Goal: Task Accomplishment & Management: Use online tool/utility

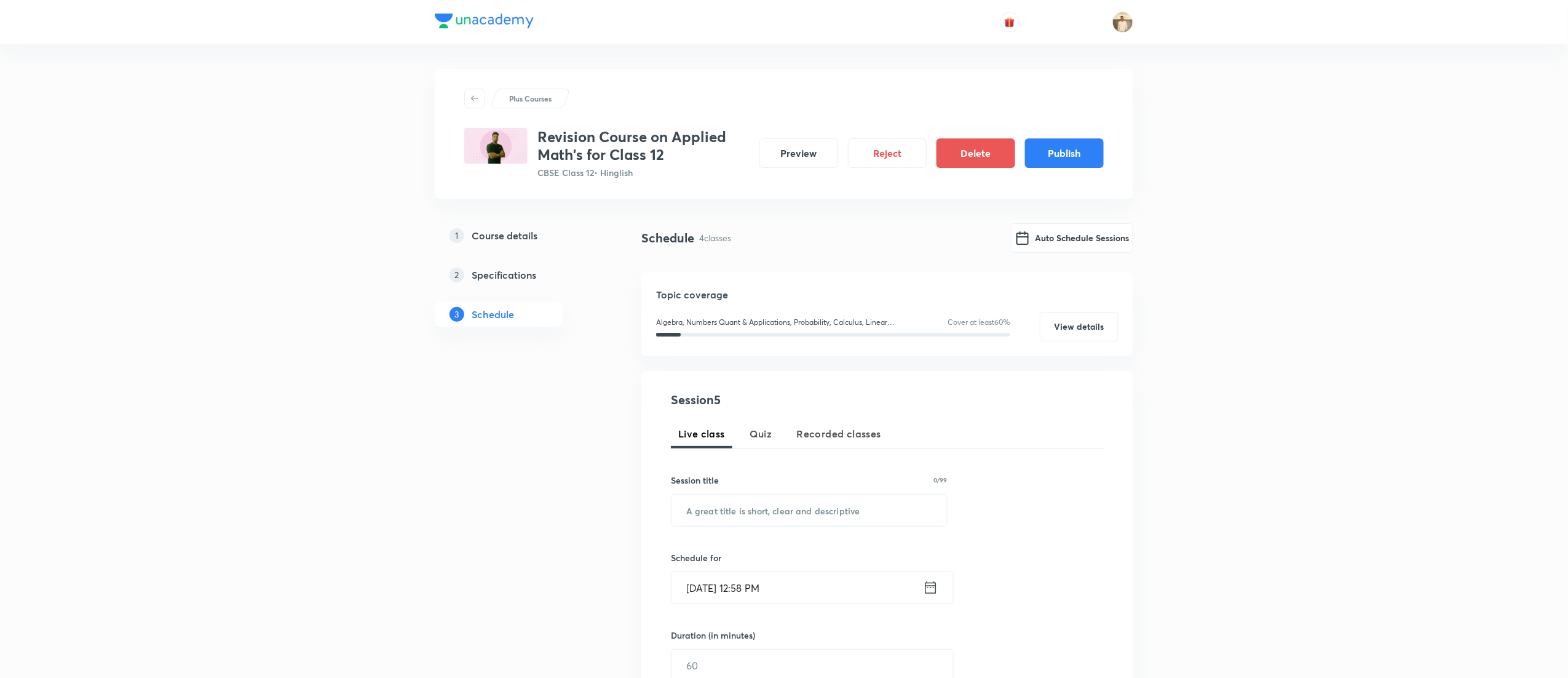
click at [874, 154] on button "Reject" at bounding box center [888, 153] width 79 height 29
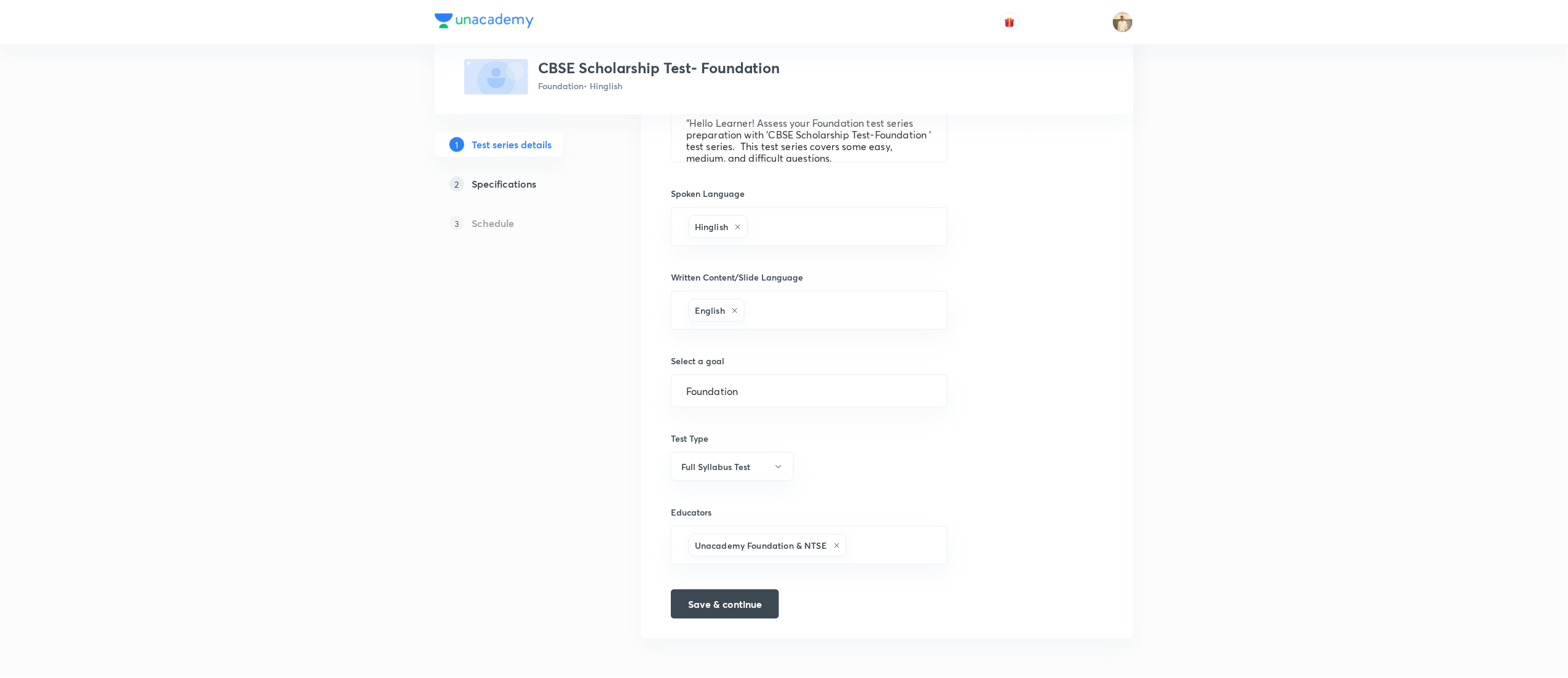
scroll to position [533, 0]
click at [728, 605] on button "Save & continue" at bounding box center [725, 603] width 108 height 29
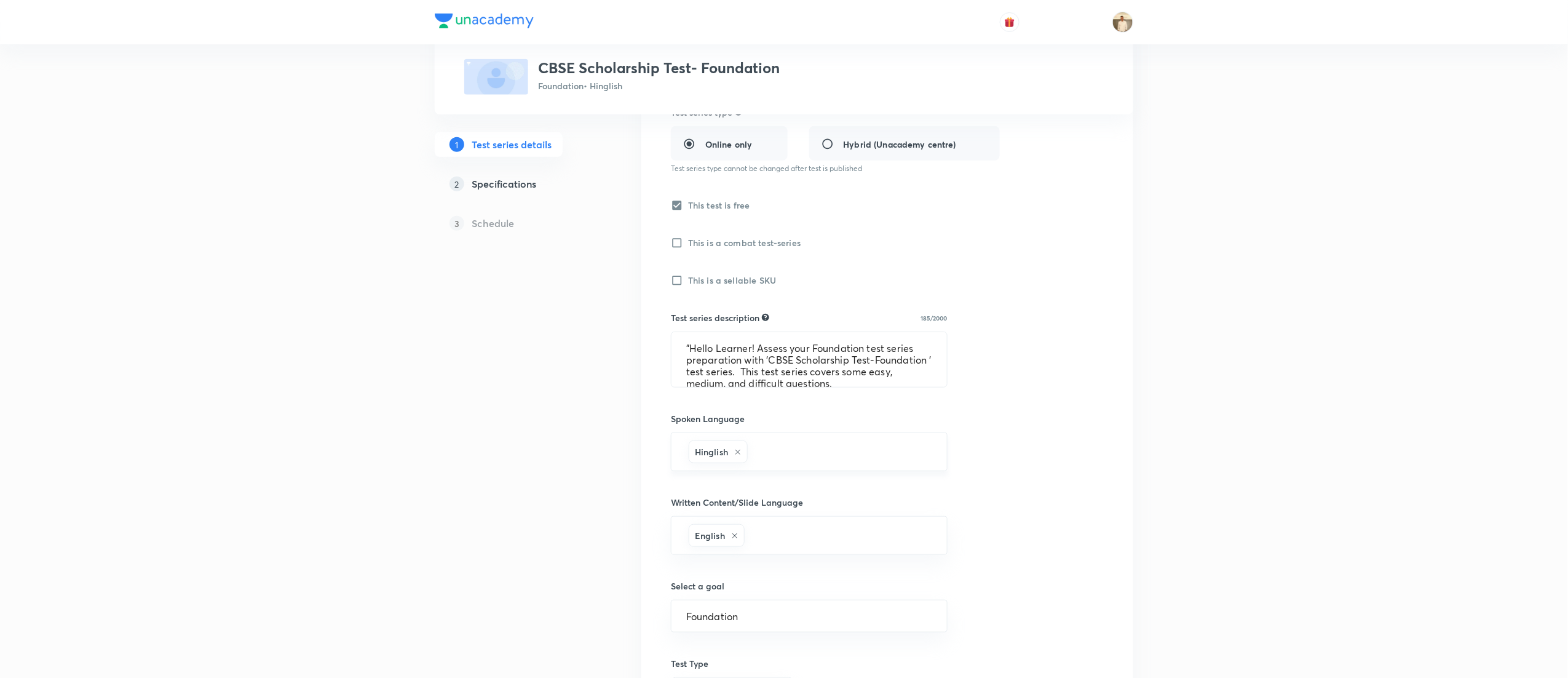
scroll to position [0, 0]
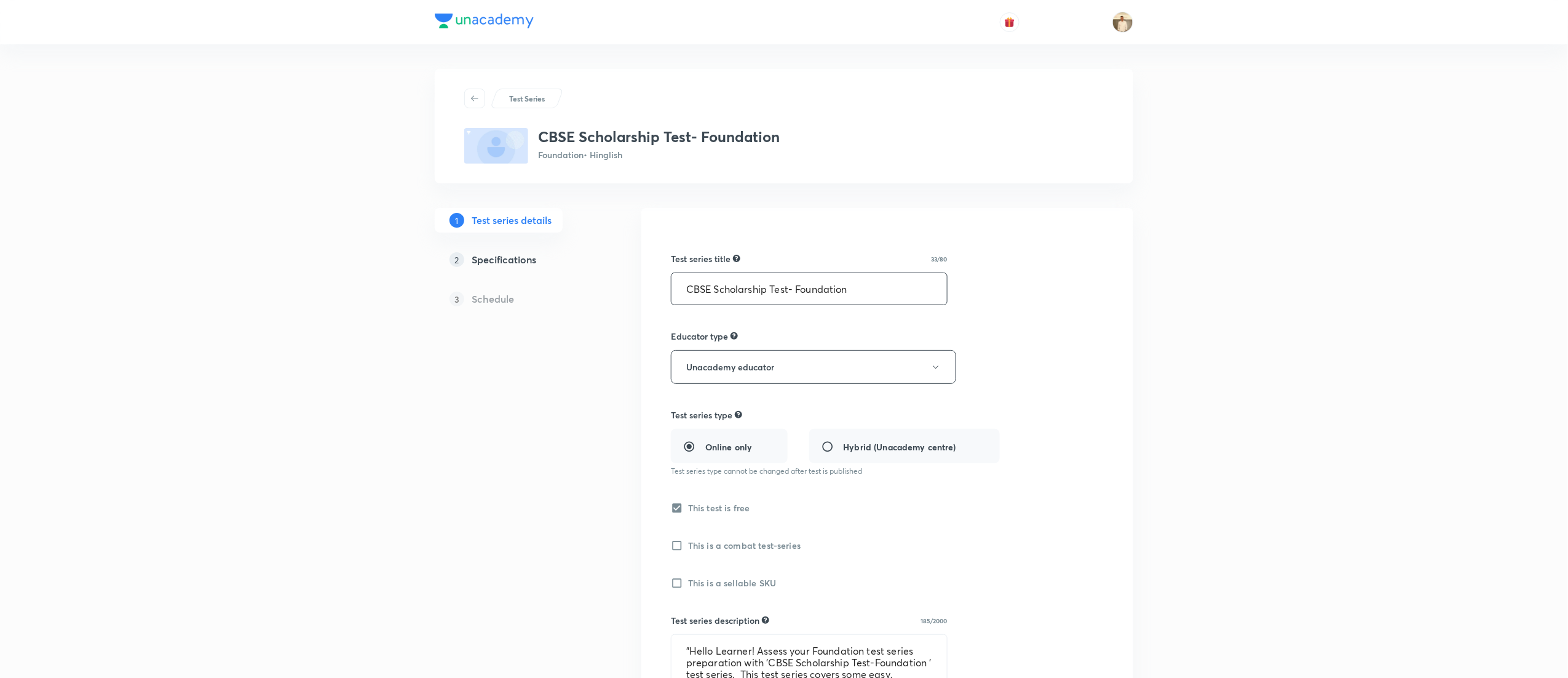
click at [882, 287] on input "CBSE Scholarship Test- Foundation" at bounding box center [809, 288] width 275 height 31
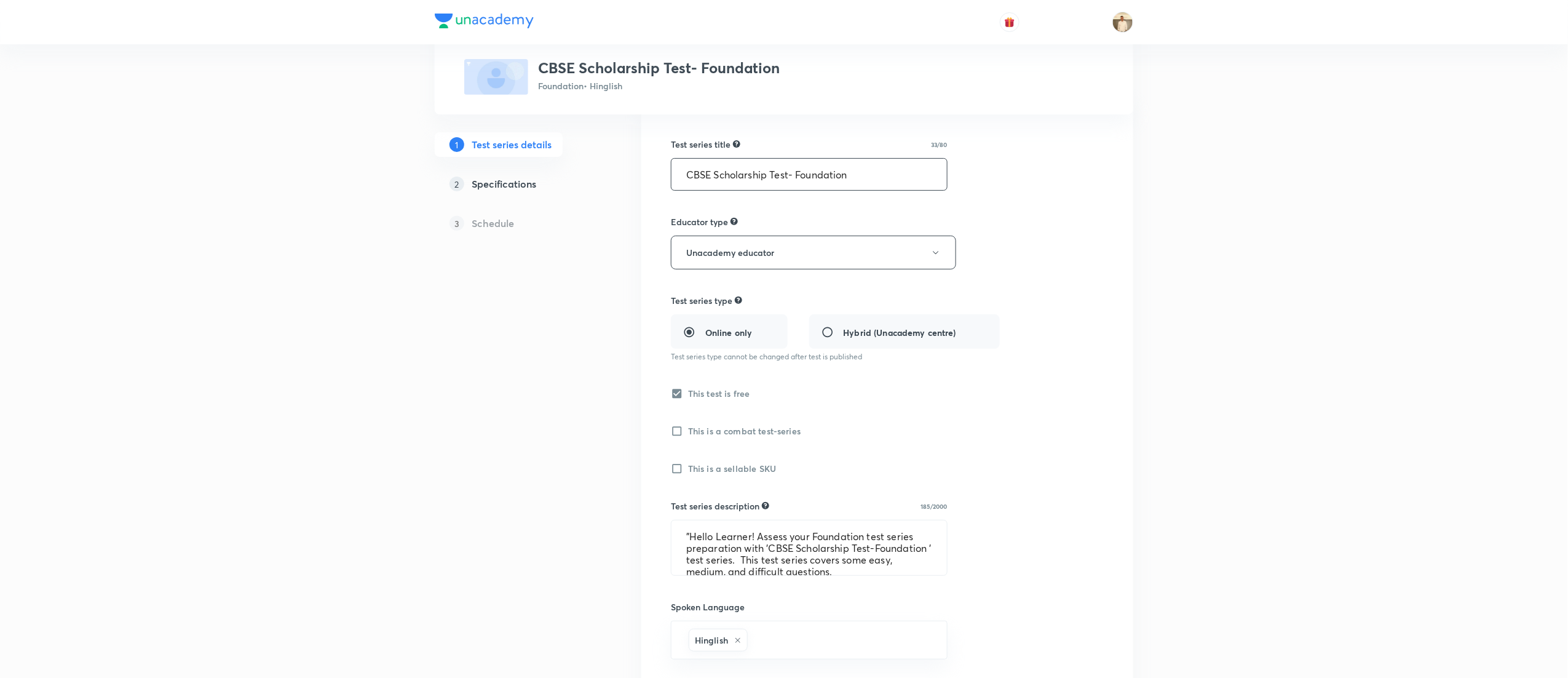
scroll to position [369, 0]
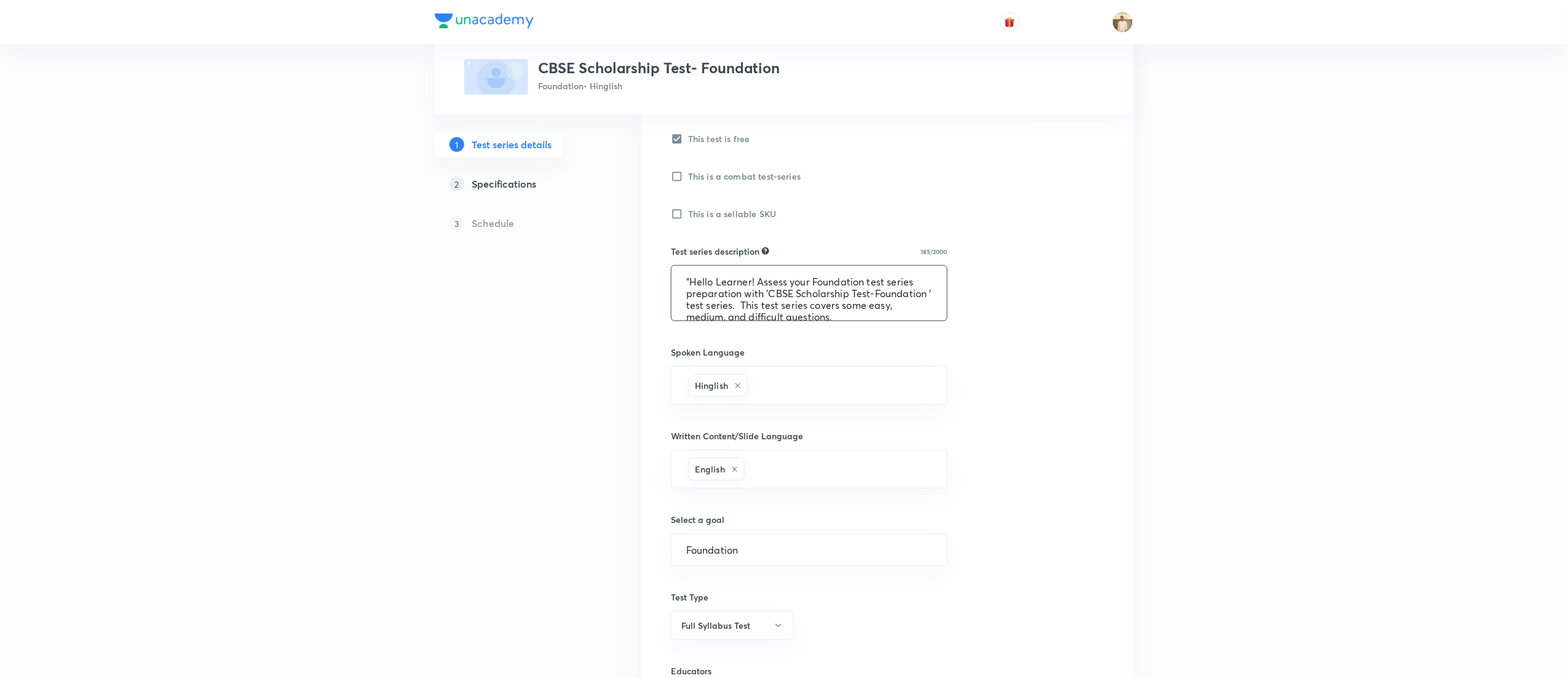
click at [766, 296] on textarea ""Hello Learner! Assess your Foundation test series preparation with 'CBSE Schol…" at bounding box center [809, 293] width 275 height 55
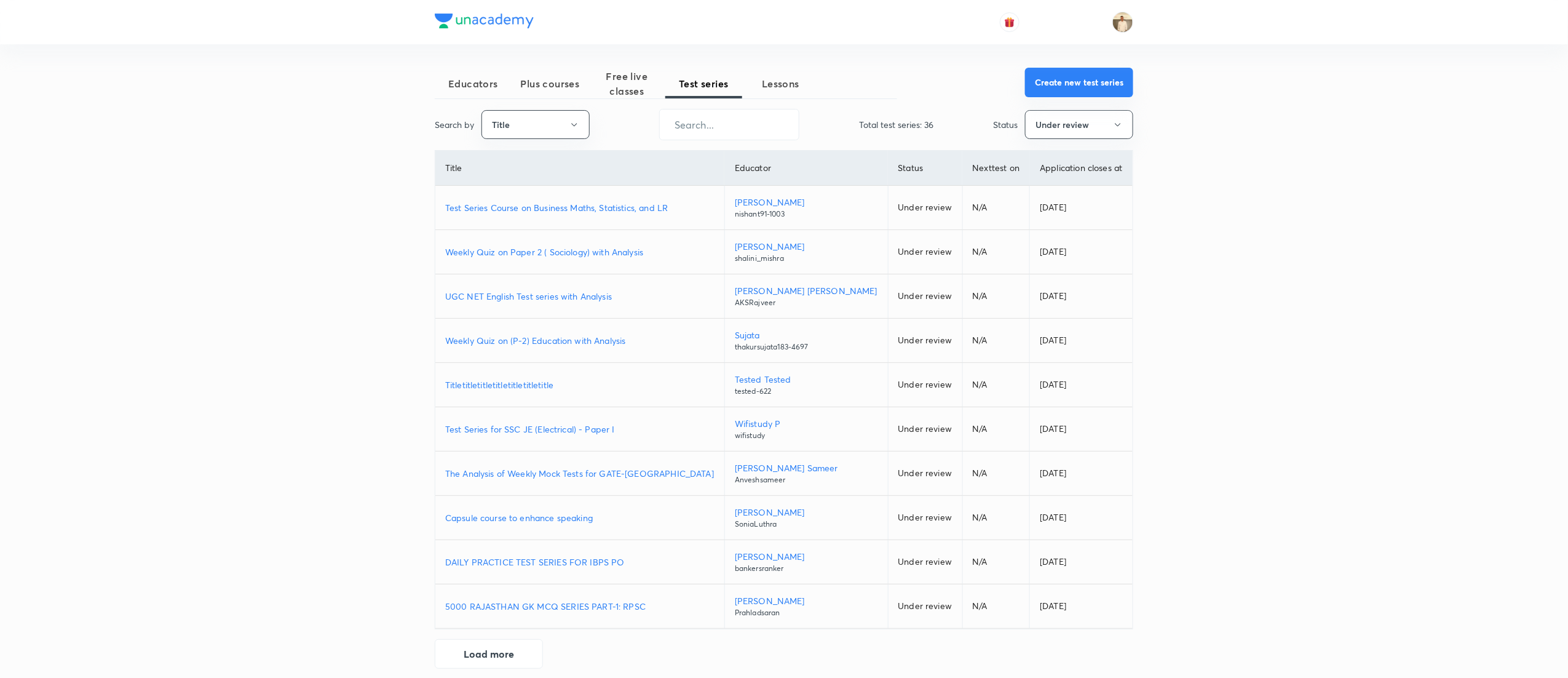
click at [1112, 77] on button "Create new test series" at bounding box center [1079, 82] width 108 height 29
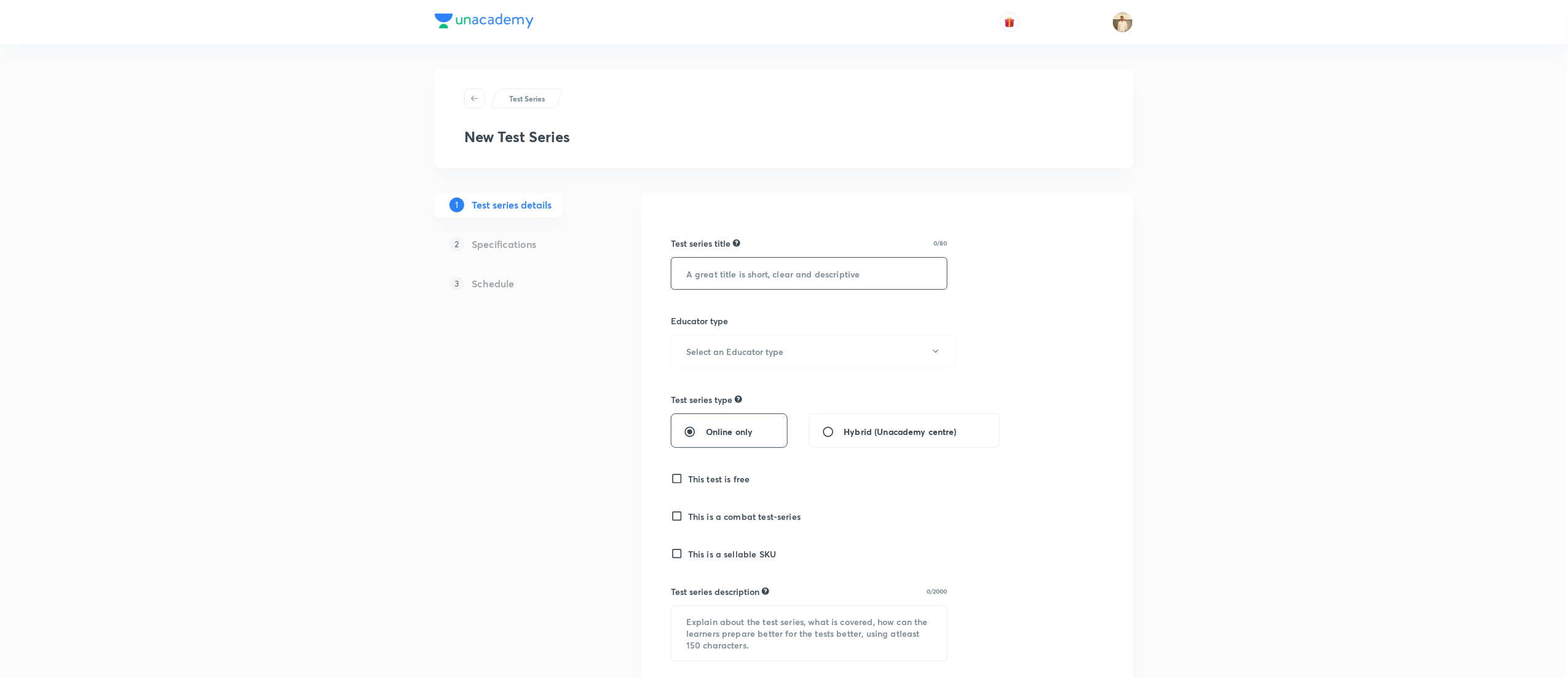
click at [838, 271] on input "text" at bounding box center [809, 273] width 275 height 31
paste input "CBSE Scholarship Test- Foundation"
click at [825, 272] on input "CBSE Scholarship Test- Foundation" at bounding box center [809, 273] width 275 height 31
click at [694, 274] on input "CBSE Scholarship Test-" at bounding box center [809, 273] width 275 height 31
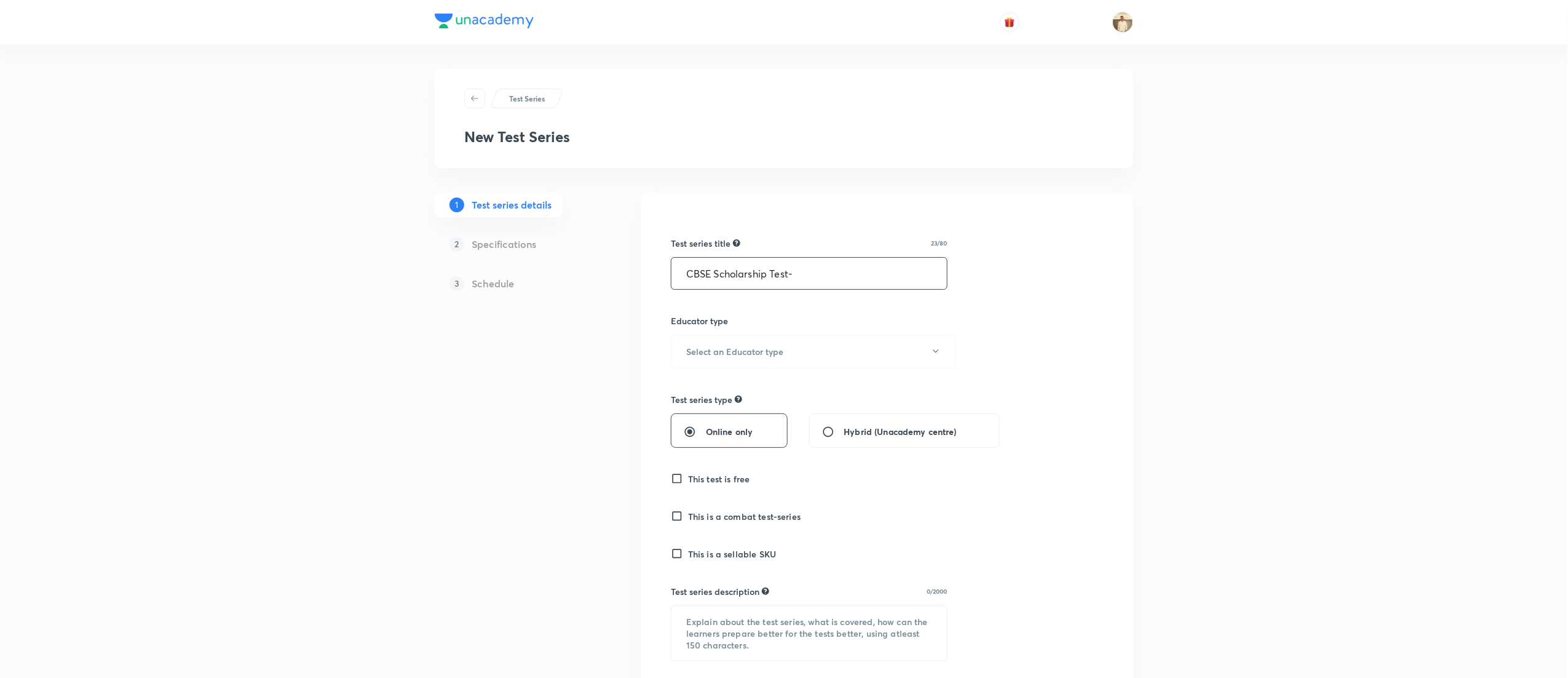
click at [694, 274] on input "CBSE Scholarship Test-" at bounding box center [809, 273] width 275 height 31
paste input "Foundation"
click at [830, 272] on input "Foundation Scholarship Test-" at bounding box center [809, 273] width 275 height 31
type input "Foundation Scholarship Test"
click at [764, 352] on h6 "Select an Educator type" at bounding box center [735, 351] width 97 height 13
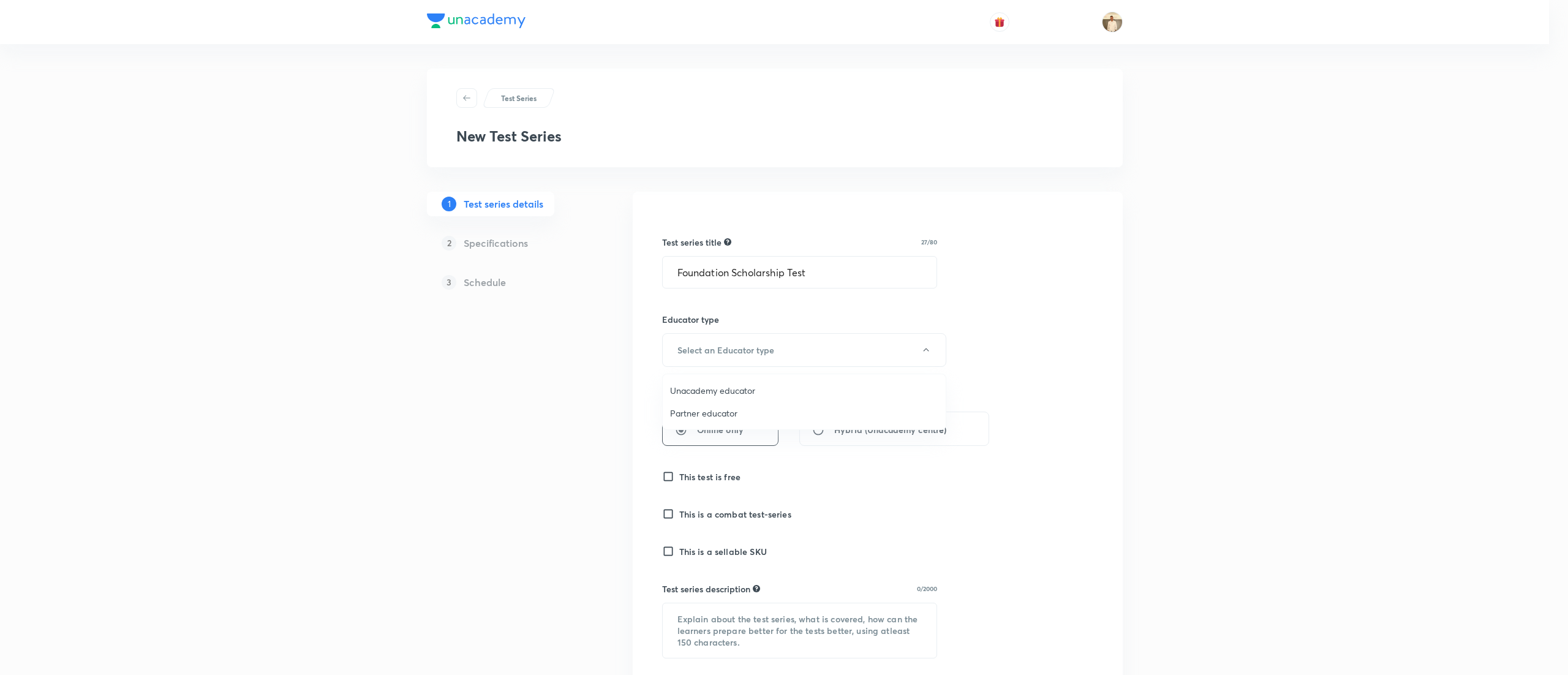
click at [741, 386] on span "Unacademy educator" at bounding box center [804, 390] width 268 height 13
click at [725, 427] on span "Online only" at bounding box center [727, 429] width 46 height 13
click at [703, 427] on input "Online only" at bounding box center [691, 430] width 22 height 12
radio input "true"
click at [681, 476] on input "This test is free" at bounding box center [677, 476] width 17 height 12
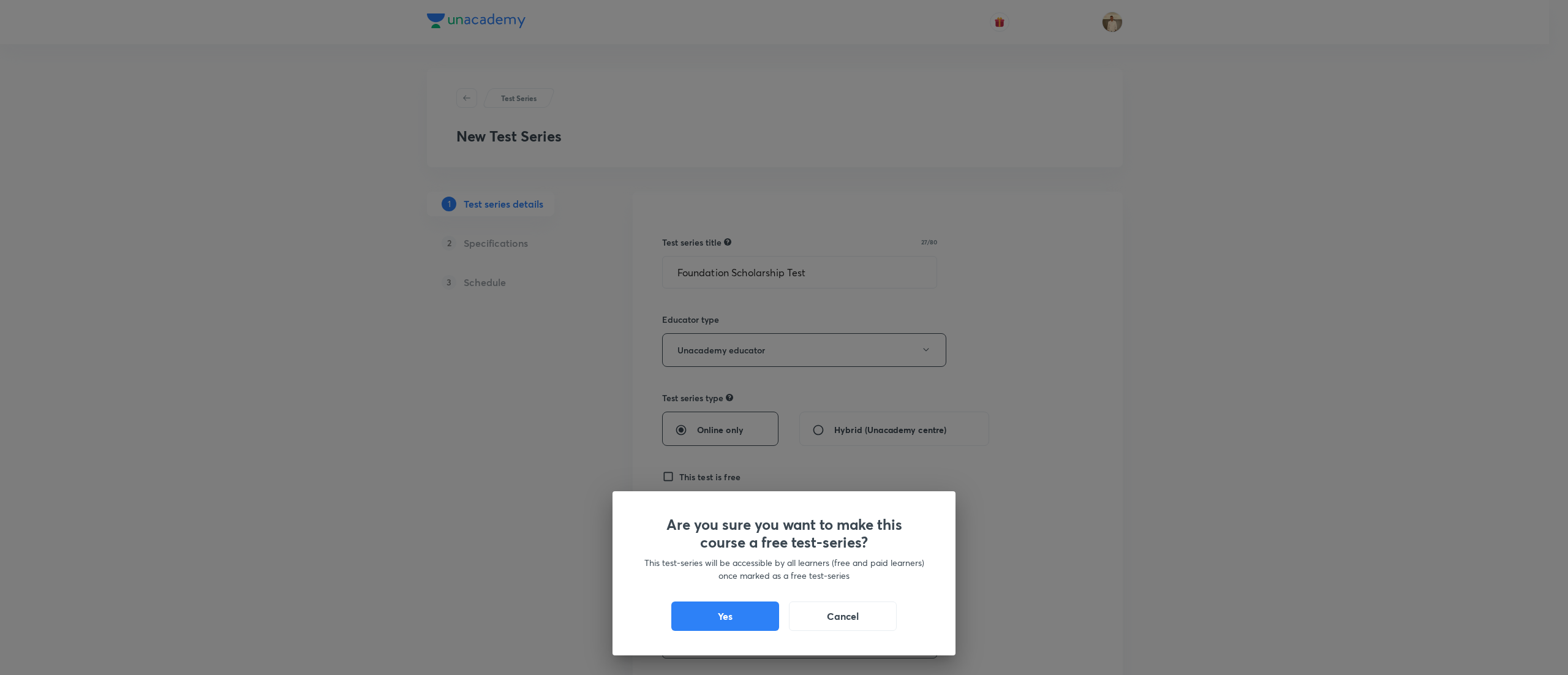
drag, startPoint x: 717, startPoint y: 613, endPoint x: 721, endPoint y: 608, distance: 6.4
click at [717, 614] on button "Yes" at bounding box center [725, 617] width 108 height 29
checkbox input "true"
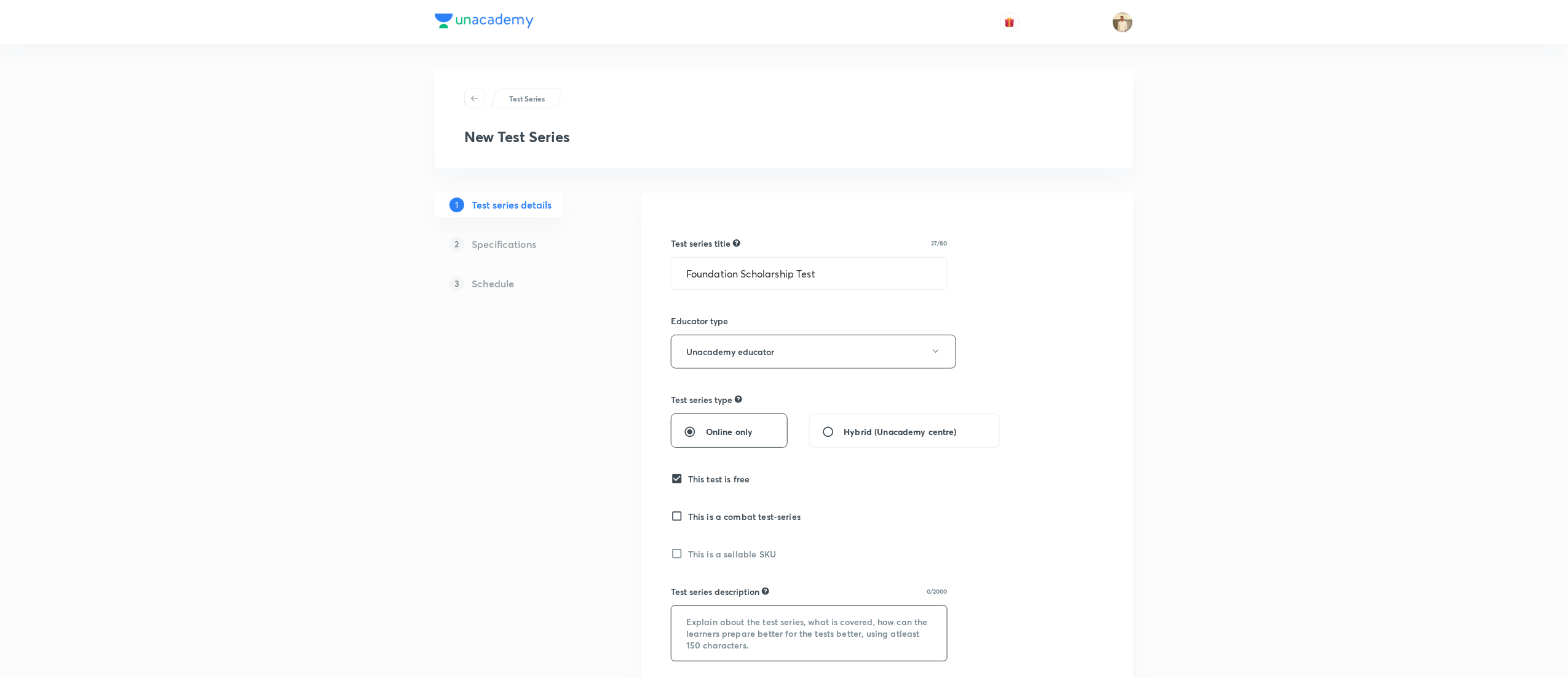
click at [739, 625] on textarea at bounding box center [809, 633] width 275 height 55
paste textarea ""Hello Learner! Assess your Foundation test series preparation with 'CBSE Schol…"
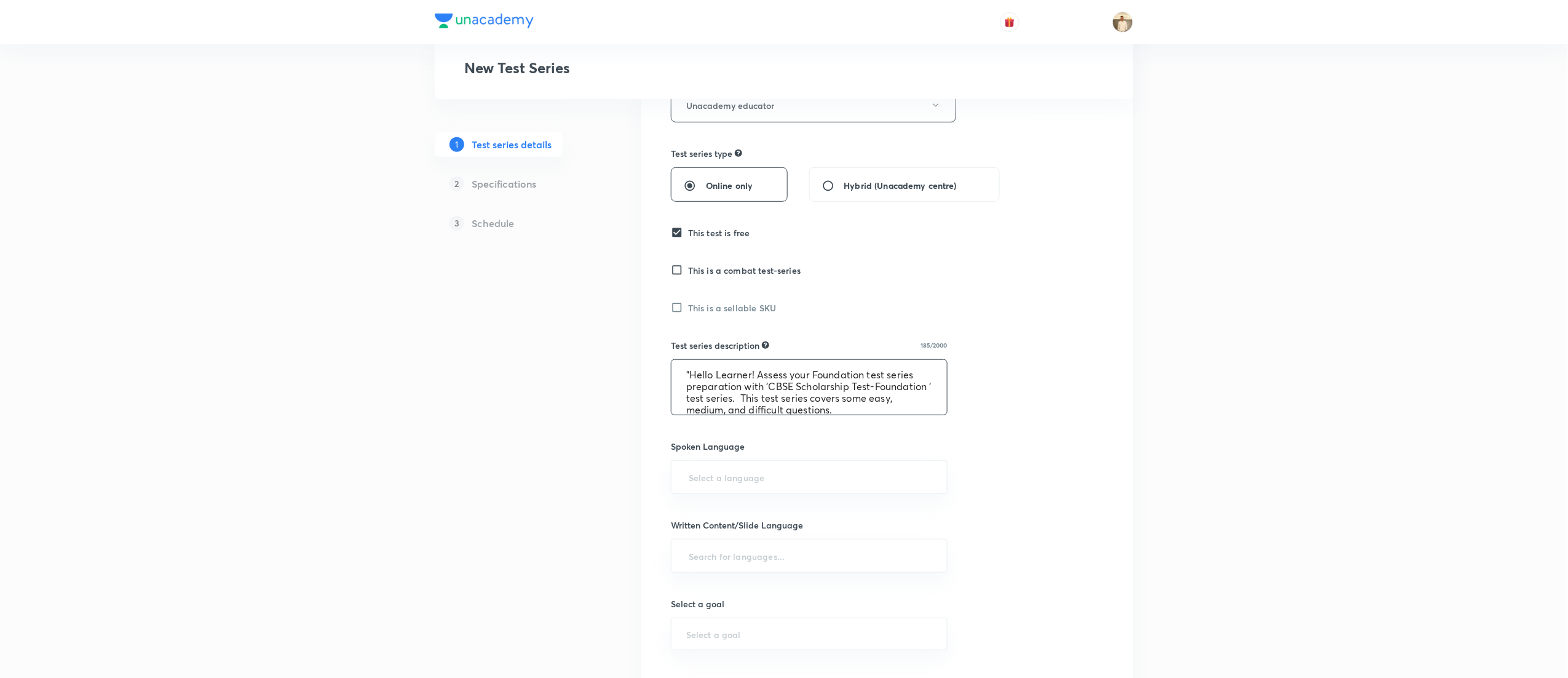
click at [808, 383] on textarea ""Hello Learner! Assess your Foundation test series preparation with 'CBSE Schol…" at bounding box center [809, 387] width 275 height 55
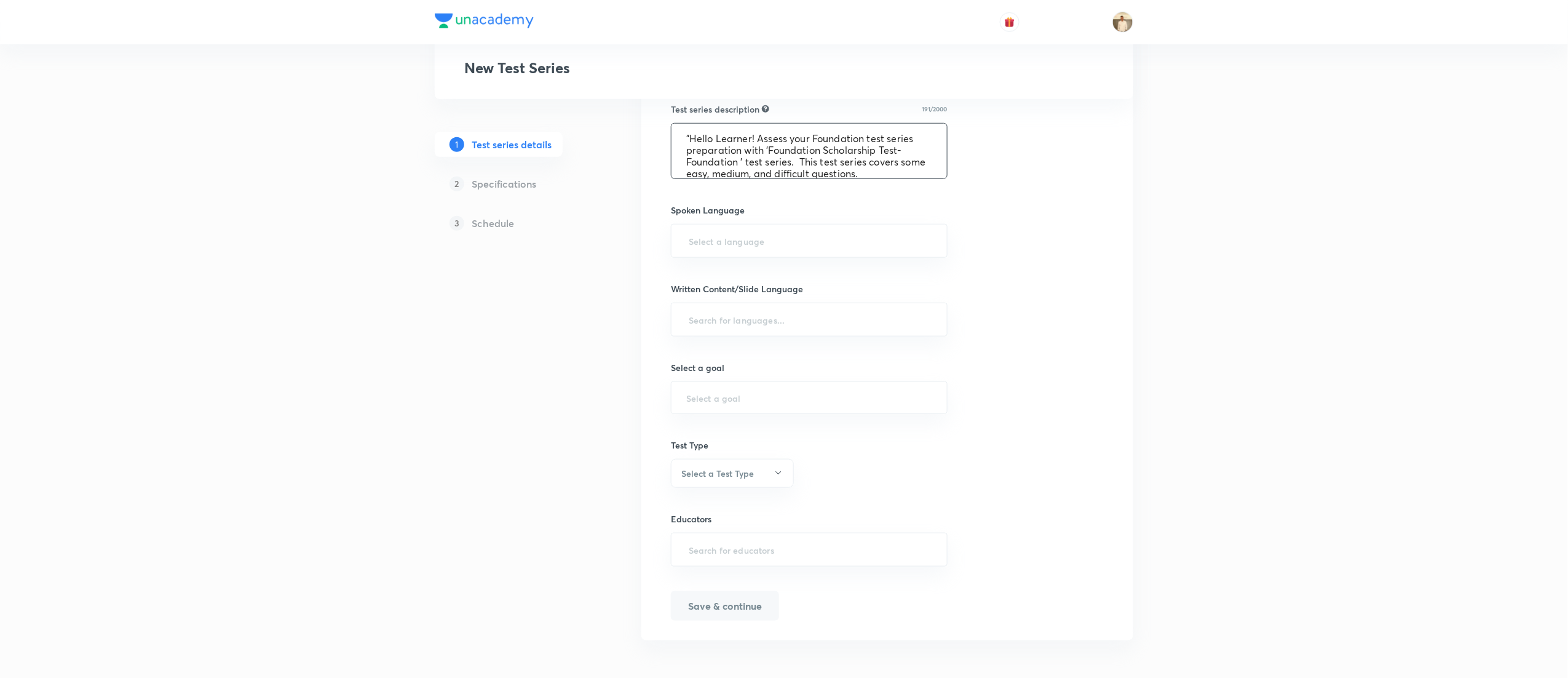
scroll to position [487, 0]
type textarea ""Hello Learner! Assess your Foundation test series preparation with 'Foundation…"
click at [736, 238] on input "text" at bounding box center [809, 239] width 246 height 23
click at [800, 322] on input "text" at bounding box center [809, 320] width 246 height 23
click at [810, 417] on div "​" at bounding box center [809, 402] width 277 height 33
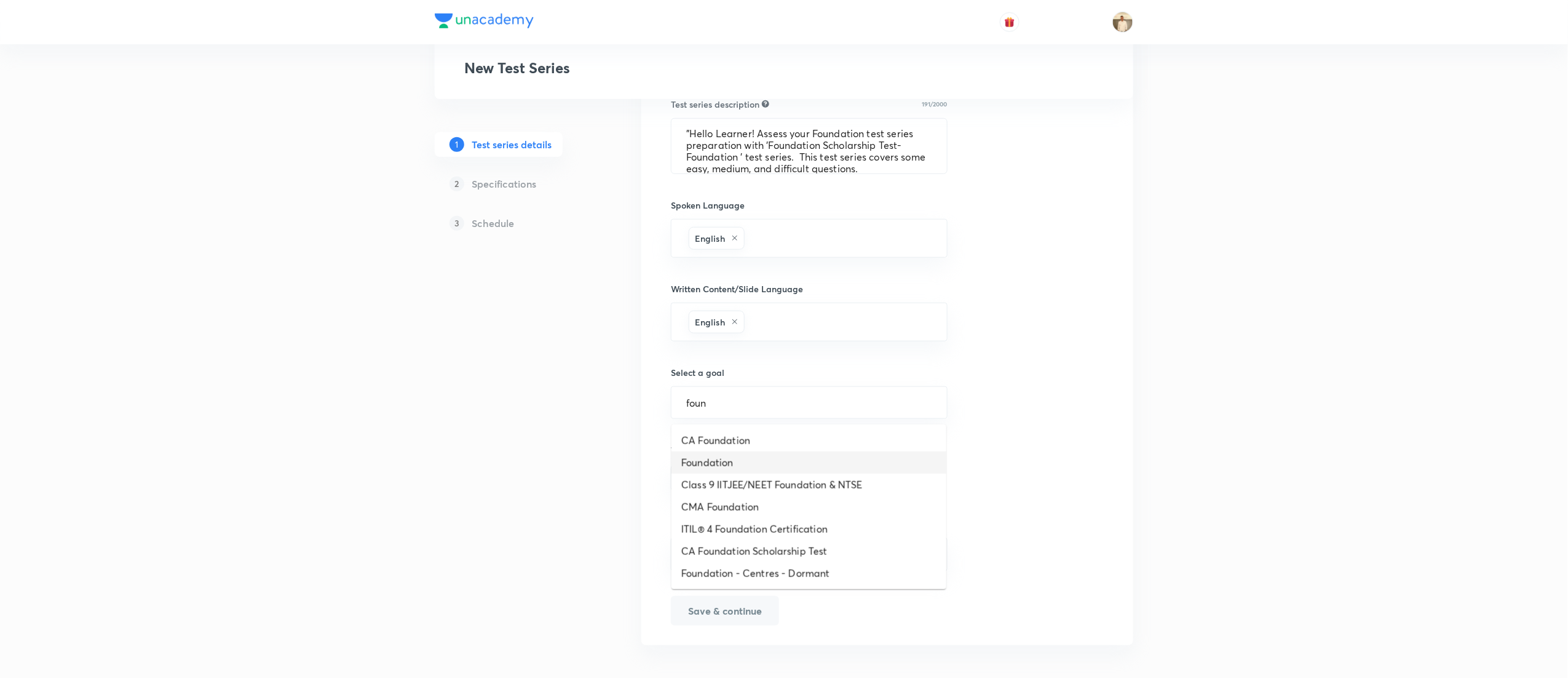
click at [812, 462] on li "Foundation" at bounding box center [809, 462] width 275 height 22
type input "Foundation"
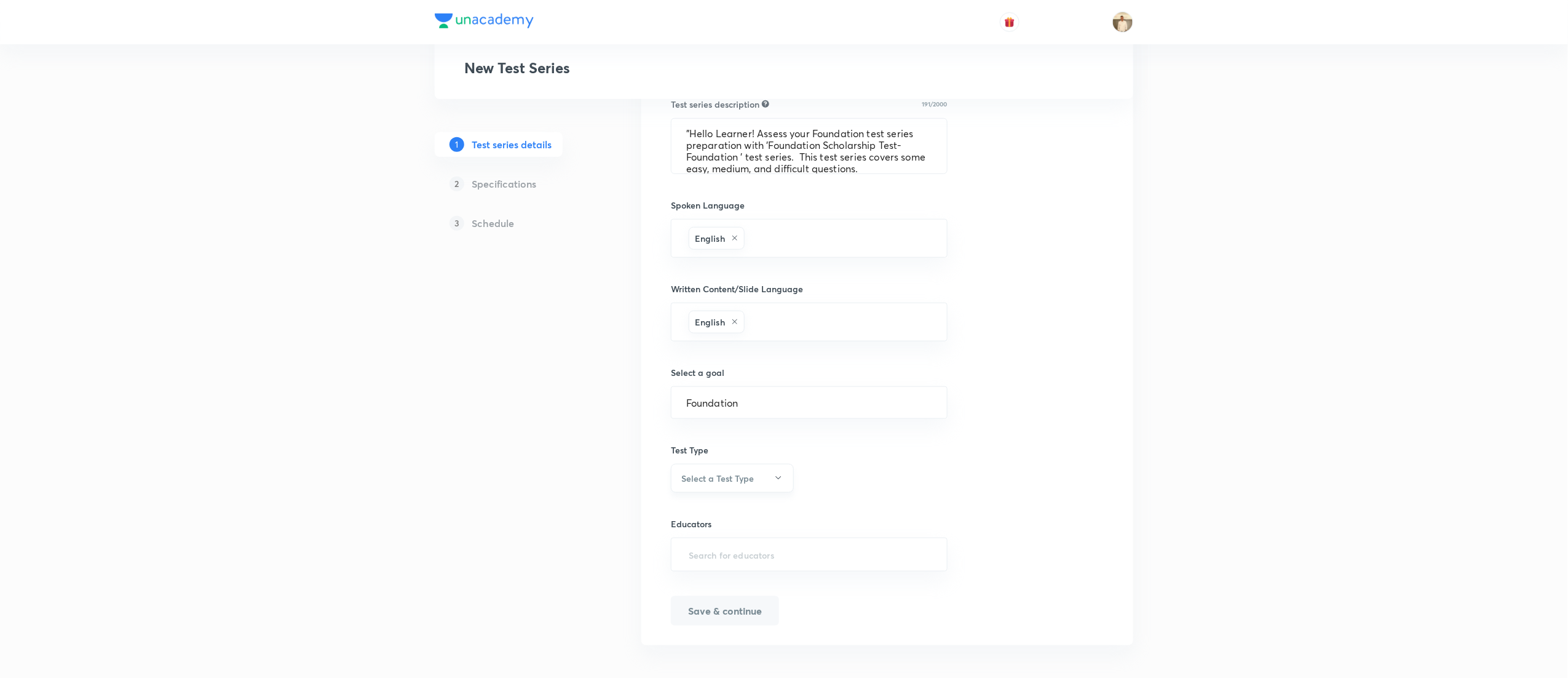
click at [769, 486] on button "Select a Test Type" at bounding box center [732, 478] width 123 height 29
click at [701, 515] on span "Full Syllabus Test" at bounding box center [726, 519] width 107 height 13
click at [828, 563] on input "text" at bounding box center [809, 555] width 246 height 23
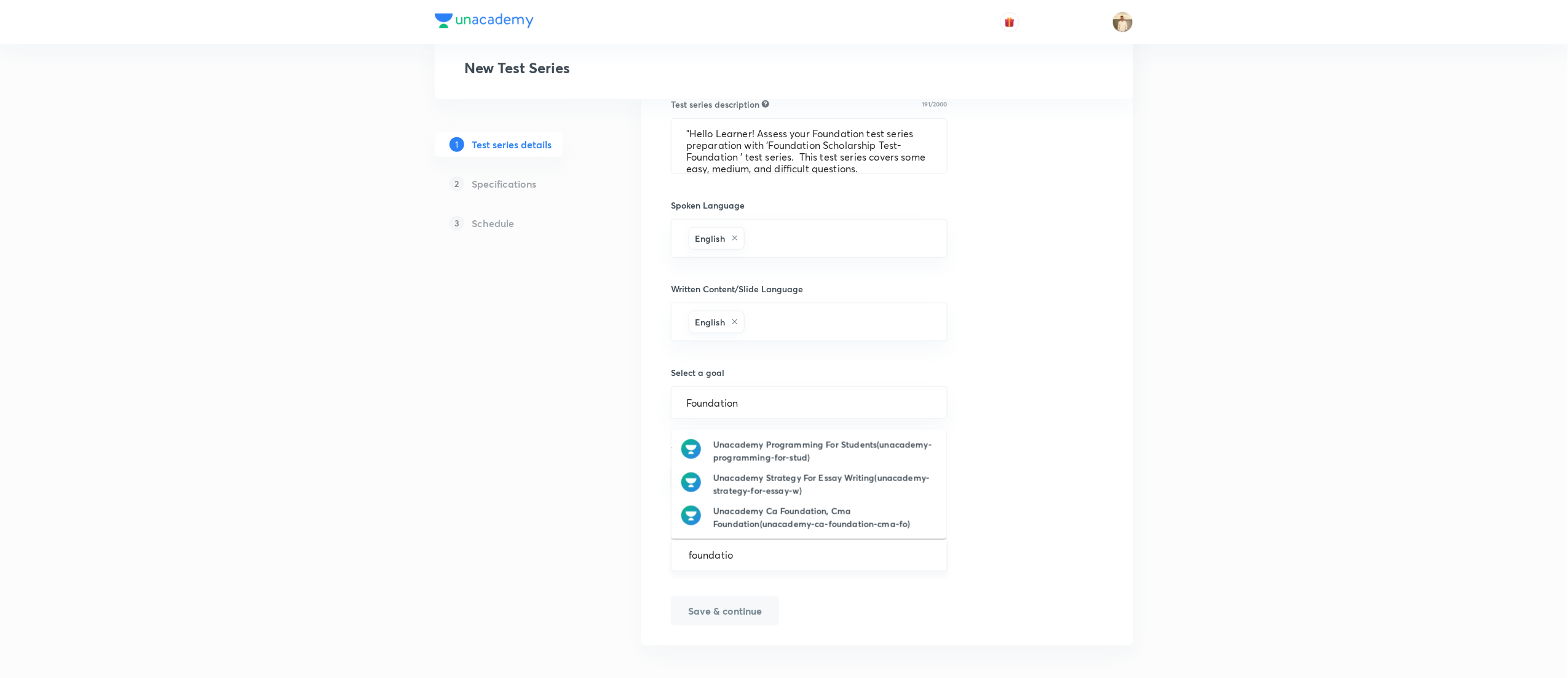
type input "foundation"
drag, startPoint x: 830, startPoint y: 430, endPoint x: 836, endPoint y: 445, distance: 16.2
click at [836, 445] on ul "Unacademy Foundation & Ntse(unacademy-foundation-ntse) Unacademy Cma Foundation…" at bounding box center [809, 484] width 275 height 109
click at [836, 445] on h6 "Unacademy Foundation & Ntse(unacademy-foundation-ntse)" at bounding box center [825, 451] width 223 height 26
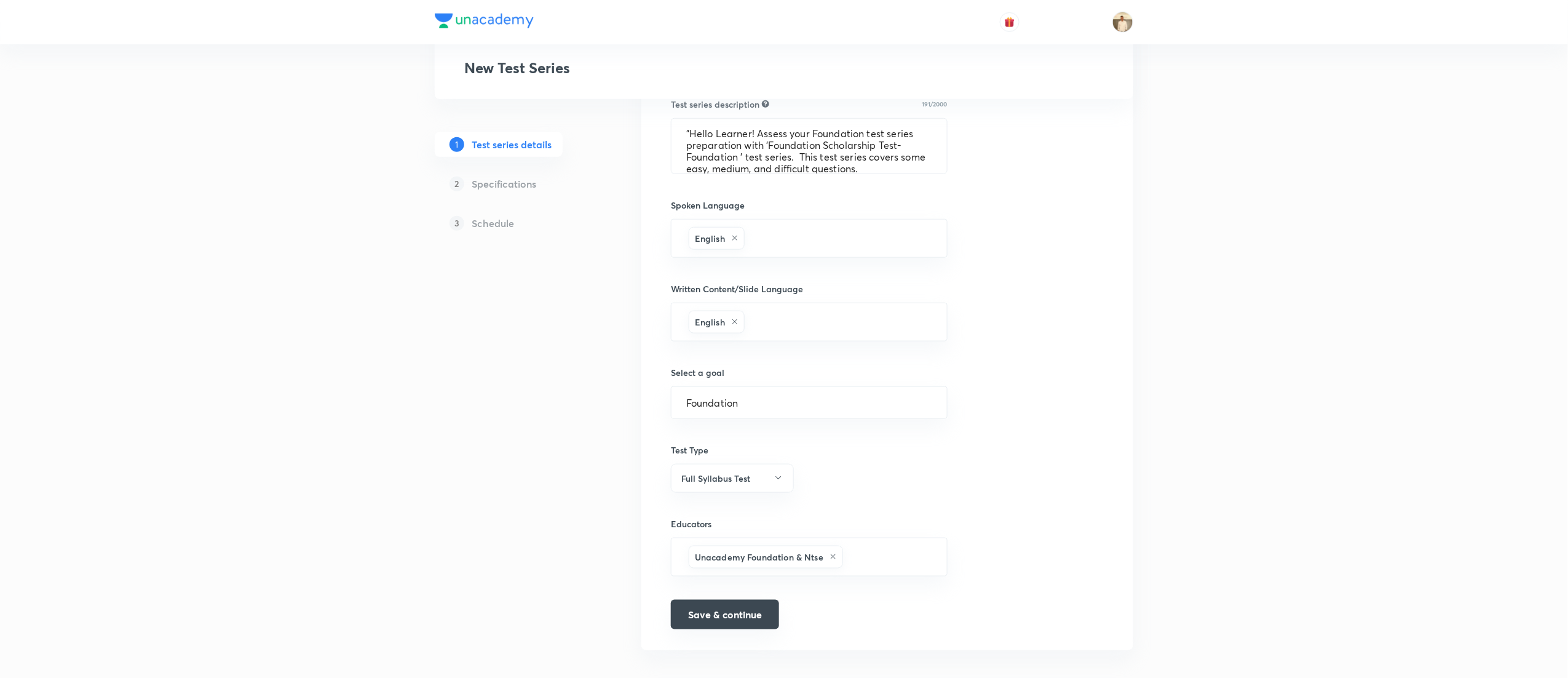
click at [714, 628] on button "Save & continue" at bounding box center [725, 615] width 108 height 29
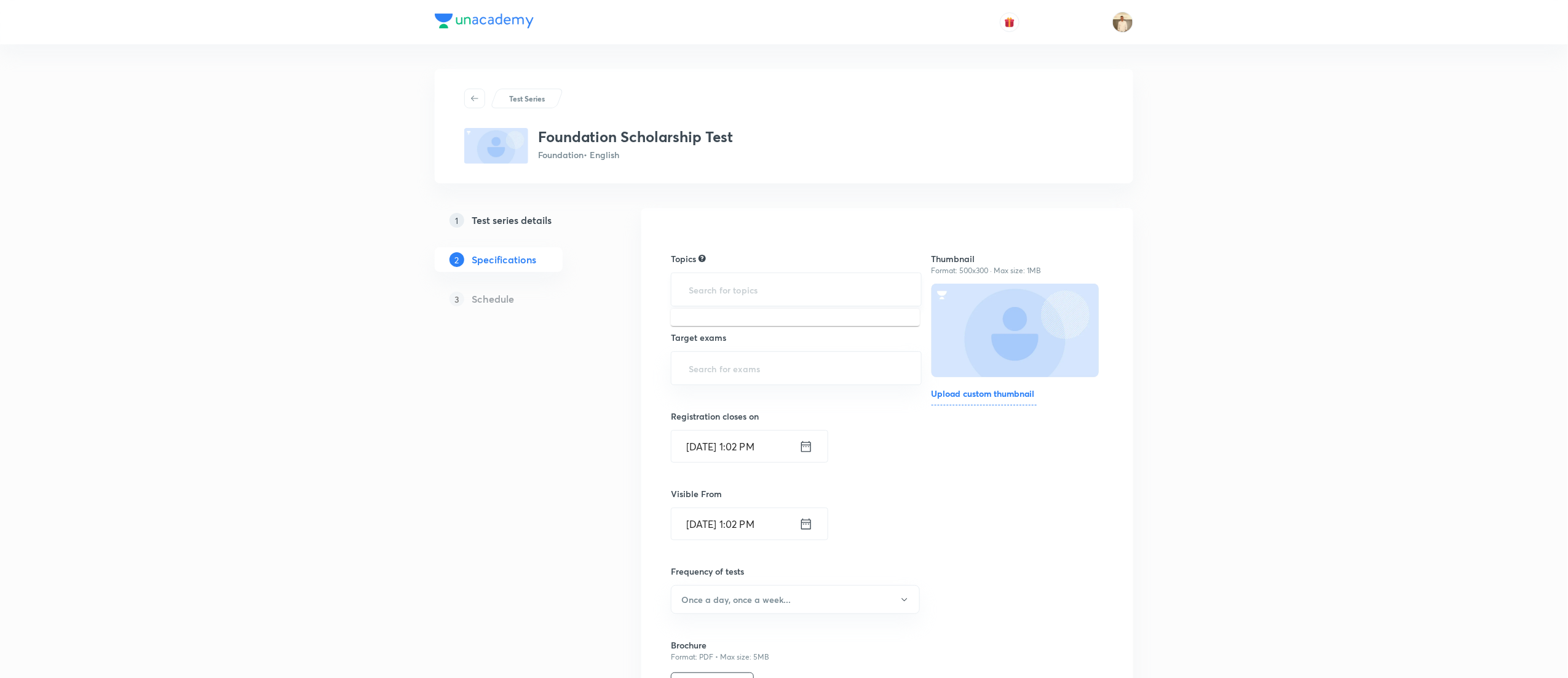
click at [756, 285] on input "text" at bounding box center [796, 290] width 220 height 23
type input "a"
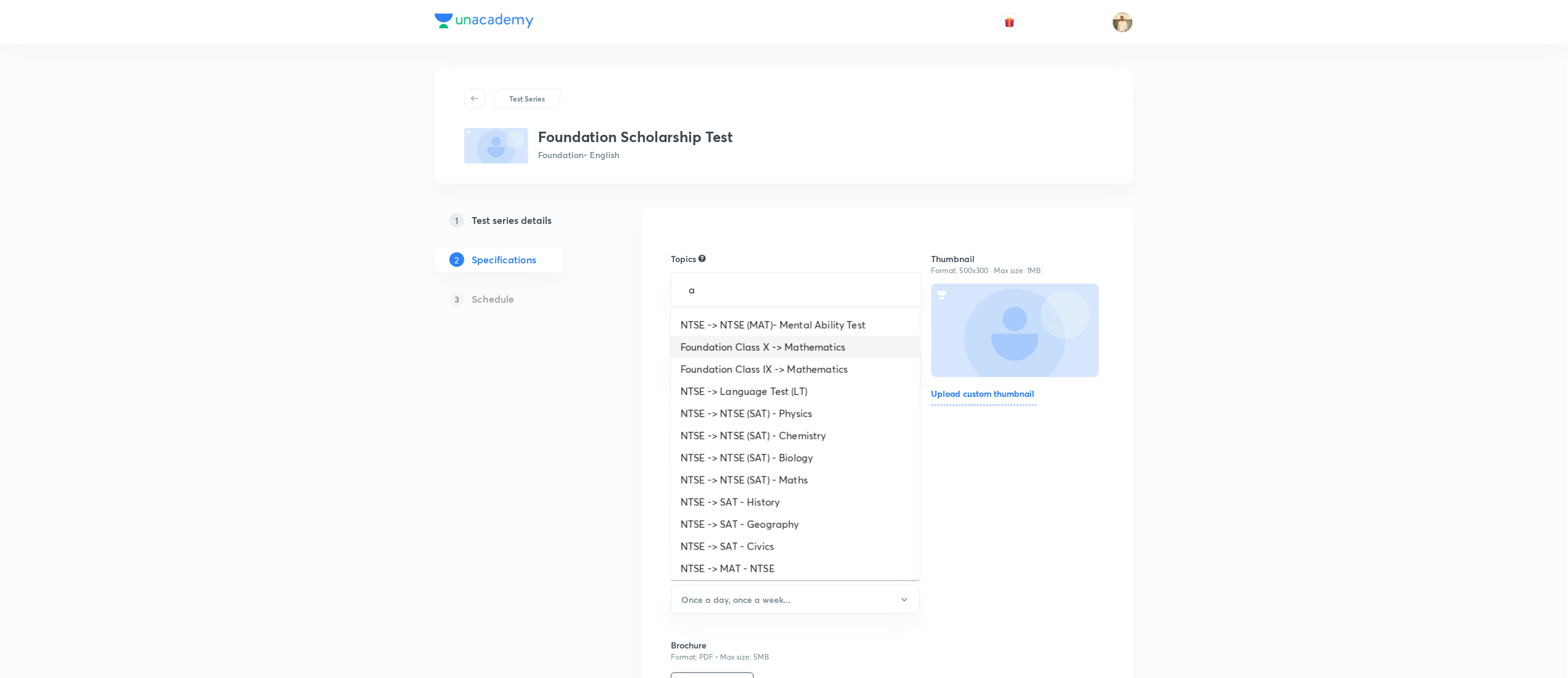
click at [815, 340] on li "Foundation Class X -> Mathematics" at bounding box center [795, 346] width 249 height 22
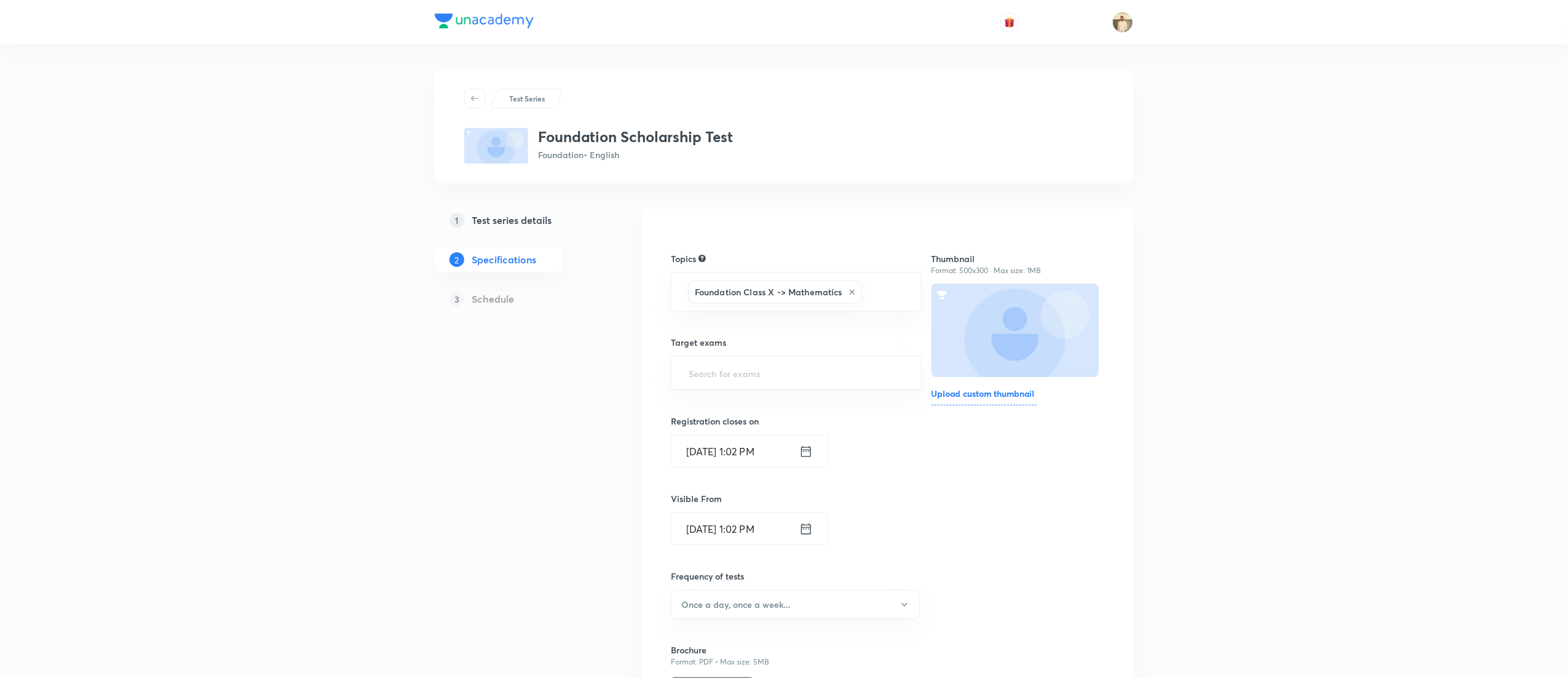
type input "a"
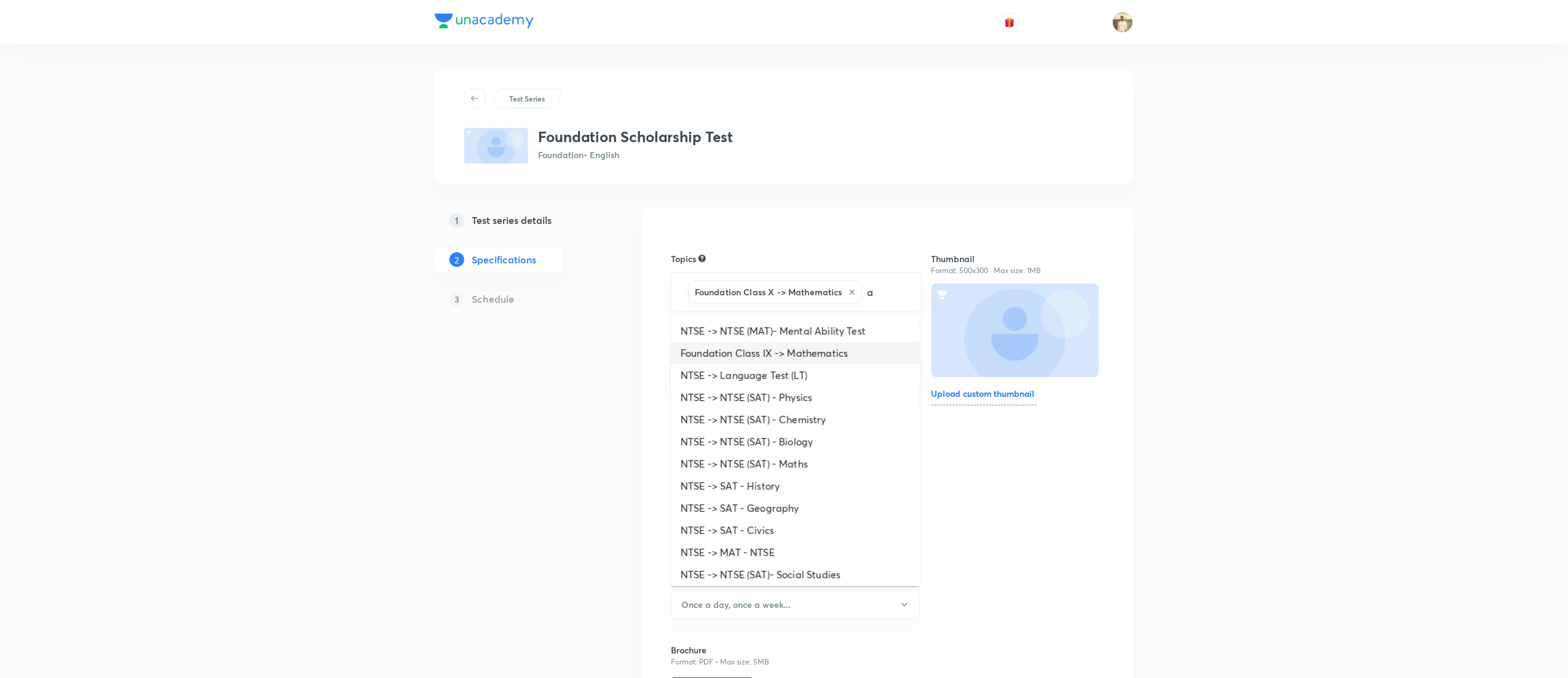
click at [815, 353] on li "Foundation Class IX -> Mathematics" at bounding box center [795, 353] width 249 height 22
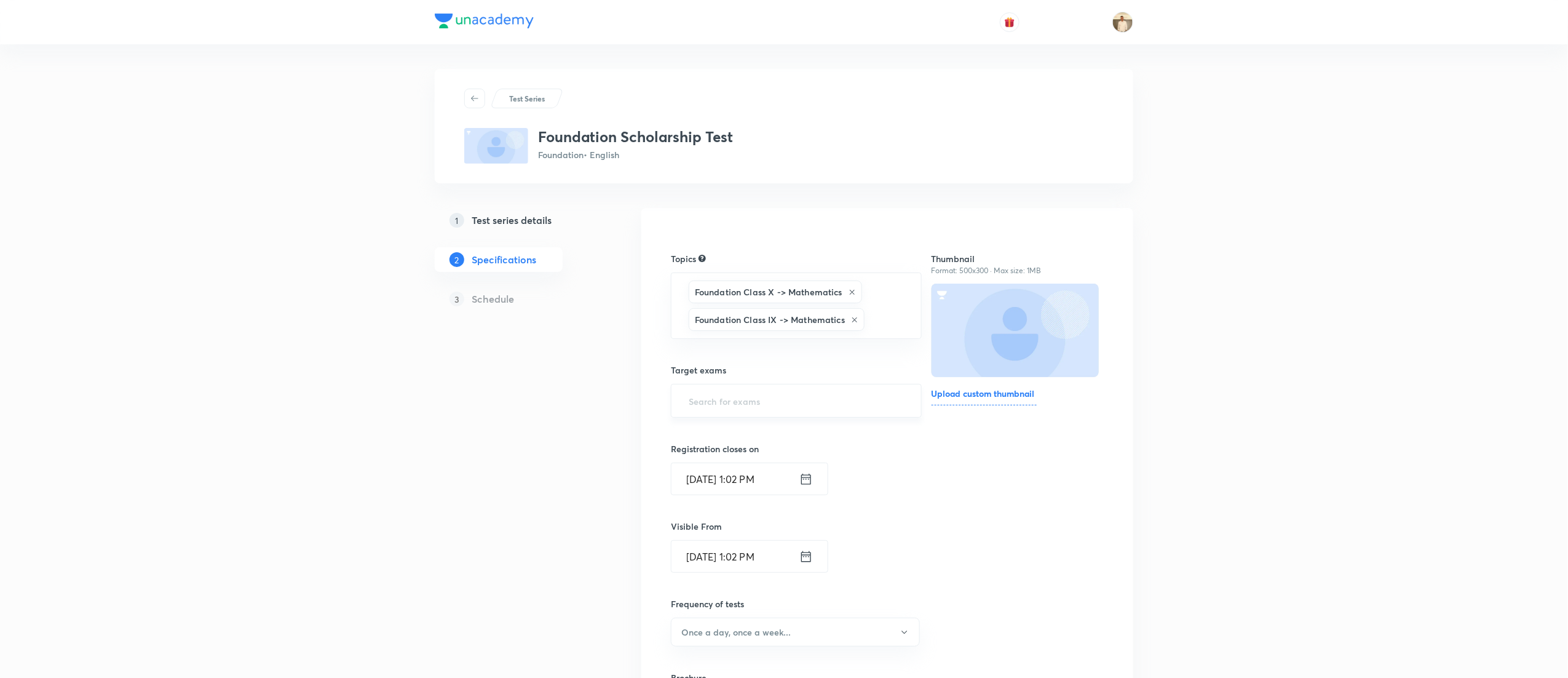
click at [788, 416] on div "​" at bounding box center [796, 400] width 251 height 34
type input "a"
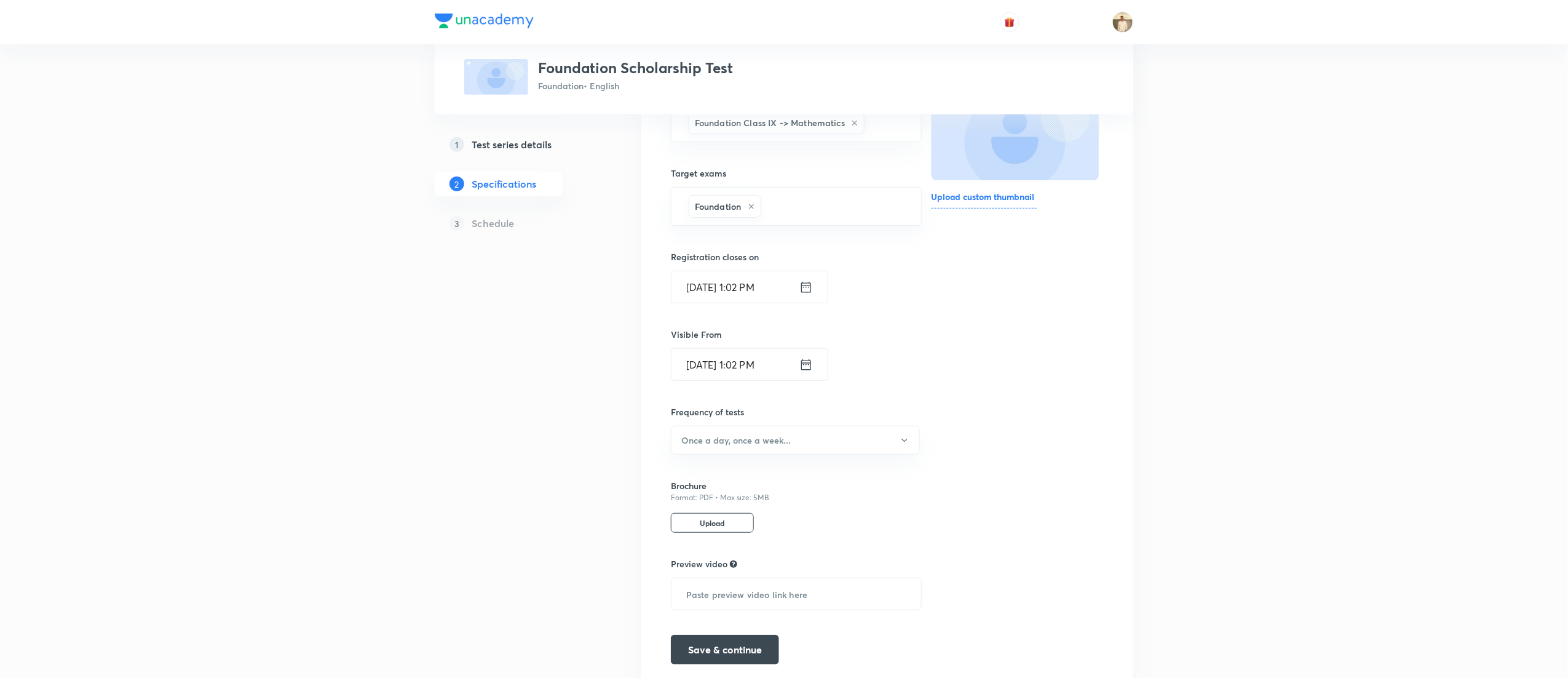
scroll to position [246, 0]
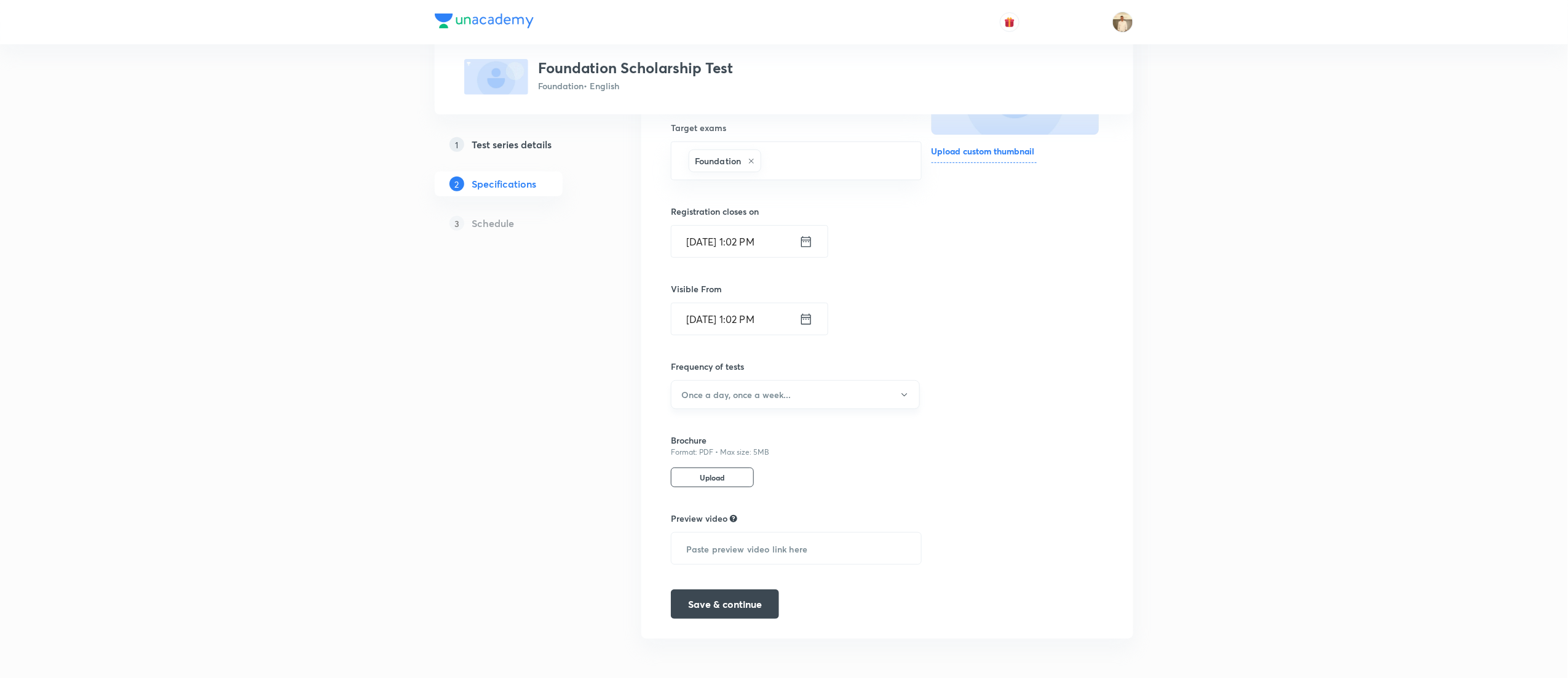
click at [769, 389] on h6 "Once a day, once a week..." at bounding box center [736, 394] width 109 height 13
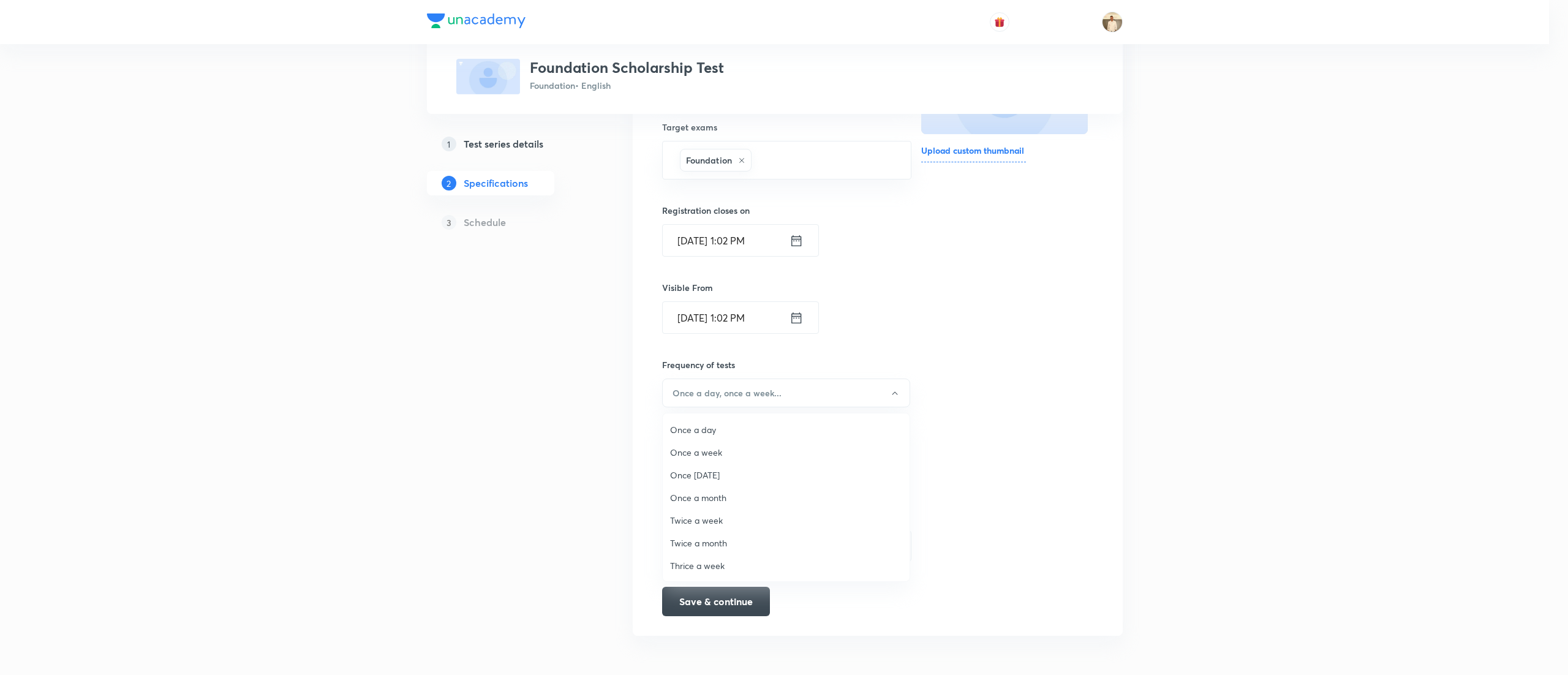
click at [721, 455] on span "Once a week" at bounding box center [786, 452] width 232 height 13
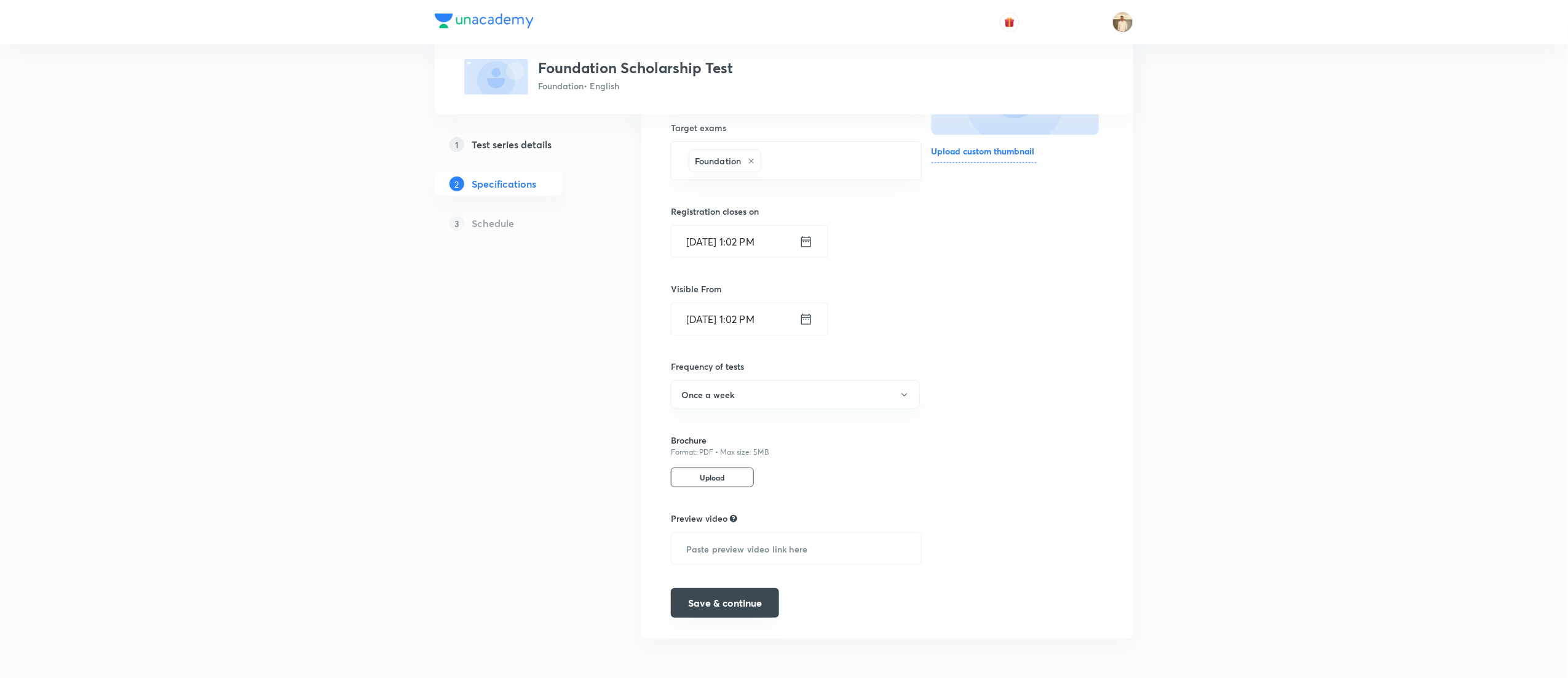
click at [717, 605] on button "Save & continue" at bounding box center [725, 603] width 108 height 29
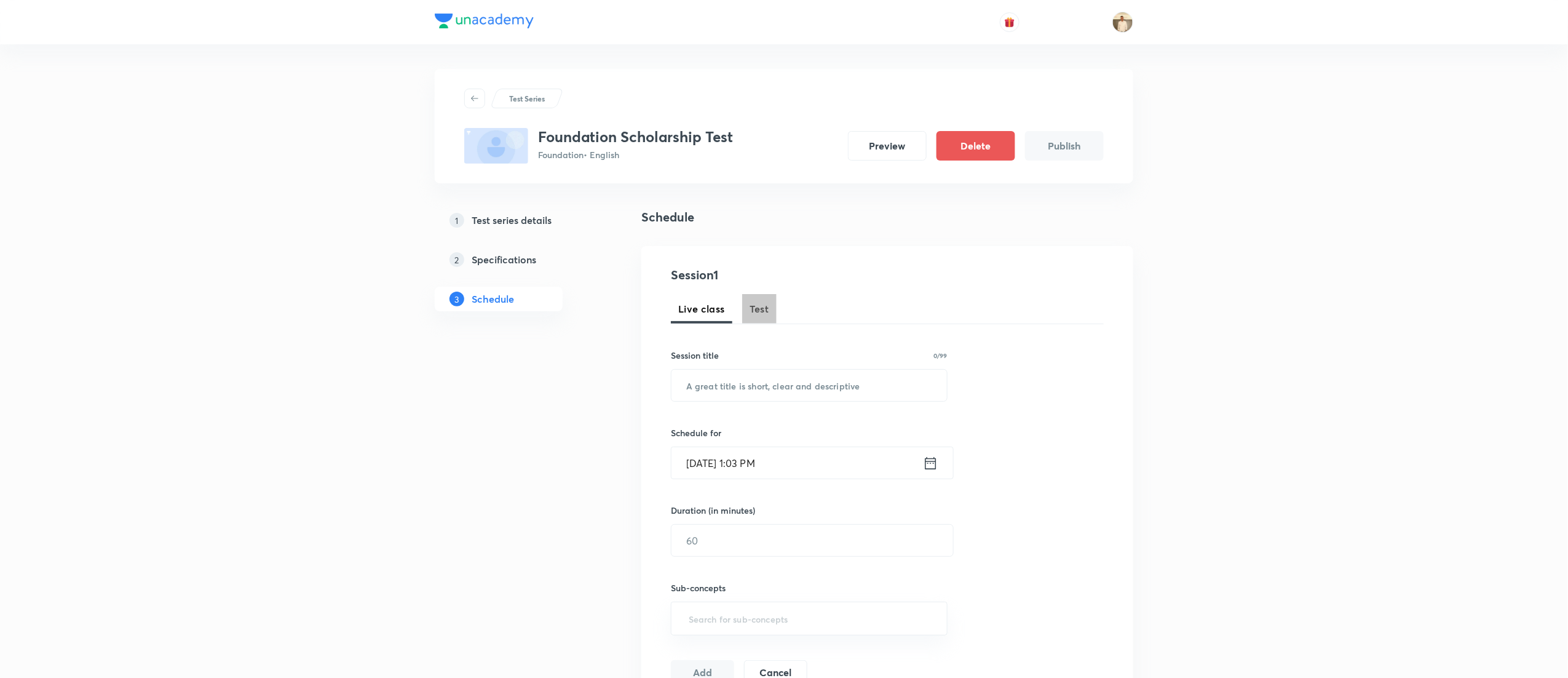
click at [756, 310] on span "Test" at bounding box center [760, 309] width 20 height 15
click at [794, 378] on input "text" at bounding box center [809, 385] width 275 height 31
click at [814, 390] on input "text" at bounding box center [809, 385] width 275 height 31
paste input "CBSE Scholarship Test"
click at [682, 385] on input "CBSE Scholarship Test" at bounding box center [809, 385] width 275 height 31
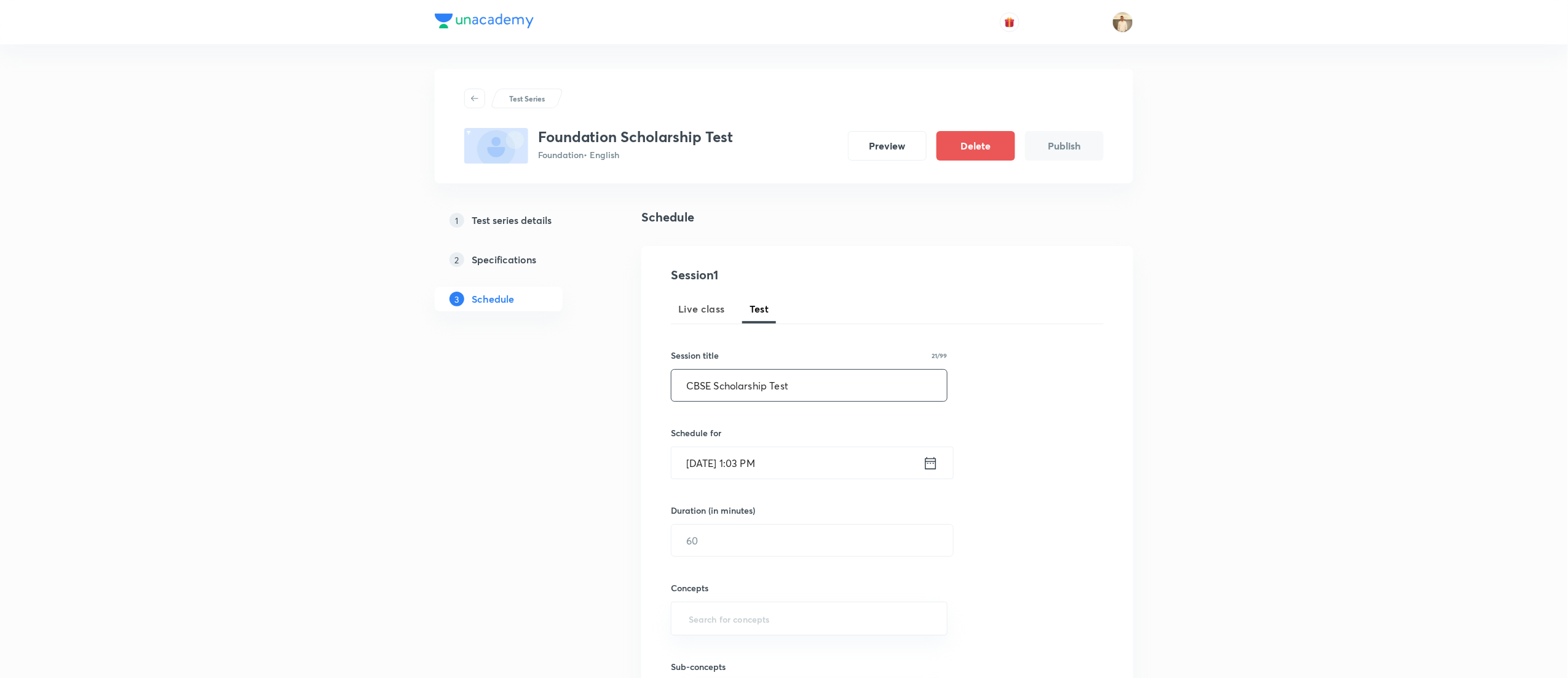
click at [682, 385] on input "CBSE Scholarship Test" at bounding box center [809, 385] width 275 height 31
type input "Foundation Scholarship Test"
click at [1060, 376] on div "Session 1 Live class Test Session title 27/99 Foundation Scholarship Test ​ Sch…" at bounding box center [887, 515] width 433 height 498
click at [688, 467] on input "Sep 4, 2025, 1:03 PM" at bounding box center [797, 462] width 251 height 31
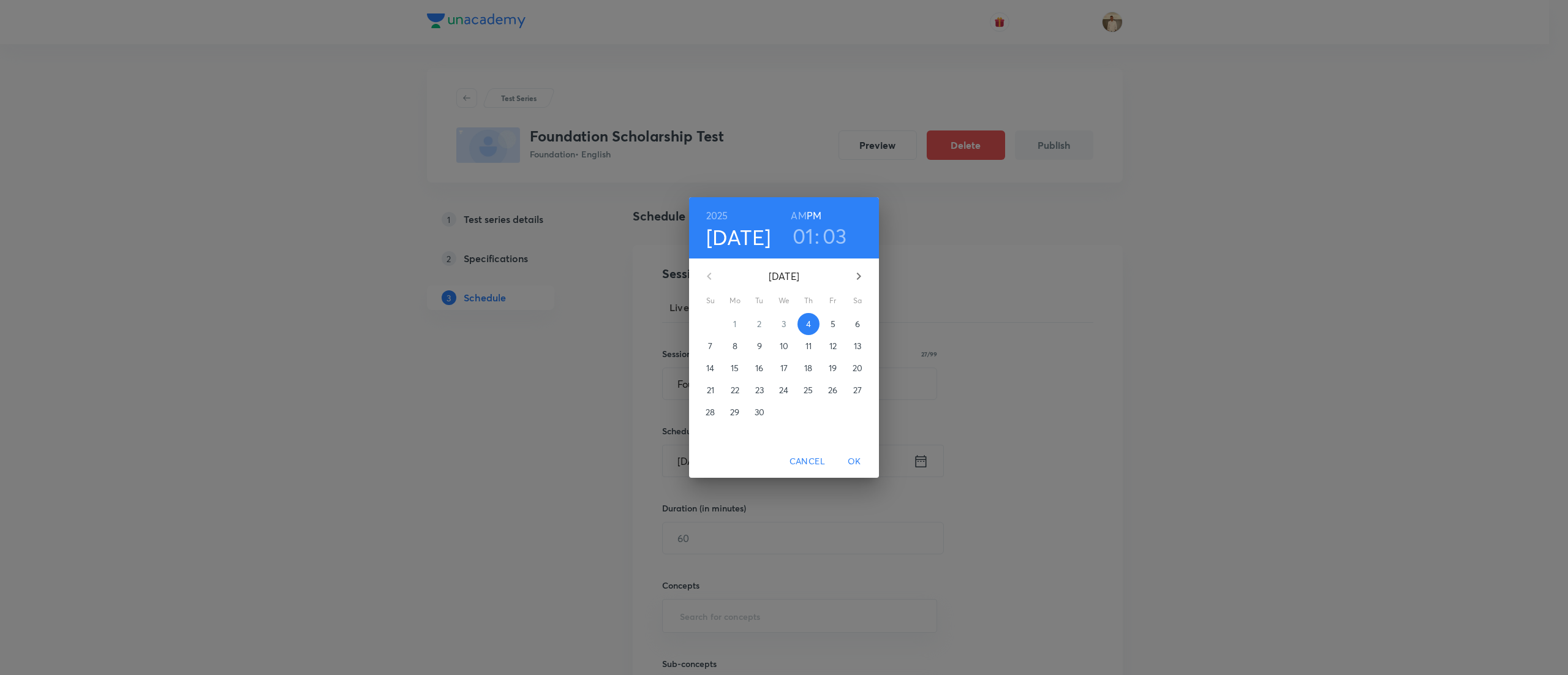
click at [704, 338] on button "7" at bounding box center [710, 345] width 22 height 22
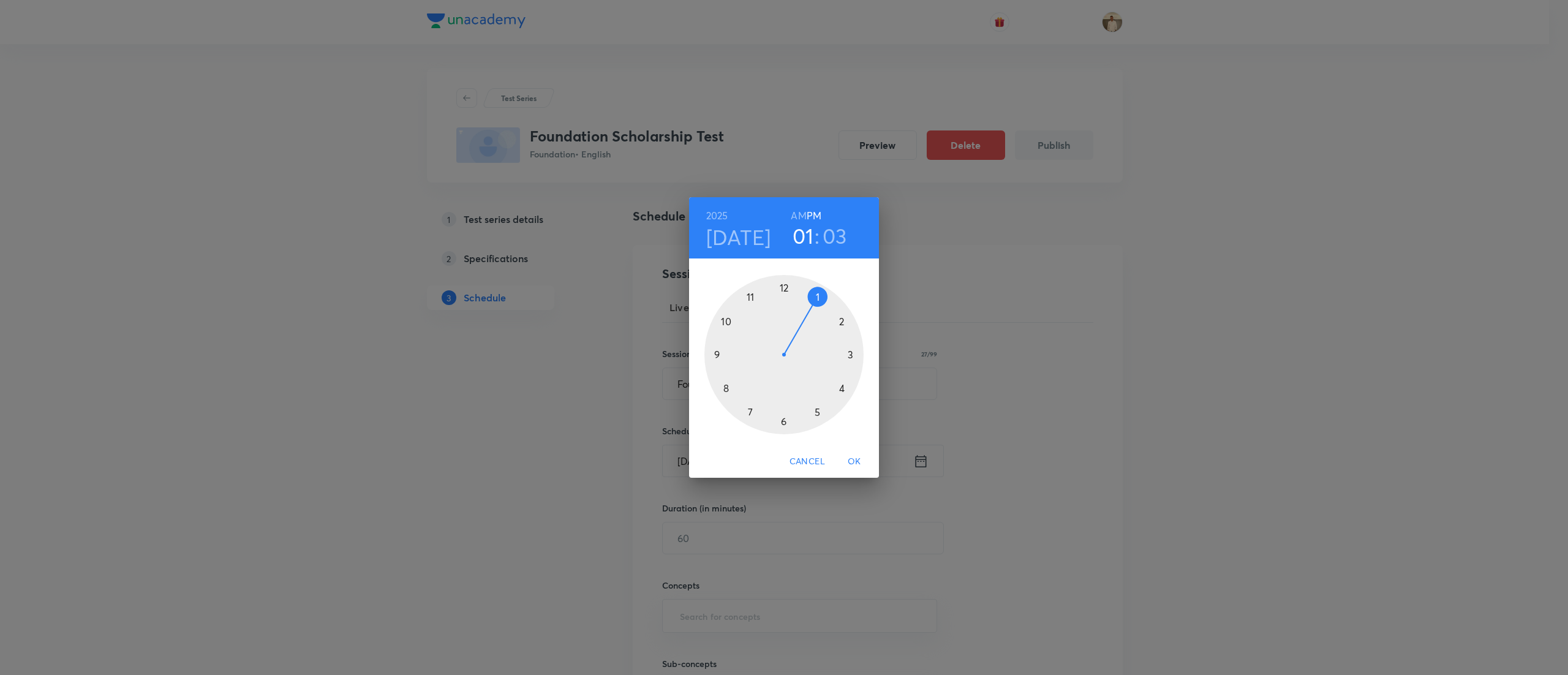
click at [816, 412] on div at bounding box center [784, 355] width 159 height 159
click at [784, 280] on div at bounding box center [784, 355] width 159 height 159
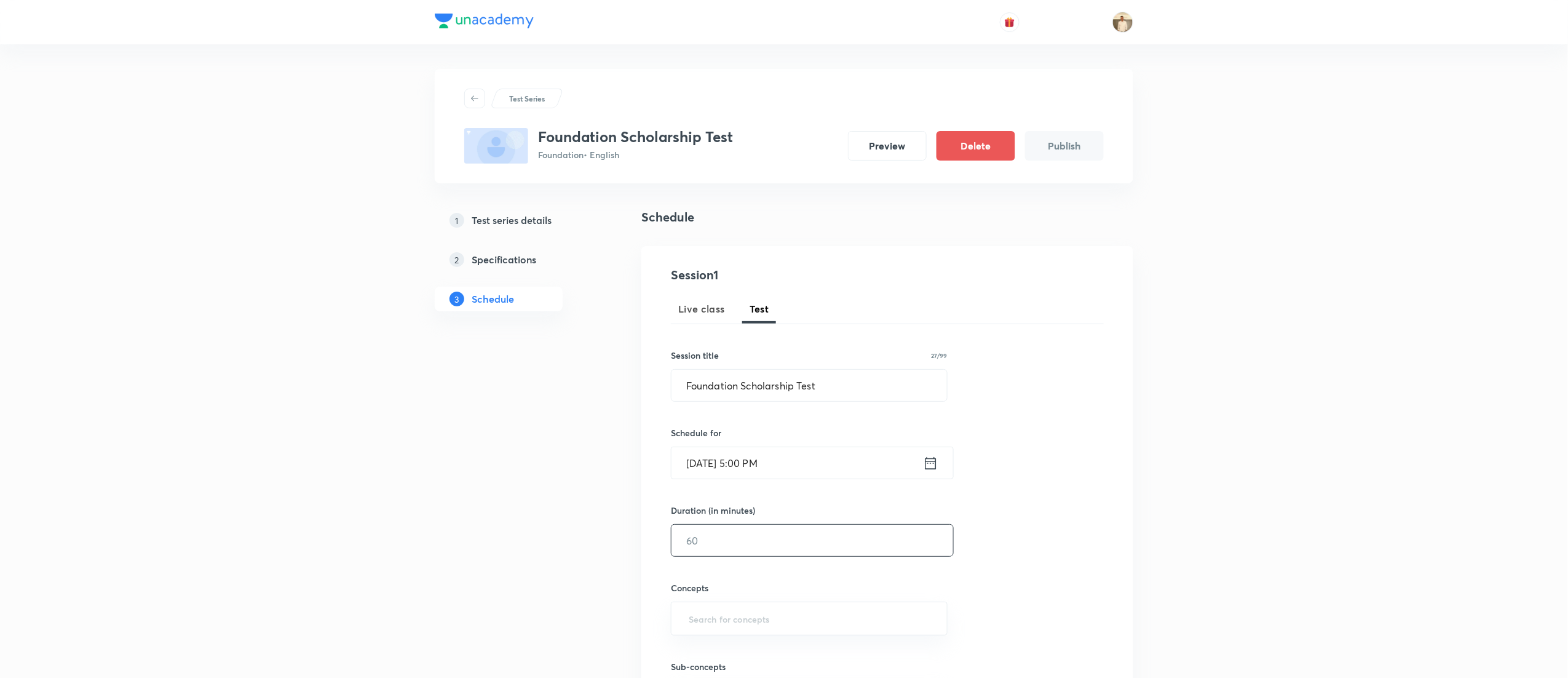
click at [738, 549] on input "text" at bounding box center [812, 541] width 281 height 31
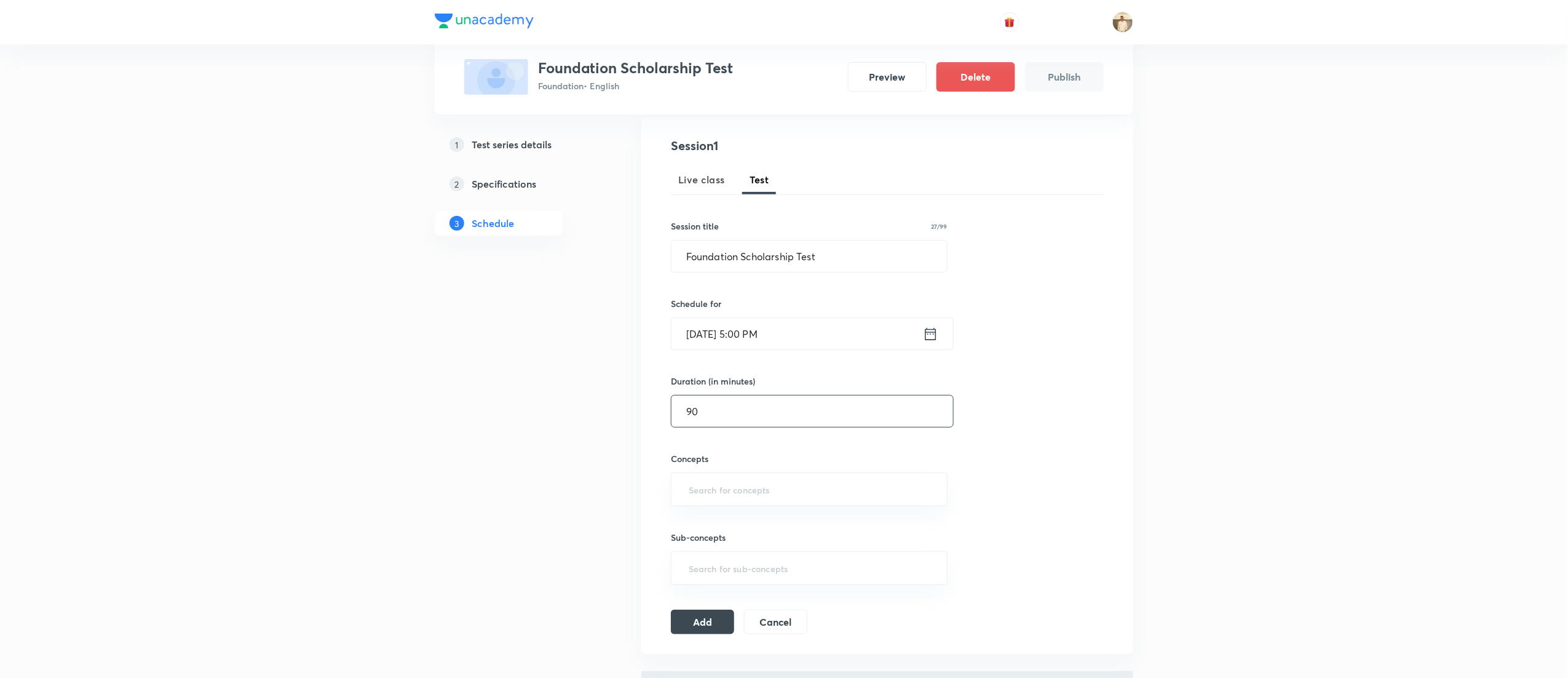
scroll to position [137, 0]
type input "90"
click at [754, 485] on input "text" at bounding box center [809, 482] width 246 height 23
type input "a"
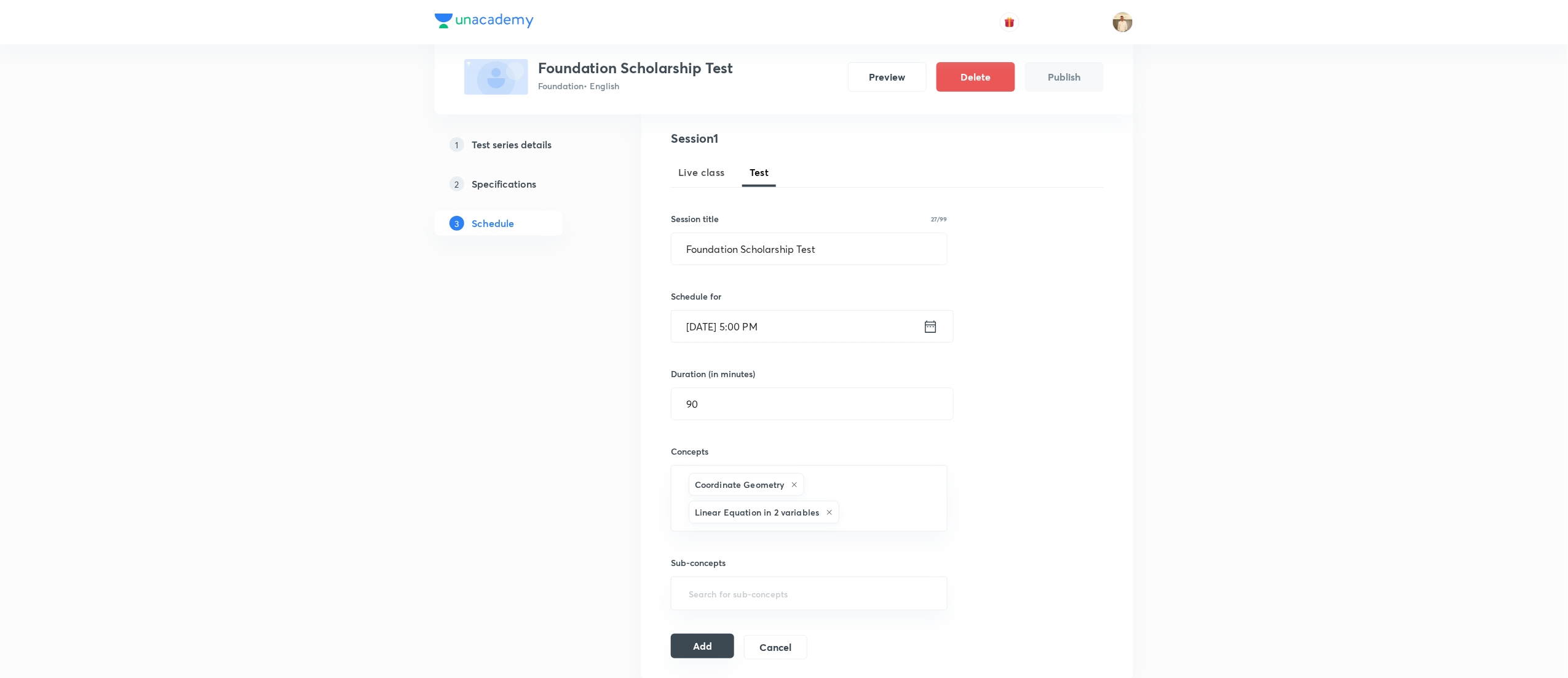
click at [712, 647] on button "Add" at bounding box center [702, 646] width 63 height 25
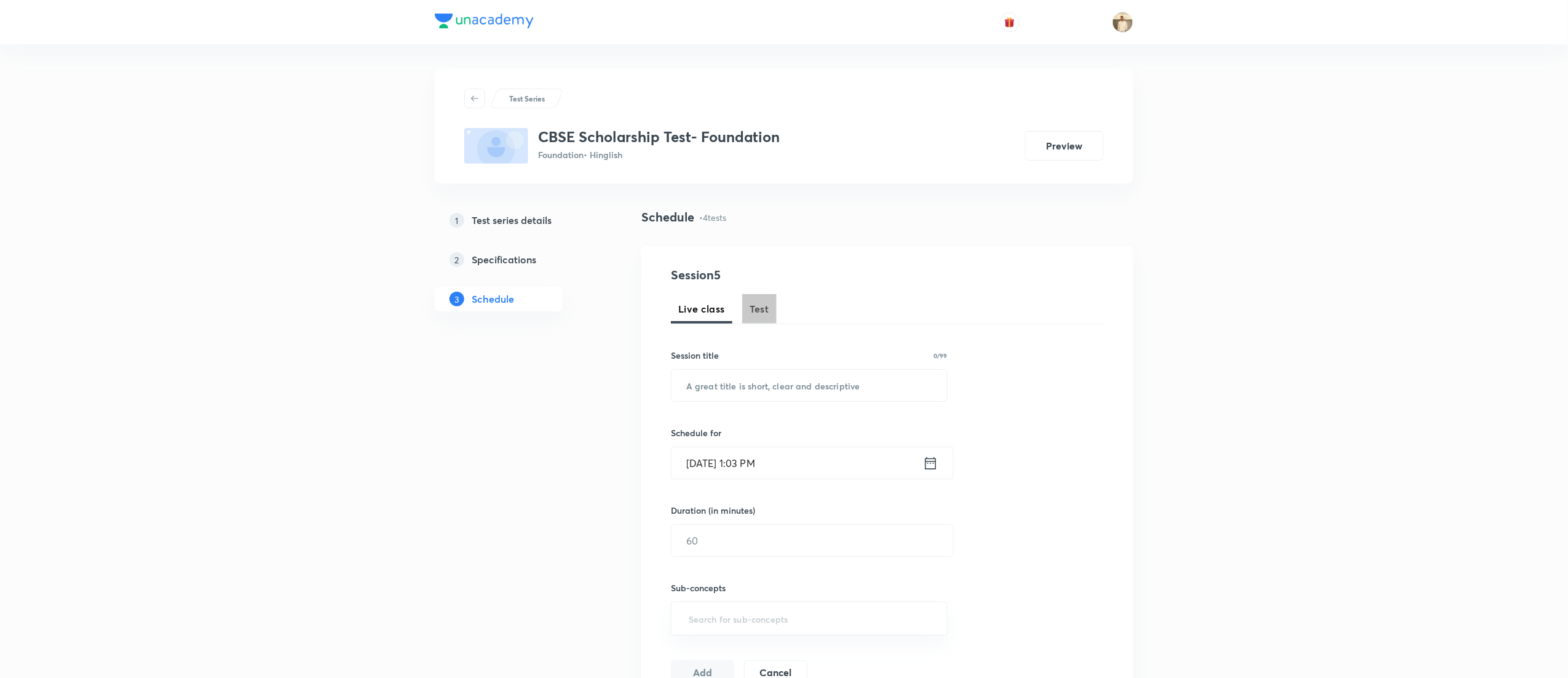
click at [754, 312] on span "Test" at bounding box center [760, 309] width 20 height 15
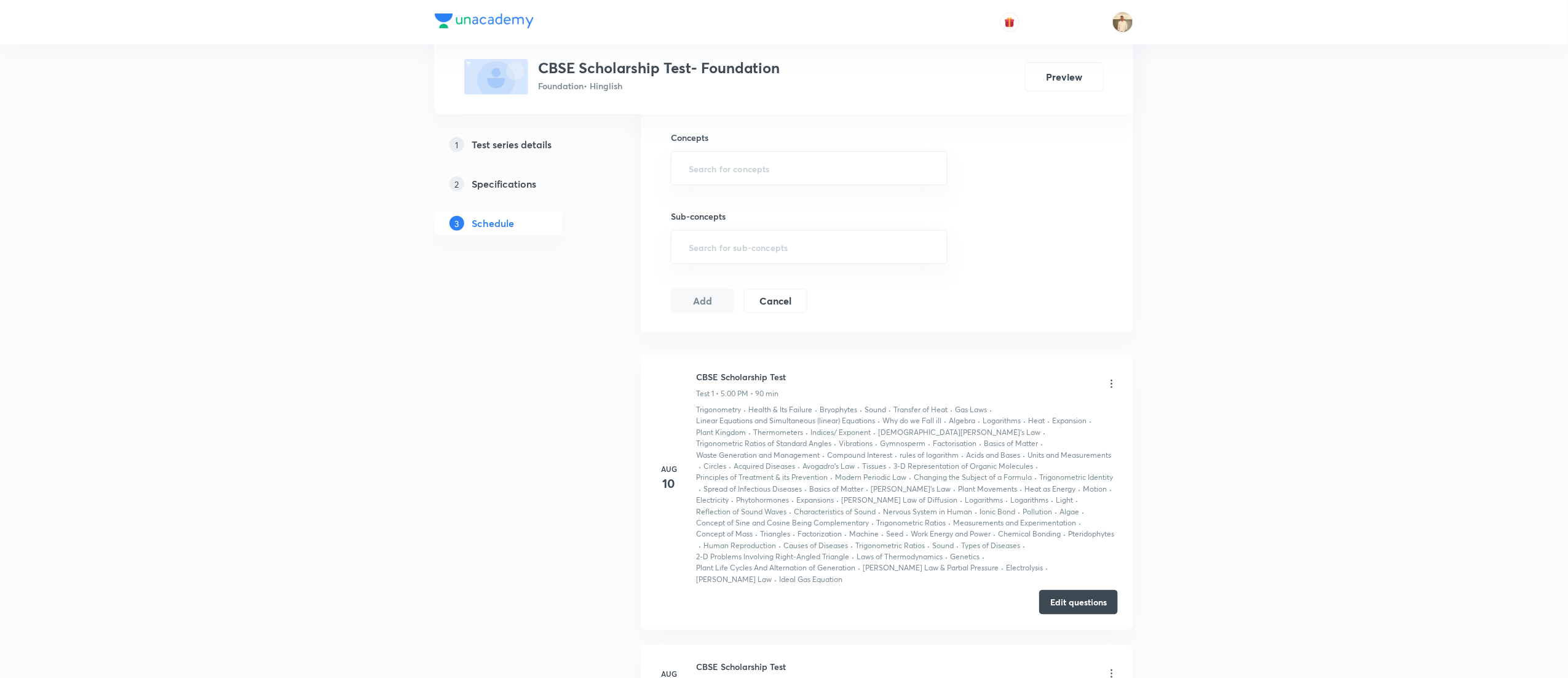
scroll to position [490, 0]
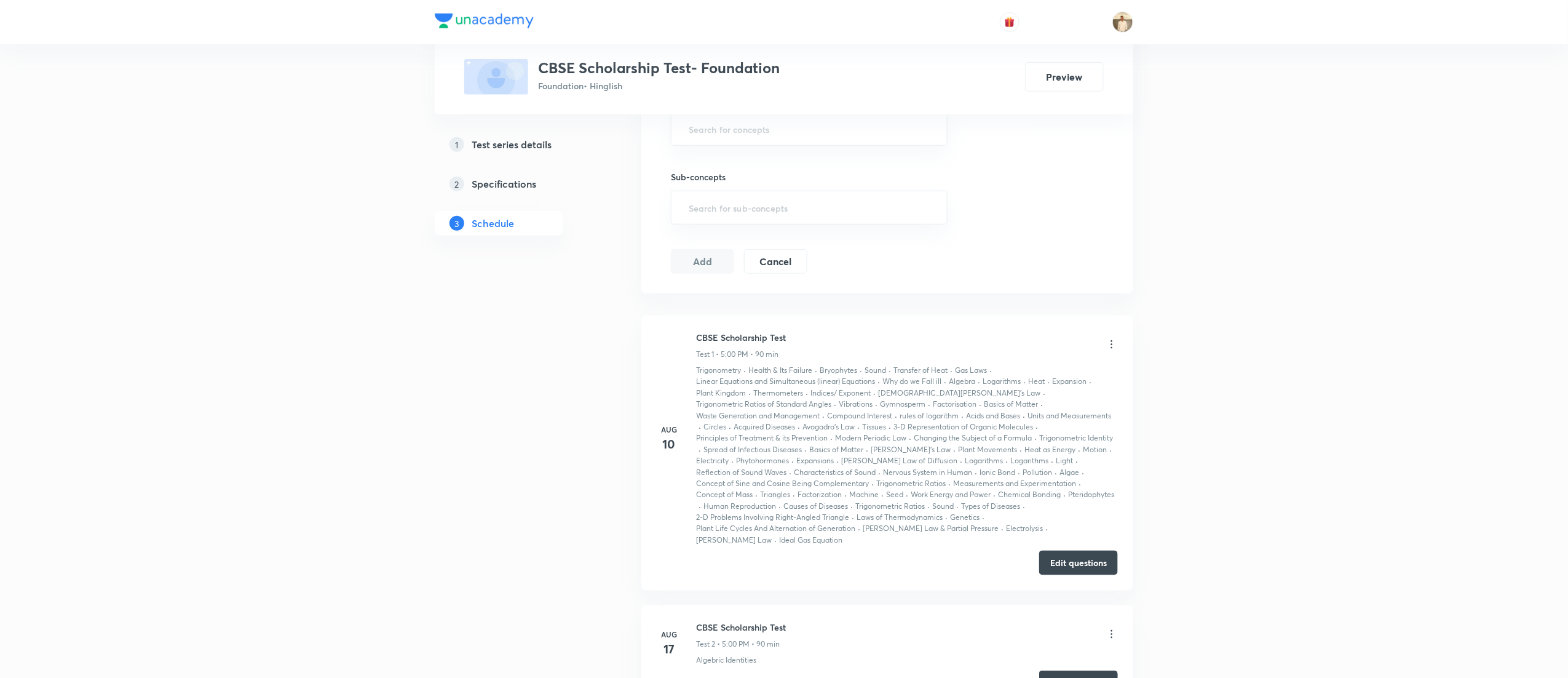
click at [737, 340] on h6 "CBSE Scholarship Test" at bounding box center [741, 337] width 90 height 13
copy h6 "CBSE Scholarship Test"
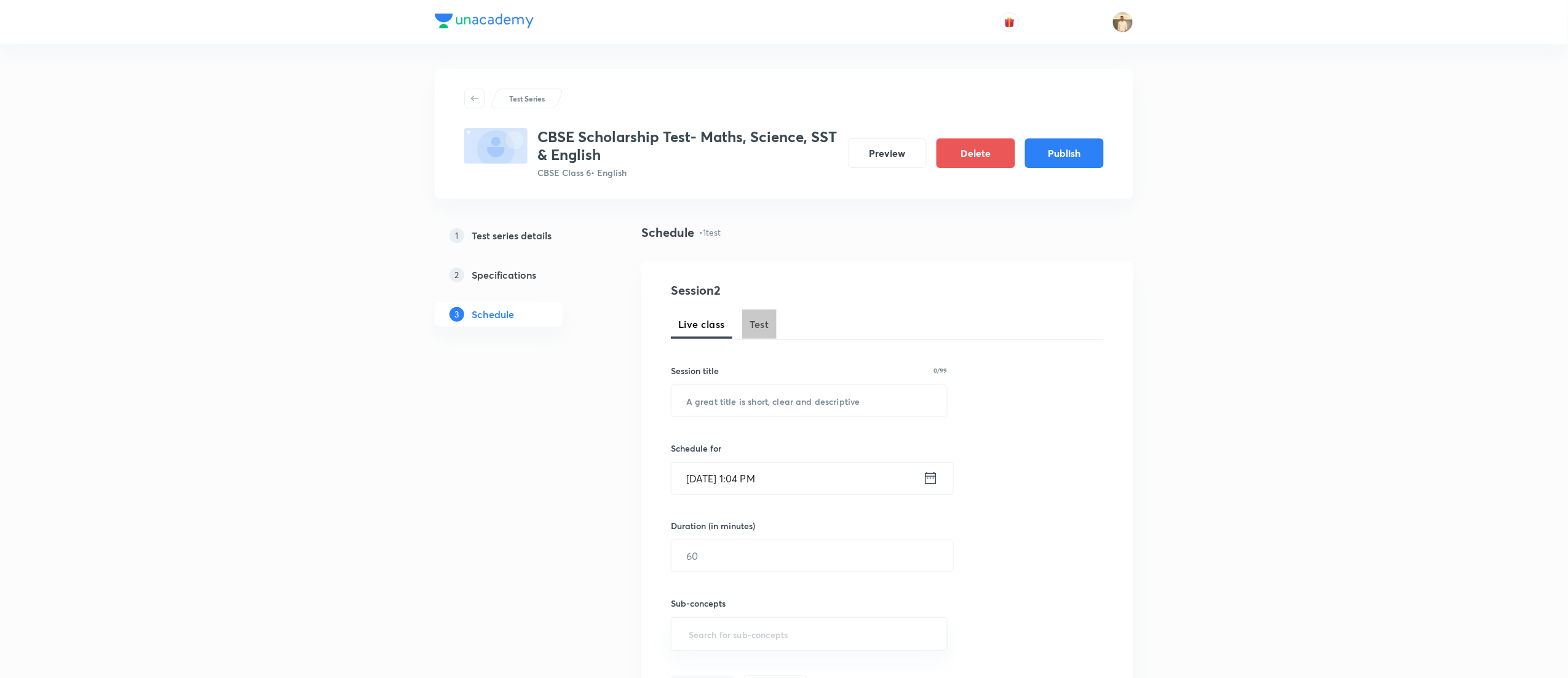
click at [763, 325] on span "Test" at bounding box center [760, 324] width 20 height 15
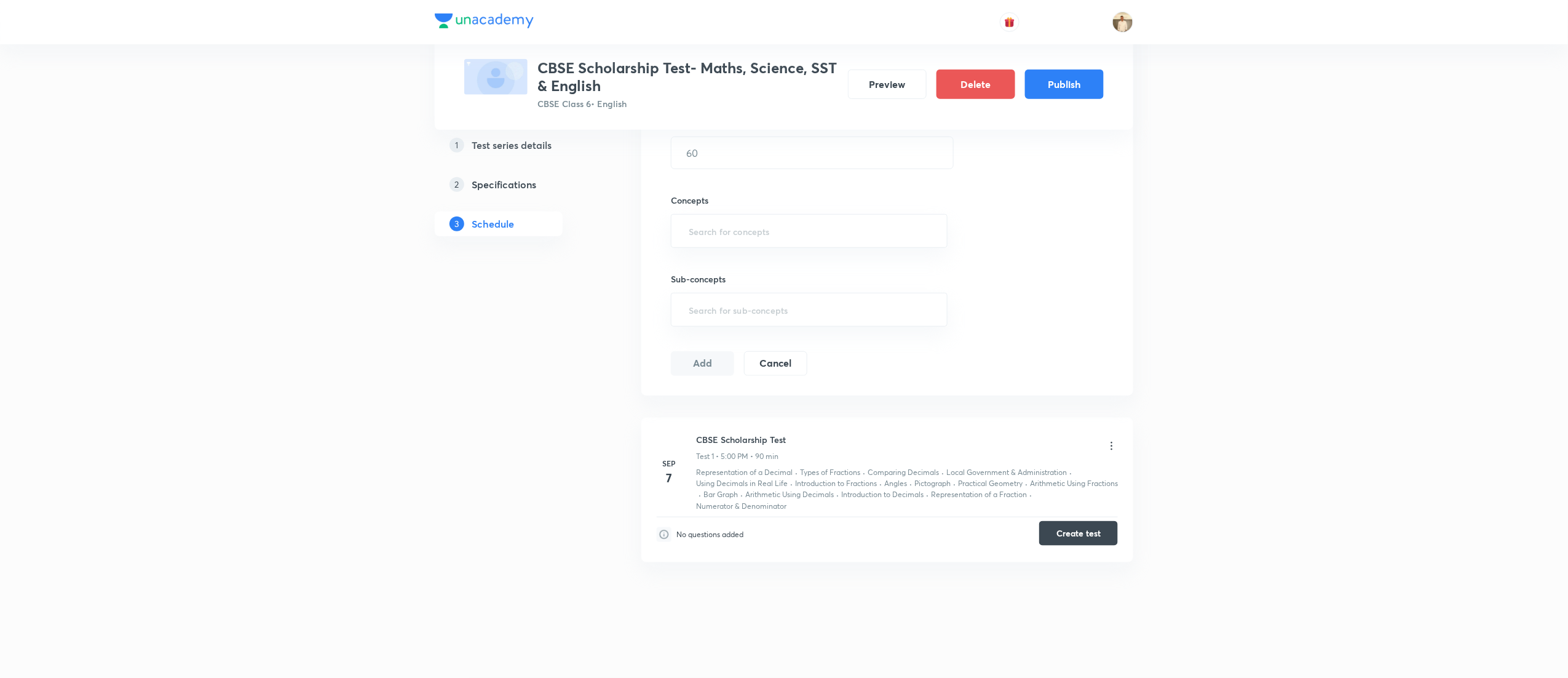
click at [1087, 538] on button "Create test" at bounding box center [1078, 533] width 79 height 25
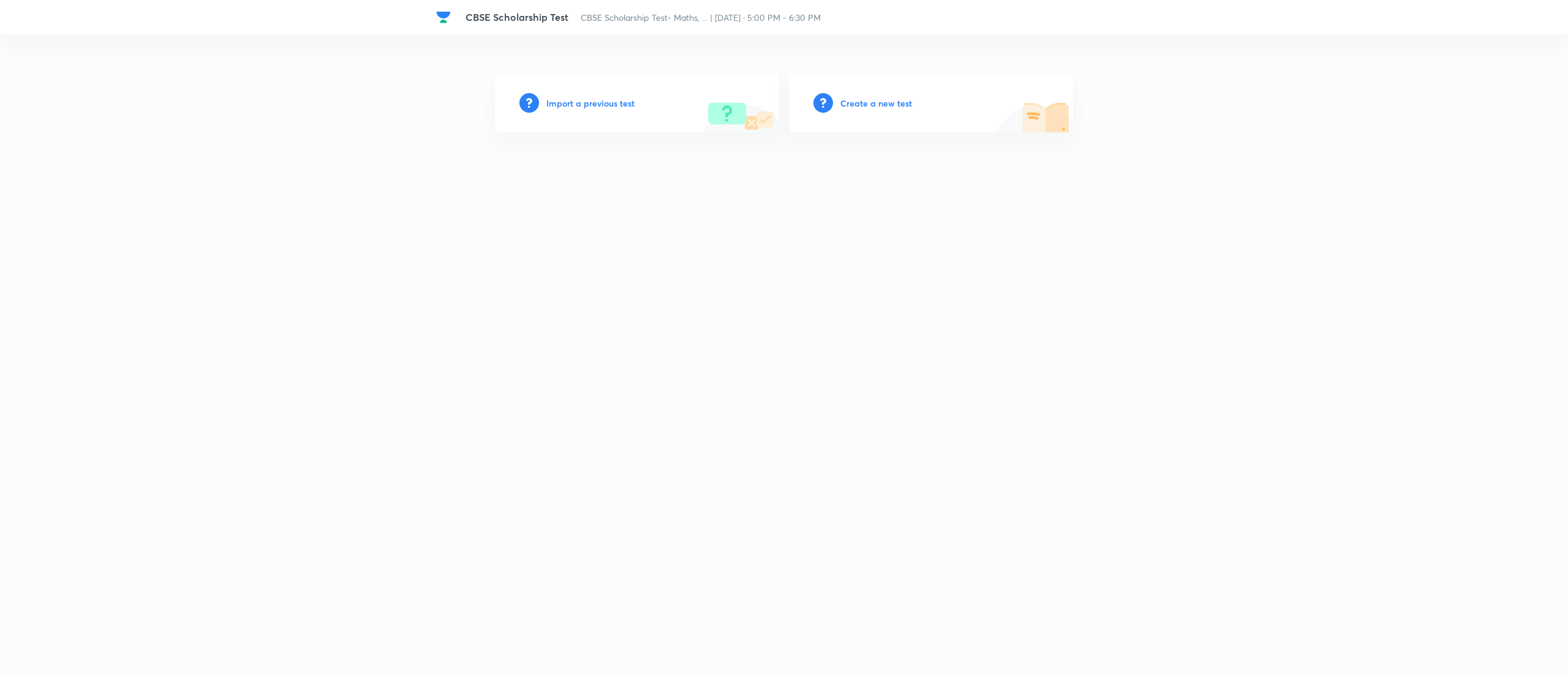
click at [596, 100] on h6 "Import a previous test" at bounding box center [590, 103] width 88 height 13
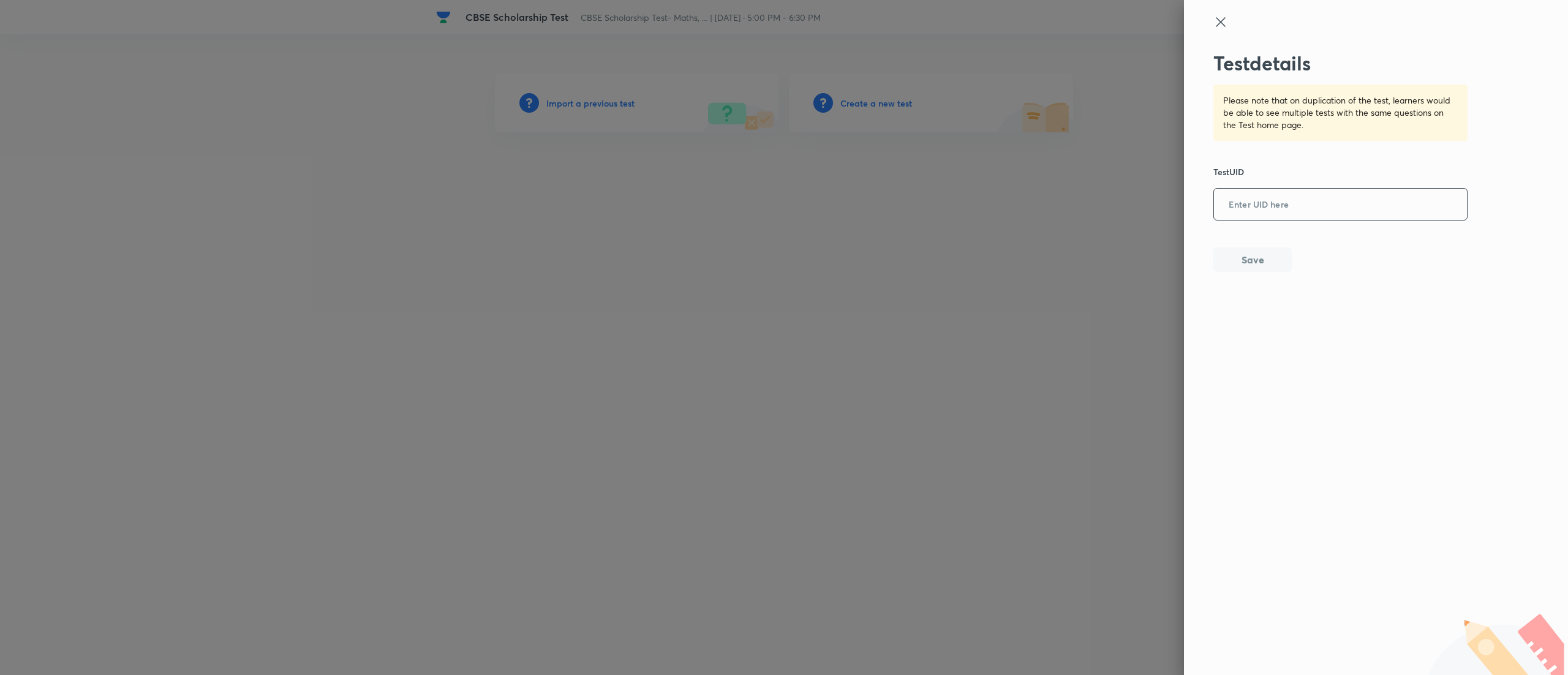
click at [1363, 210] on input "text" at bounding box center [1340, 205] width 253 height 30
paste input "97Q20XE6WH"
type input "97Q20XE6WH"
click at [1239, 259] on button "Save" at bounding box center [1253, 258] width 78 height 25
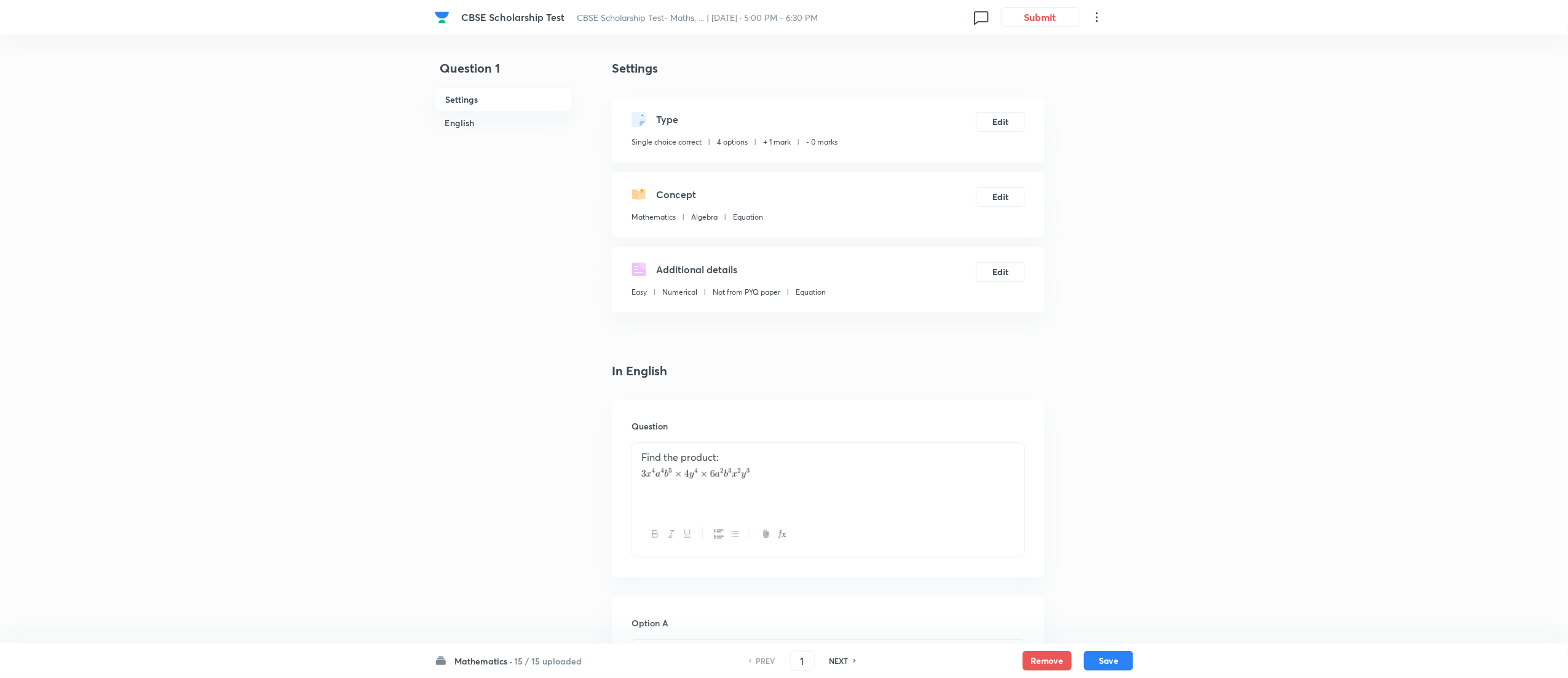
click at [522, 663] on h6 "15 / 15 uploaded" at bounding box center [548, 661] width 67 height 13
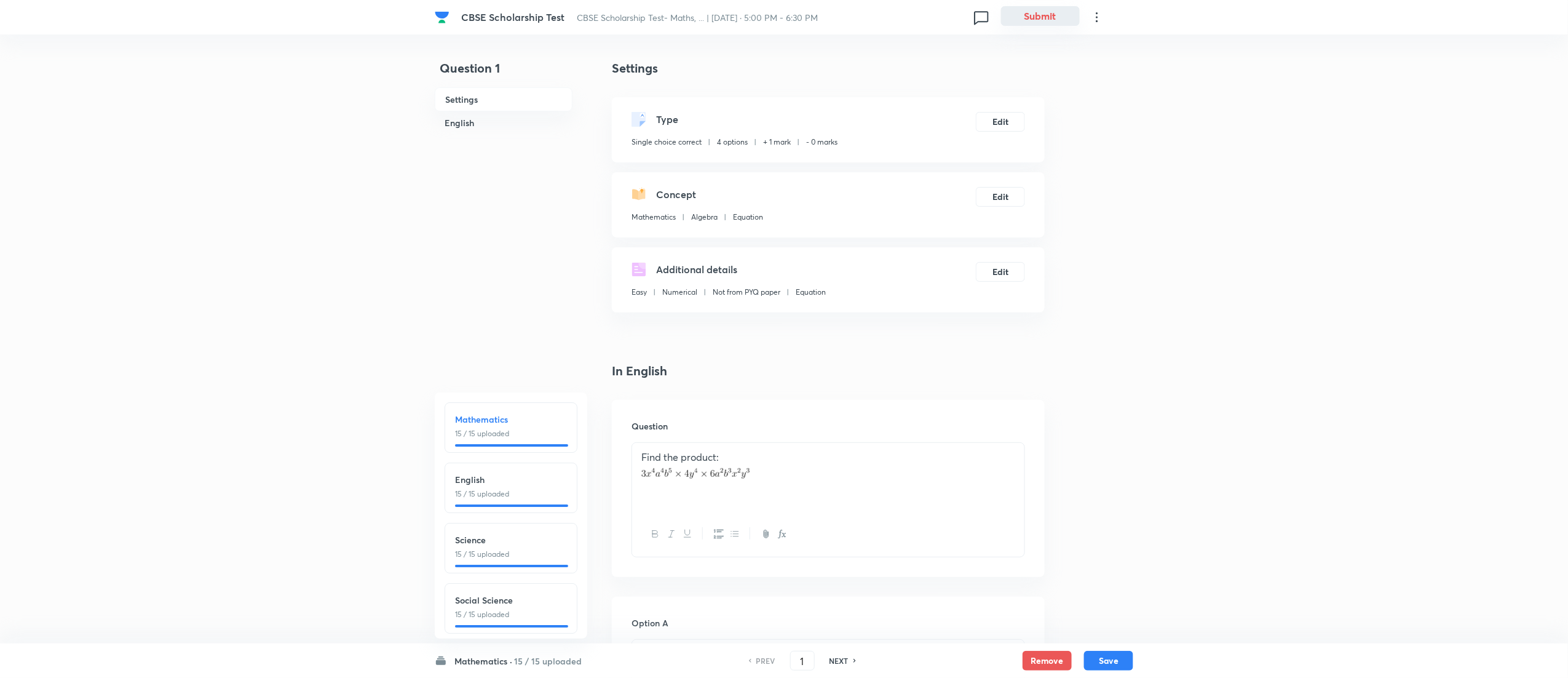
click at [1039, 13] on button "Submit" at bounding box center [1040, 16] width 79 height 20
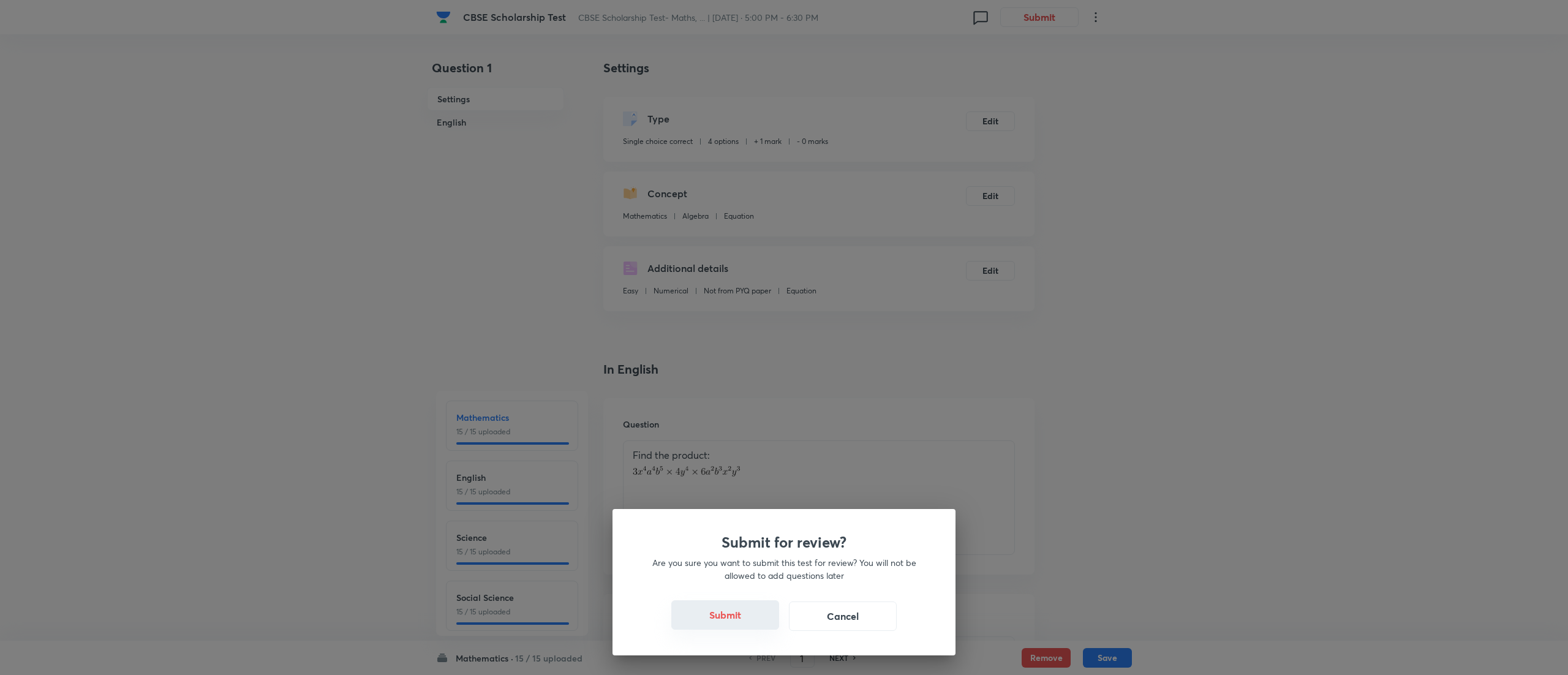
click at [727, 617] on button "Submit" at bounding box center [725, 615] width 108 height 29
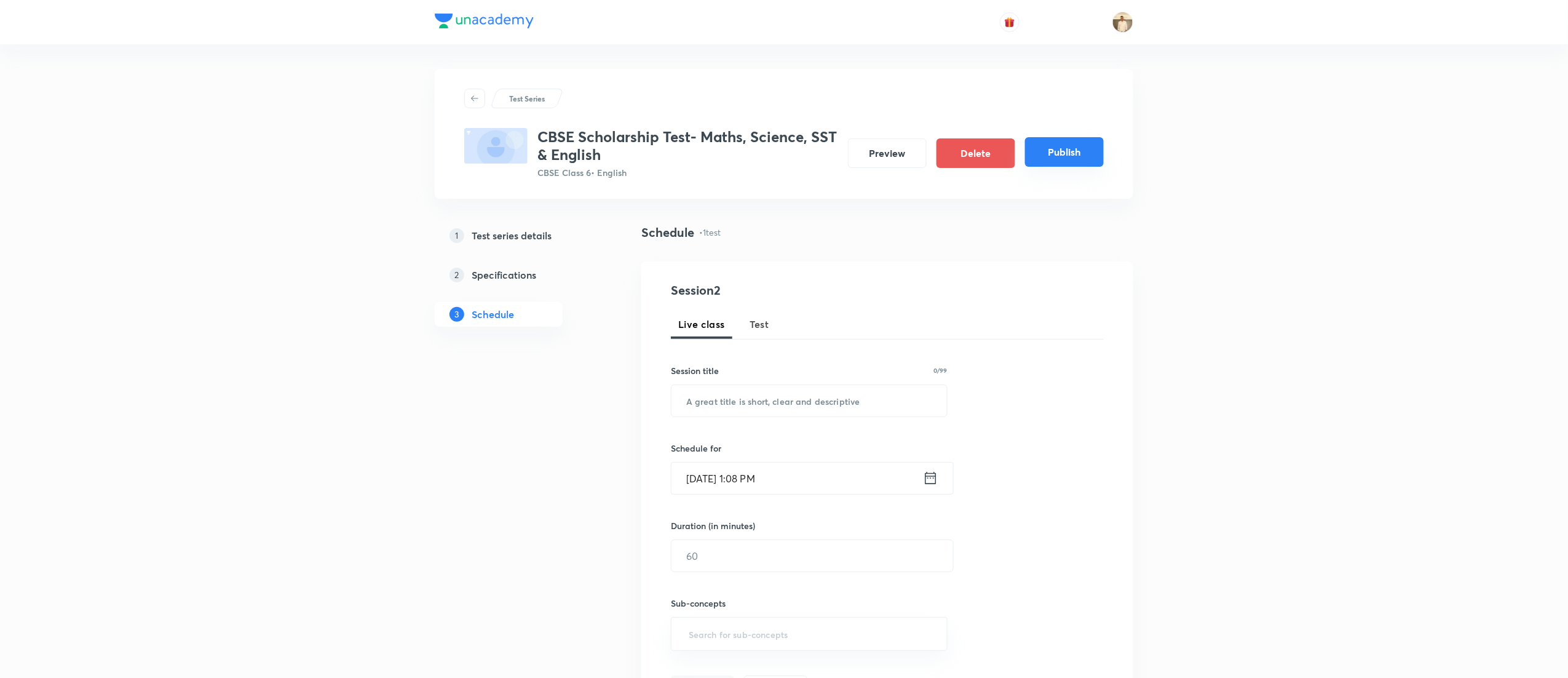
click at [1059, 149] on button "Publish" at bounding box center [1064, 152] width 79 height 29
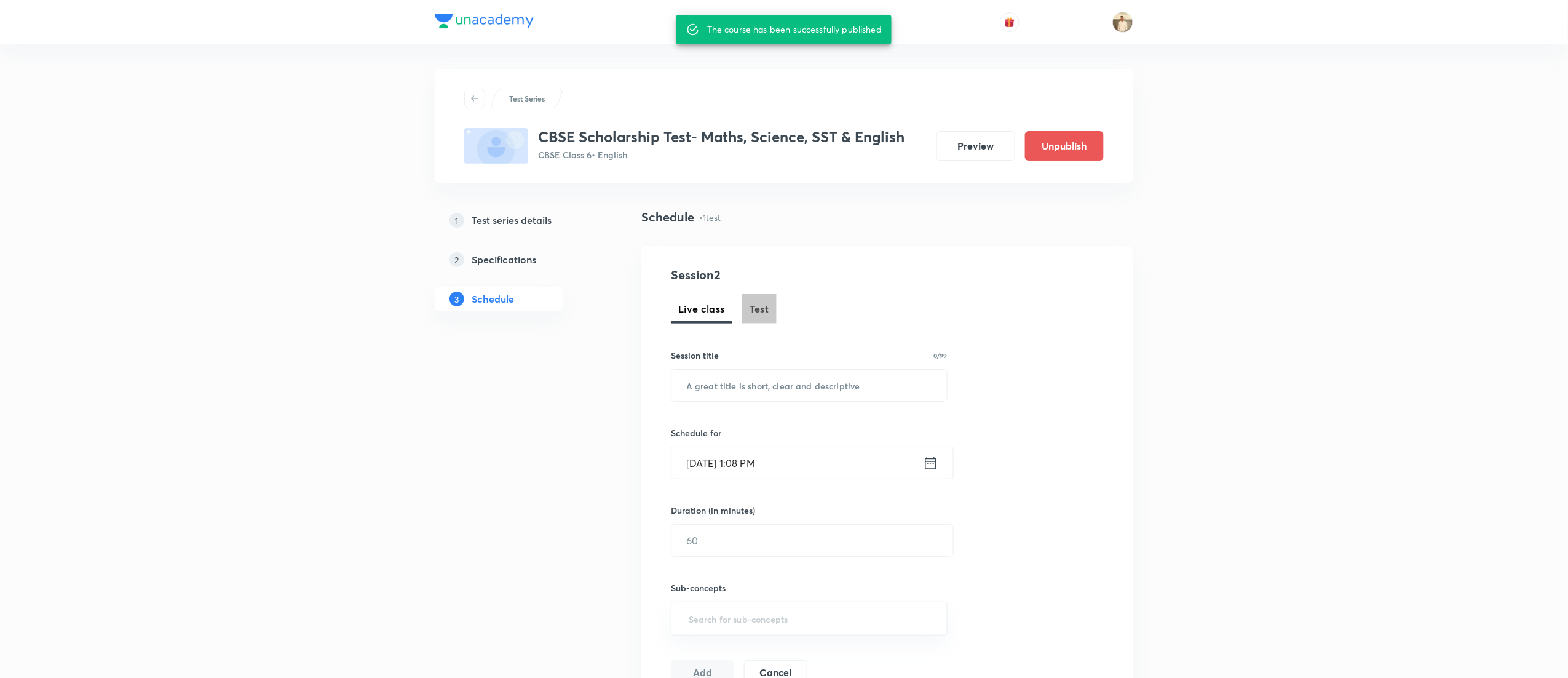
click at [758, 304] on span "Test" at bounding box center [760, 309] width 20 height 15
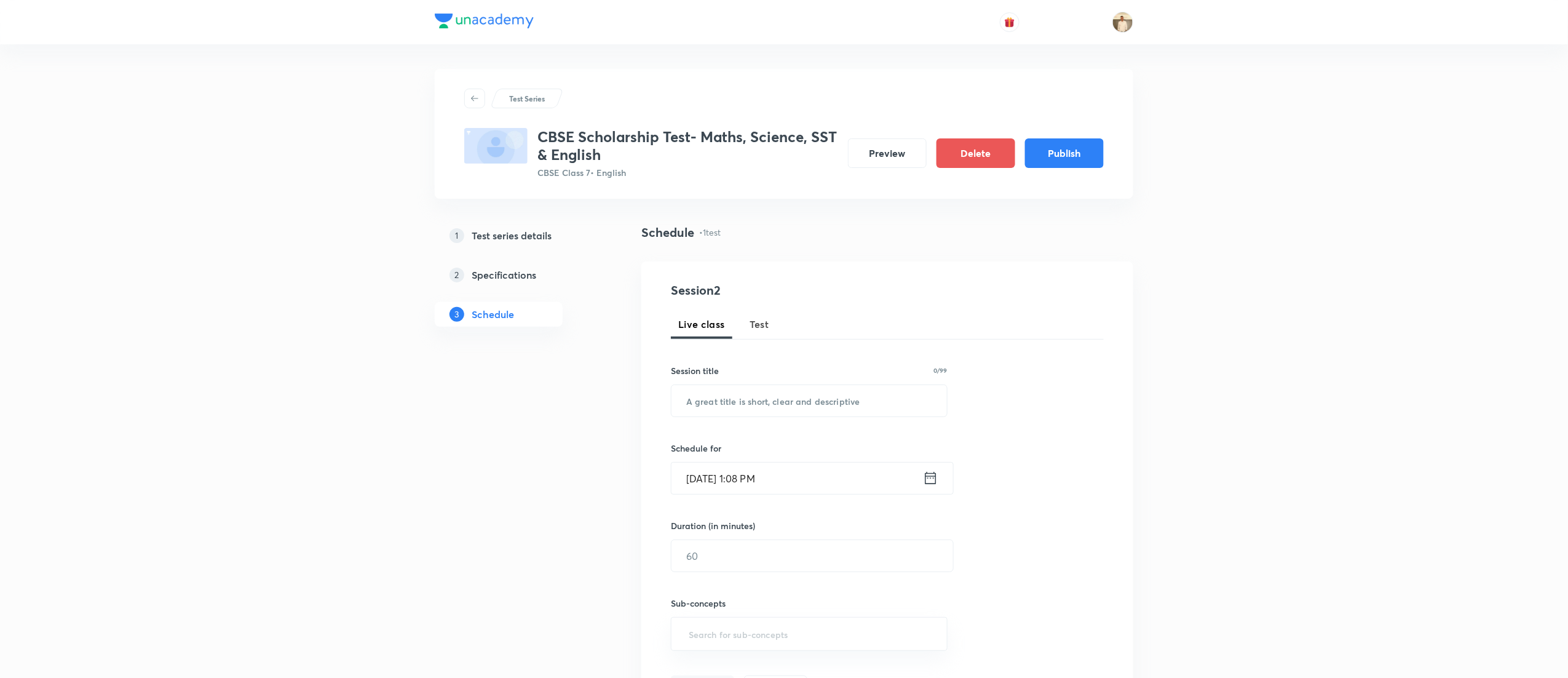
click at [774, 326] on button "Test" at bounding box center [760, 324] width 35 height 29
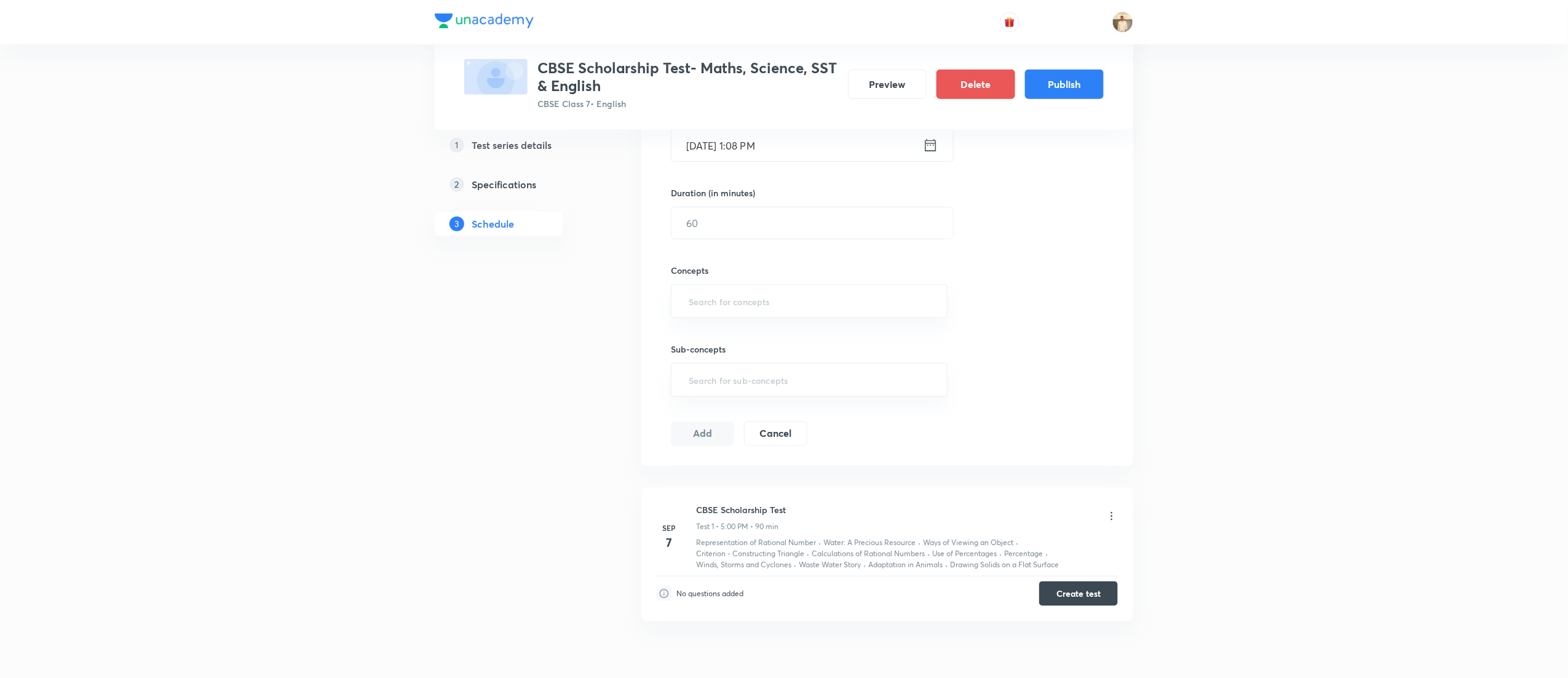
scroll to position [394, 0]
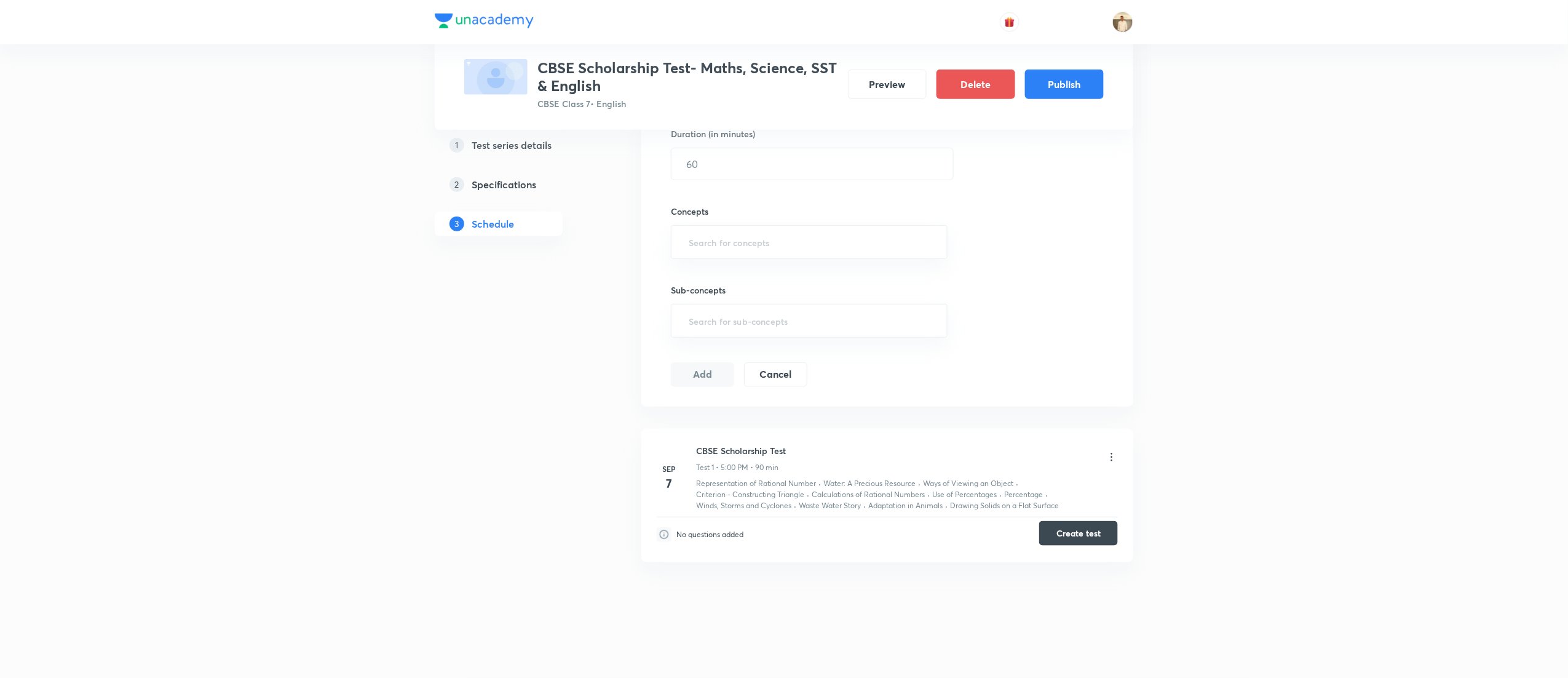
click at [1072, 539] on button "Create test" at bounding box center [1078, 533] width 79 height 25
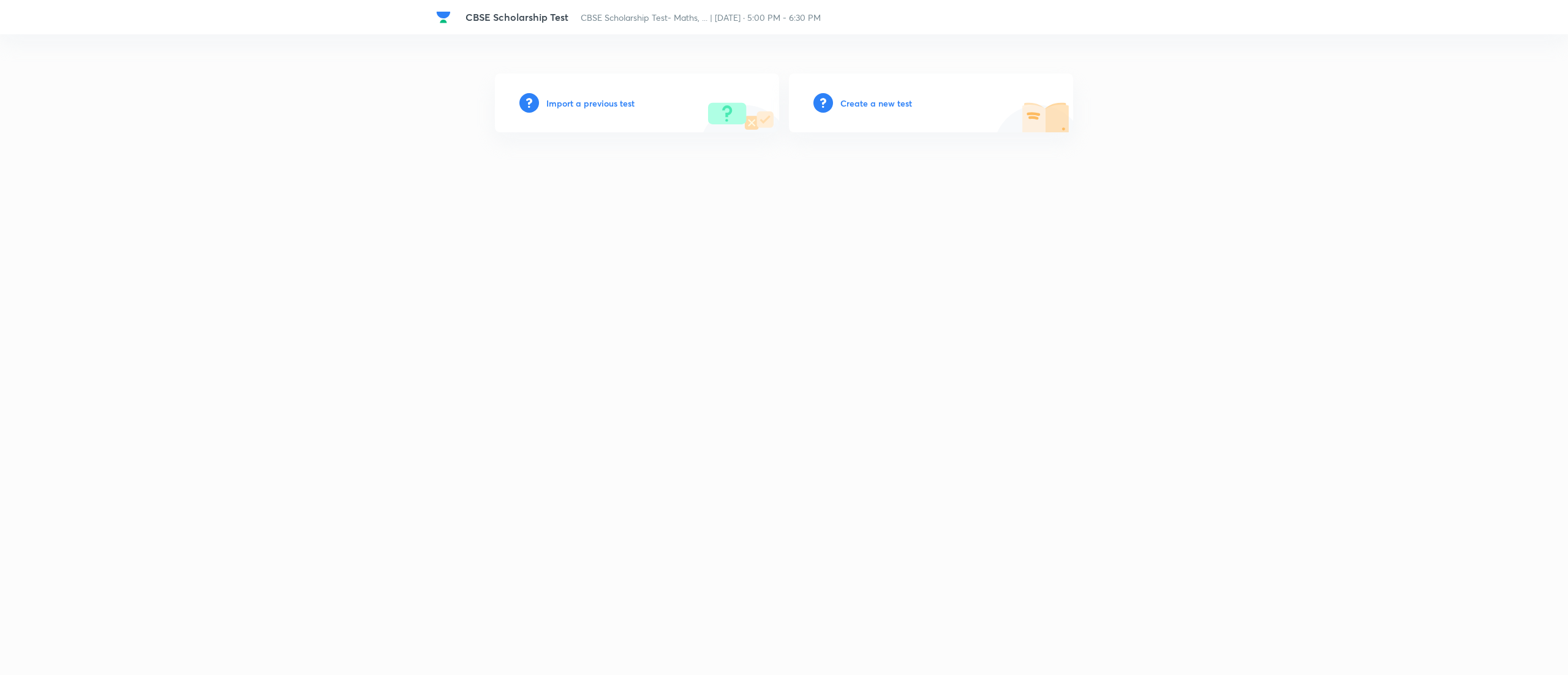
click at [593, 100] on h6 "Import a previous test" at bounding box center [590, 103] width 88 height 13
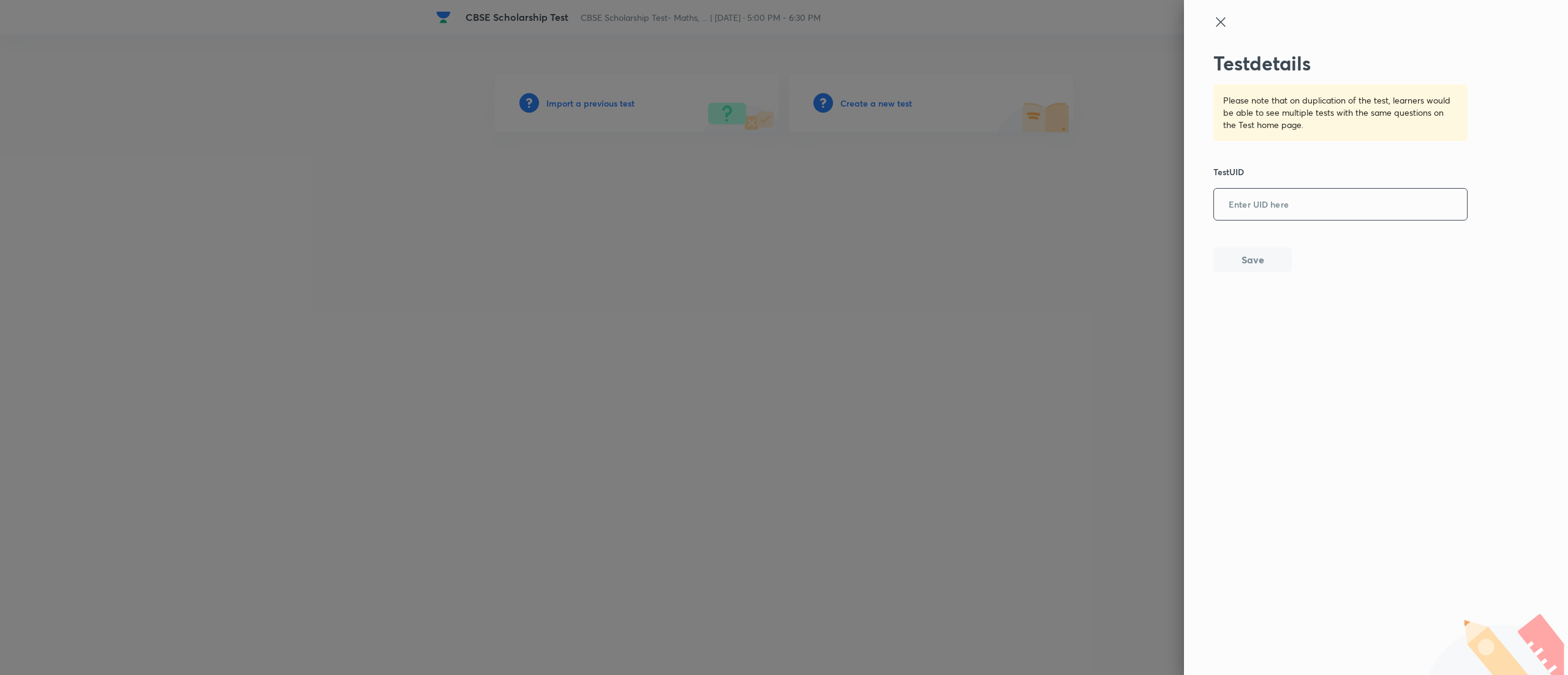
click at [1393, 209] on input "text" at bounding box center [1340, 205] width 253 height 30
paste input "B77T7H247C"
type input "B77T7H247C"
click at [1254, 260] on button "Save" at bounding box center [1253, 258] width 78 height 25
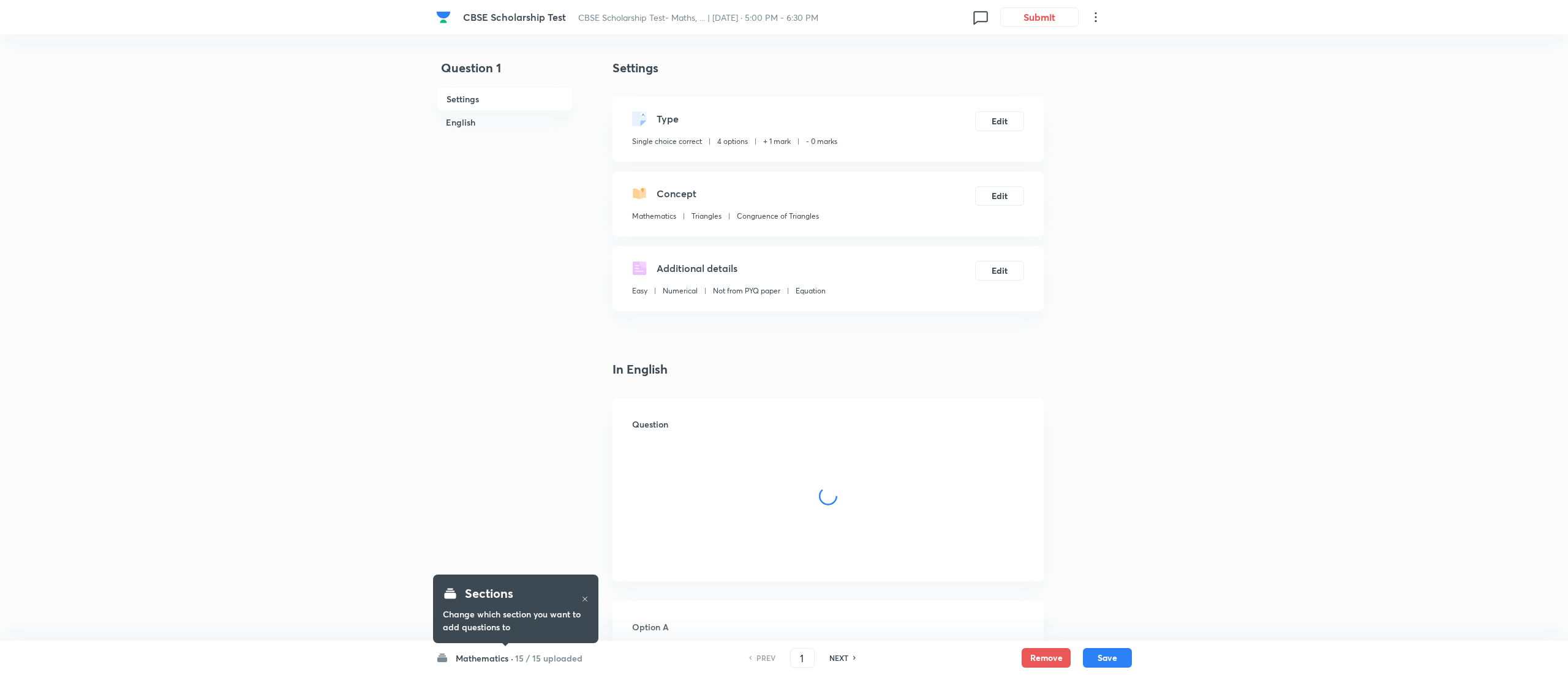
checkbox input "true"
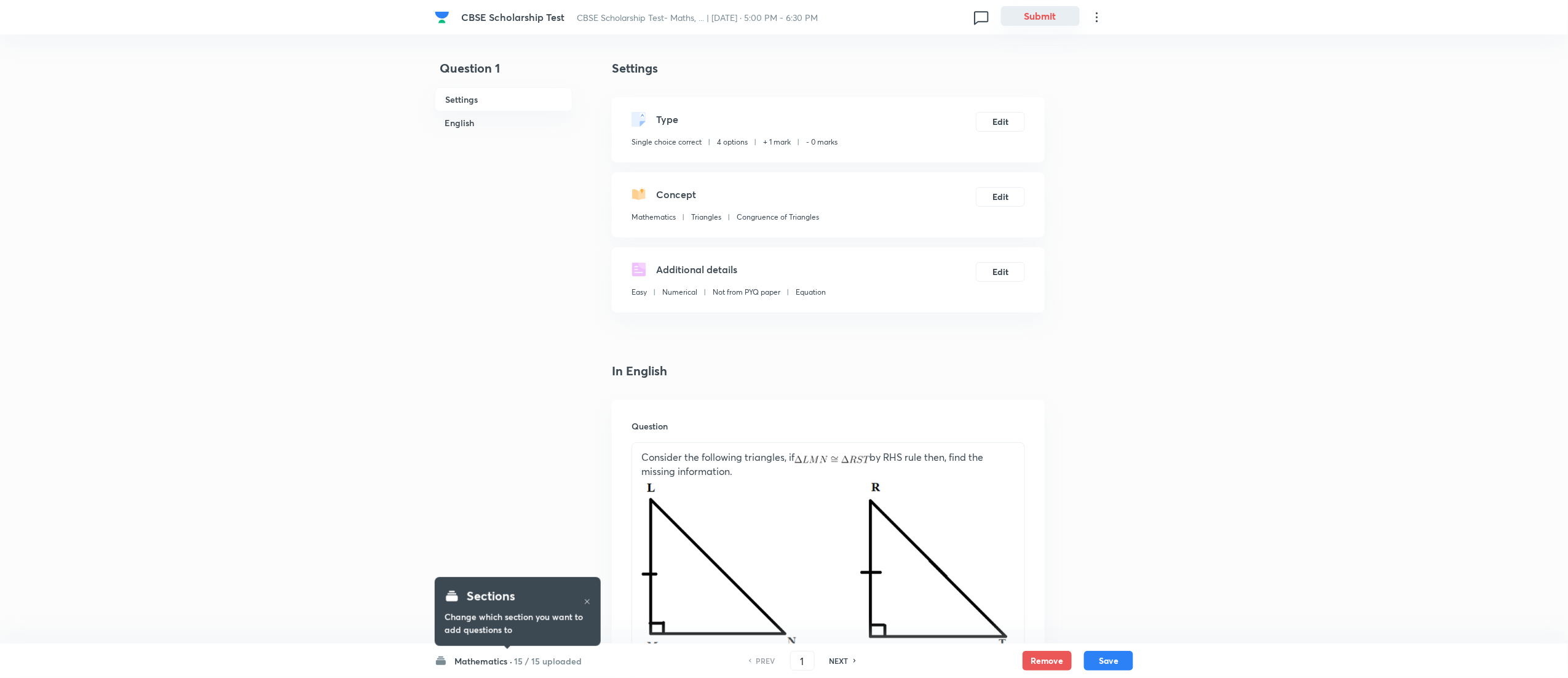
click at [1044, 23] on button "Submit" at bounding box center [1040, 16] width 79 height 20
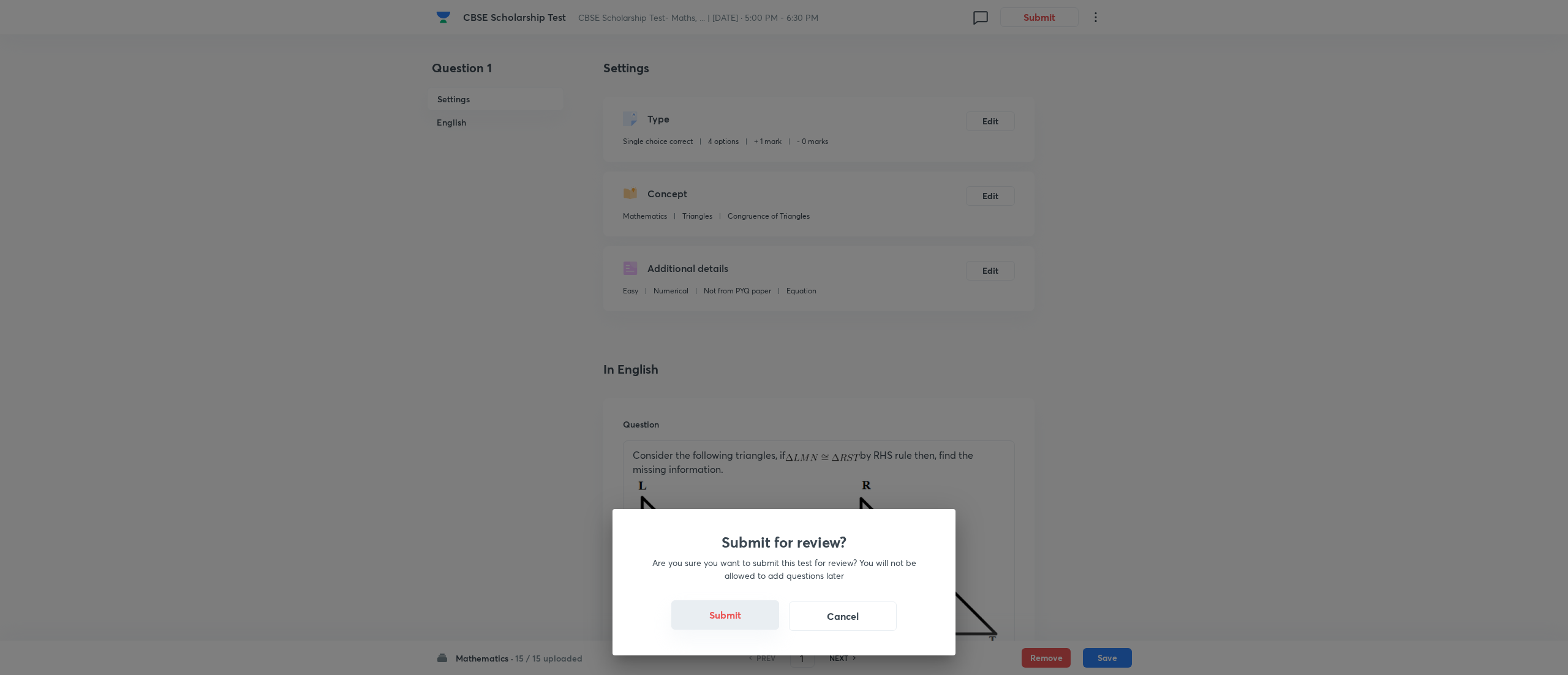
click at [719, 611] on button "Submit" at bounding box center [725, 615] width 108 height 29
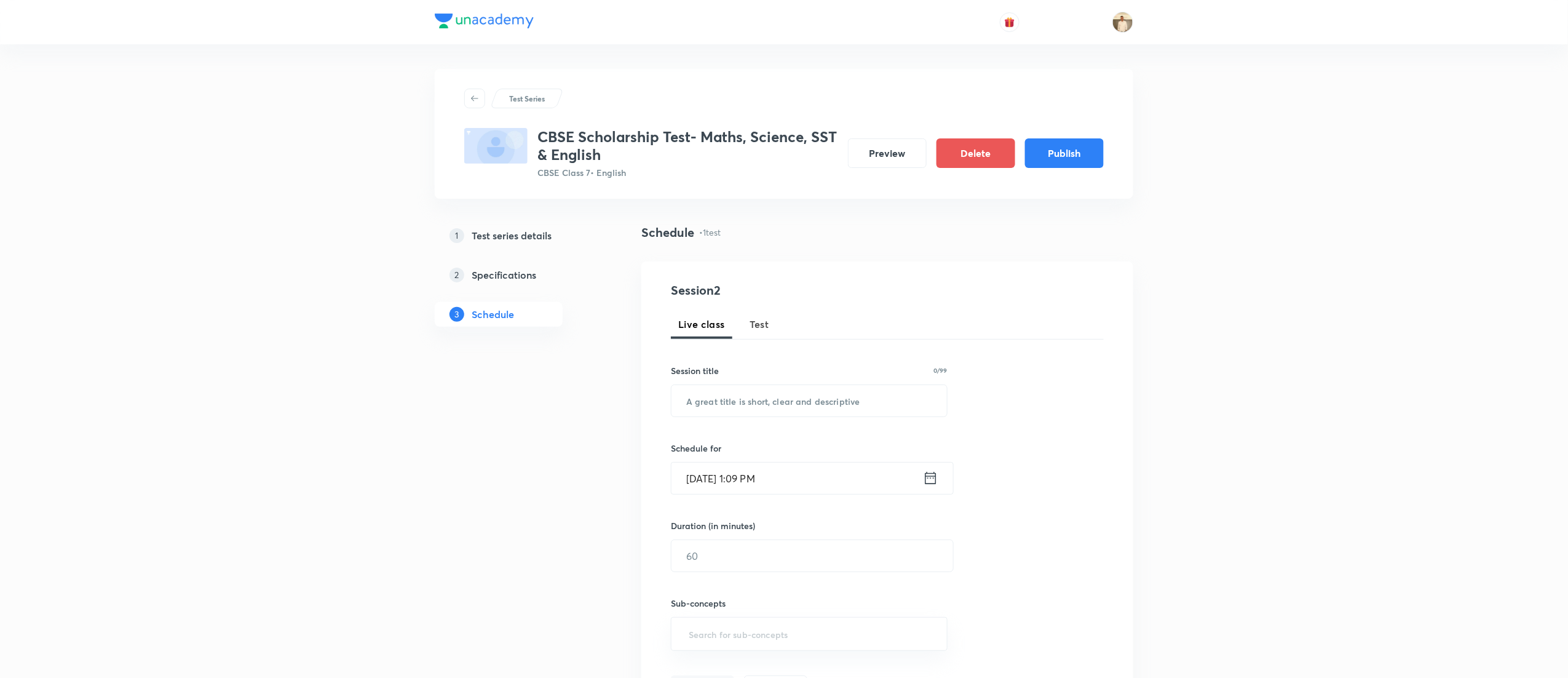
click at [754, 322] on span "Test" at bounding box center [760, 324] width 20 height 15
click at [1056, 157] on button "Publish" at bounding box center [1064, 152] width 79 height 29
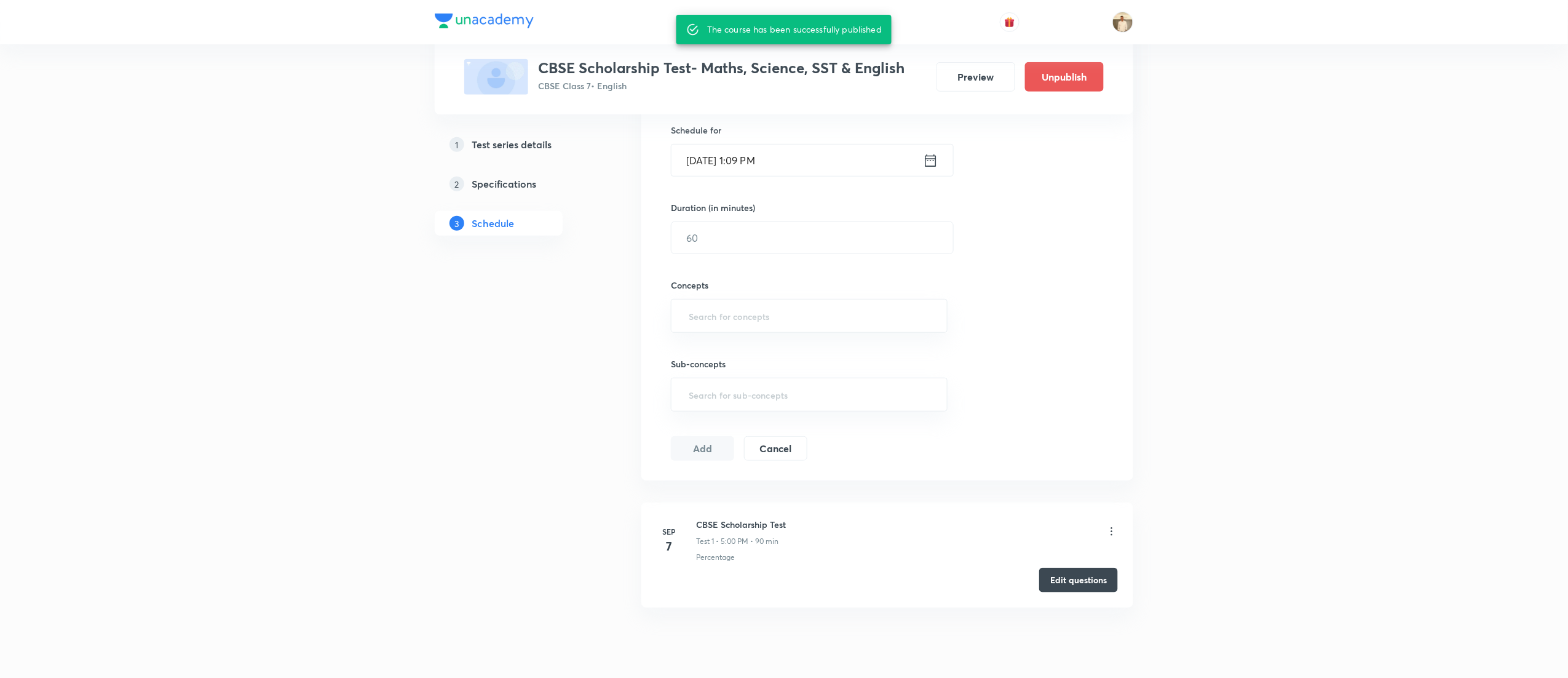
scroll to position [350, 0]
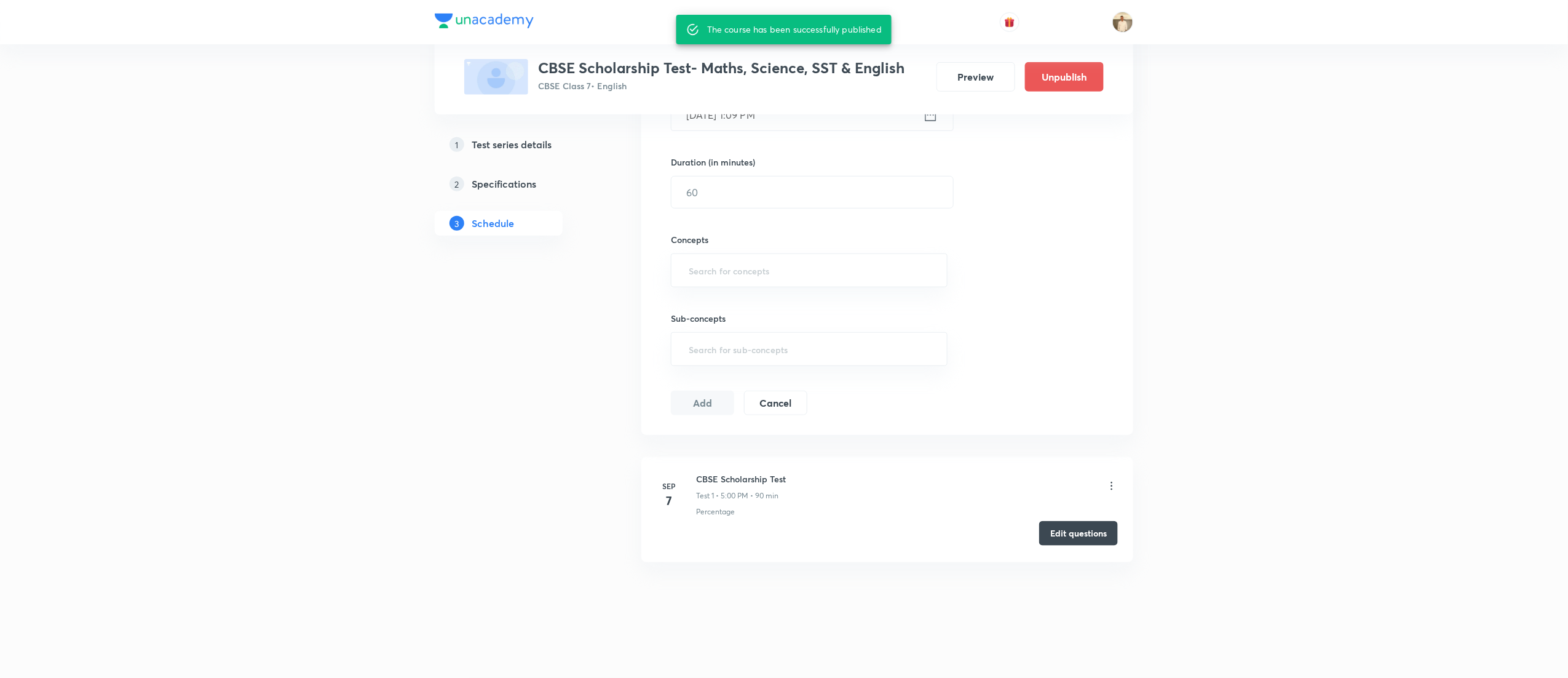
click at [1097, 544] on button "Edit questions" at bounding box center [1078, 533] width 79 height 25
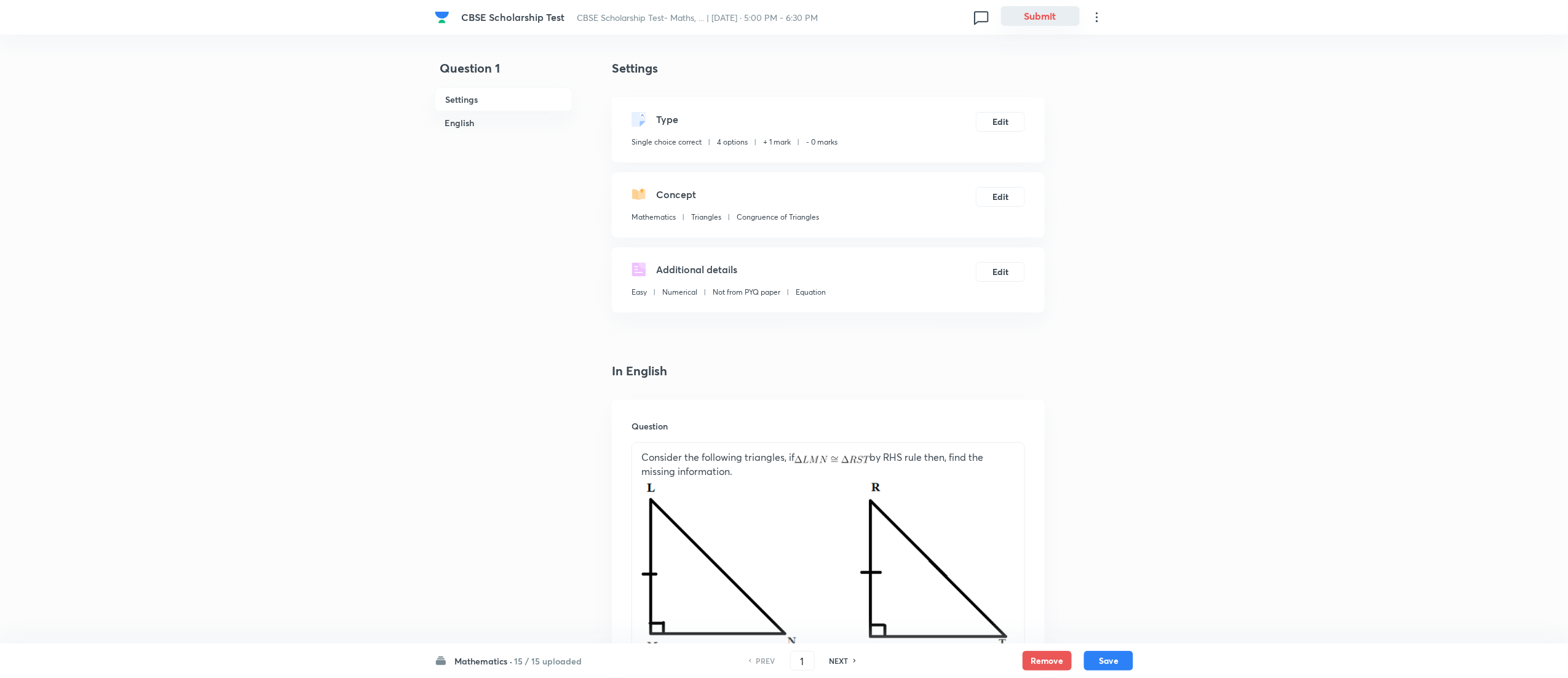
click at [1034, 13] on button "Submit" at bounding box center [1040, 16] width 79 height 20
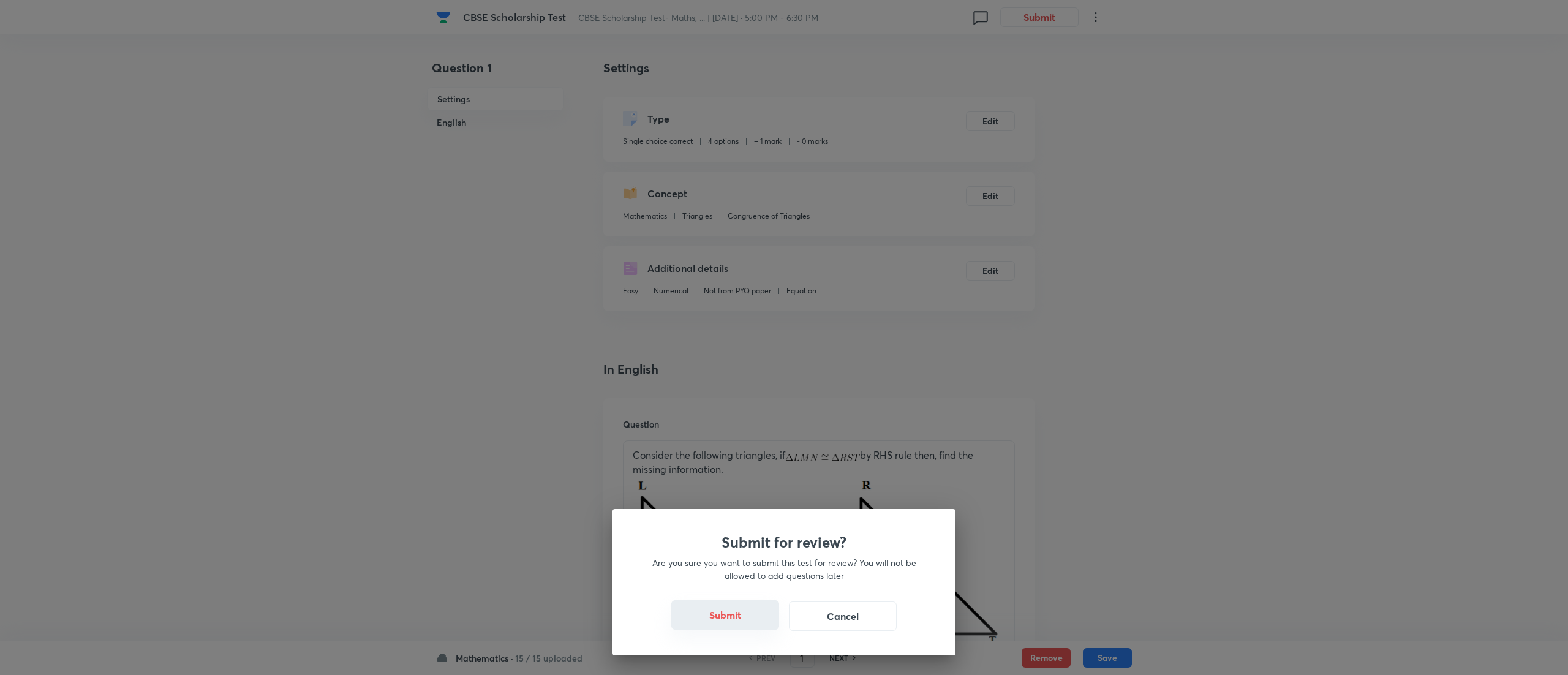
click at [735, 609] on button "Submit" at bounding box center [725, 615] width 108 height 29
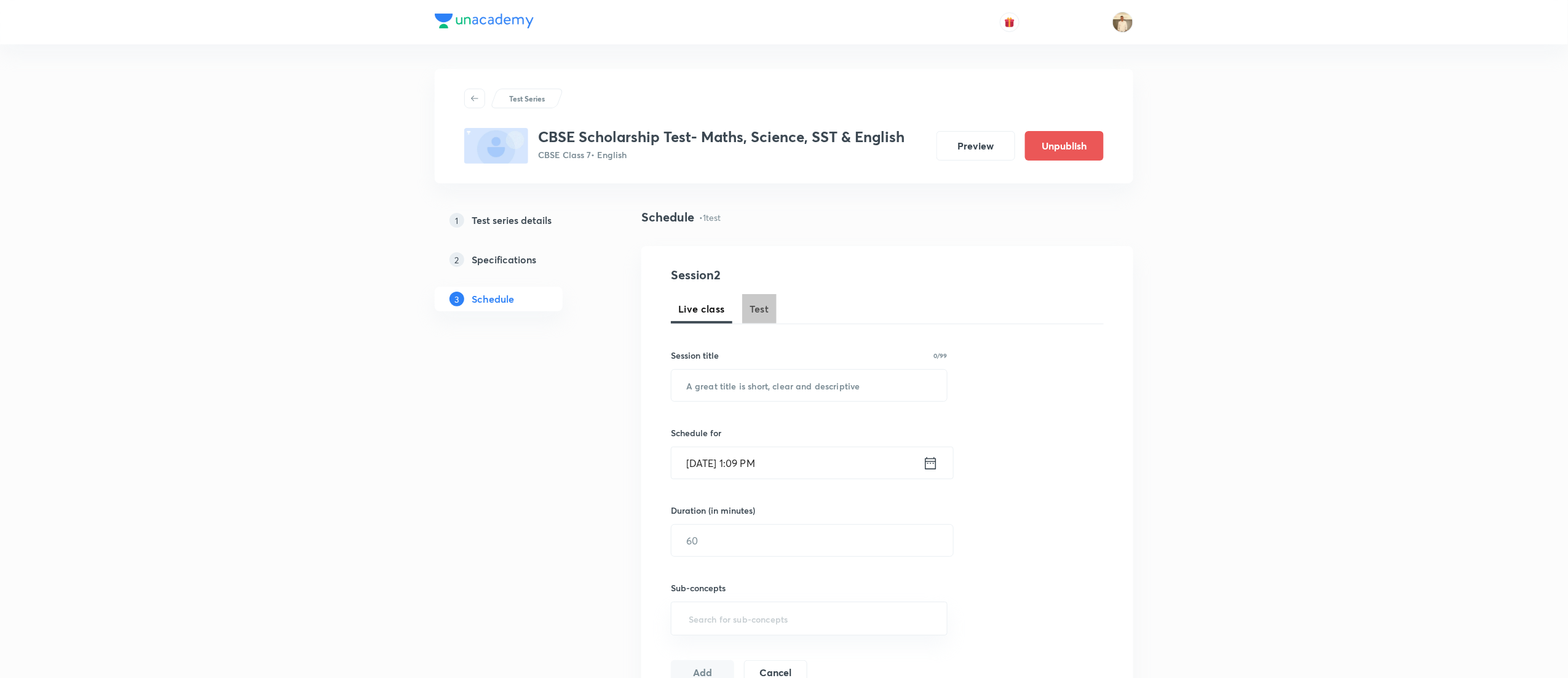
click at [758, 310] on span "Test" at bounding box center [760, 309] width 20 height 15
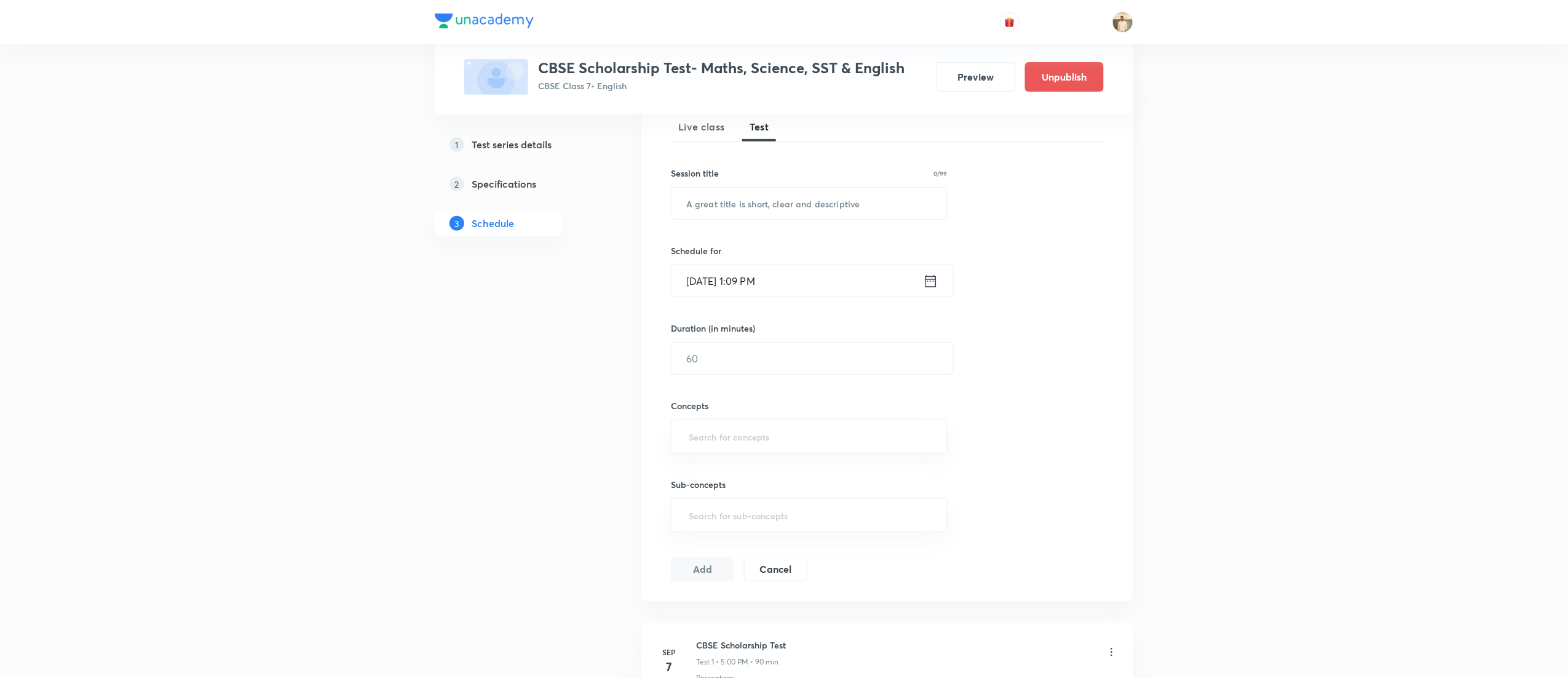
scroll to position [350, 0]
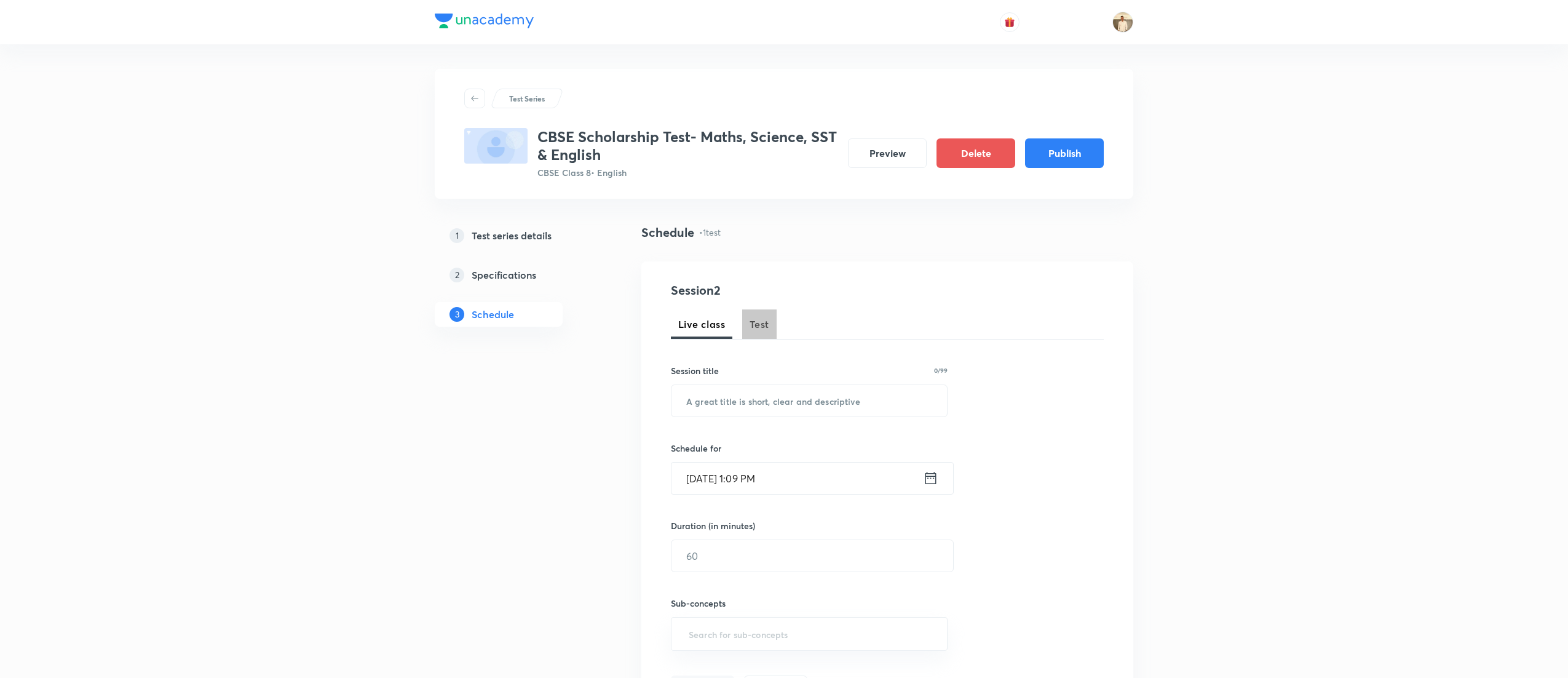
click at [758, 328] on span "Test" at bounding box center [760, 324] width 20 height 15
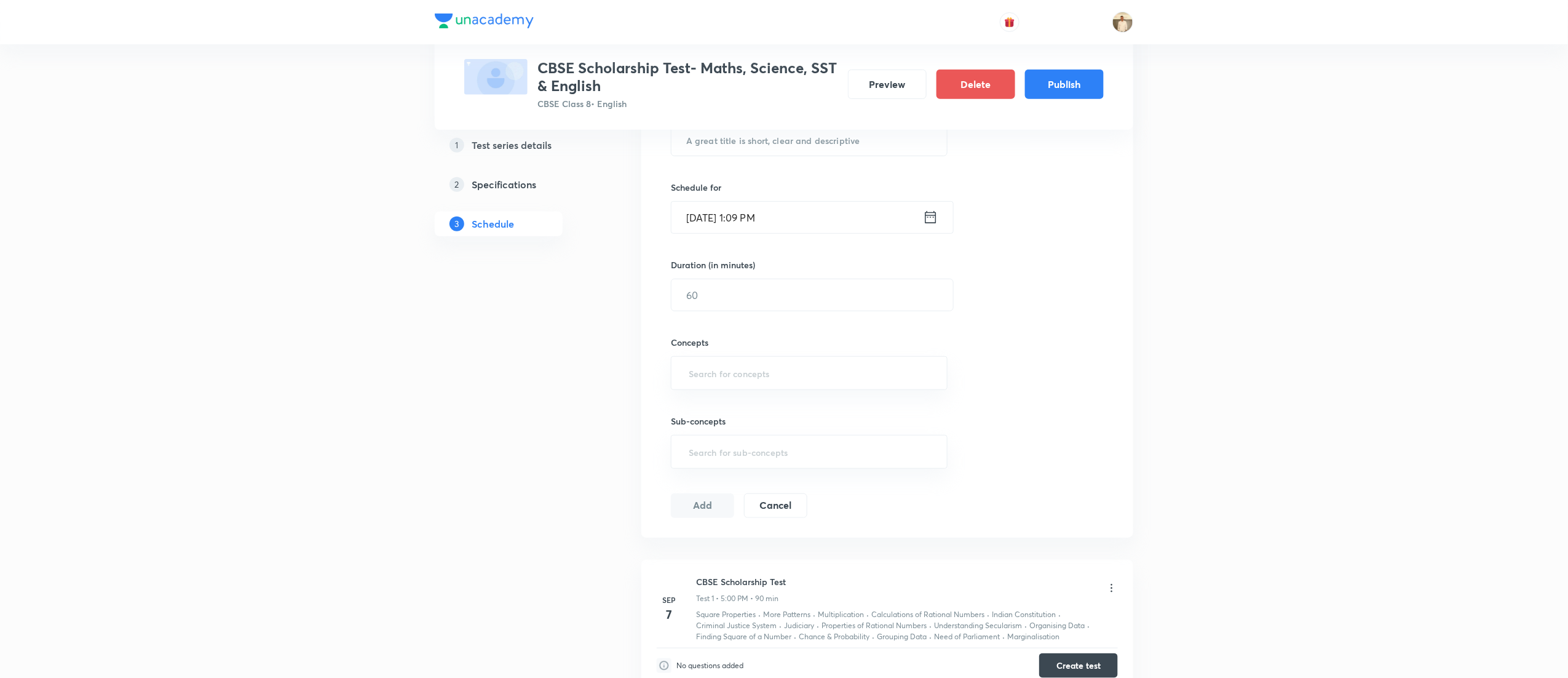
scroll to position [394, 0]
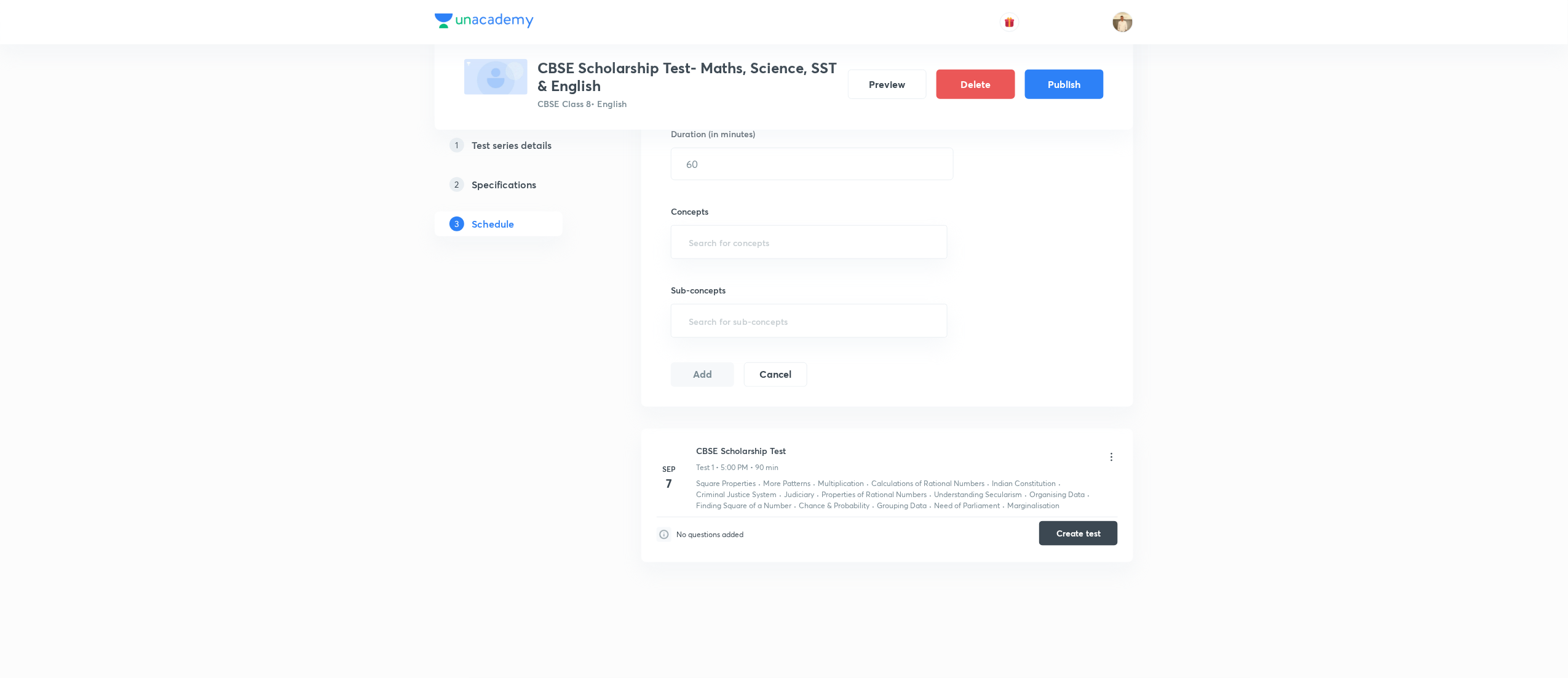
click at [1090, 531] on button "Create test" at bounding box center [1078, 533] width 79 height 25
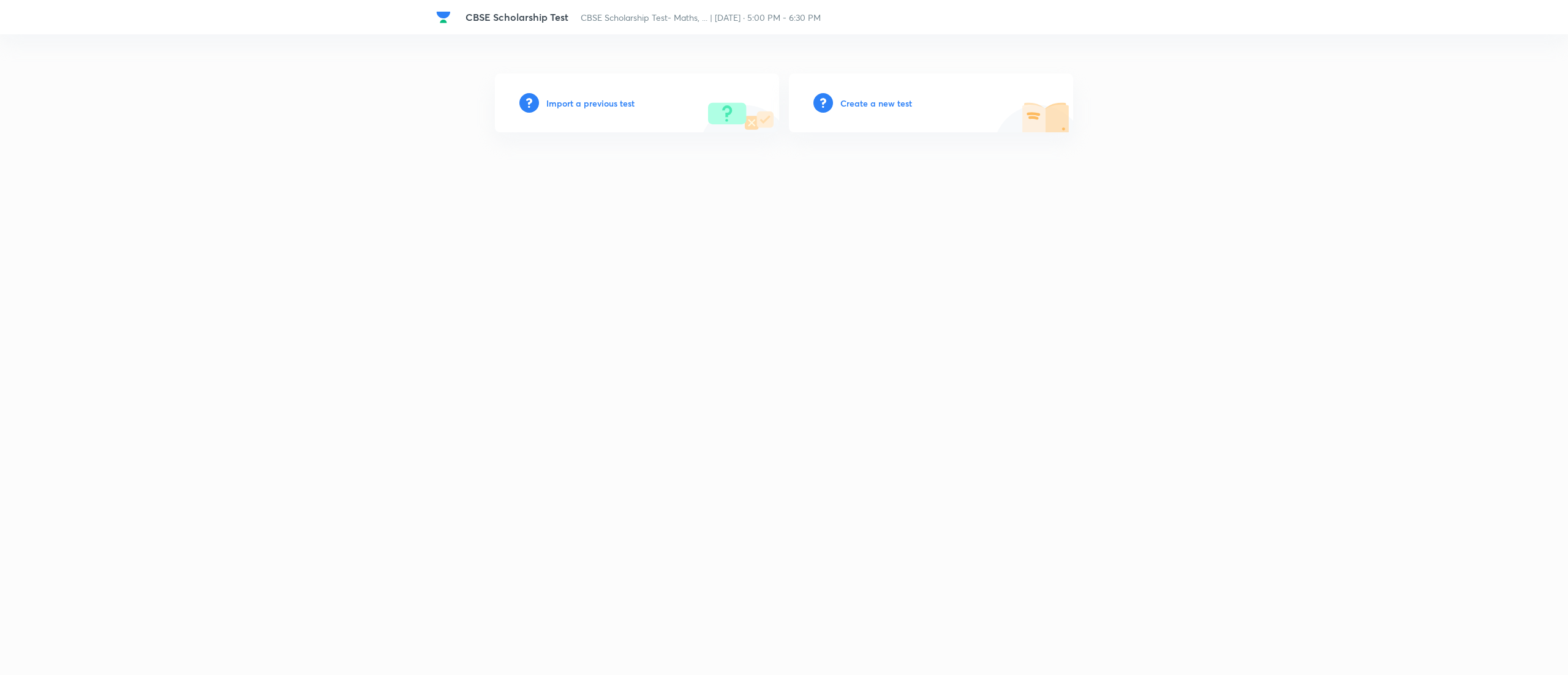
click at [586, 99] on h6 "Import a previous test" at bounding box center [590, 103] width 88 height 13
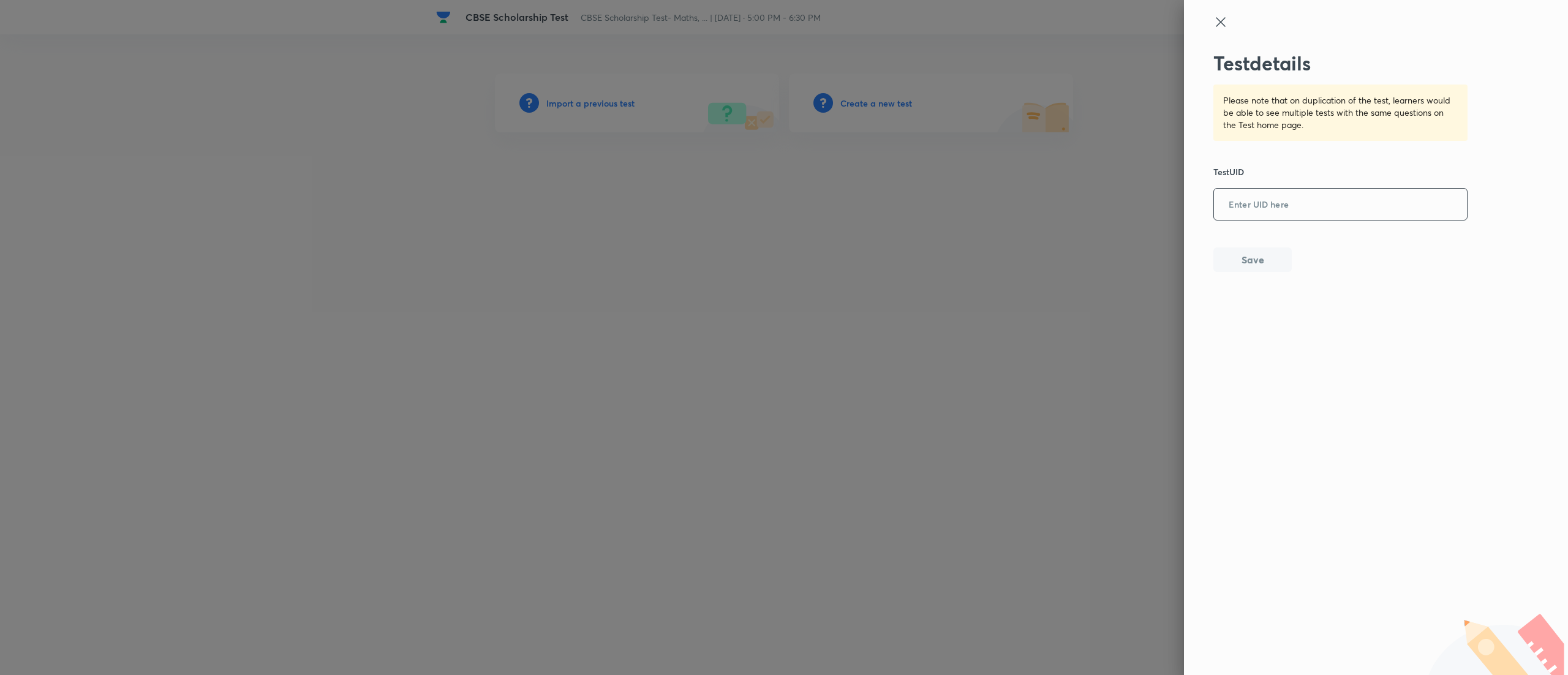
click at [1309, 200] on input "text" at bounding box center [1340, 205] width 253 height 30
paste input "1GJMHOEIQN"
type input "1GJMHOEIQN"
click at [1258, 267] on button "Save" at bounding box center [1253, 258] width 78 height 25
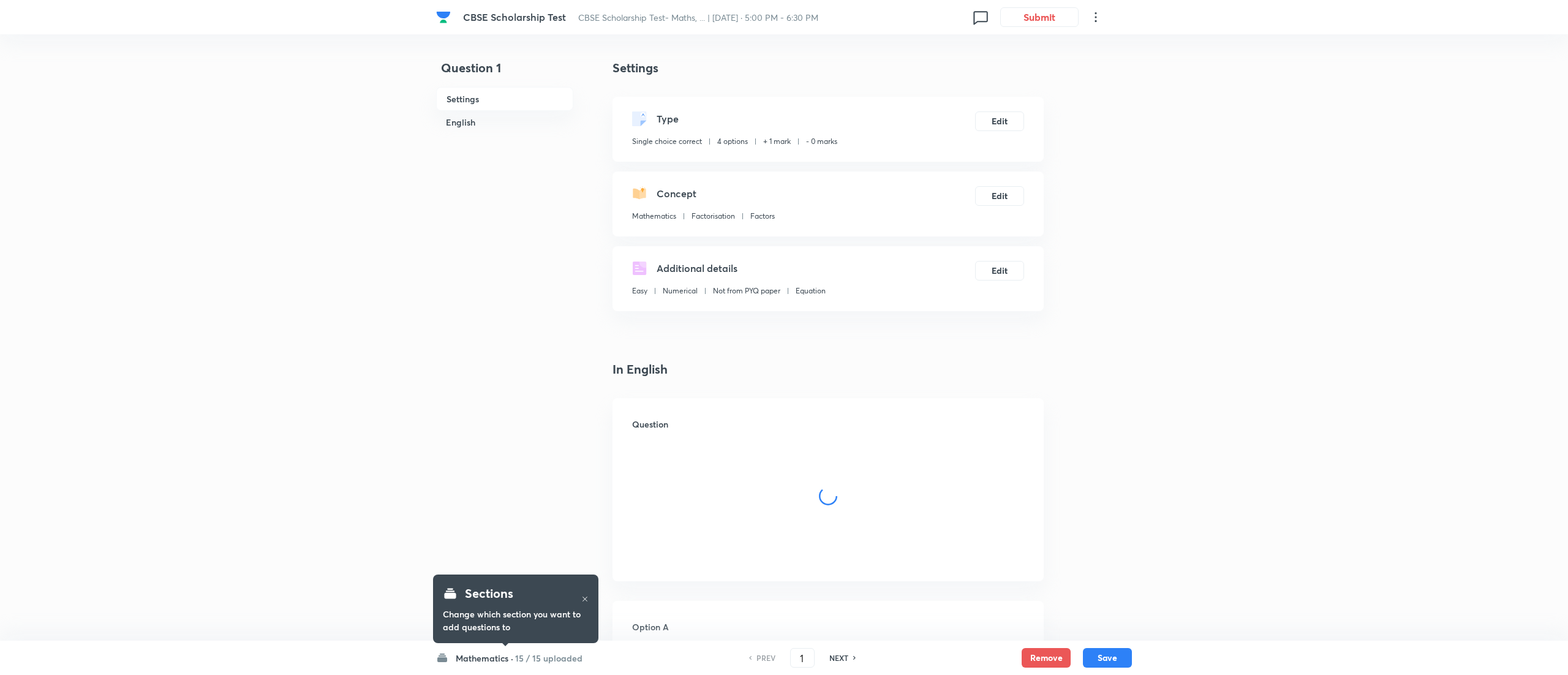
checkbox input "true"
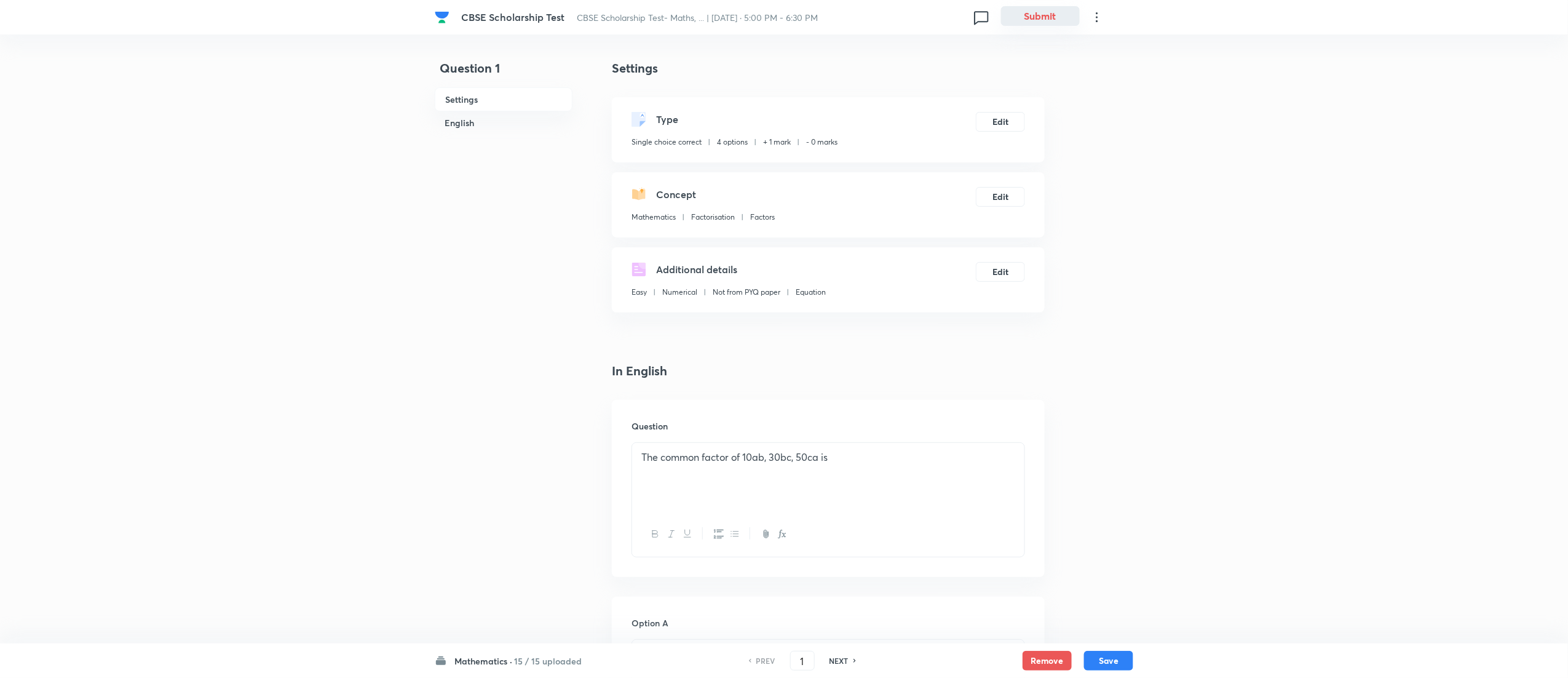
click at [1046, 13] on button "Submit" at bounding box center [1040, 16] width 79 height 20
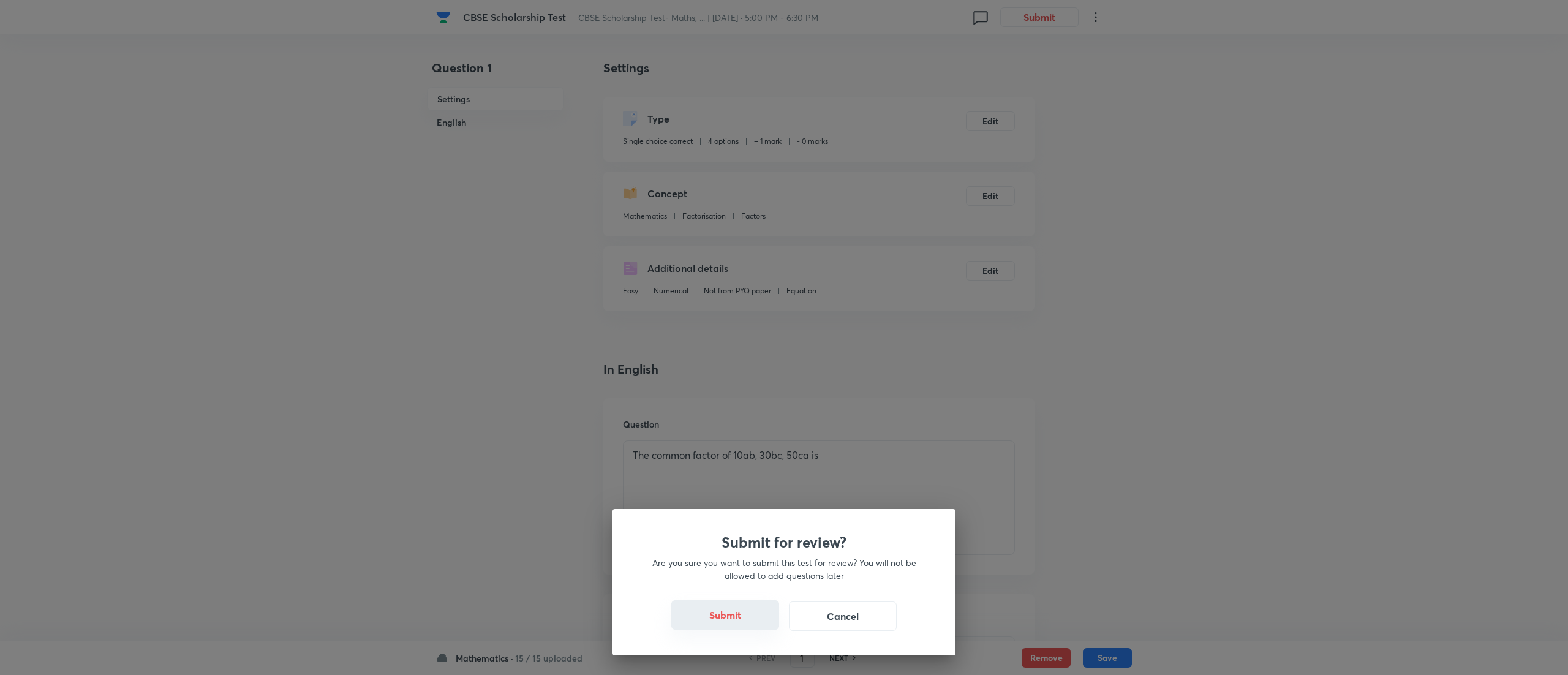
click at [731, 611] on button "Submit" at bounding box center [725, 615] width 108 height 29
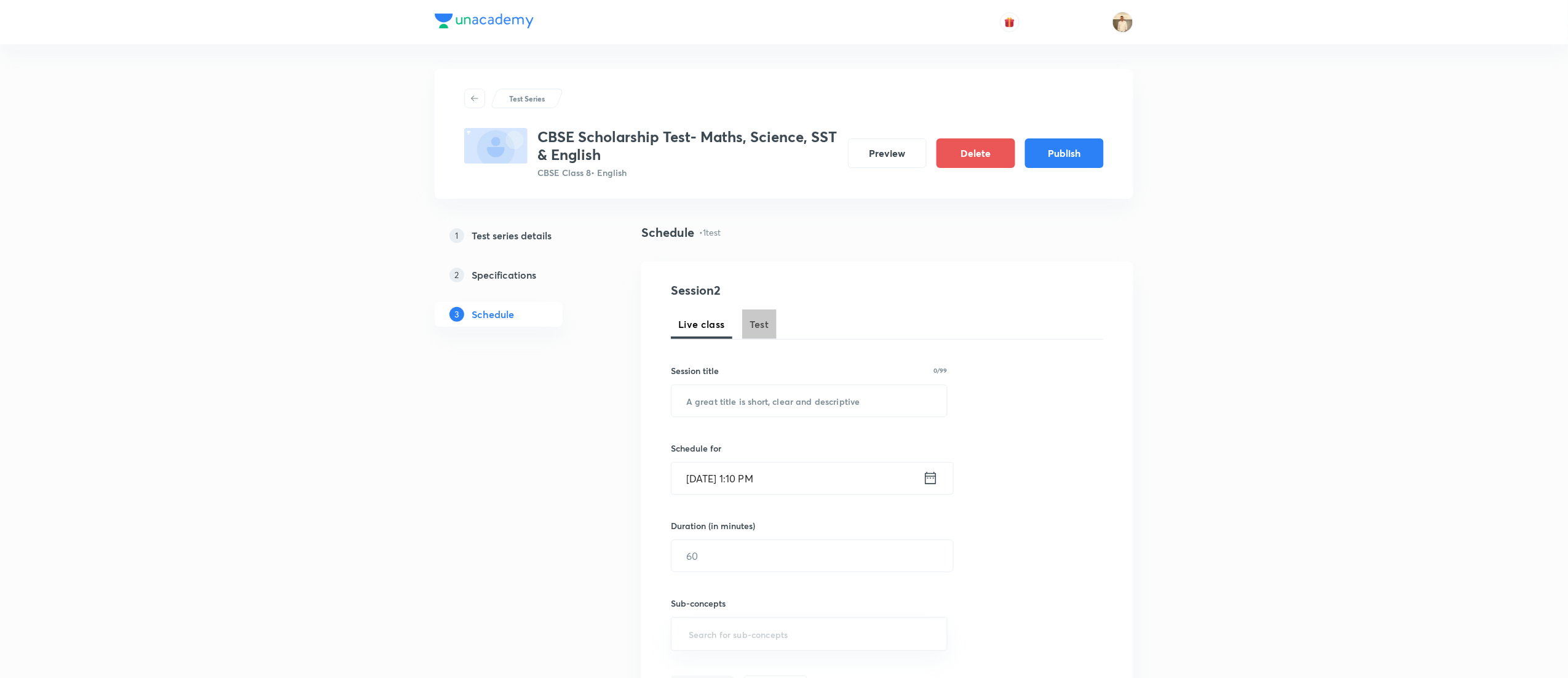
click at [754, 320] on span "Test" at bounding box center [760, 324] width 20 height 15
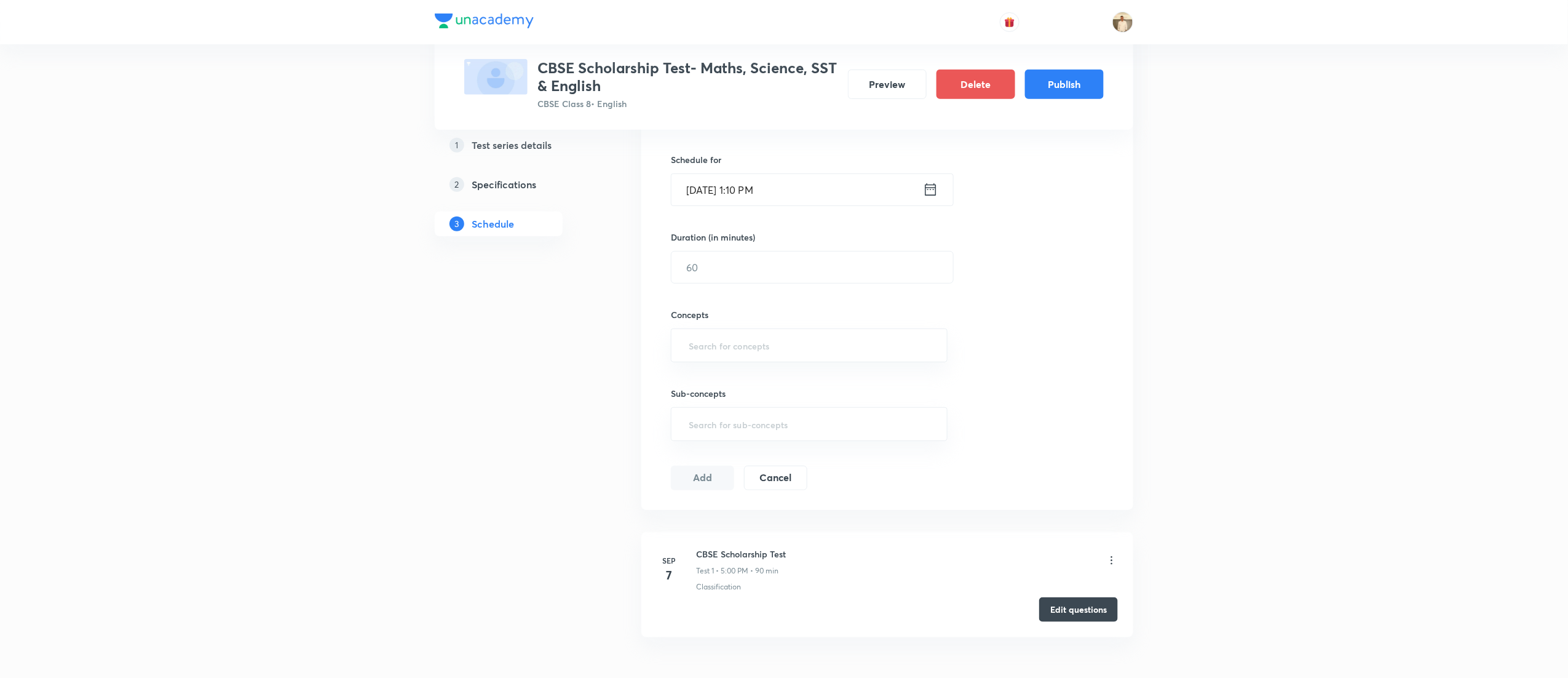
scroll to position [366, 0]
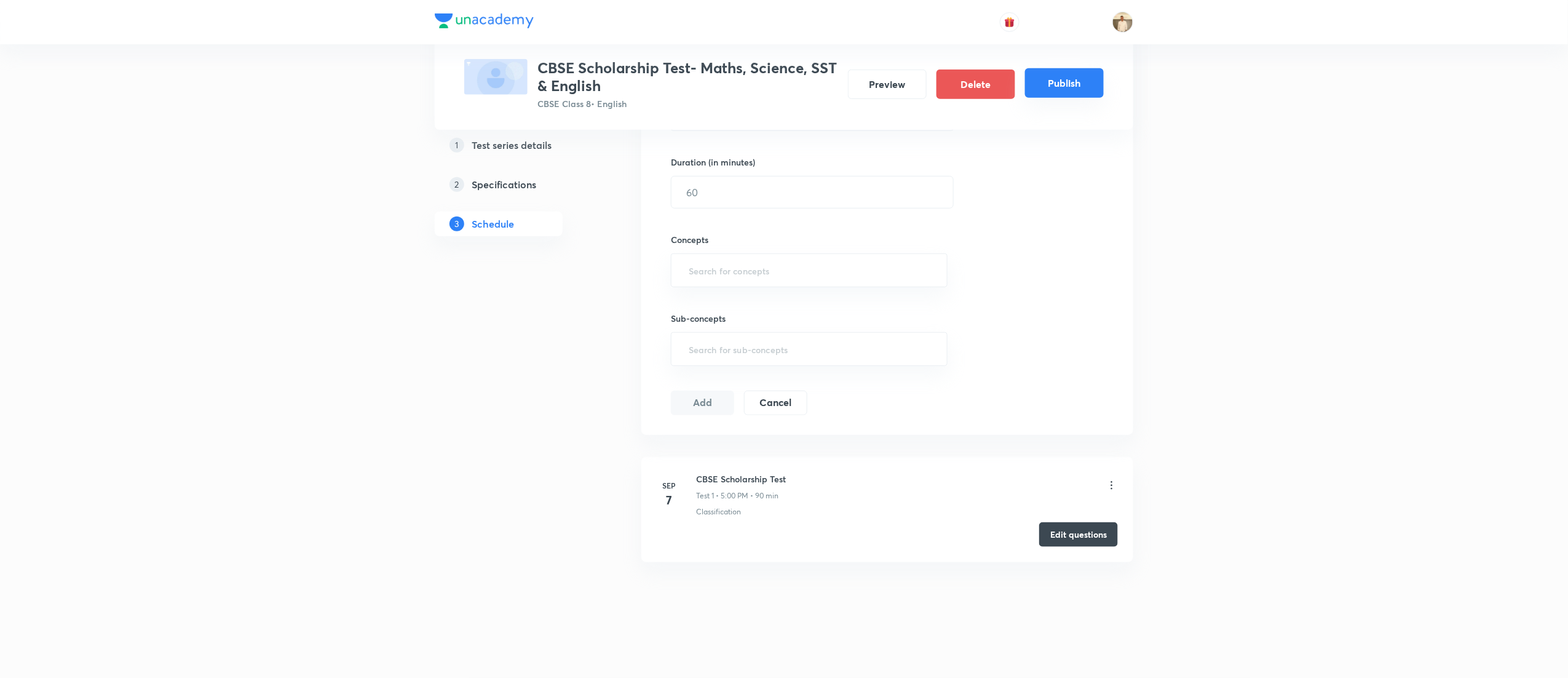
click at [1069, 89] on button "Publish" at bounding box center [1064, 83] width 79 height 29
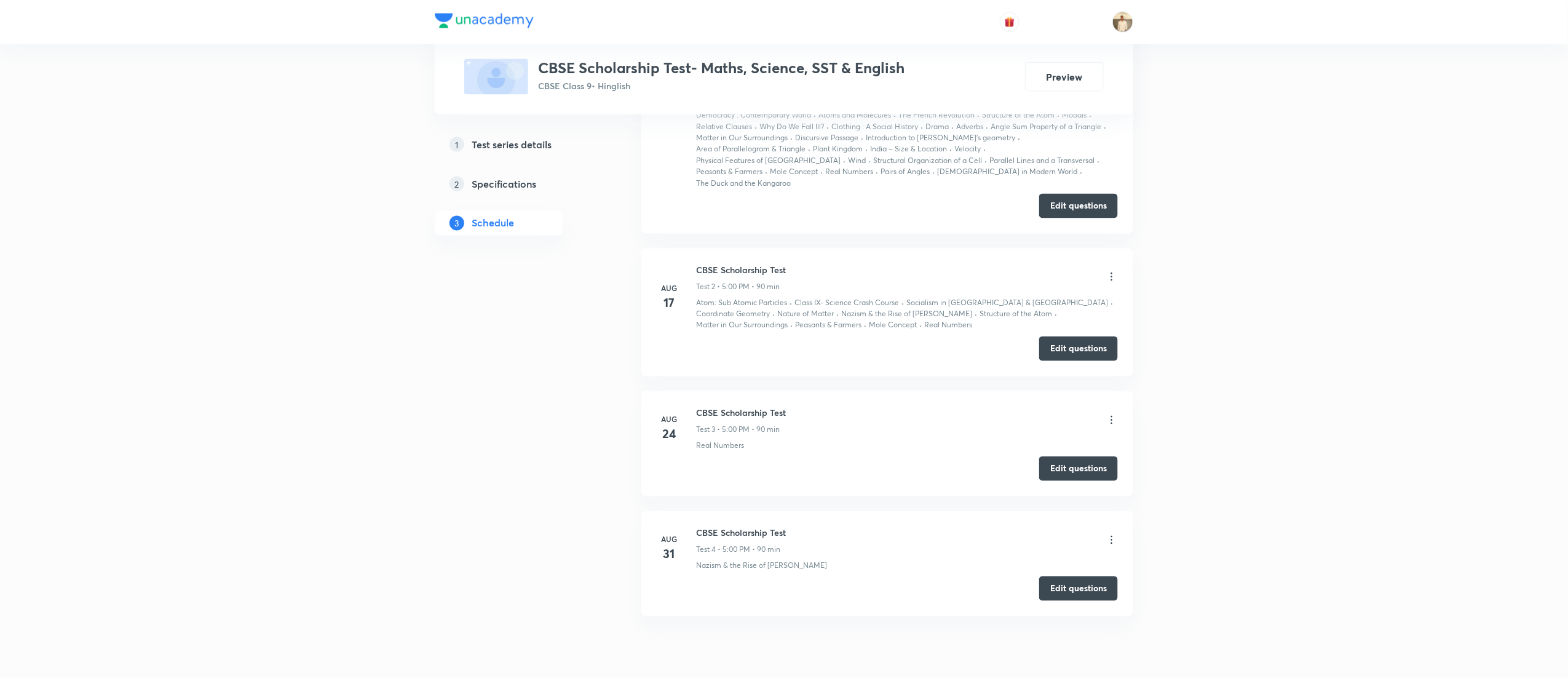
scroll to position [984, 0]
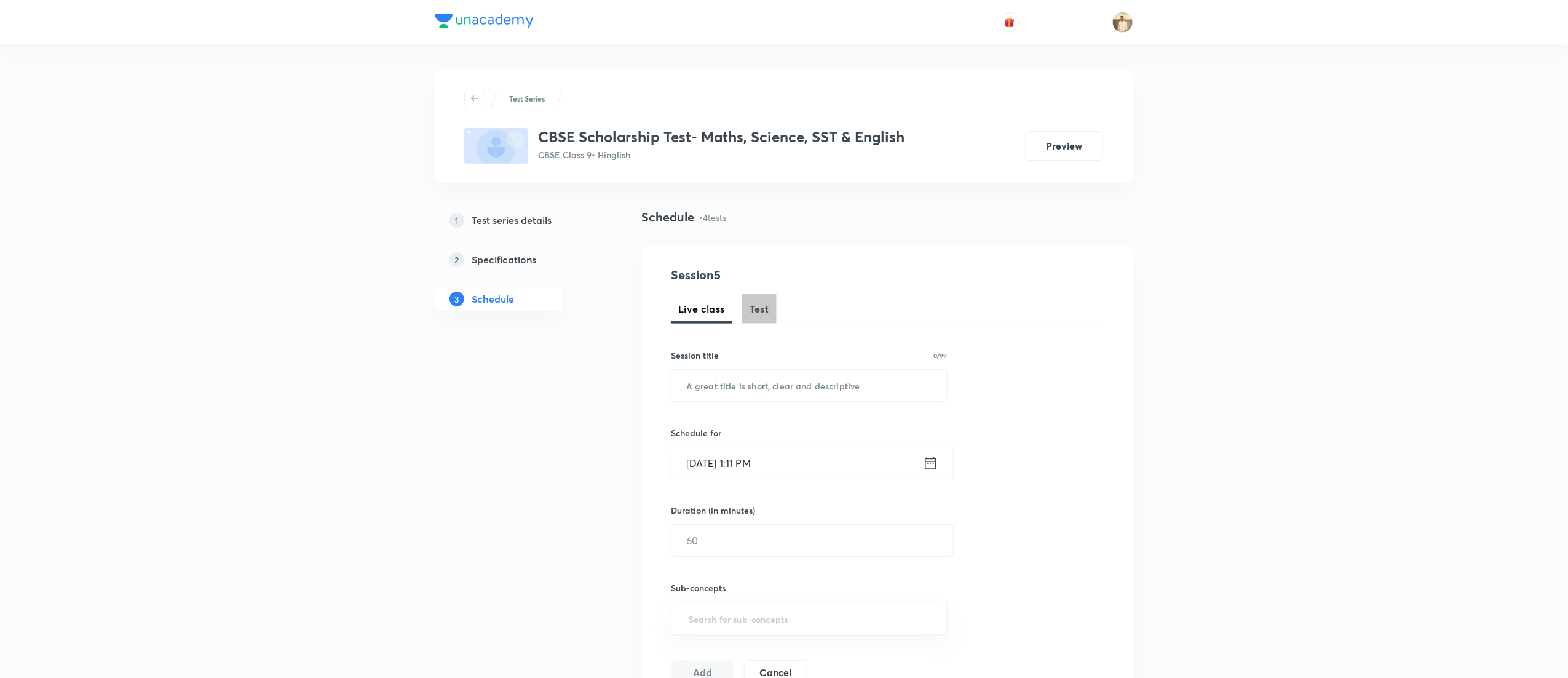
click at [760, 315] on span "Test" at bounding box center [760, 309] width 20 height 15
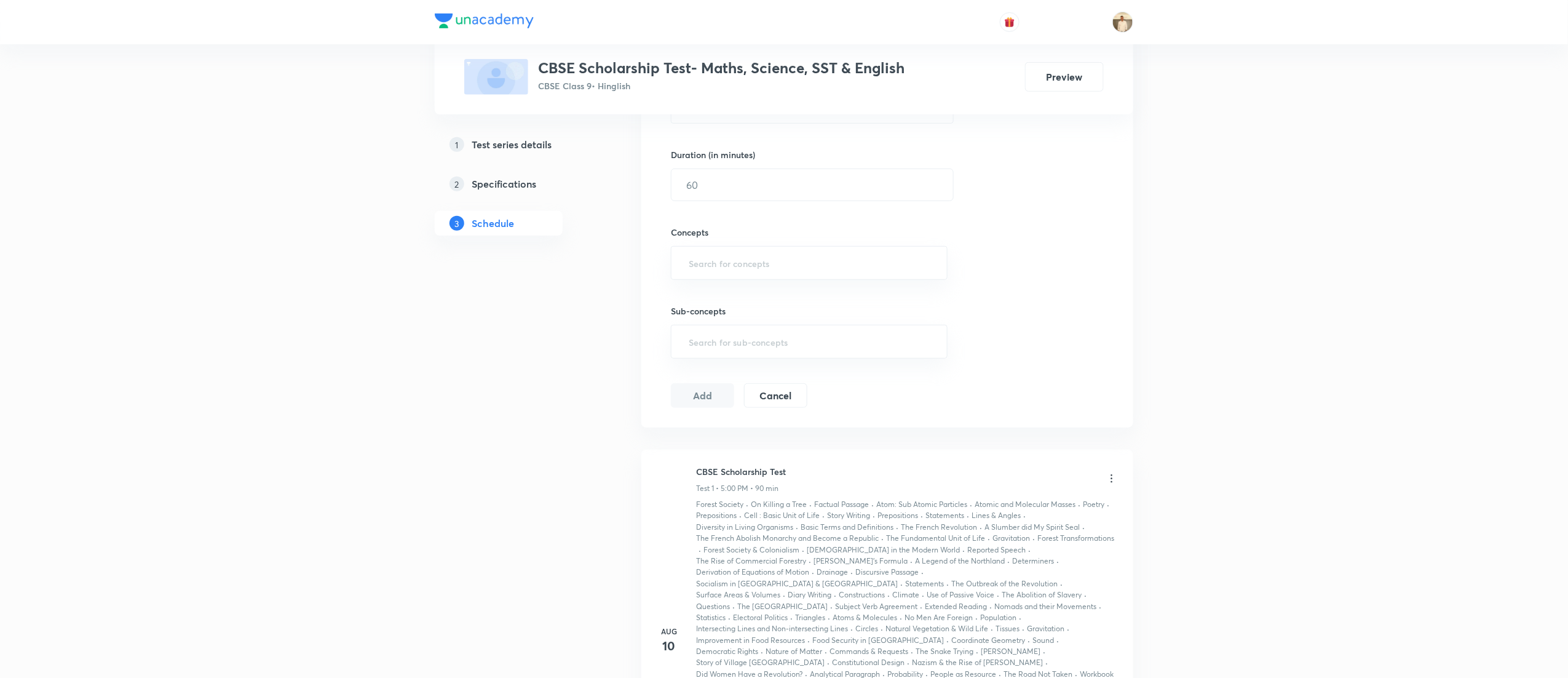
scroll to position [1018, 0]
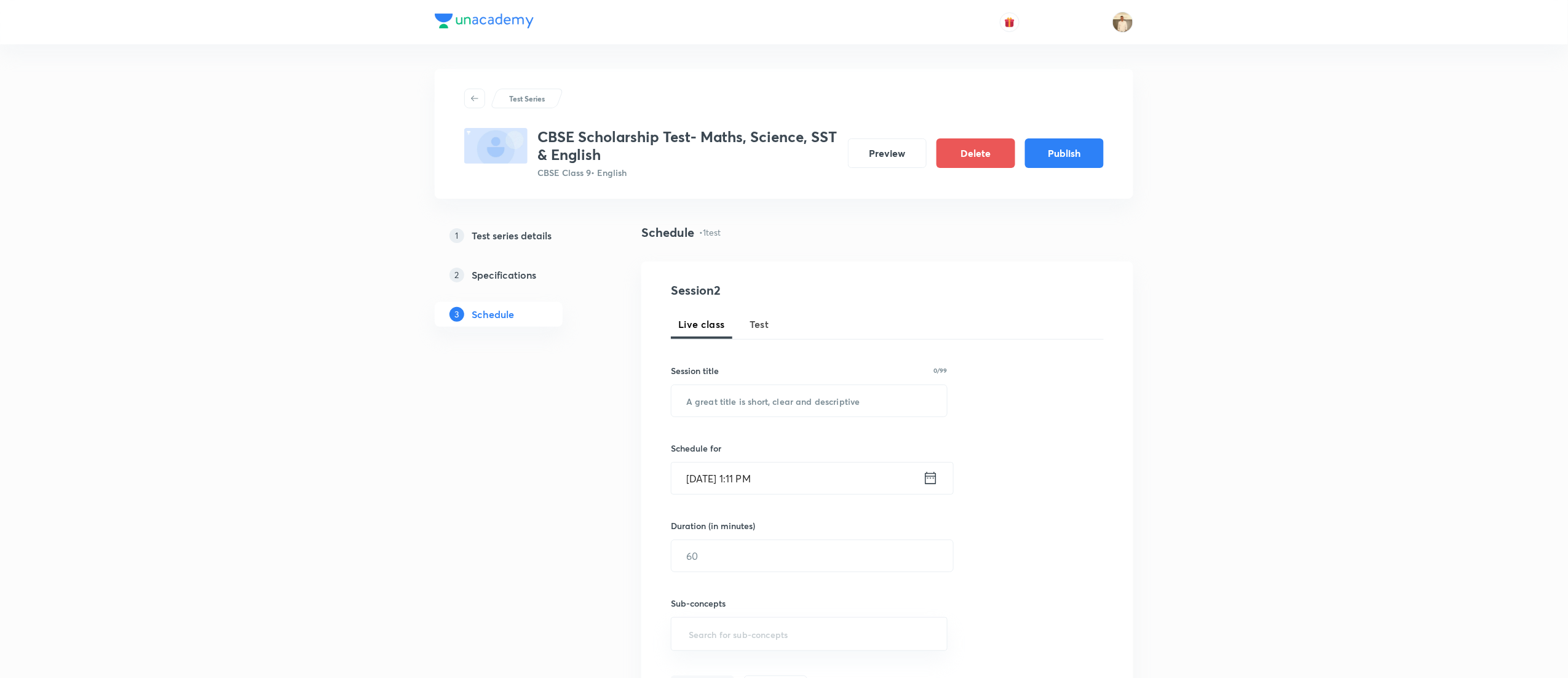
click at [756, 327] on span "Test" at bounding box center [760, 324] width 20 height 15
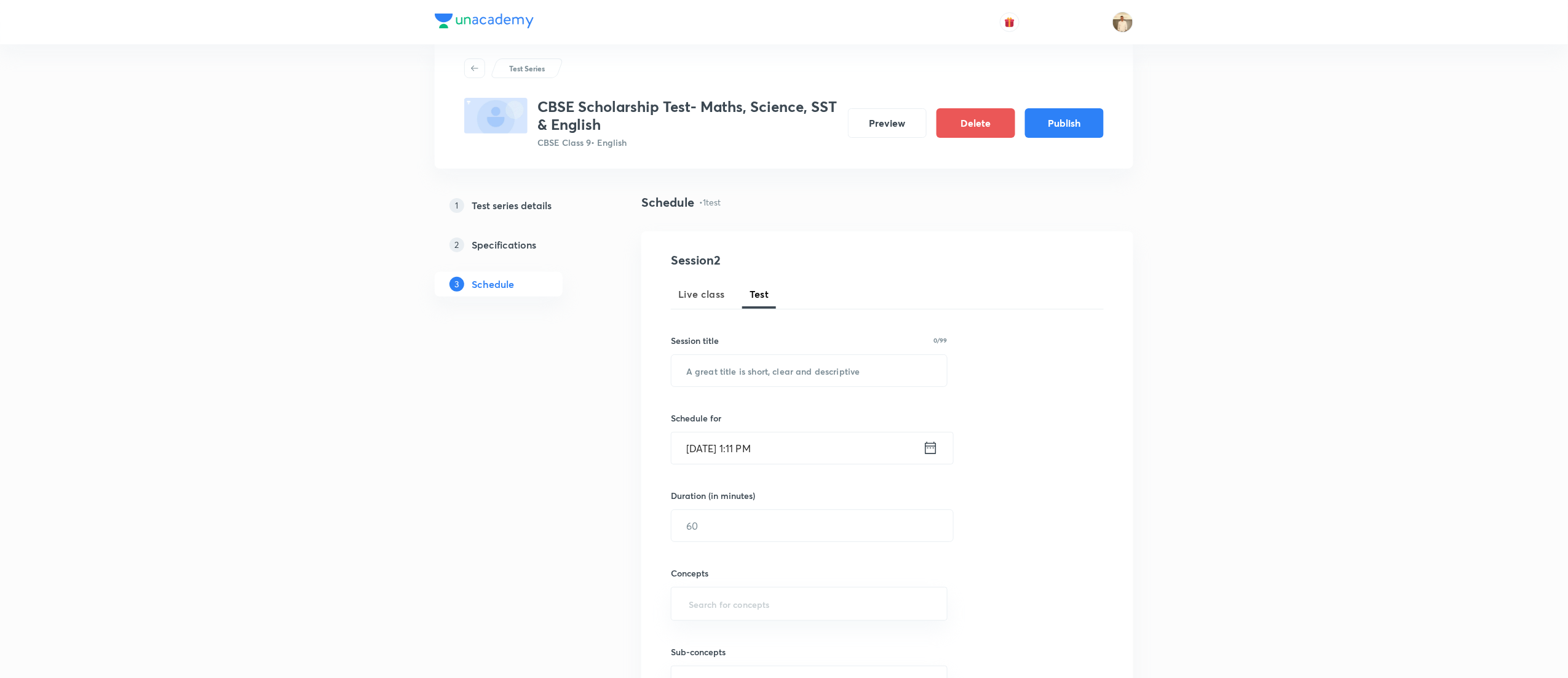
scroll to position [394, 0]
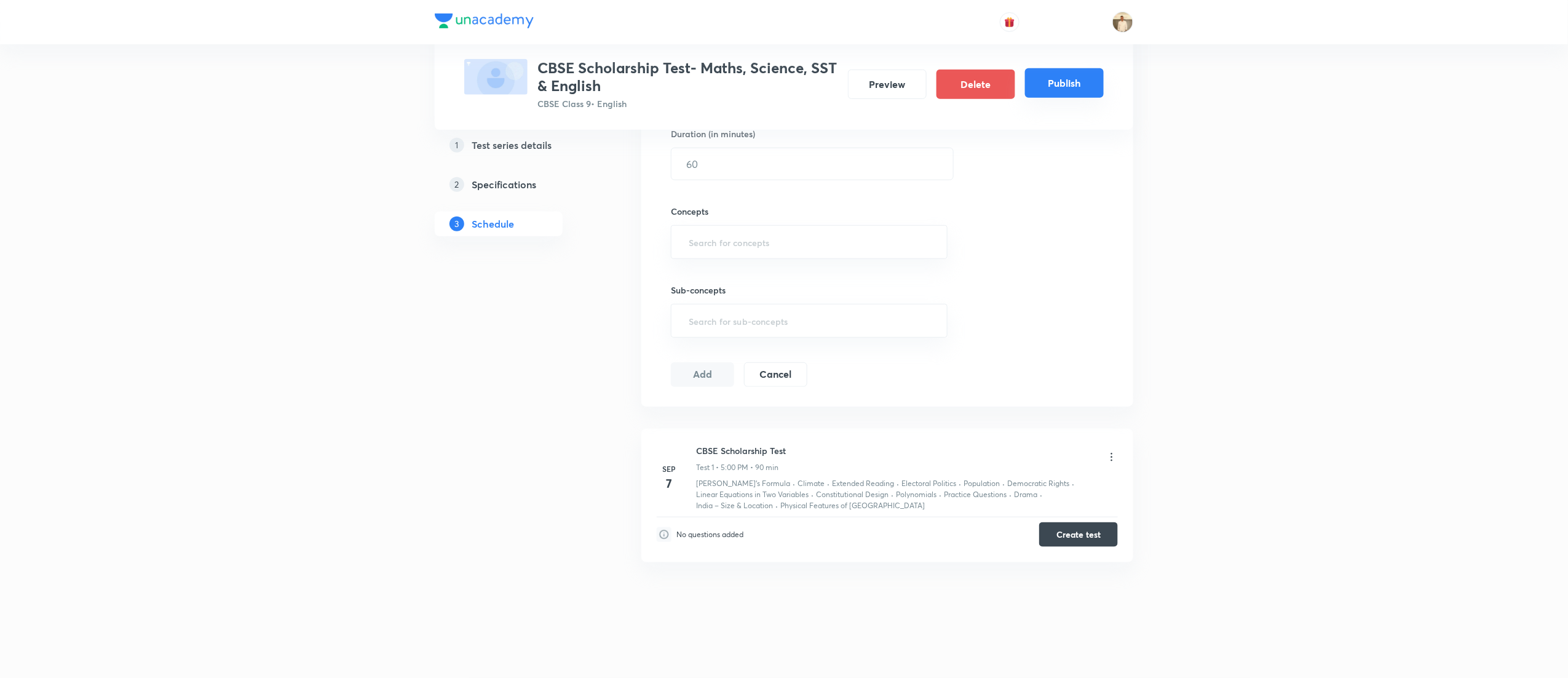
click at [1066, 80] on button "Publish" at bounding box center [1064, 83] width 79 height 29
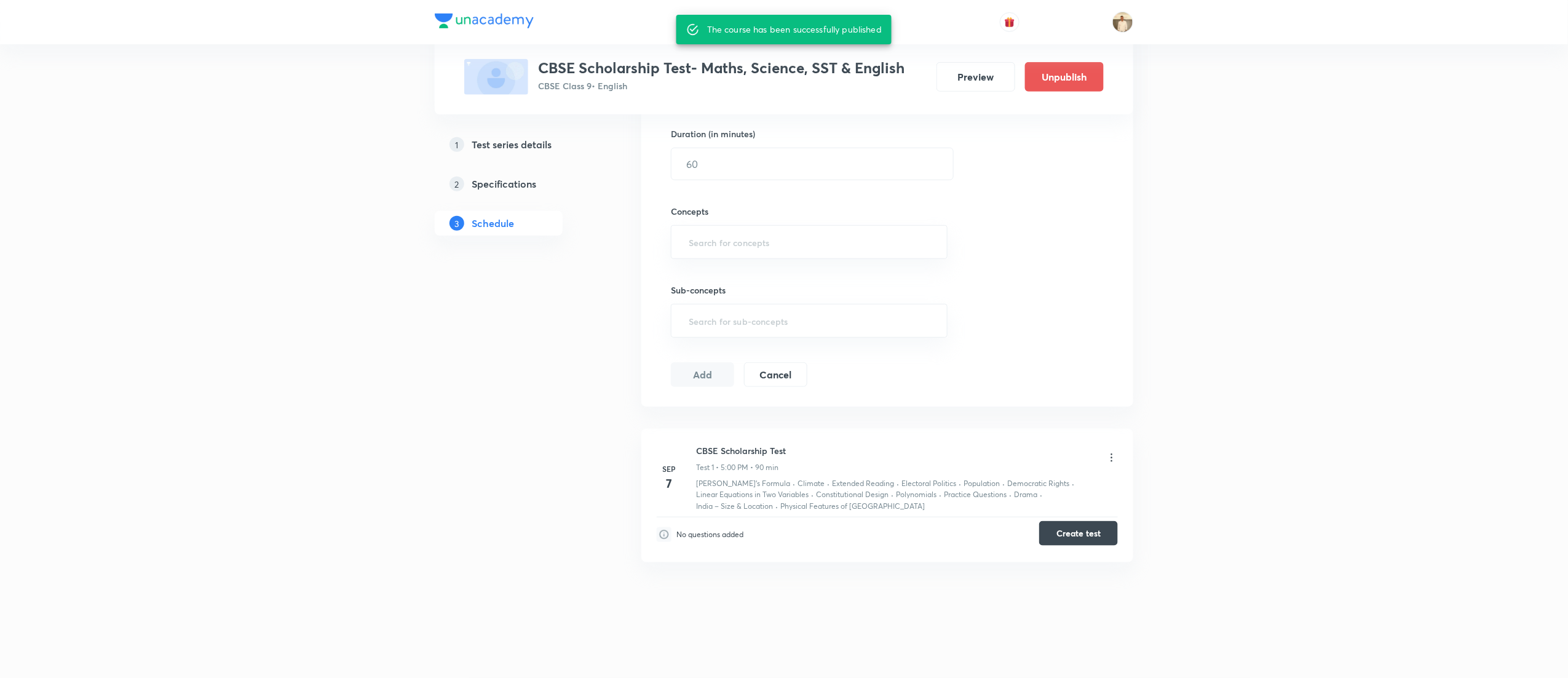
click at [1070, 532] on button "Create test" at bounding box center [1078, 533] width 79 height 25
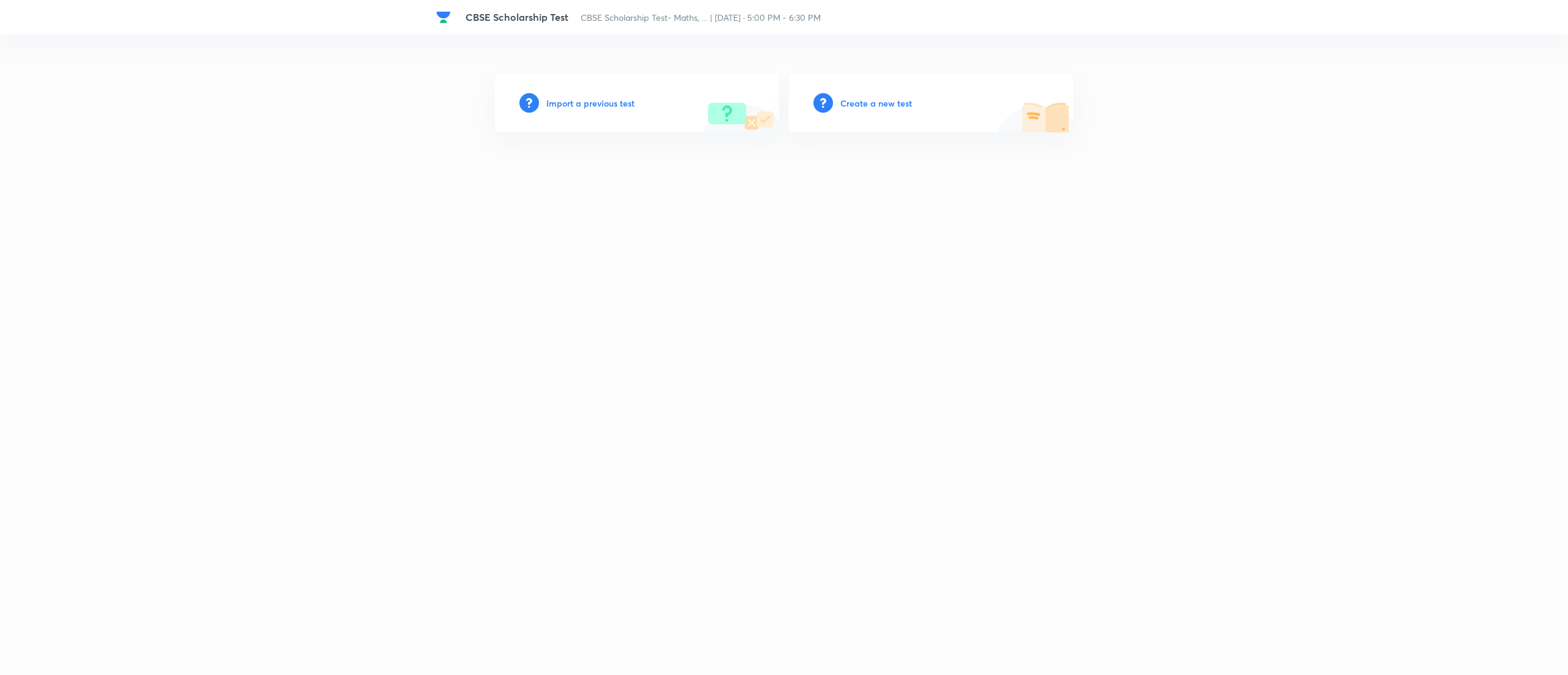
click at [572, 99] on h6 "Import a previous test" at bounding box center [590, 103] width 88 height 13
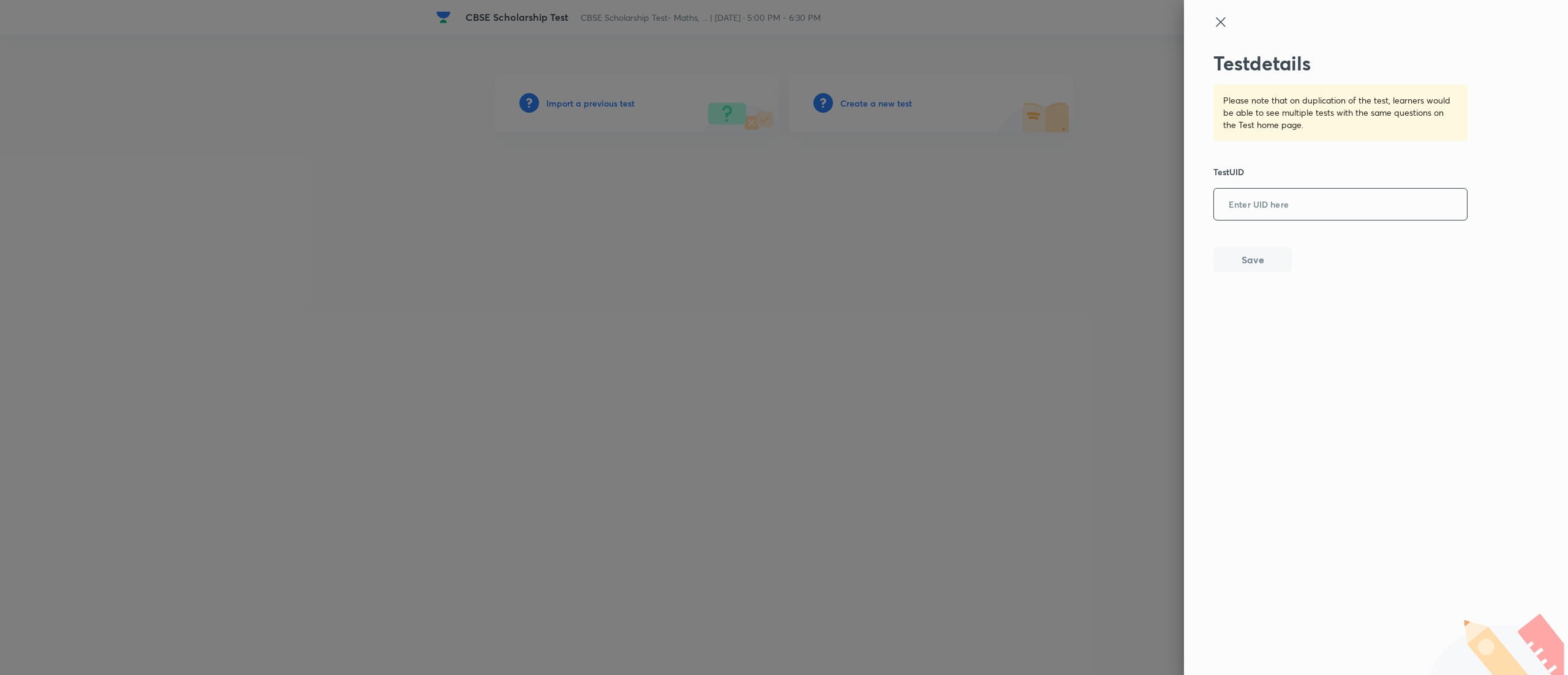
click at [1361, 215] on input "text" at bounding box center [1340, 205] width 253 height 30
paste input "QDJUQ5WWRD"
type input "QDJUQ5WWRD"
click at [1265, 249] on button "Save" at bounding box center [1253, 258] width 78 height 25
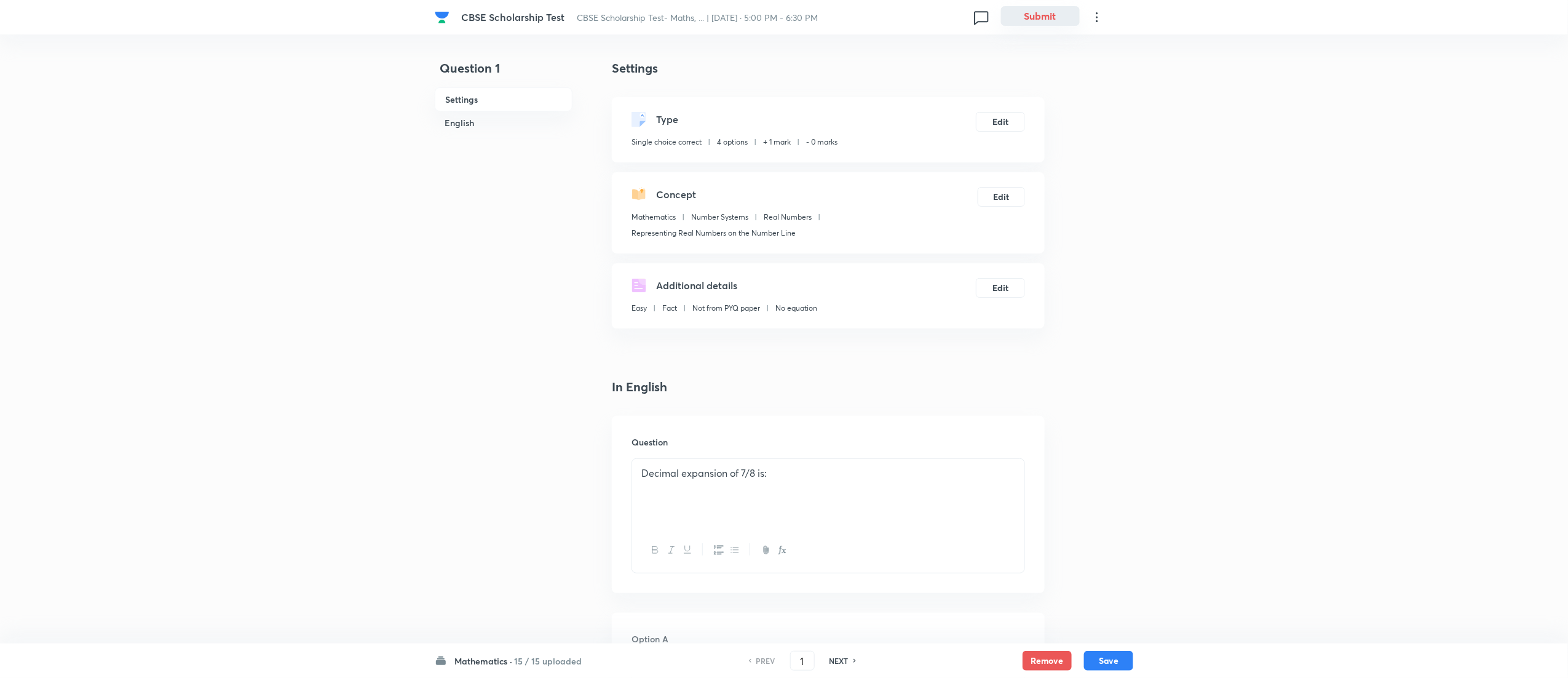
click at [1053, 25] on button "Submit" at bounding box center [1040, 16] width 79 height 20
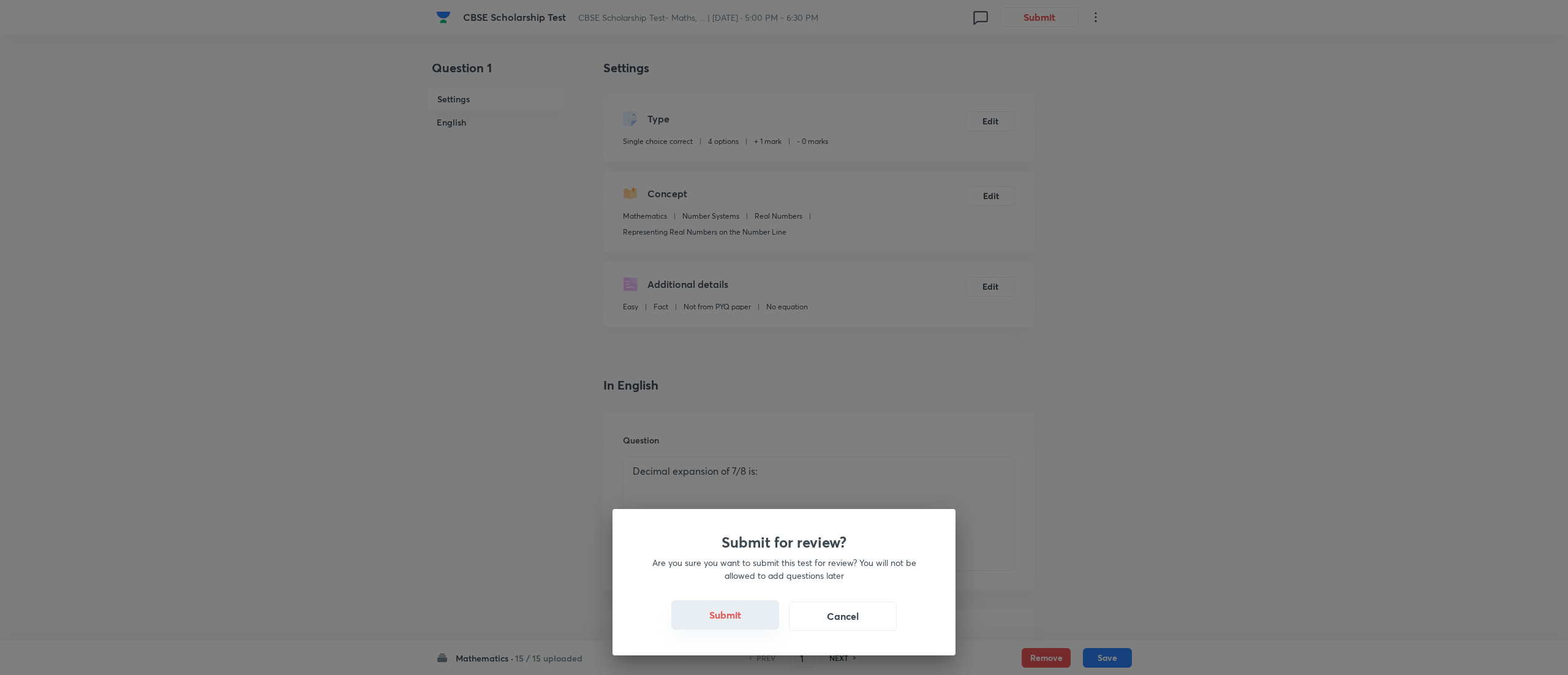
click at [723, 619] on button "Submit" at bounding box center [725, 615] width 108 height 29
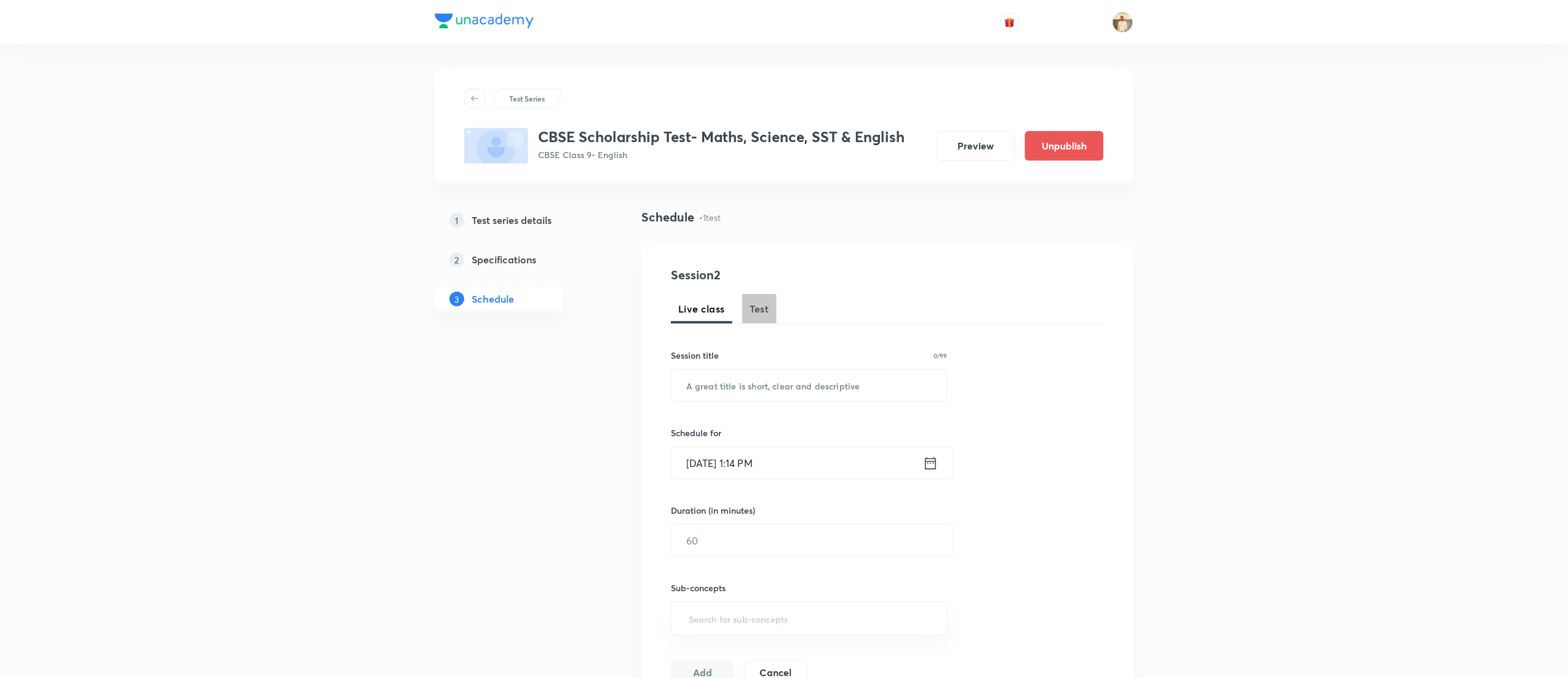
click at [759, 312] on span "Test" at bounding box center [760, 309] width 20 height 15
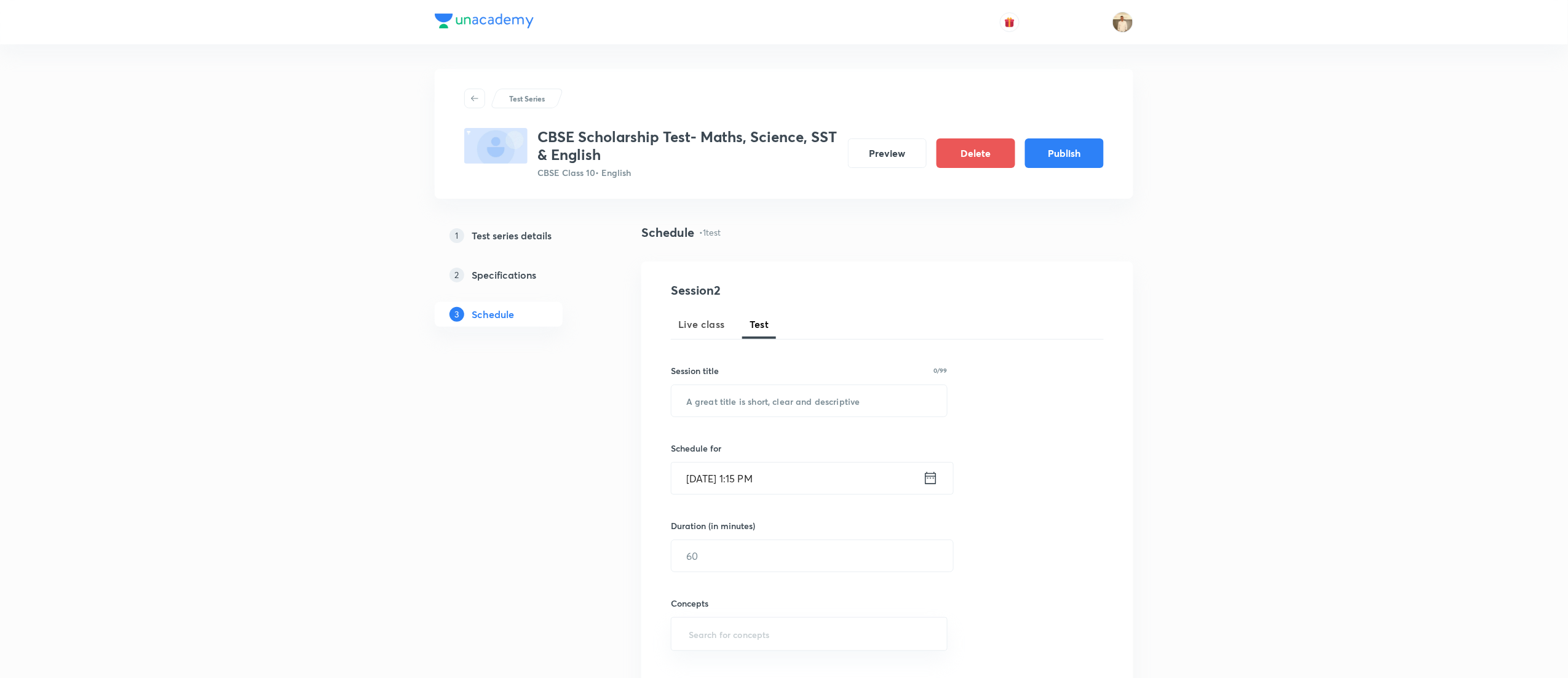
scroll to position [372, 0]
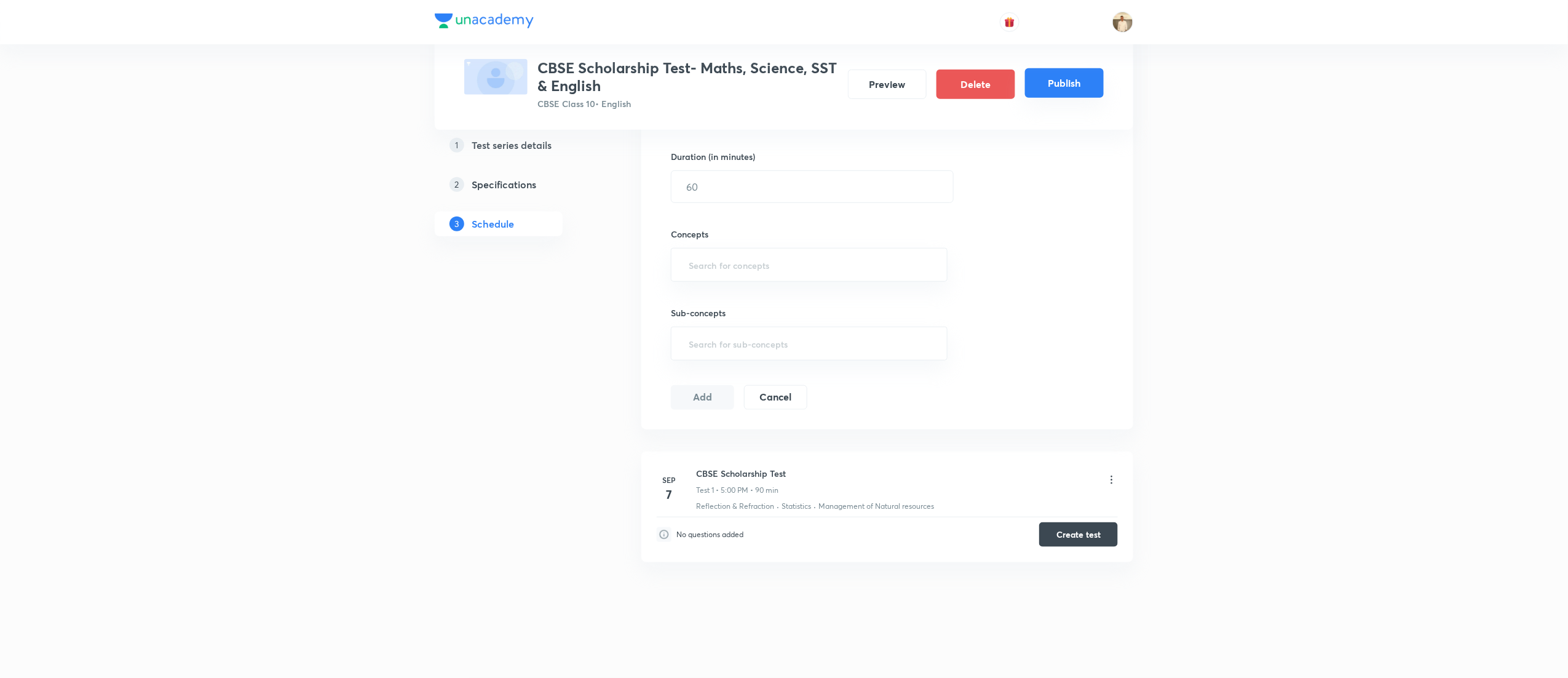
click at [1069, 77] on button "Publish" at bounding box center [1064, 83] width 79 height 29
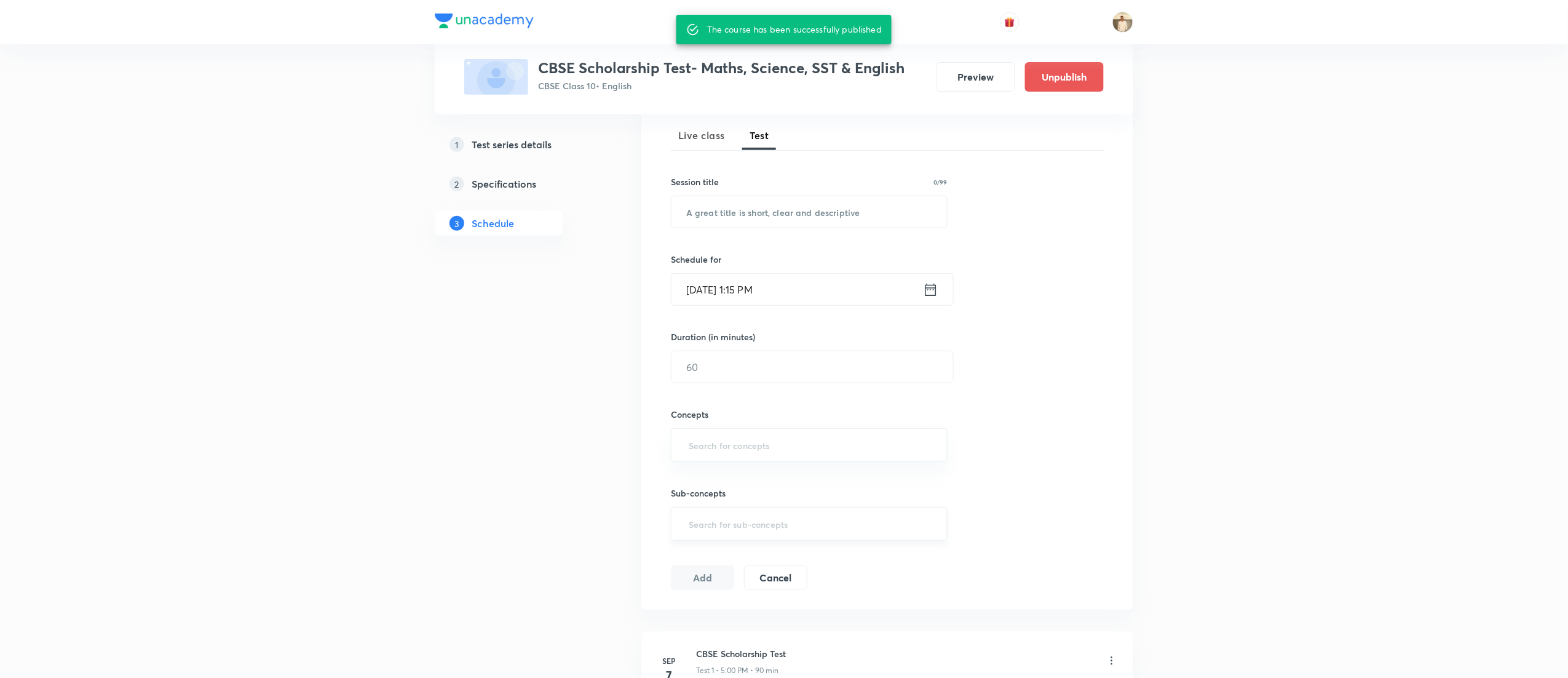
scroll to position [357, 0]
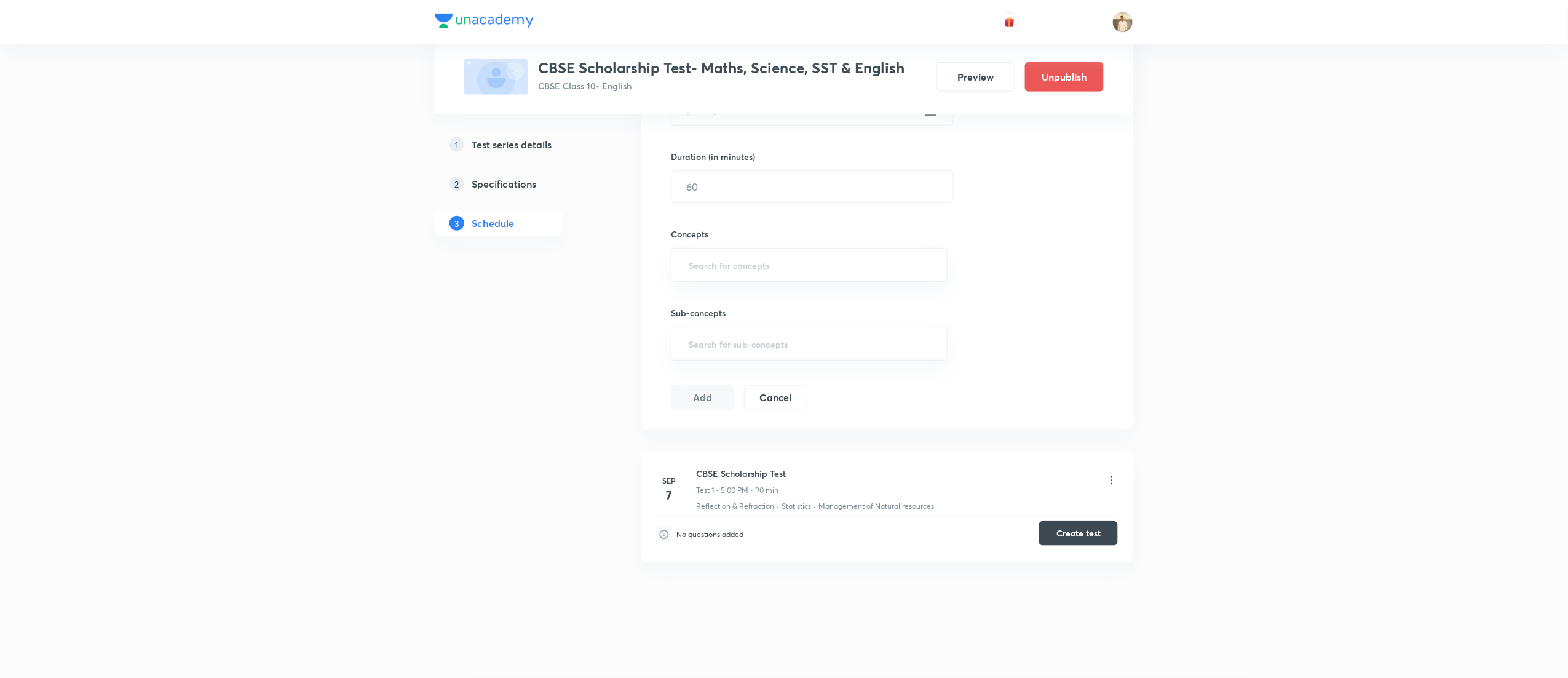
click at [1094, 535] on button "Create test" at bounding box center [1078, 533] width 79 height 25
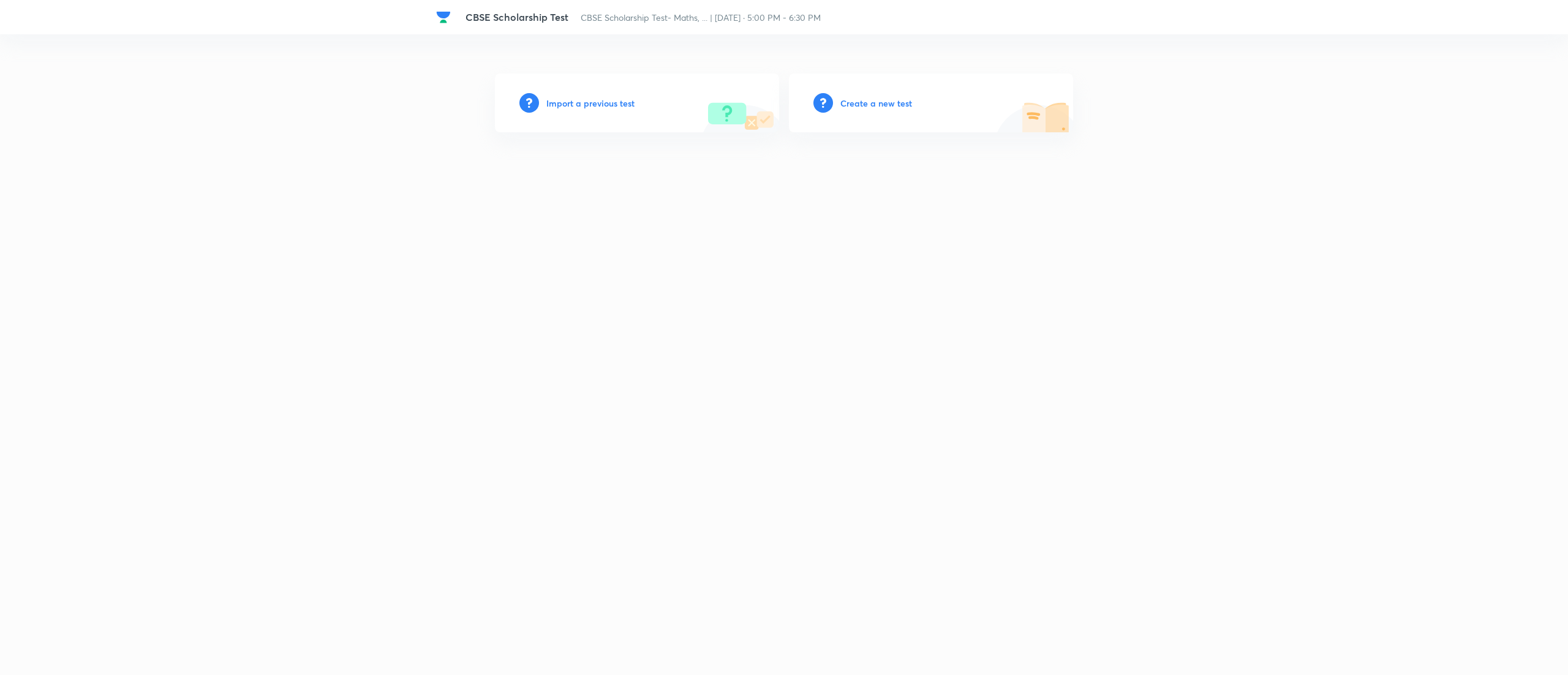
click at [602, 100] on h6 "Import a previous test" at bounding box center [590, 103] width 88 height 13
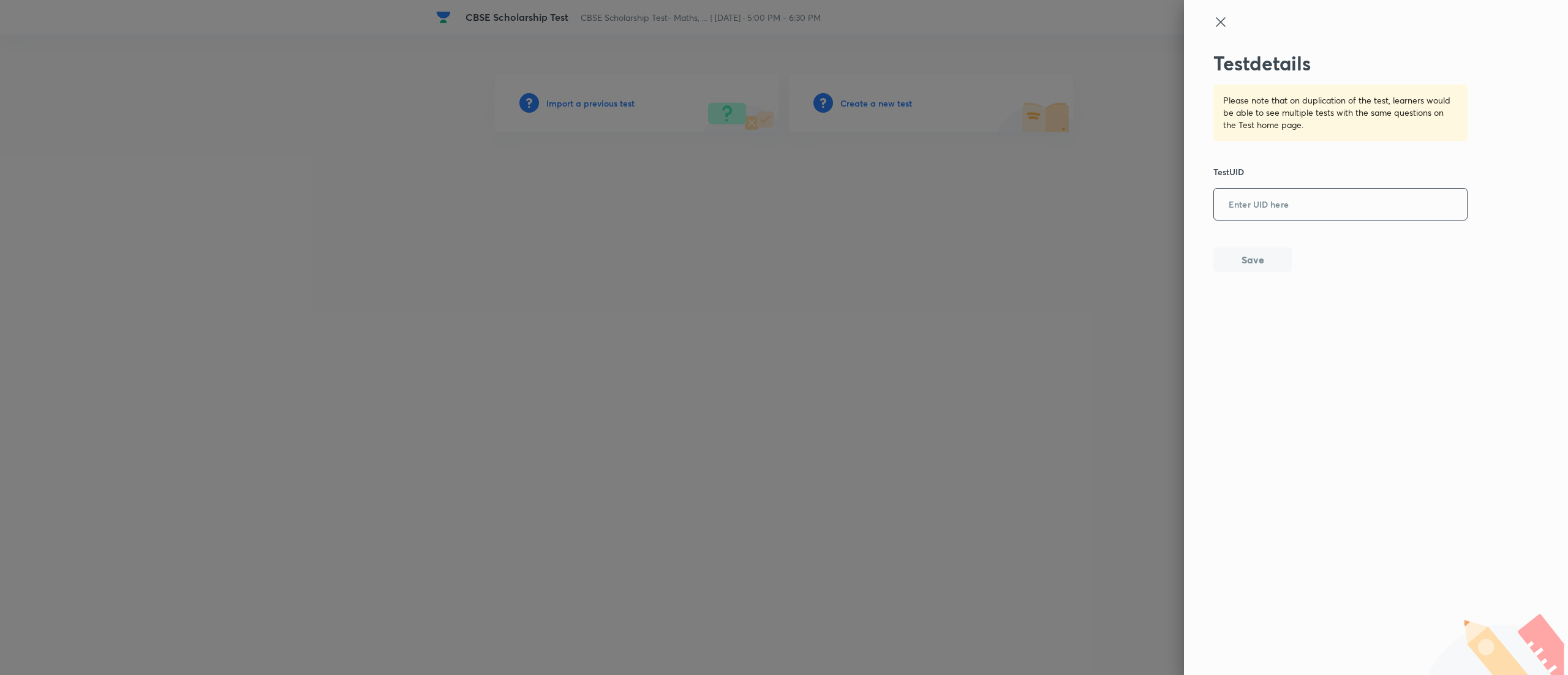
click at [1309, 197] on input "text" at bounding box center [1340, 205] width 253 height 30
paste input "1SKKQB5WDO"
type input "1SKKQB5WDO"
click at [1233, 256] on button "Save" at bounding box center [1253, 258] width 78 height 25
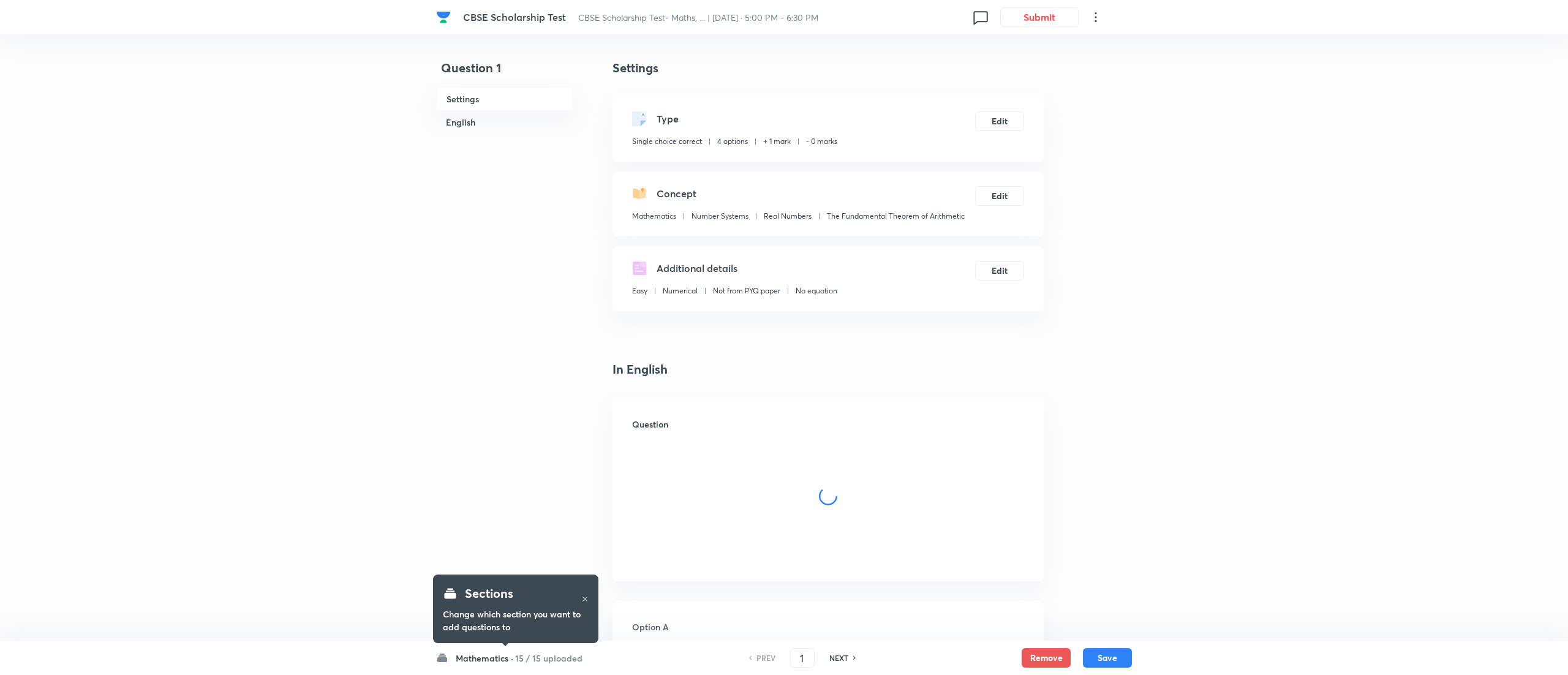
checkbox input "true"
click at [1041, 17] on button "Submit" at bounding box center [1036, 16] width 78 height 20
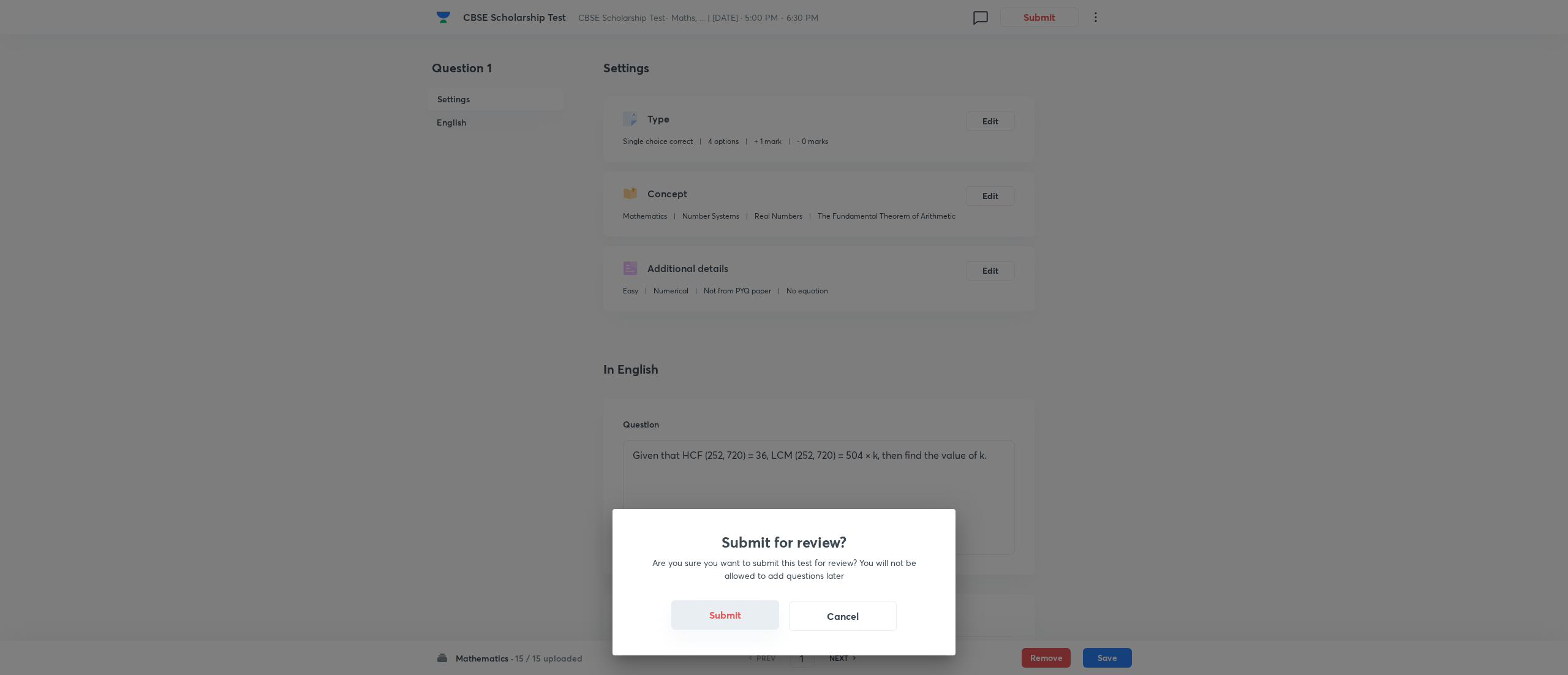
click at [719, 614] on button "Submit" at bounding box center [725, 615] width 108 height 29
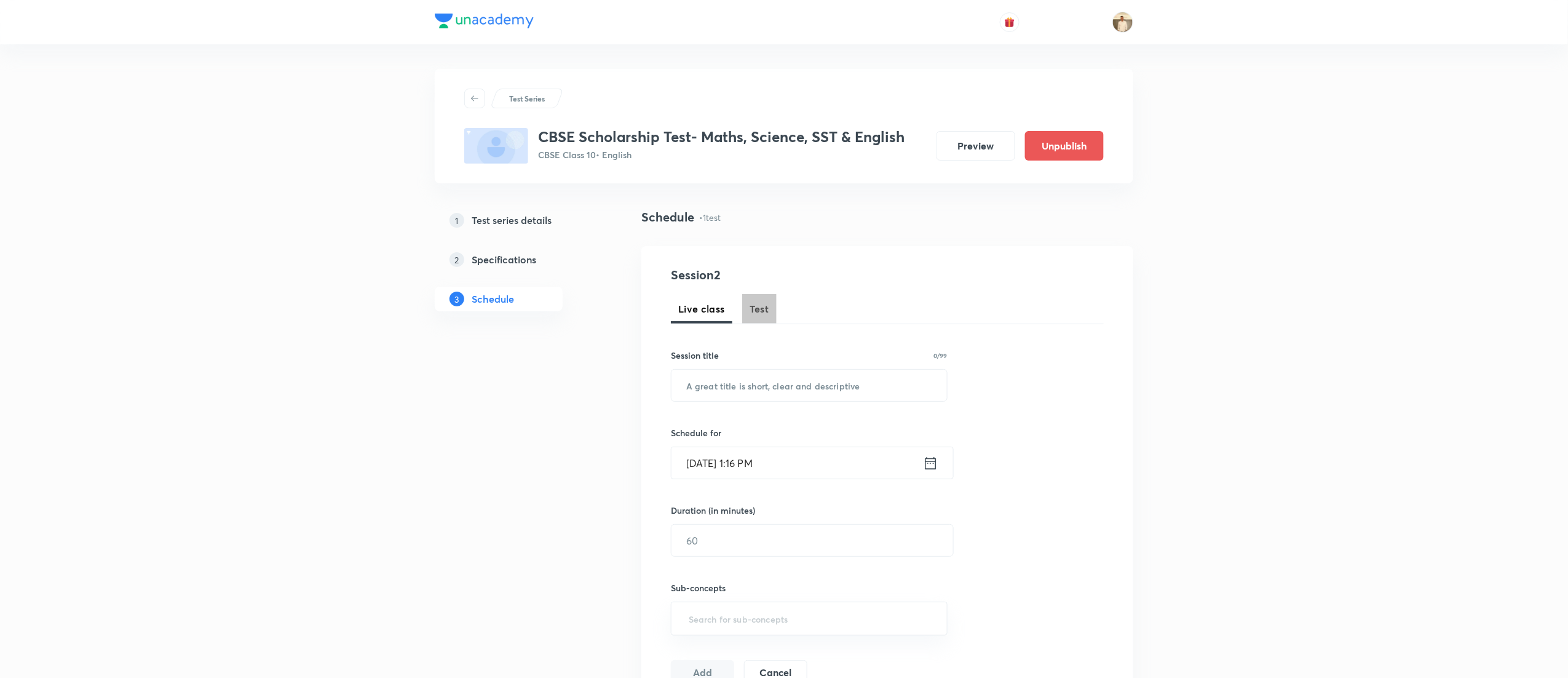
click at [766, 304] on span "Test" at bounding box center [760, 309] width 20 height 15
click at [1082, 152] on button "Publish" at bounding box center [1064, 145] width 79 height 29
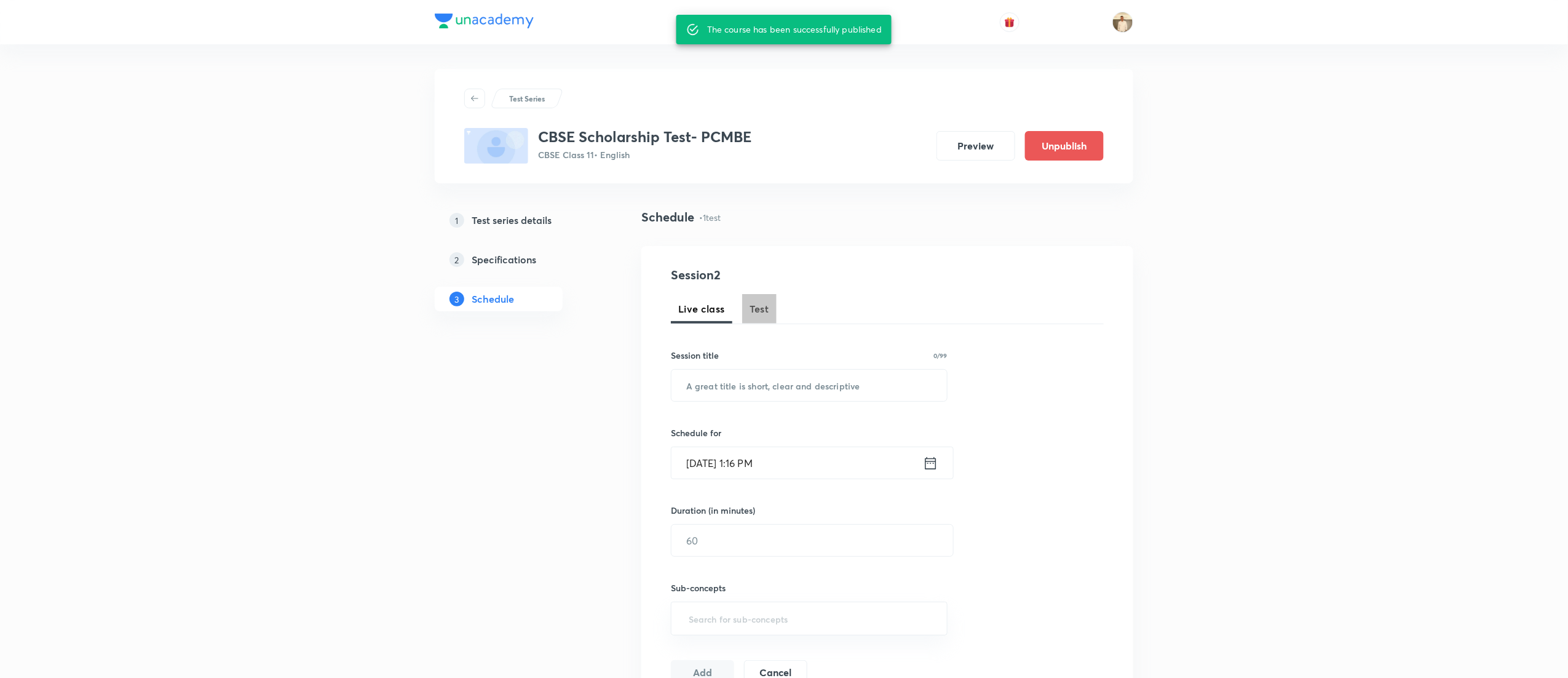
click at [760, 314] on span "Test" at bounding box center [760, 309] width 20 height 15
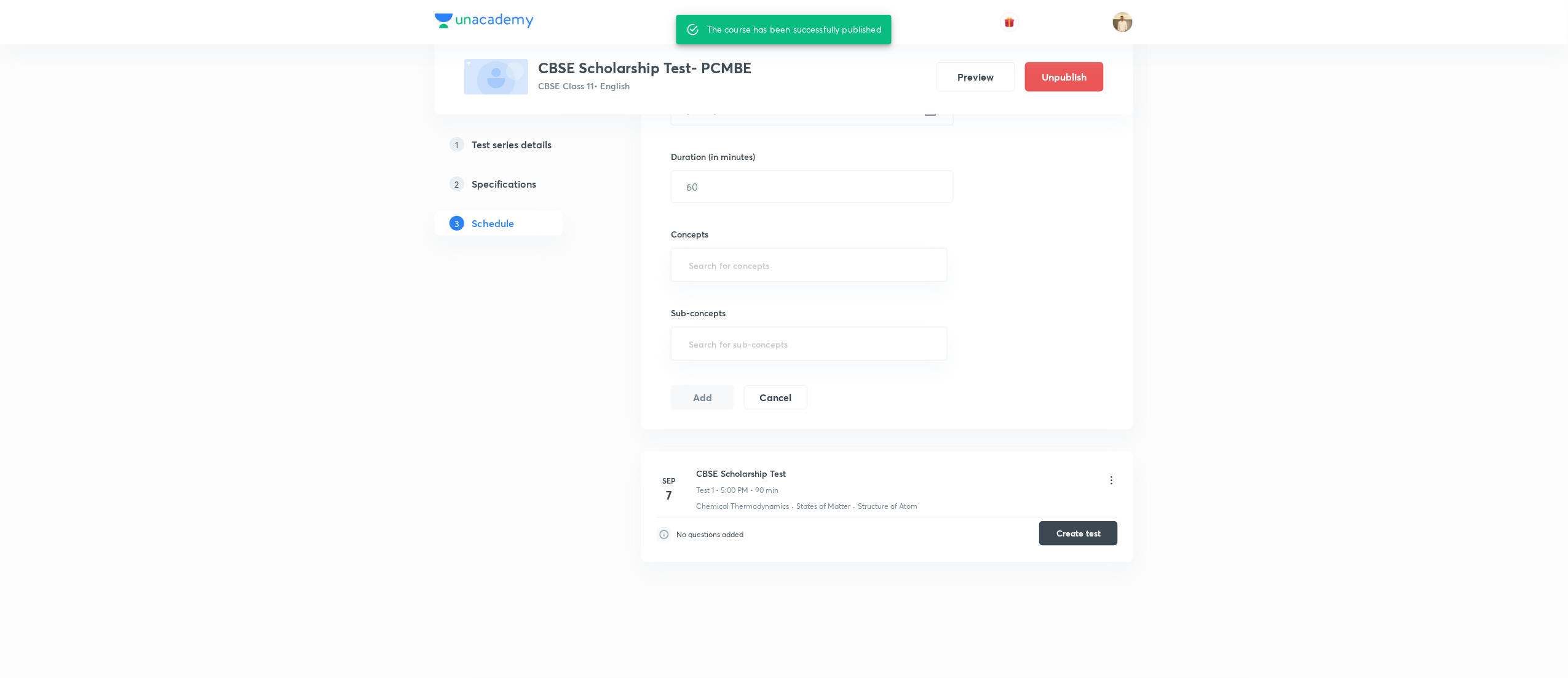
click at [1093, 531] on button "Create test" at bounding box center [1078, 533] width 79 height 25
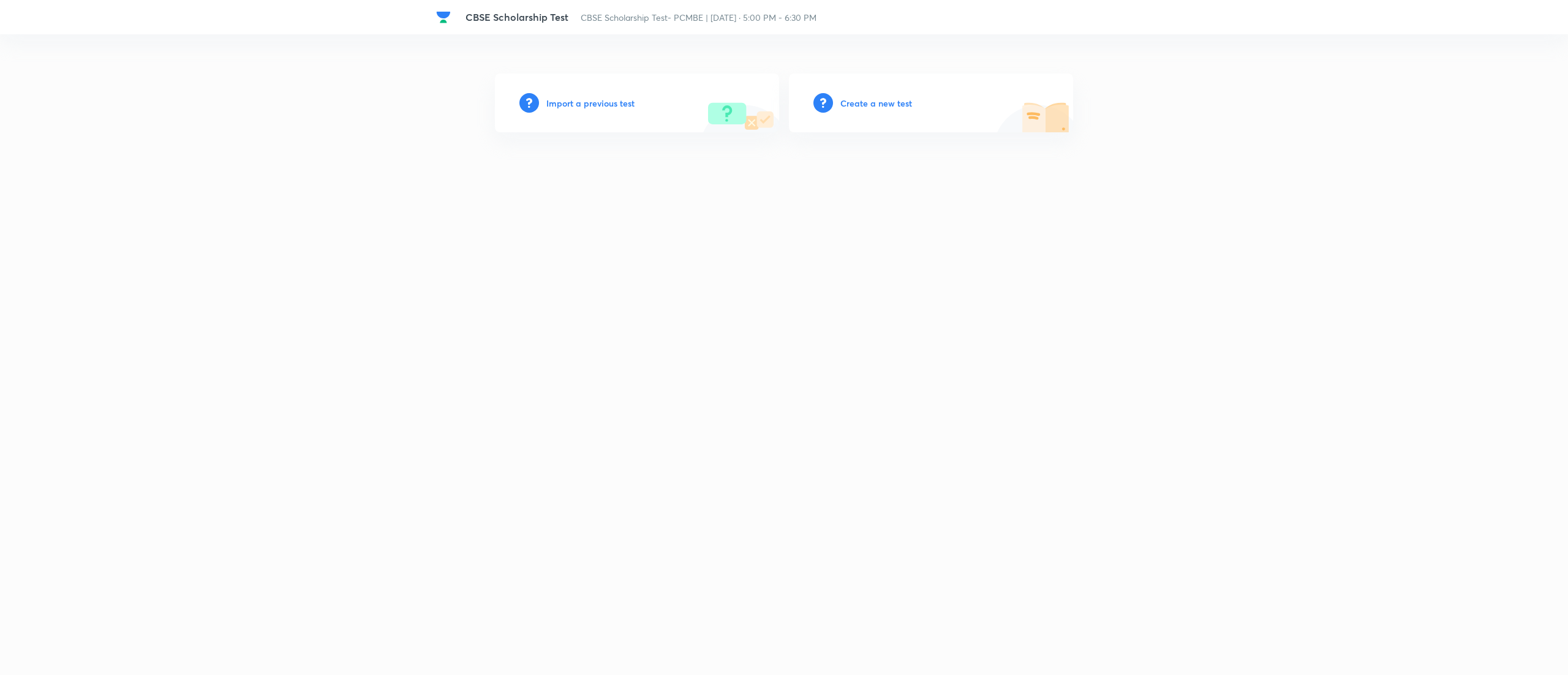
click at [589, 100] on h6 "Import a previous test" at bounding box center [590, 103] width 88 height 13
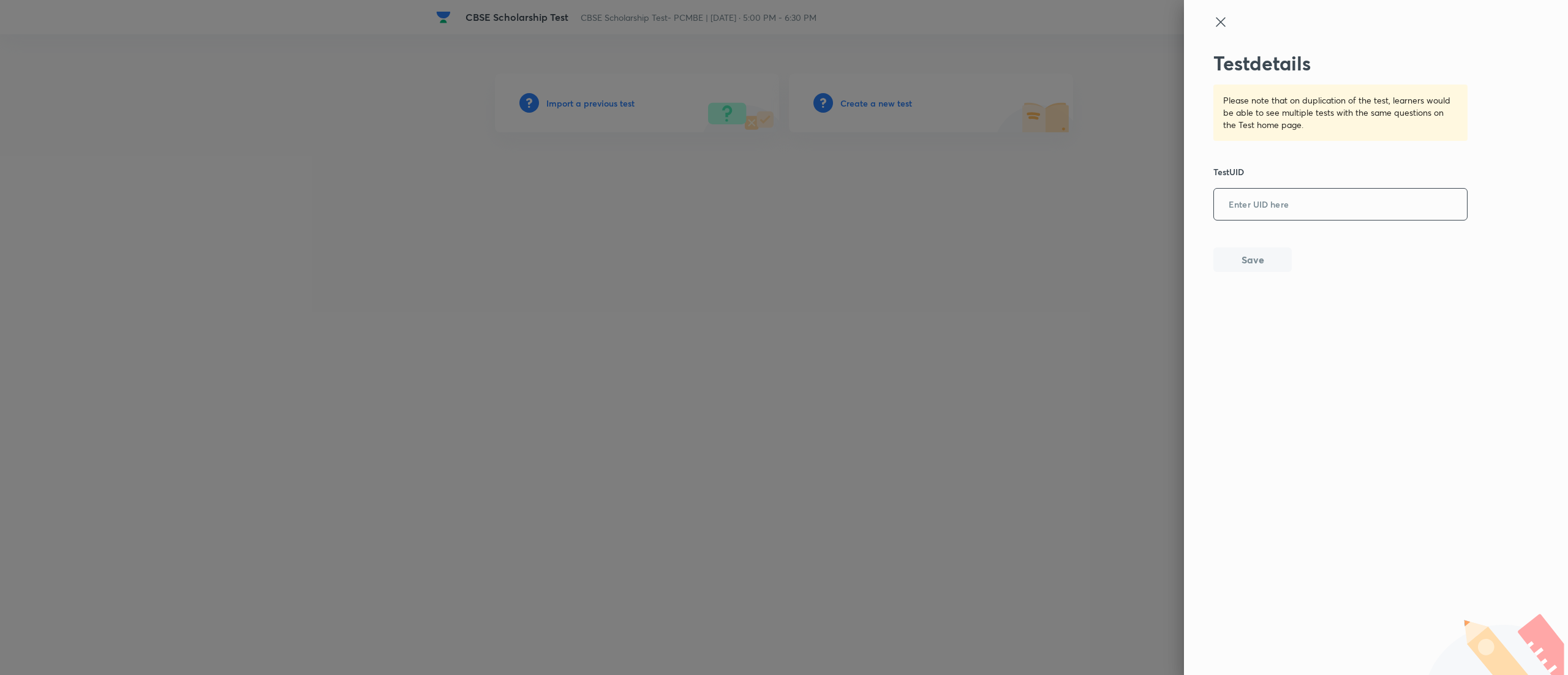
click at [1236, 210] on input "text" at bounding box center [1340, 205] width 253 height 30
paste input "E1660PKTRO"
type input "E1660PKTRO"
click at [1262, 252] on button "Save" at bounding box center [1253, 258] width 78 height 25
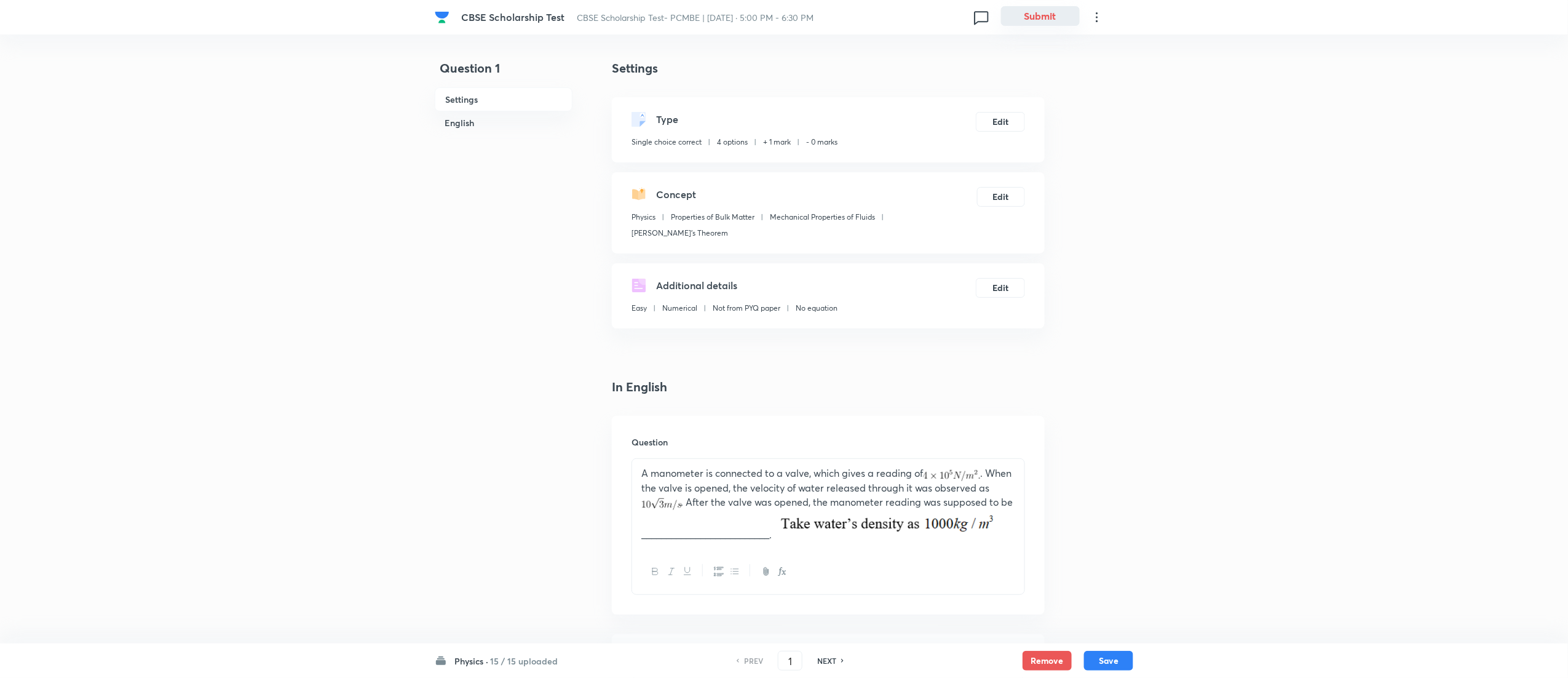
click at [1051, 12] on button "Submit" at bounding box center [1040, 16] width 79 height 20
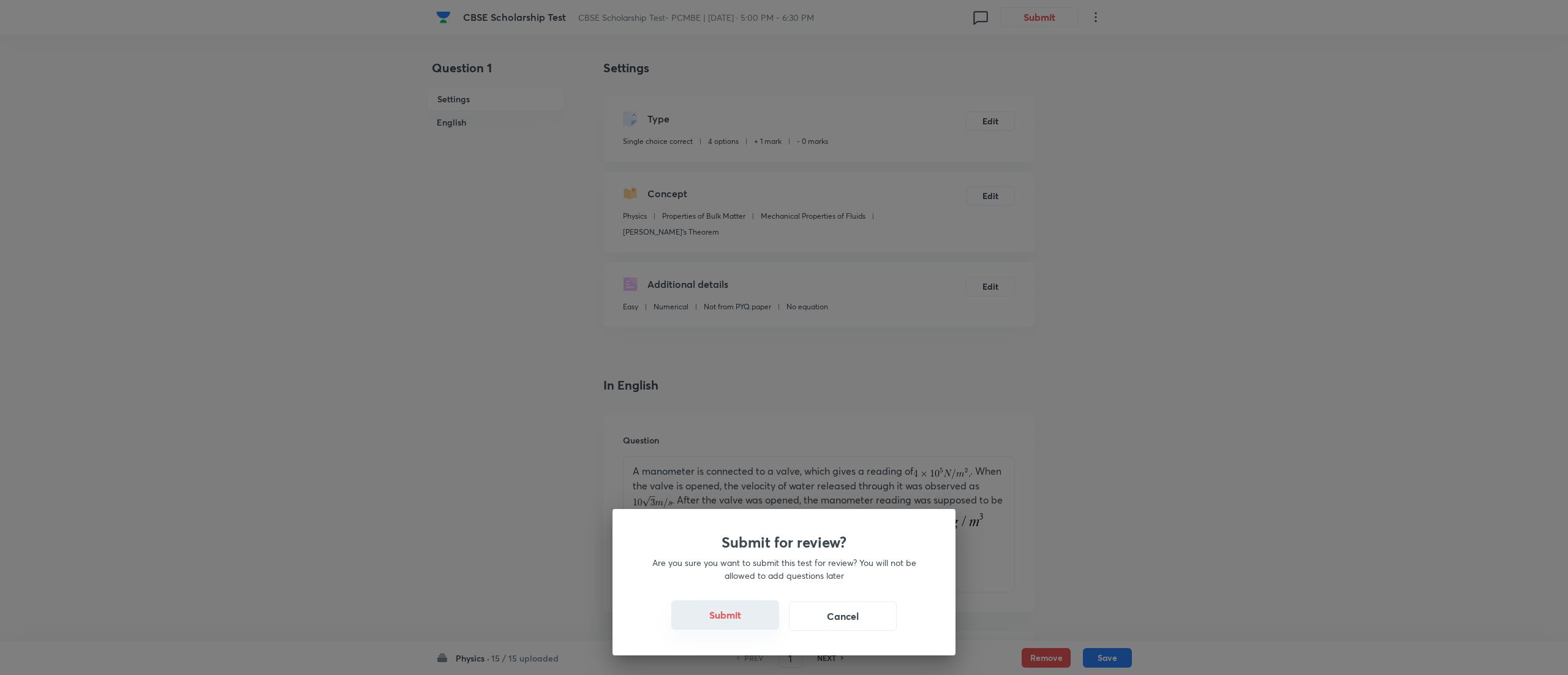
click at [721, 611] on button "Submit" at bounding box center [725, 615] width 108 height 29
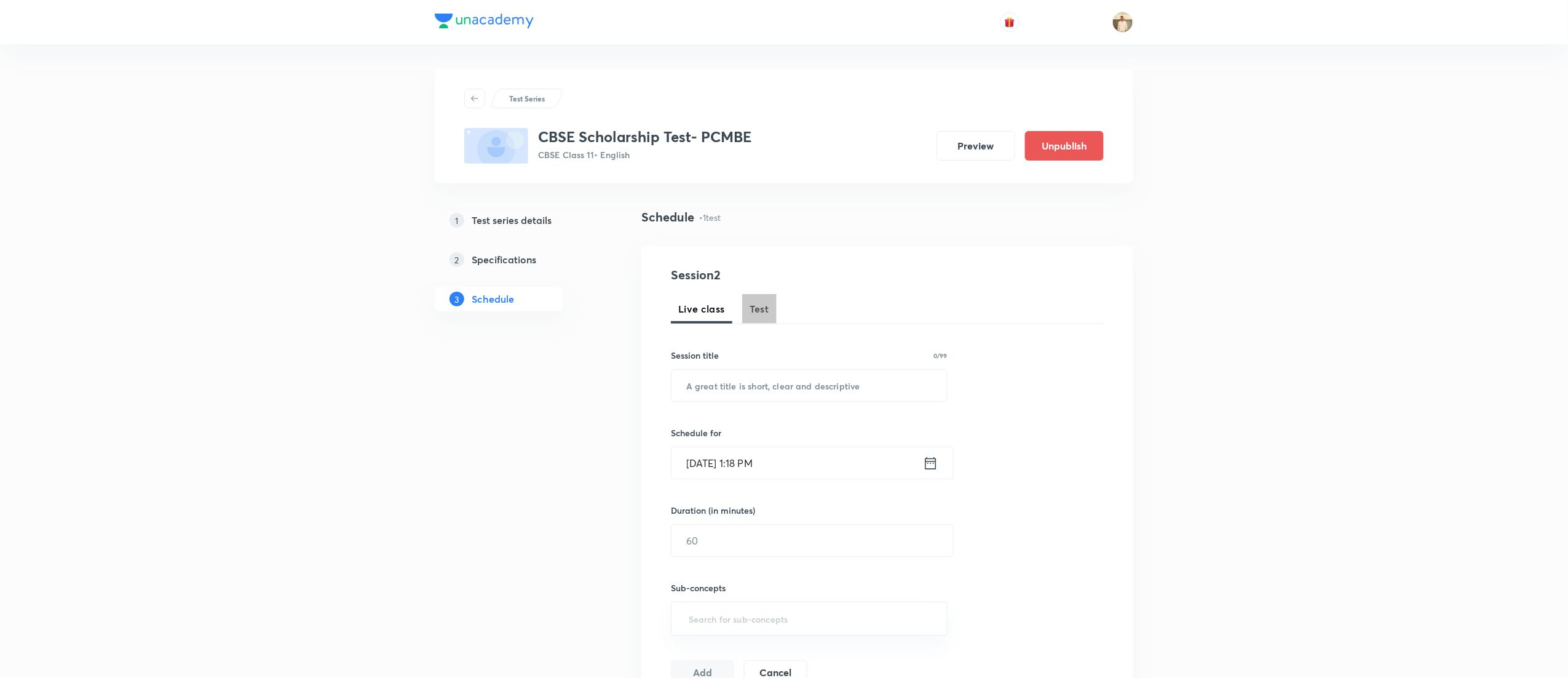
click at [759, 308] on span "Test" at bounding box center [760, 309] width 20 height 15
click at [1088, 140] on button "Publish" at bounding box center [1064, 145] width 79 height 29
click at [764, 312] on span "Test" at bounding box center [760, 309] width 20 height 15
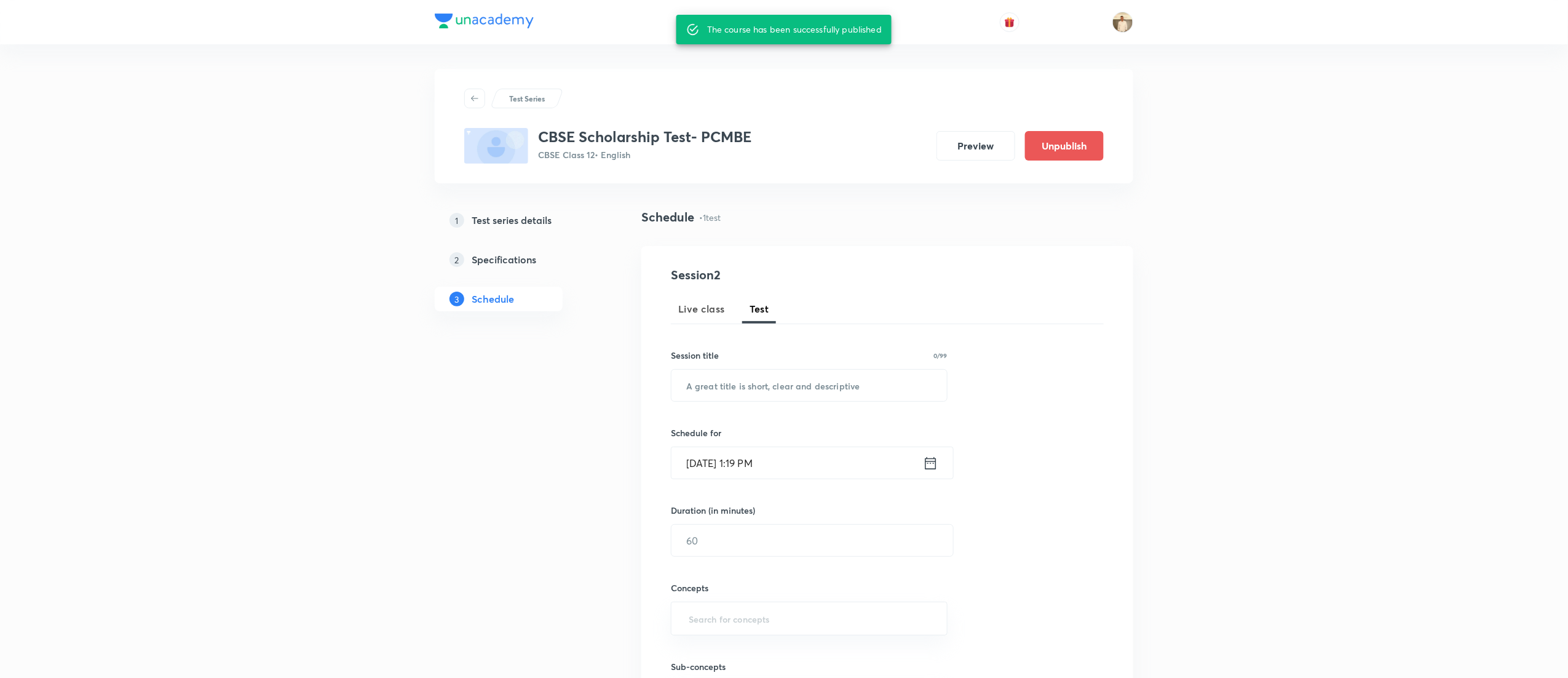
scroll to position [357, 0]
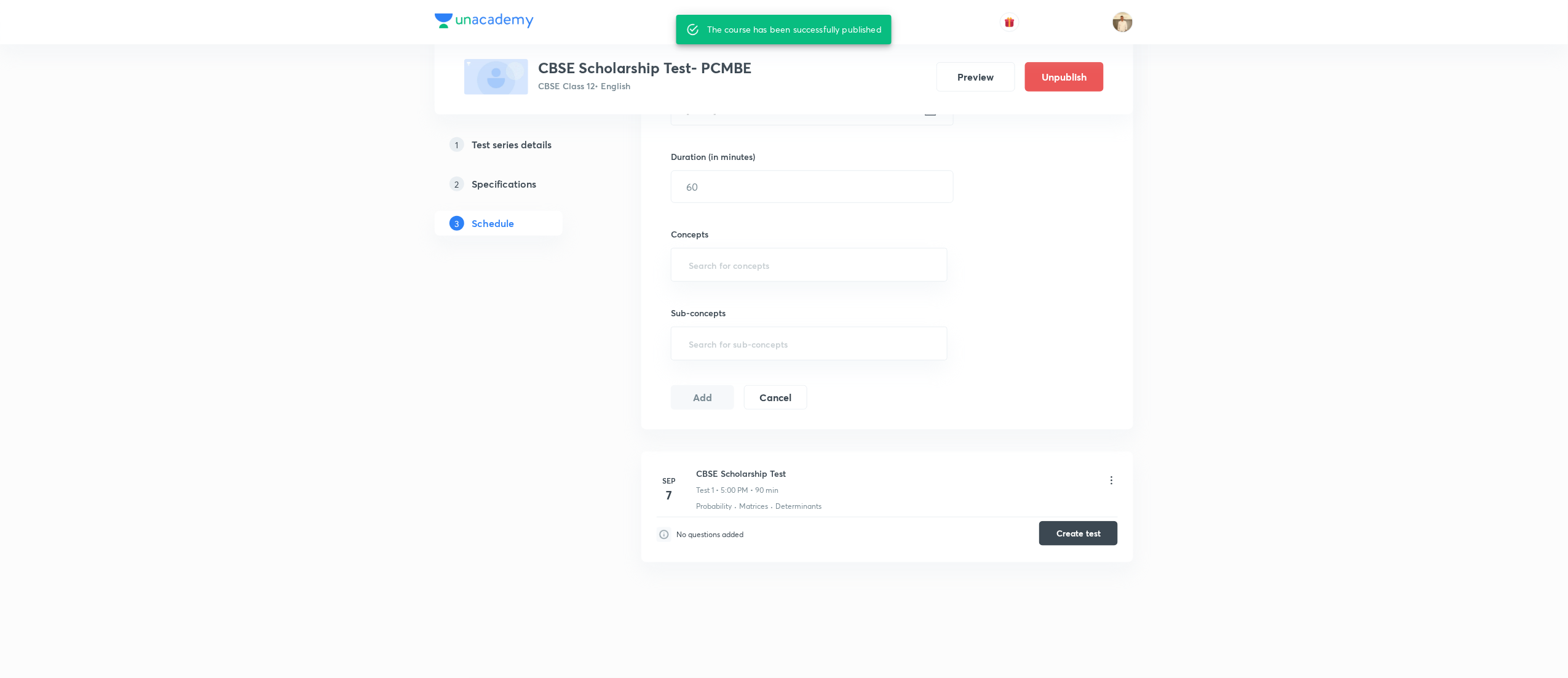
click at [1086, 533] on button "Create test" at bounding box center [1078, 533] width 79 height 25
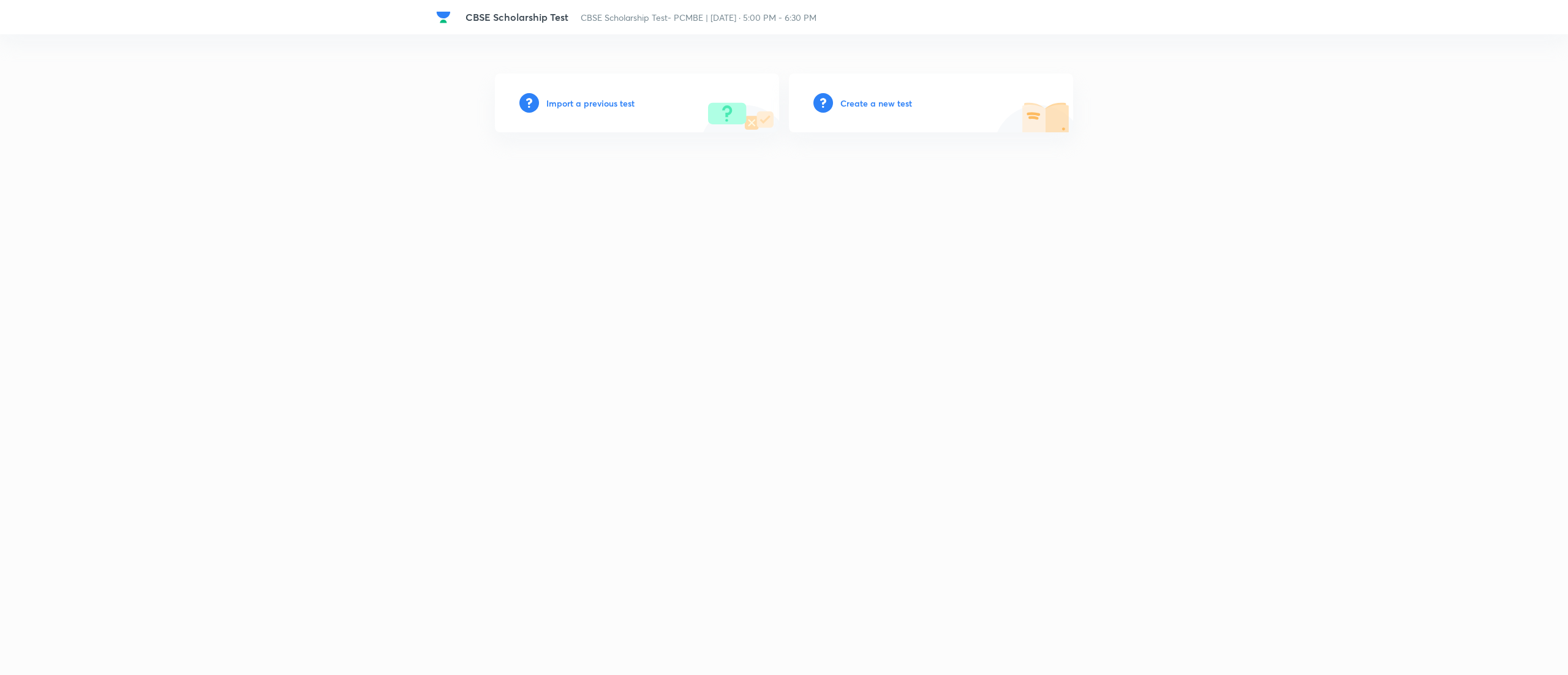
click at [616, 99] on h6 "Import a previous test" at bounding box center [590, 103] width 88 height 13
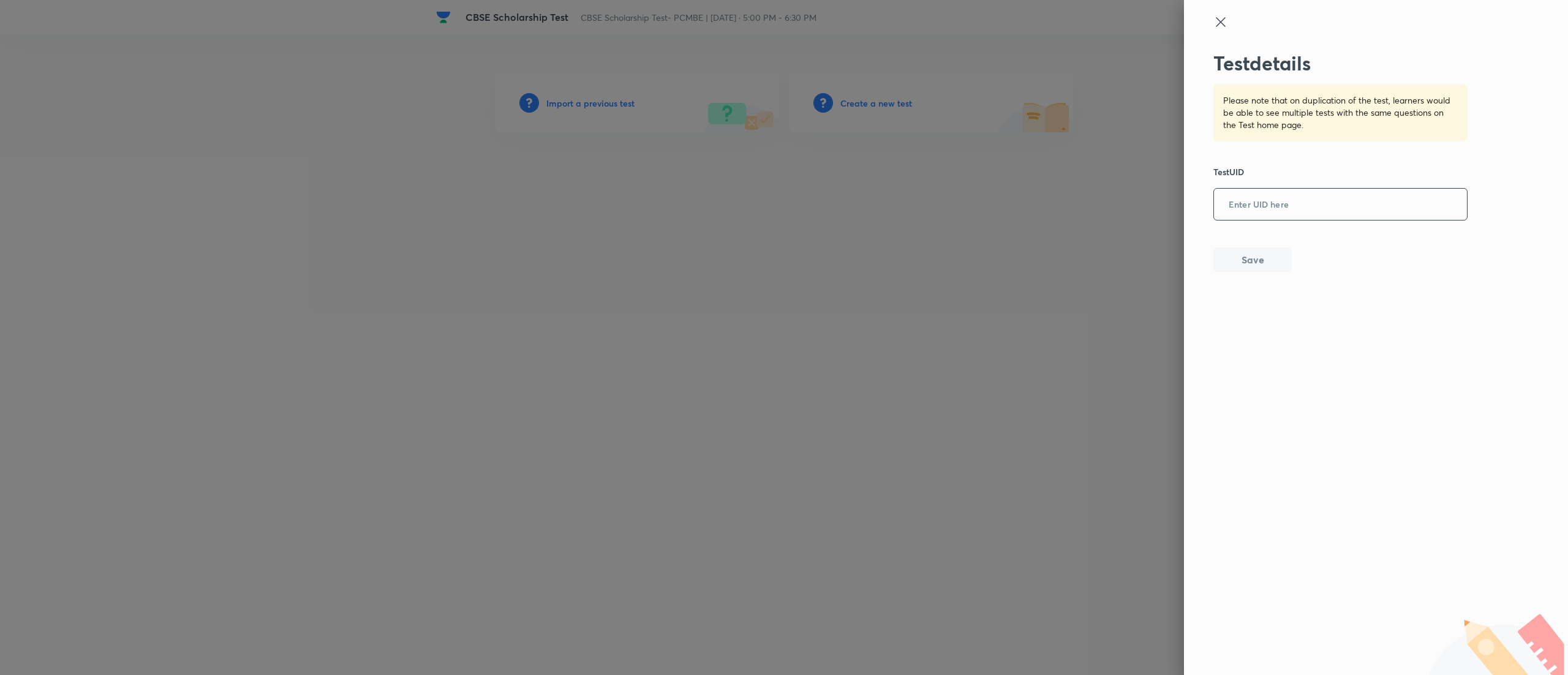
click at [1286, 215] on input "text" at bounding box center [1340, 205] width 253 height 30
paste input "AKBBAWUWAC"
type input "AKBBAWUWAC"
click at [1253, 255] on button "Save" at bounding box center [1253, 258] width 78 height 25
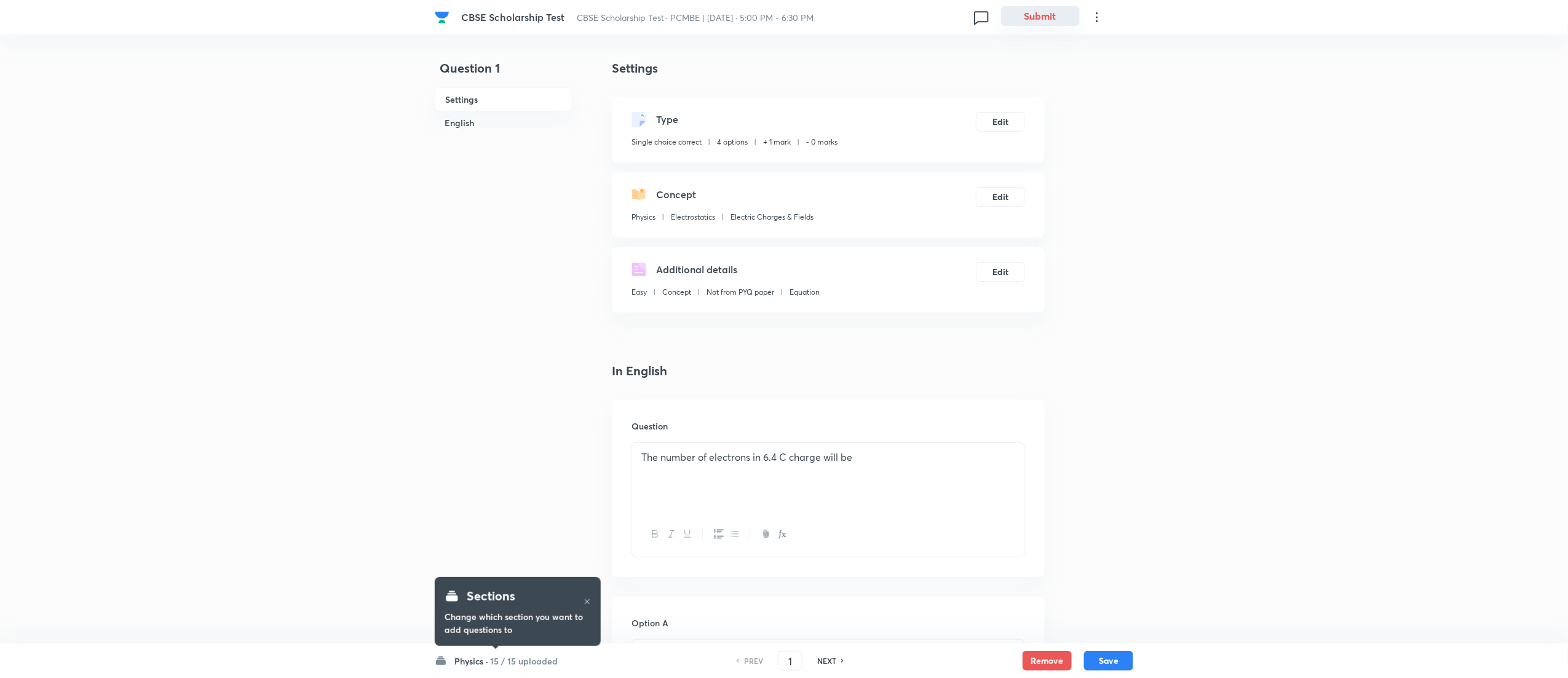
click at [1063, 12] on button "Submit" at bounding box center [1040, 16] width 79 height 20
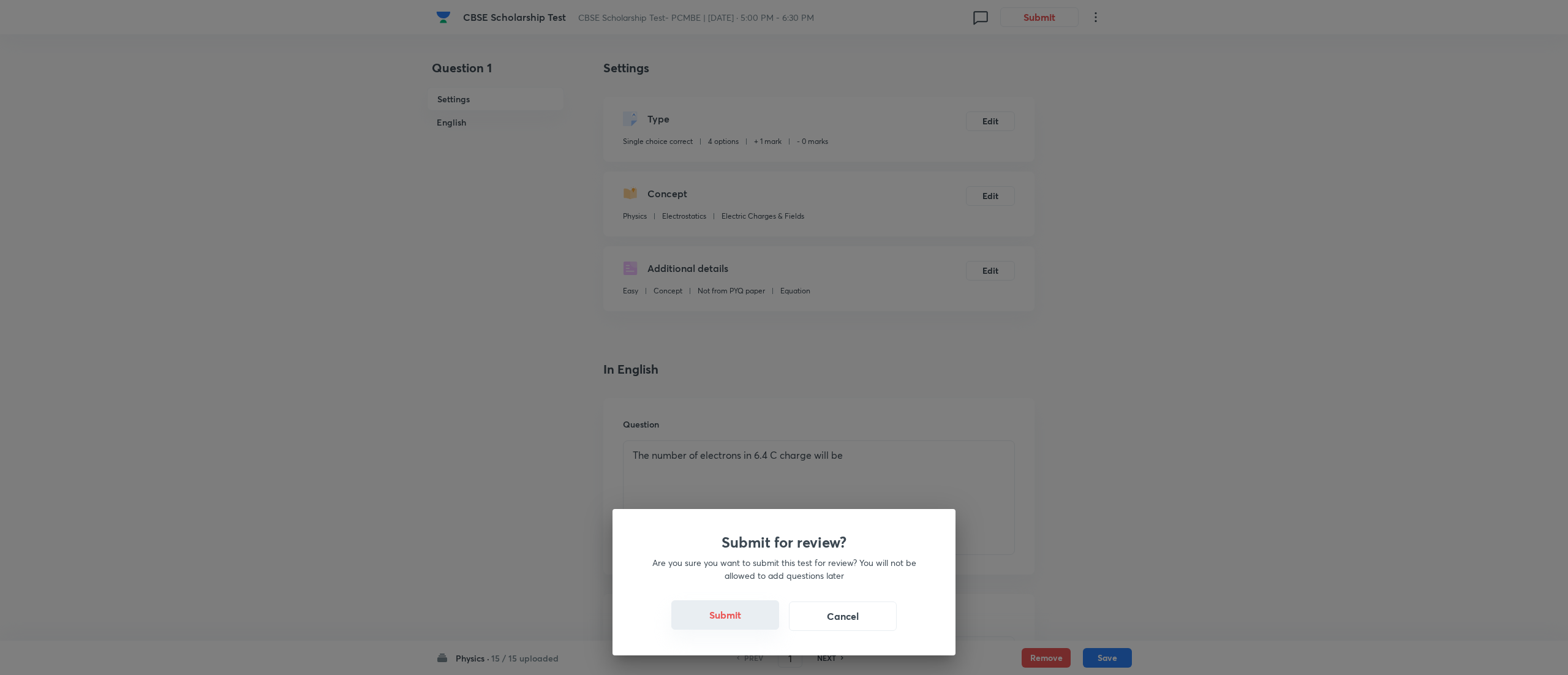
click at [714, 617] on button "Submit" at bounding box center [725, 615] width 108 height 29
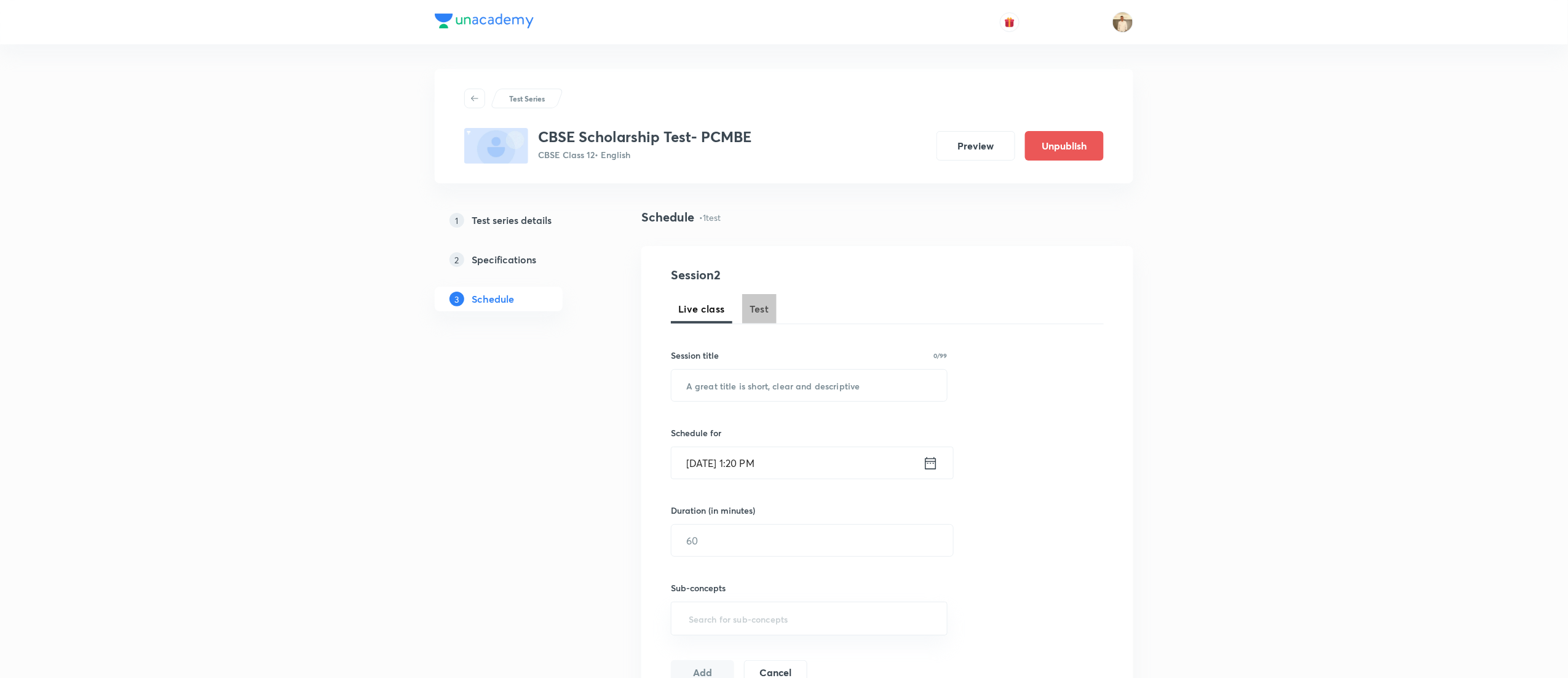
click at [756, 305] on span "Test" at bounding box center [760, 309] width 20 height 15
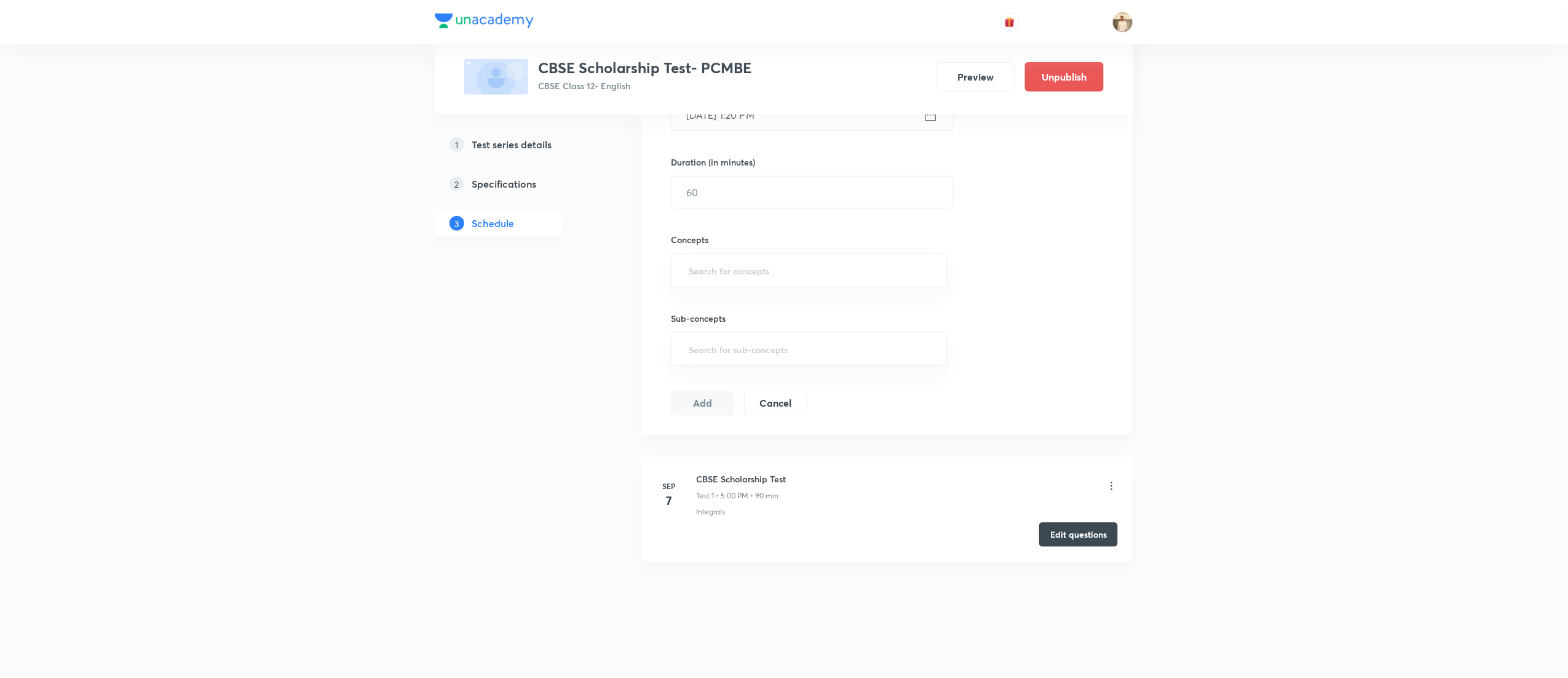
scroll to position [350, 0]
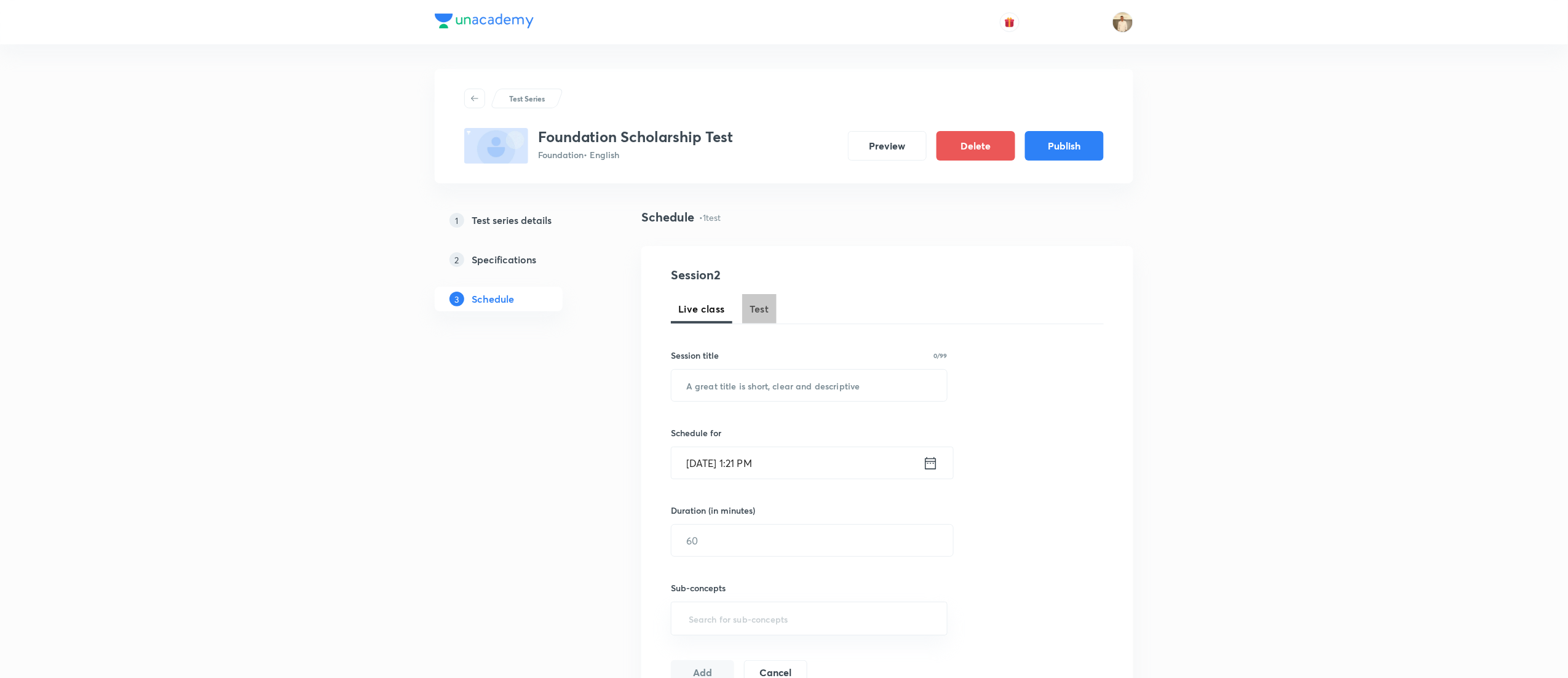
click at [754, 312] on span "Test" at bounding box center [760, 309] width 20 height 15
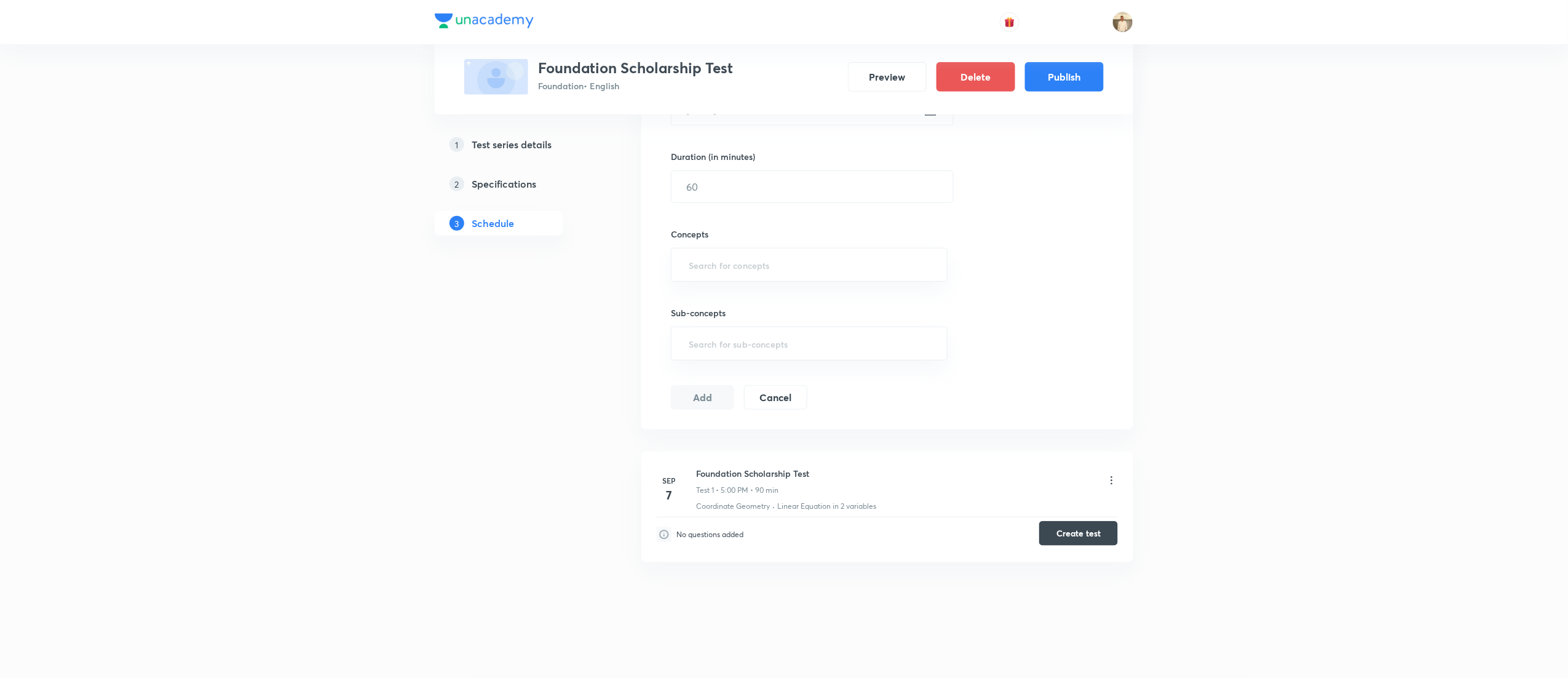
click at [1088, 529] on button "Create test" at bounding box center [1078, 533] width 79 height 25
click at [1062, 69] on button "Publish" at bounding box center [1064, 75] width 79 height 29
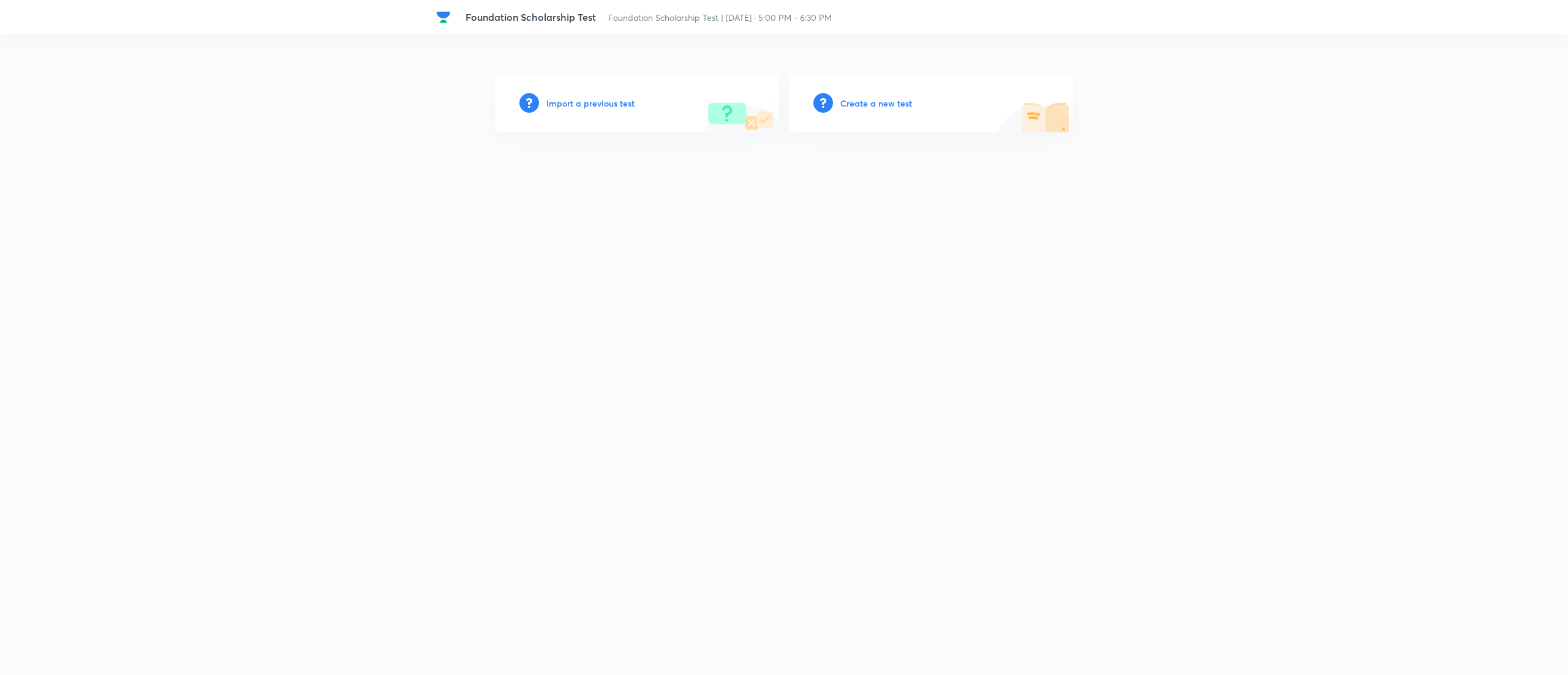
click at [566, 102] on h6 "Import a previous test" at bounding box center [590, 103] width 88 height 13
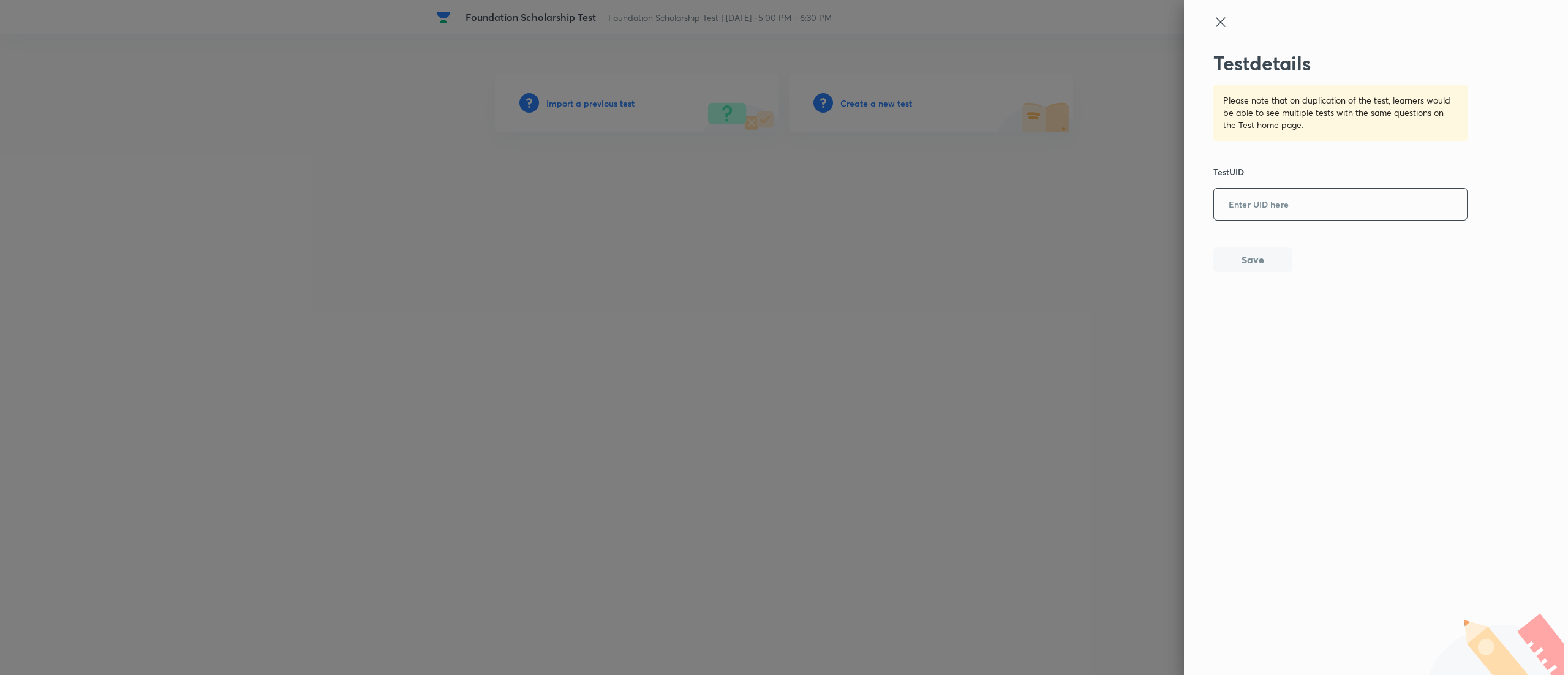
click at [783, 215] on input "text" at bounding box center [1340, 205] width 253 height 30
paste input "0FYYQW1BA1"
type input "0FYYQW1BA1"
click at [783, 264] on button "Save" at bounding box center [1253, 258] width 78 height 25
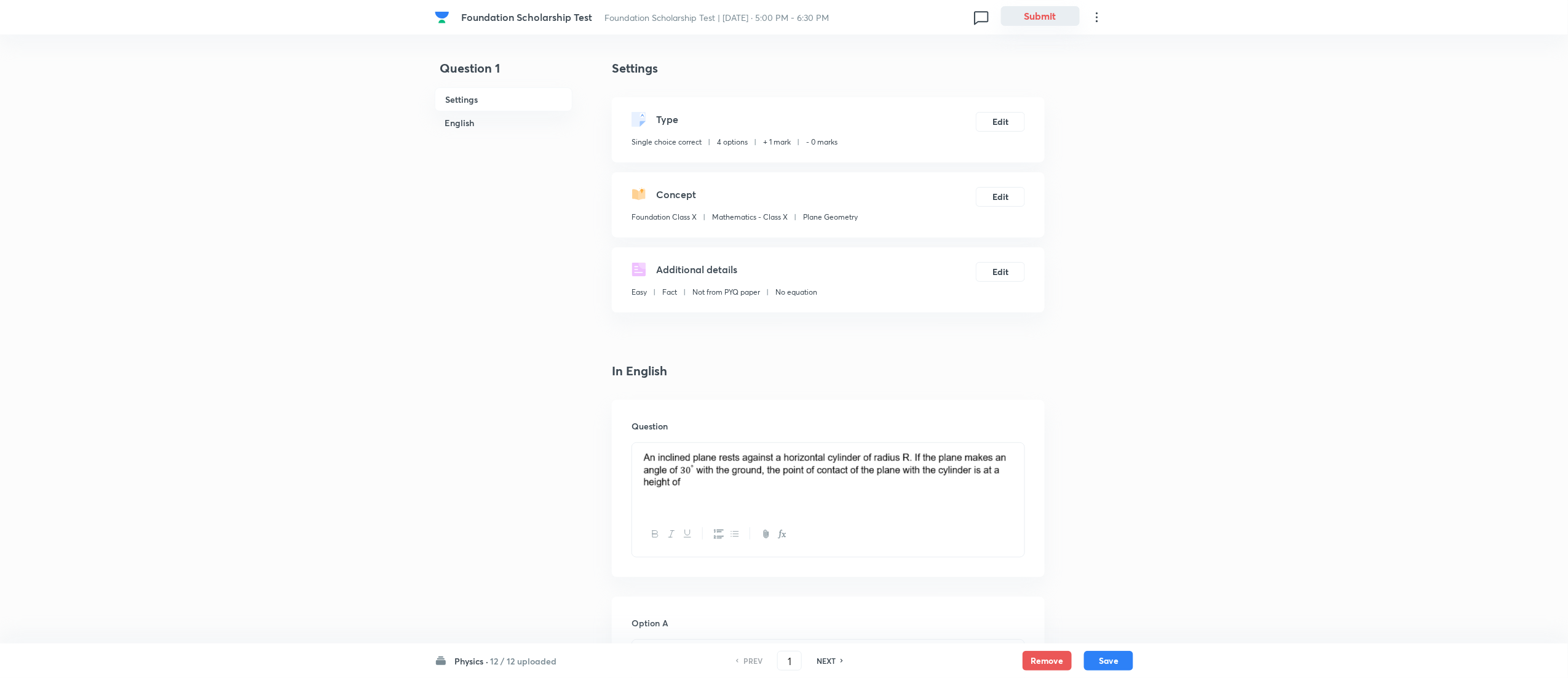
click at [786, 17] on button "Submit" at bounding box center [1040, 16] width 79 height 20
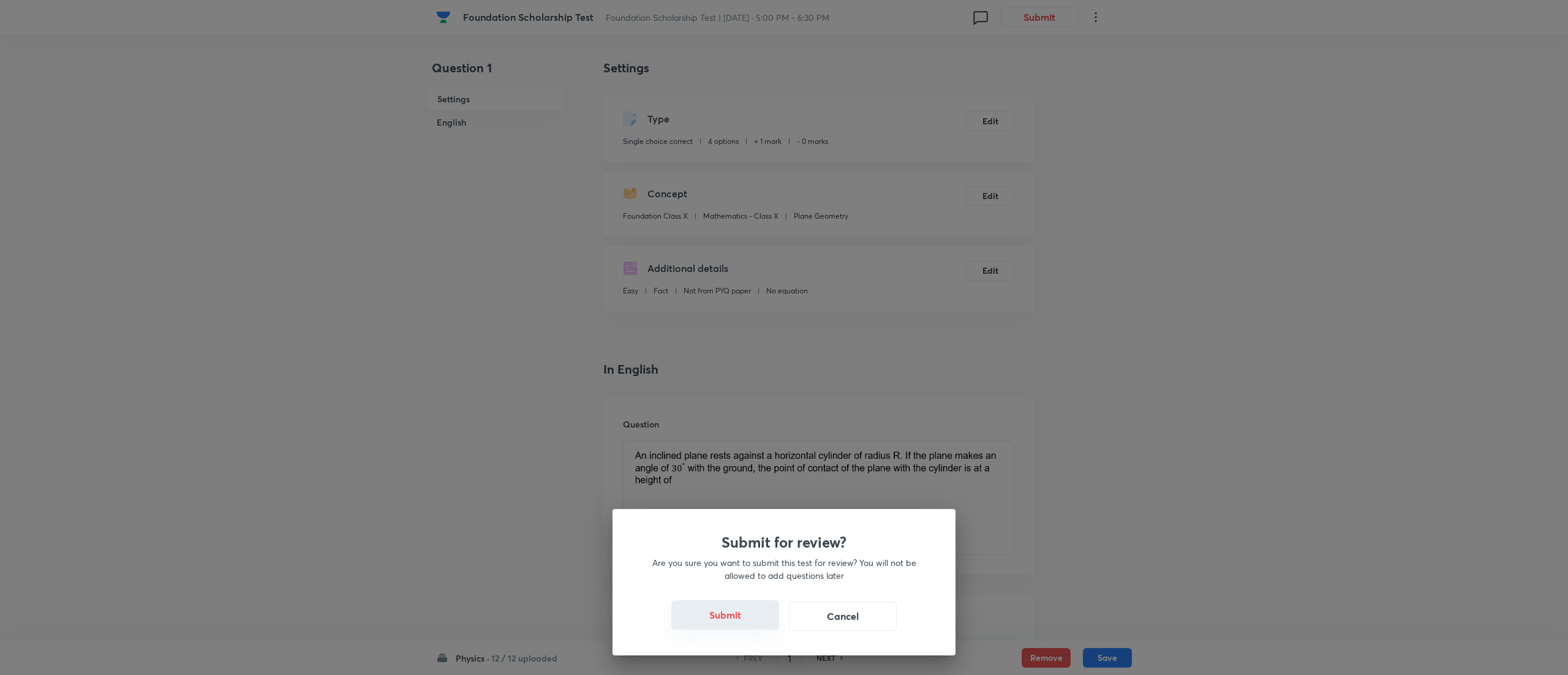
click at [713, 337] on button "Submit" at bounding box center [725, 615] width 108 height 29
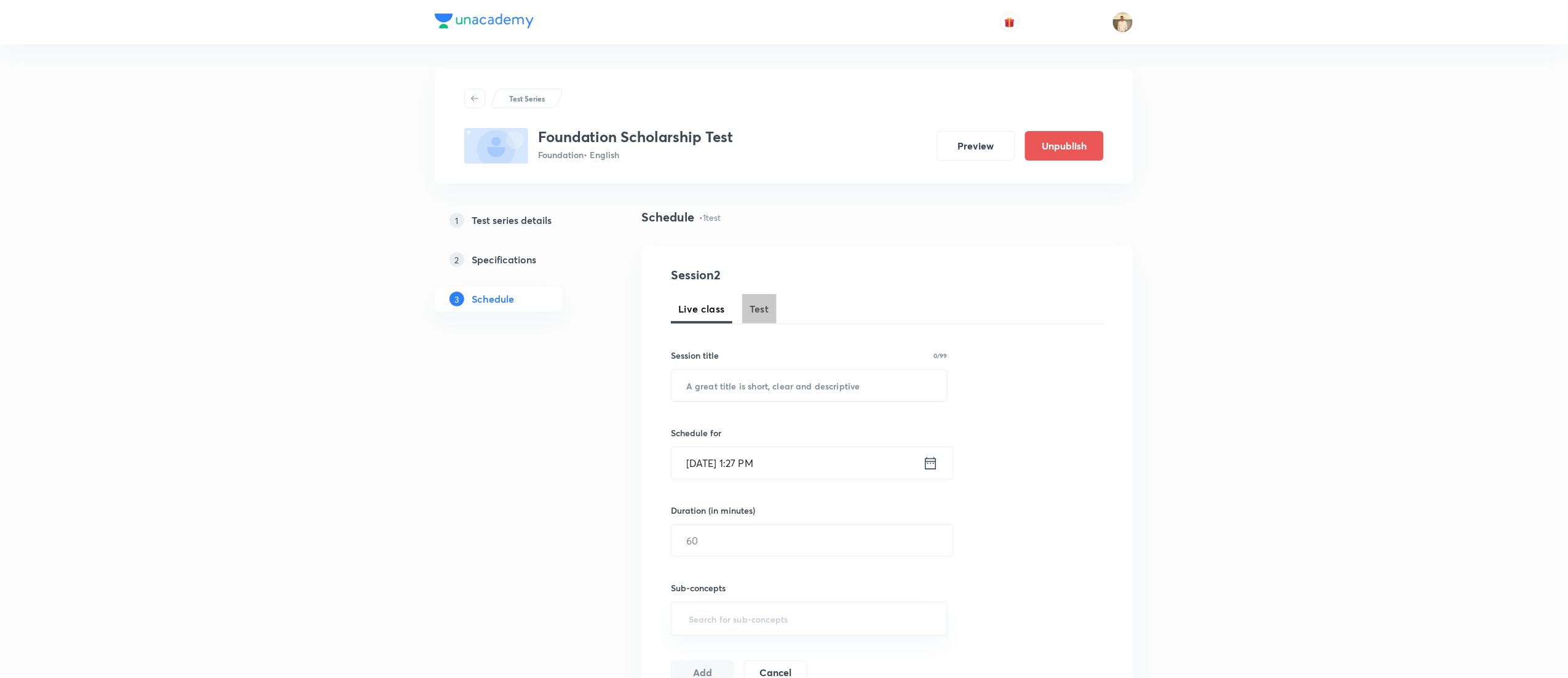
click at [766, 303] on span "Test" at bounding box center [760, 309] width 20 height 15
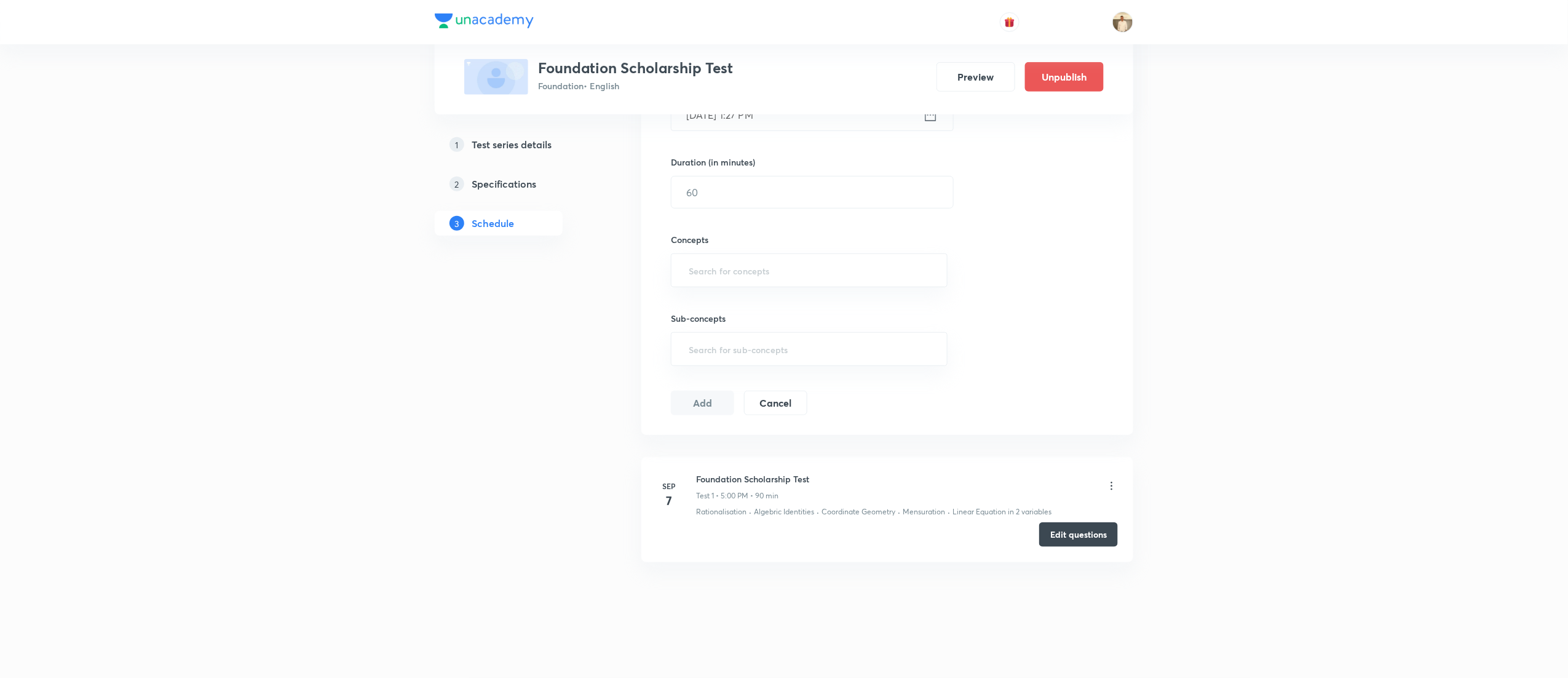
click at [786, 338] on div "Test Series Foundation Scholarship Test Foundation • English Preview Unpublish …" at bounding box center [784, 165] width 1568 height 1026
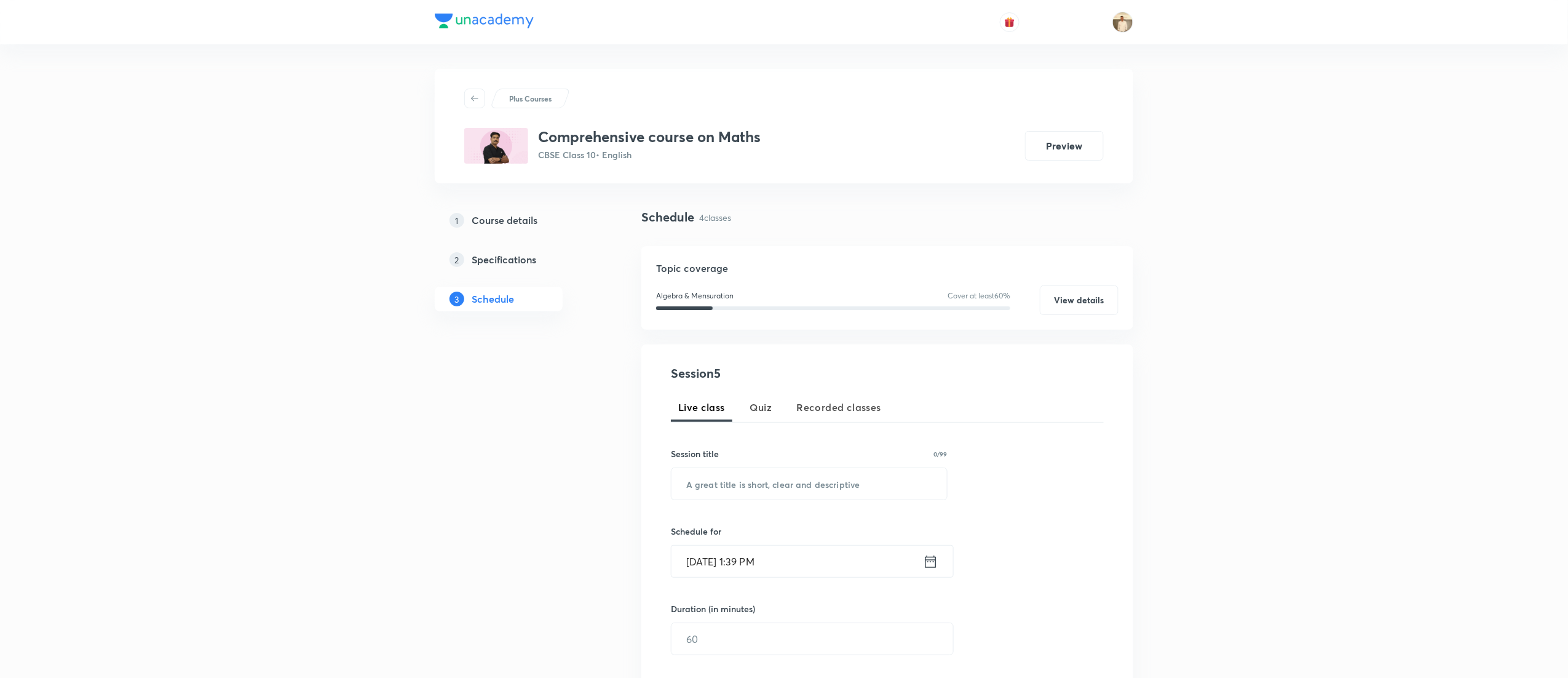
click at [920, 118] on div "Plus Courses Comprehensive course on Maths CBSE Class 10 • English Preview" at bounding box center [784, 126] width 640 height 75
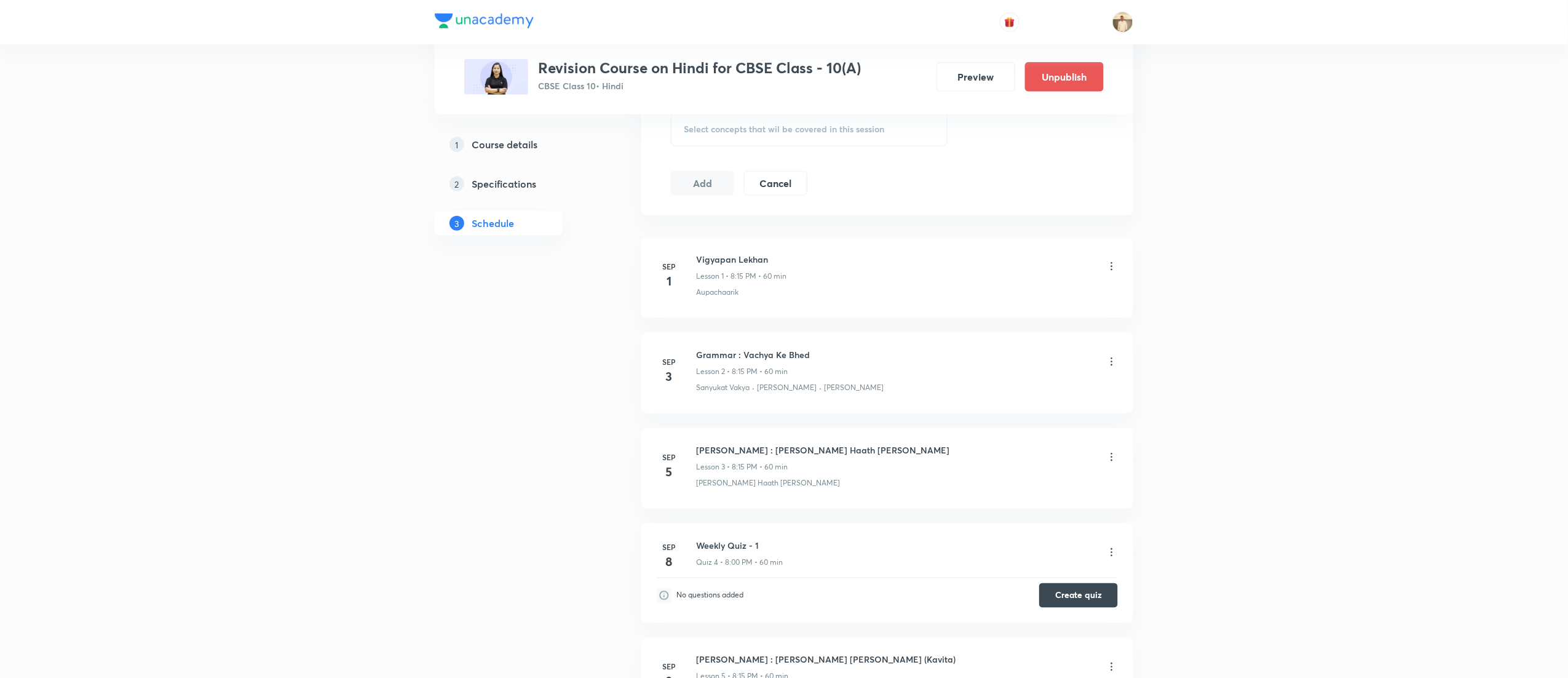
scroll to position [585, 0]
click at [1112, 459] on icon at bounding box center [1112, 461] width 2 height 8
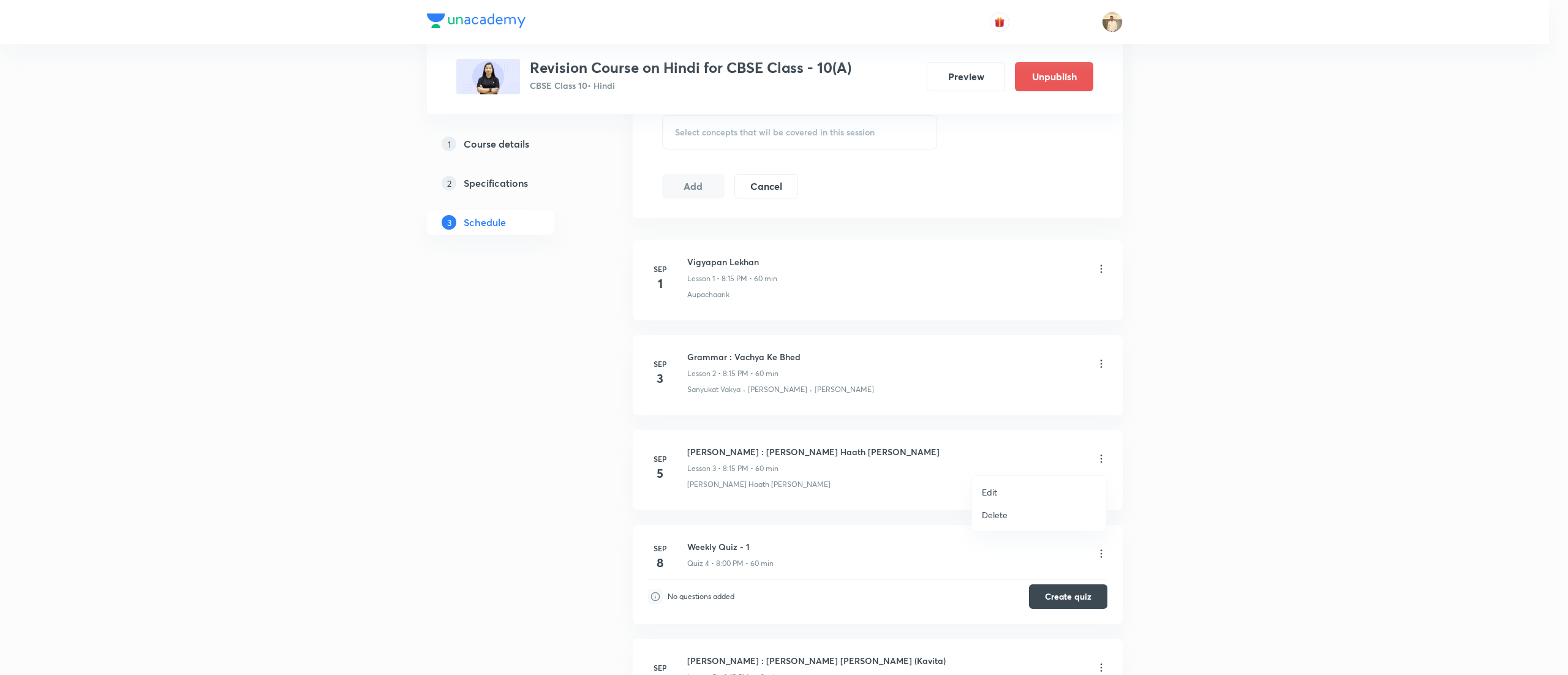
click at [1015, 484] on li "Edit" at bounding box center [1039, 492] width 134 height 23
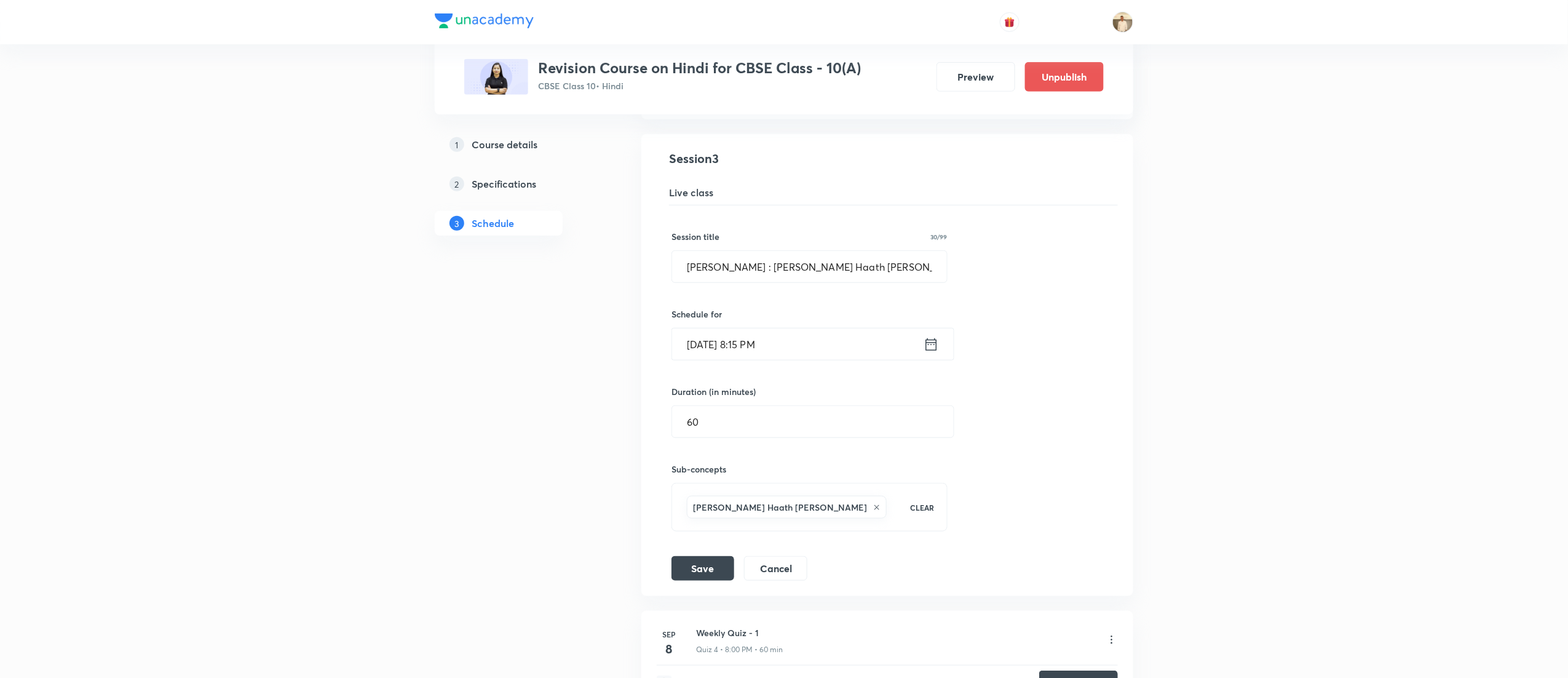
scroll to position [338, 0]
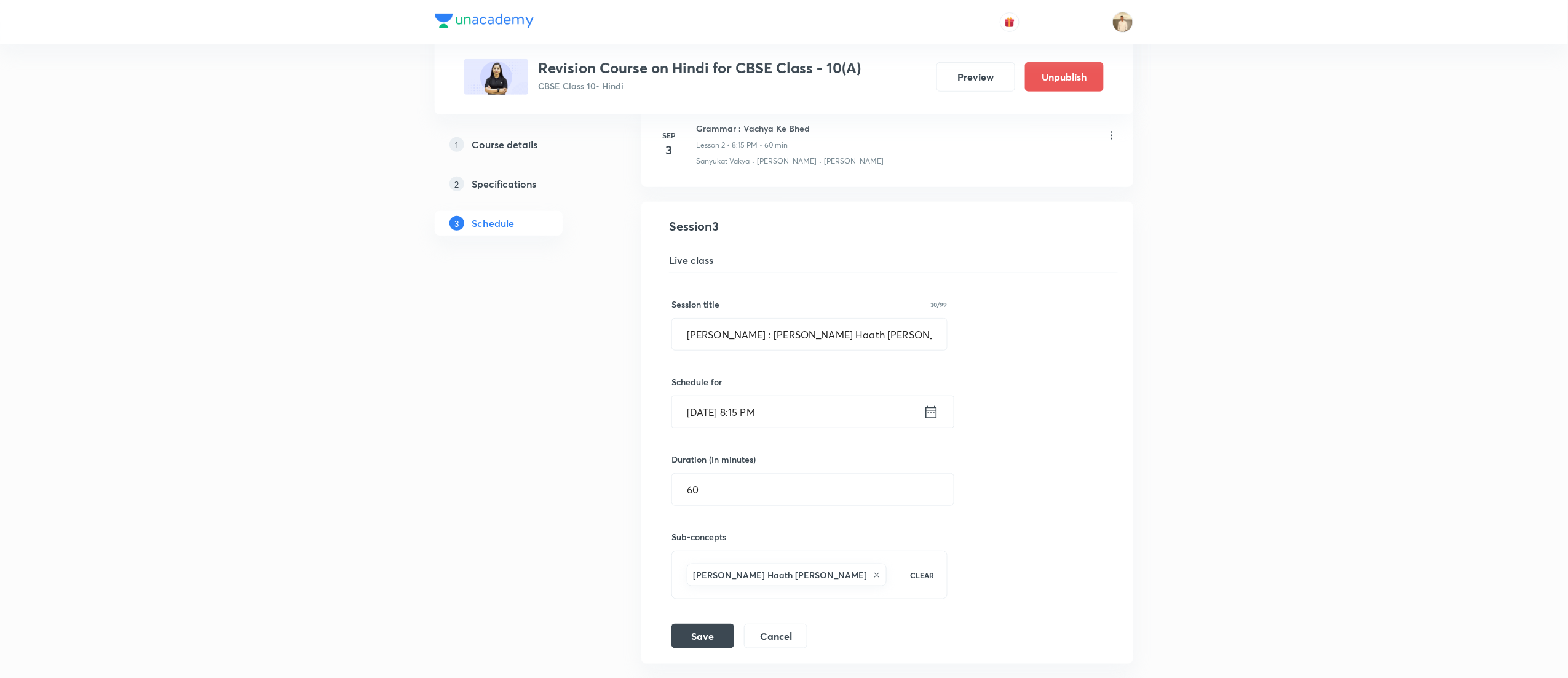
click at [746, 414] on input "Sep 5, 2025, 8:15 PM" at bounding box center [798, 412] width 251 height 31
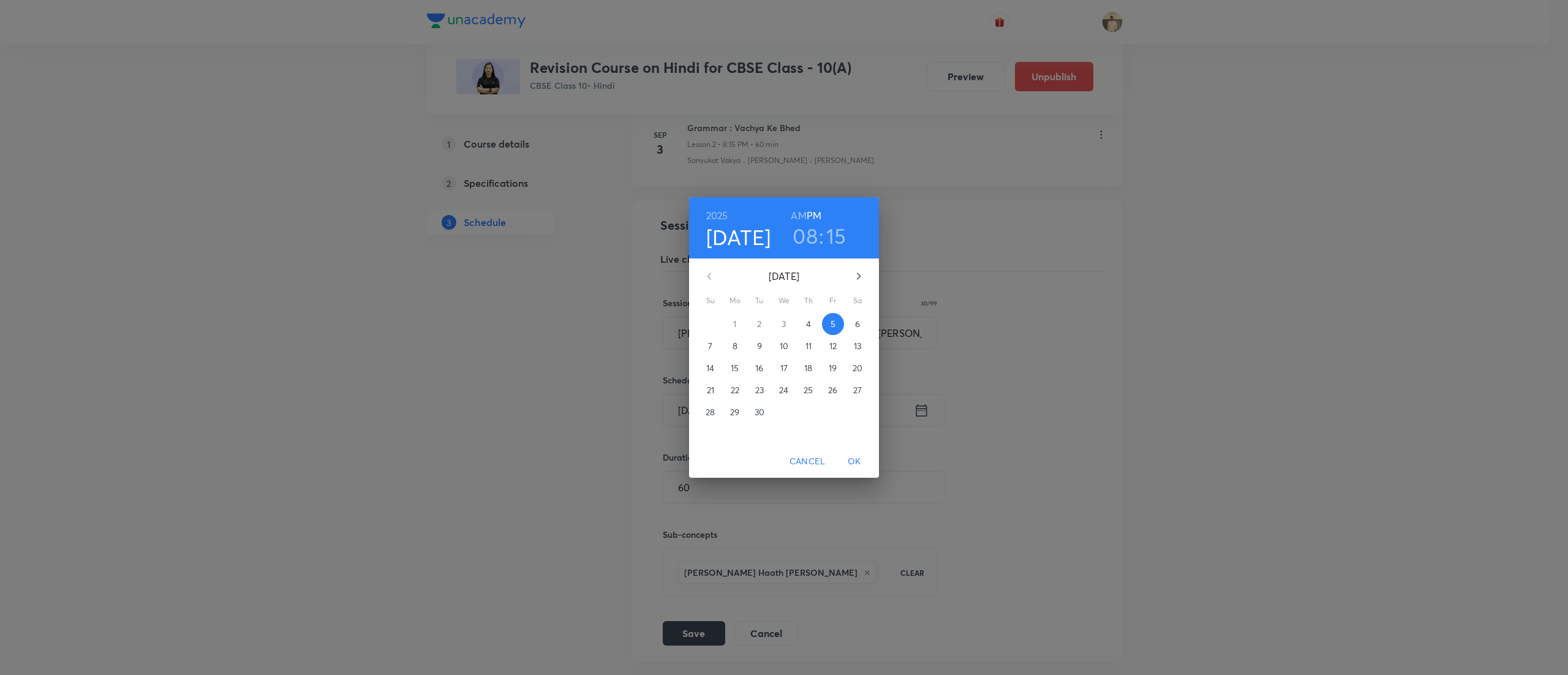
click at [808, 237] on h3 "08" at bounding box center [805, 236] width 25 height 26
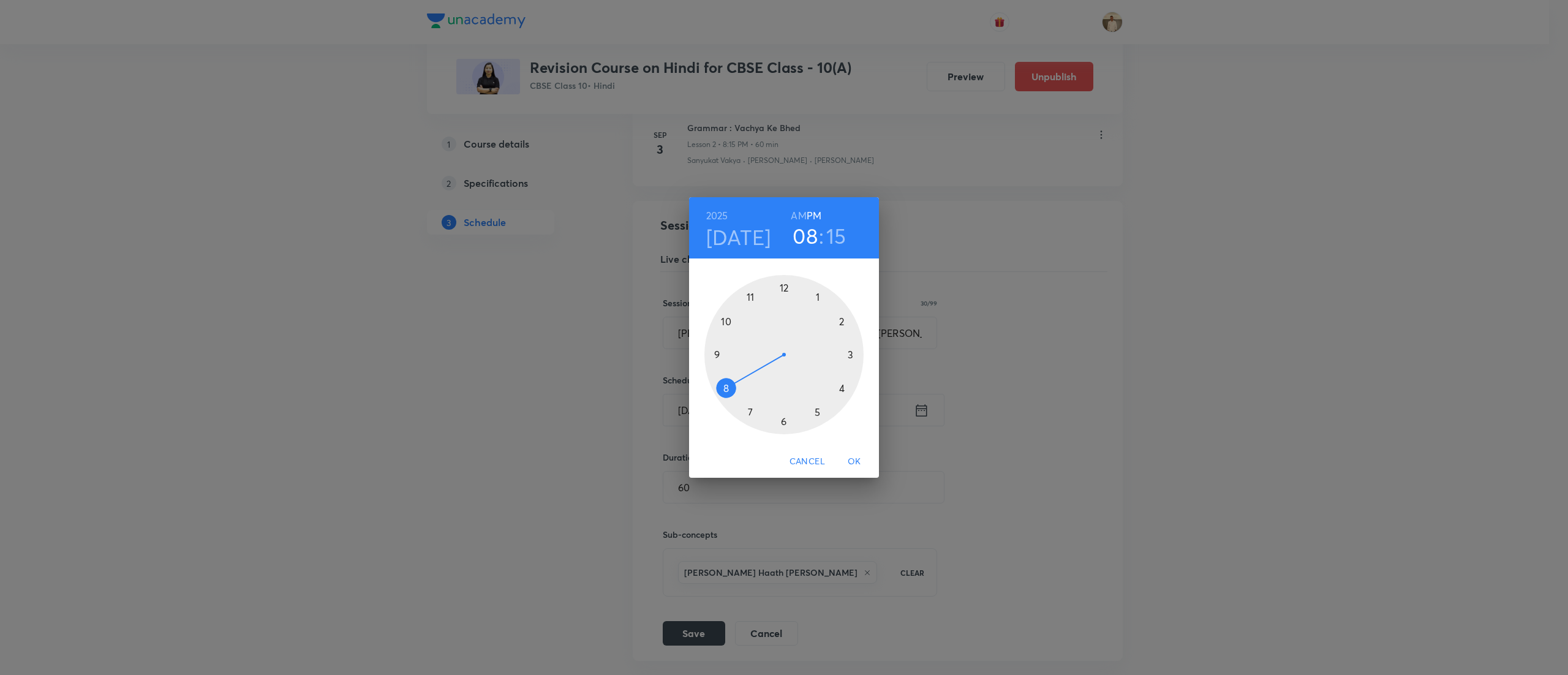
click at [817, 409] on div at bounding box center [784, 355] width 159 height 159
click at [750, 408] on div at bounding box center [784, 355] width 159 height 159
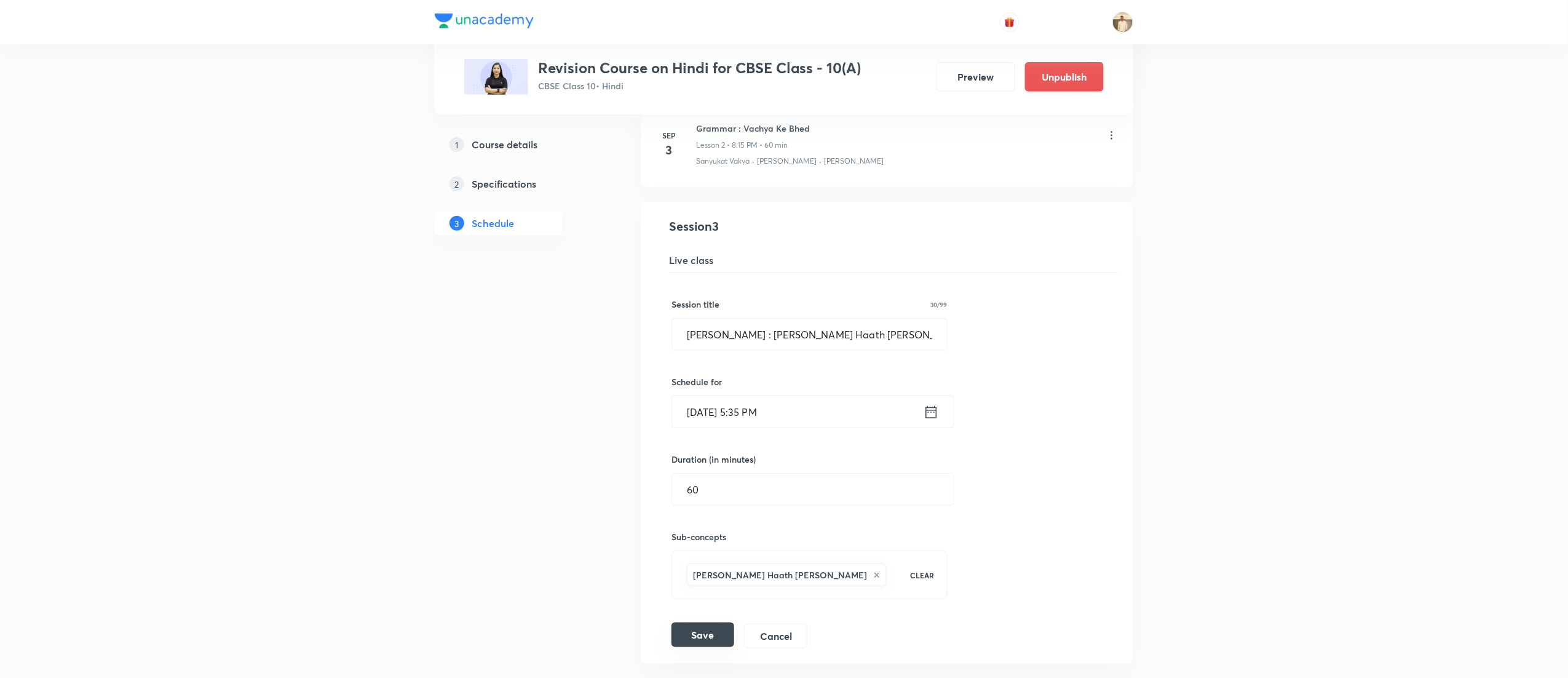
click at [712, 632] on button "Save" at bounding box center [703, 635] width 63 height 25
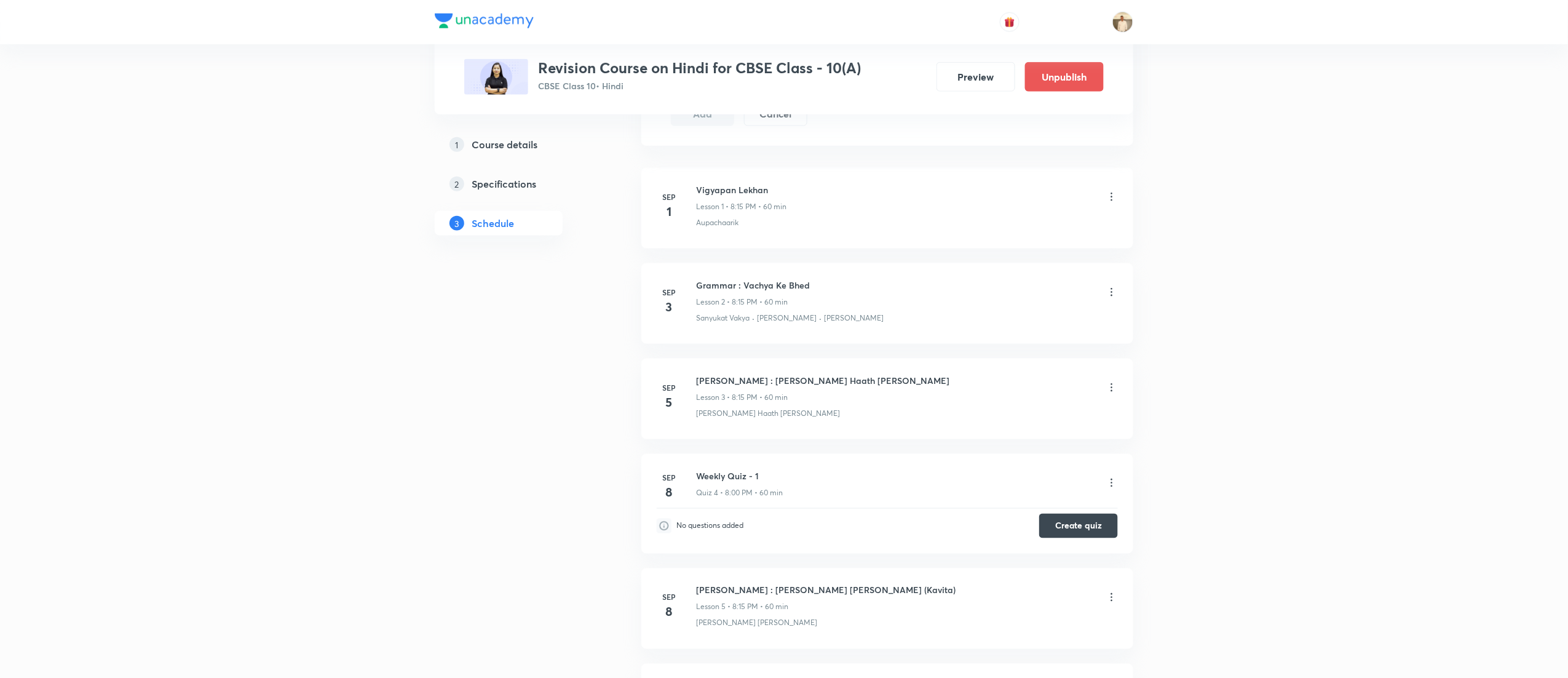
scroll to position [707, 0]
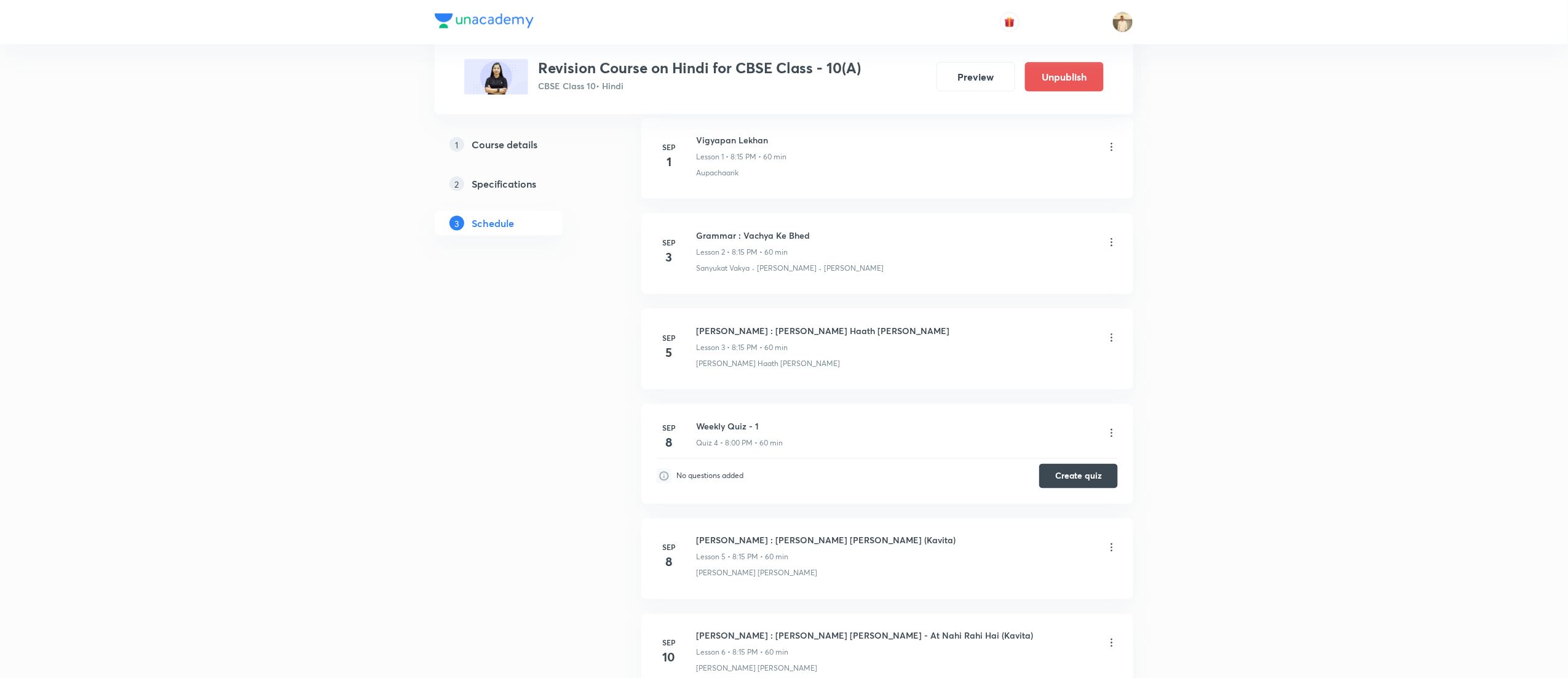
click at [1112, 337] on icon at bounding box center [1112, 338] width 12 height 12
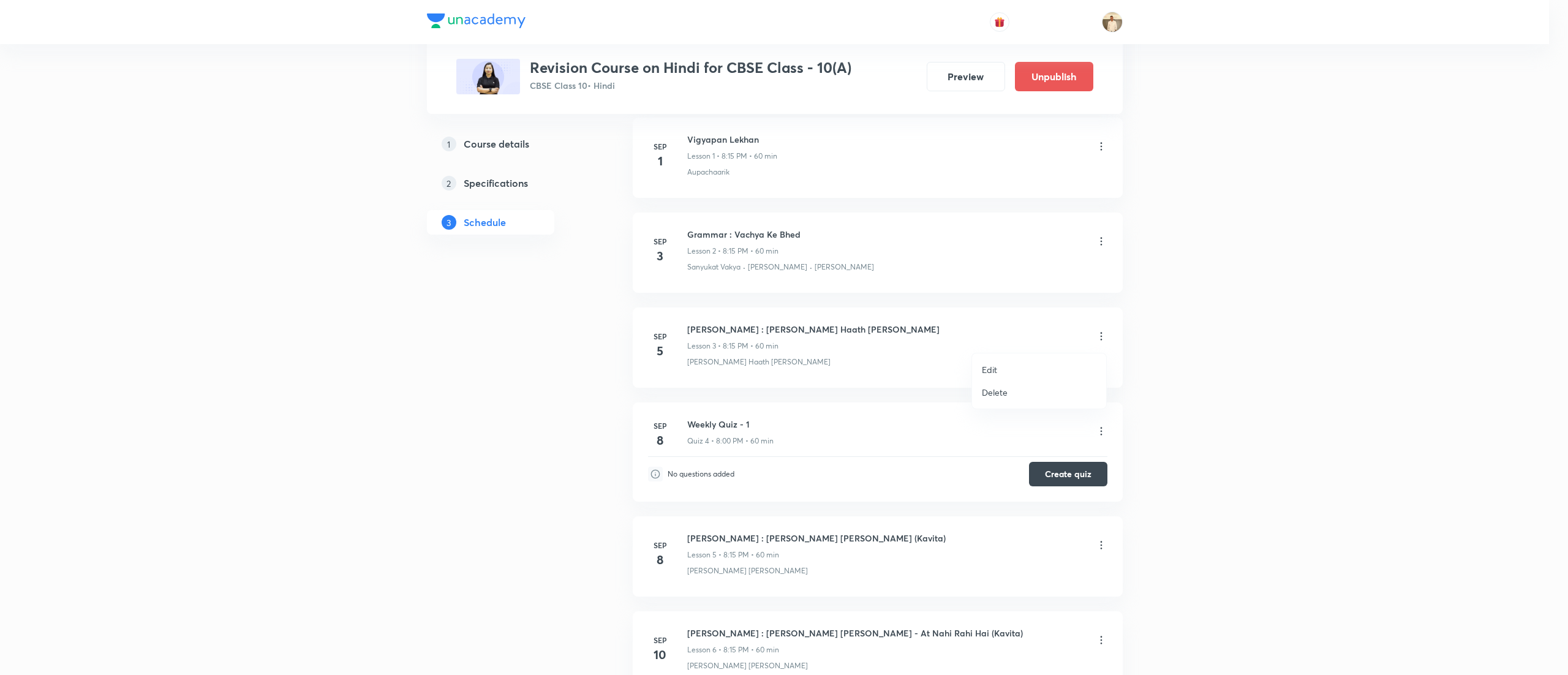
click at [985, 359] on li "Edit" at bounding box center [1039, 369] width 134 height 23
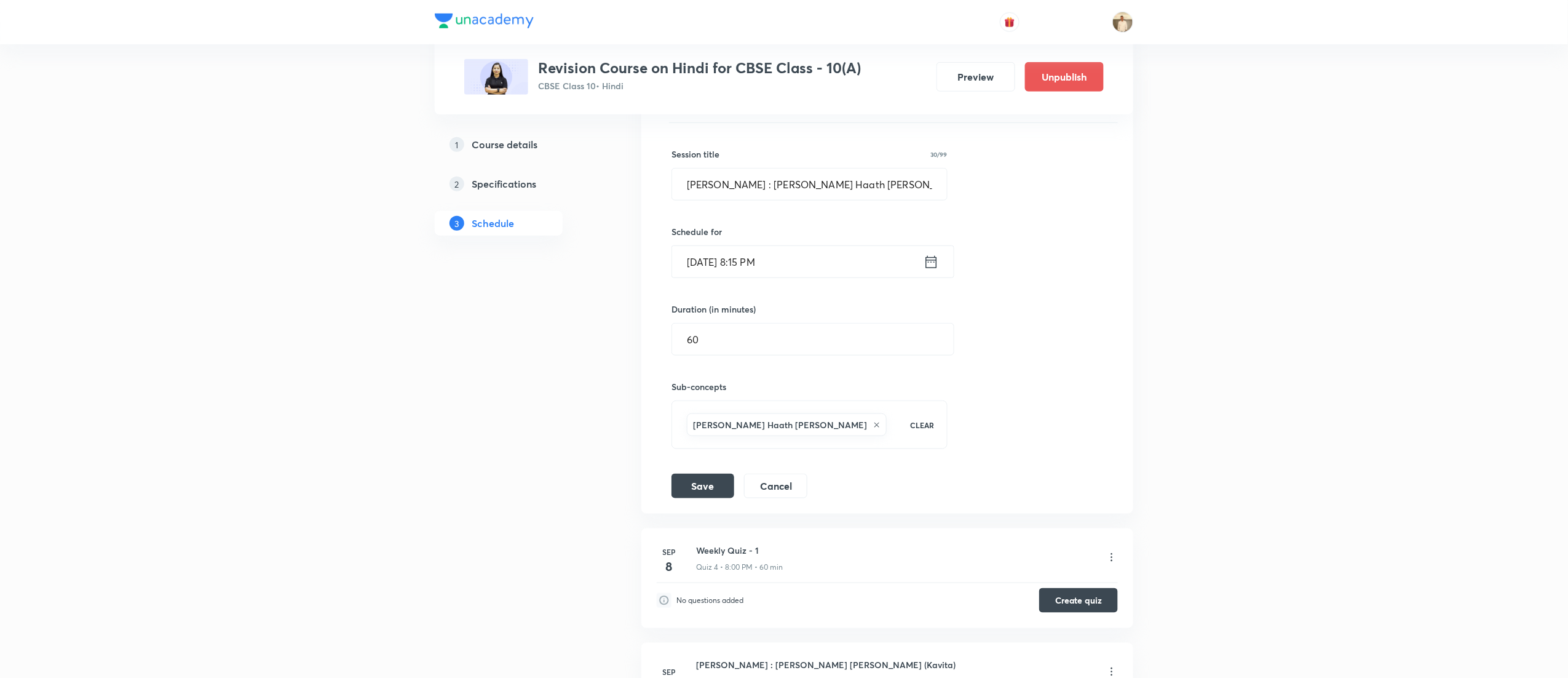
scroll to position [488, 0]
click at [702, 266] on input "Sep 5, 2025, 8:15 PM" at bounding box center [798, 262] width 251 height 31
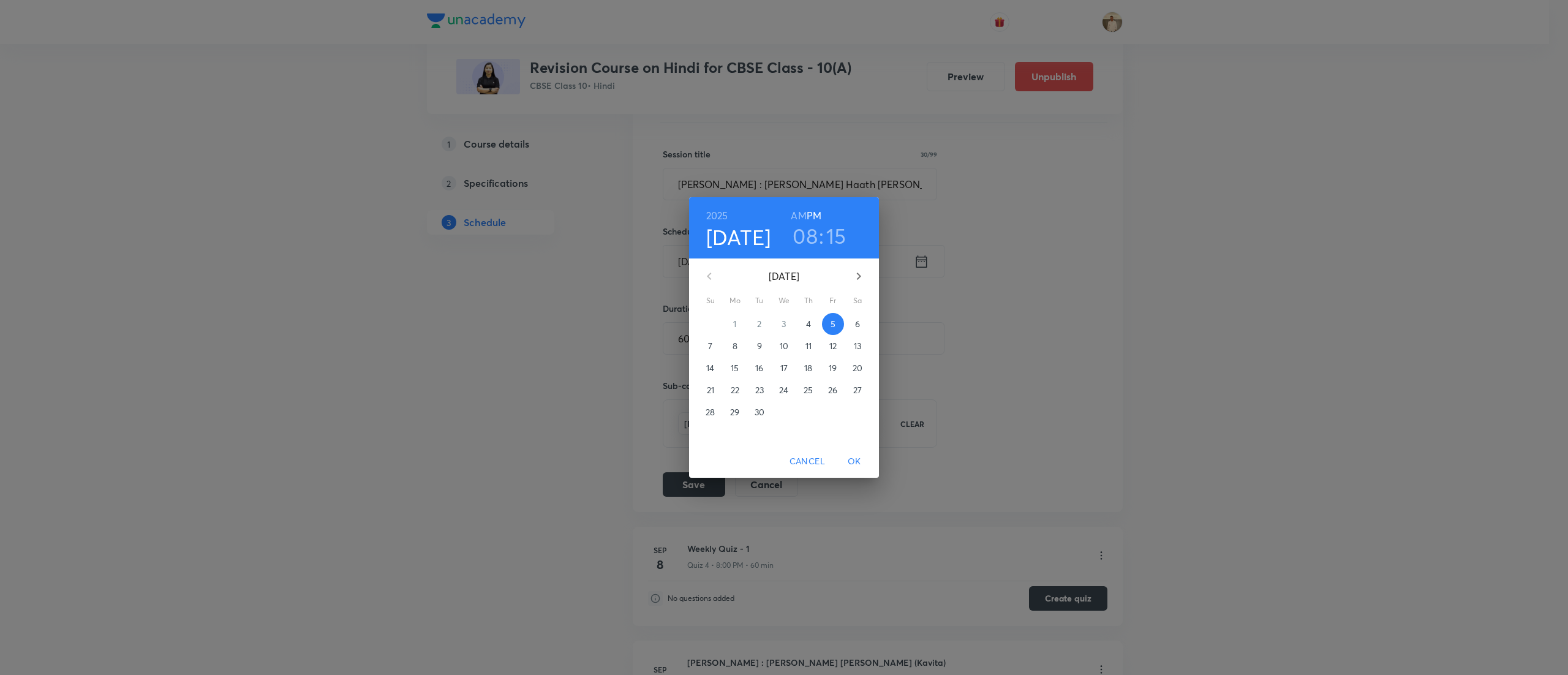
click at [787, 392] on p "24" at bounding box center [784, 390] width 9 height 12
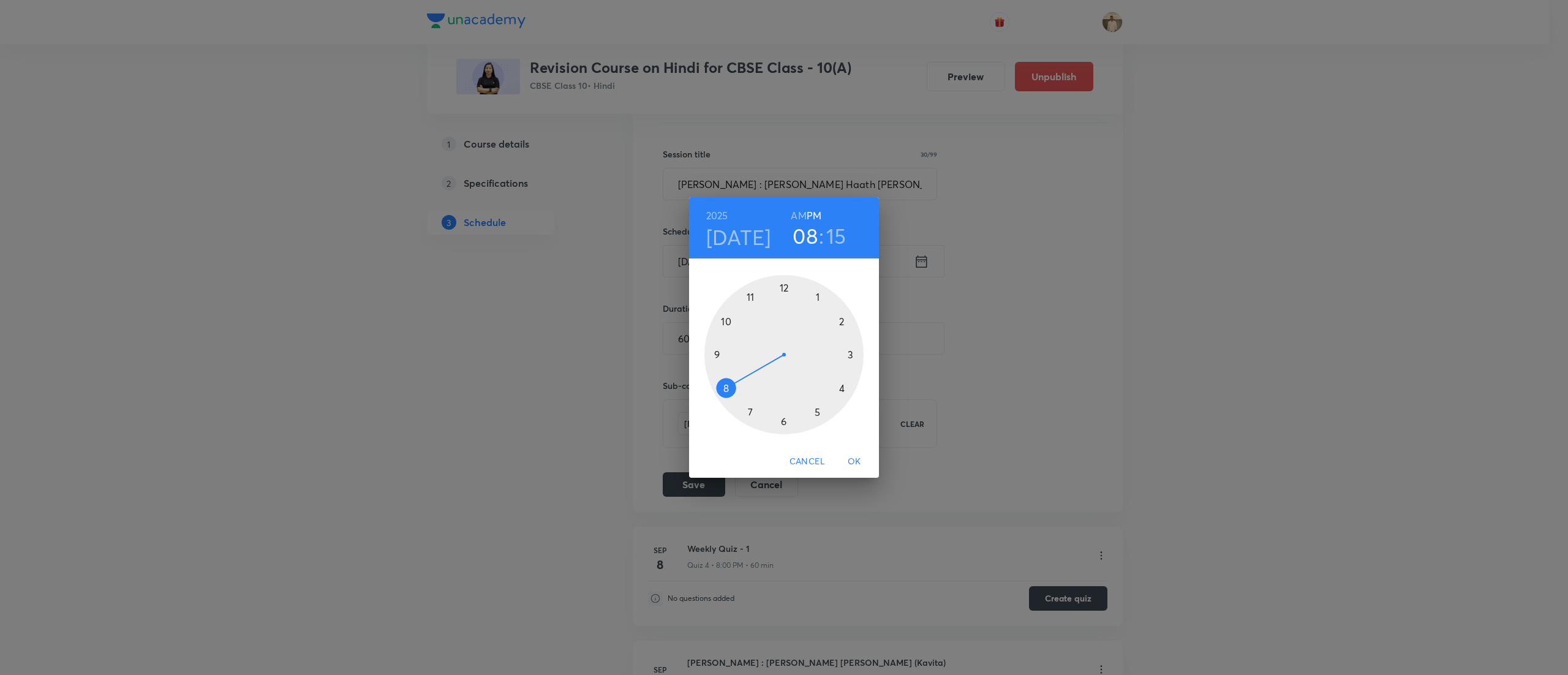
click at [861, 460] on span "OK" at bounding box center [854, 461] width 29 height 15
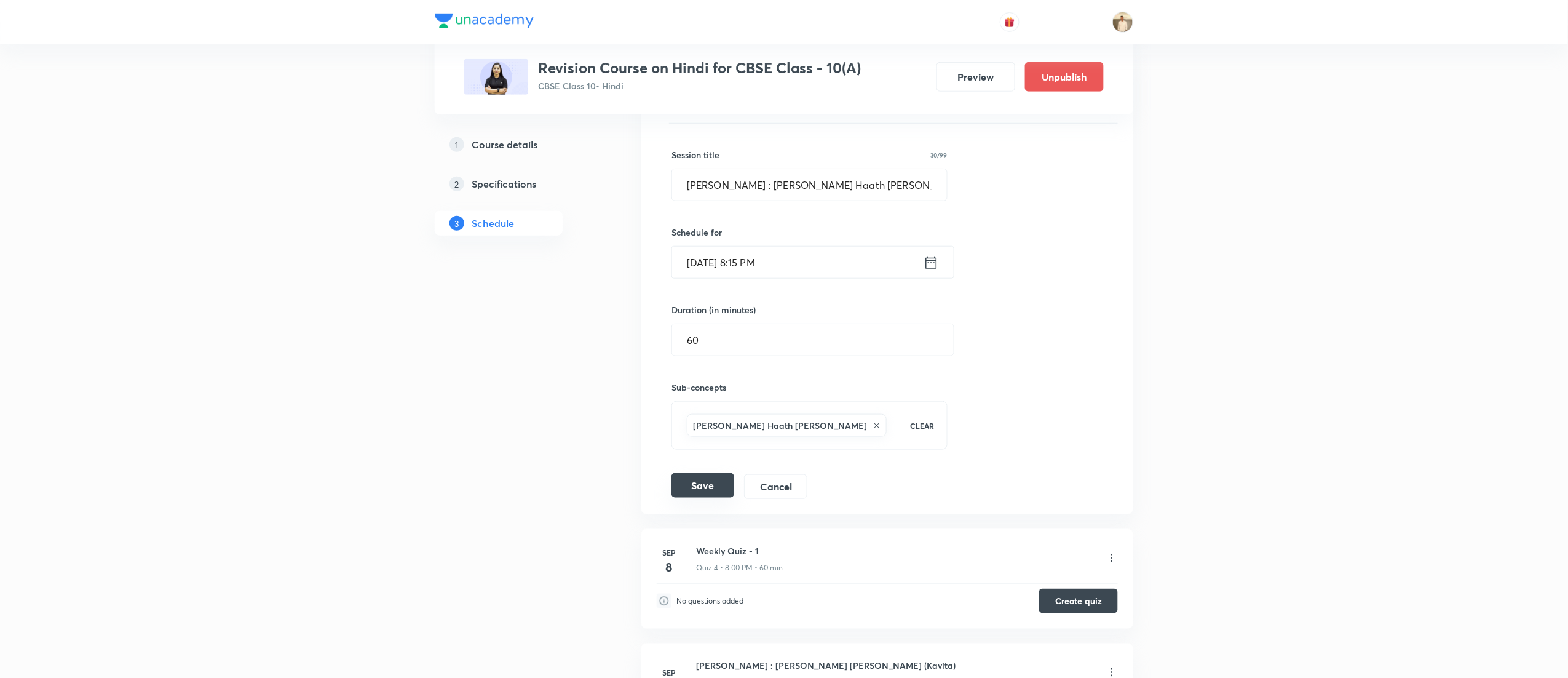
click at [694, 485] on button "Save" at bounding box center [703, 485] width 63 height 25
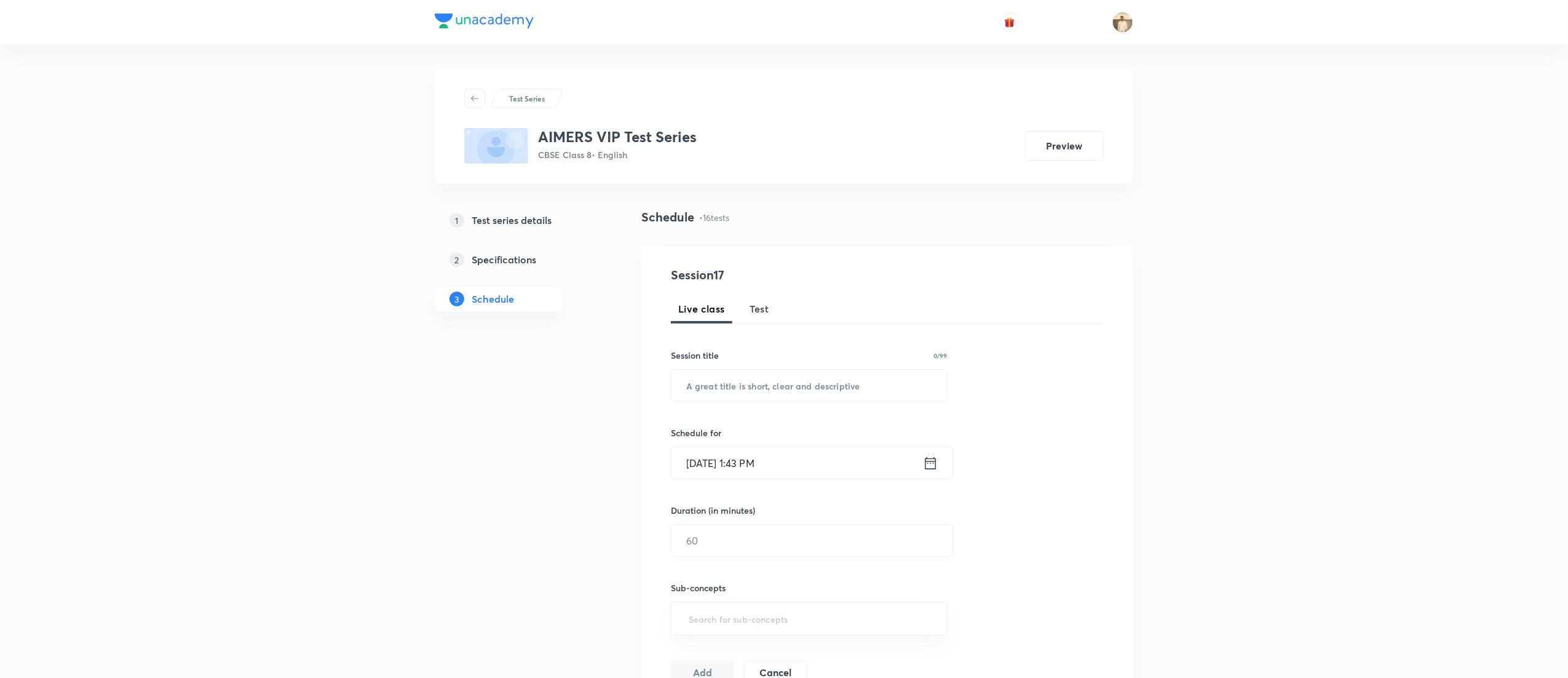
click at [752, 302] on span "Test" at bounding box center [760, 309] width 20 height 15
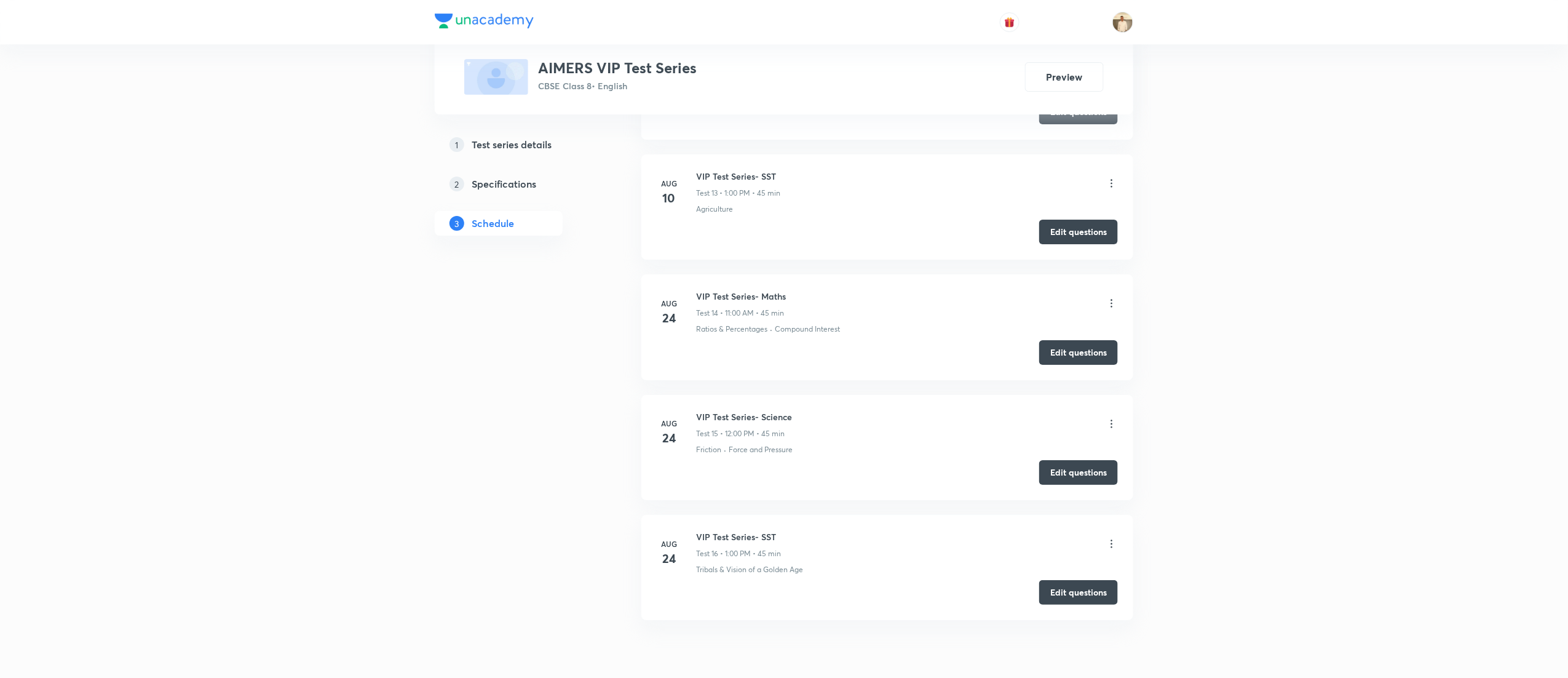
scroll to position [2159, 0]
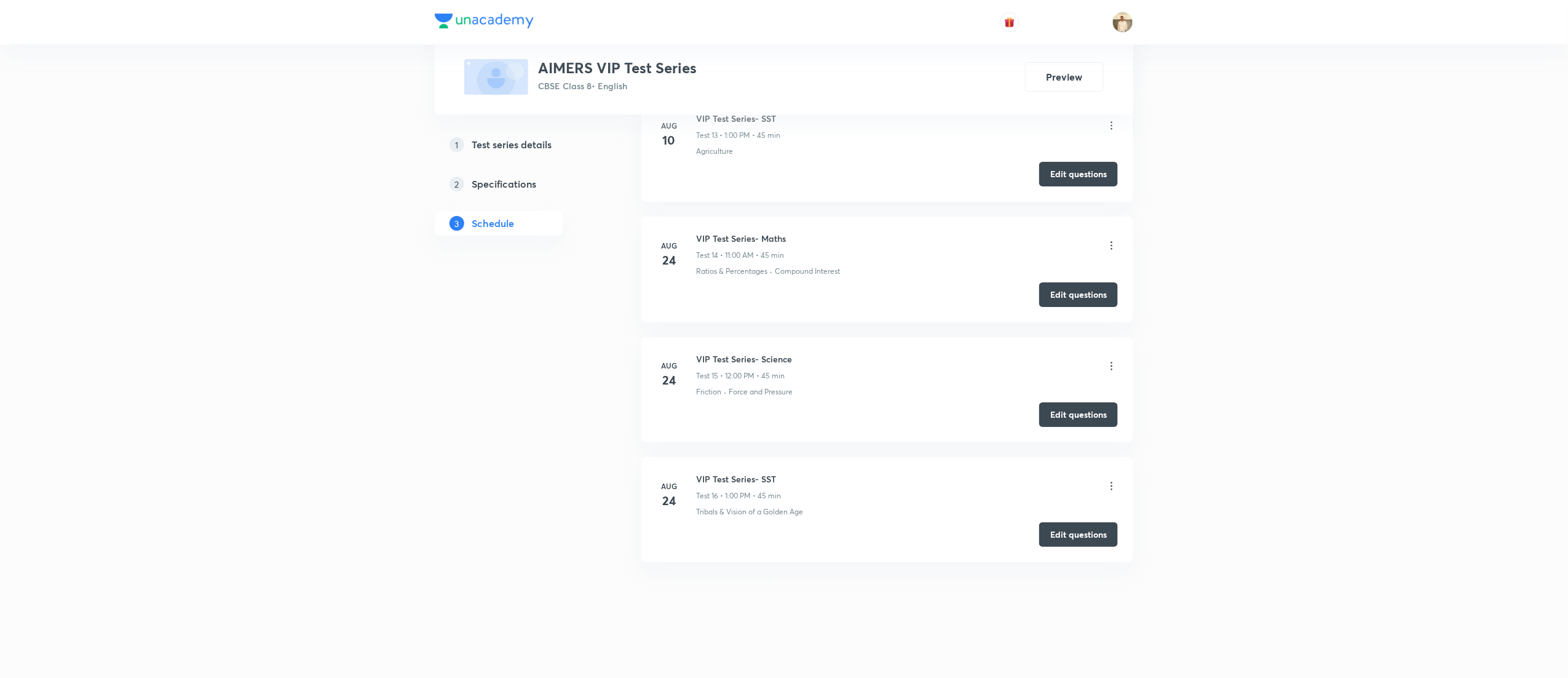
click at [754, 235] on h6 "VIP Test Series- Maths" at bounding box center [741, 238] width 90 height 13
copy h6 "VIP Test Series- Maths"
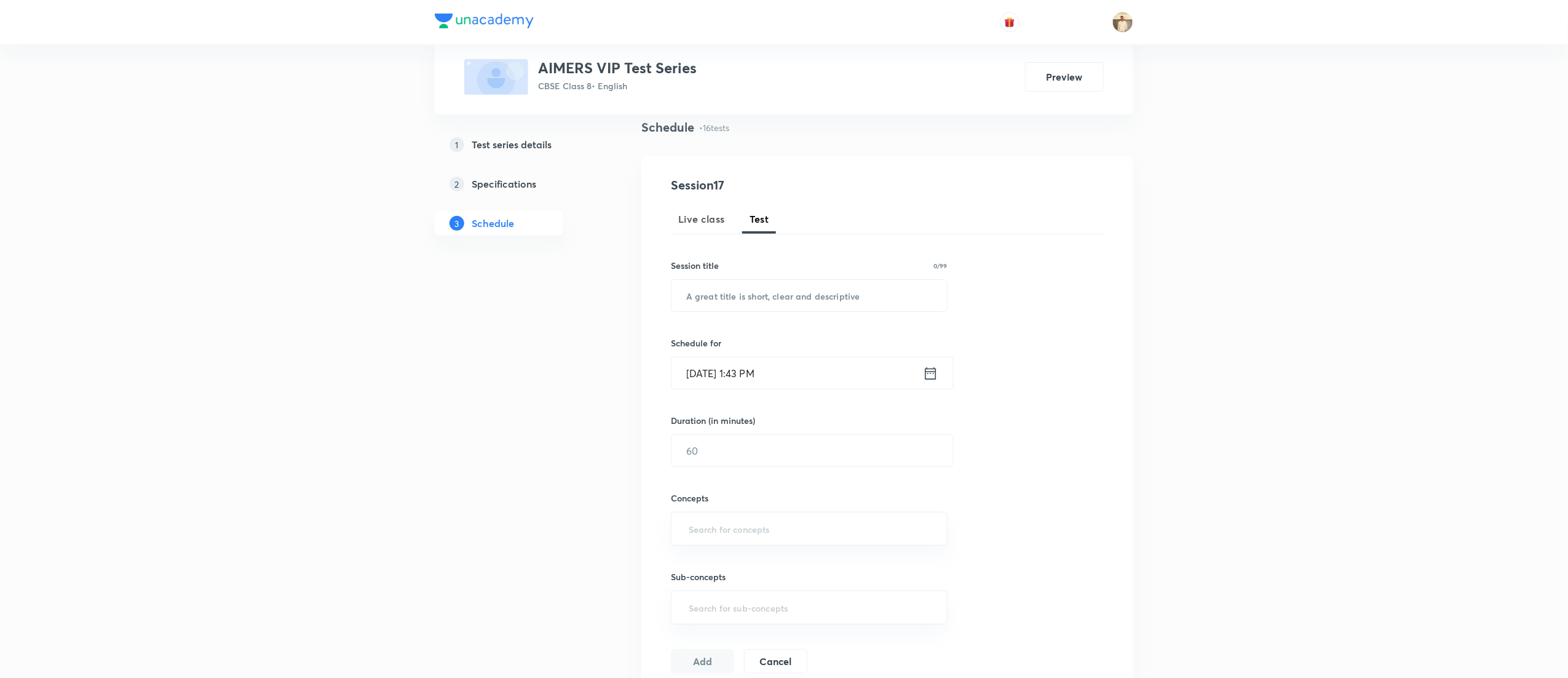
scroll to position [67, 0]
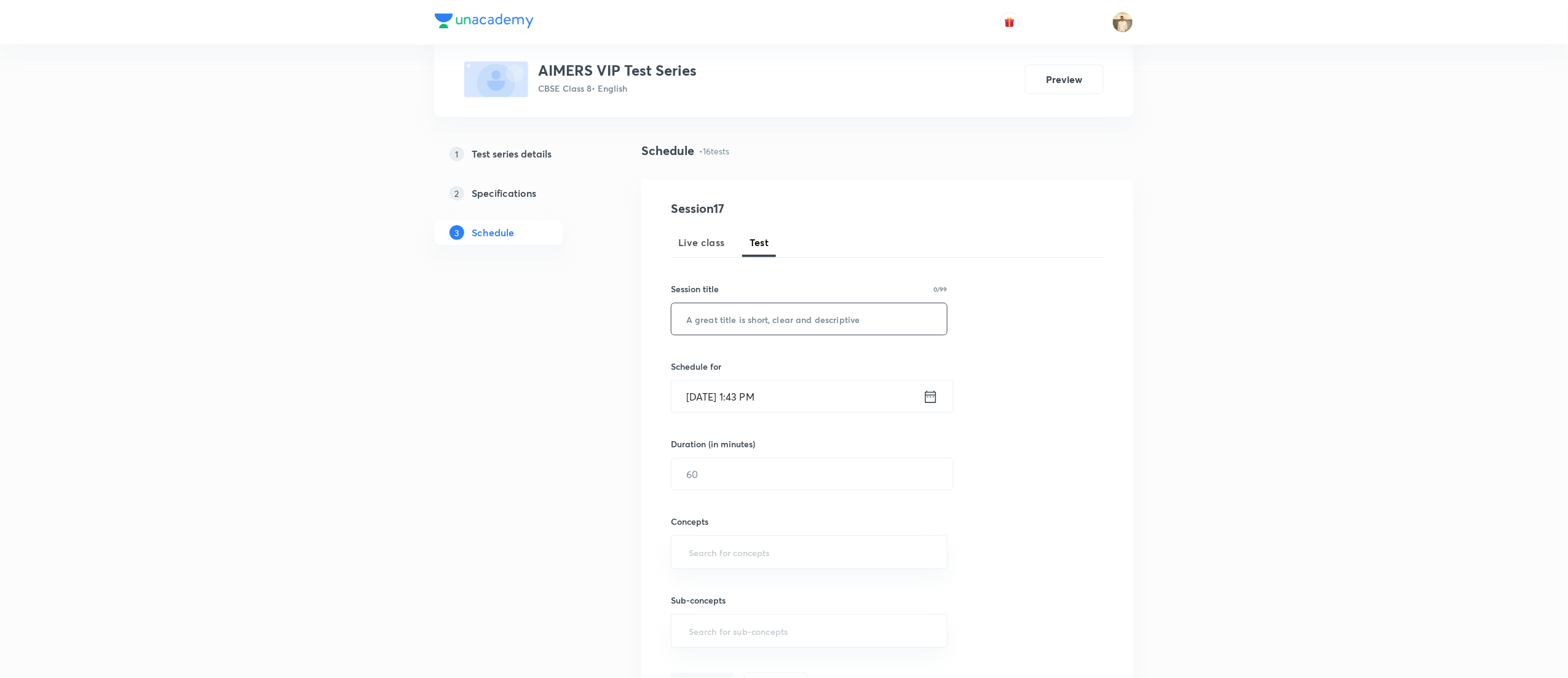
click at [750, 315] on input "text" at bounding box center [809, 319] width 275 height 31
paste input "VIP Test Series- Maths"
type input "VIP Test Series- Maths"
click at [706, 402] on input "Sep 4, 2025, 1:43 PM" at bounding box center [797, 396] width 251 height 31
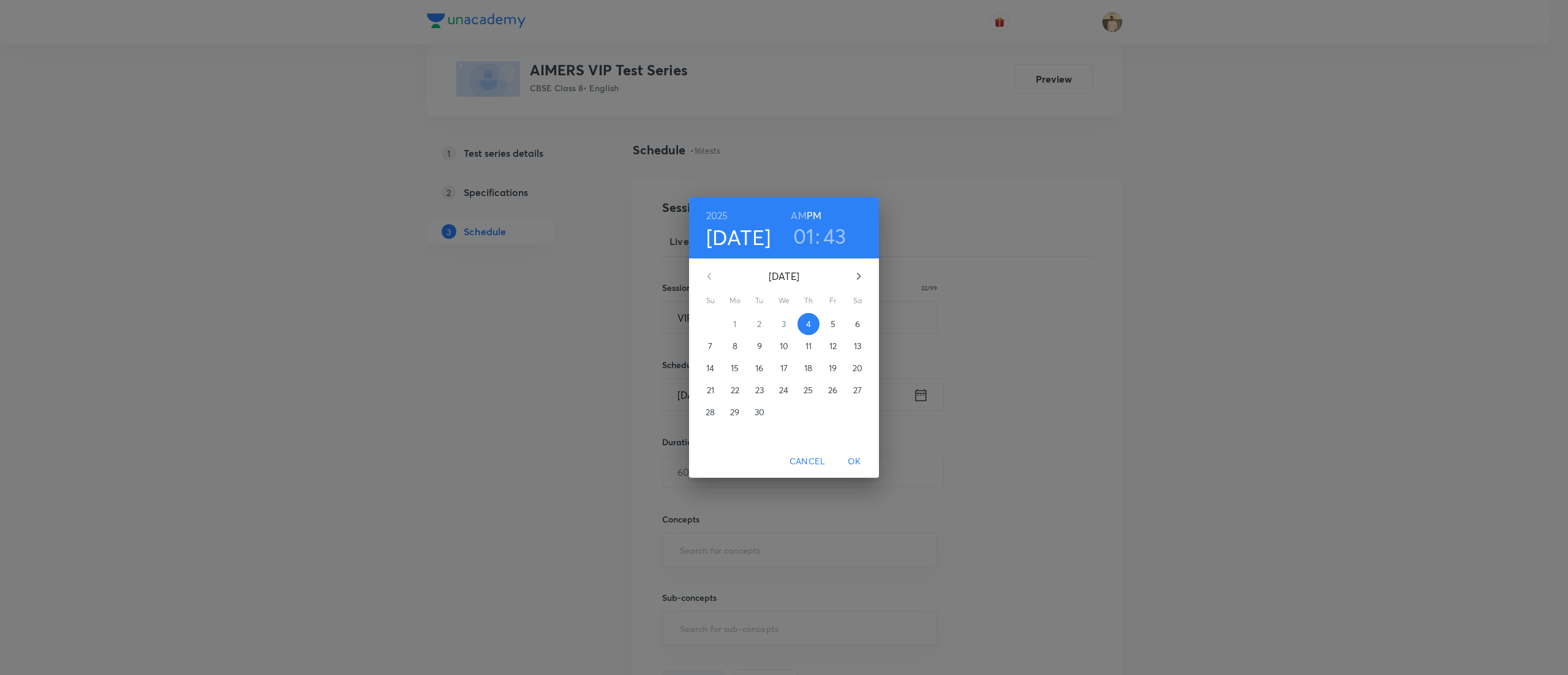
click at [711, 336] on button "7" at bounding box center [710, 345] width 22 height 22
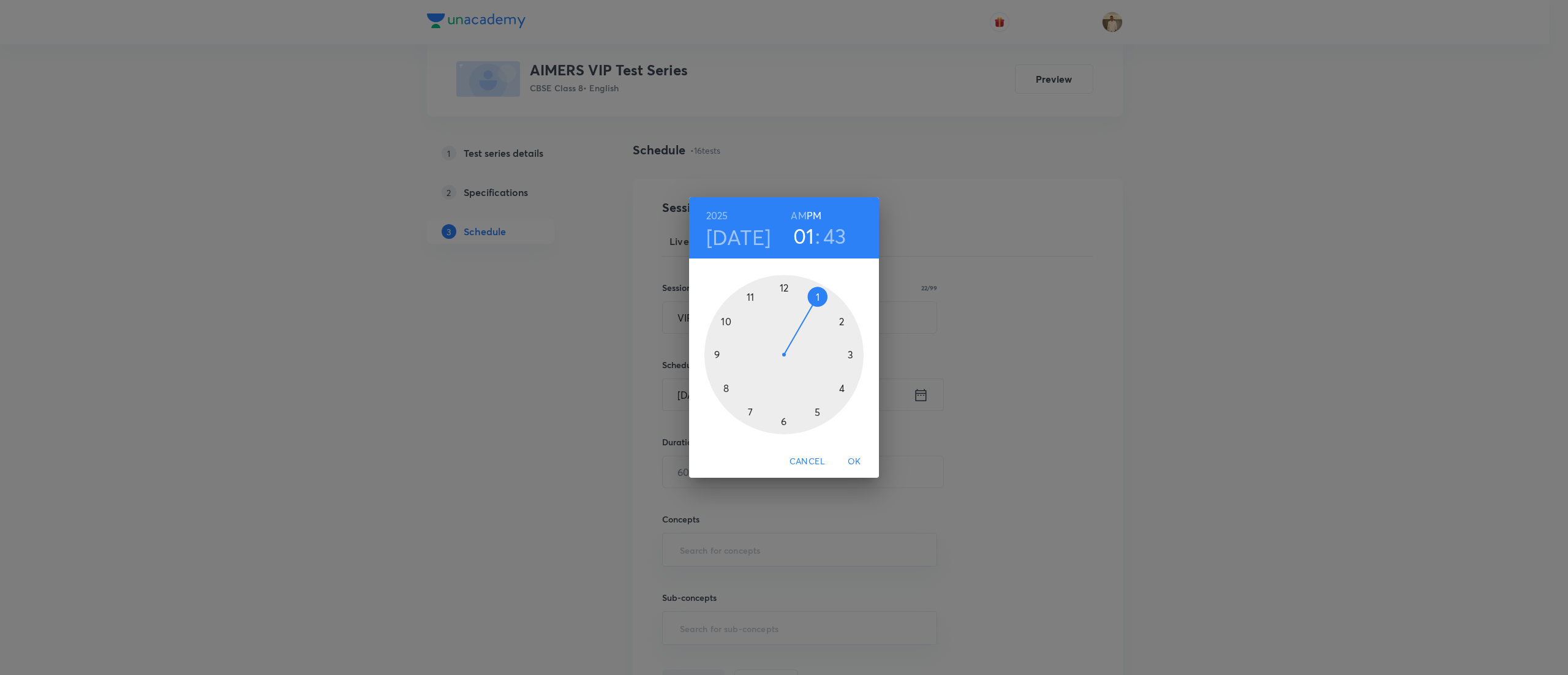
click at [753, 298] on div at bounding box center [784, 355] width 159 height 159
click at [785, 288] on div at bounding box center [784, 355] width 159 height 159
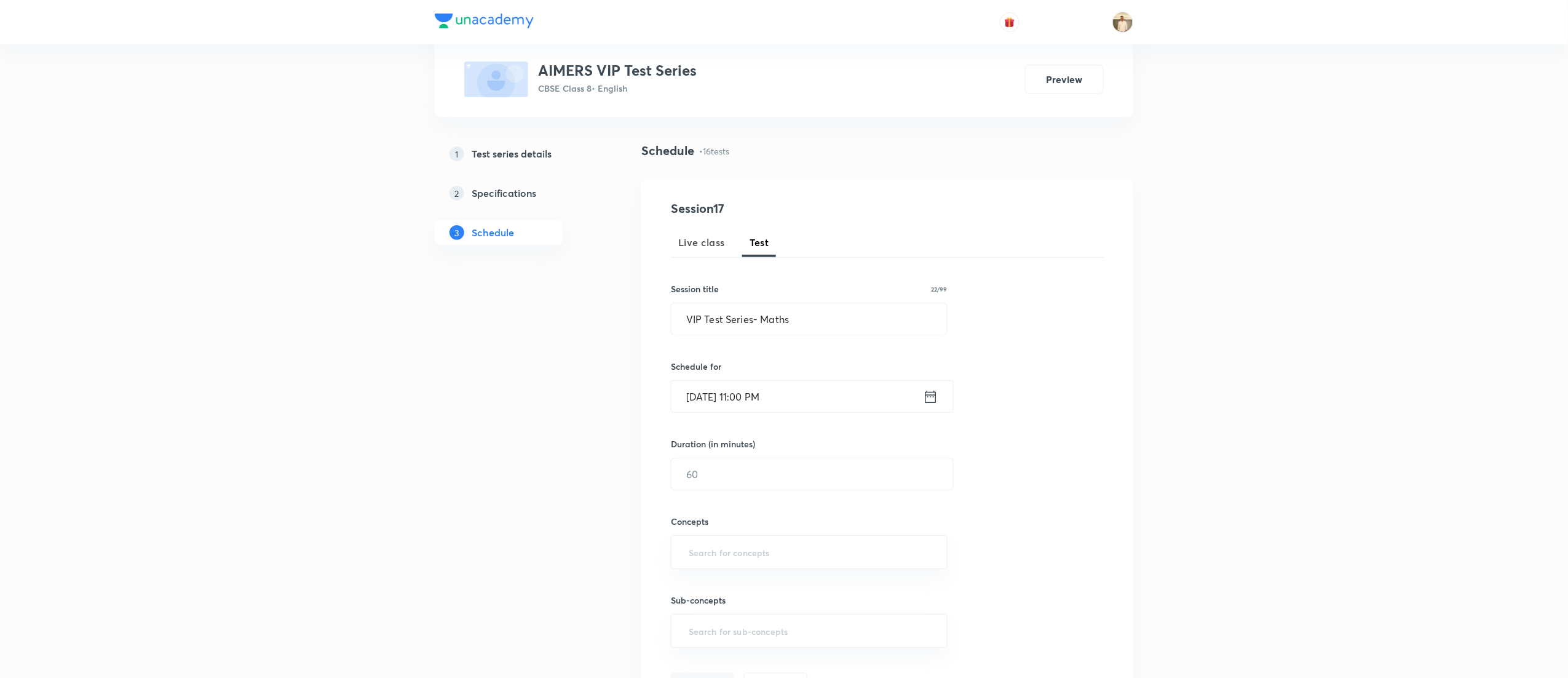
click at [778, 396] on input "Sep 7, 2025, 11:00 PM" at bounding box center [797, 396] width 251 height 31
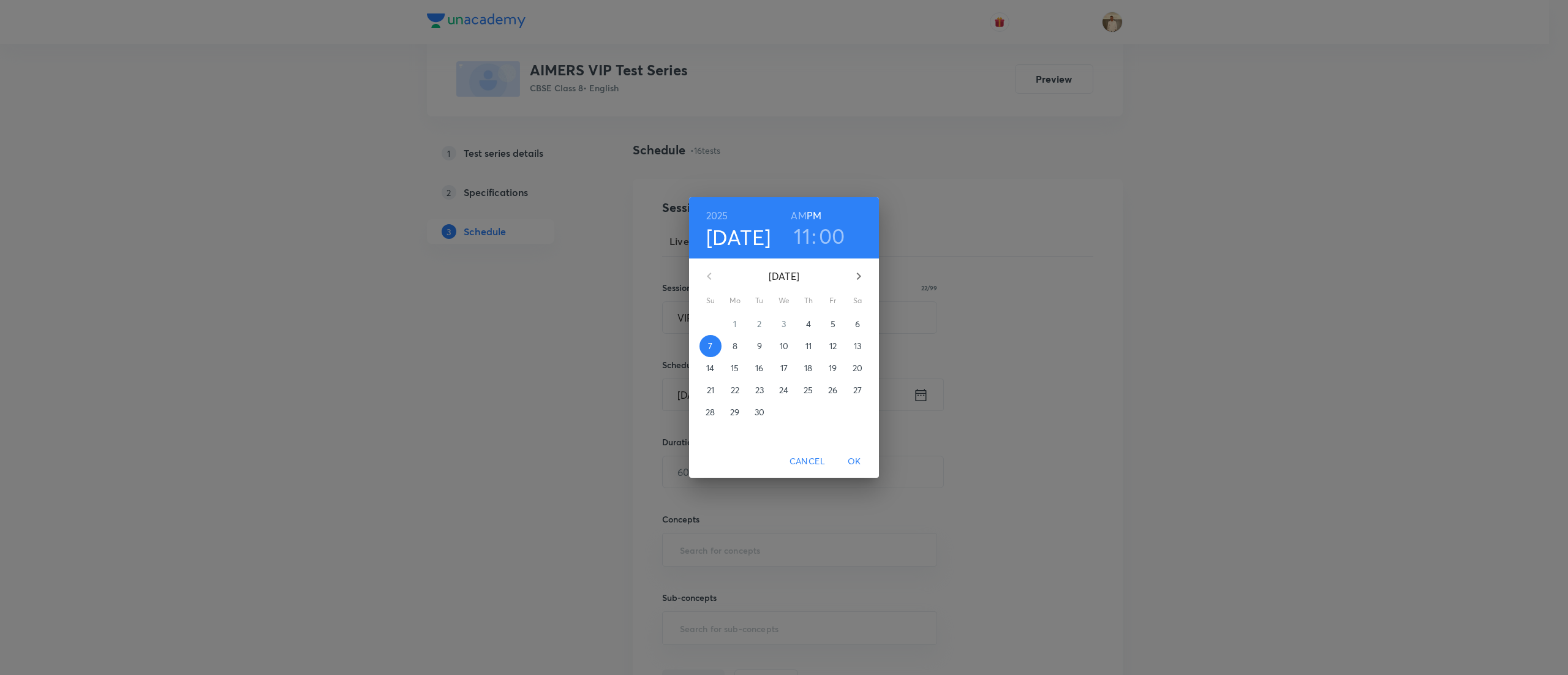
click at [798, 209] on h6 "AM" at bounding box center [798, 216] width 15 height 17
click at [861, 460] on span "OK" at bounding box center [854, 461] width 29 height 15
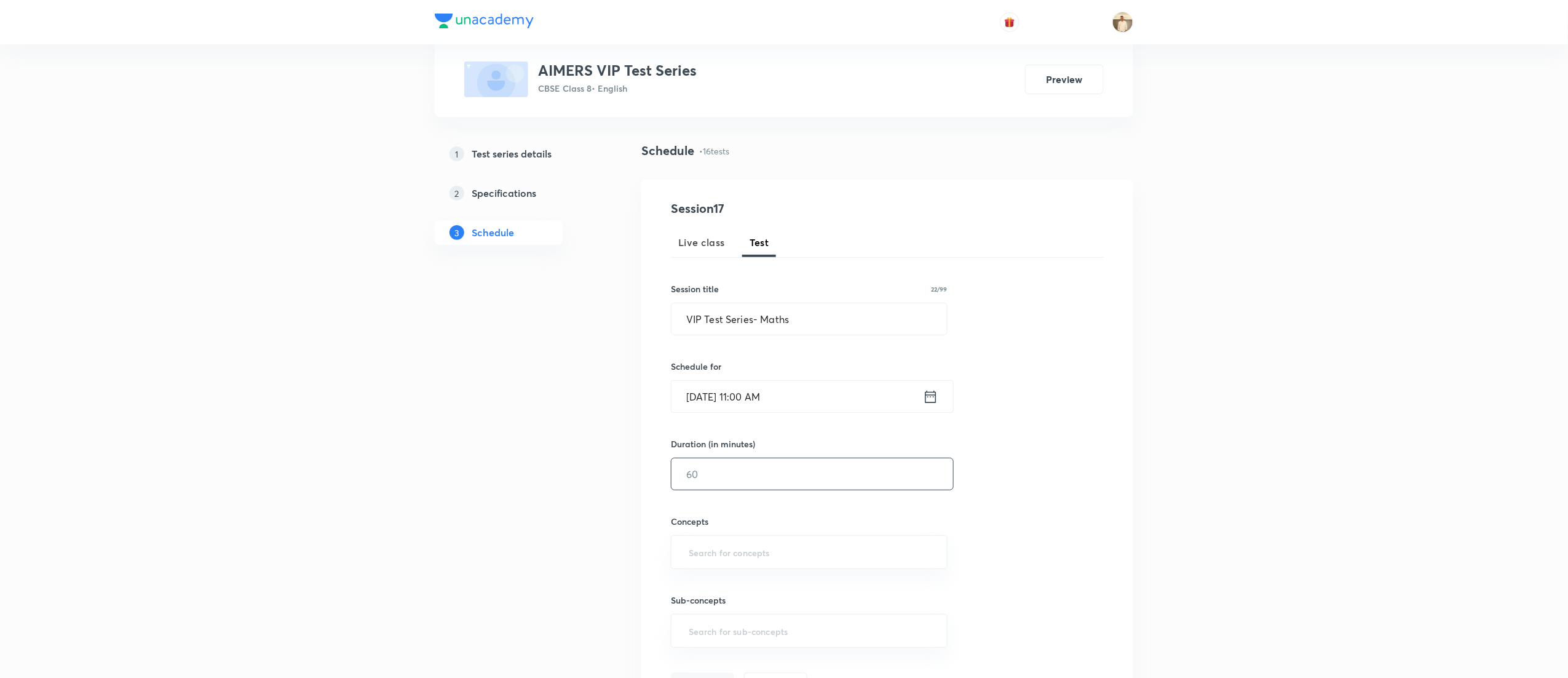
click at [722, 486] on input "text" at bounding box center [812, 474] width 281 height 31
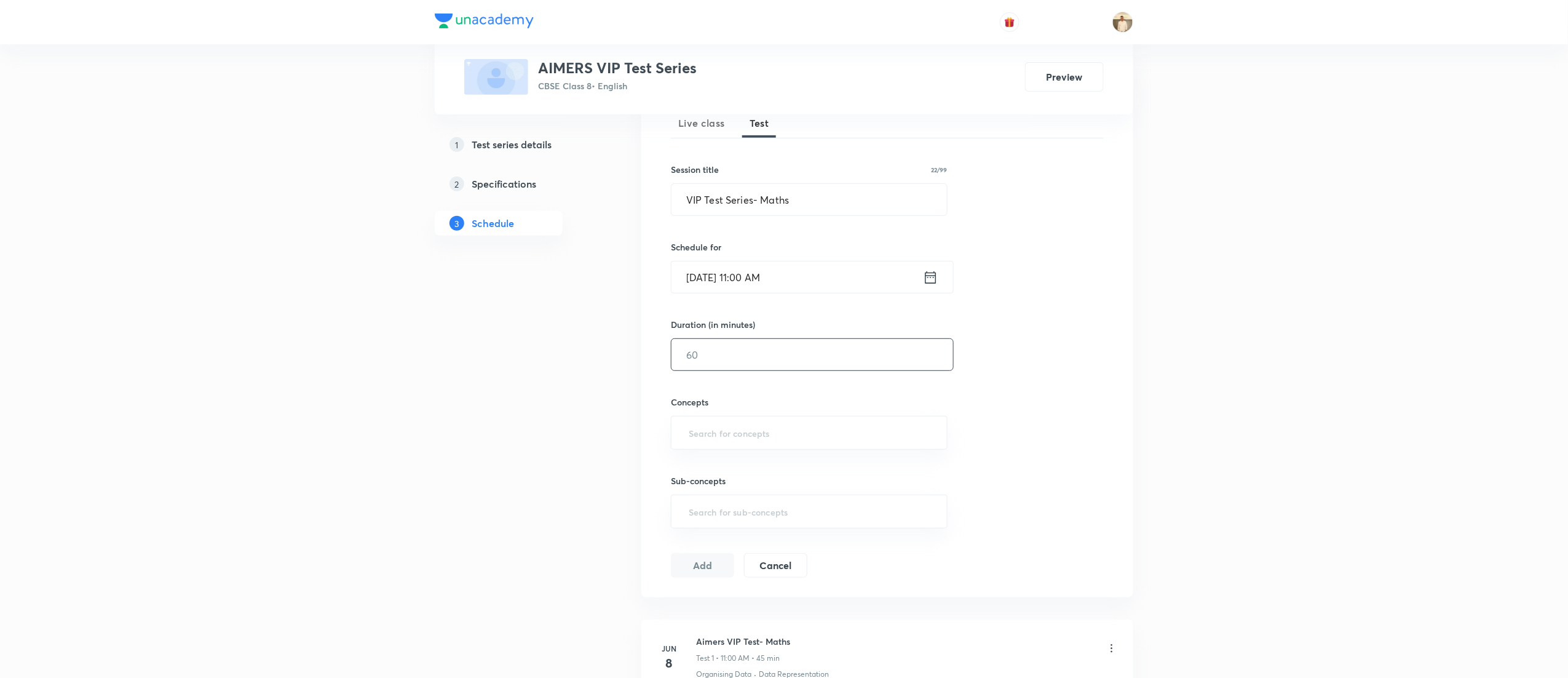
scroll to position [166, 0]
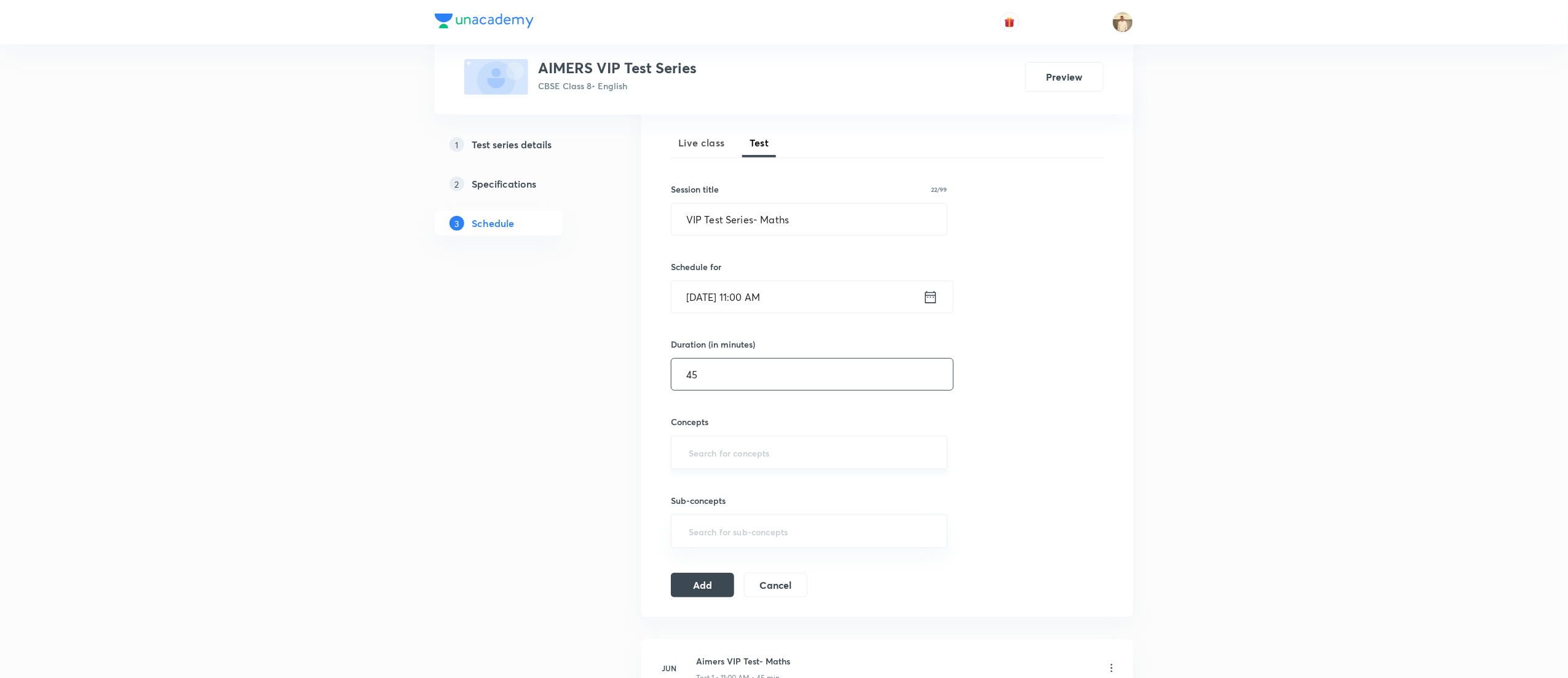
type input "45"
click at [786, 450] on input "text" at bounding box center [809, 452] width 246 height 23
click at [737, 459] on input "text" at bounding box center [809, 452] width 246 height 23
type input "coal"
click at [699, 597] on button "Add" at bounding box center [702, 589] width 63 height 25
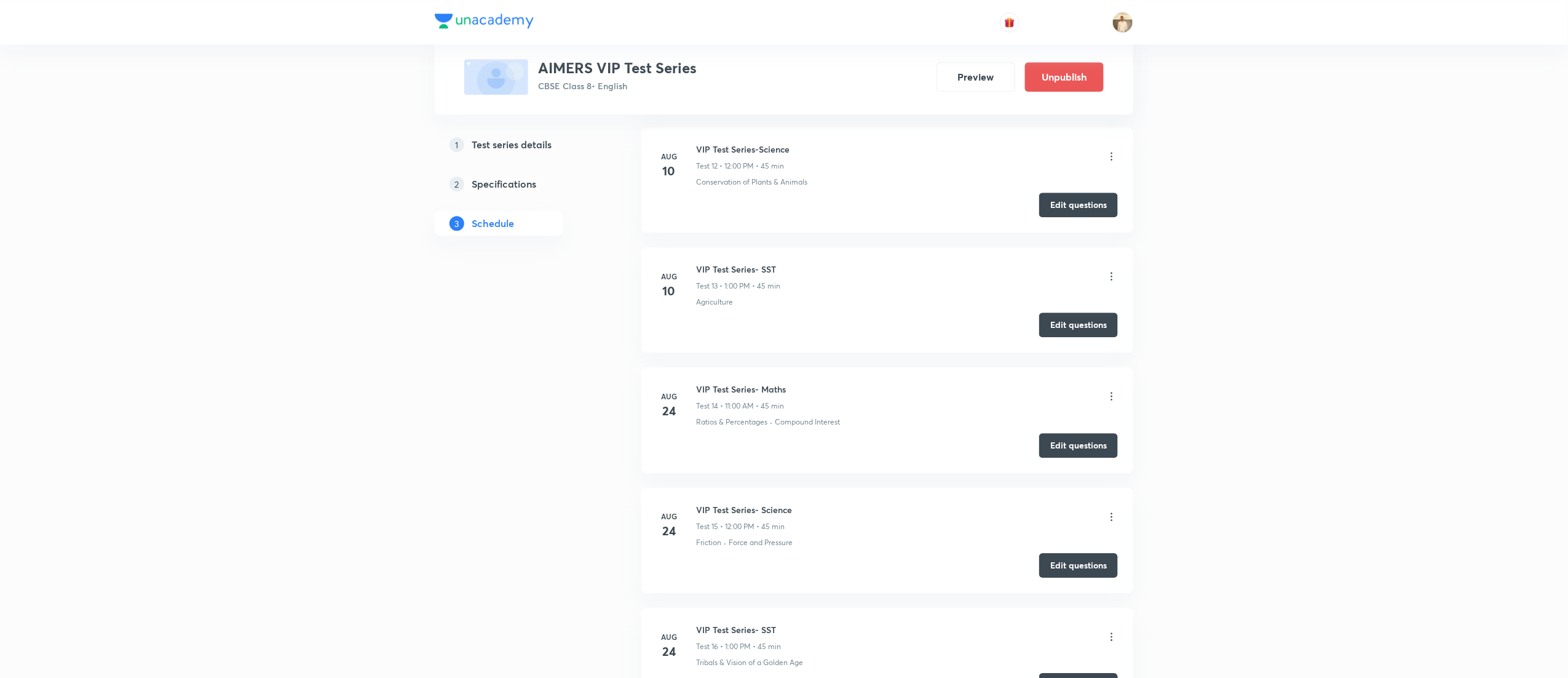
scroll to position [1797, 0]
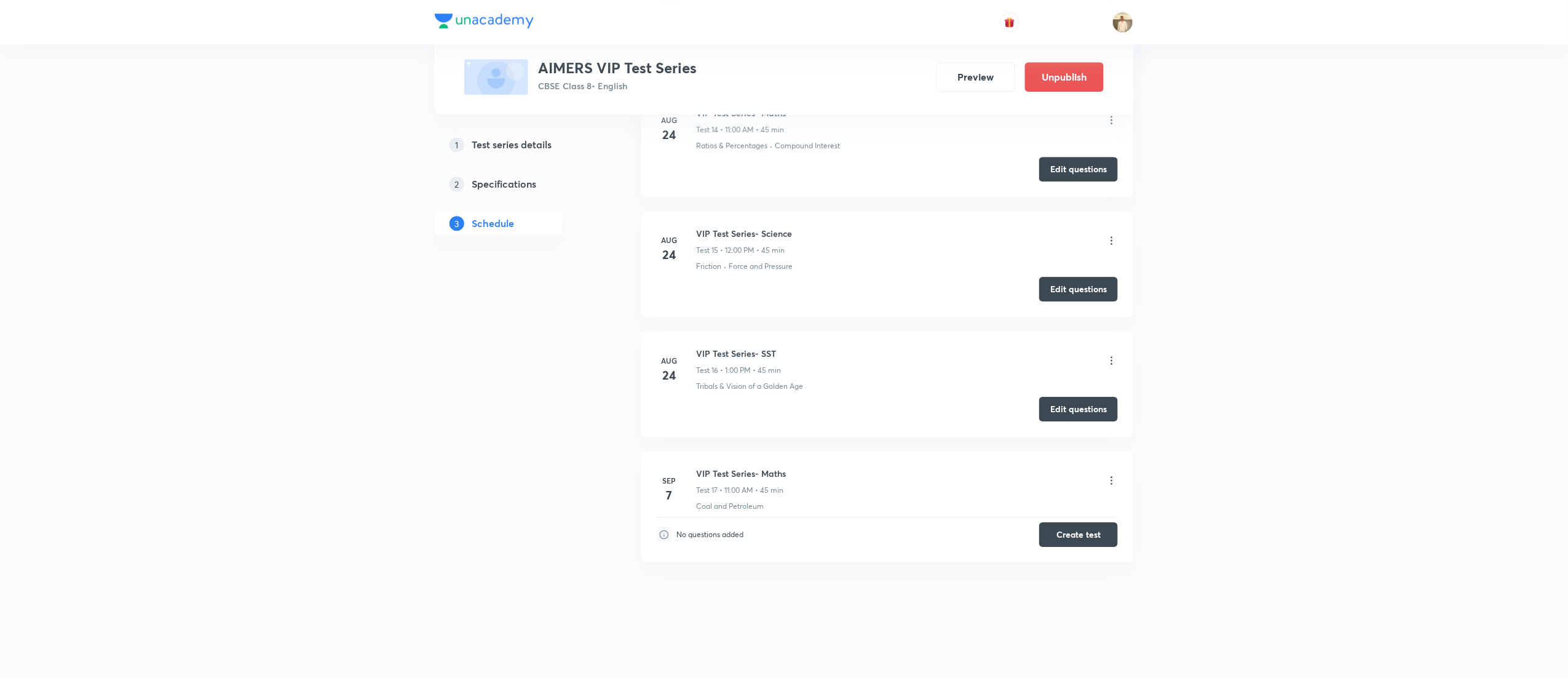
click at [1113, 476] on icon at bounding box center [1112, 480] width 12 height 12
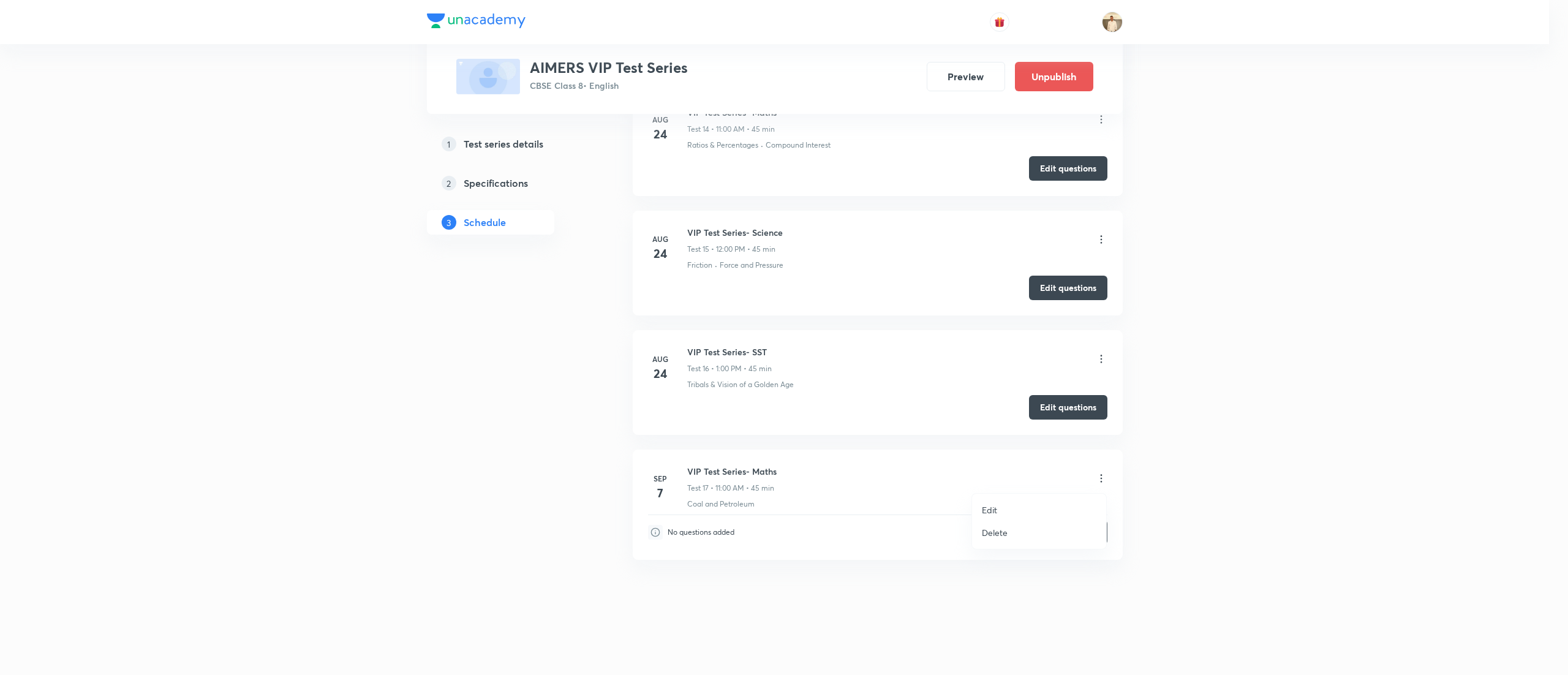
click at [1010, 505] on li "Edit" at bounding box center [1039, 510] width 134 height 23
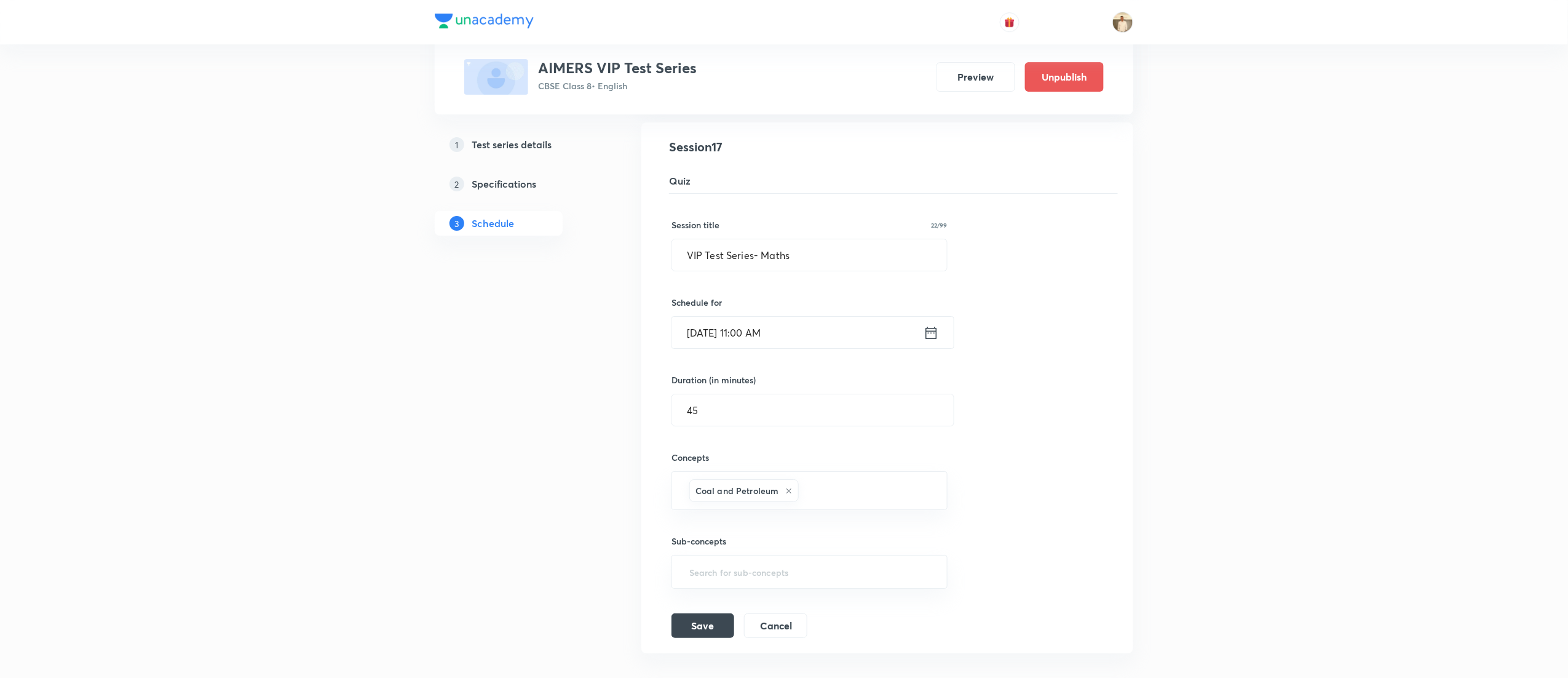
scroll to position [2055, 0]
click at [788, 490] on icon at bounding box center [789, 486] width 7 height 7
click at [766, 492] on input "text" at bounding box center [810, 483] width 245 height 23
type input "a"
click at [700, 632] on button "Save" at bounding box center [703, 619] width 63 height 25
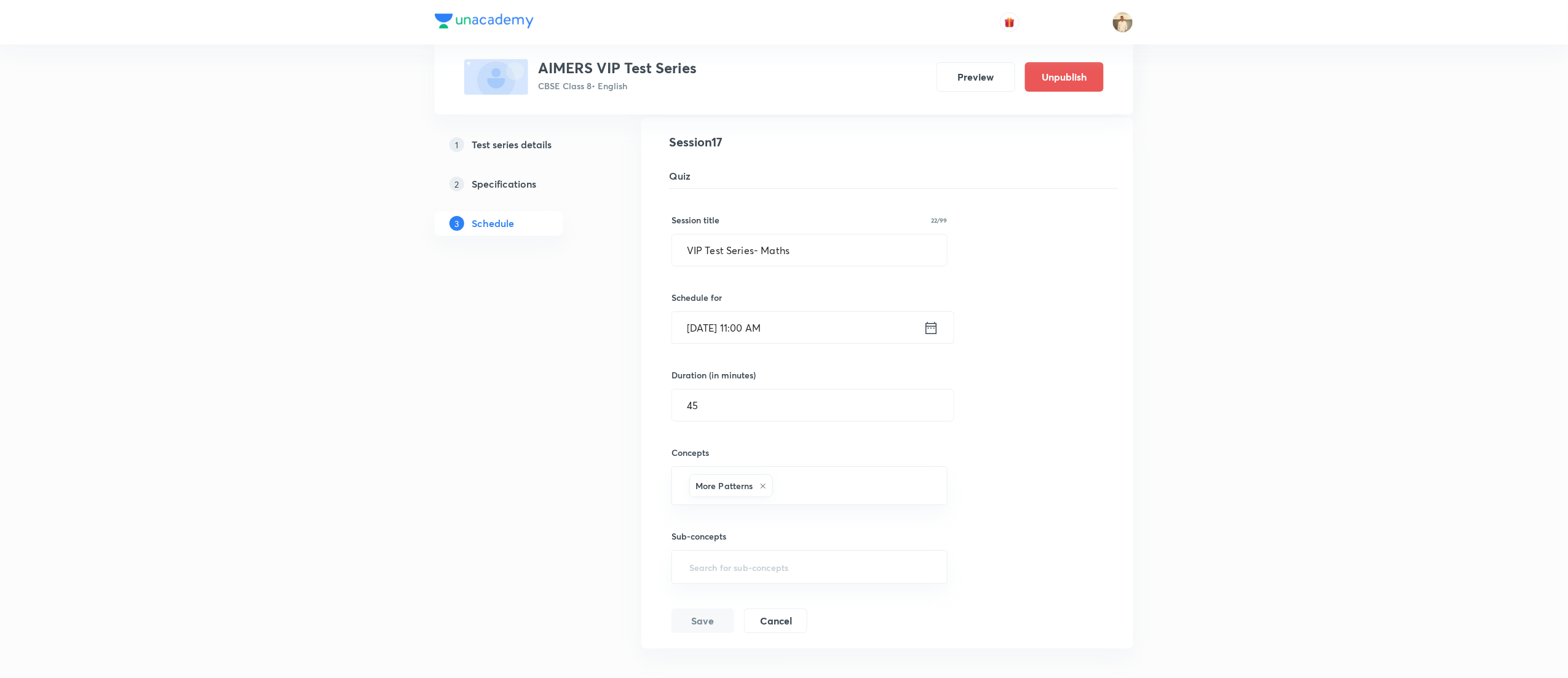
scroll to position [1797, 0]
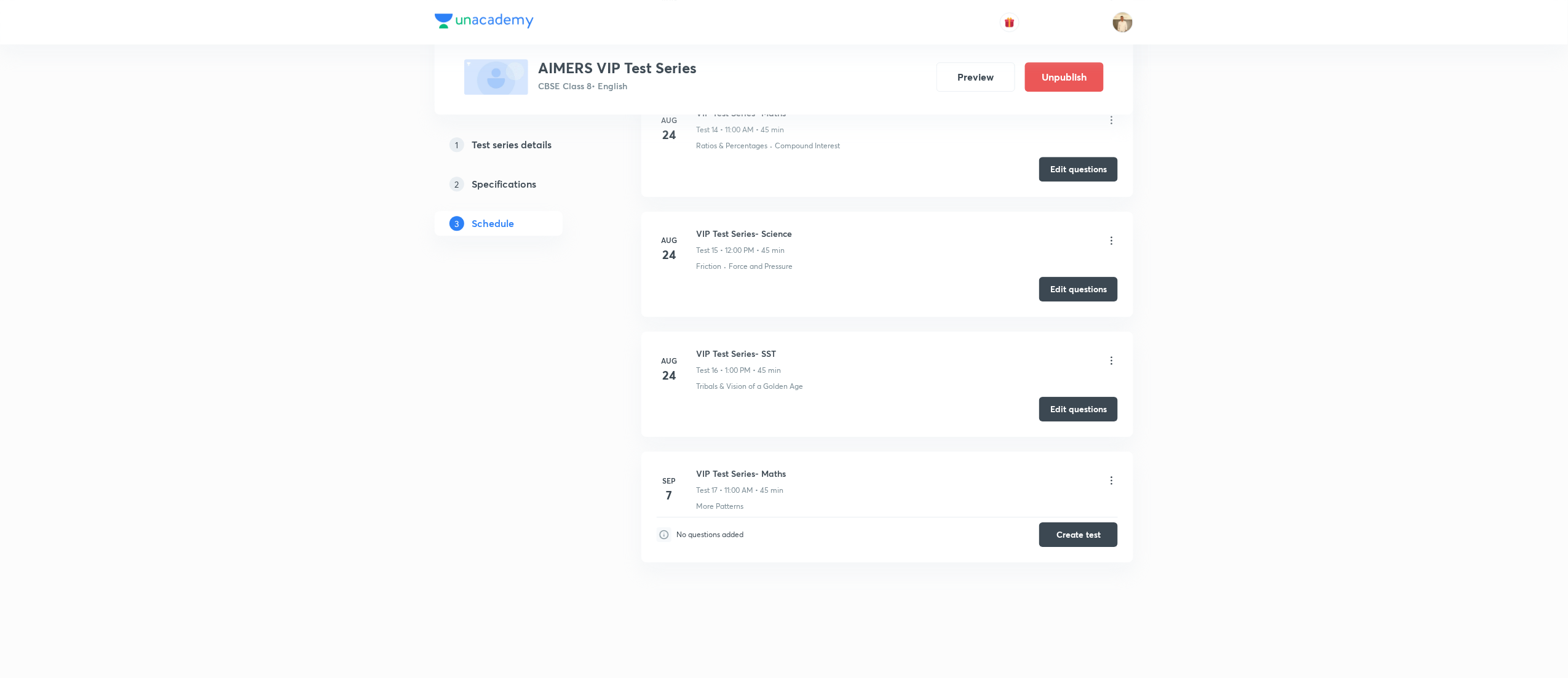
click at [768, 231] on h6 "VIP Test Series- Science" at bounding box center [744, 233] width 96 height 13
copy h6 "VIP Test Series- Science"
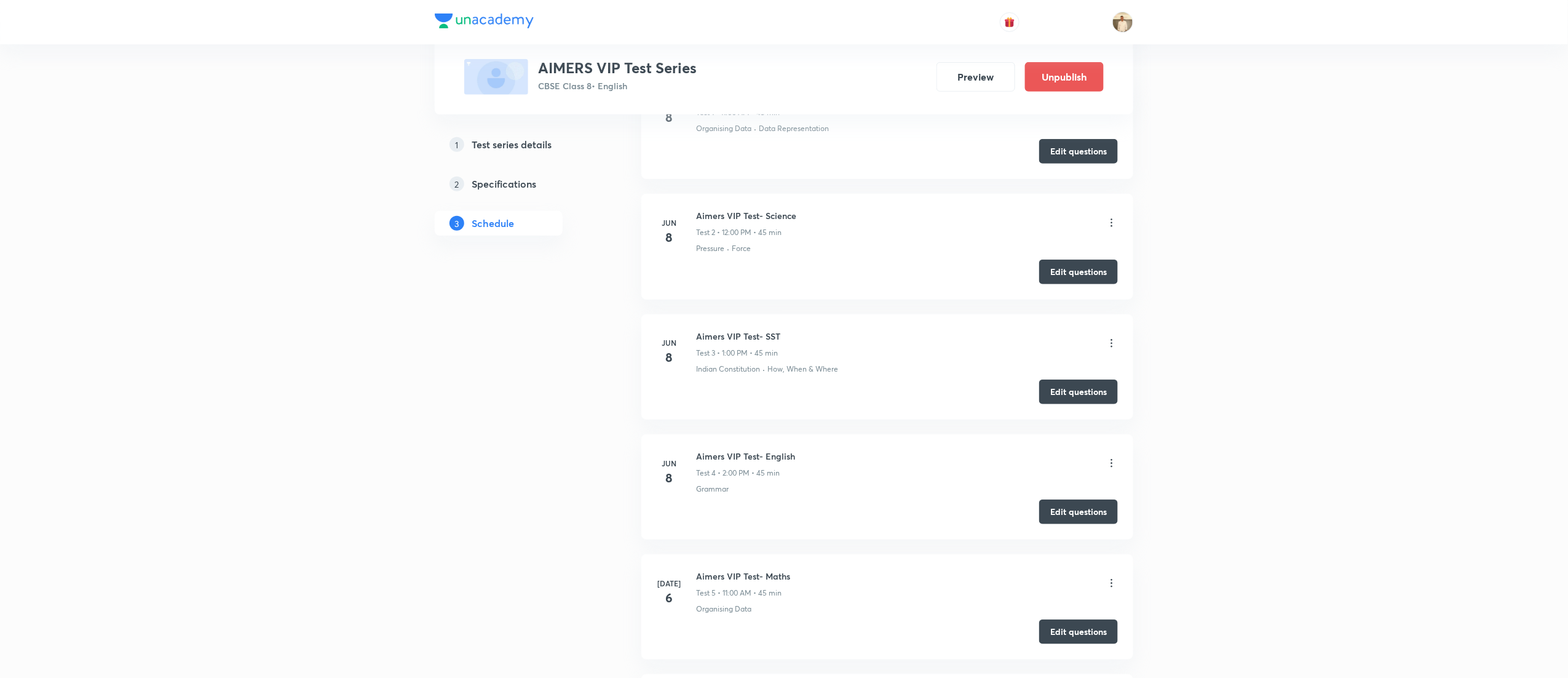
scroll to position [0, 0]
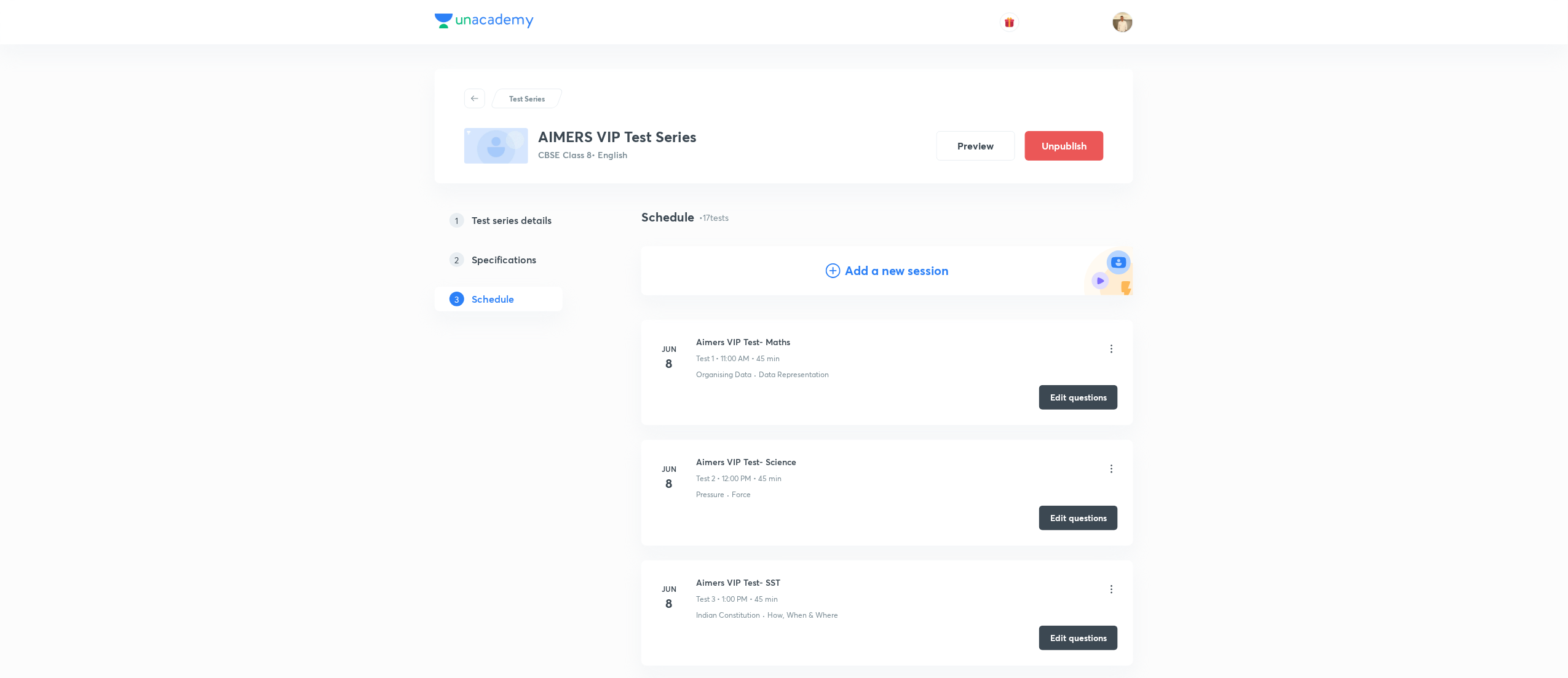
click at [896, 270] on h4 "Add a new session" at bounding box center [898, 271] width 104 height 19
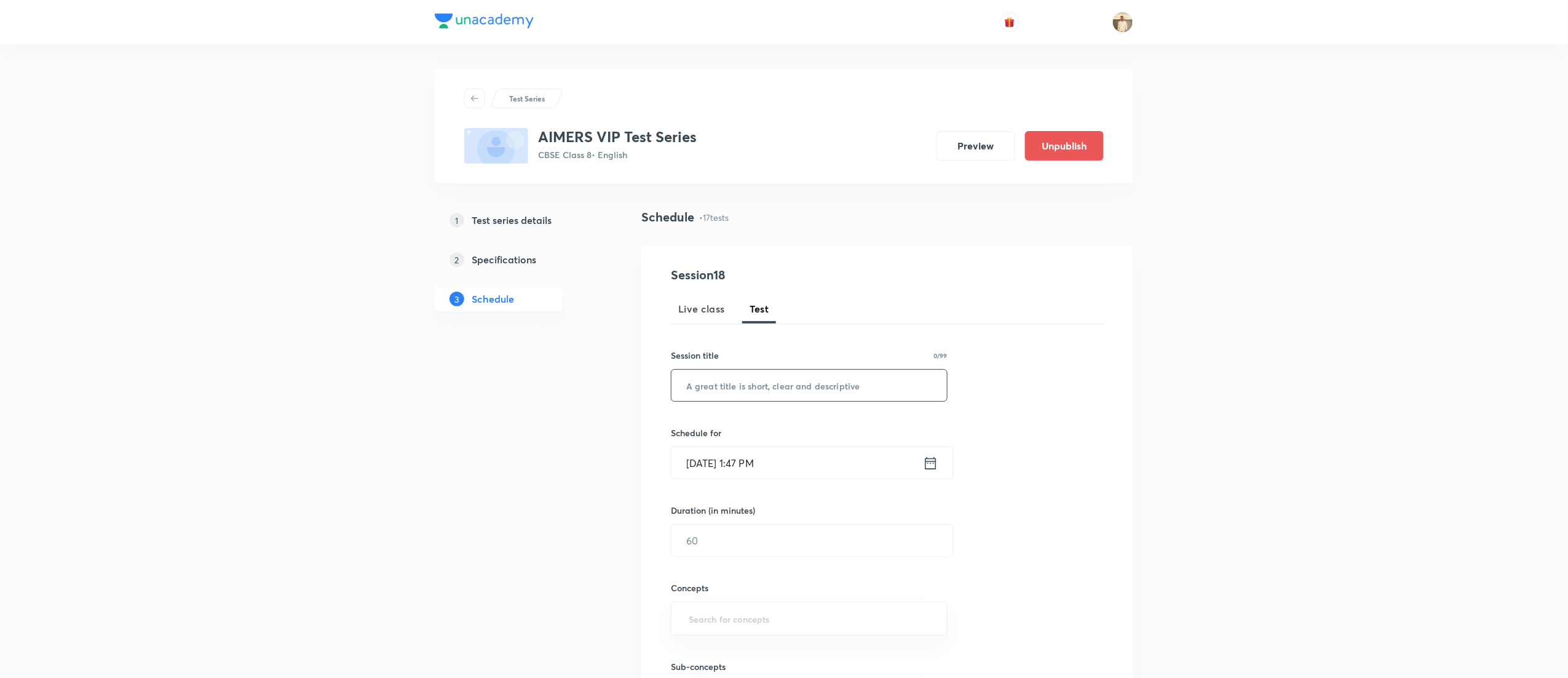
click at [801, 381] on input "text" at bounding box center [809, 385] width 275 height 31
paste input "VIP Test Series- Science"
type input "VIP Test Series- Science"
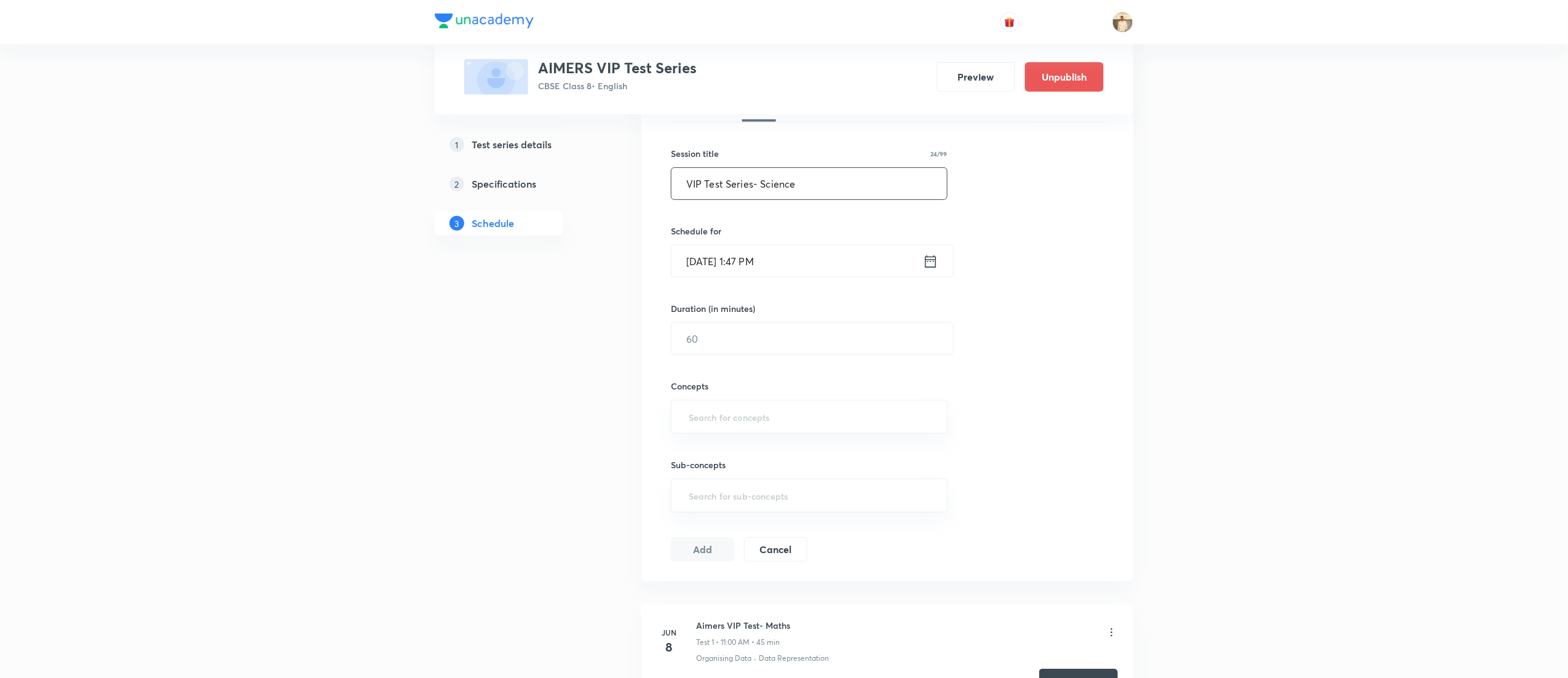
scroll to position [193, 0]
click at [691, 274] on input "Sep 4, 2025, 1:47 PM" at bounding box center [797, 270] width 251 height 31
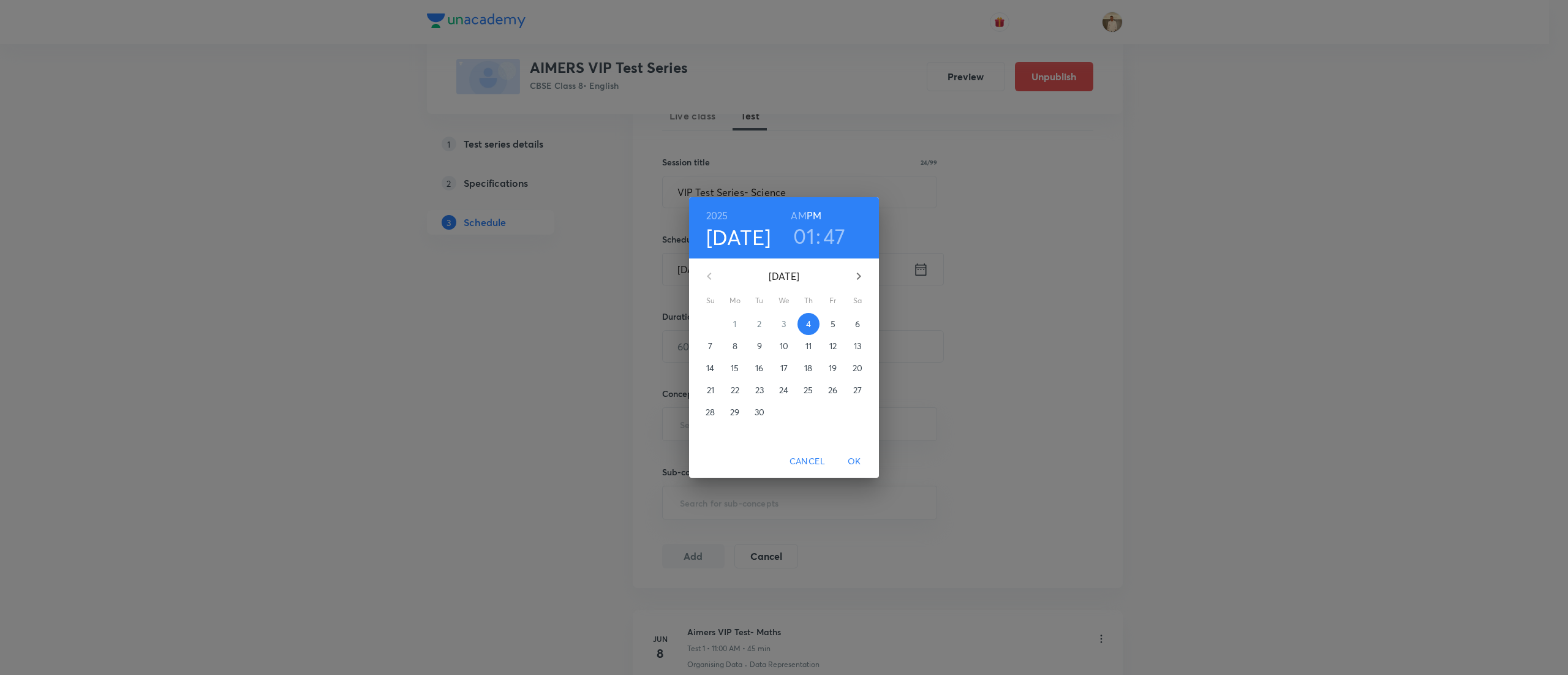
click at [716, 345] on span "7" at bounding box center [710, 346] width 22 height 12
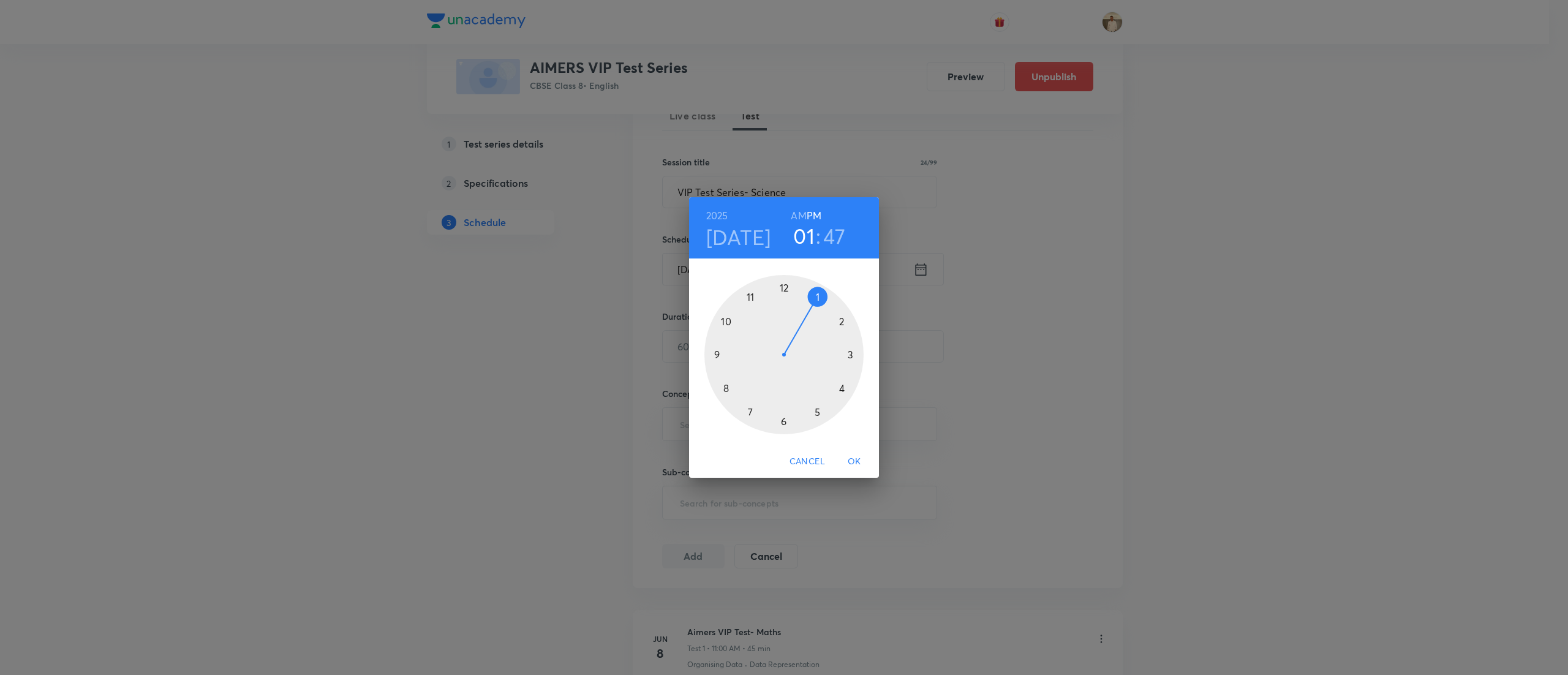
click at [784, 289] on div at bounding box center [784, 355] width 159 height 159
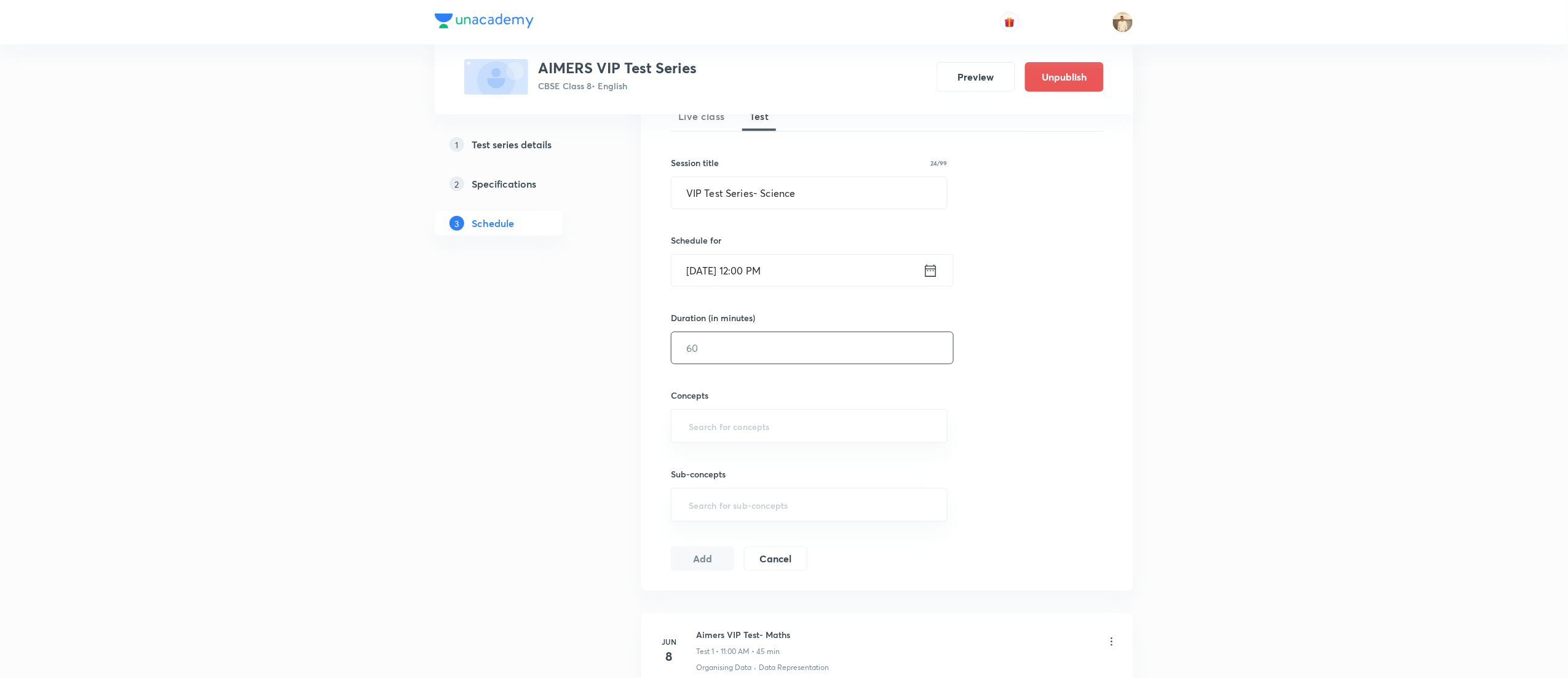
click at [742, 351] on input "text" at bounding box center [812, 348] width 281 height 31
type input "45"
click at [744, 426] on input "text" at bounding box center [809, 426] width 246 height 23
type input "coal"
click at [708, 564] on button "Add" at bounding box center [702, 562] width 63 height 25
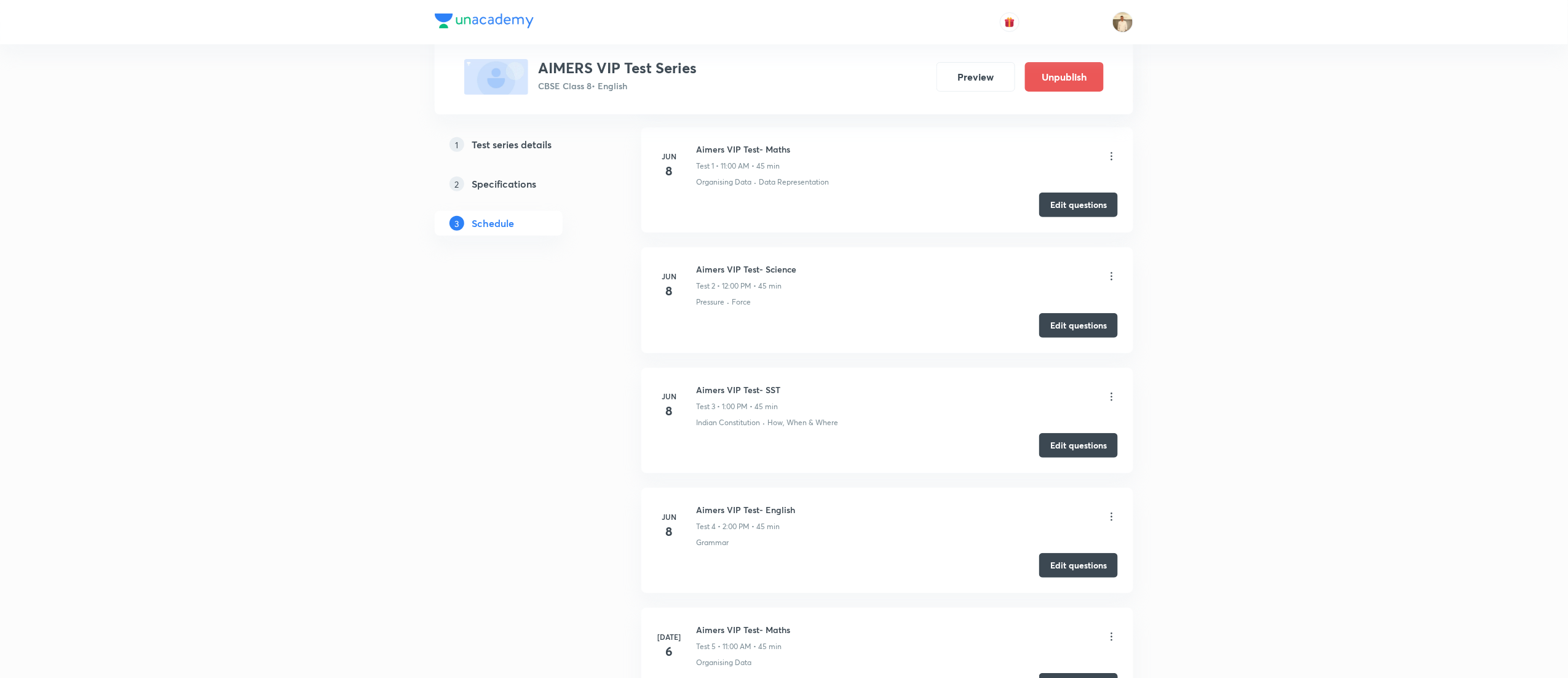
click at [748, 389] on h6 "Aimers VIP Test- SST" at bounding box center [738, 389] width 84 height 13
copy h6 "Aimers VIP Test- SST"
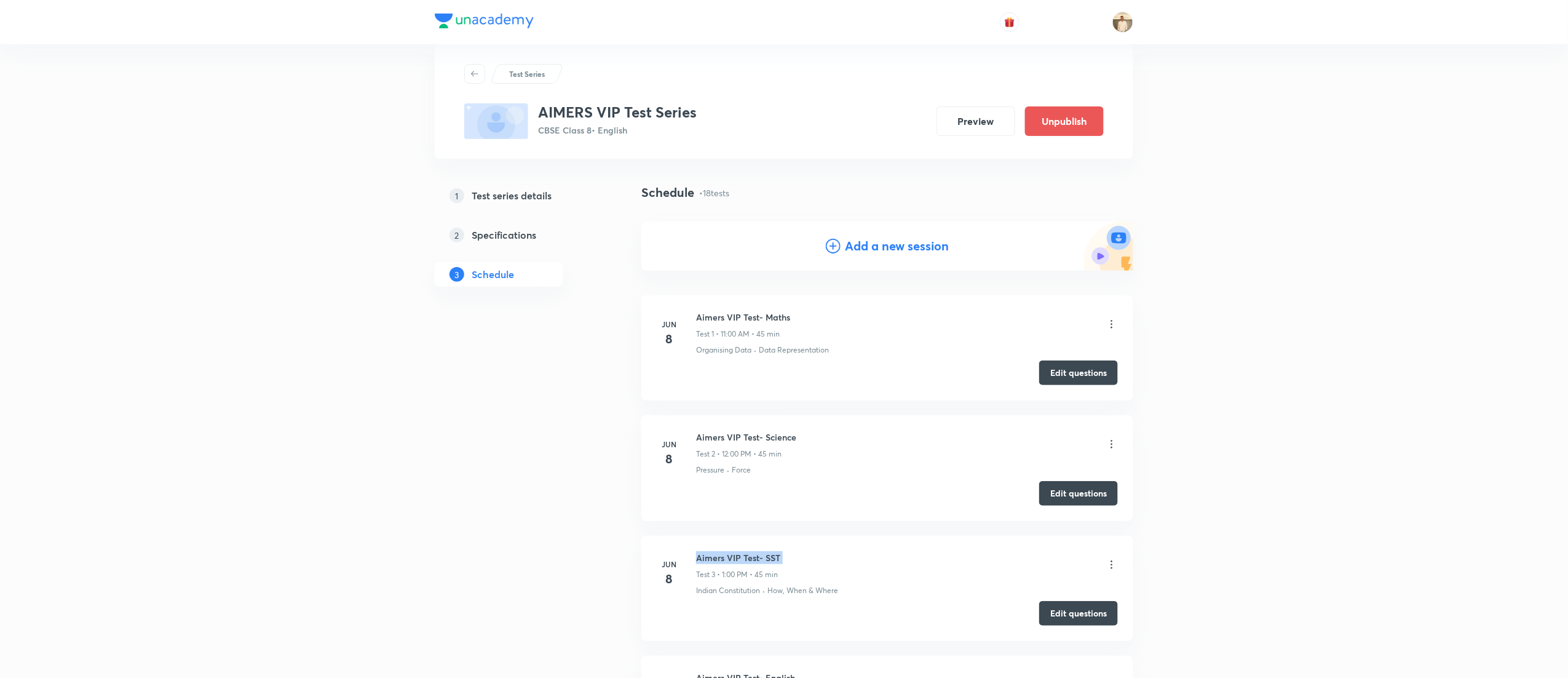
scroll to position [0, 0]
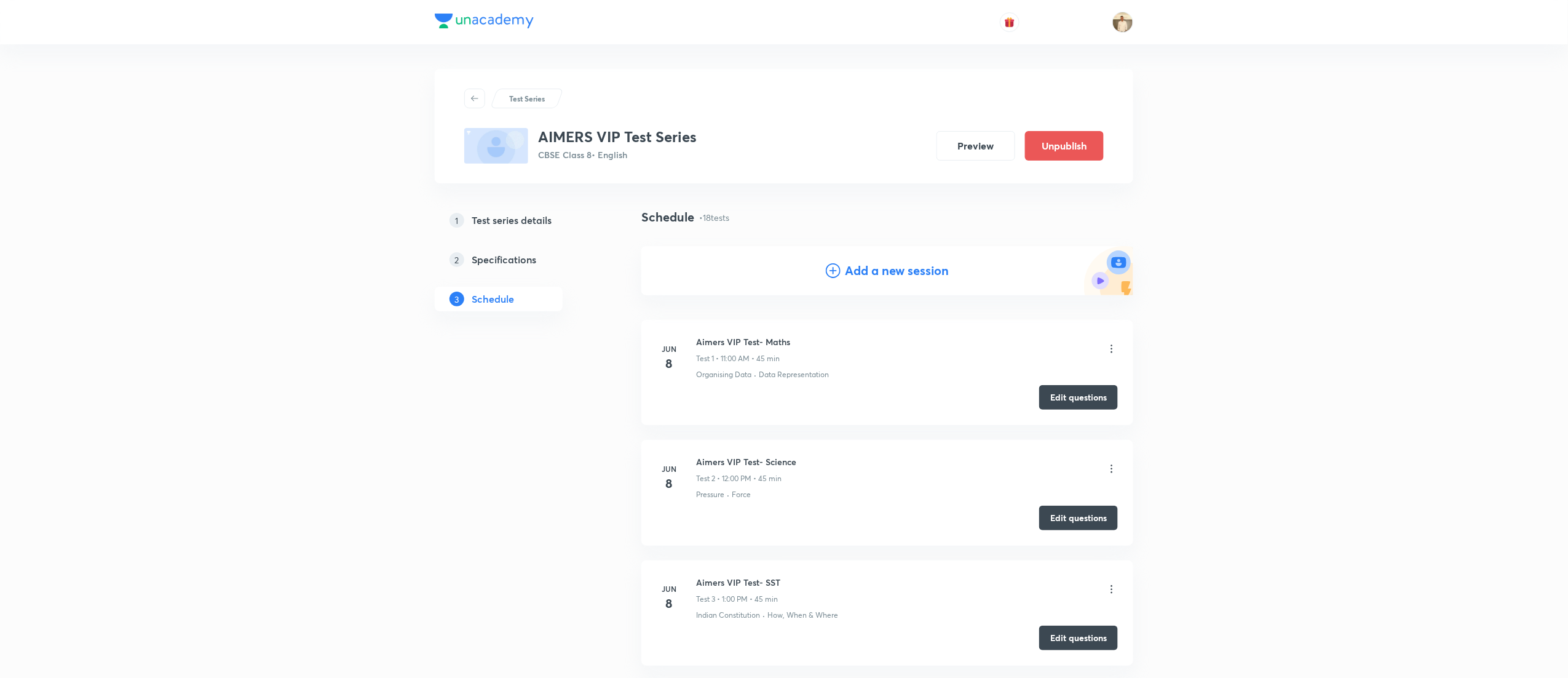
click at [846, 278] on h4 "Add a new session" at bounding box center [898, 271] width 104 height 19
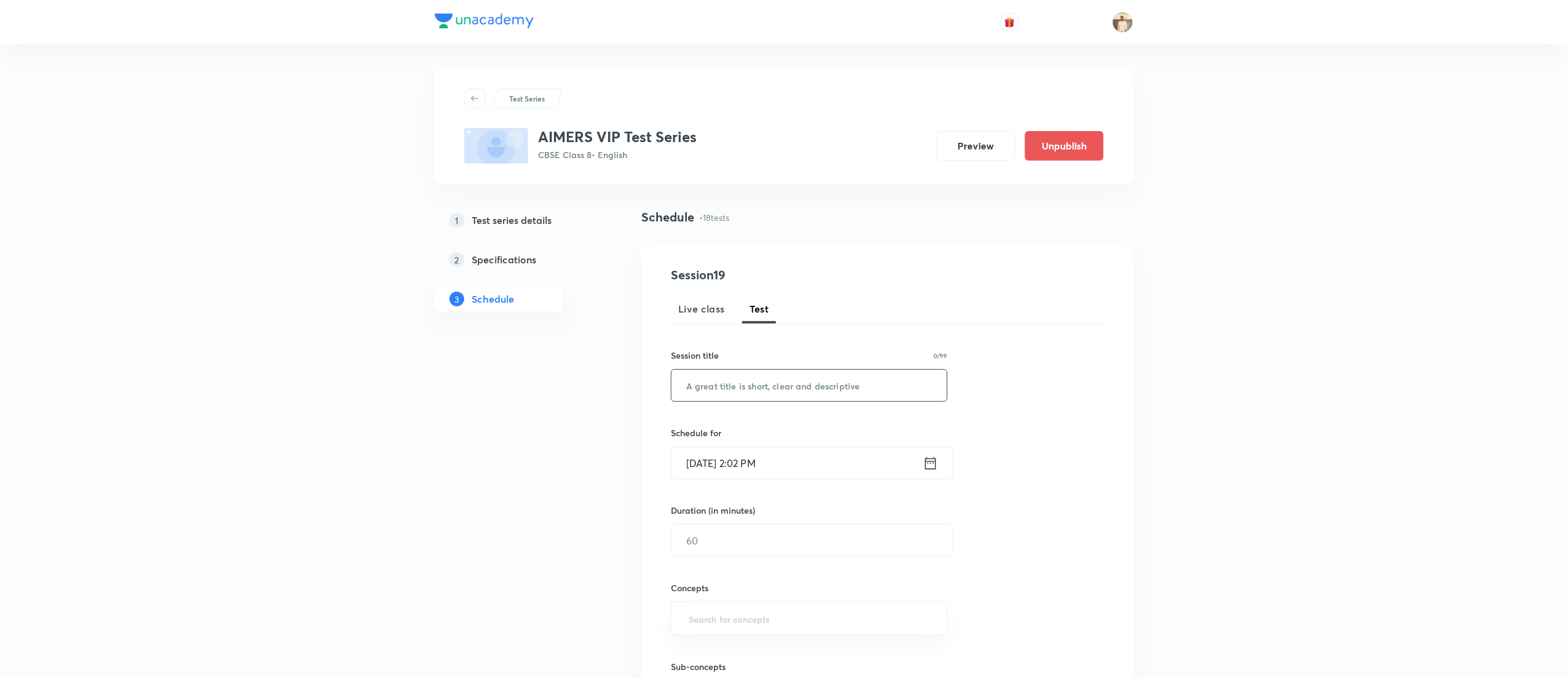
click at [774, 389] on input "text" at bounding box center [809, 385] width 275 height 31
paste input "Aimers VIP Test- SST"
type input "Aimers VIP Test- SST"
click at [690, 465] on input "Sep 4, 2025, 2:02 PM" at bounding box center [797, 462] width 251 height 31
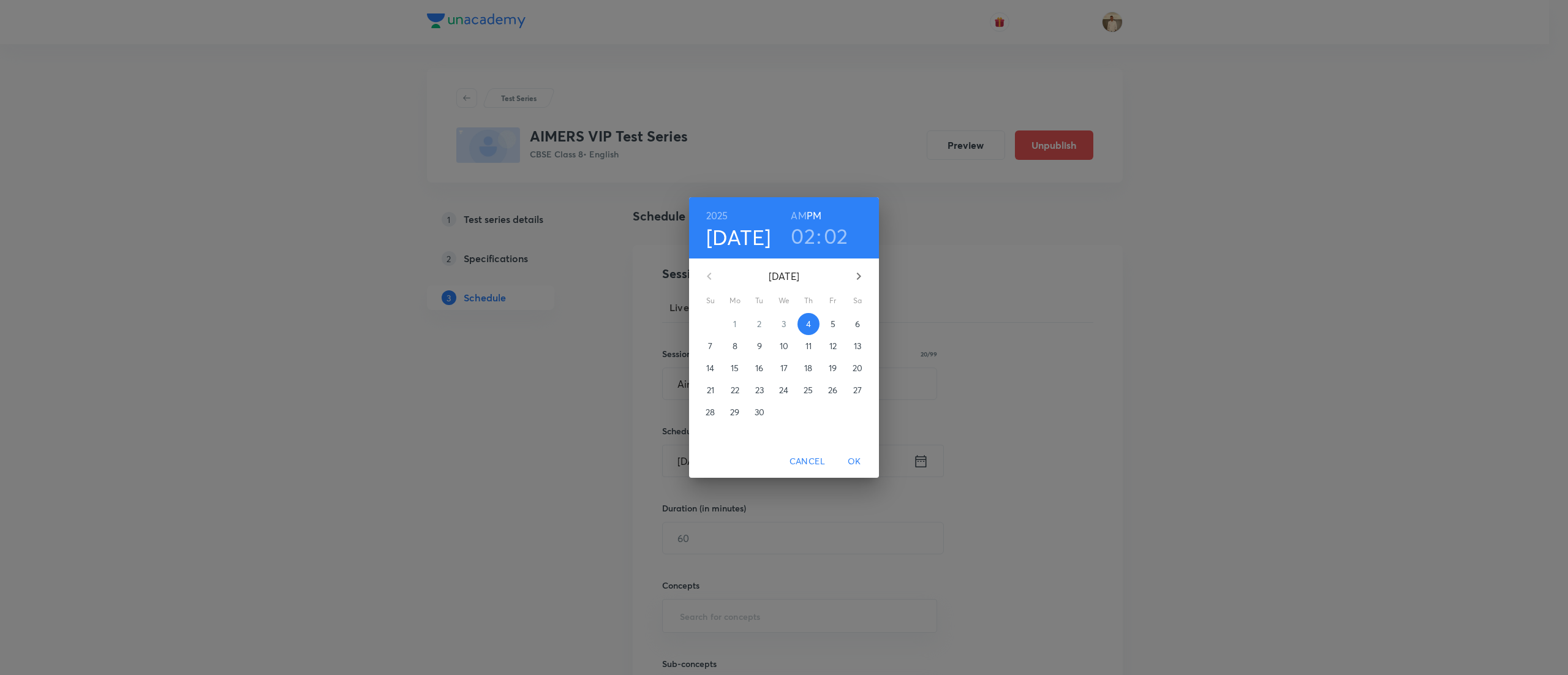
click at [711, 350] on p "7" at bounding box center [710, 346] width 4 height 12
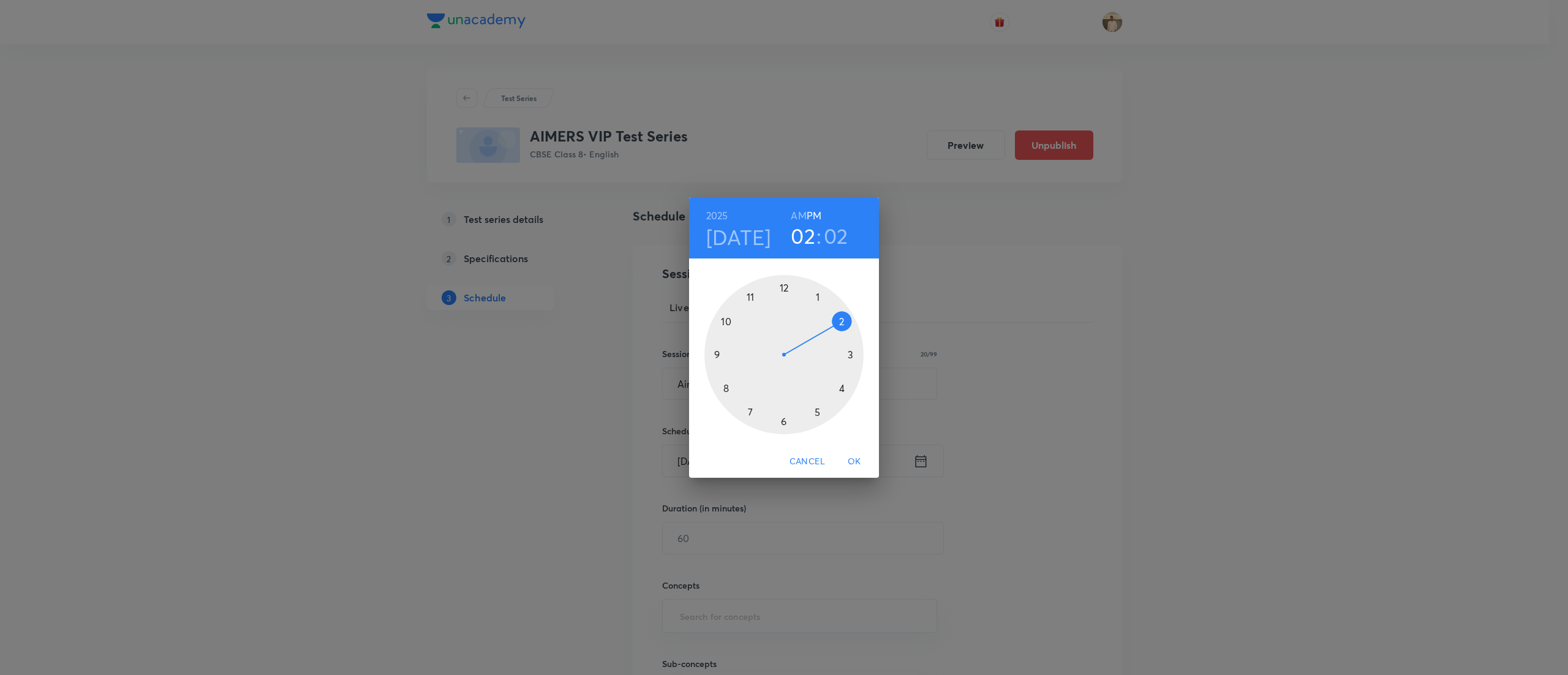
click at [816, 294] on div at bounding box center [784, 355] width 159 height 159
click at [780, 284] on div at bounding box center [784, 355] width 159 height 159
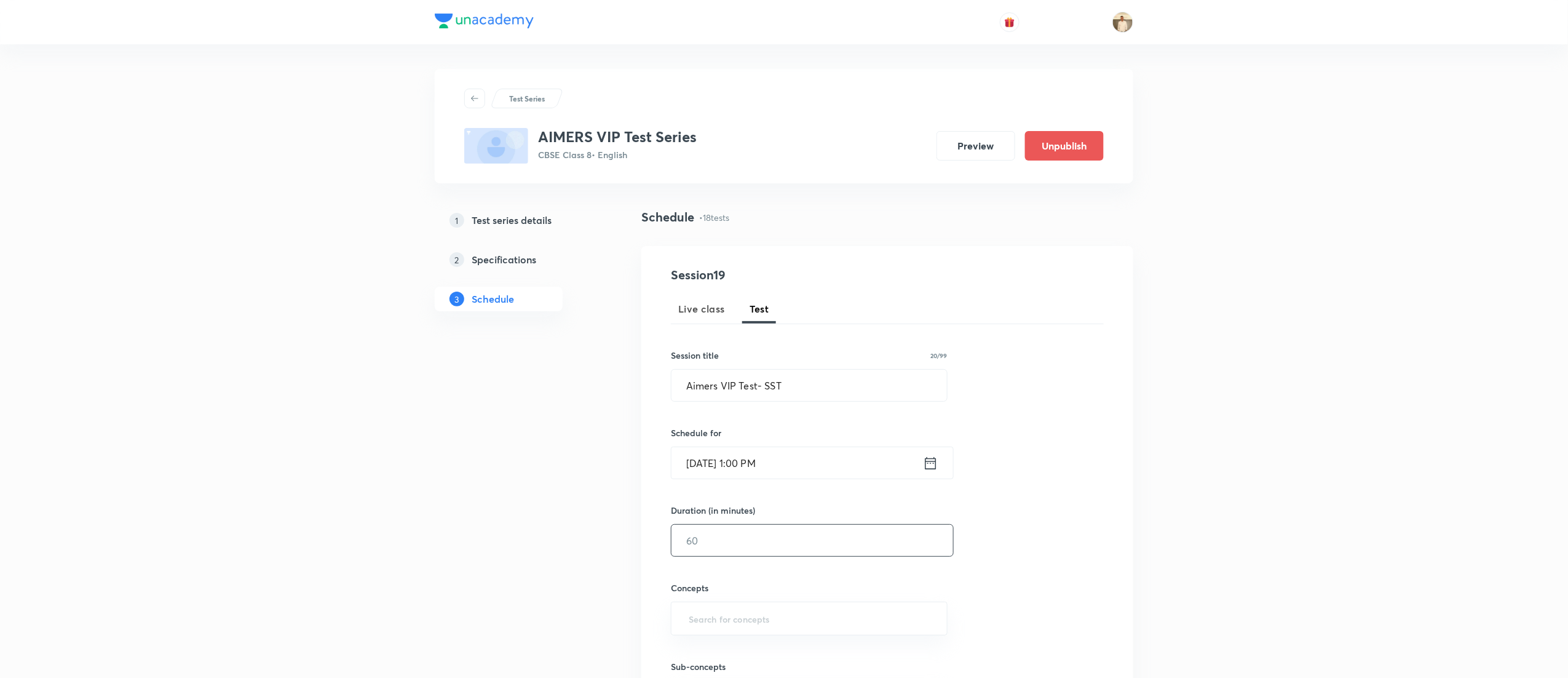
click at [766, 543] on input "text" at bounding box center [812, 541] width 281 height 31
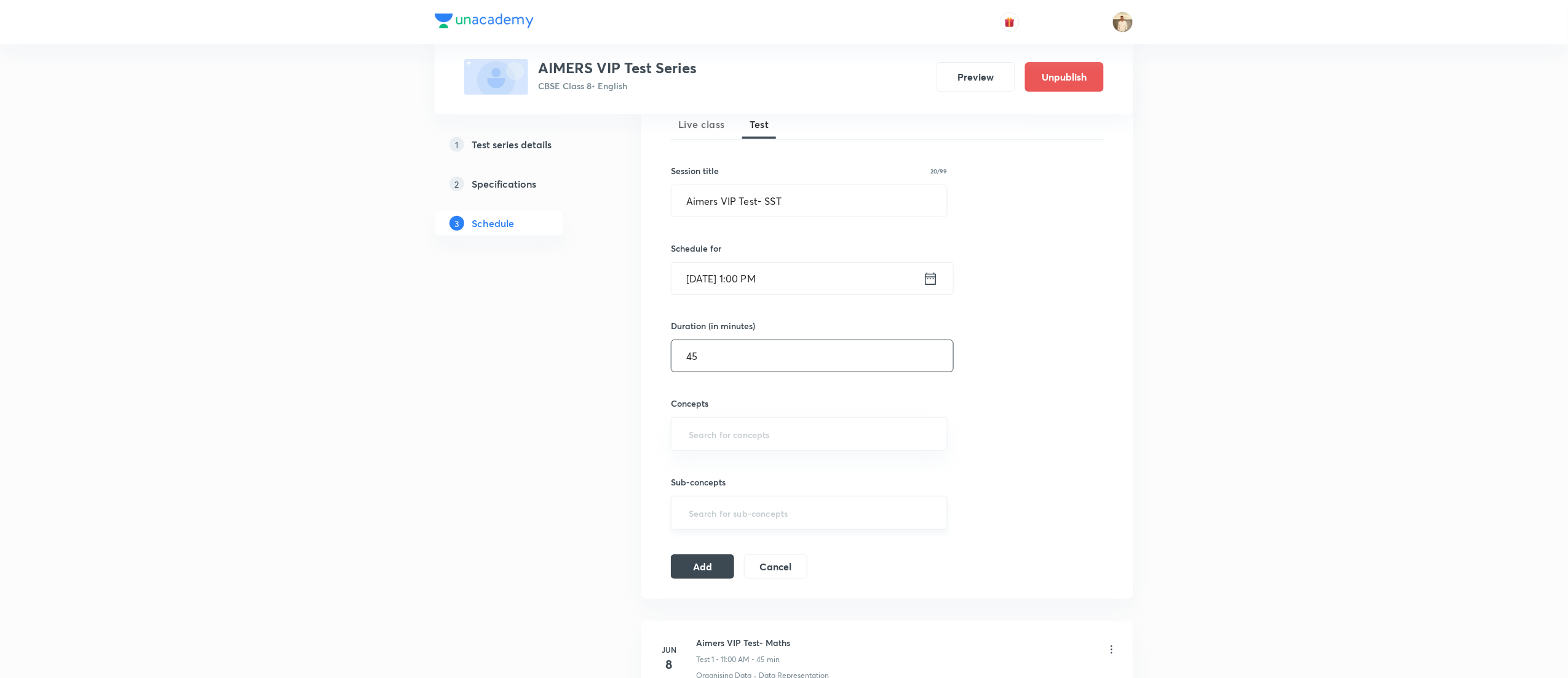
scroll to position [246, 0]
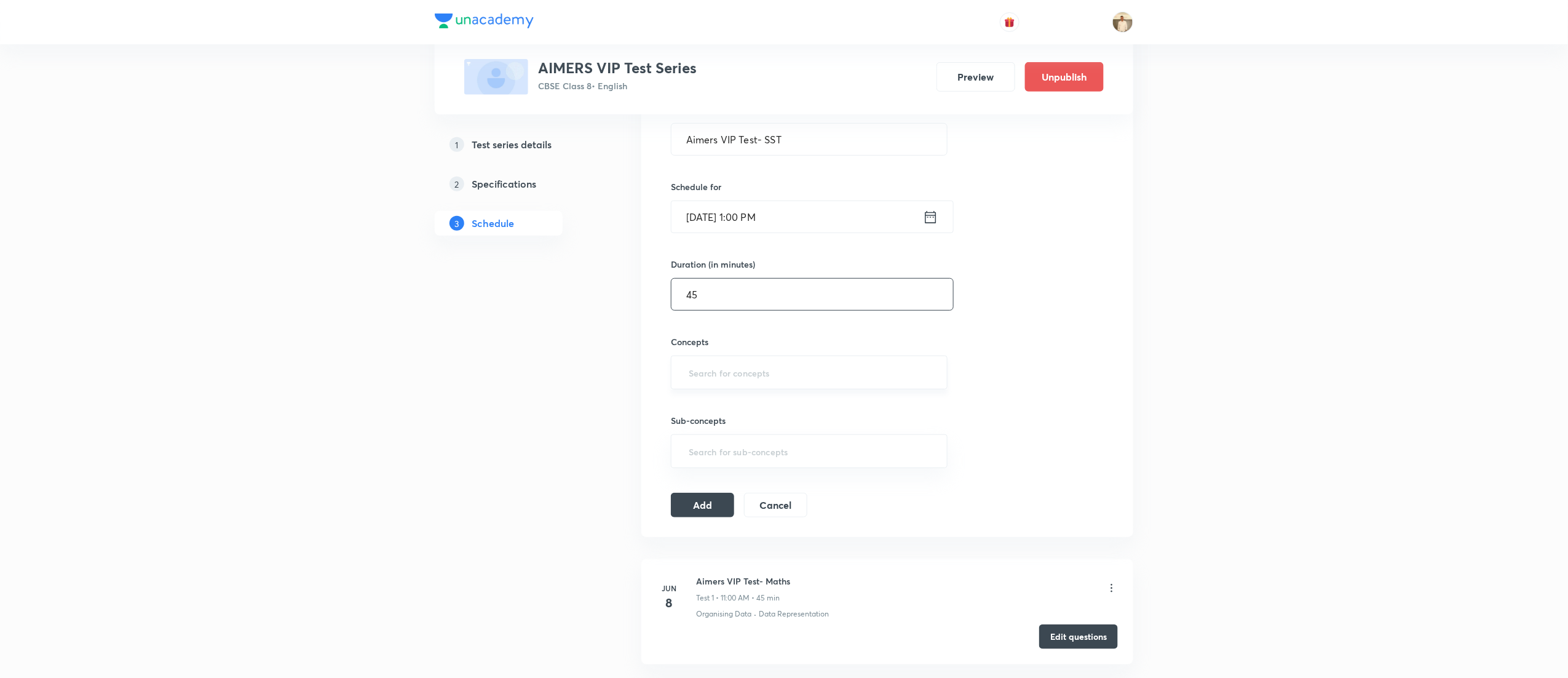
type input "45"
click at [737, 380] on input "text" at bounding box center [809, 372] width 246 height 23
click at [770, 378] on input "text" at bounding box center [809, 372] width 246 height 23
type input "parl"
click at [695, 515] on button "Add" at bounding box center [702, 508] width 63 height 25
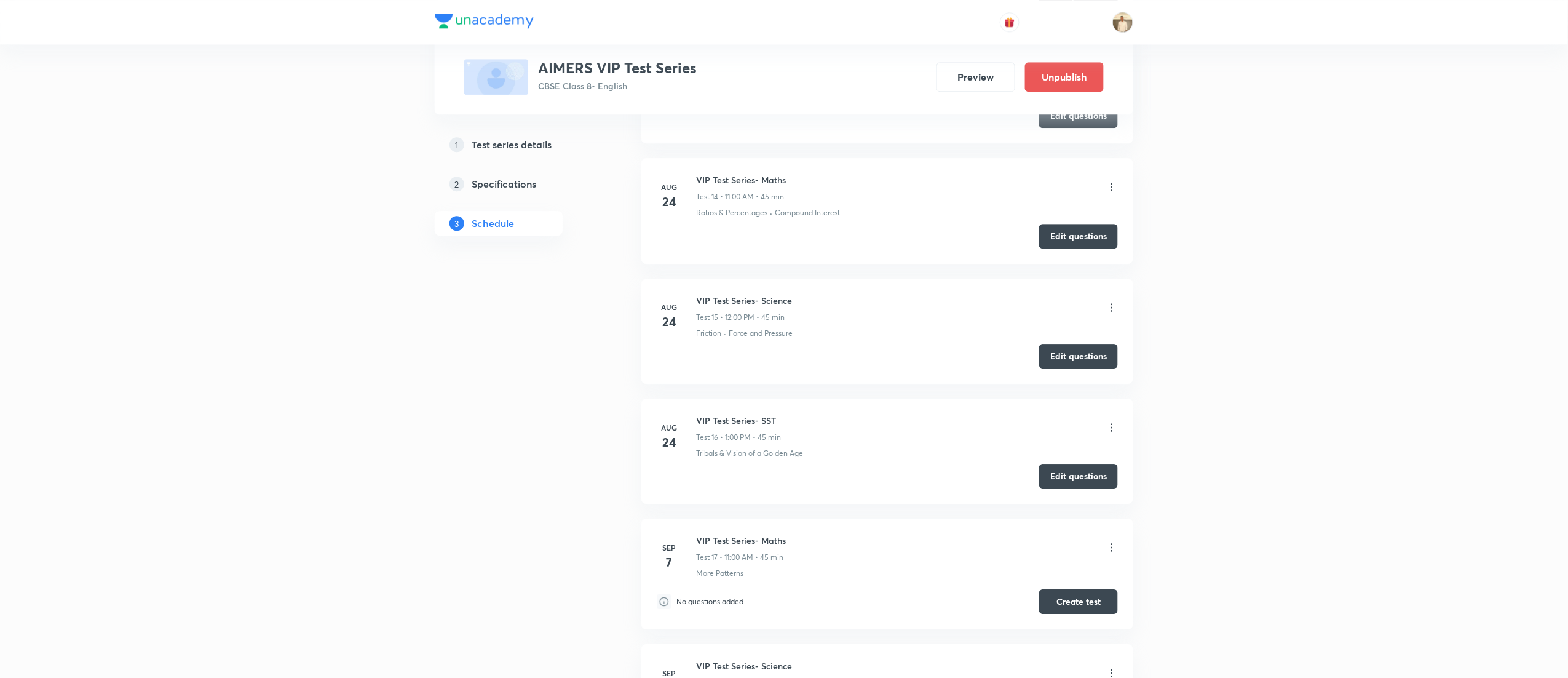
scroll to position [2049, 0]
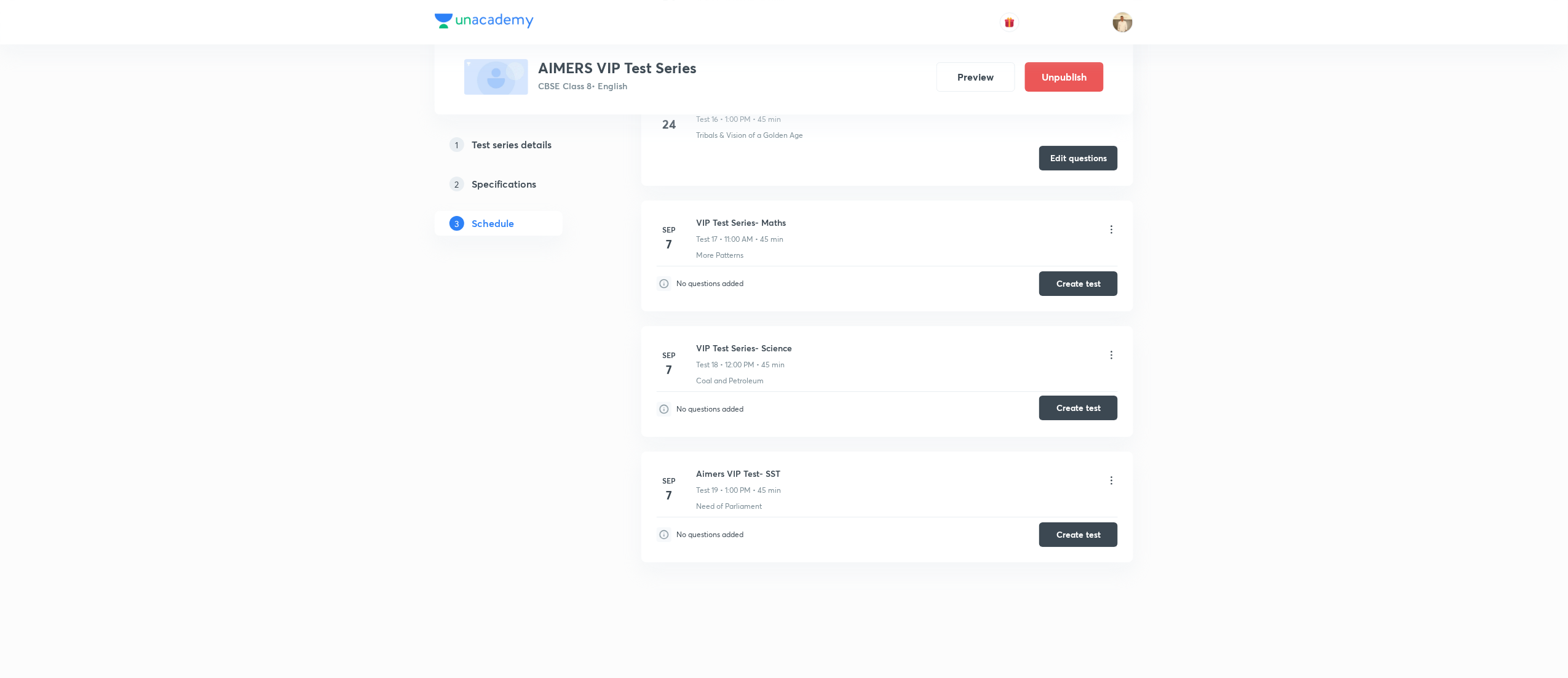
click at [1073, 407] on button "Create test" at bounding box center [1078, 408] width 79 height 25
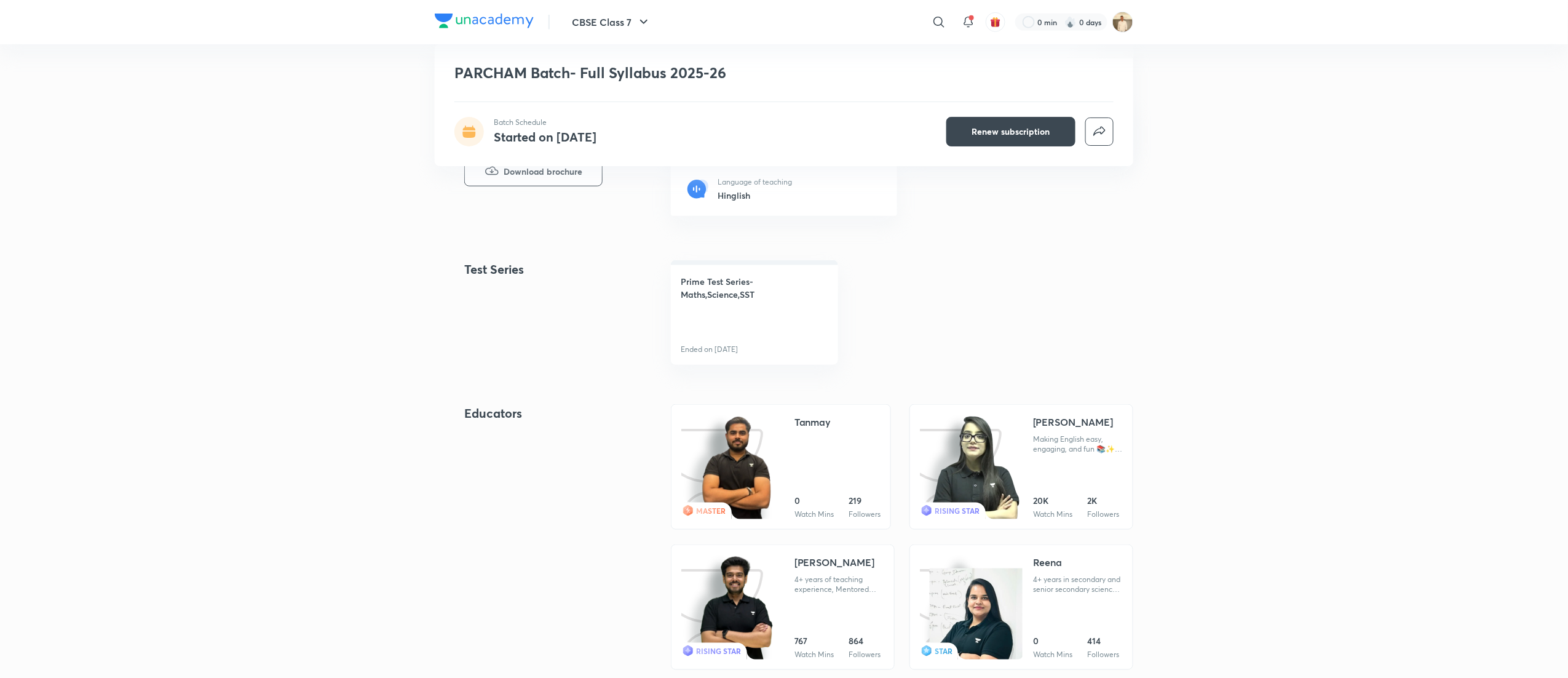
scroll to position [492, 0]
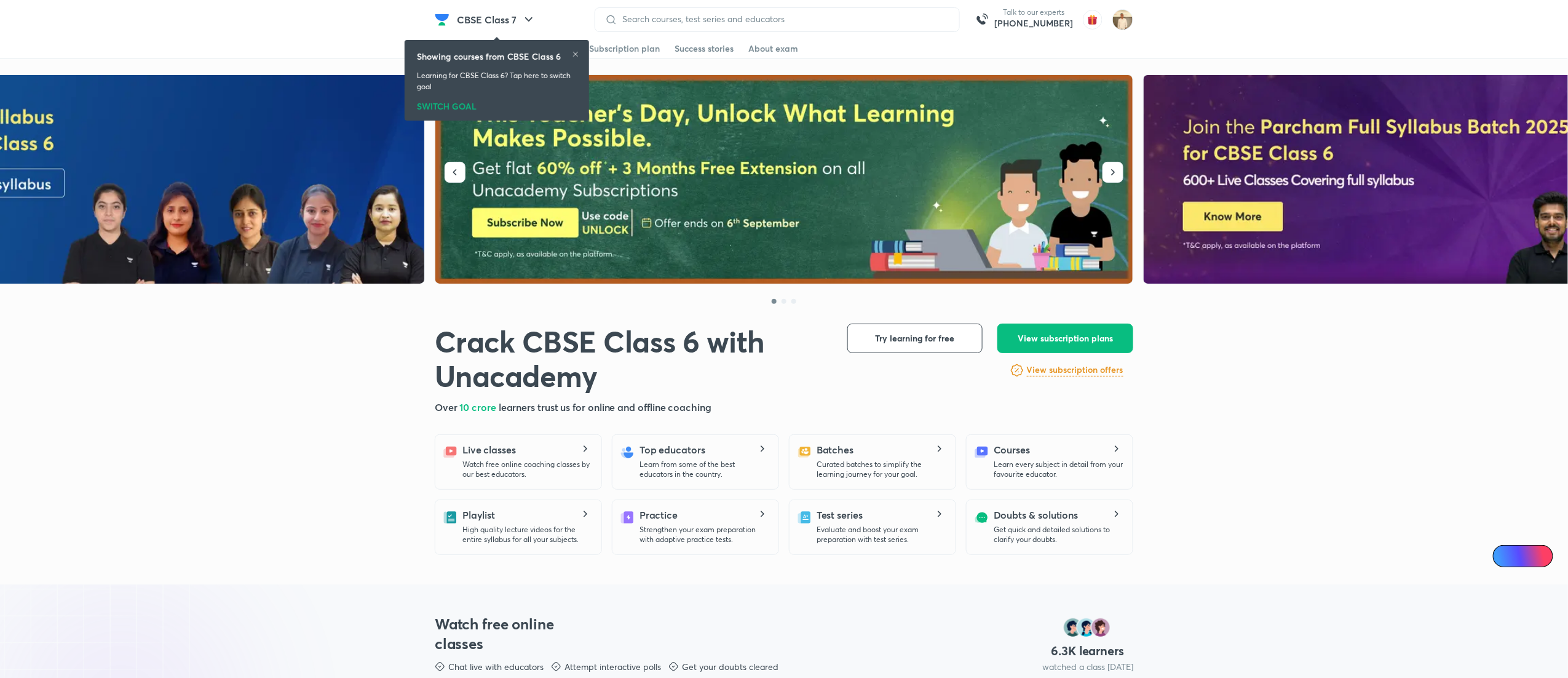
click at [430, 102] on div "SWITCH GOAL" at bounding box center [497, 104] width 160 height 13
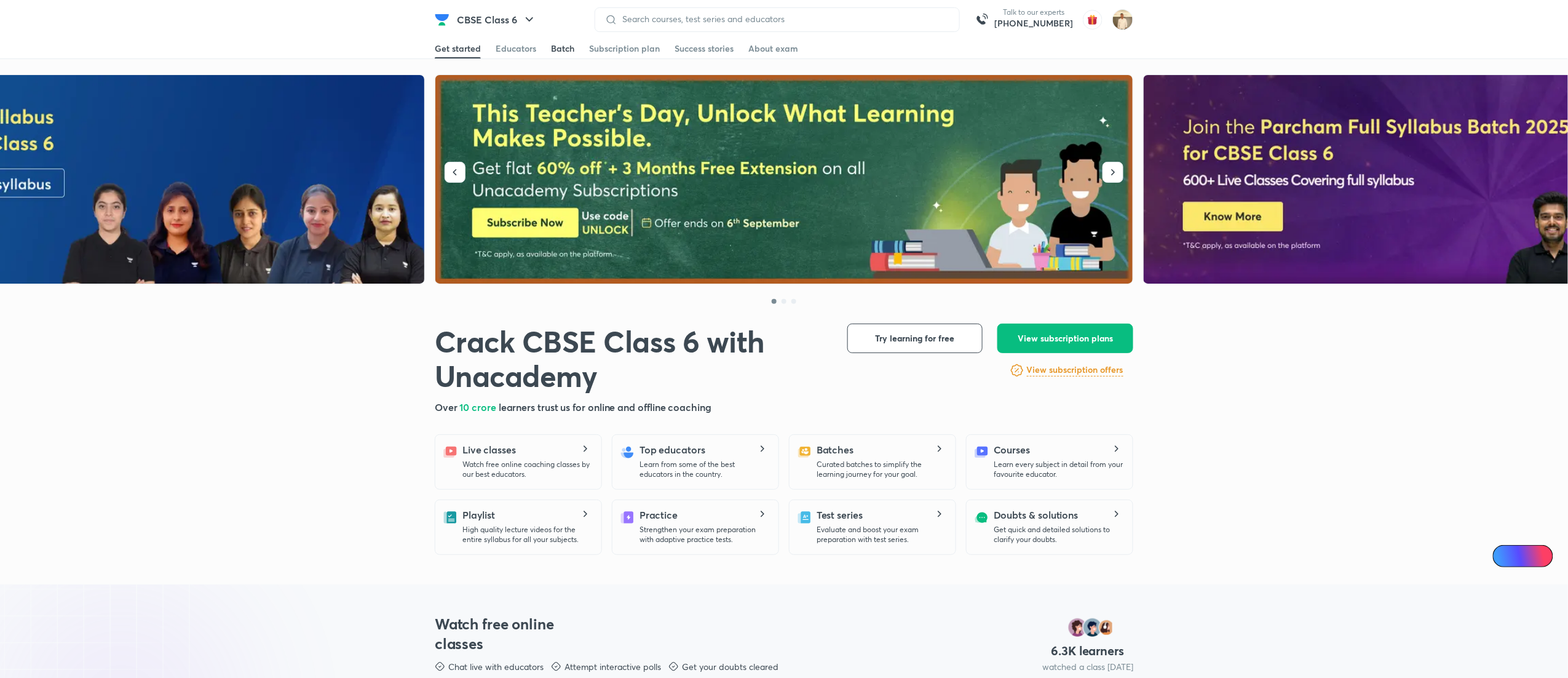
click at [566, 48] on div "Batch" at bounding box center [562, 49] width 23 height 12
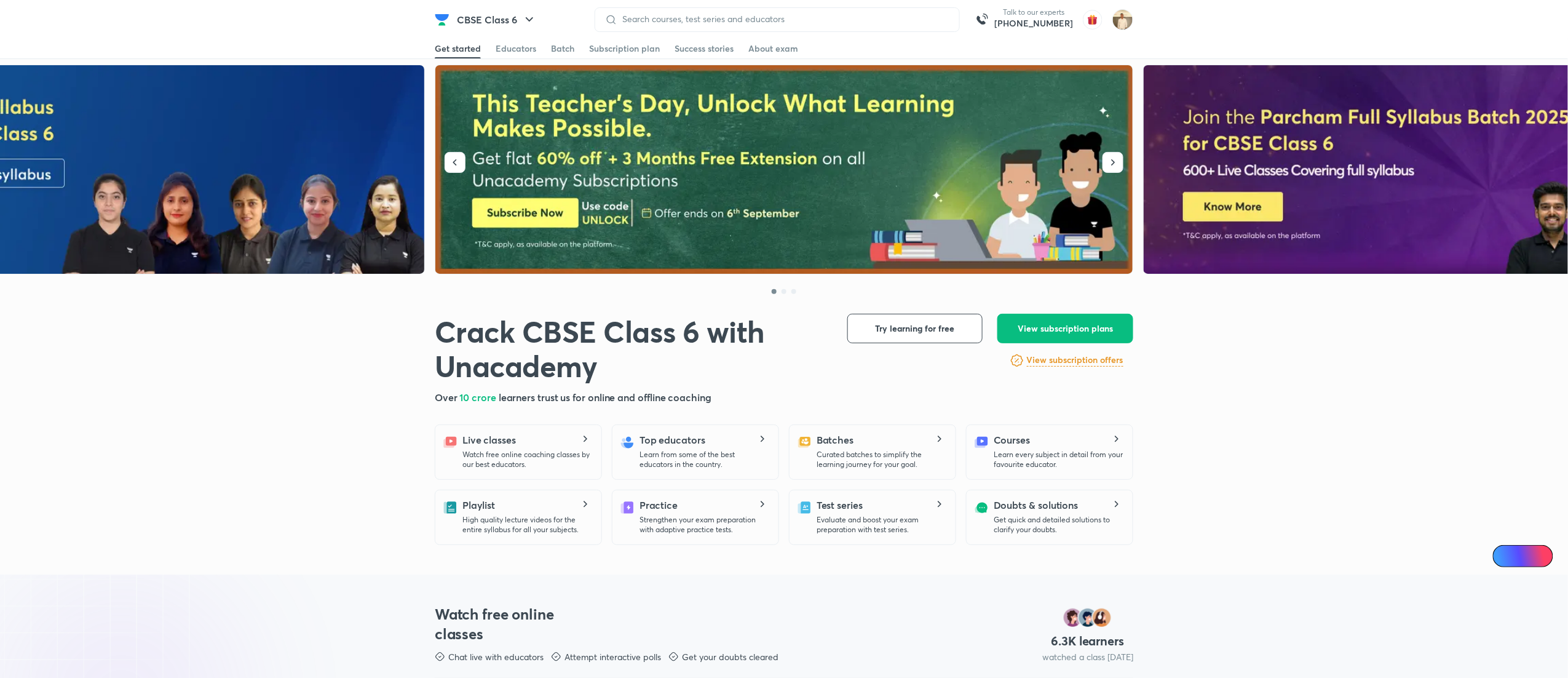
scroll to position [12, 0]
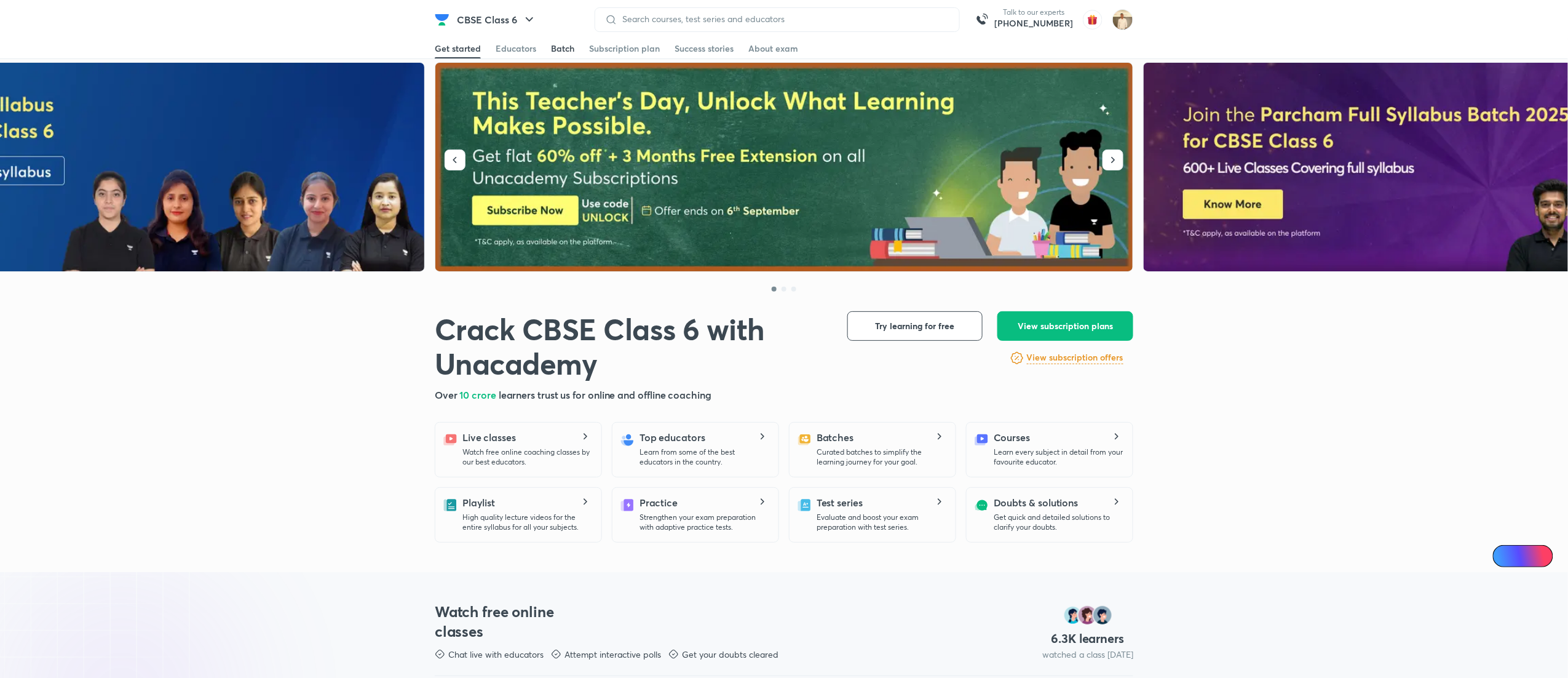
click at [564, 51] on div "Batch" at bounding box center [562, 49] width 23 height 12
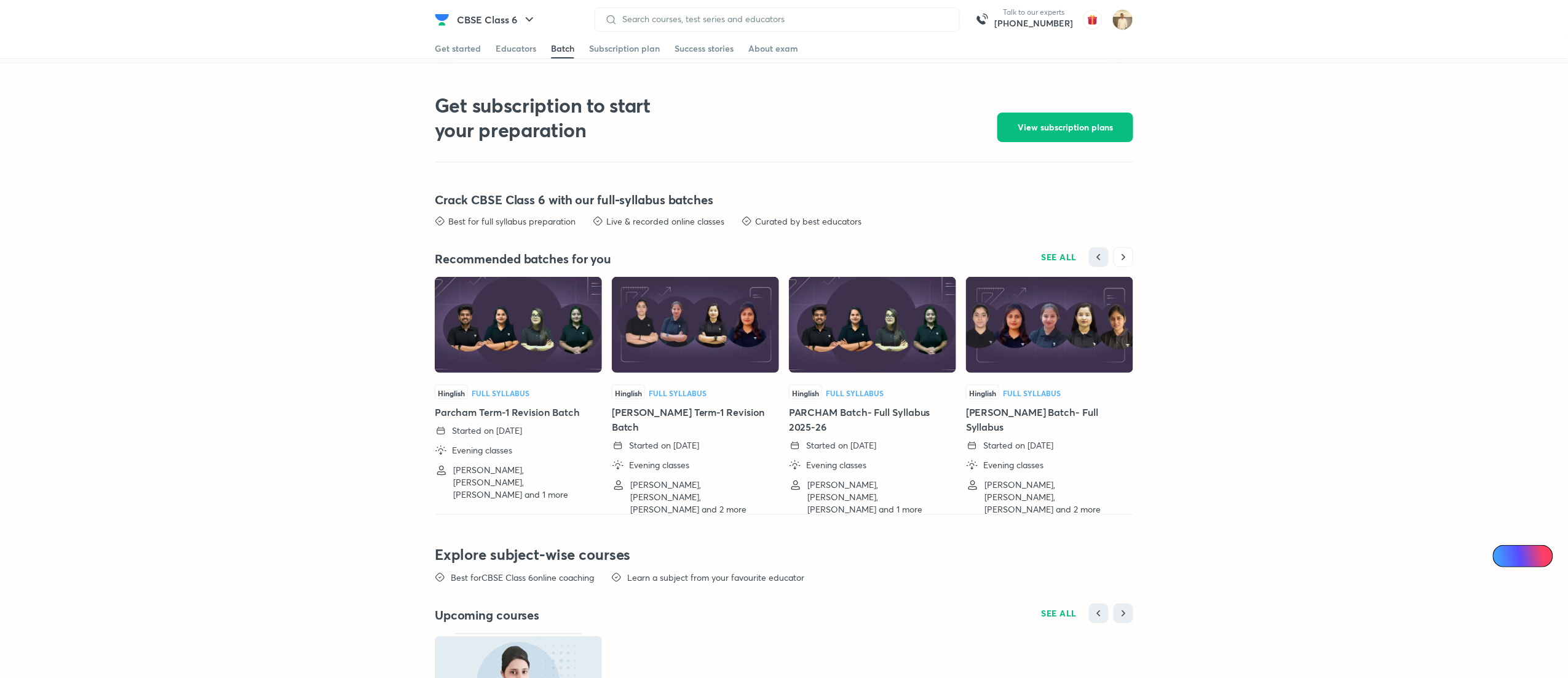
scroll to position [2586, 0]
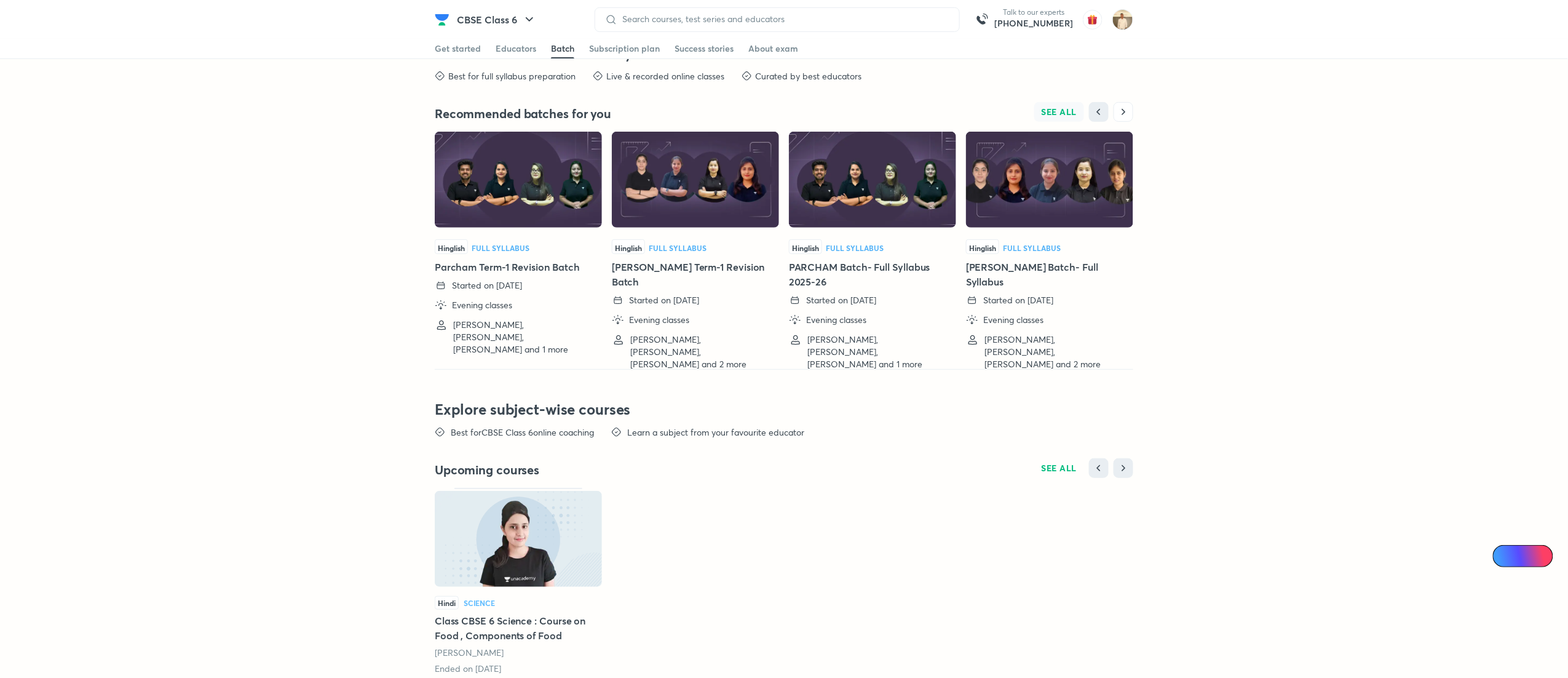
click at [1066, 115] on span "SEE ALL" at bounding box center [1059, 111] width 35 height 9
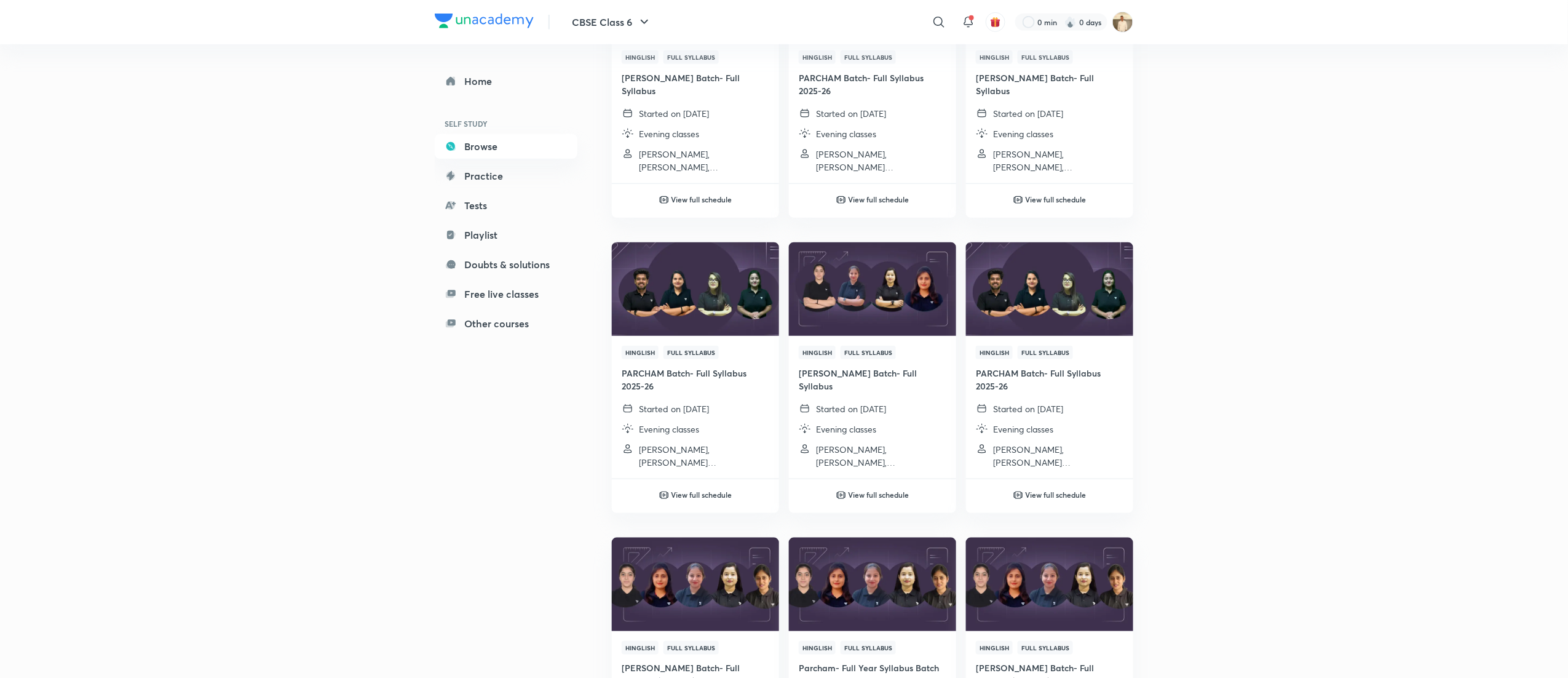
scroll to position [571, 0]
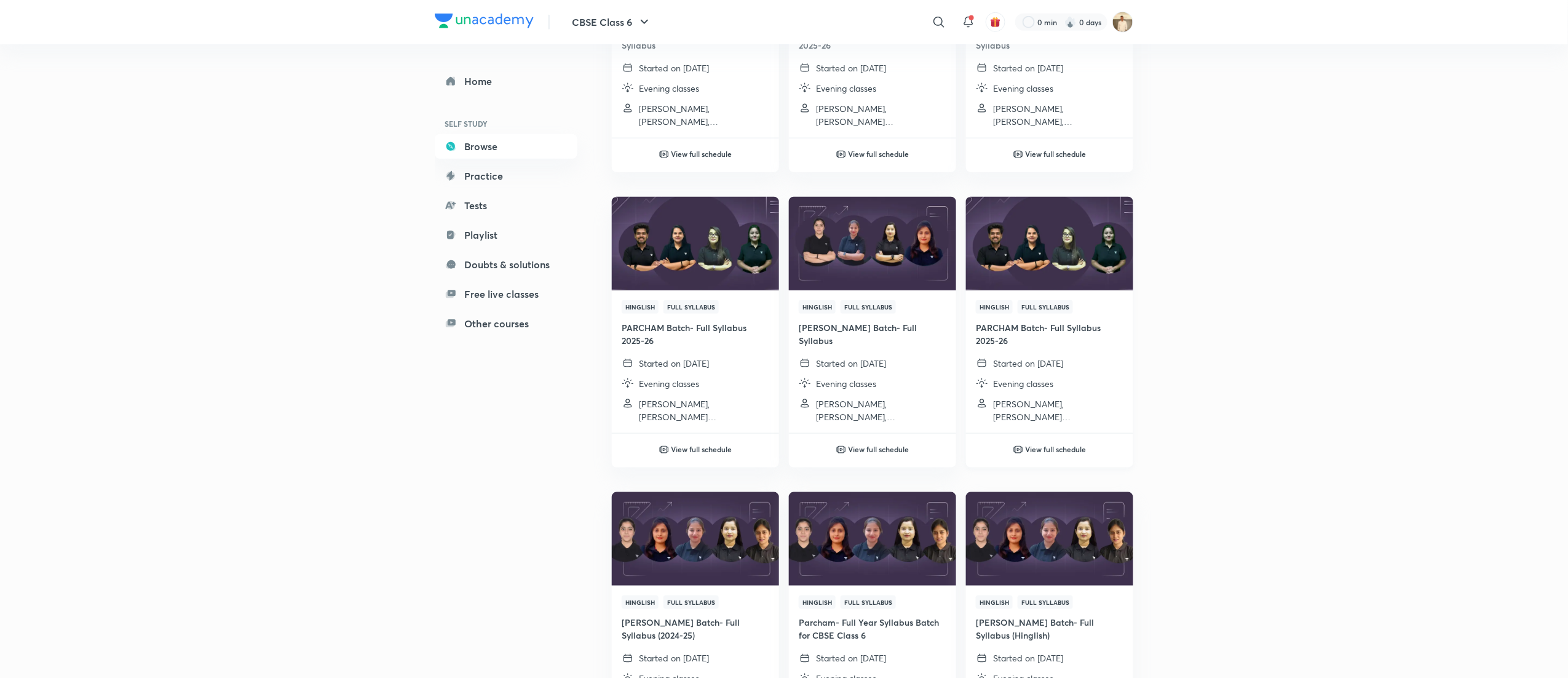
click at [1046, 337] on h4 "PARCHAM Batch- Full Syllabus 2025-26" at bounding box center [1049, 334] width 147 height 26
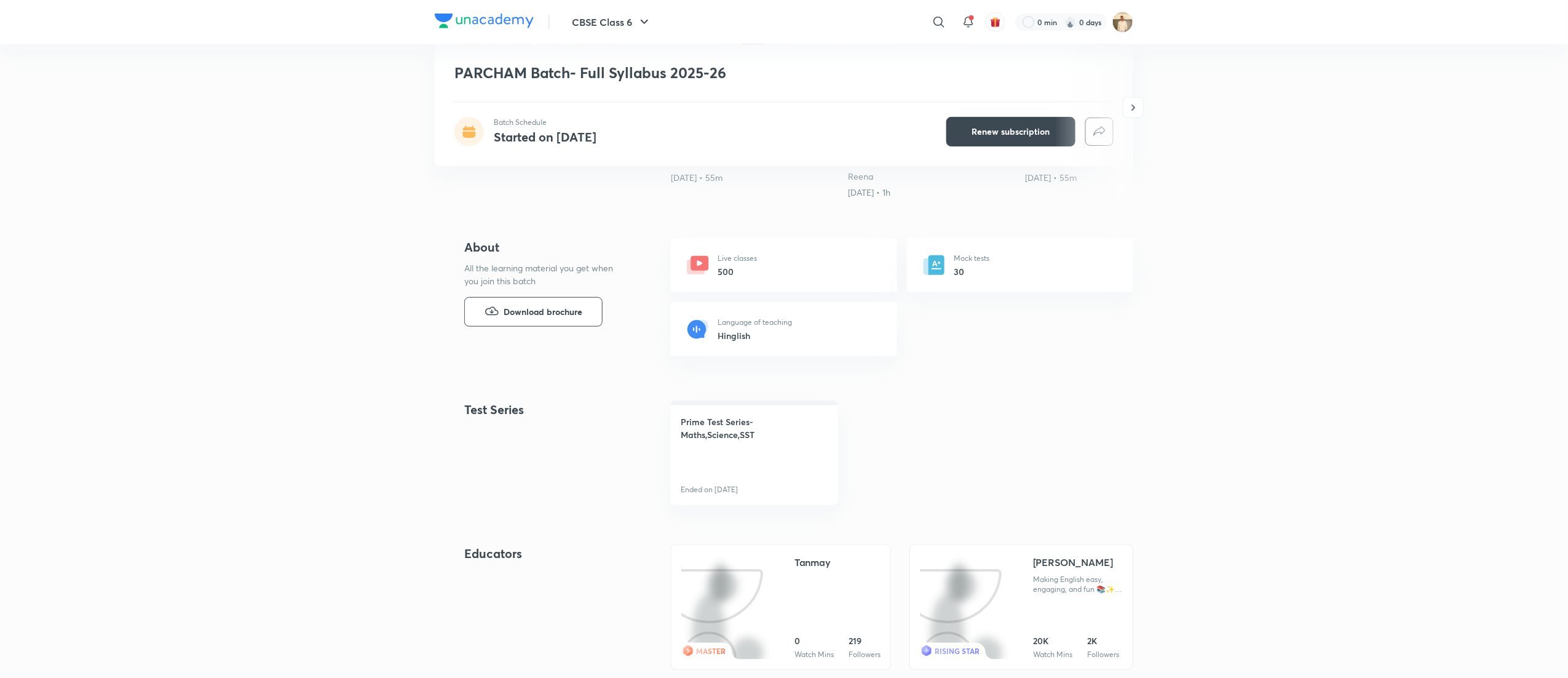
scroll to position [353, 0]
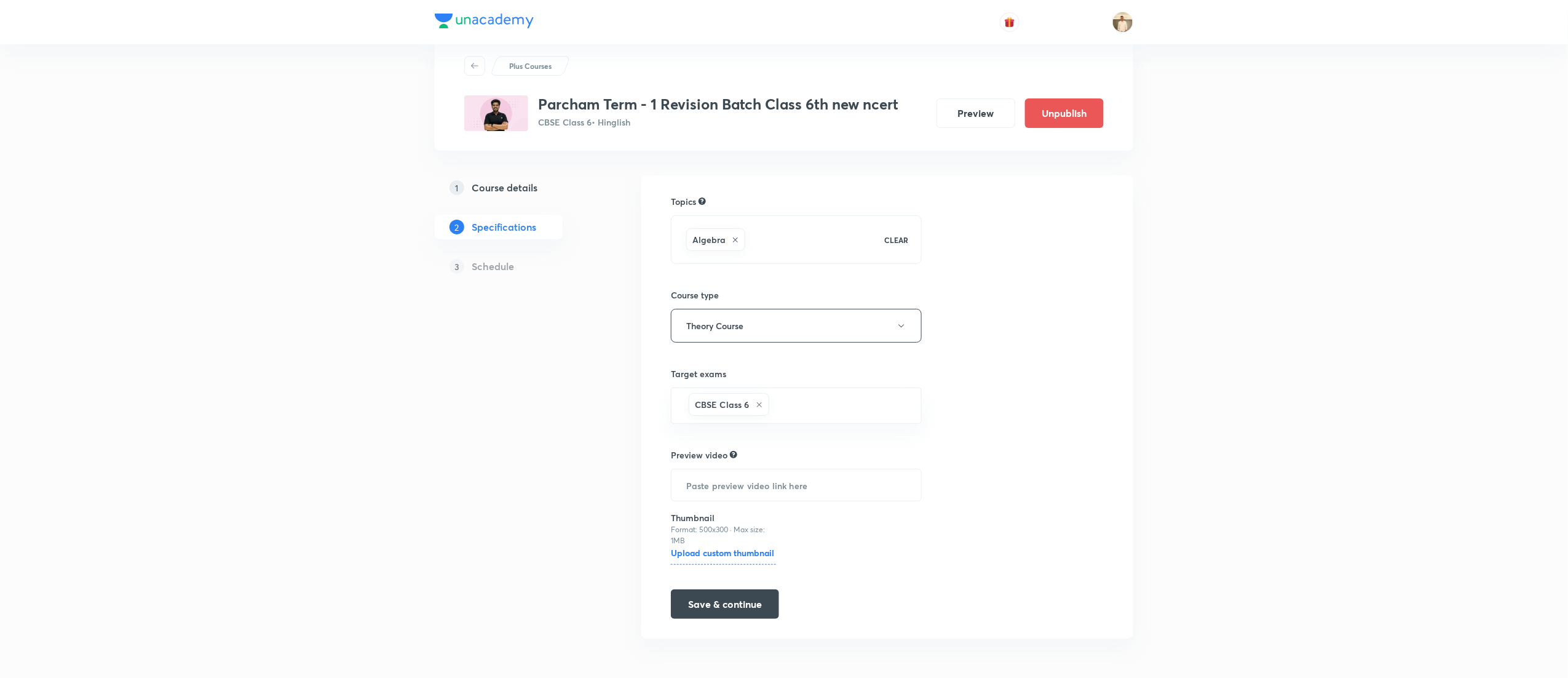
click at [741, 598] on button "Save & continue" at bounding box center [725, 604] width 108 height 29
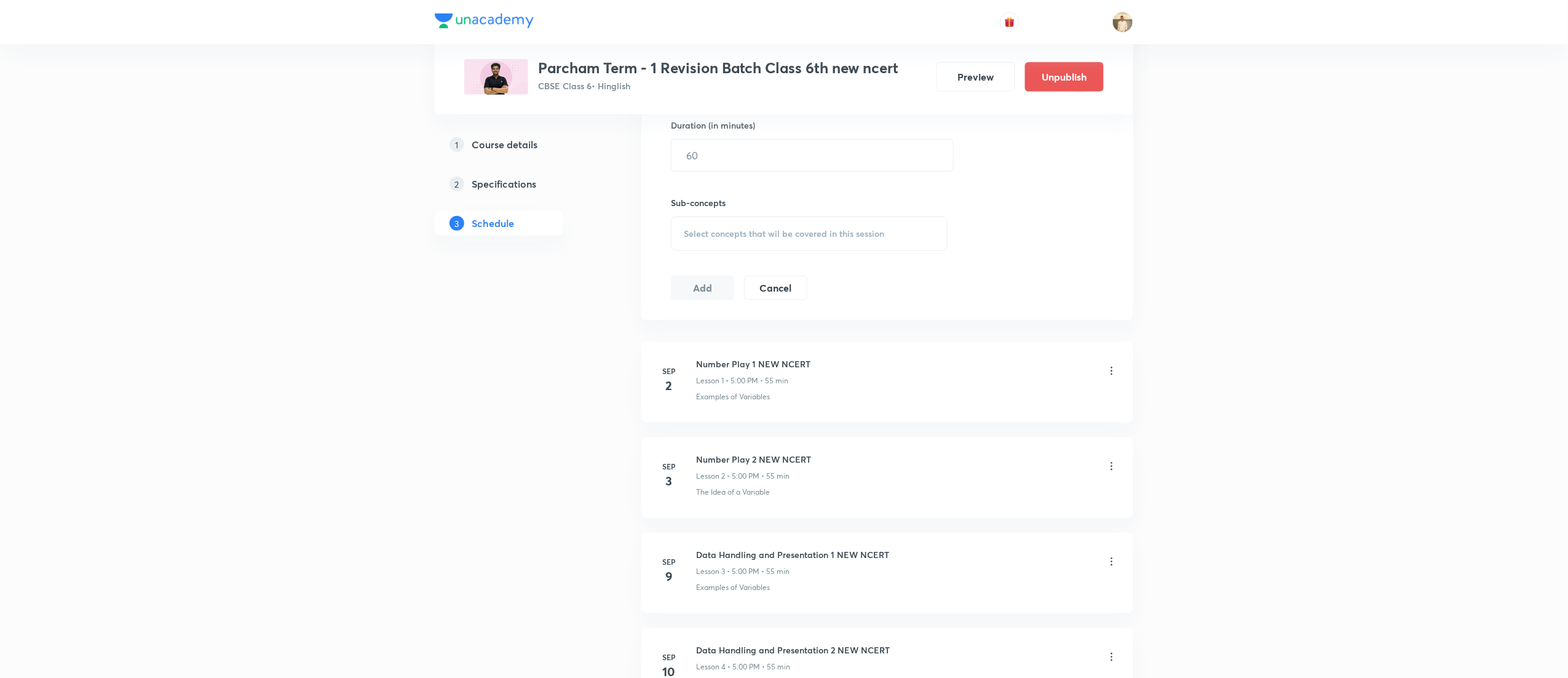
scroll to position [633, 0]
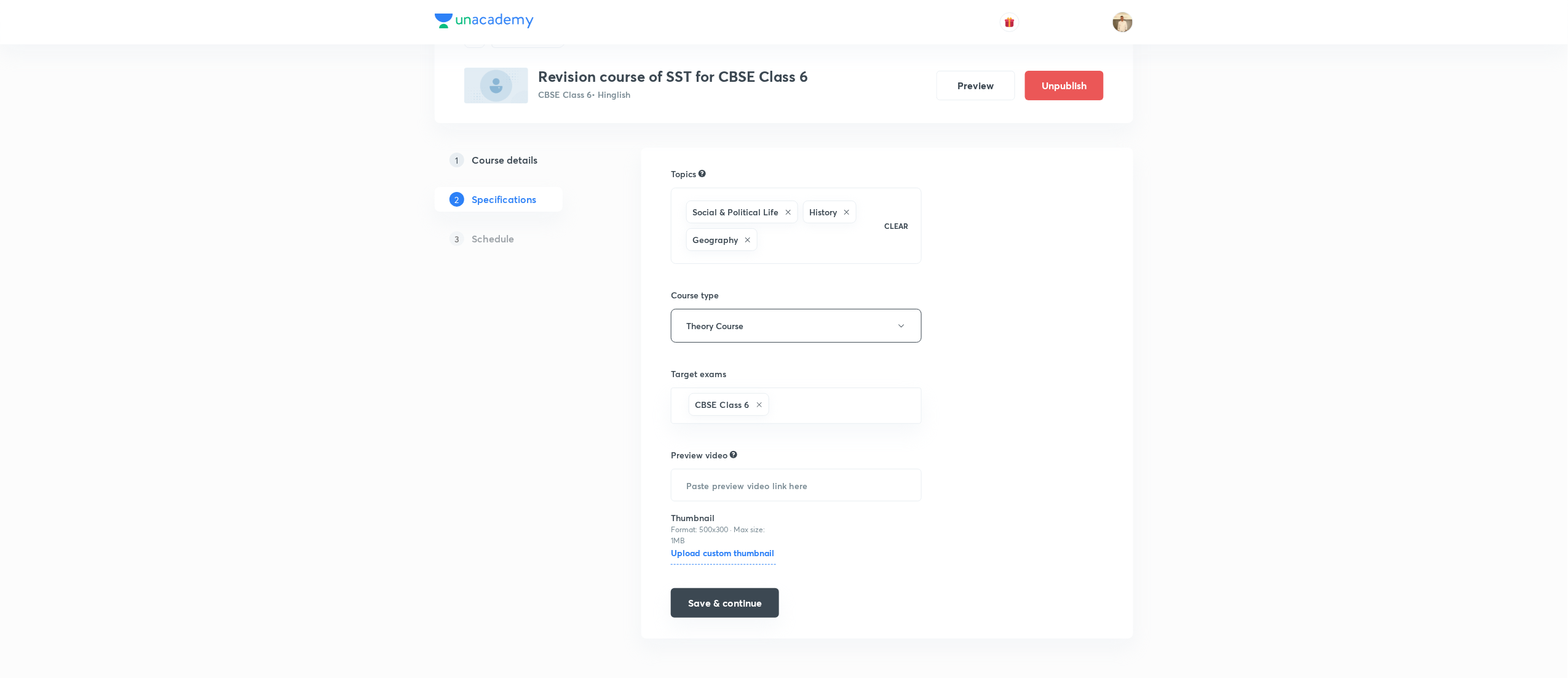
click at [727, 607] on button "Save & continue" at bounding box center [725, 603] width 108 height 29
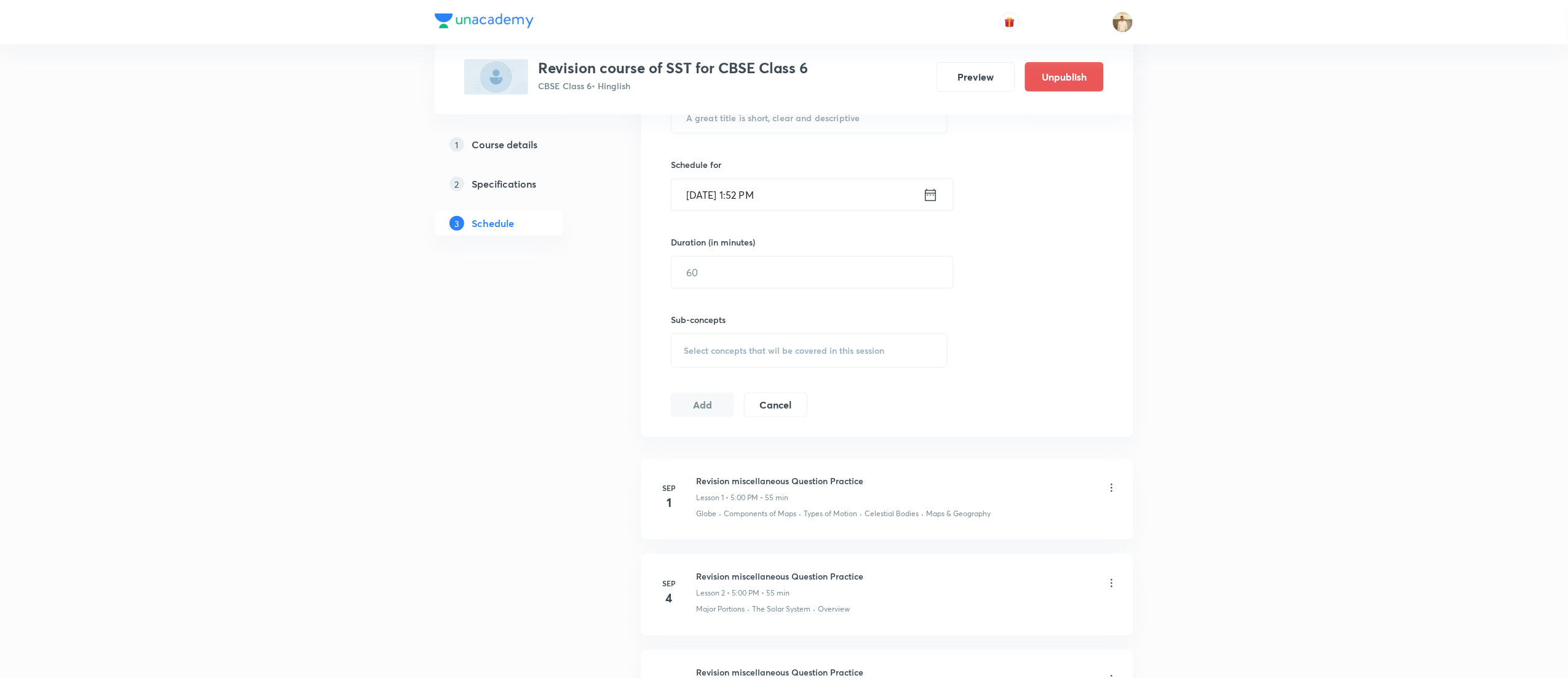
scroll to position [645, 0]
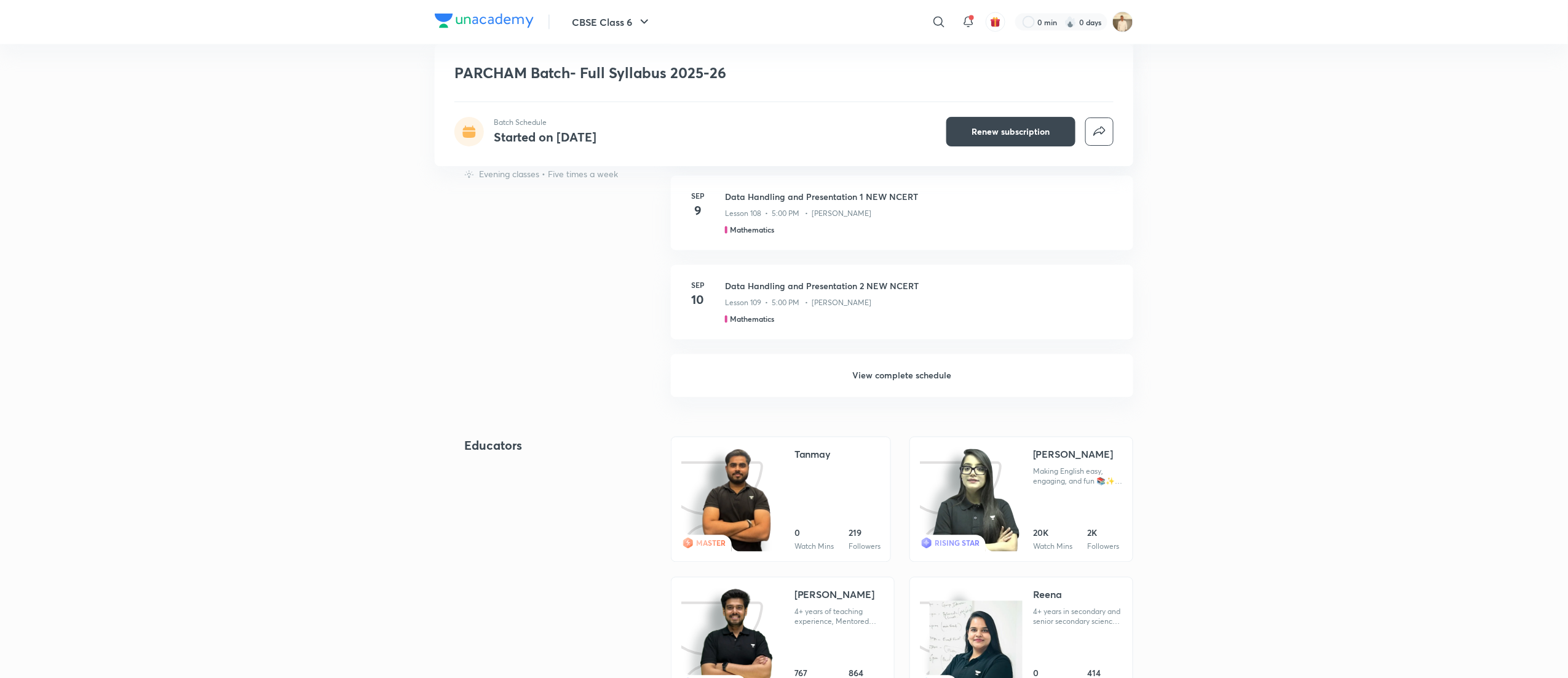
scroll to position [1054, 0]
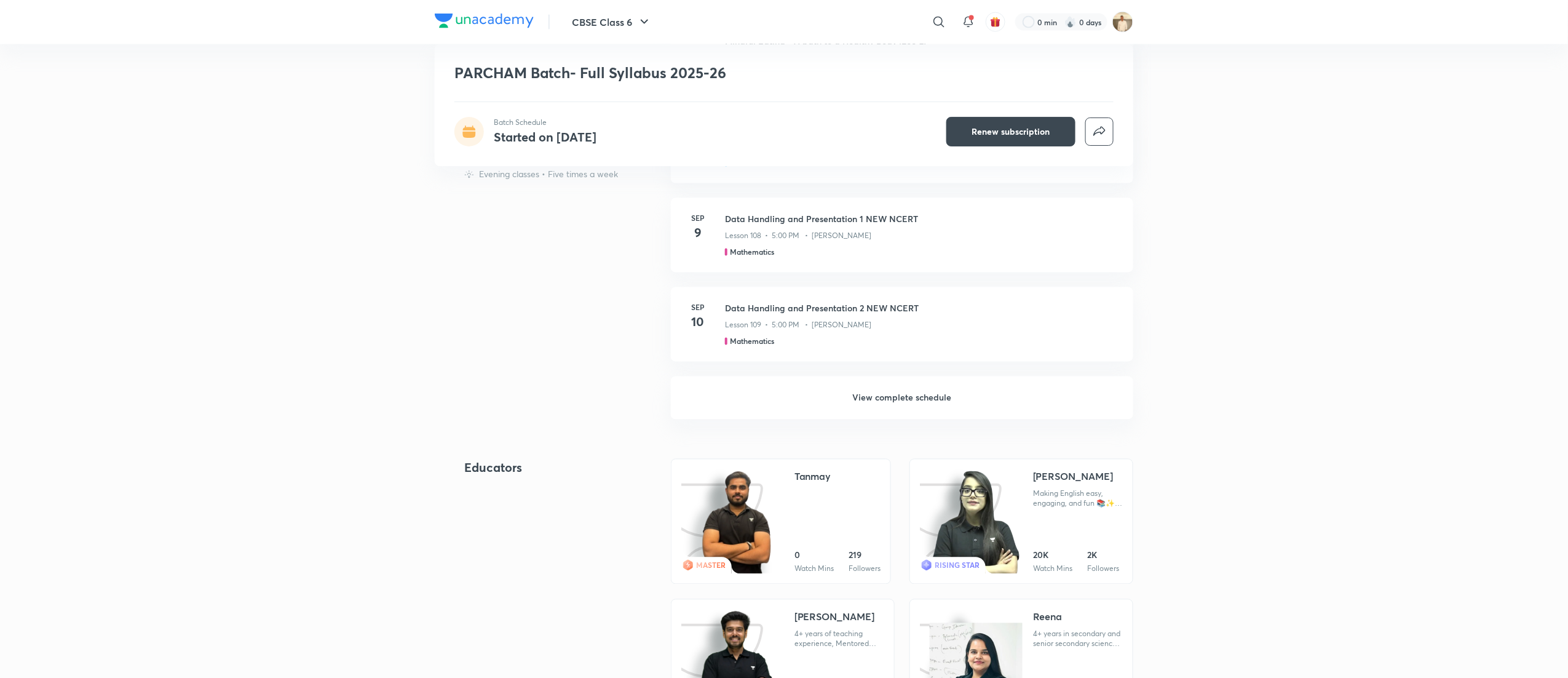
click at [884, 399] on h6 "View complete schedule" at bounding box center [902, 398] width 462 height 43
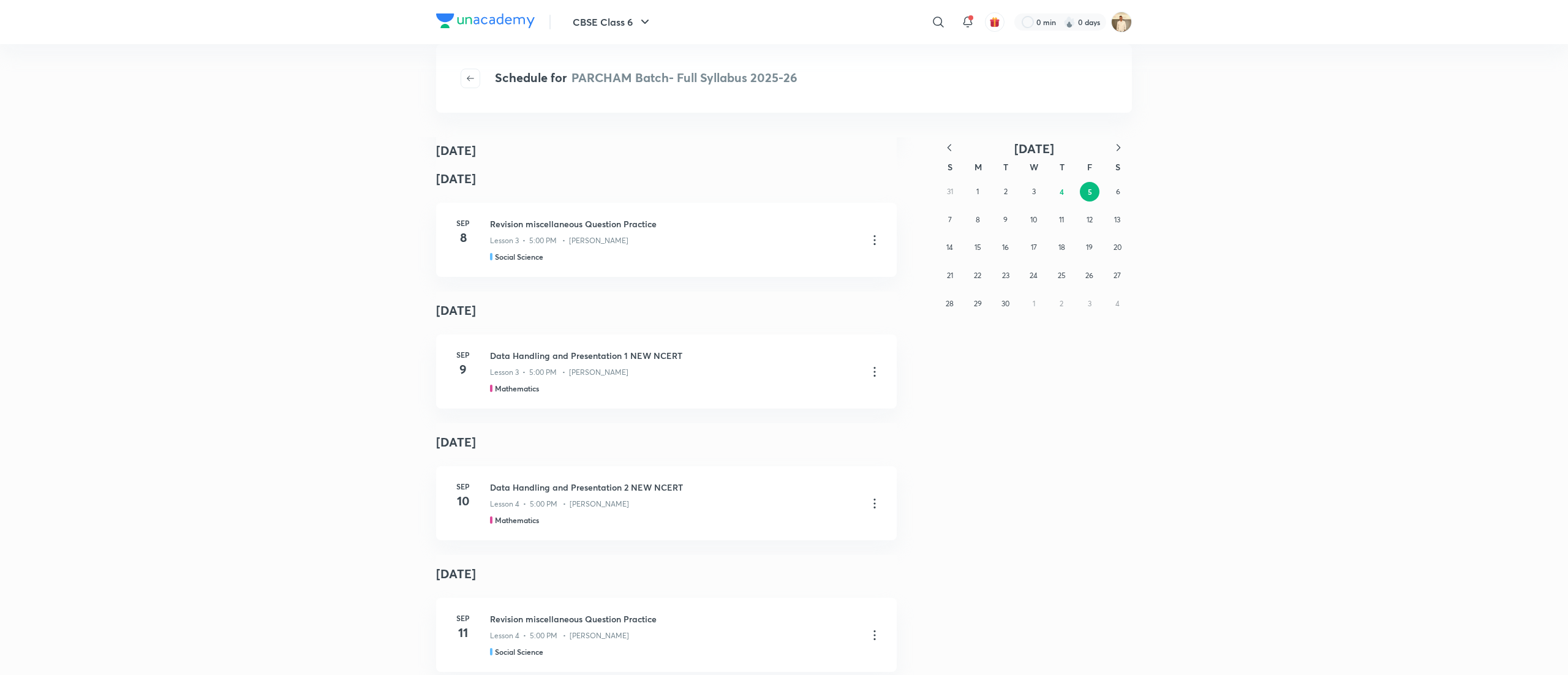
scroll to position [354, 0]
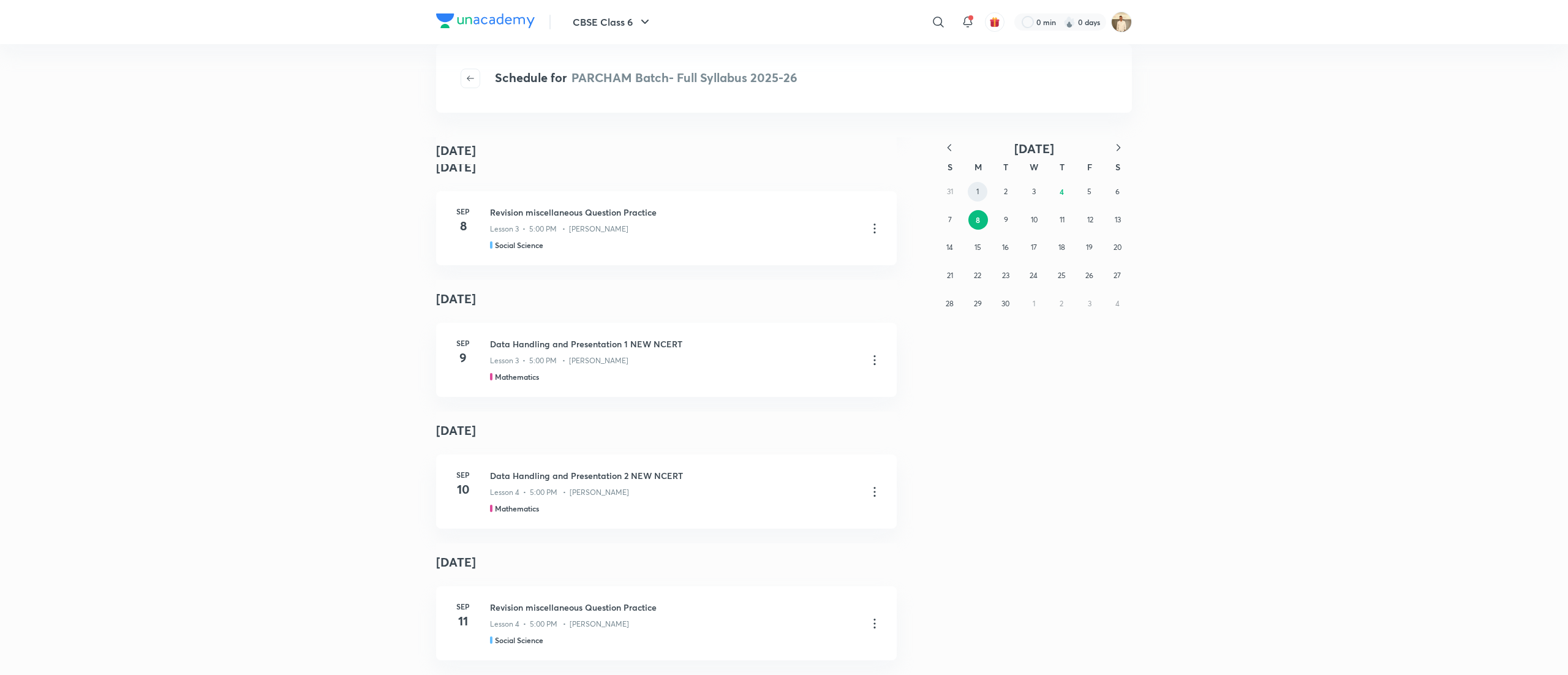
click at [981, 193] on button "1" at bounding box center [978, 192] width 20 height 20
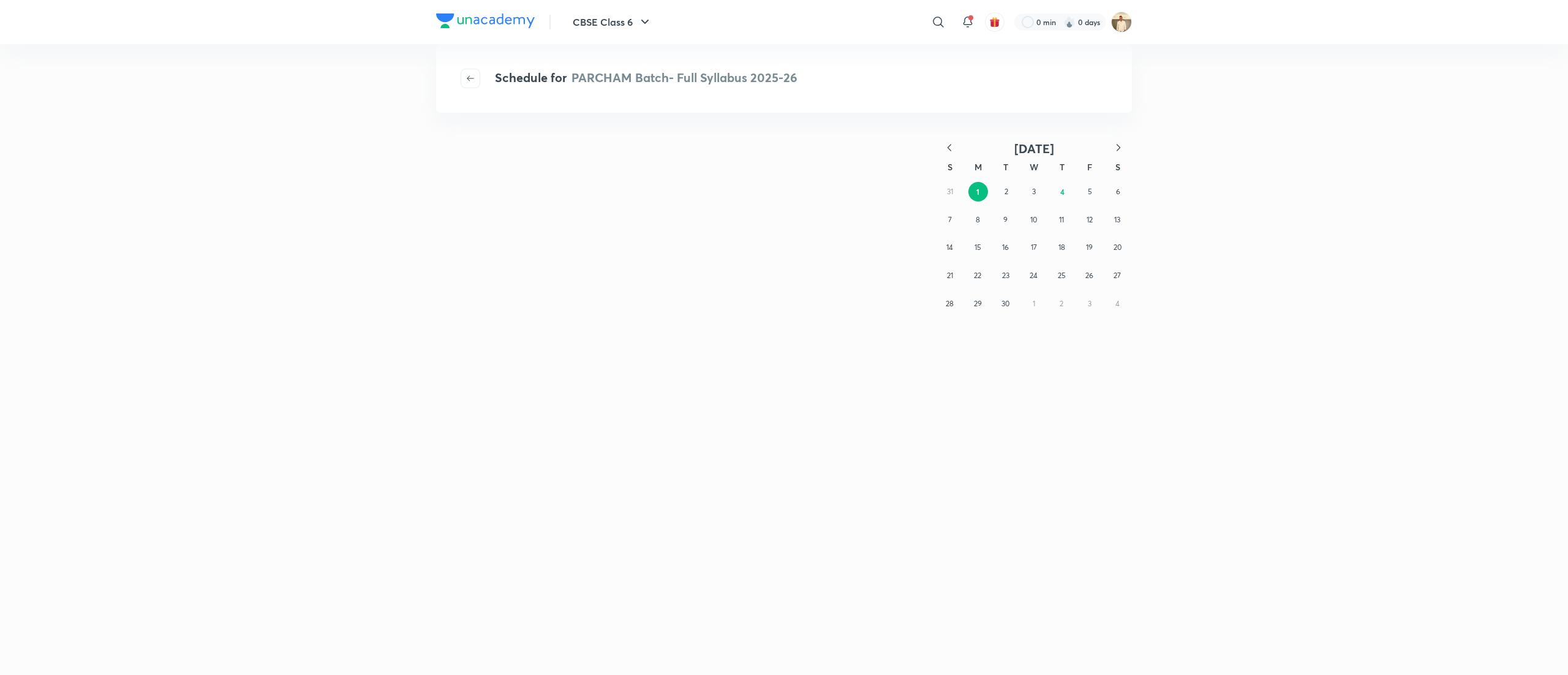
scroll to position [0, 0]
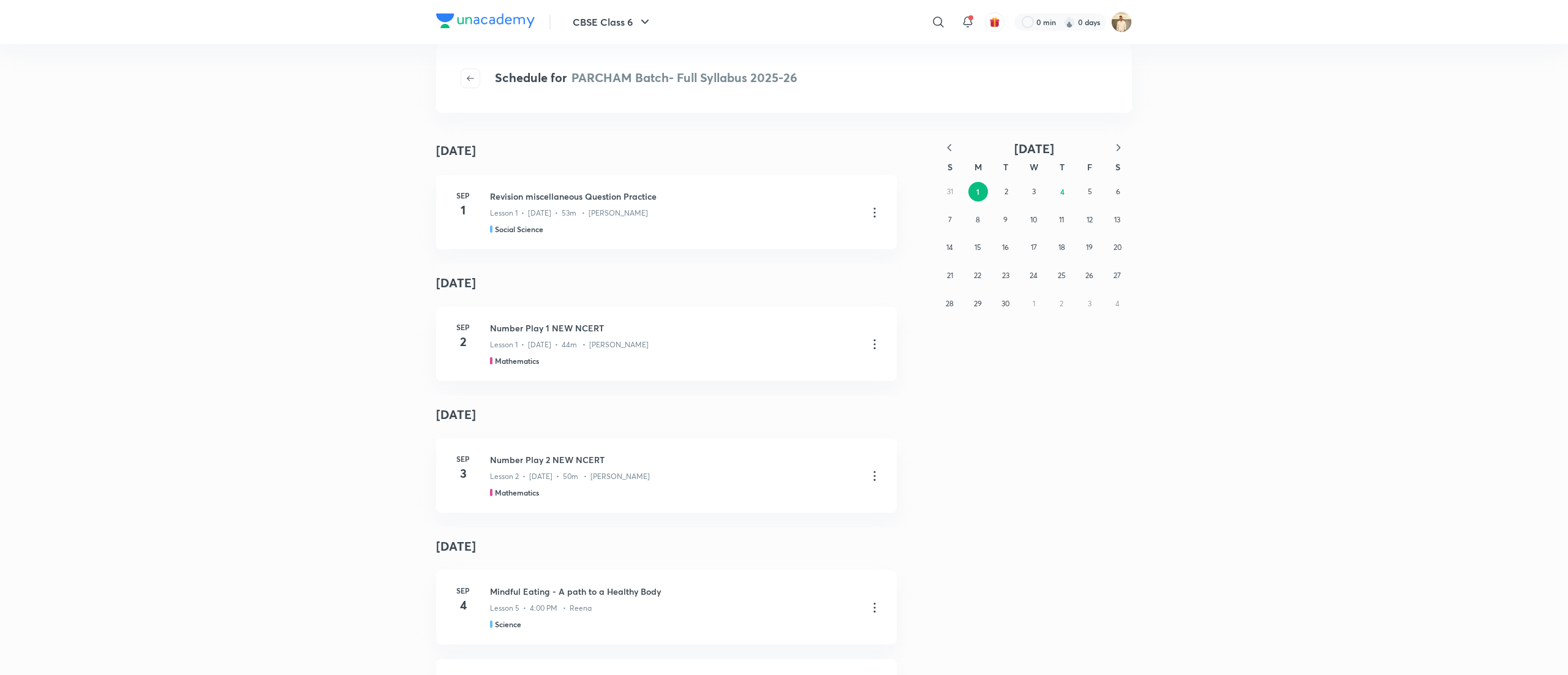
click at [953, 146] on icon "button" at bounding box center [949, 147] width 12 height 12
click at [1065, 276] on button "21" at bounding box center [1061, 276] width 20 height 20
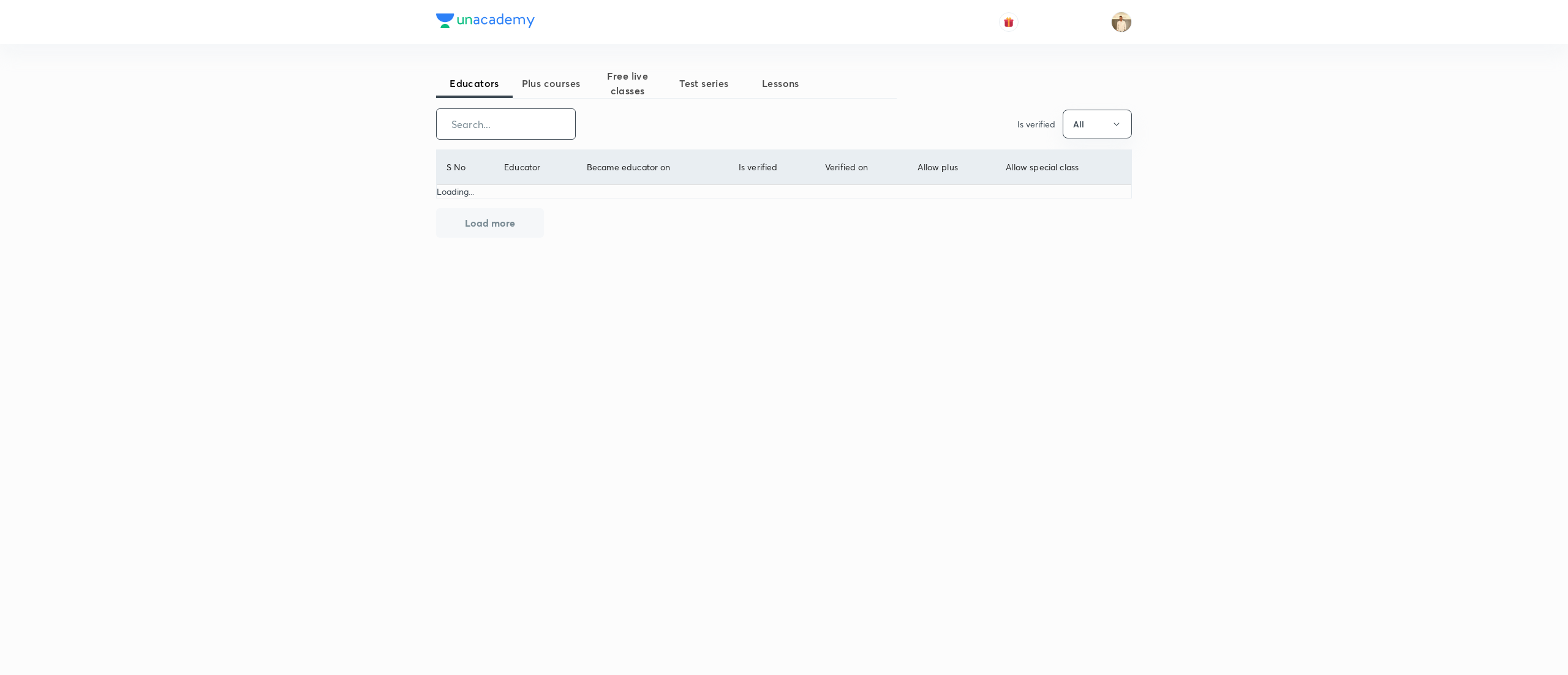
click at [555, 134] on input "text" at bounding box center [505, 124] width 138 height 31
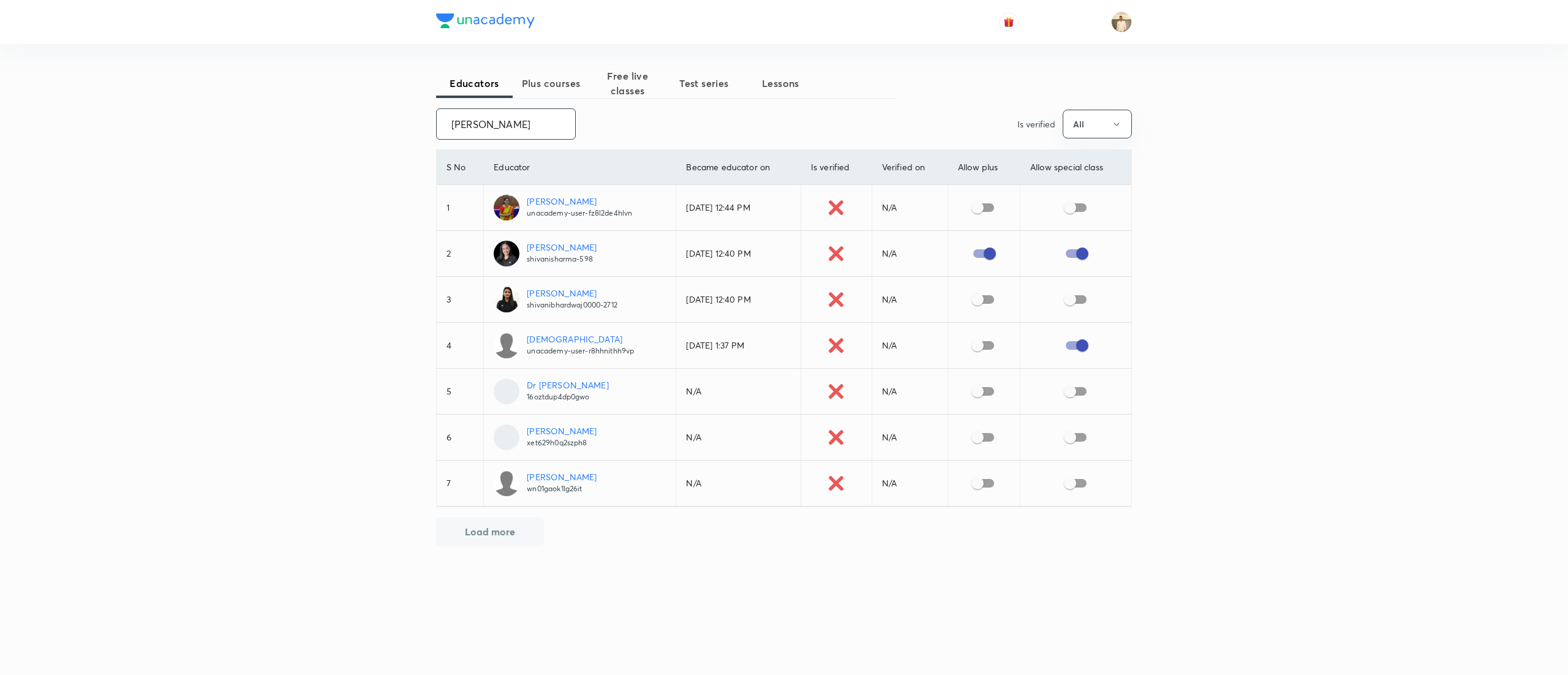
type input "[PERSON_NAME]"
click at [568, 246] on p "[PERSON_NAME]" at bounding box center [561, 246] width 70 height 13
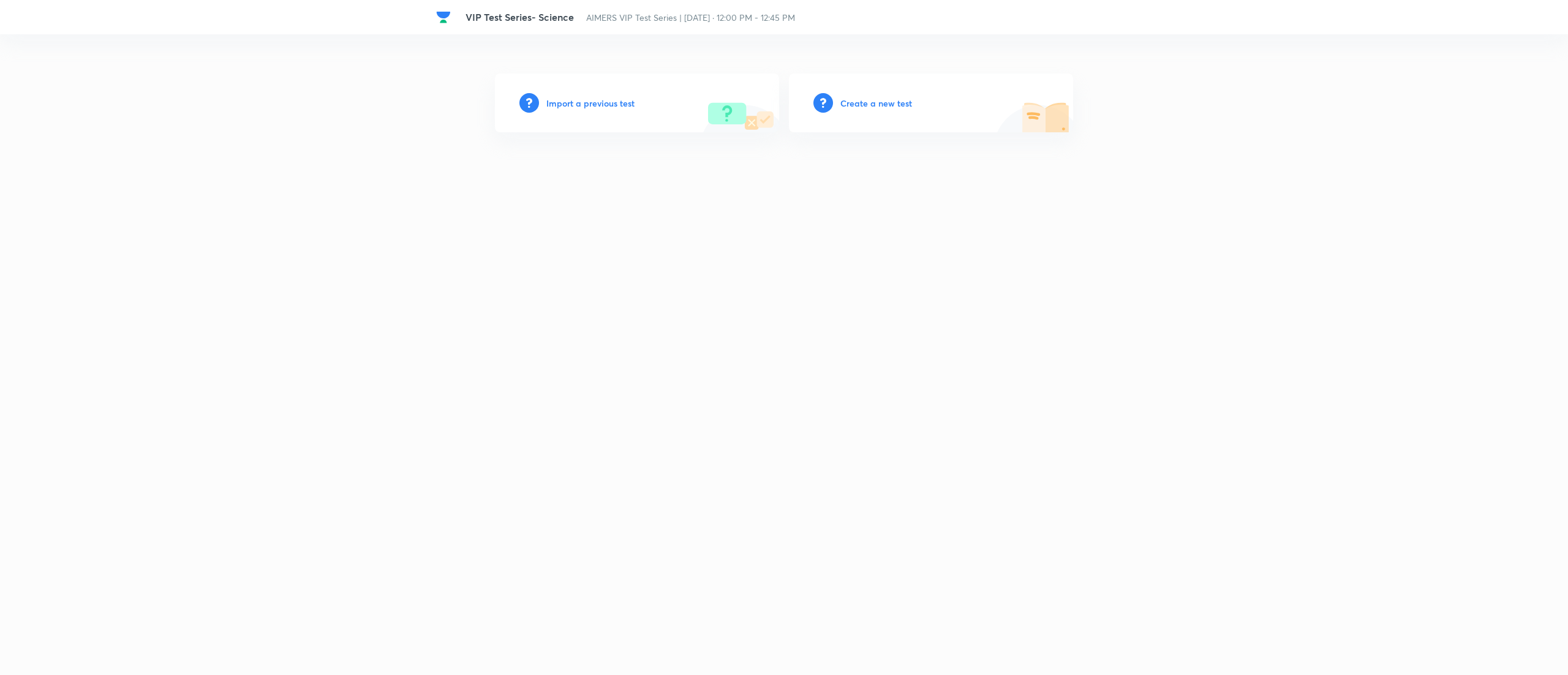
click at [893, 97] on h6 "Create a new test" at bounding box center [876, 103] width 72 height 13
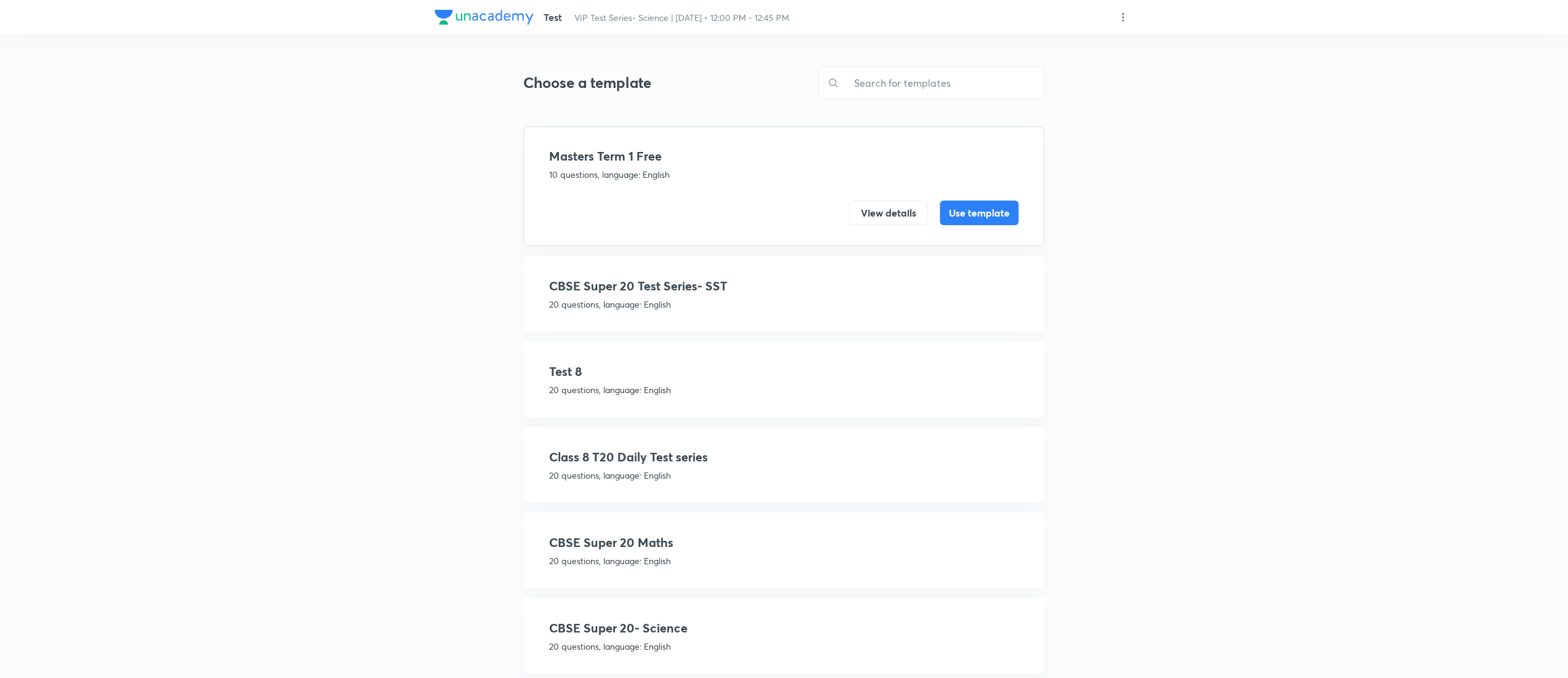
scroll to position [23, 0]
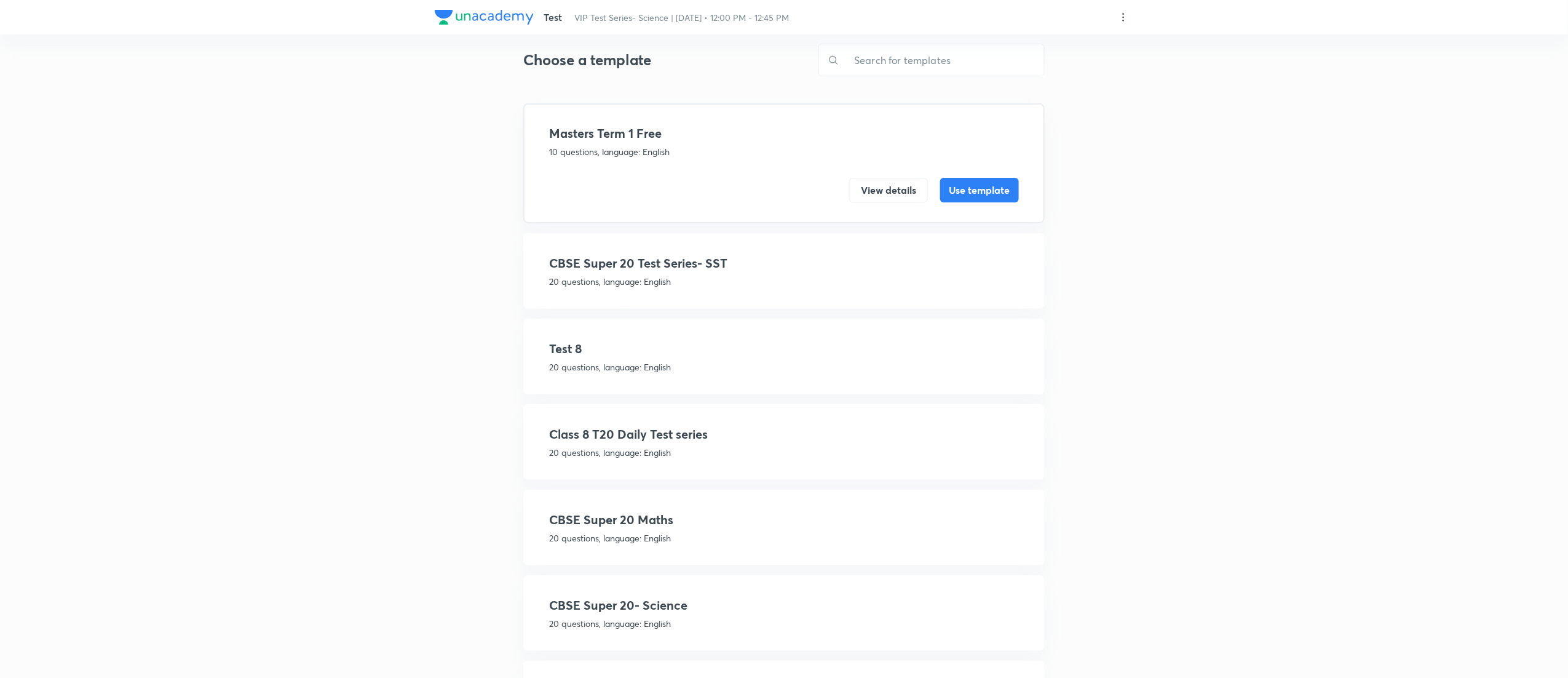
click at [652, 598] on h4 "CBSE Super 20- Science" at bounding box center [784, 606] width 470 height 19
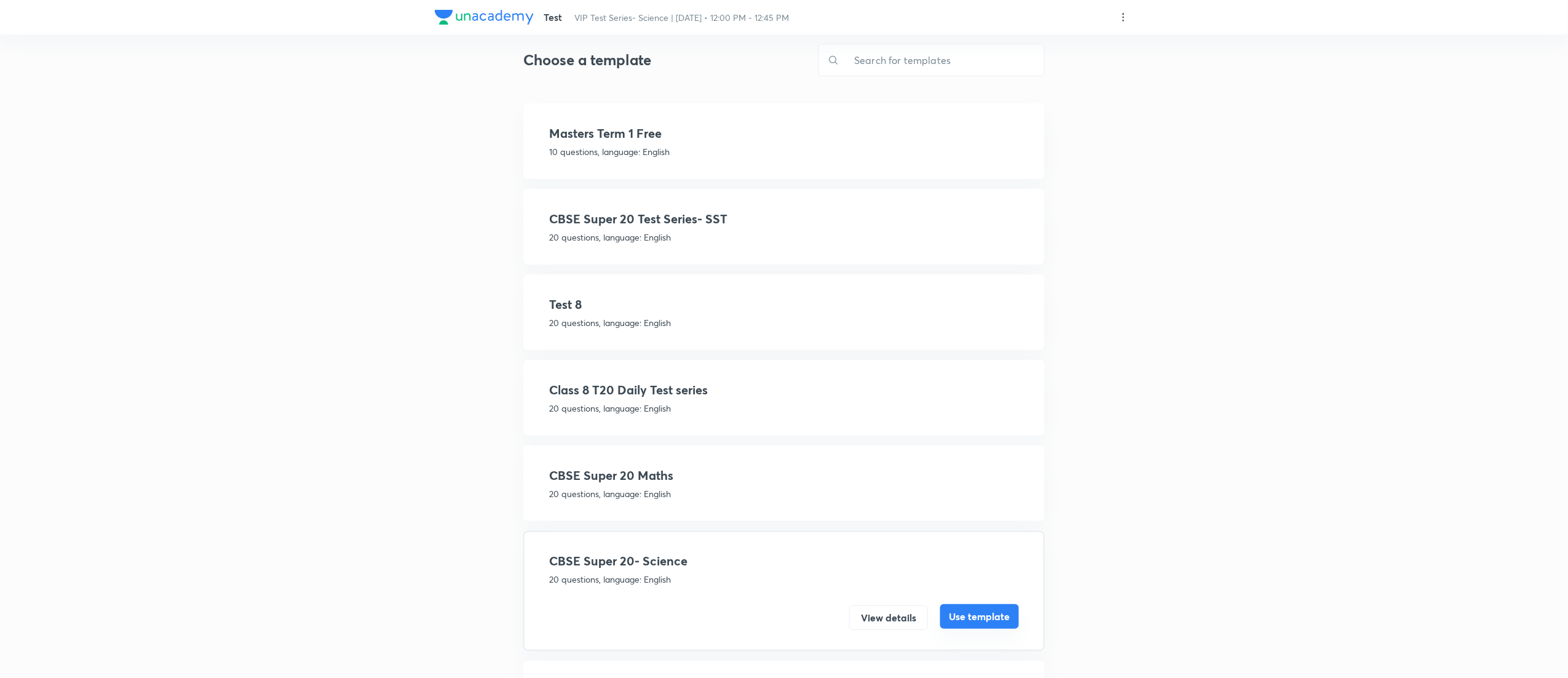
click at [984, 612] on button "Use template" at bounding box center [980, 617] width 79 height 25
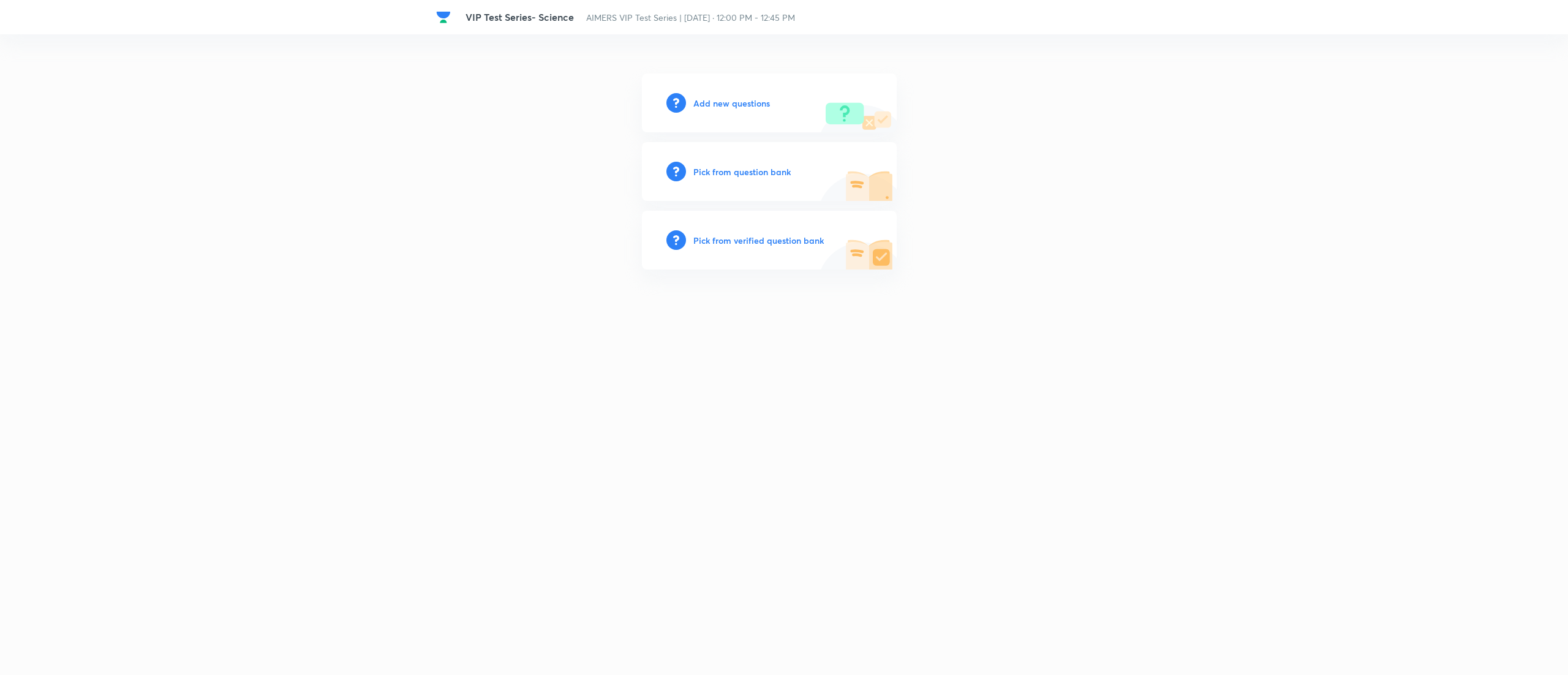
click at [739, 169] on h6 "Pick from question bank" at bounding box center [742, 171] width 98 height 13
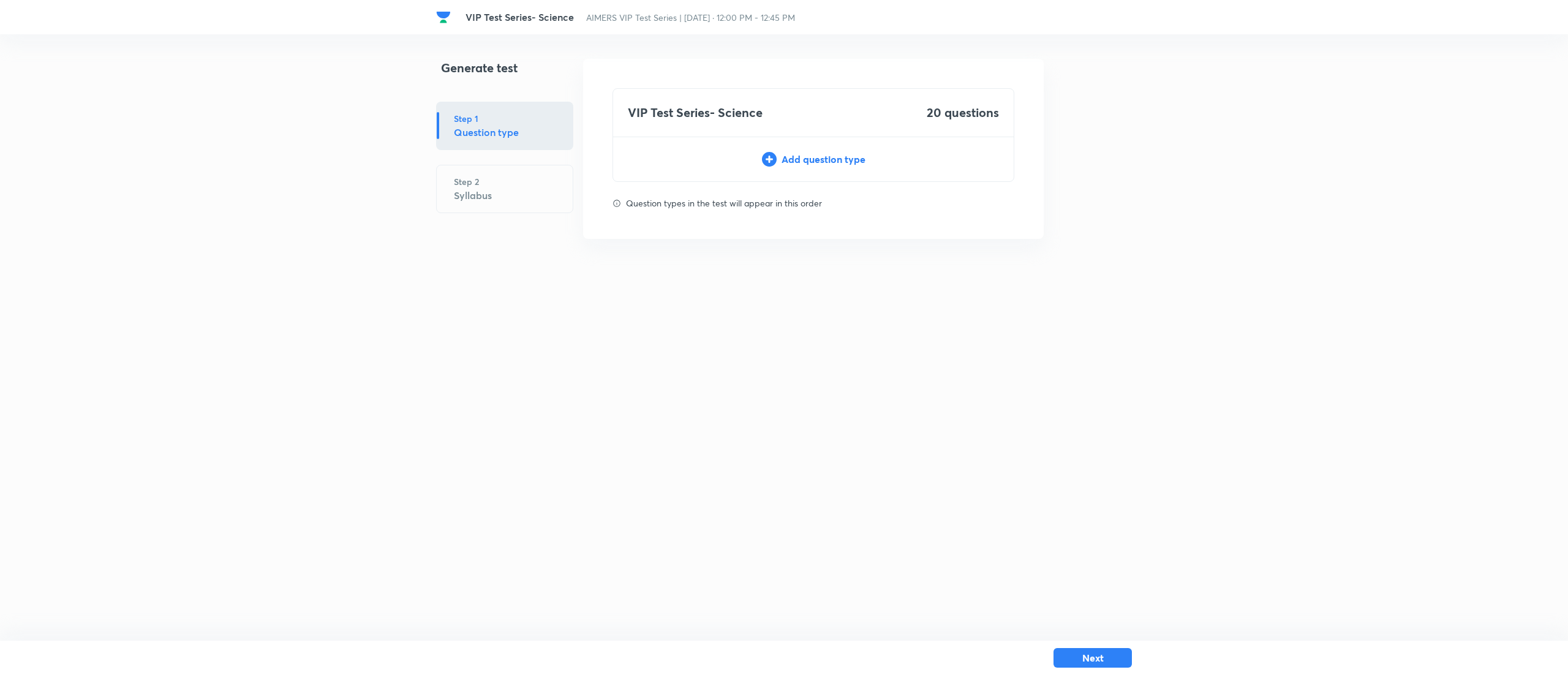
click at [801, 157] on div "Add question type" at bounding box center [813, 159] width 400 height 15
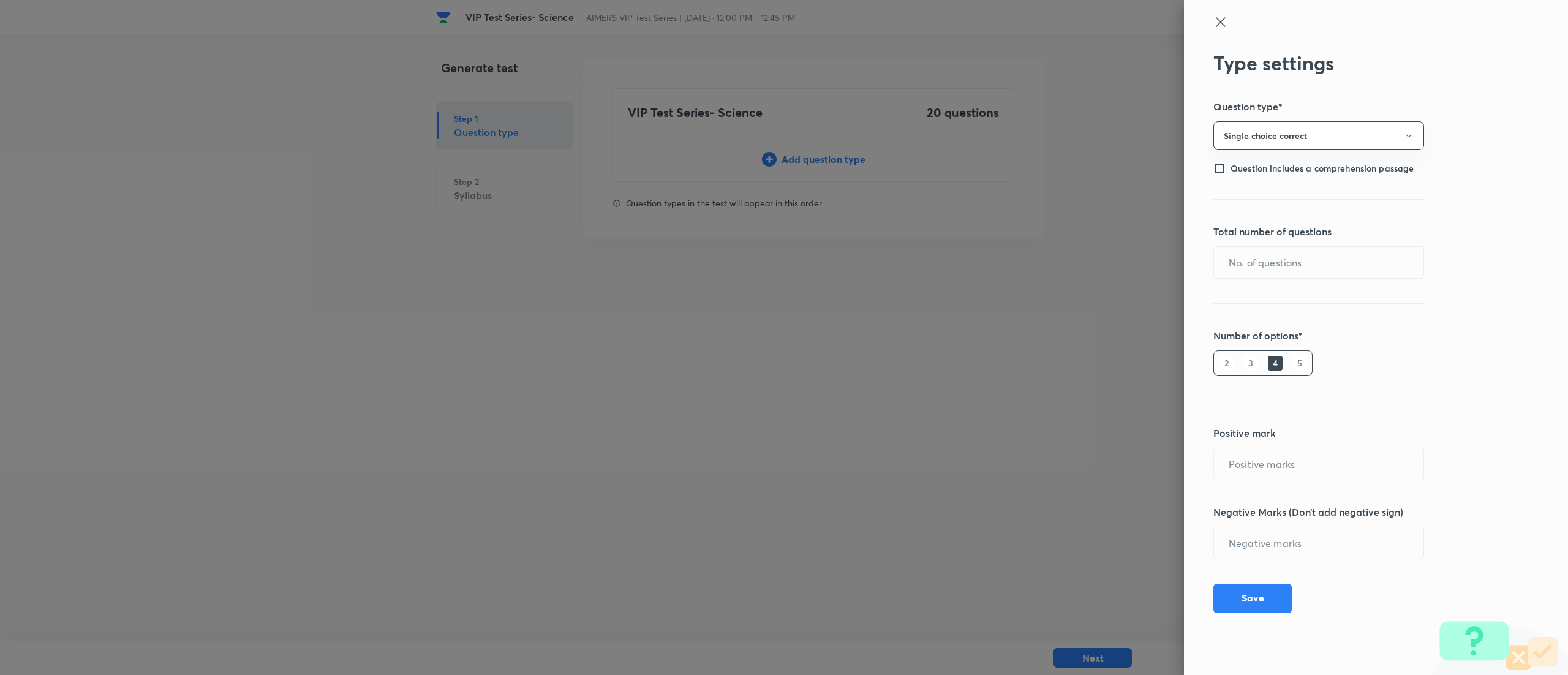
type input "1"
type input "0"
click at [1355, 262] on input "text" at bounding box center [1318, 262] width 209 height 31
type input "20"
click at [1253, 597] on button "Save" at bounding box center [1253, 597] width 78 height 29
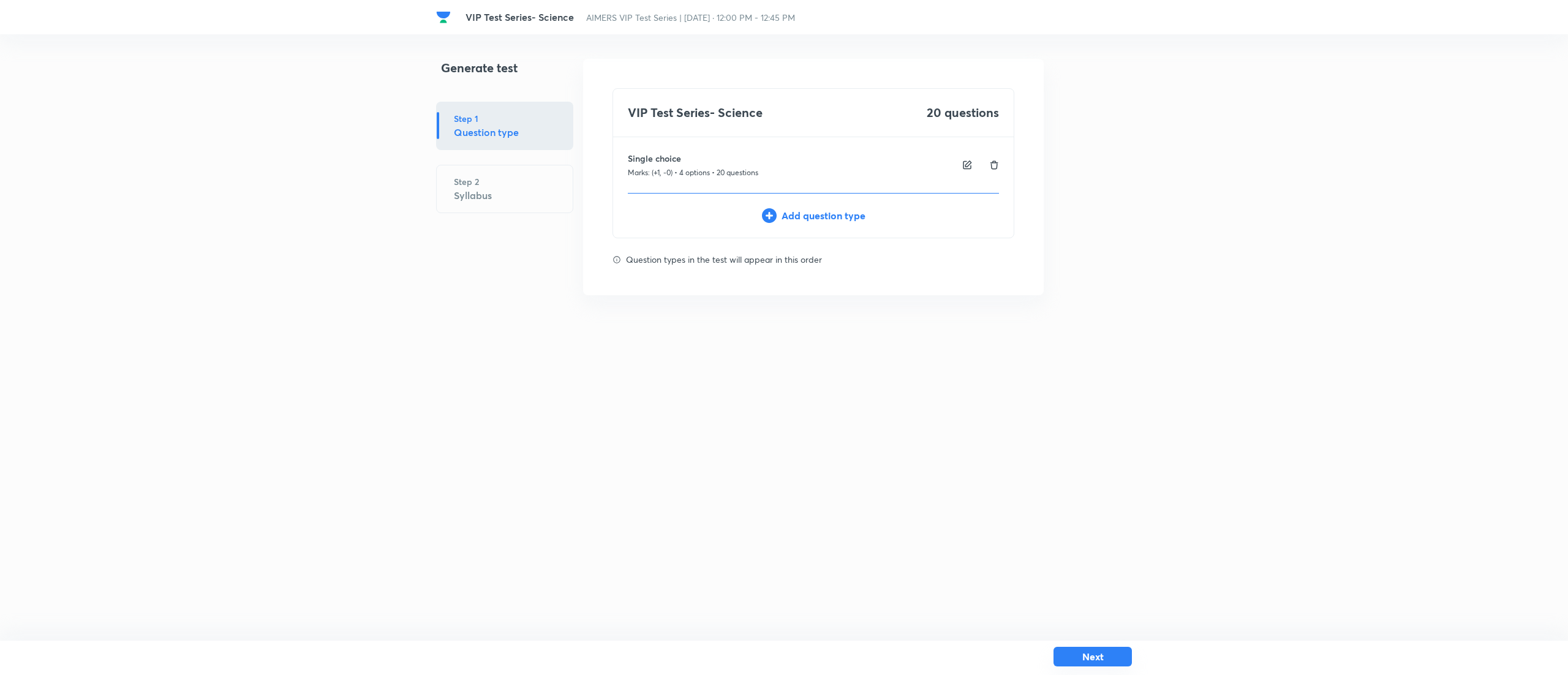
click at [1116, 654] on button "Next" at bounding box center [1092, 657] width 78 height 20
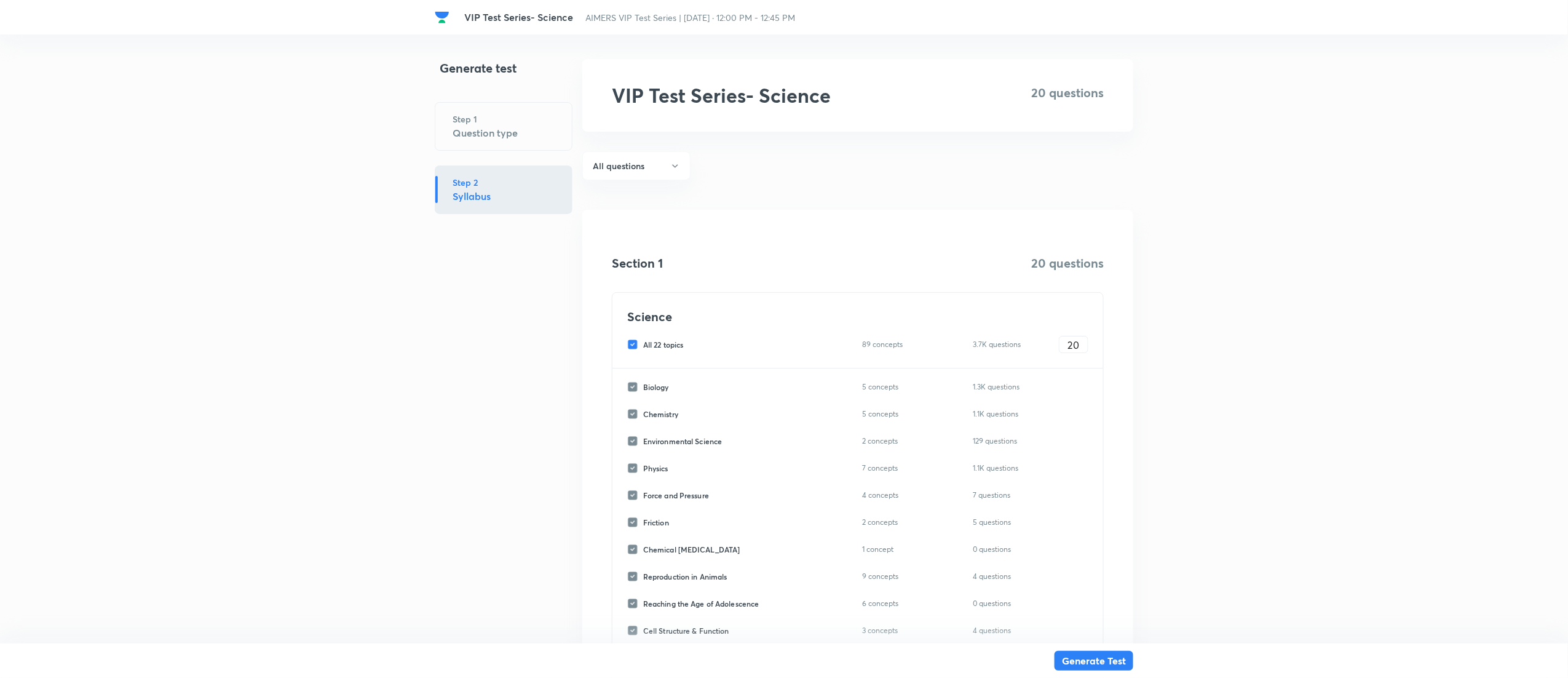
click at [633, 344] on input "All 22 topics" at bounding box center [636, 344] width 16 height 11
checkbox input "false"
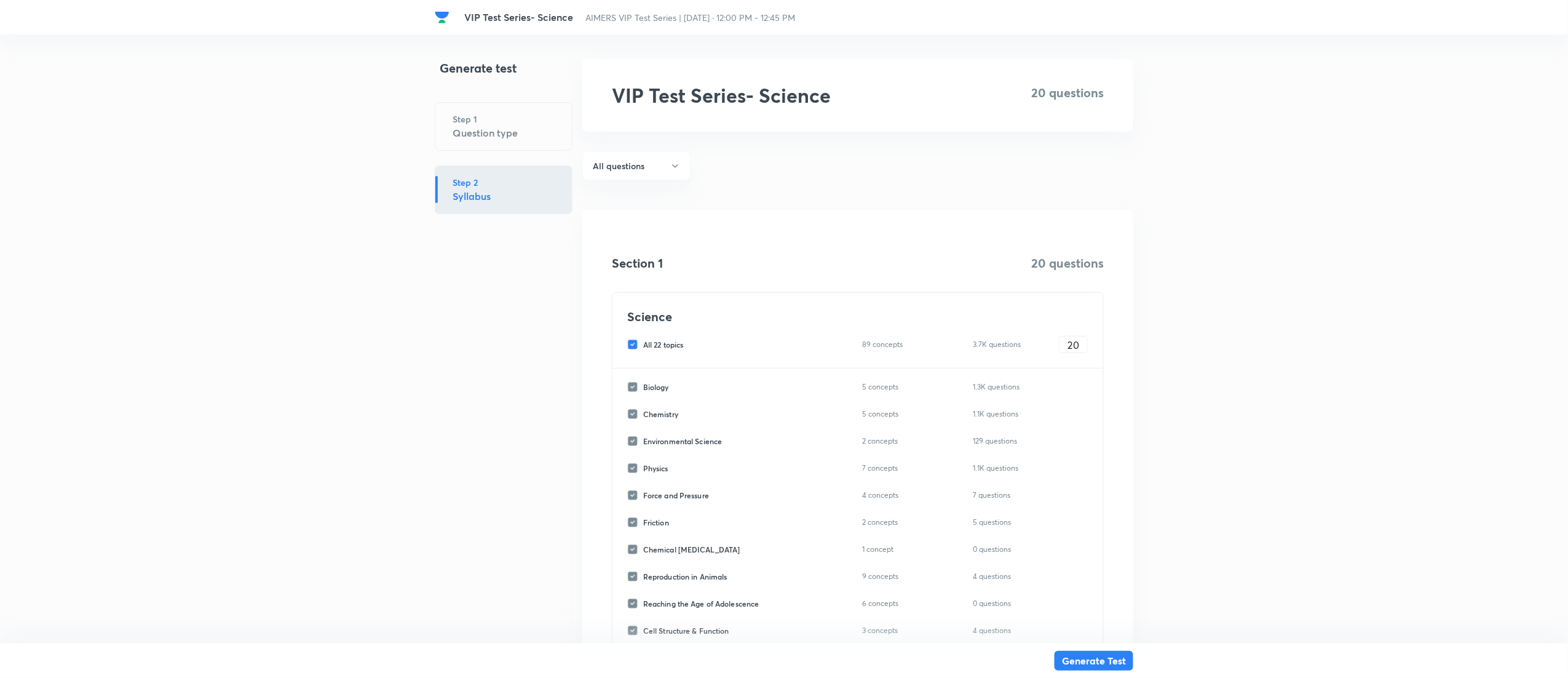
checkbox input "false"
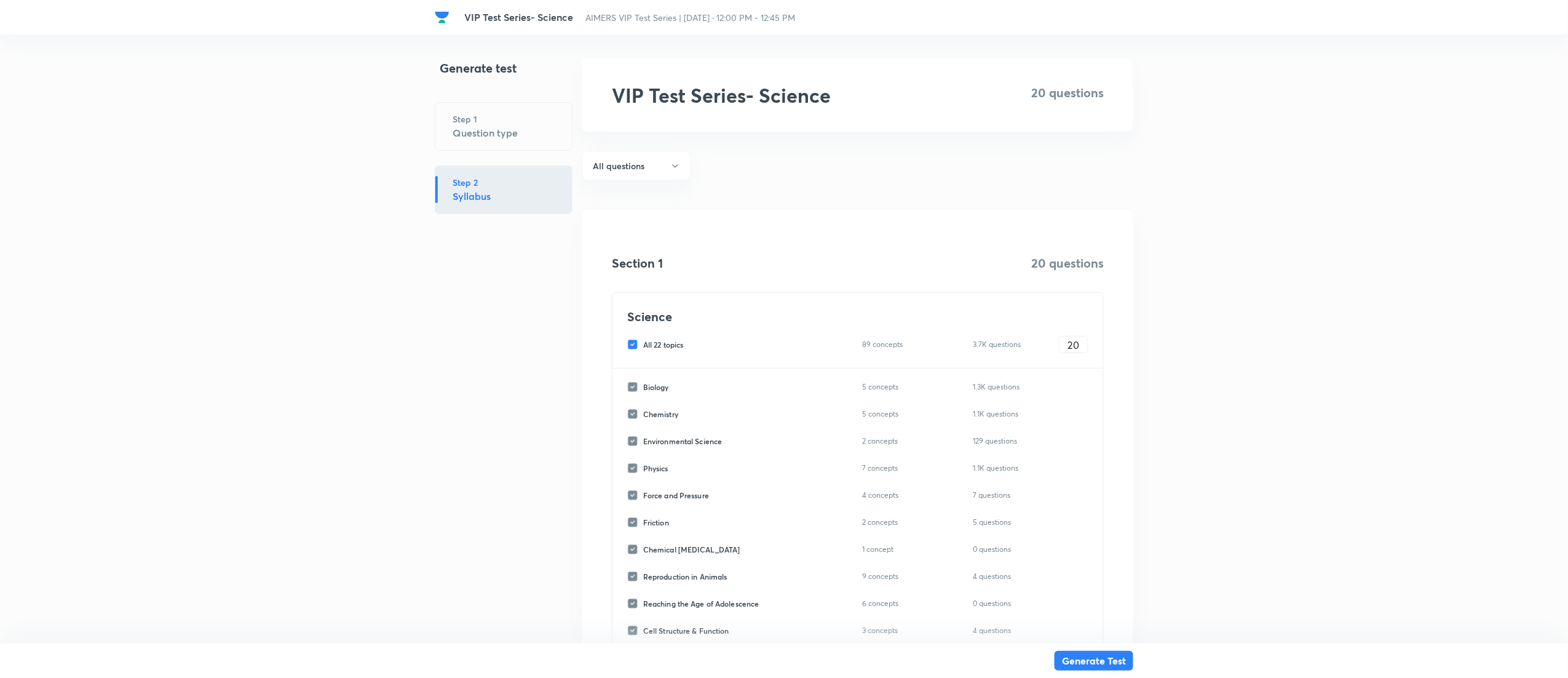
checkbox input "false"
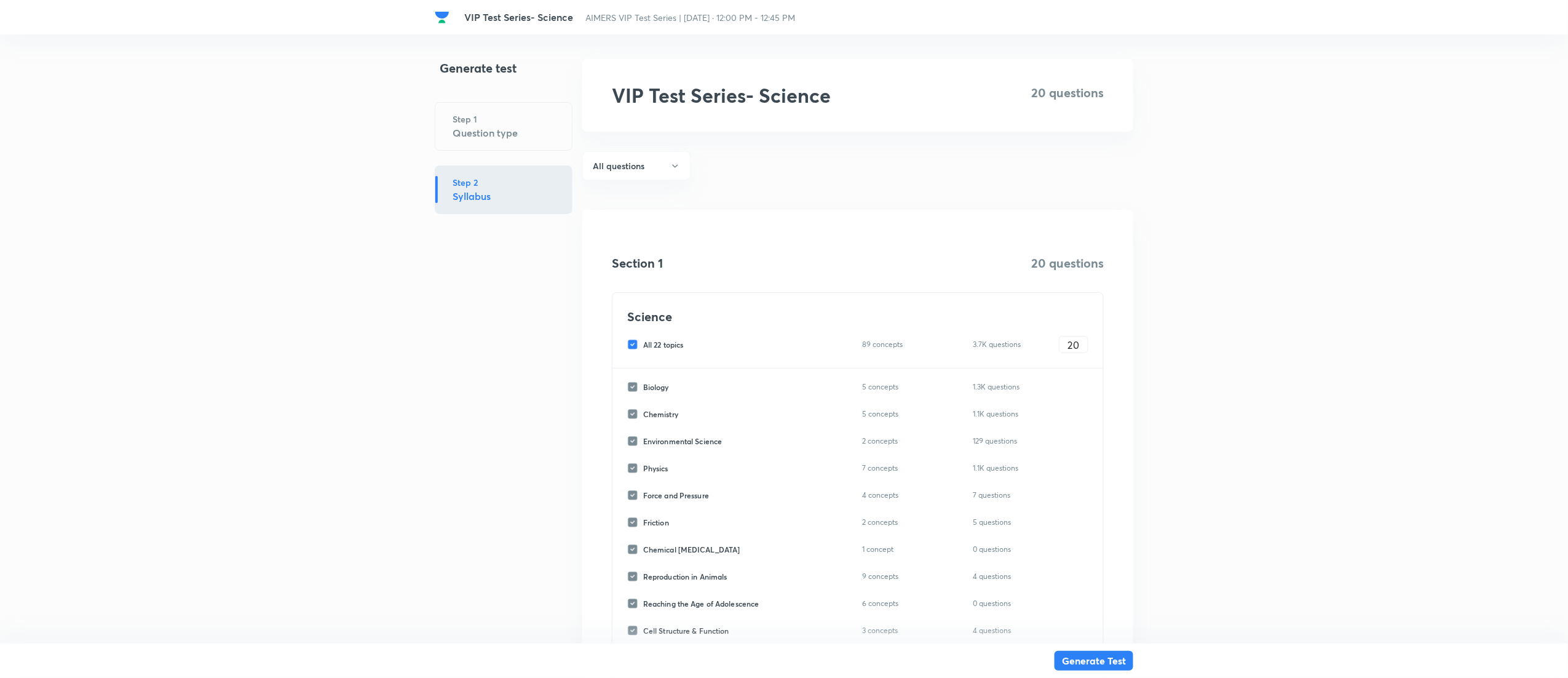
checkbox input "false"
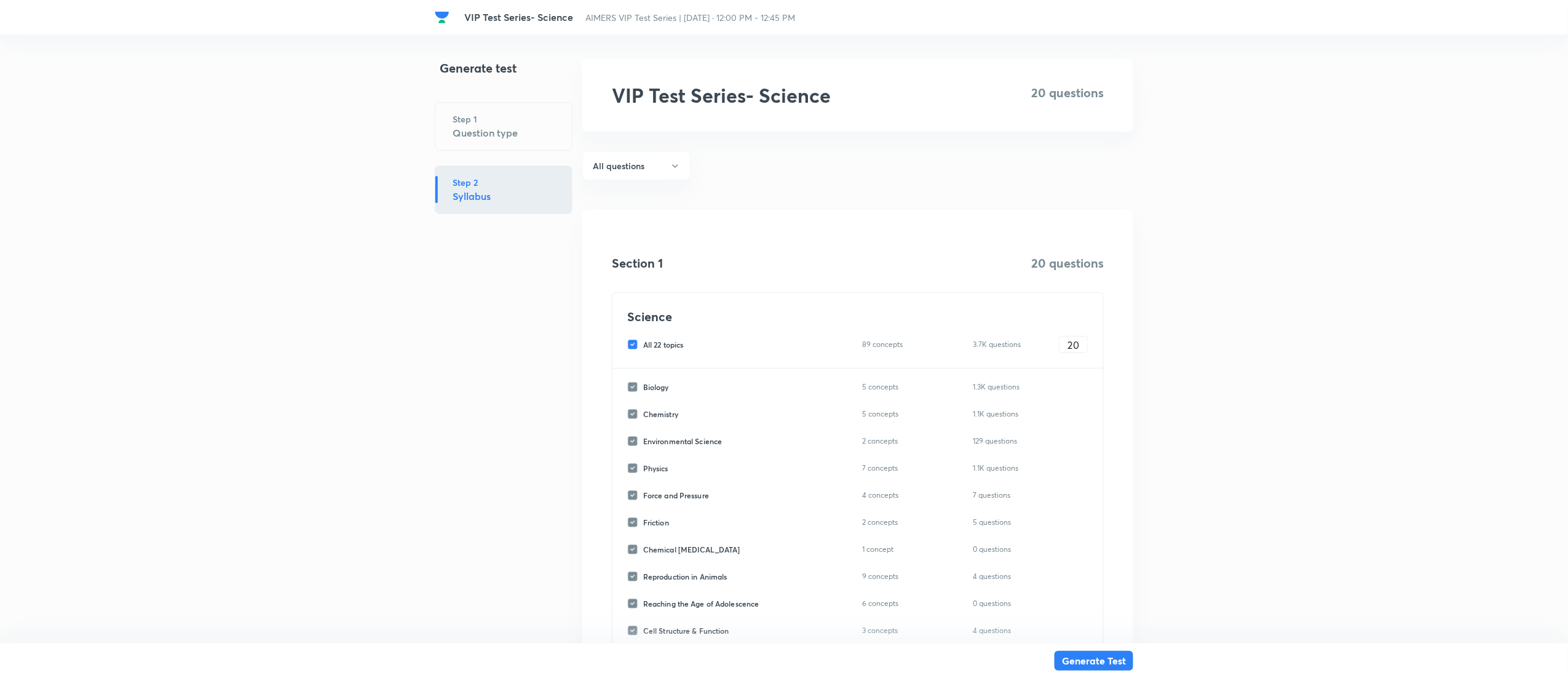
checkbox input "false"
click at [637, 416] on input "Chemistry" at bounding box center [636, 414] width 16 height 11
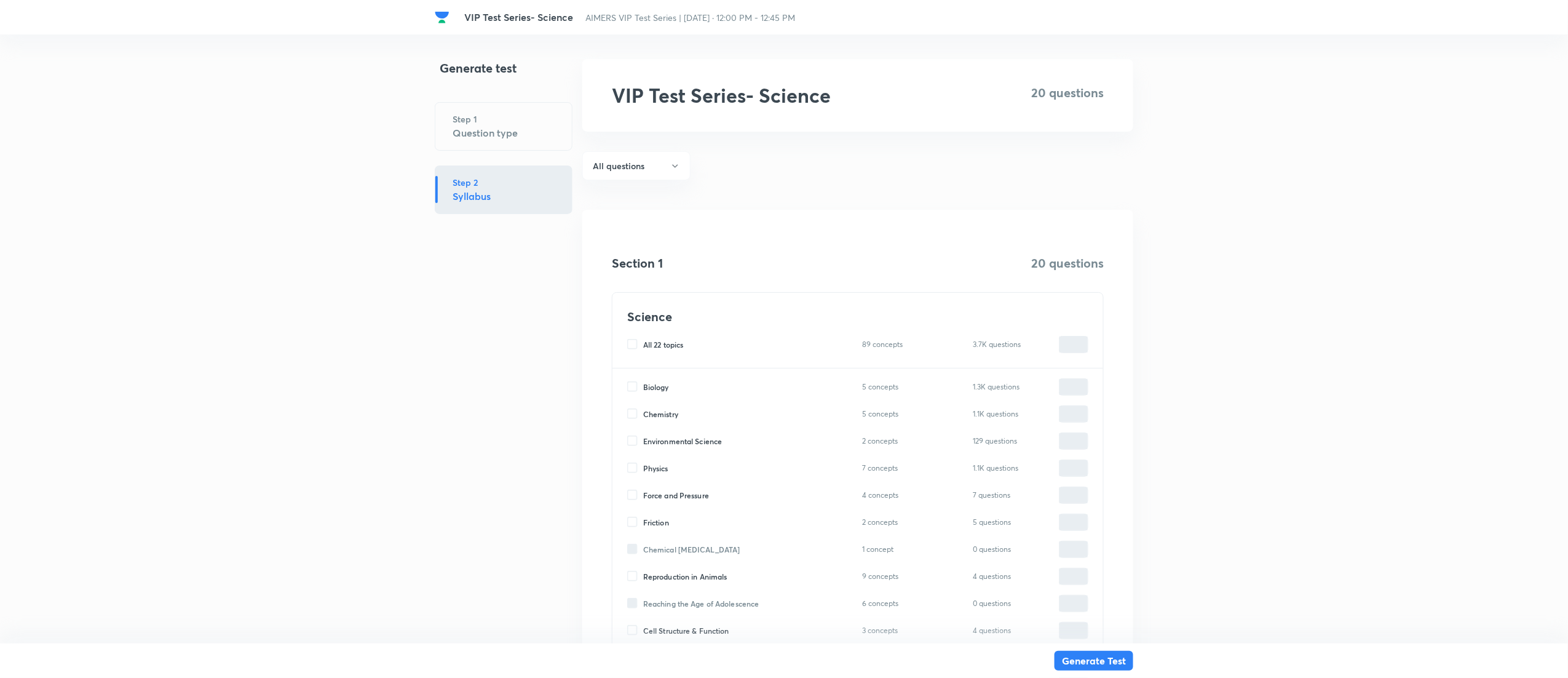
checkbox input "true"
type input "0"
click at [1075, 415] on input "0" at bounding box center [1074, 414] width 28 height 21
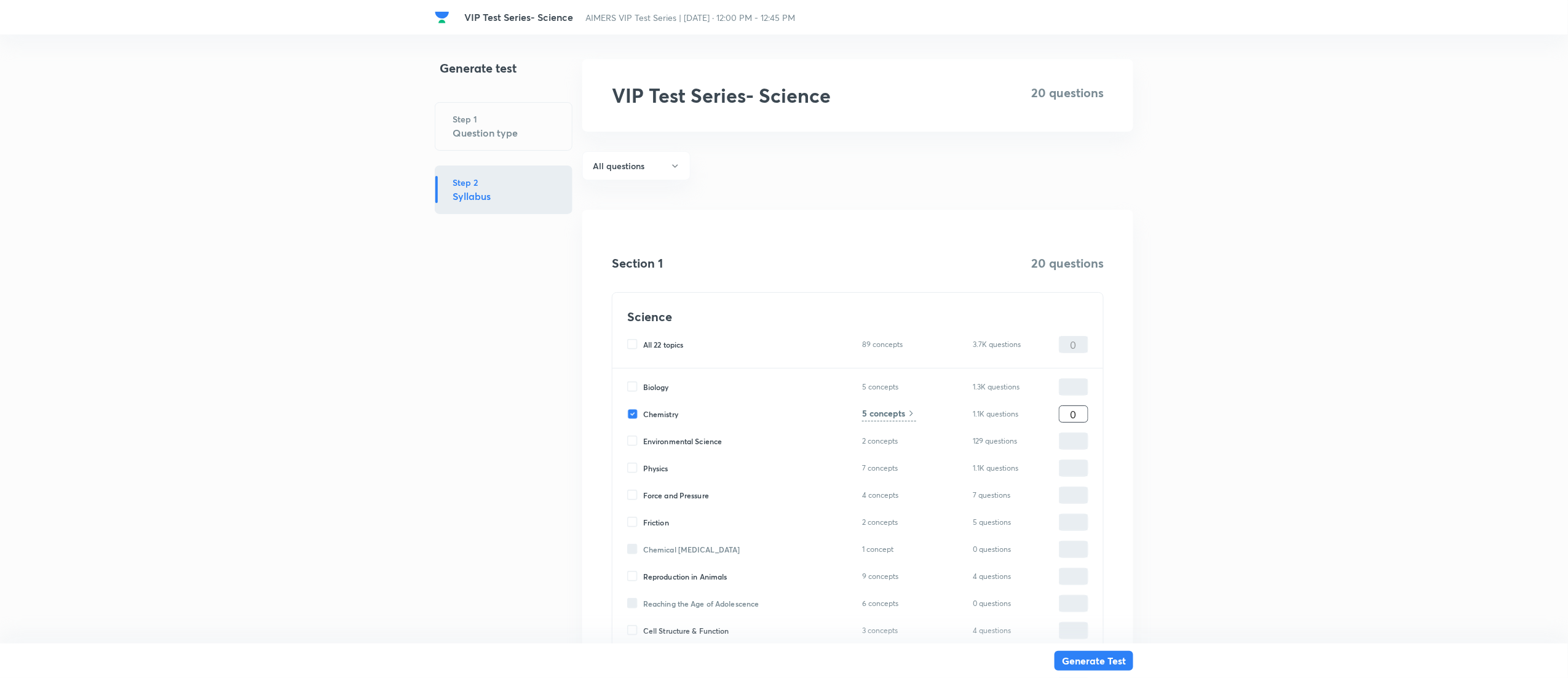
type input "2"
type input "20"
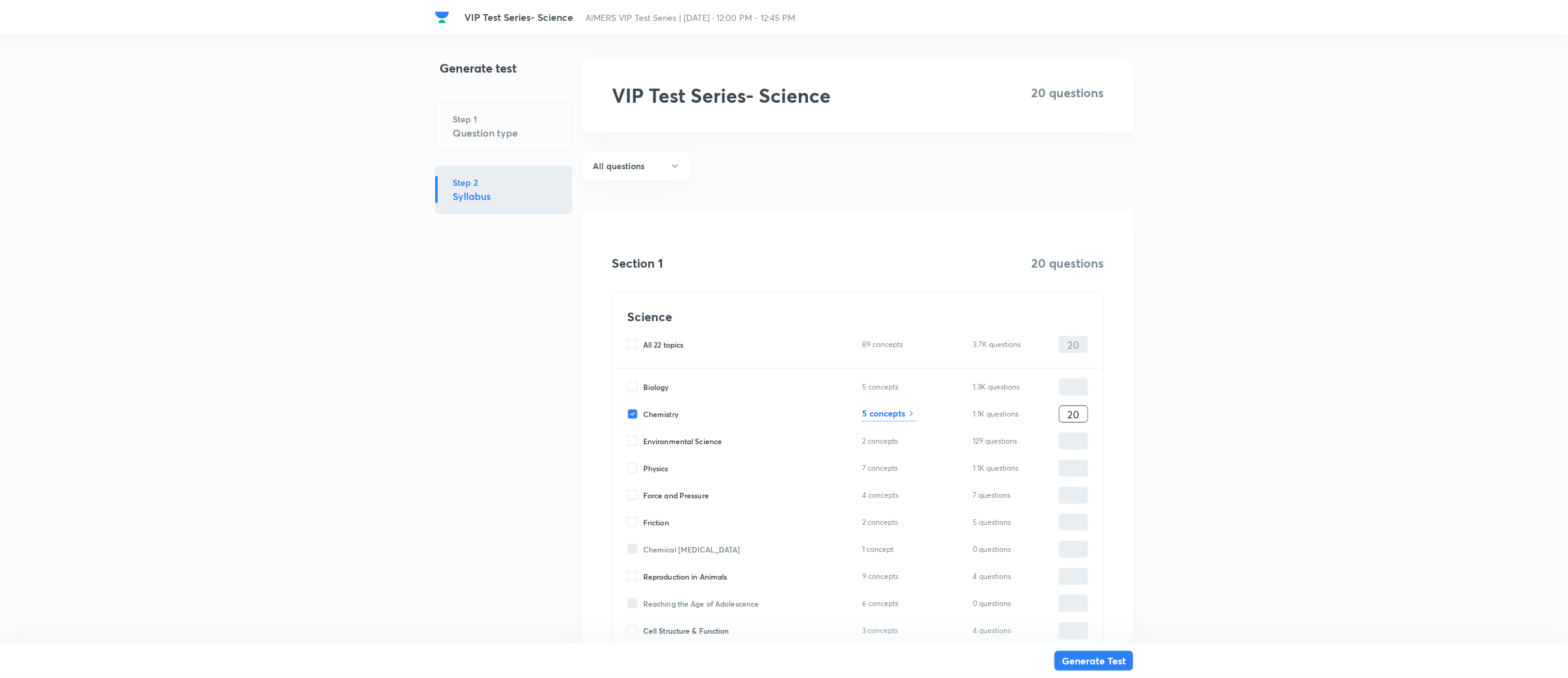
click at [880, 412] on h6 "5 concepts" at bounding box center [884, 413] width 43 height 13
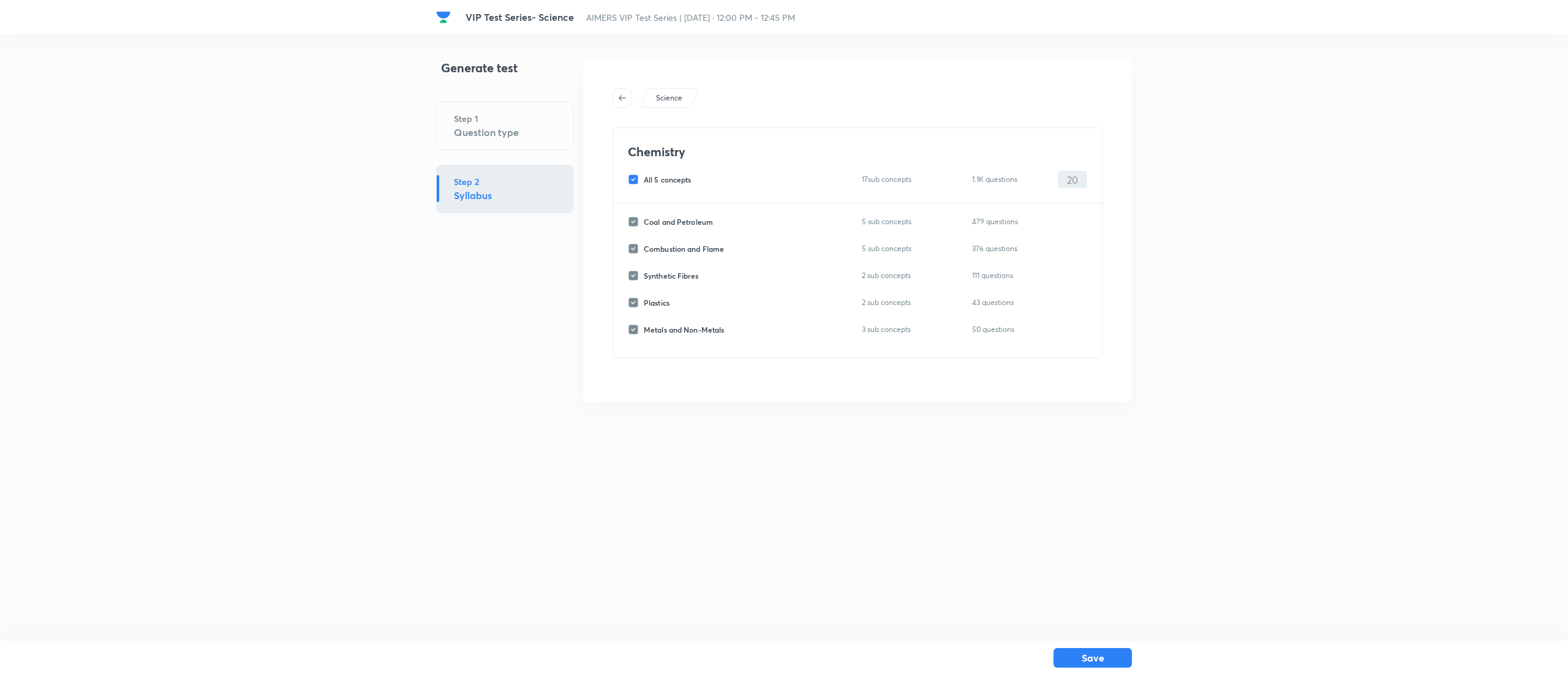
click at [633, 178] on input "All 5 concepts" at bounding box center [636, 179] width 16 height 11
checkbox input "false"
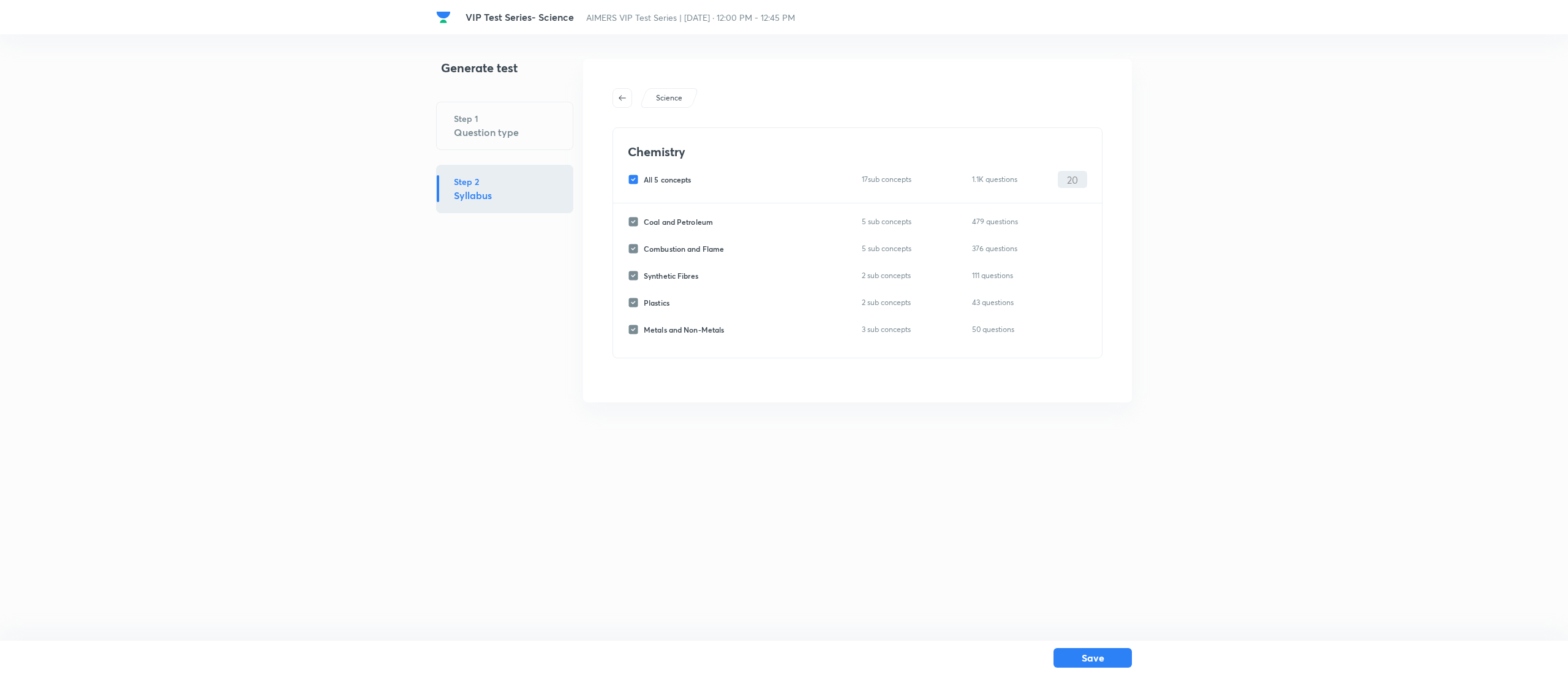
checkbox input "false"
click at [633, 225] on input "Coal and Petroleum" at bounding box center [636, 222] width 16 height 11
checkbox input "true"
click at [1075, 222] on input "0" at bounding box center [1072, 222] width 28 height 21
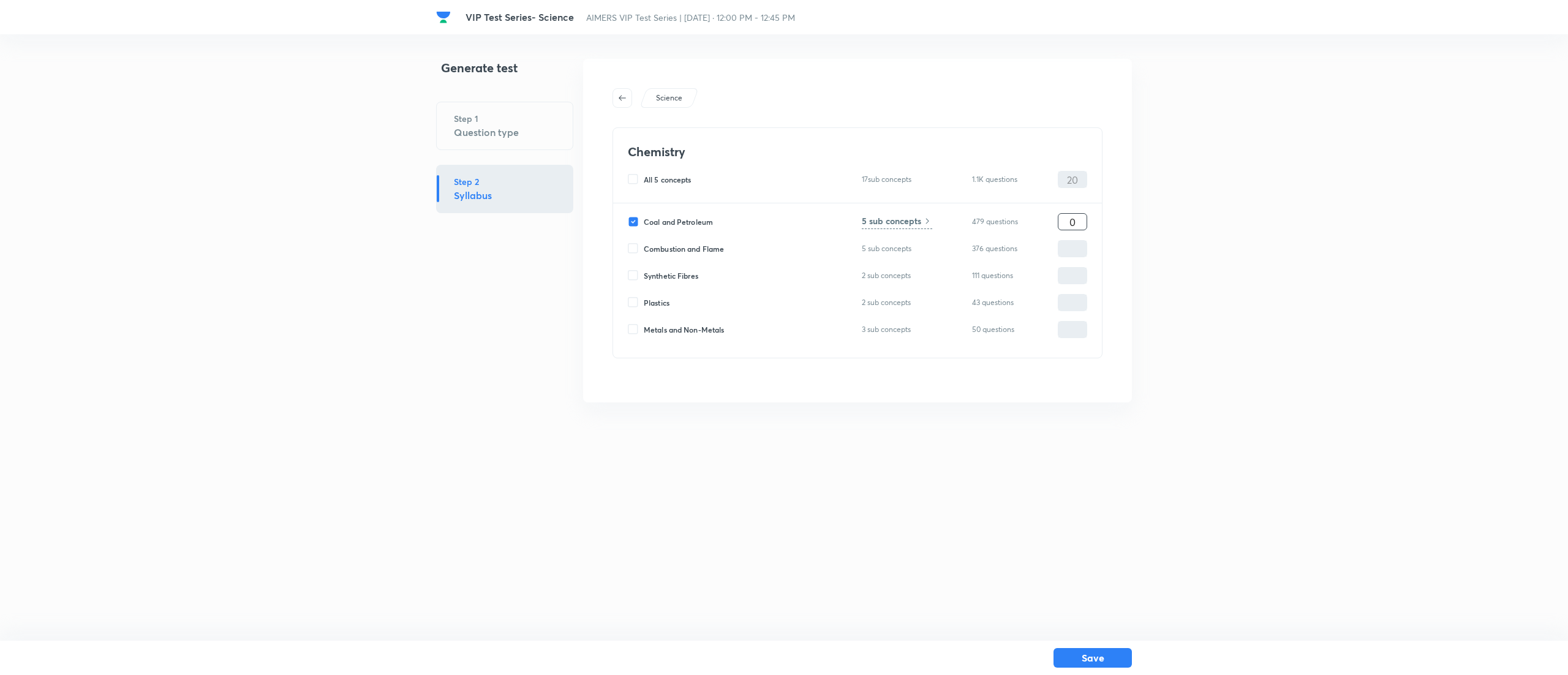
click at [1075, 222] on input "0" at bounding box center [1072, 222] width 28 height 21
type input "20"
click at [1225, 461] on html "VIP Test Series- Science AIMERS VIP Test Series | Sep 7, 2025 · 12:00 PM - 12:4…" at bounding box center [784, 231] width 1568 height 461
click at [1113, 653] on button "Save" at bounding box center [1092, 657] width 78 height 20
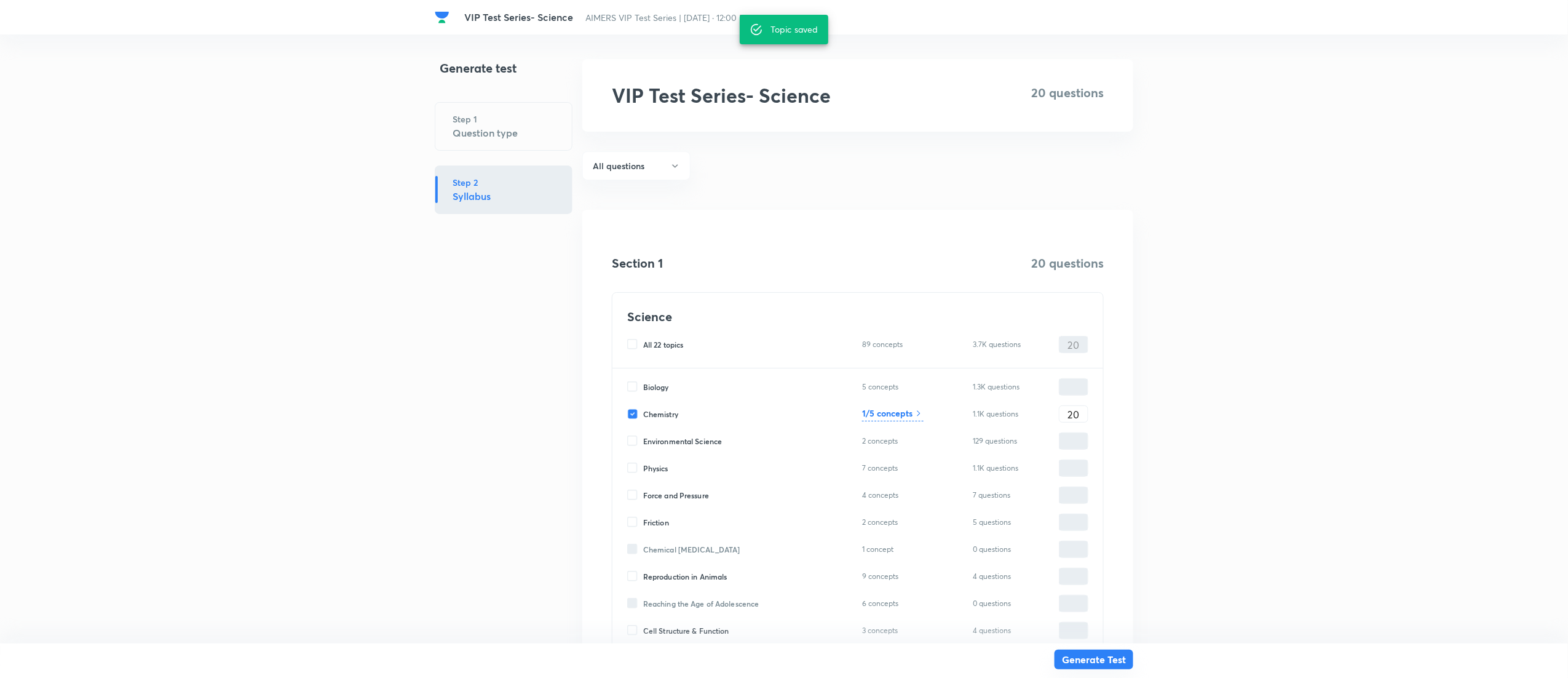
click at [1120, 660] on button "Generate Test" at bounding box center [1094, 660] width 79 height 20
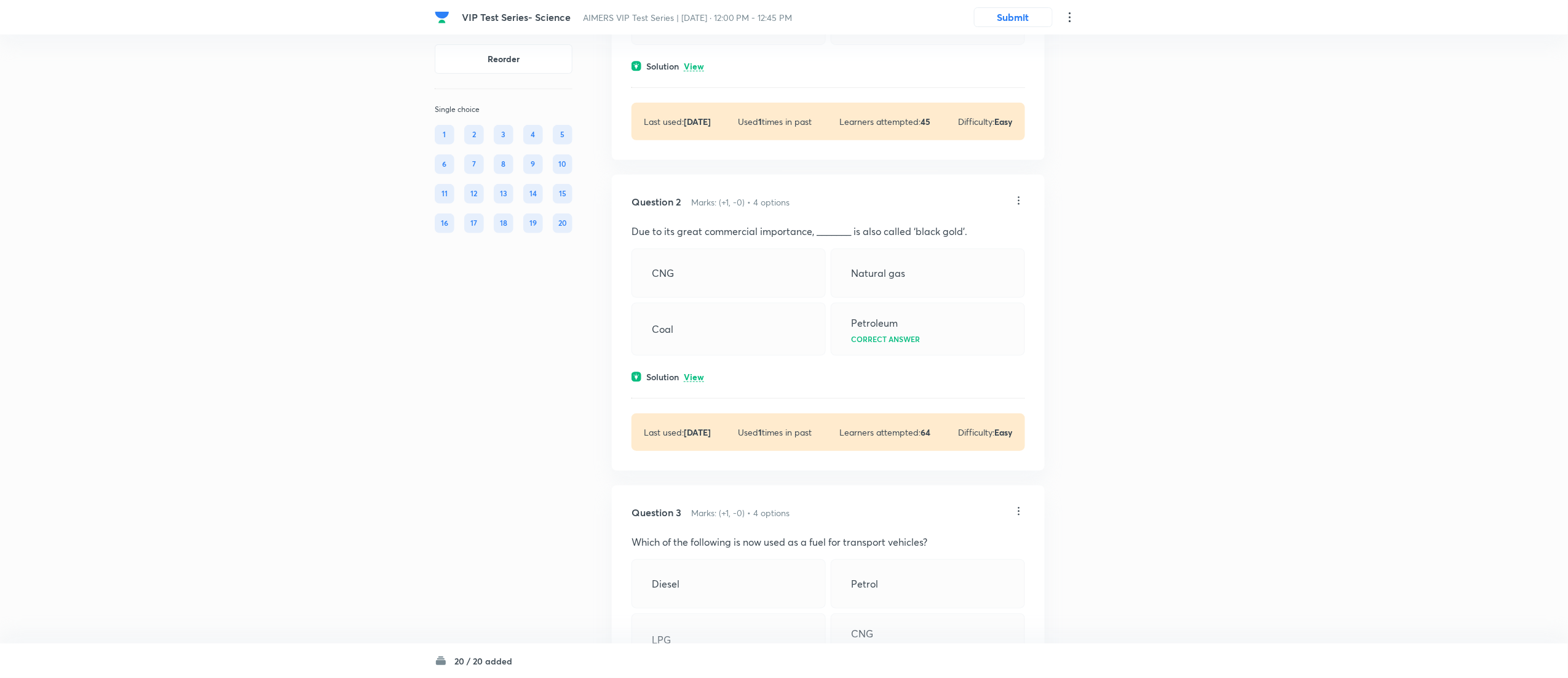
scroll to position [369, 0]
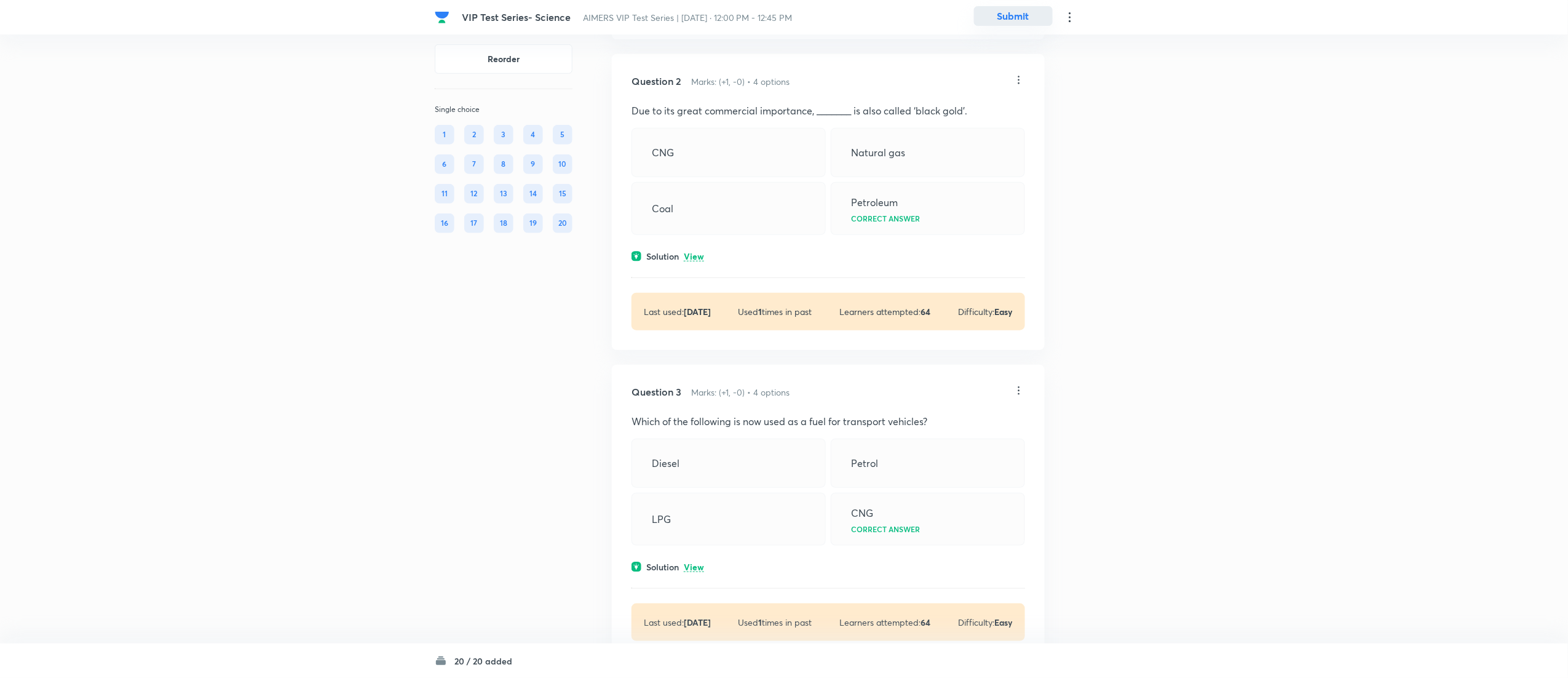
click at [1017, 16] on button "Submit" at bounding box center [1014, 16] width 79 height 20
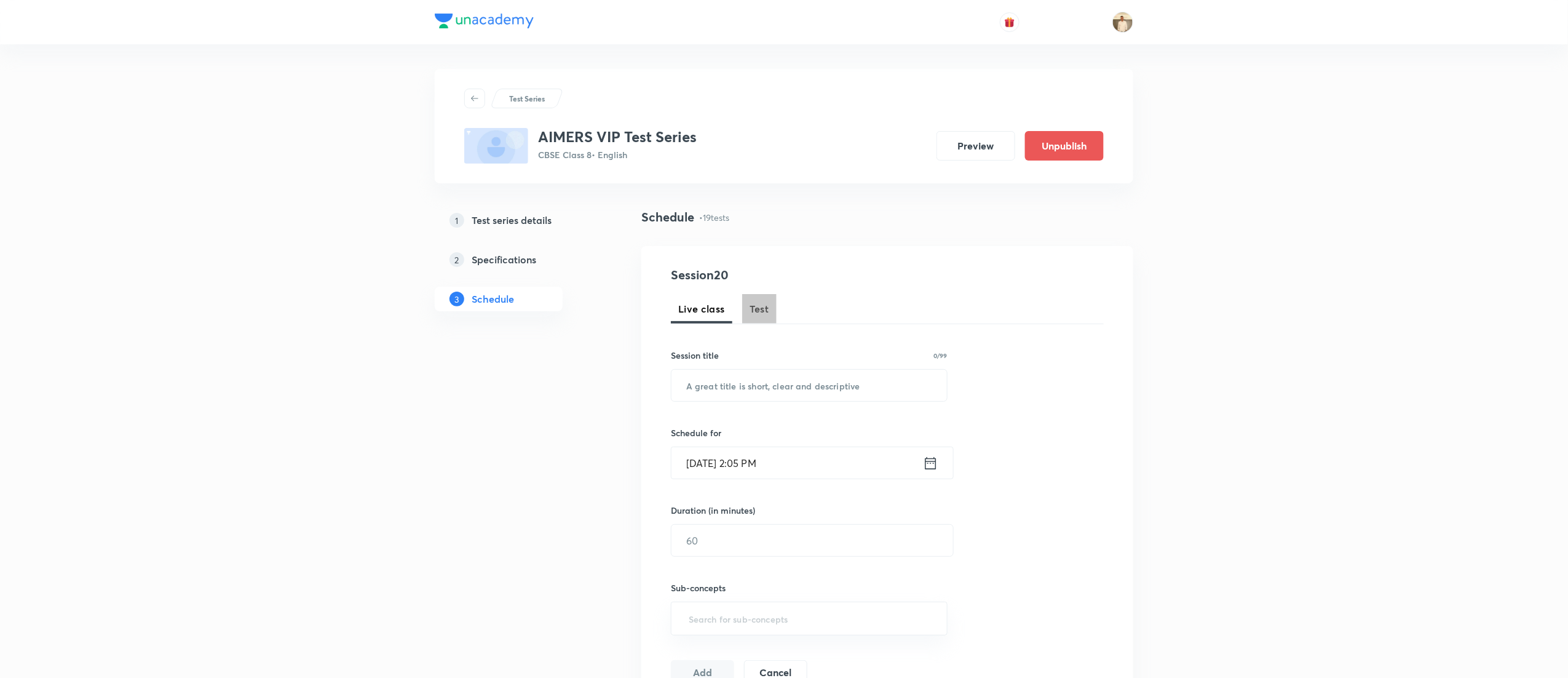
click at [759, 312] on span "Test" at bounding box center [760, 309] width 20 height 15
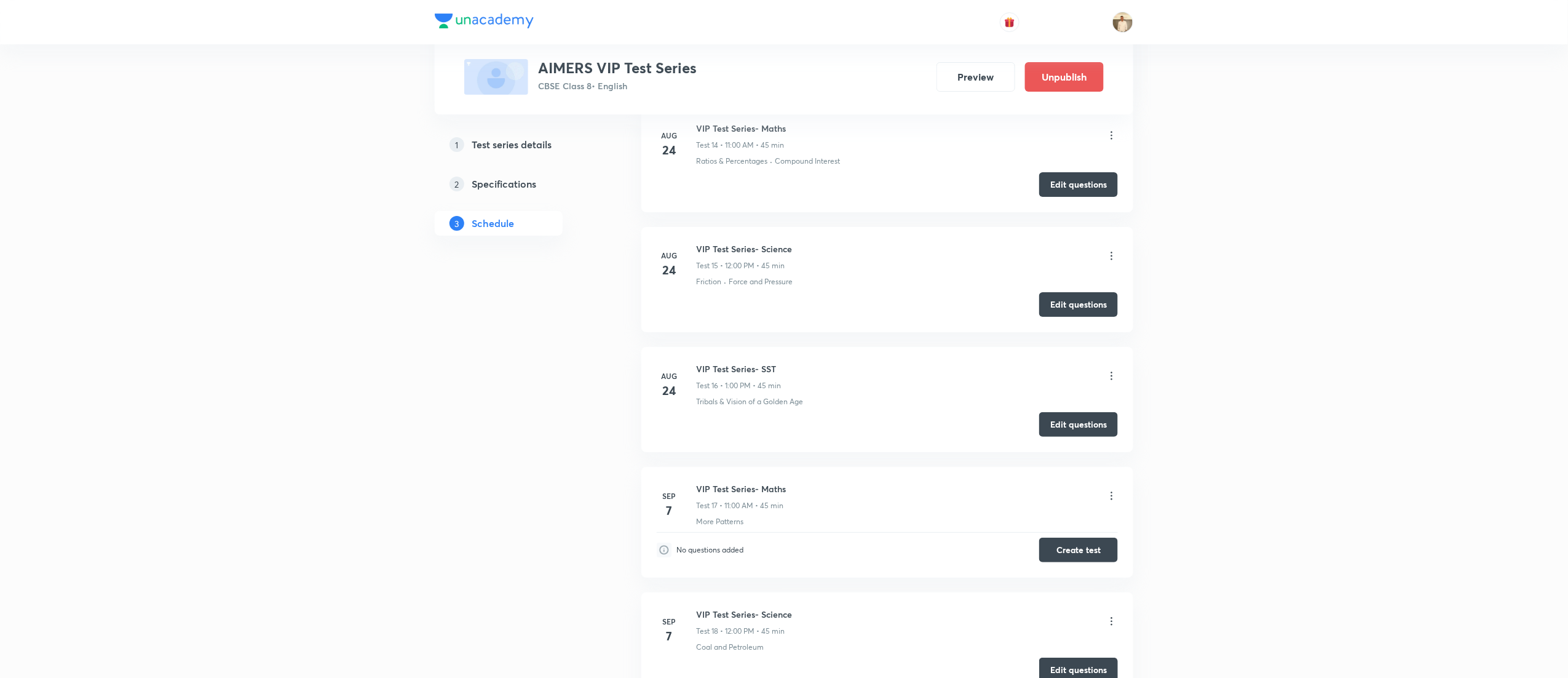
scroll to position [2531, 0]
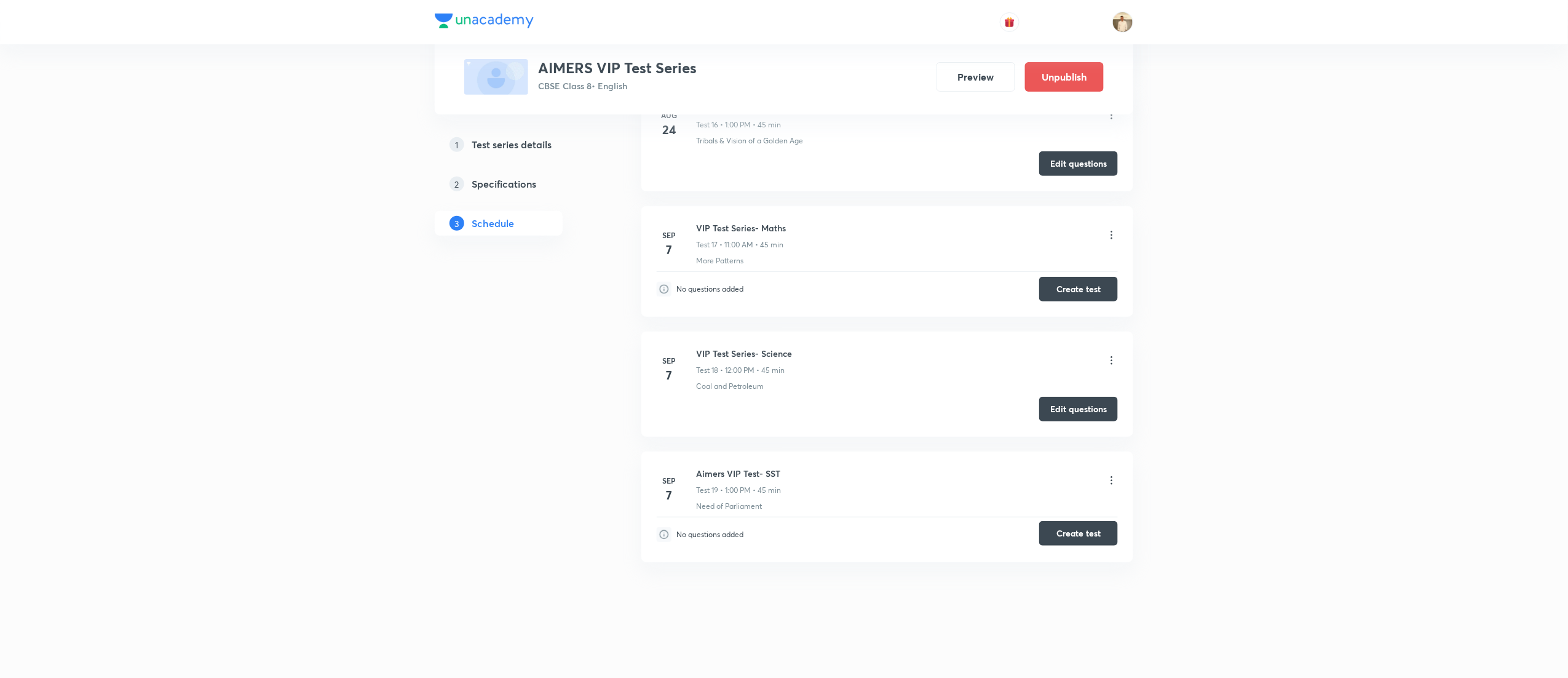
click at [1091, 537] on button "Create test" at bounding box center [1078, 533] width 79 height 25
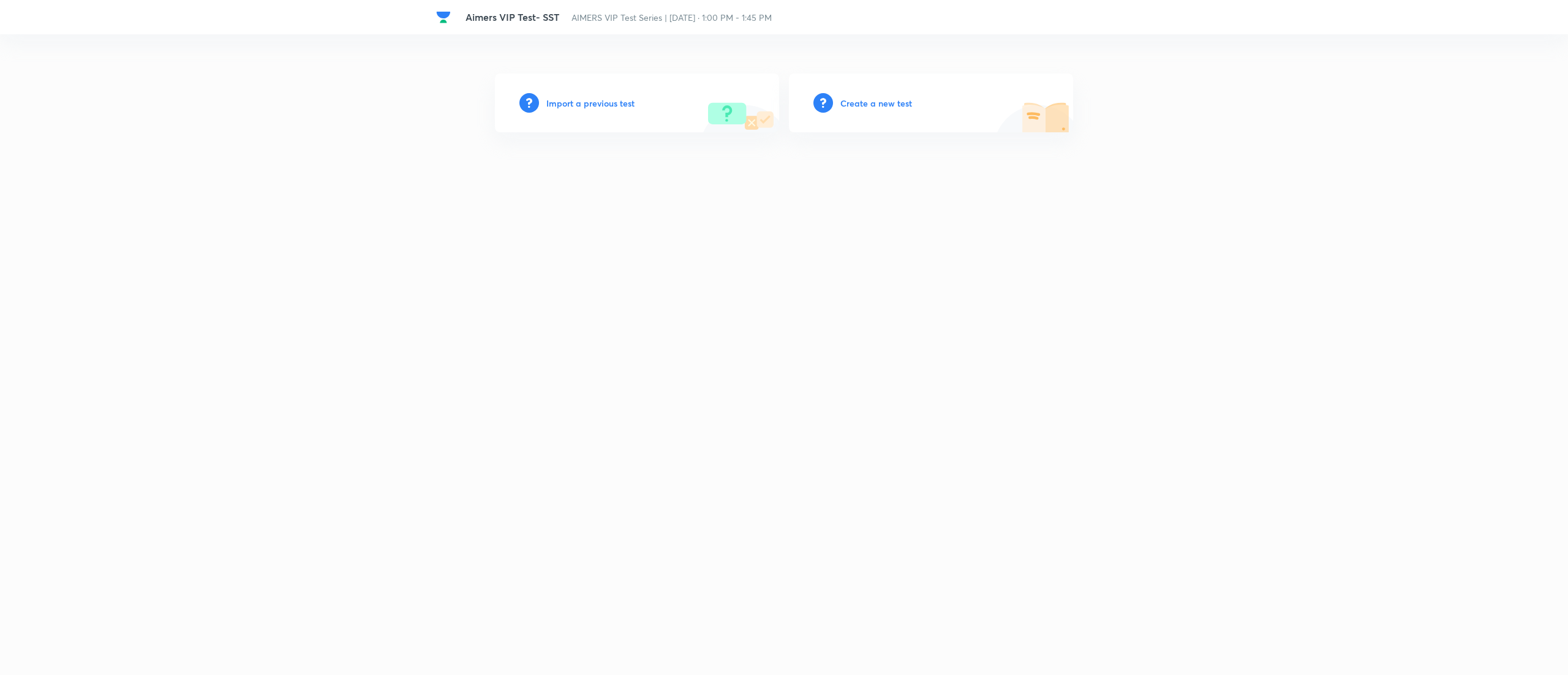
click at [889, 97] on h6 "Create a new test" at bounding box center [876, 103] width 72 height 13
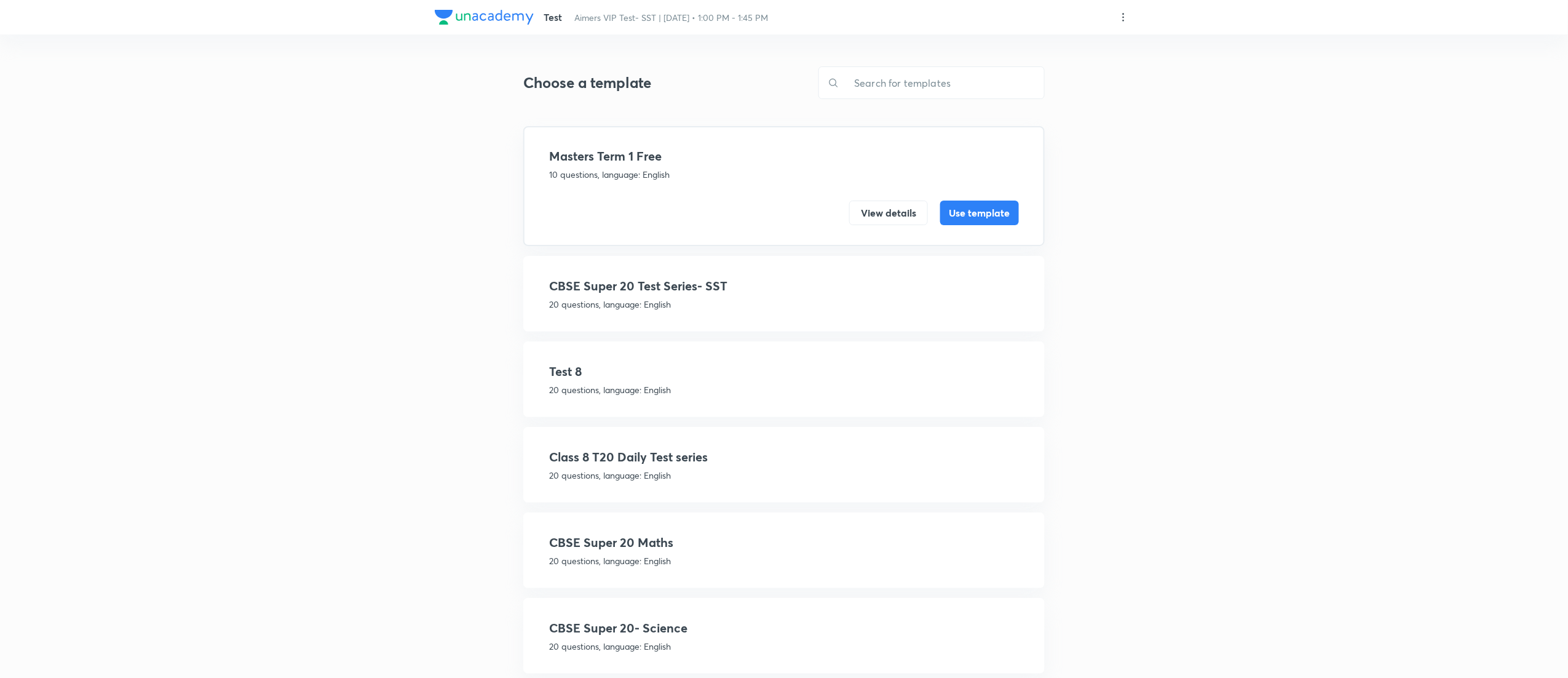
click at [726, 298] on p "20 questions, language: English" at bounding box center [784, 304] width 470 height 13
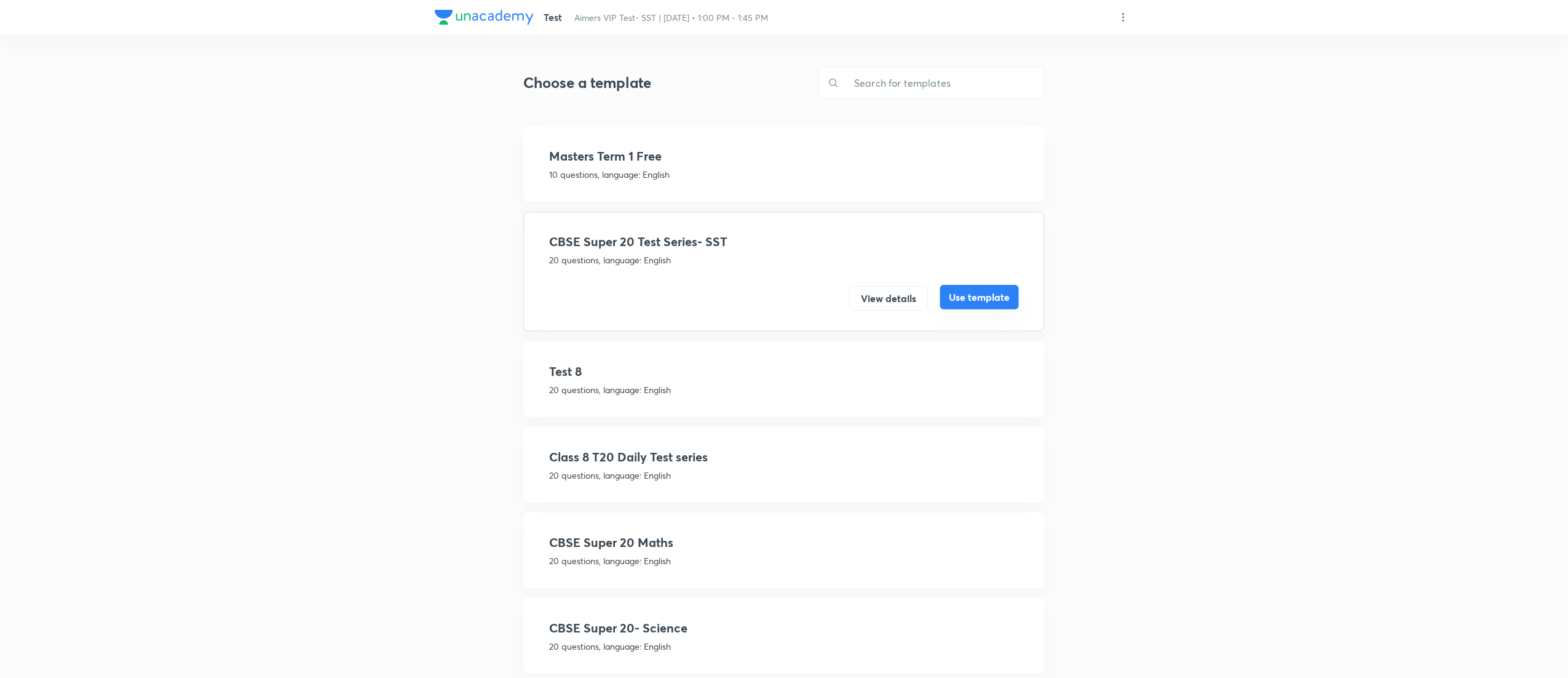
click at [980, 293] on button "Use template" at bounding box center [980, 297] width 79 height 25
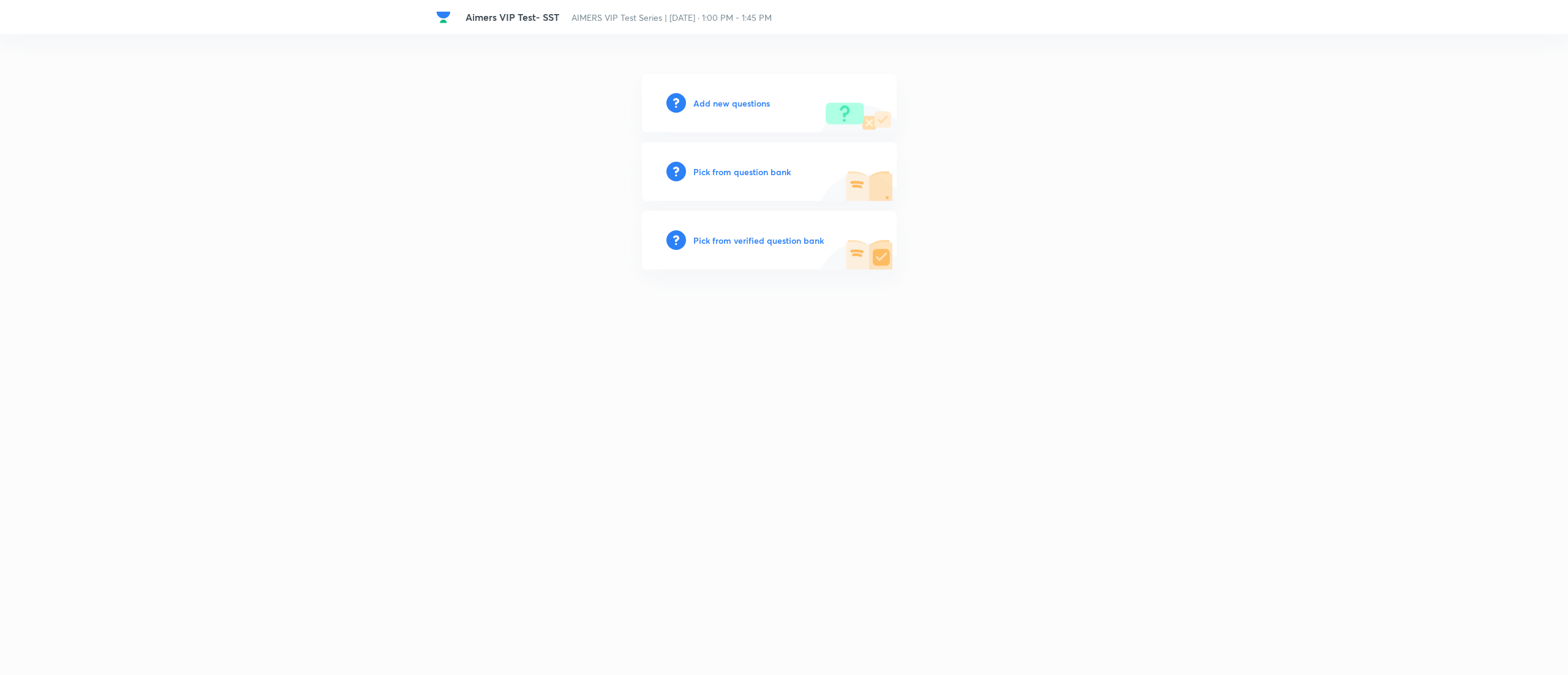
click at [715, 171] on h6 "Pick from question bank" at bounding box center [742, 171] width 98 height 13
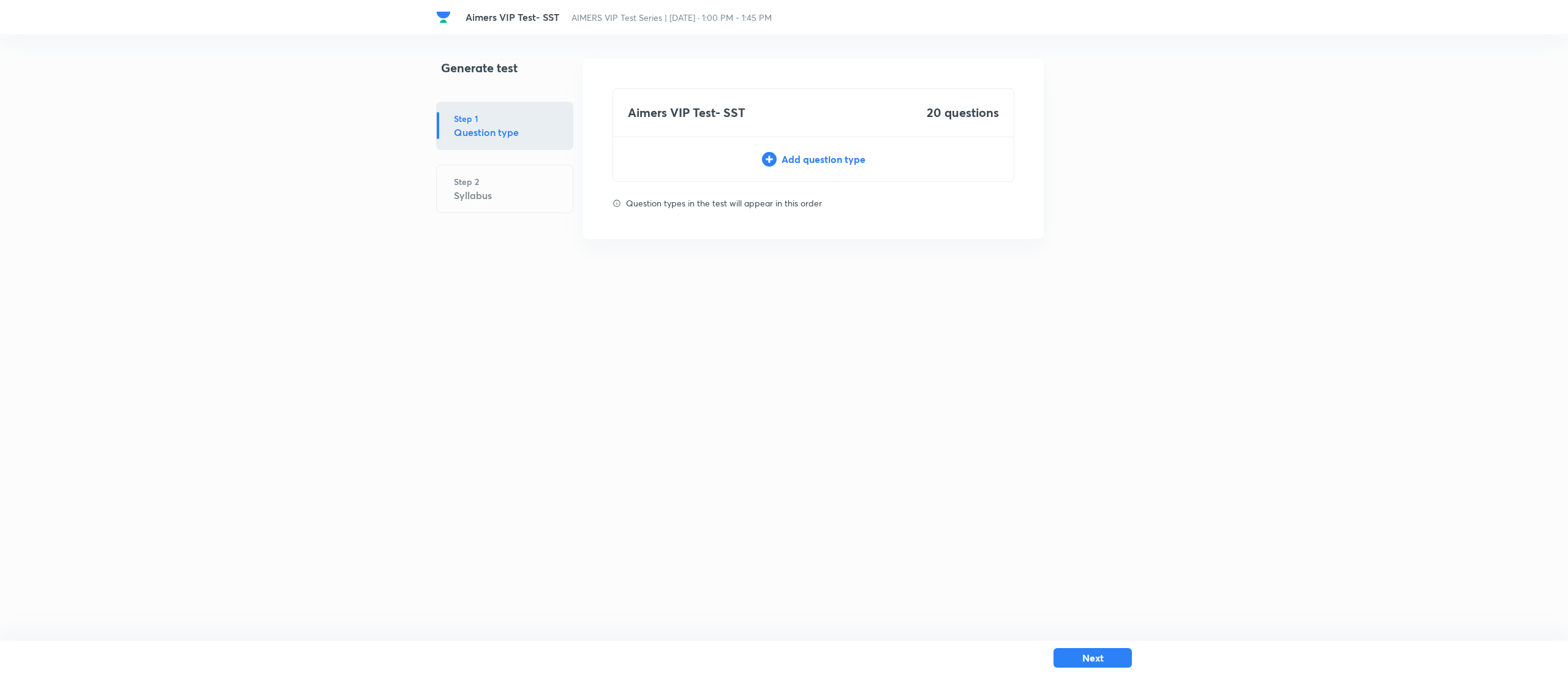
click at [843, 155] on div "Add question type" at bounding box center [813, 159] width 400 height 15
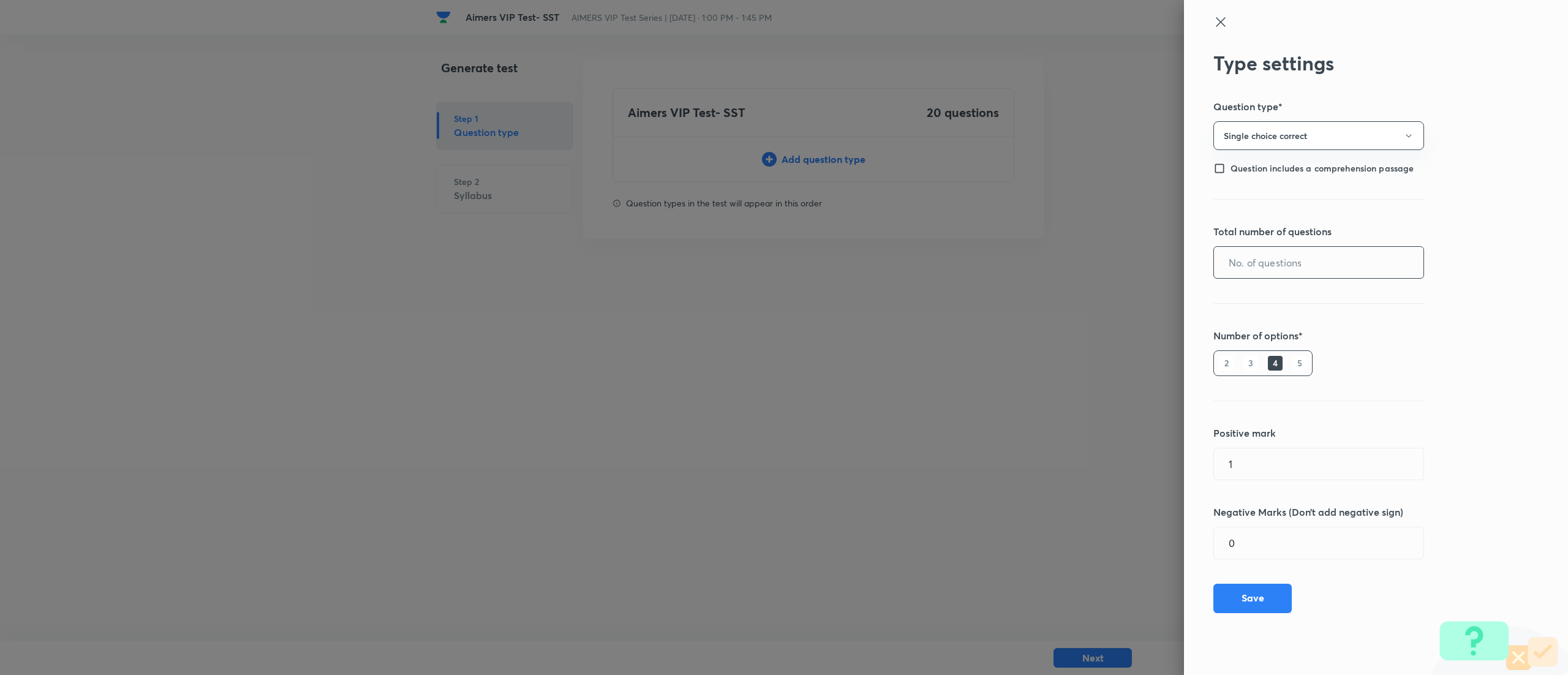
click at [1306, 250] on input "text" at bounding box center [1318, 262] width 209 height 31
type input "20"
click at [1270, 602] on button "Save" at bounding box center [1253, 597] width 78 height 29
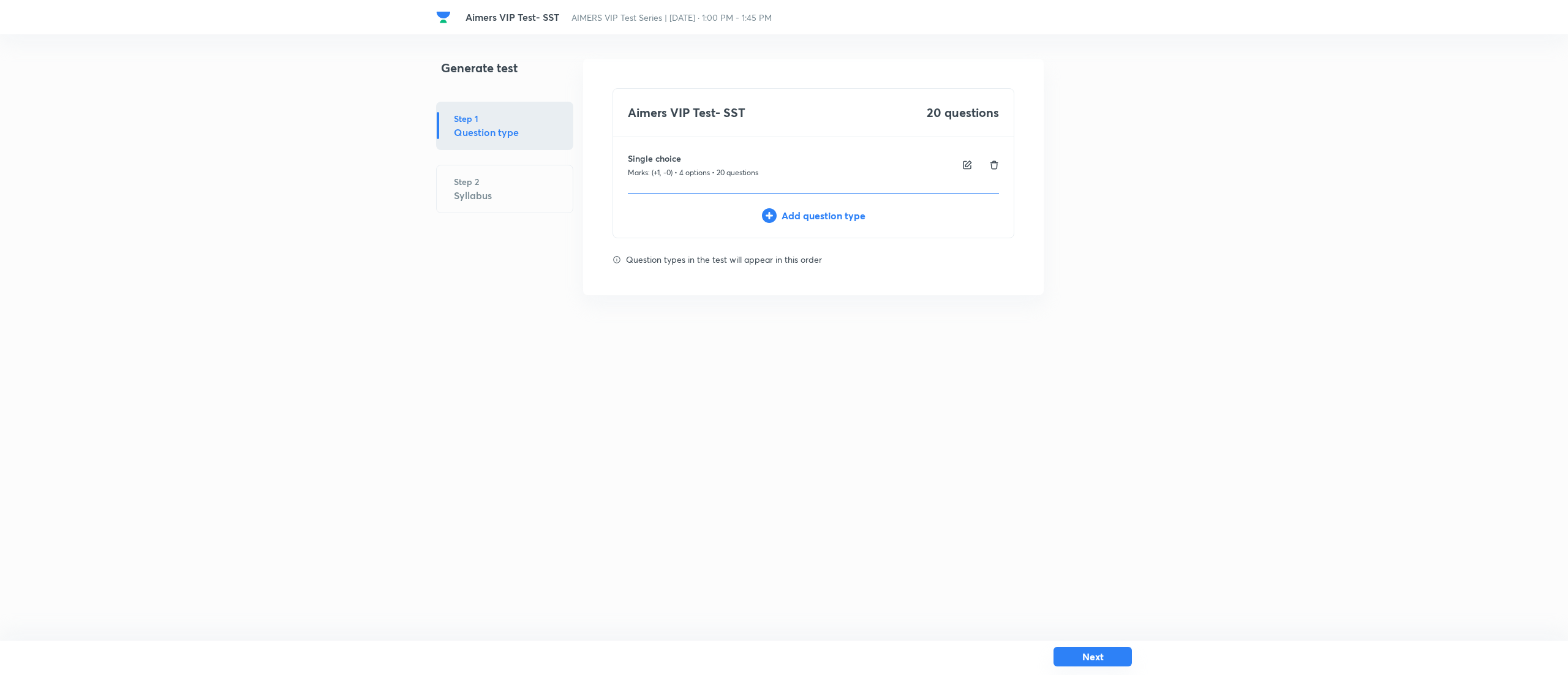
click at [1096, 649] on button "Next" at bounding box center [1092, 657] width 78 height 20
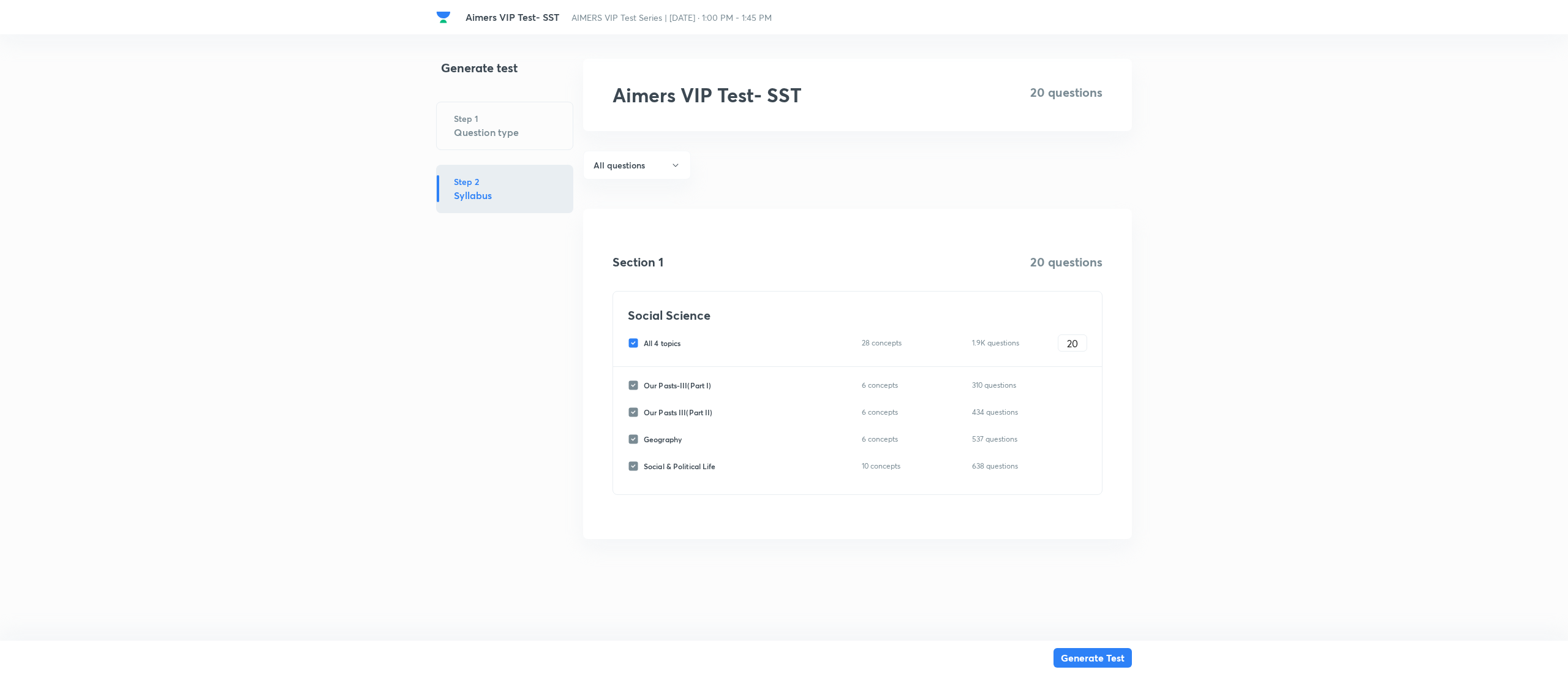
click at [633, 347] on input "All 4 topics" at bounding box center [636, 343] width 16 height 11
checkbox input "false"
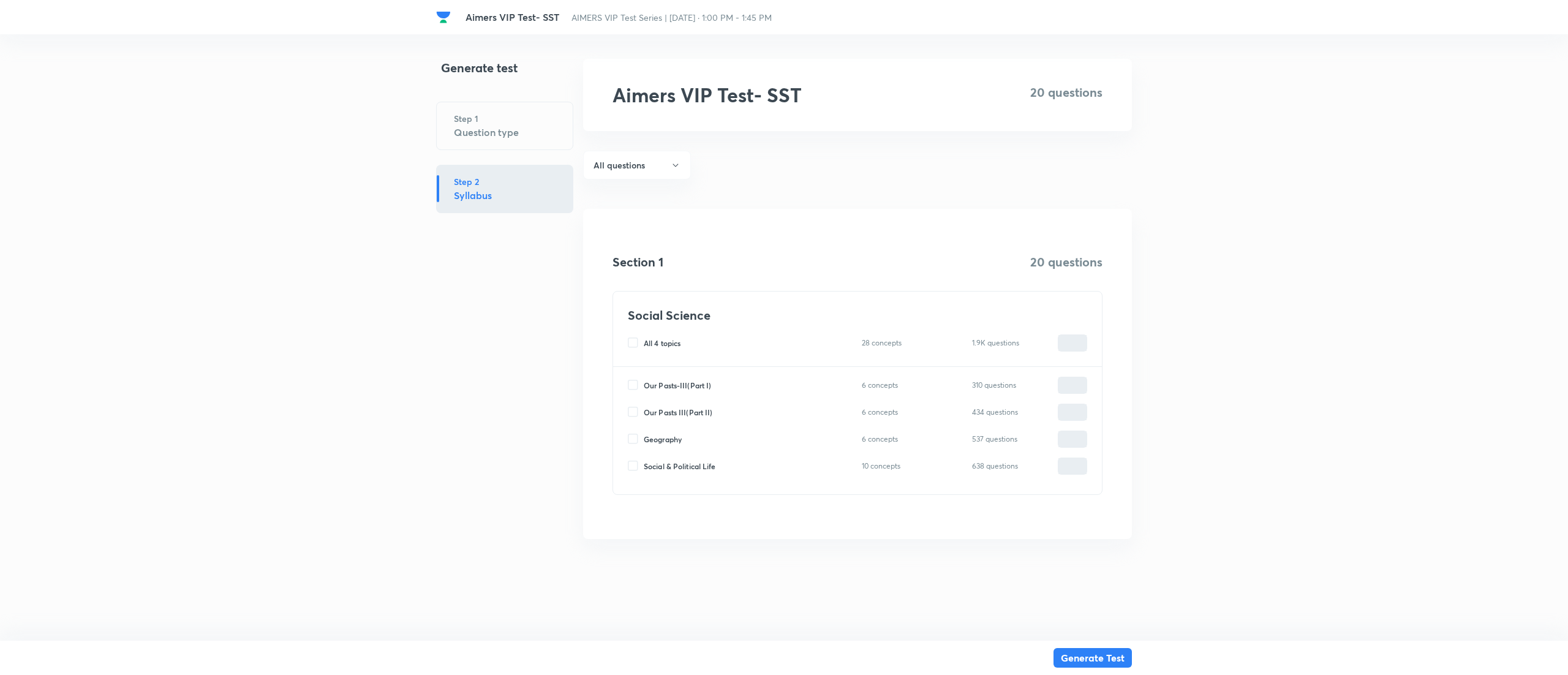
click at [632, 464] on input "Social & Political Life" at bounding box center [636, 466] width 16 height 11
checkbox input "true"
type input "0"
click at [1077, 462] on input "0" at bounding box center [1072, 466] width 28 height 21
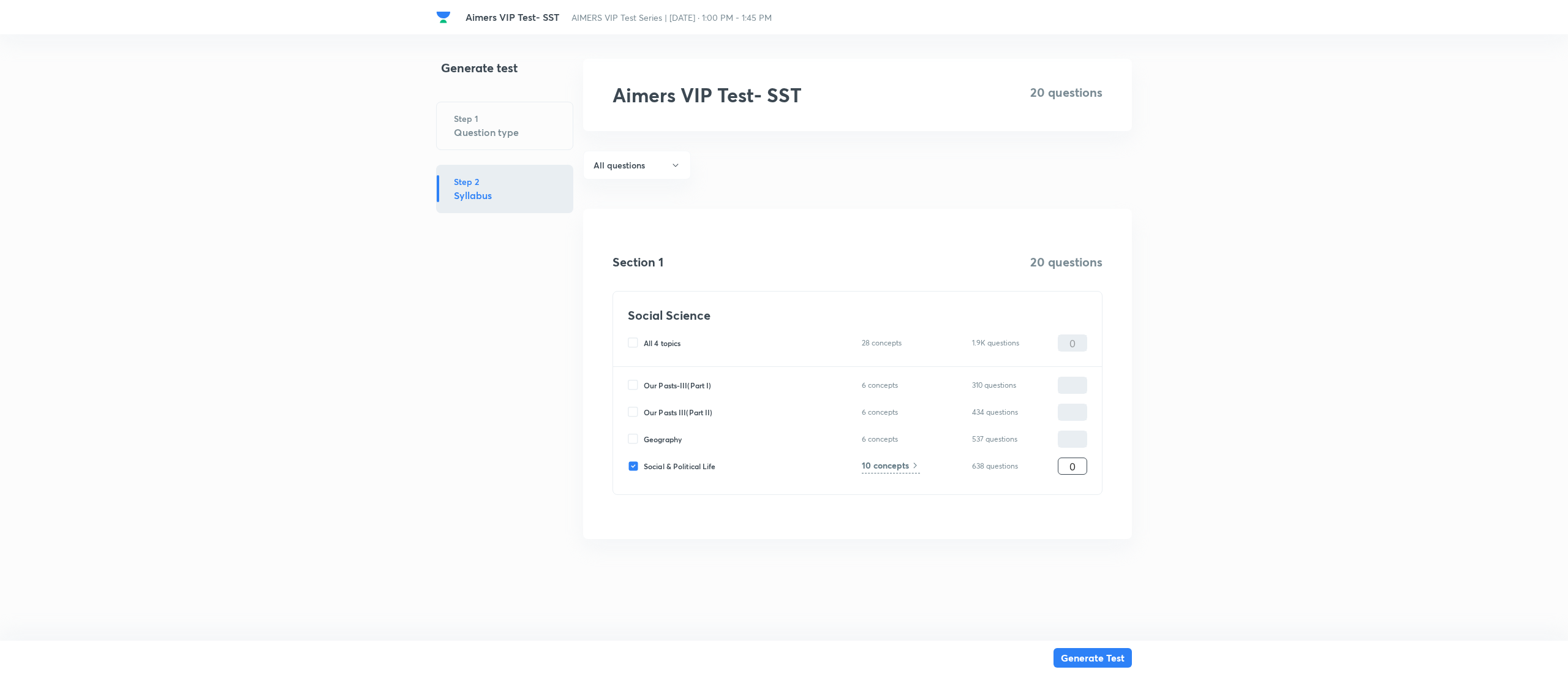
click at [1077, 462] on input "0" at bounding box center [1072, 466] width 28 height 21
type input "2"
type input "20"
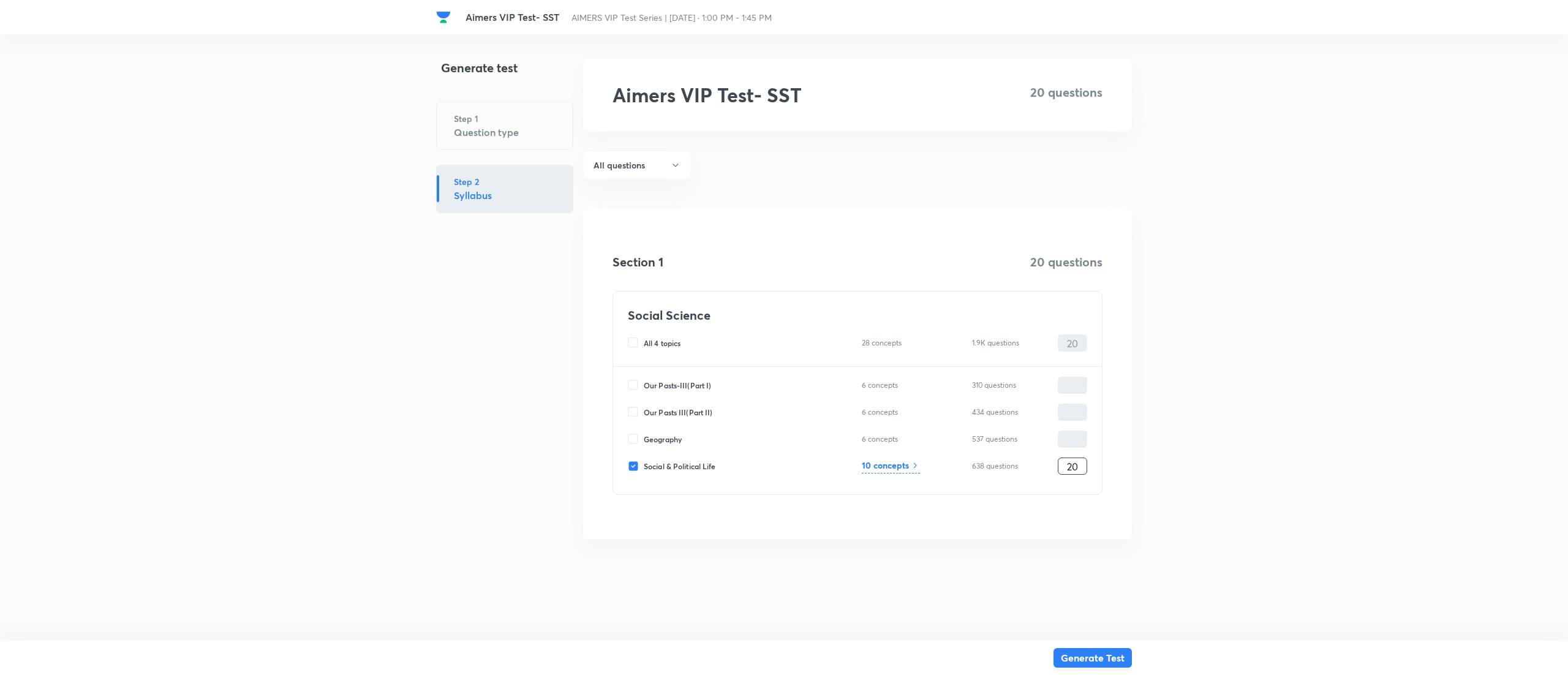
type input "20"
click at [893, 468] on h6 "10 concepts" at bounding box center [885, 465] width 47 height 13
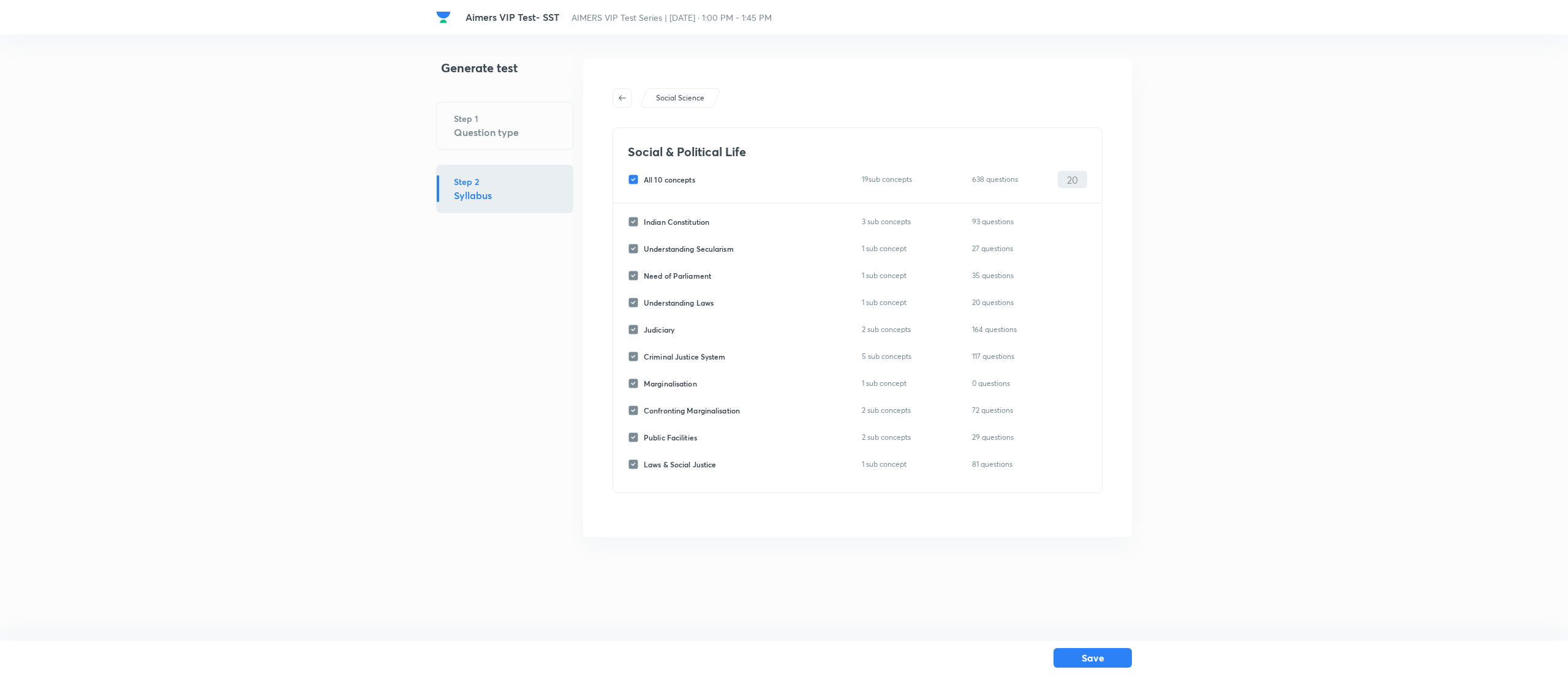
click at [632, 176] on input "All 10 concepts" at bounding box center [636, 179] width 16 height 11
checkbox input "false"
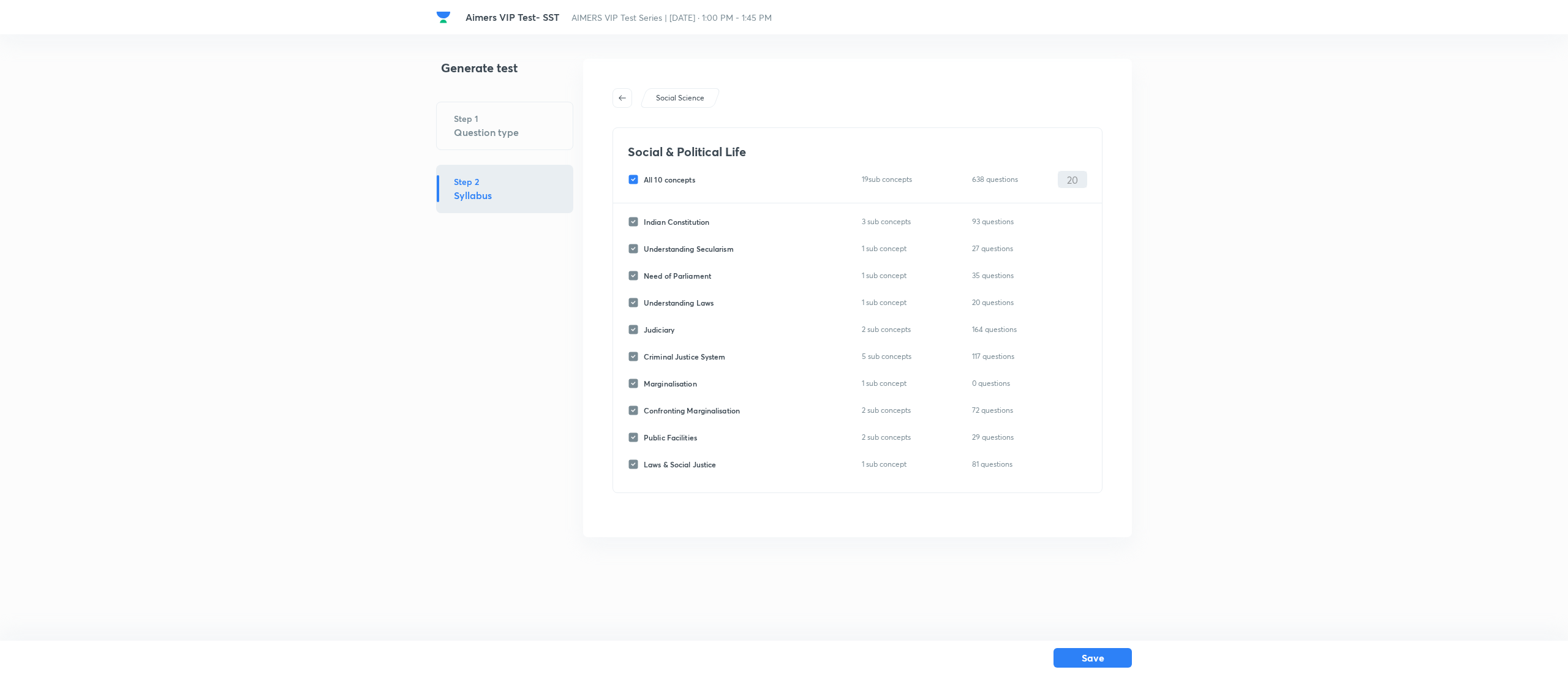
checkbox input "false"
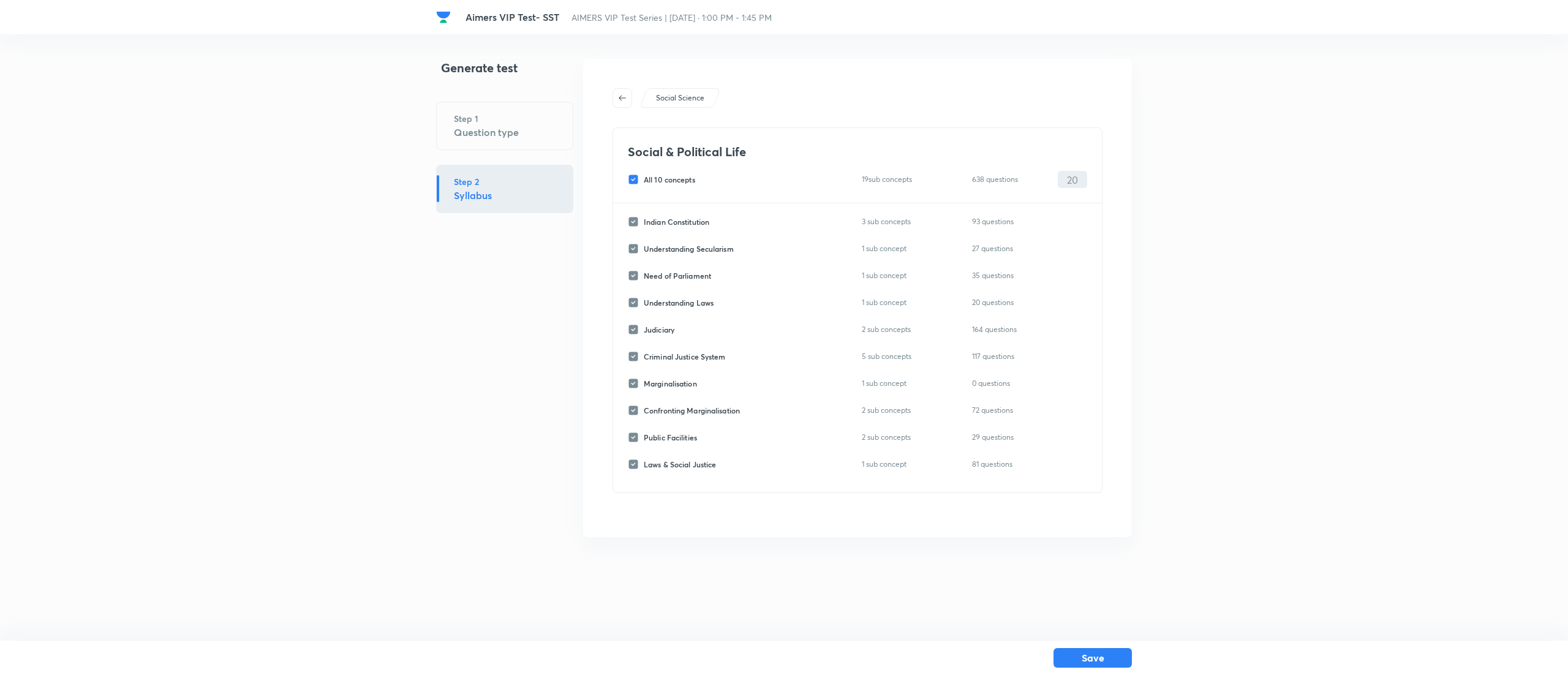
checkbox input "false"
click at [630, 273] on input "Need of Parliament" at bounding box center [636, 276] width 16 height 11
checkbox input "true"
click at [1059, 274] on input "0" at bounding box center [1072, 276] width 28 height 21
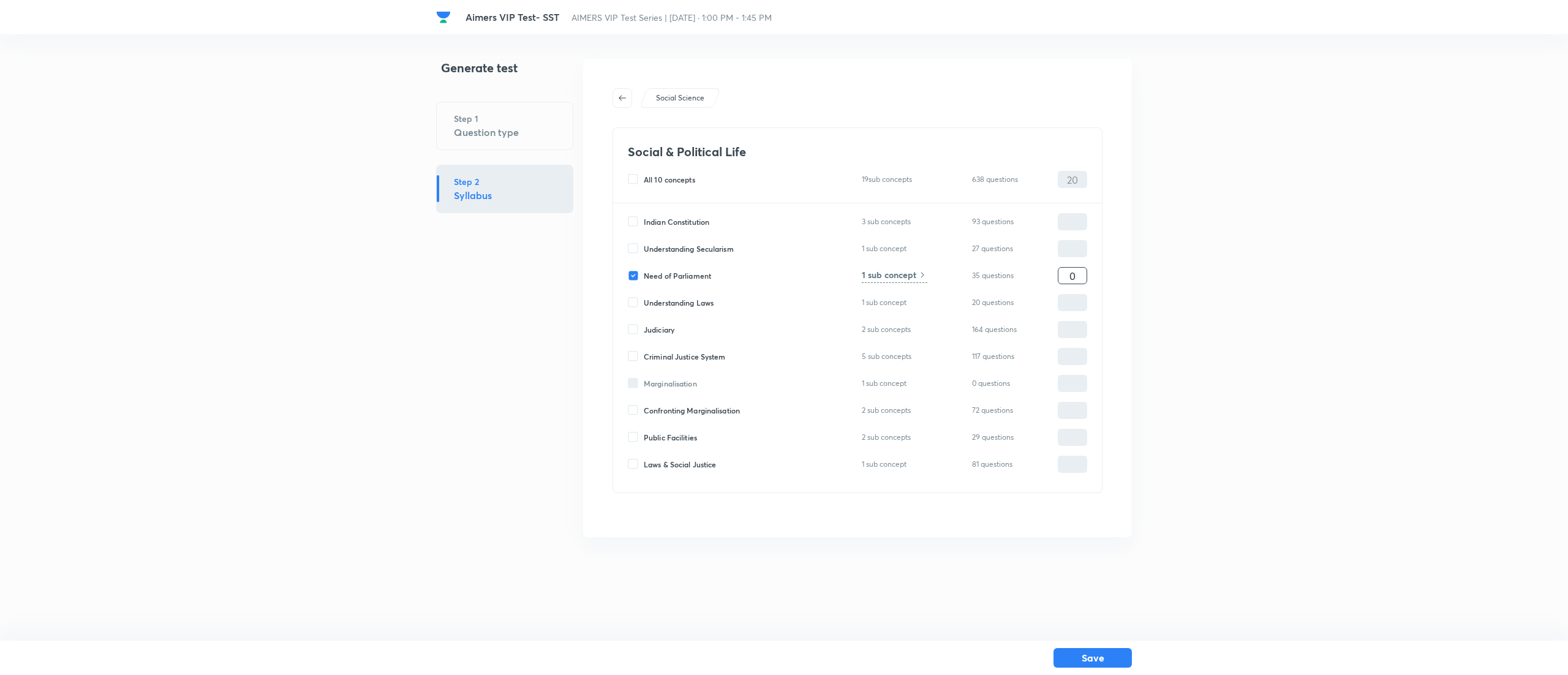
click at [1059, 274] on input "0" at bounding box center [1072, 276] width 28 height 21
click at [875, 274] on h6 "1 sub concept" at bounding box center [889, 274] width 54 height 13
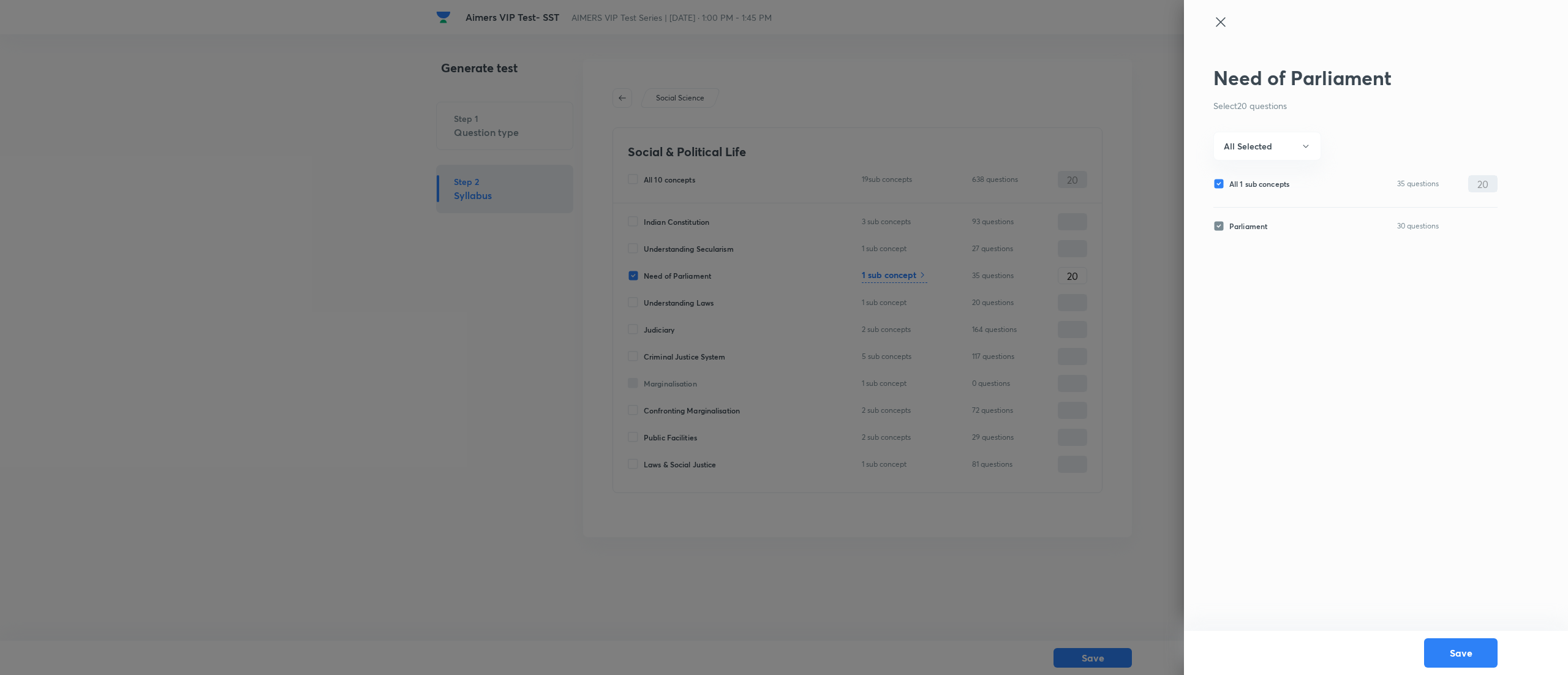
click at [1220, 21] on icon at bounding box center [1220, 22] width 9 height 9
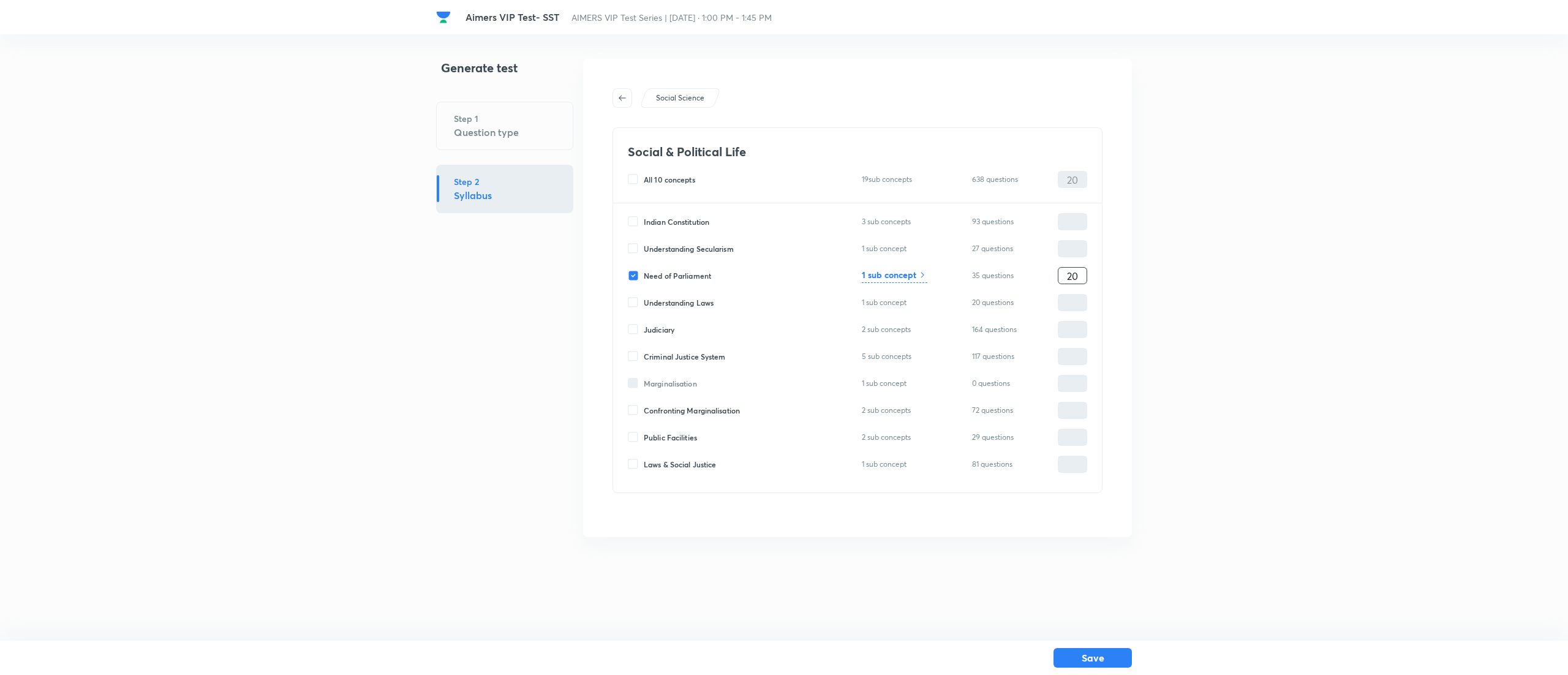
click at [1072, 272] on input "20" at bounding box center [1072, 276] width 28 height 21
type input "10"
click at [630, 304] on input "Understanding Laws" at bounding box center [636, 302] width 16 height 11
checkbox input "true"
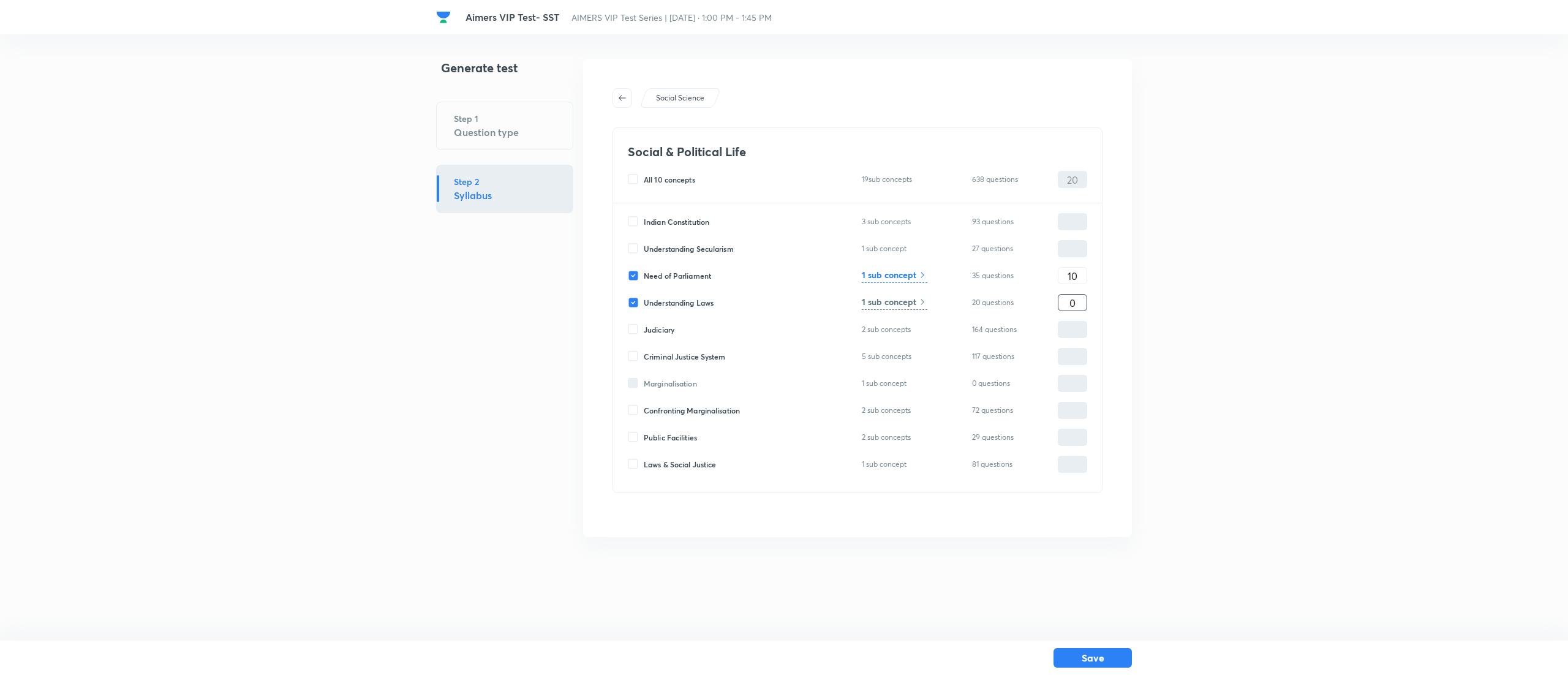
click at [1085, 303] on input "0" at bounding box center [1072, 303] width 28 height 21
click at [1085, 302] on input "0" at bounding box center [1072, 303] width 28 height 21
type input "10"
click at [905, 298] on h6 "1 sub concept" at bounding box center [889, 301] width 54 height 13
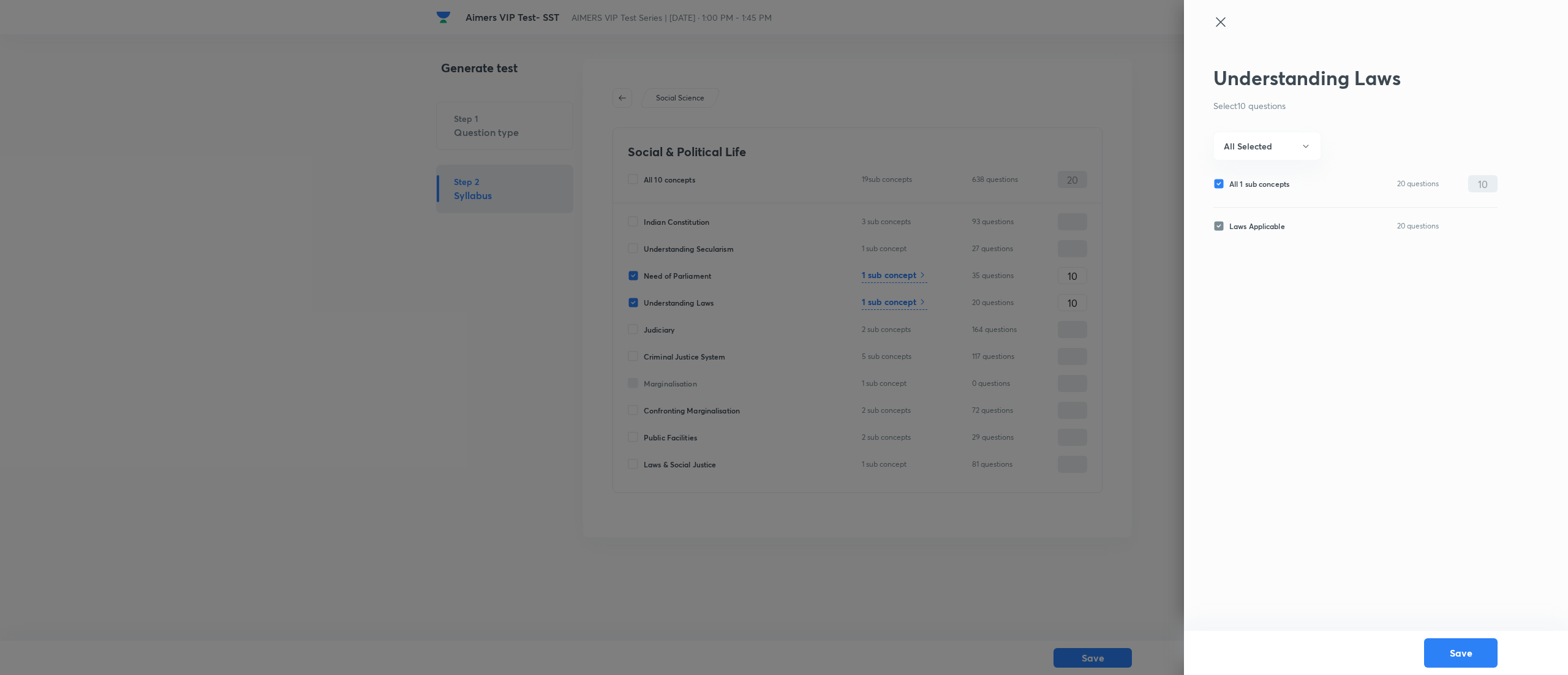
click at [1213, 20] on icon at bounding box center [1221, 22] width 15 height 15
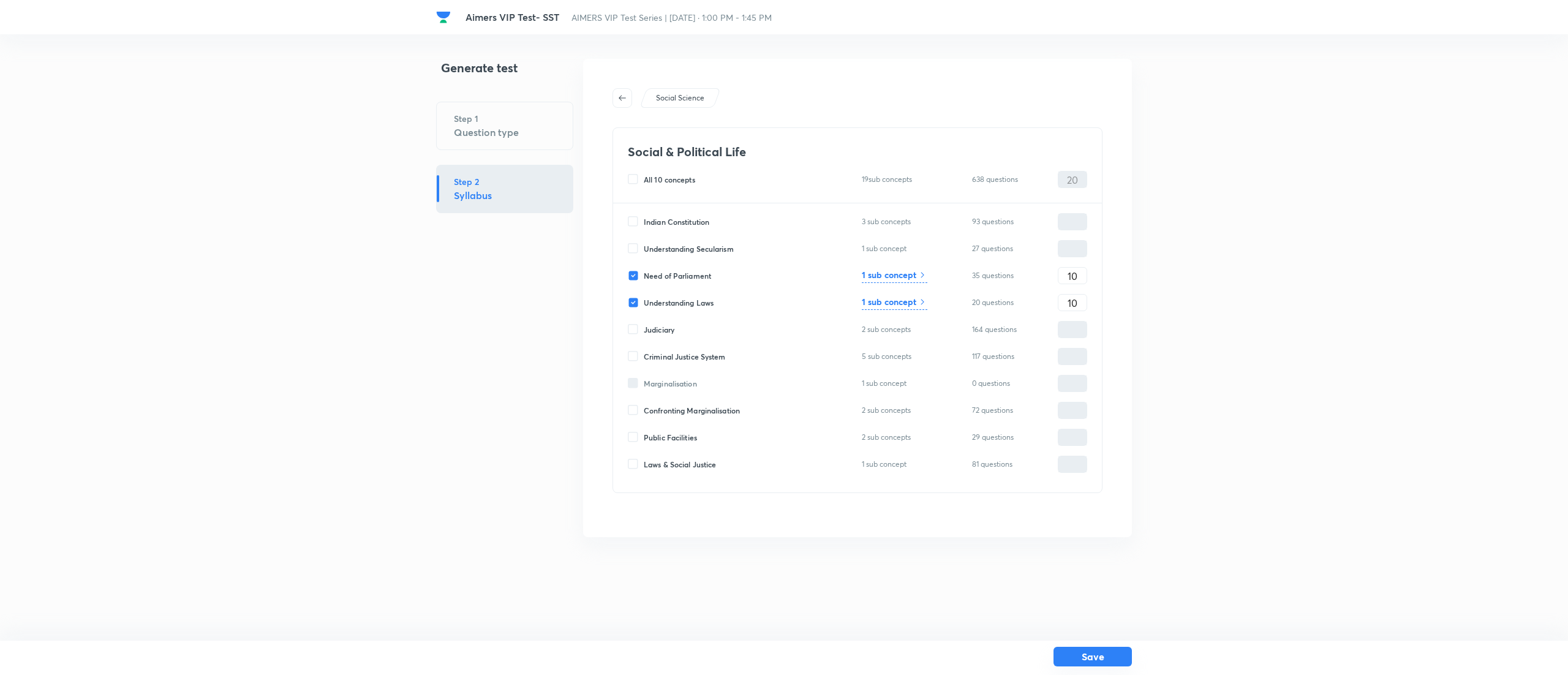
click at [1096, 654] on button "Save" at bounding box center [1092, 657] width 78 height 20
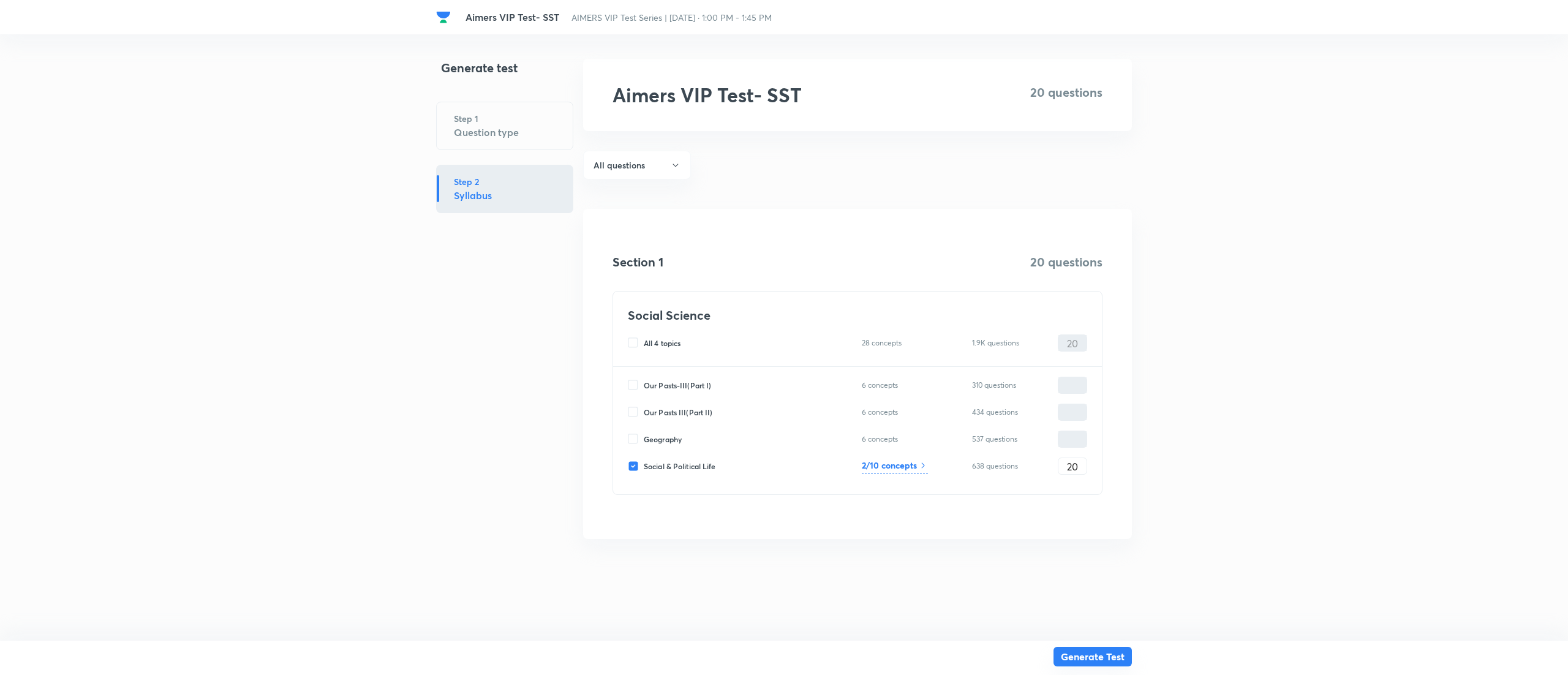
click at [1104, 654] on button "Generate Test" at bounding box center [1092, 657] width 78 height 20
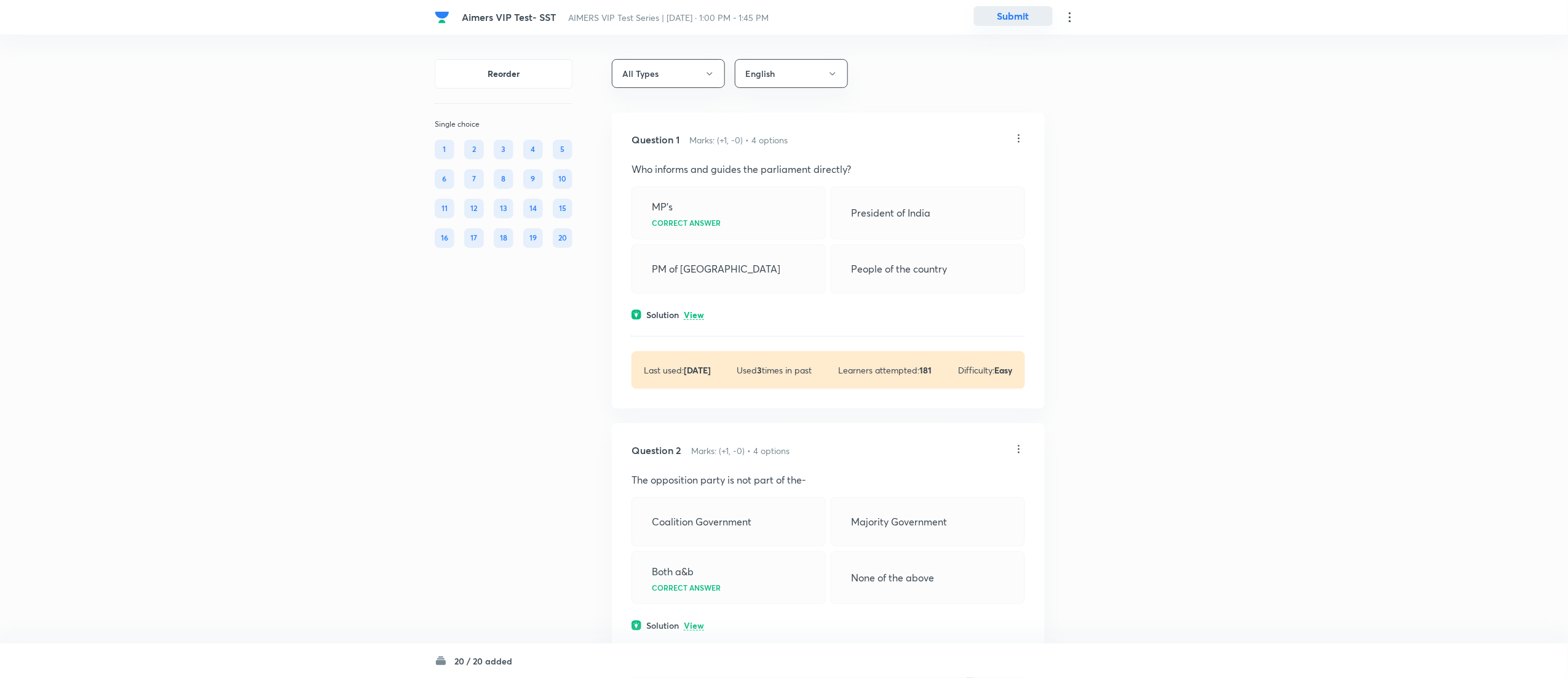
click at [1004, 17] on button "Submit" at bounding box center [1014, 16] width 79 height 20
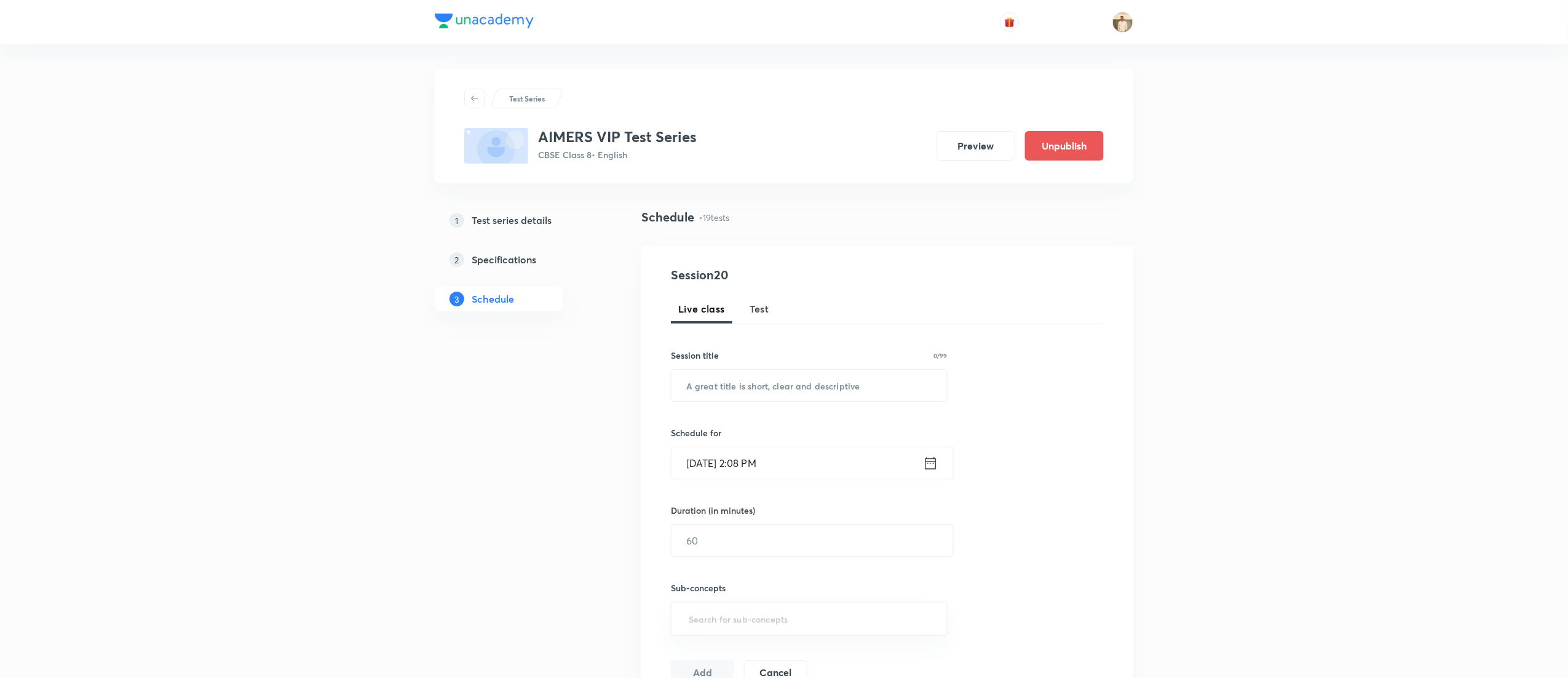
click at [763, 310] on span "Test" at bounding box center [760, 309] width 20 height 15
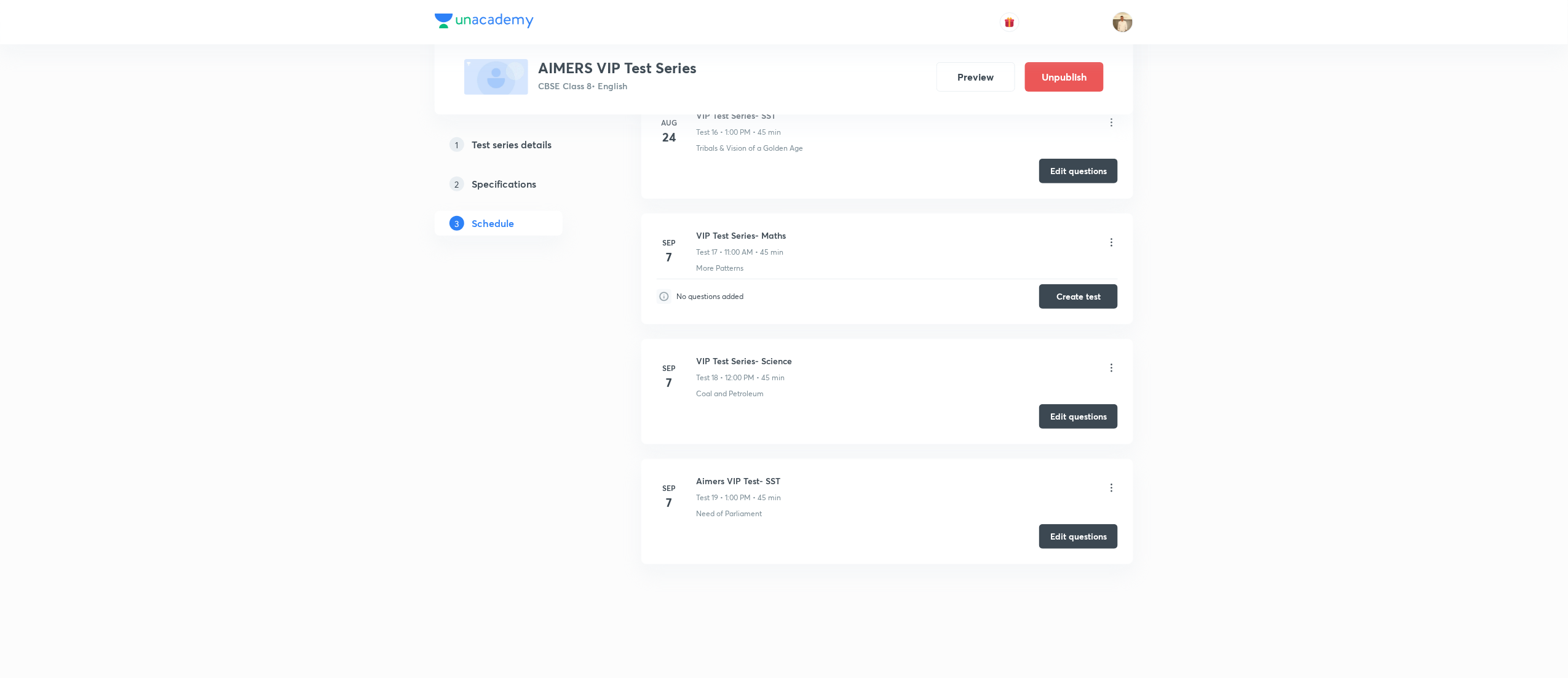
scroll to position [2525, 0]
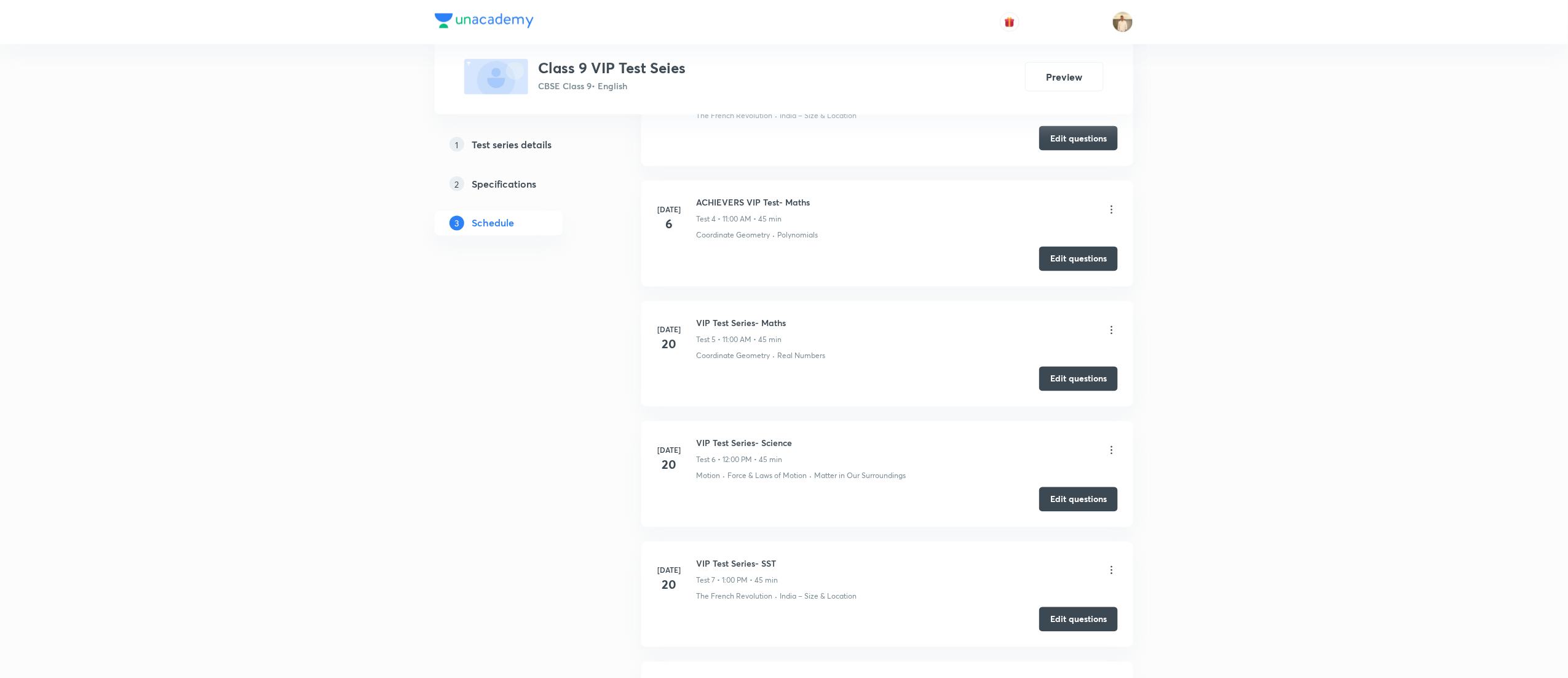
scroll to position [1797, 0]
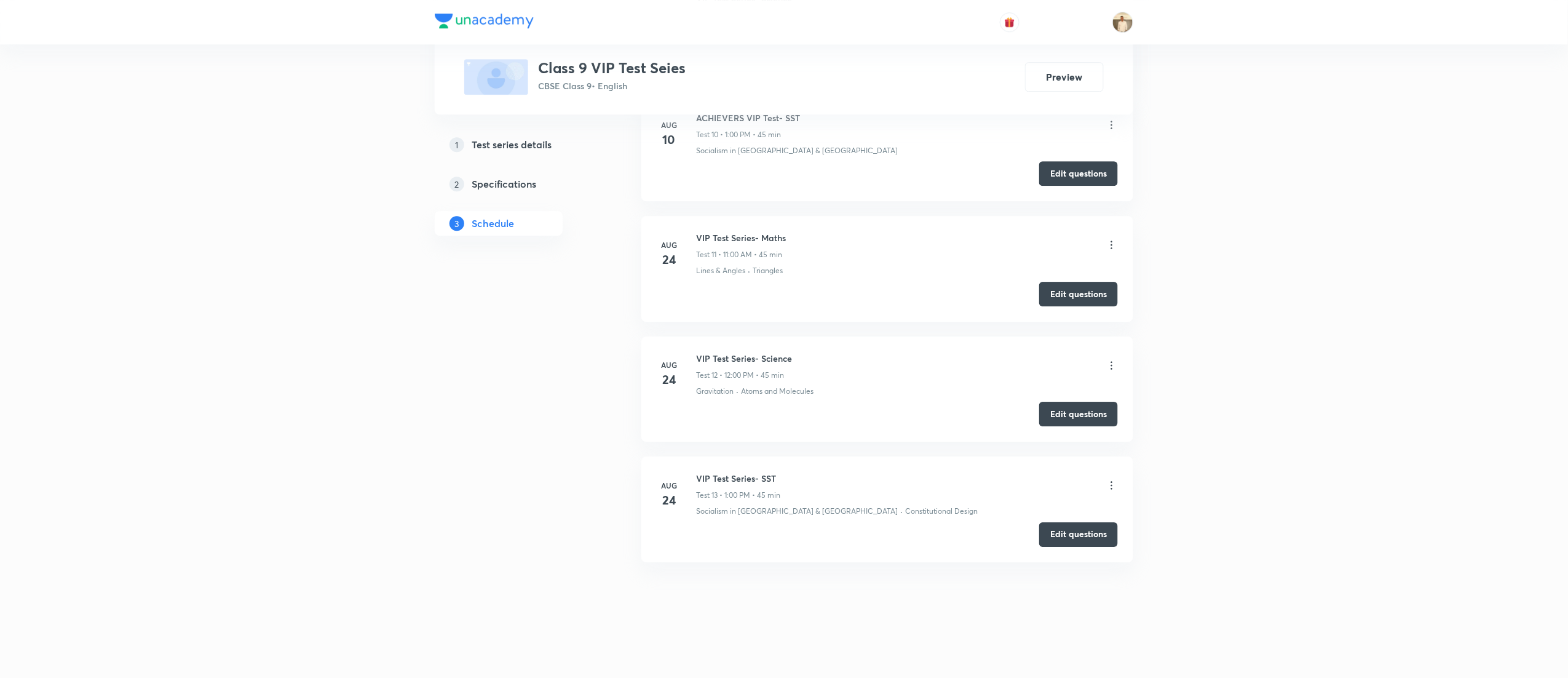
click at [726, 230] on li "[DATE] VIP Test Series- Maths Test 11 • 11:00 AM • 45 min Lines & Angles · Tria…" at bounding box center [888, 269] width 492 height 105
click at [726, 230] on li "Aug 24 VIP Test Series- Maths Test 11 • 11:00 AM • 45 min Lines & Angles · Tria…" at bounding box center [888, 269] width 492 height 105
copy h6 "VIP Test Series- Maths"
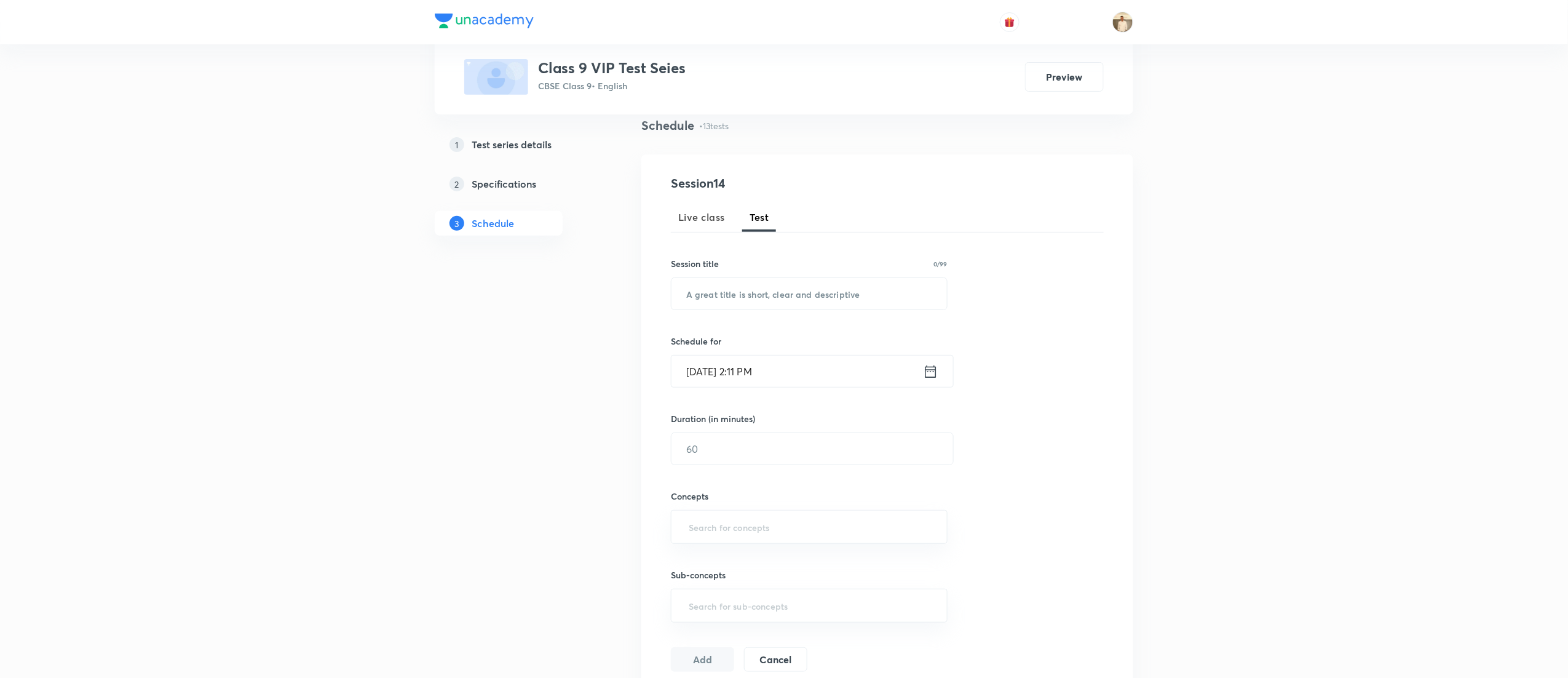
scroll to position [0, 0]
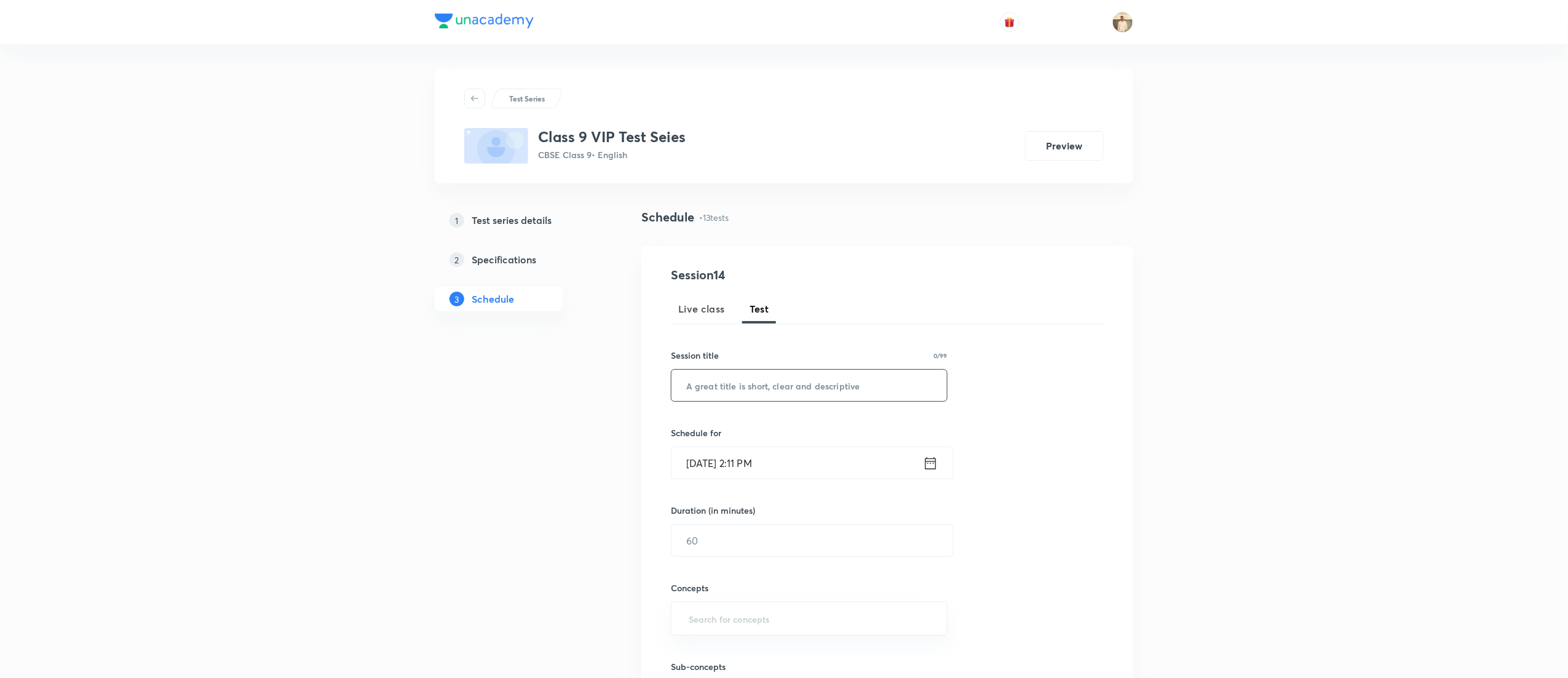
click at [736, 378] on input "text" at bounding box center [809, 385] width 275 height 31
paste input "VIP Test Series- Maths"
type input "VIP Test Series- Maths"
click at [700, 458] on input "Sep 4, 2025, 2:11 PM" at bounding box center [797, 462] width 251 height 31
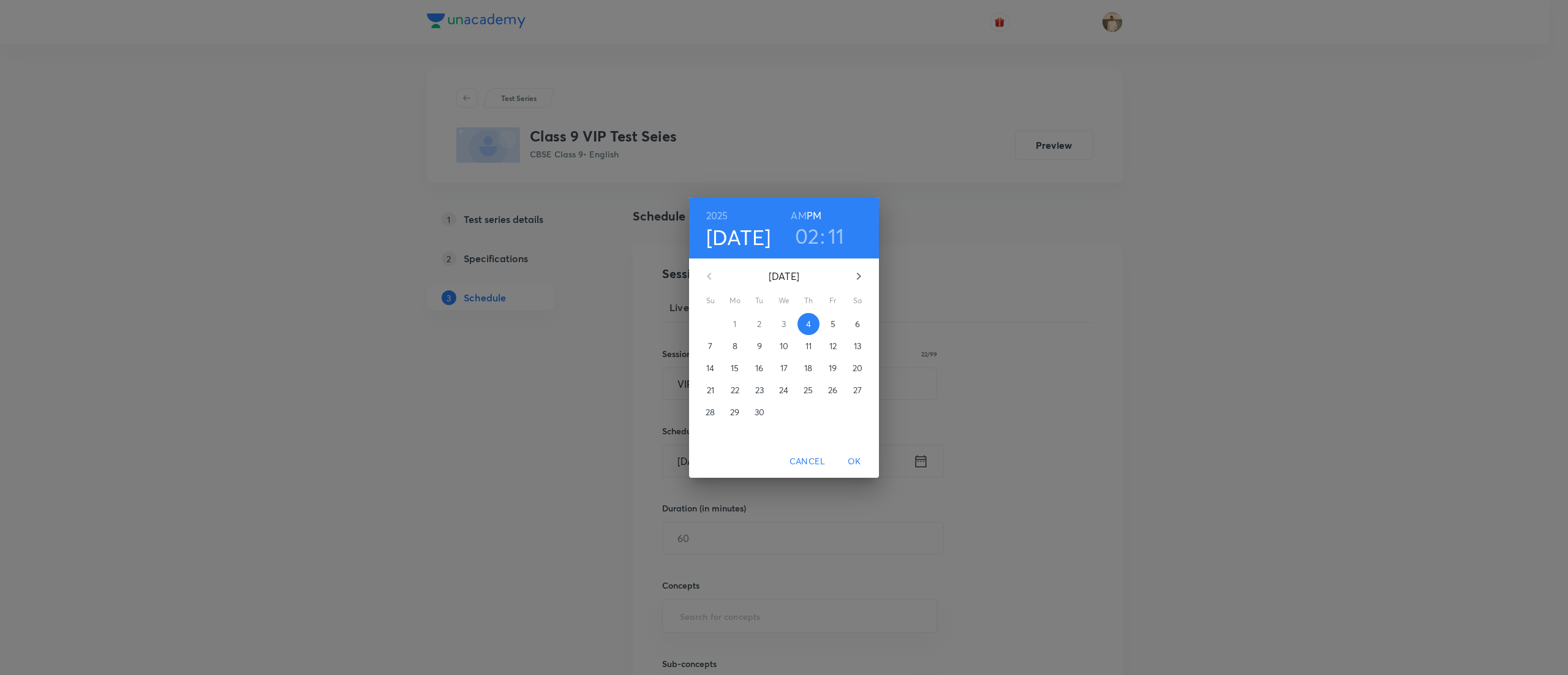
click at [711, 340] on p "7" at bounding box center [710, 346] width 4 height 12
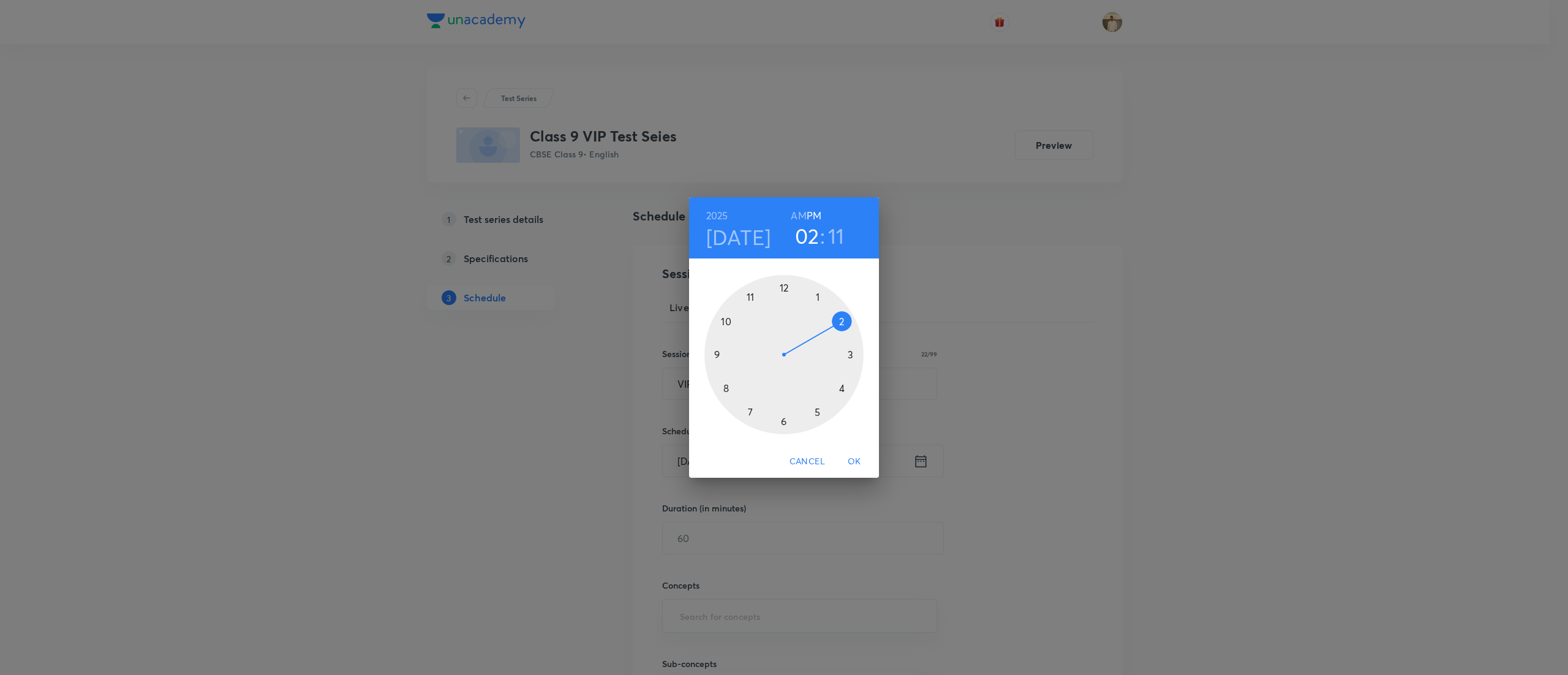
click at [751, 295] on div at bounding box center [784, 355] width 159 height 159
click at [782, 286] on div at bounding box center [784, 355] width 159 height 159
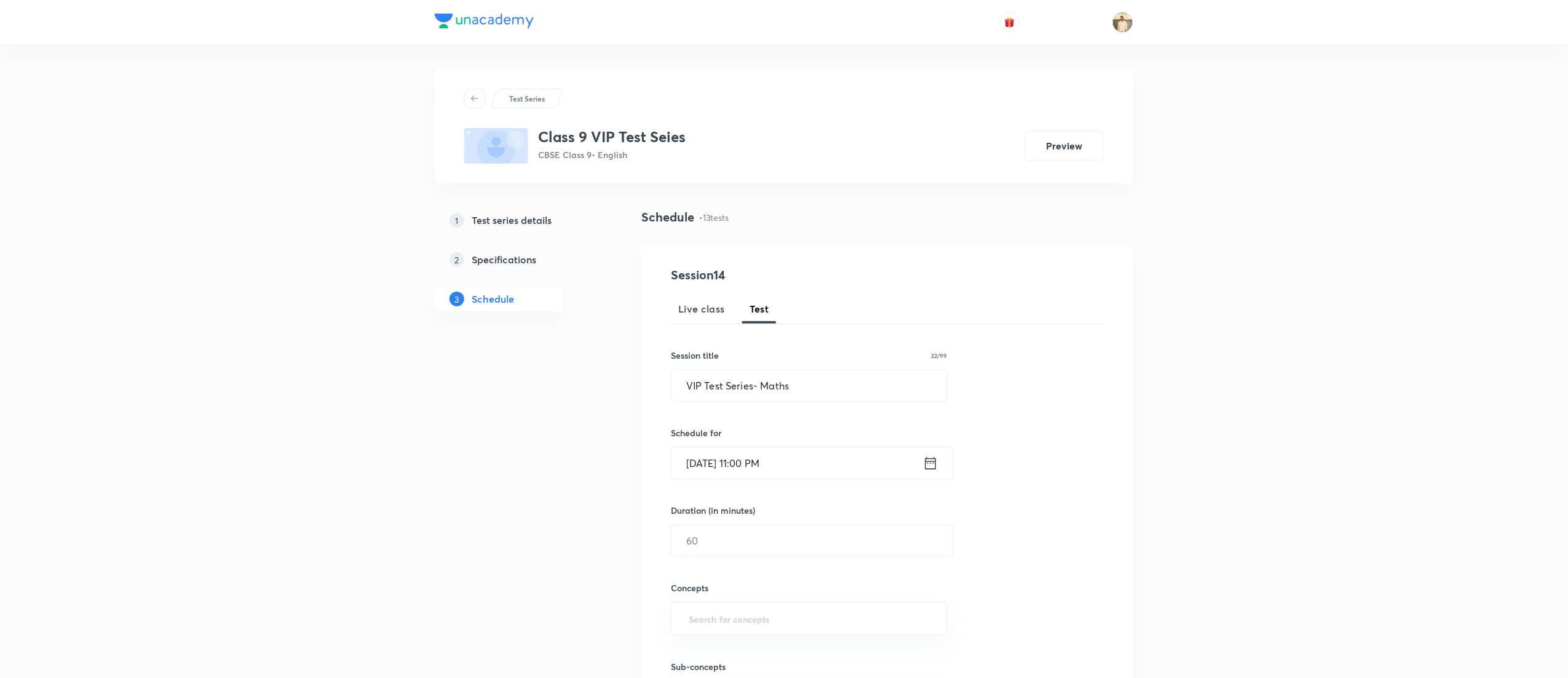
click at [776, 466] on input "Sep 7, 2025, 11:00 PM" at bounding box center [797, 462] width 251 height 31
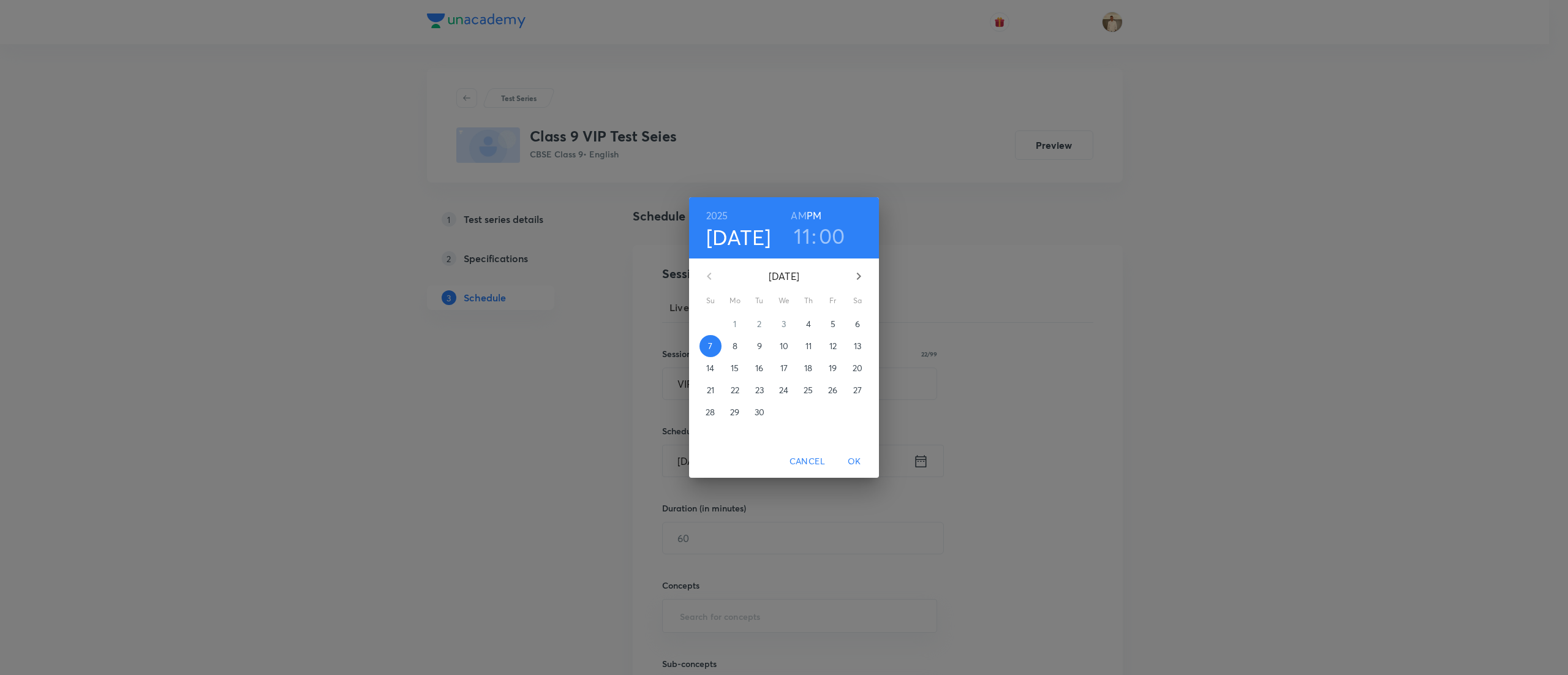
click at [801, 210] on h6 "AM" at bounding box center [798, 216] width 15 height 17
click at [861, 465] on span "OK" at bounding box center [854, 461] width 29 height 15
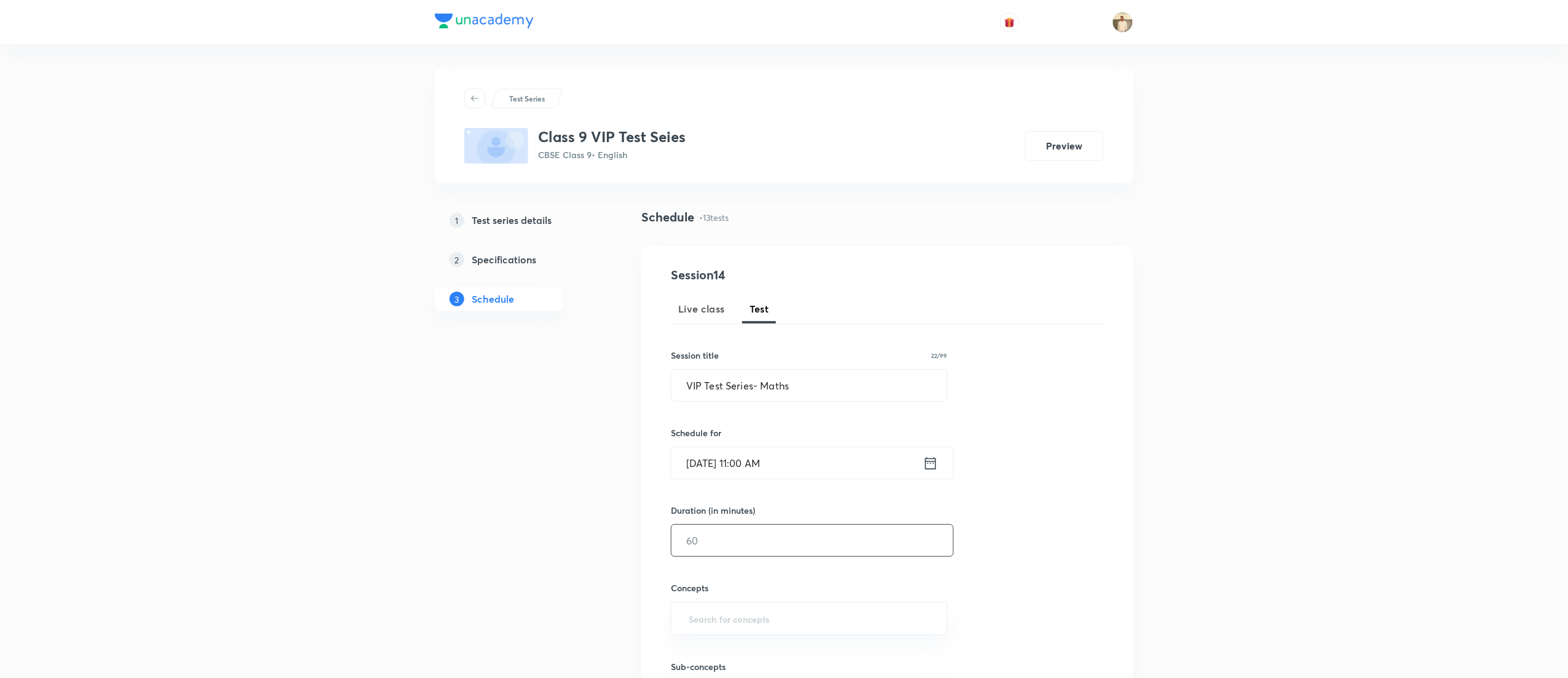
click at [744, 538] on input "text" at bounding box center [812, 541] width 281 height 31
type input "45"
click at [760, 615] on input "text" at bounding box center [809, 619] width 246 height 23
click at [744, 621] on input "text" at bounding box center [809, 619] width 246 height 23
type input "tr"
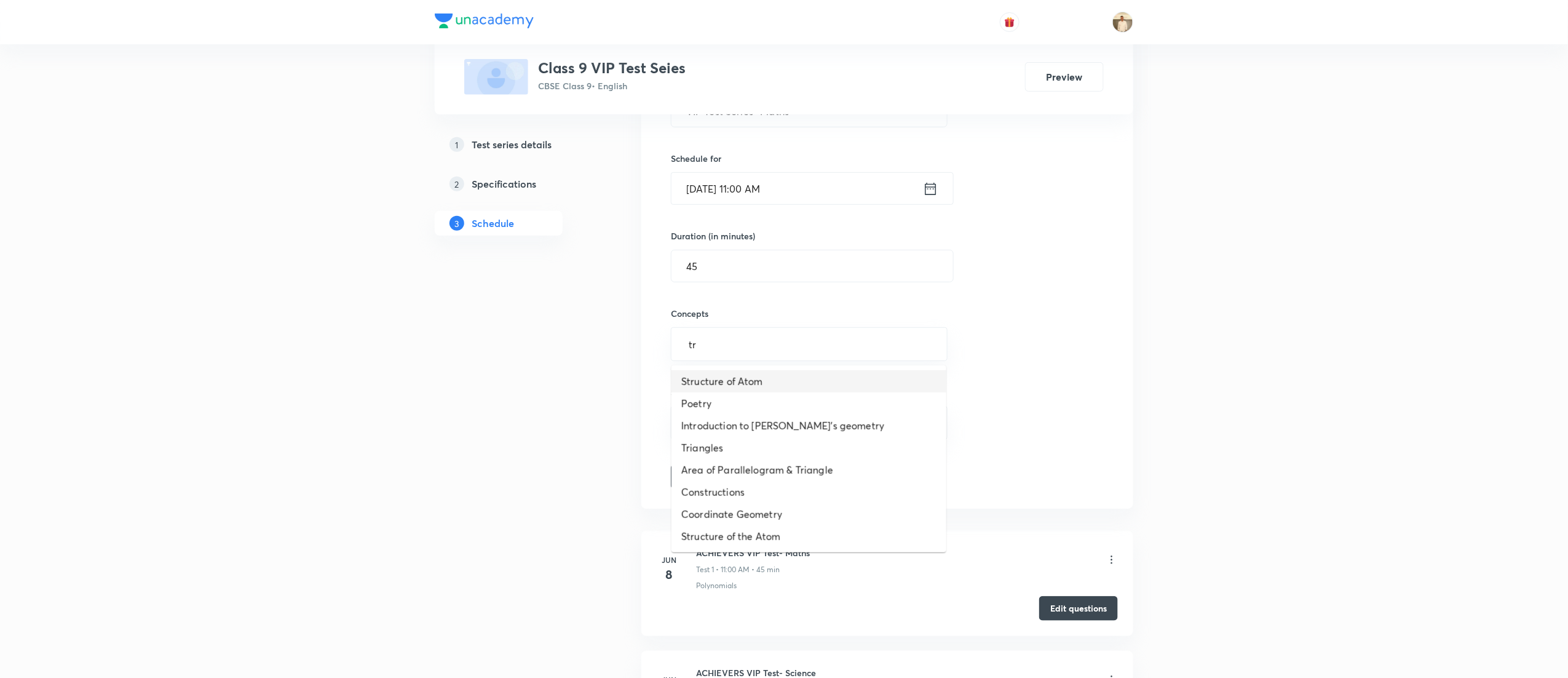
scroll to position [123, 0]
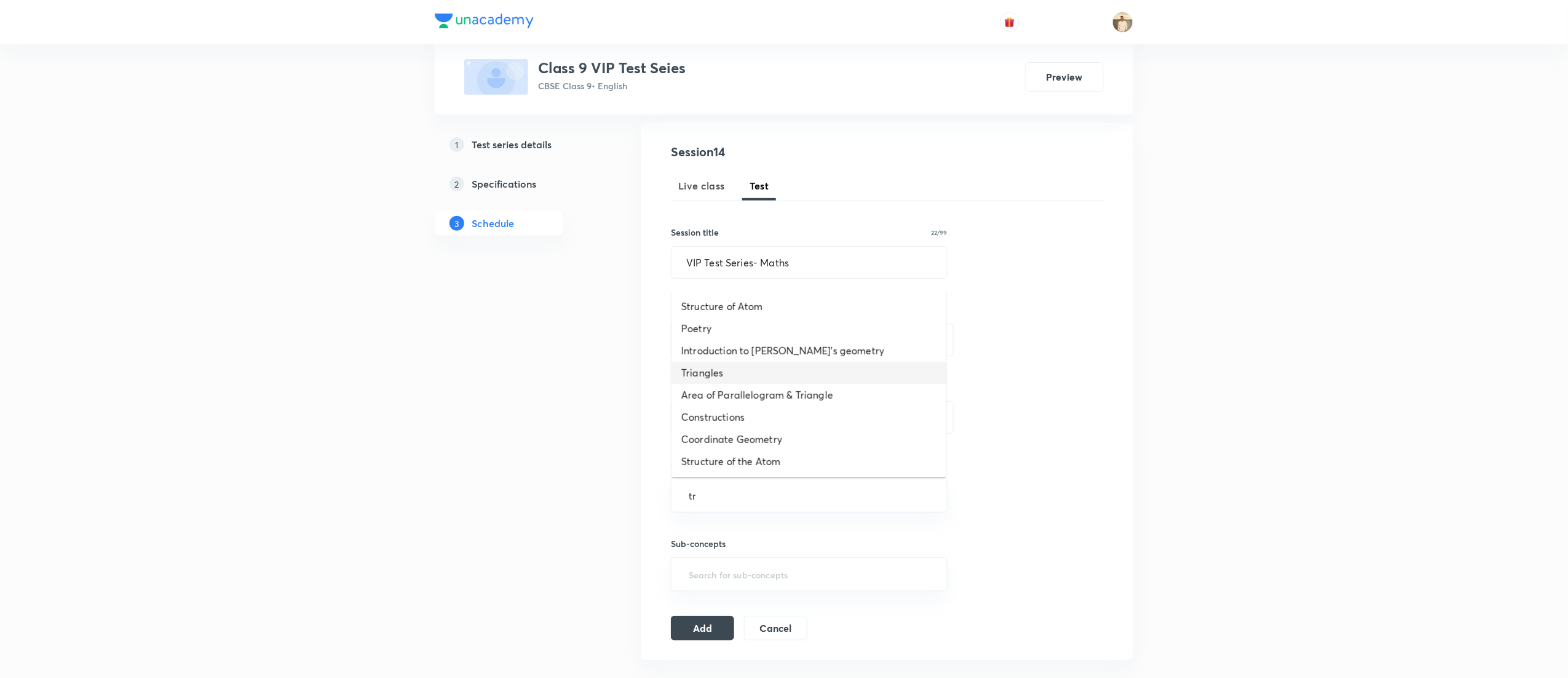
click at [746, 372] on li "Triangles" at bounding box center [809, 372] width 275 height 22
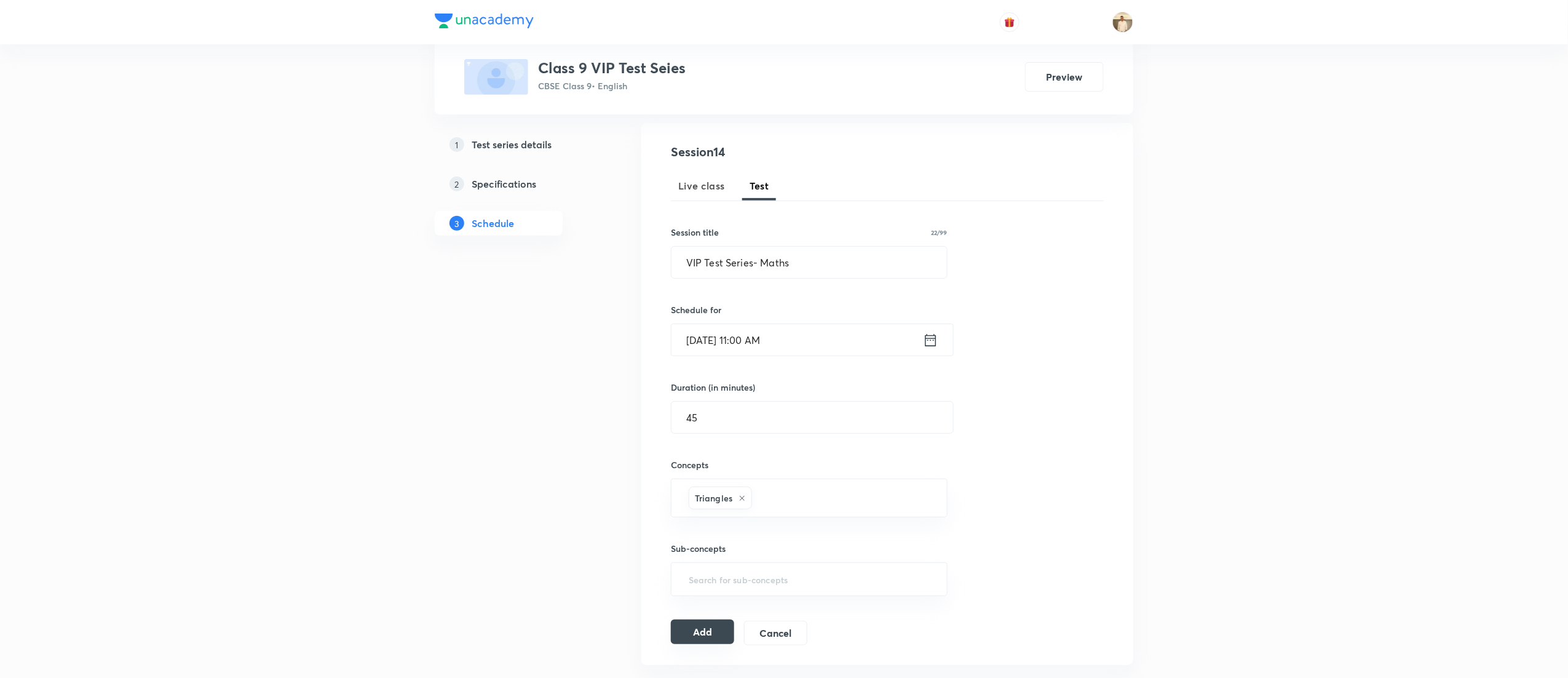
click at [702, 637] on button "Add" at bounding box center [702, 632] width 63 height 25
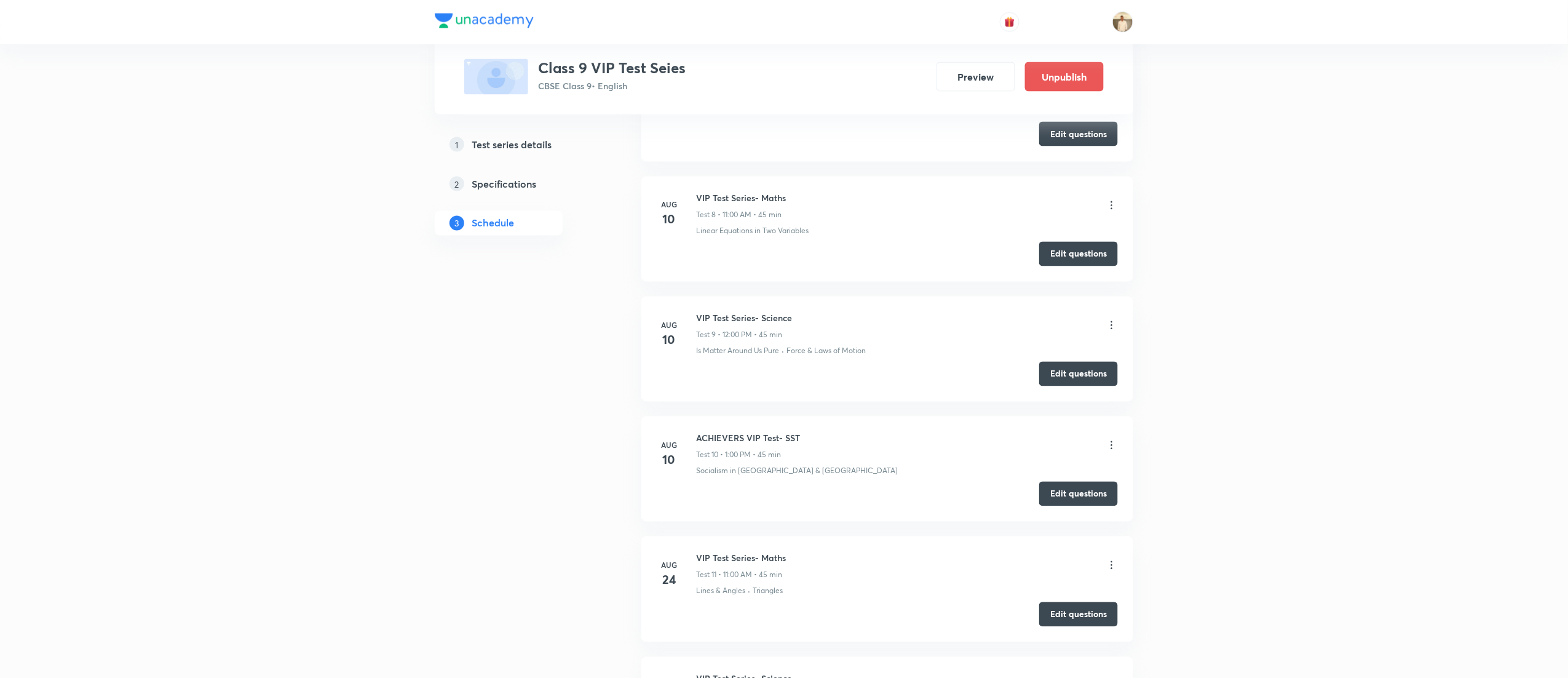
scroll to position [1435, 0]
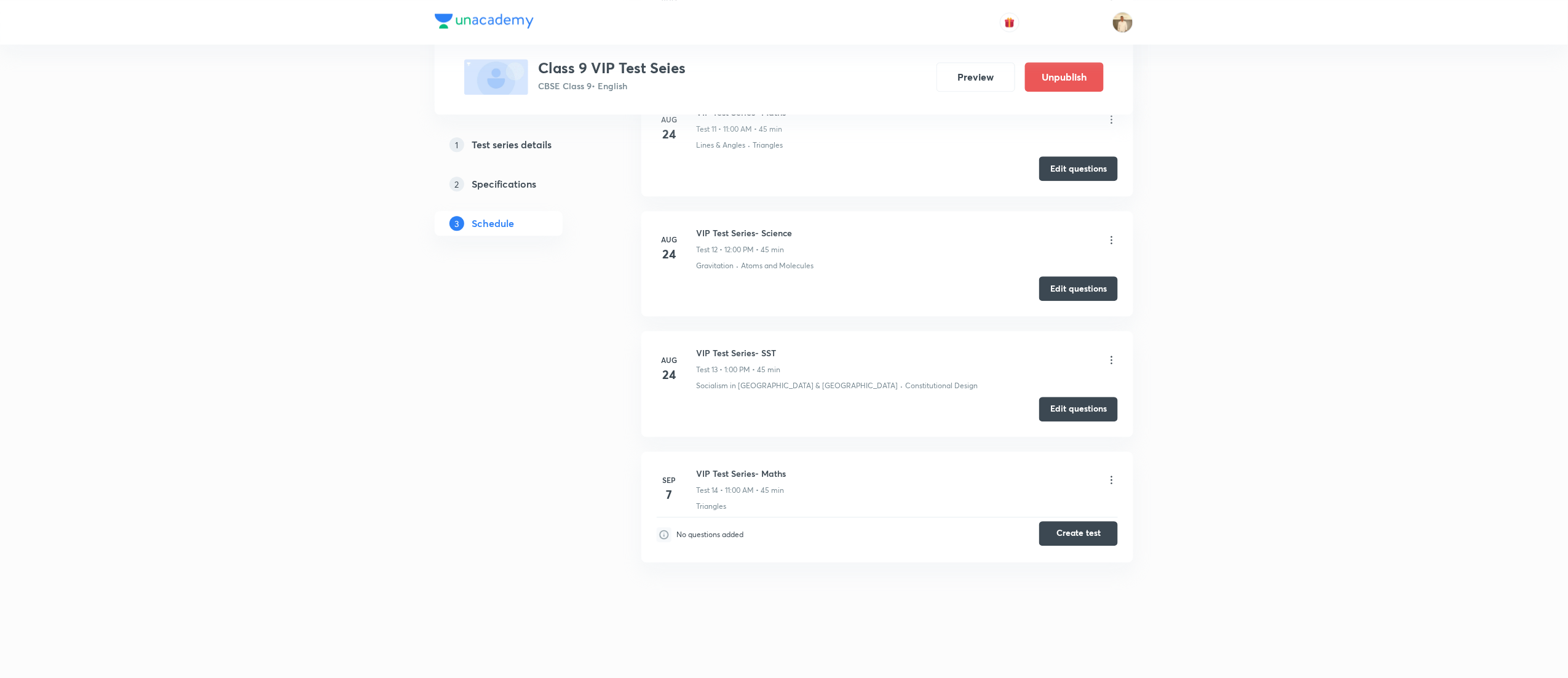
click at [1080, 536] on button "Create test" at bounding box center [1078, 533] width 79 height 25
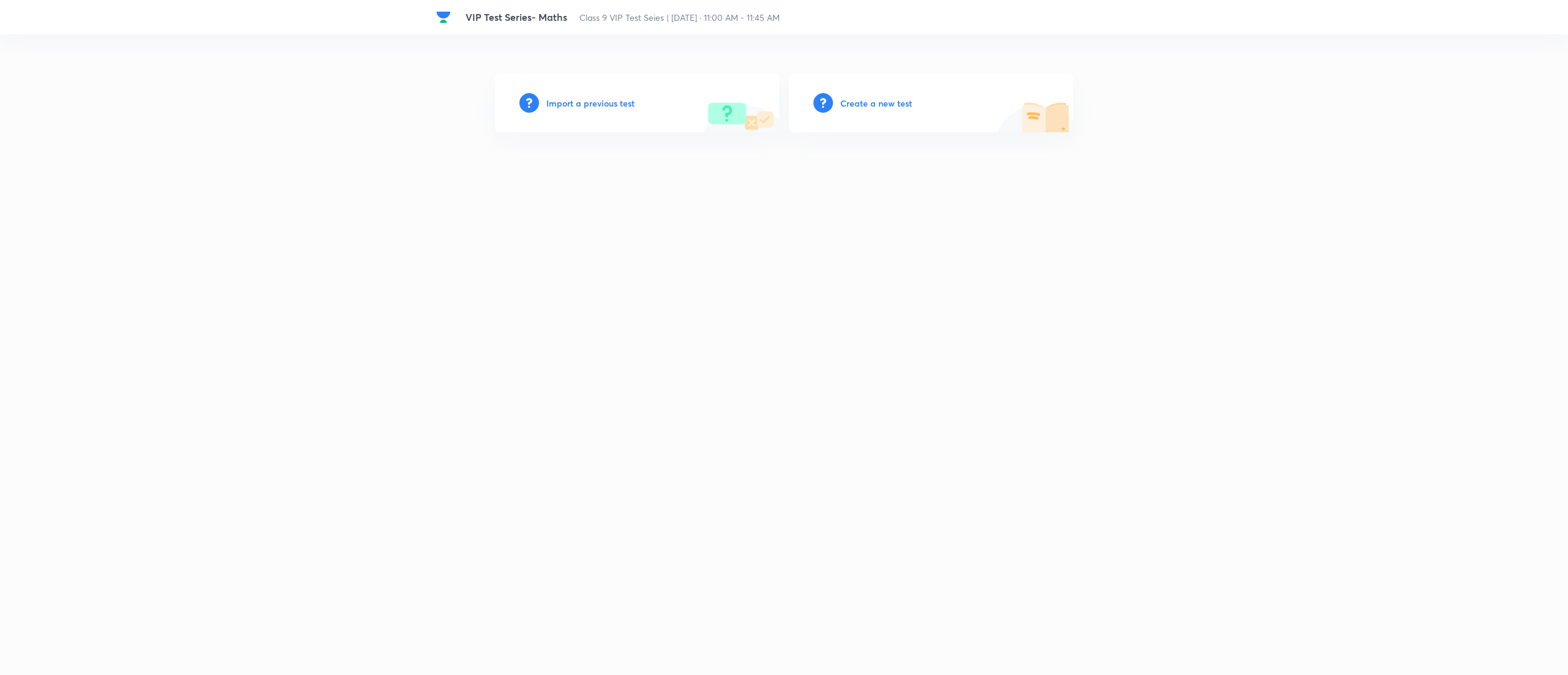
click at [879, 105] on h6 "Create a new test" at bounding box center [876, 103] width 72 height 13
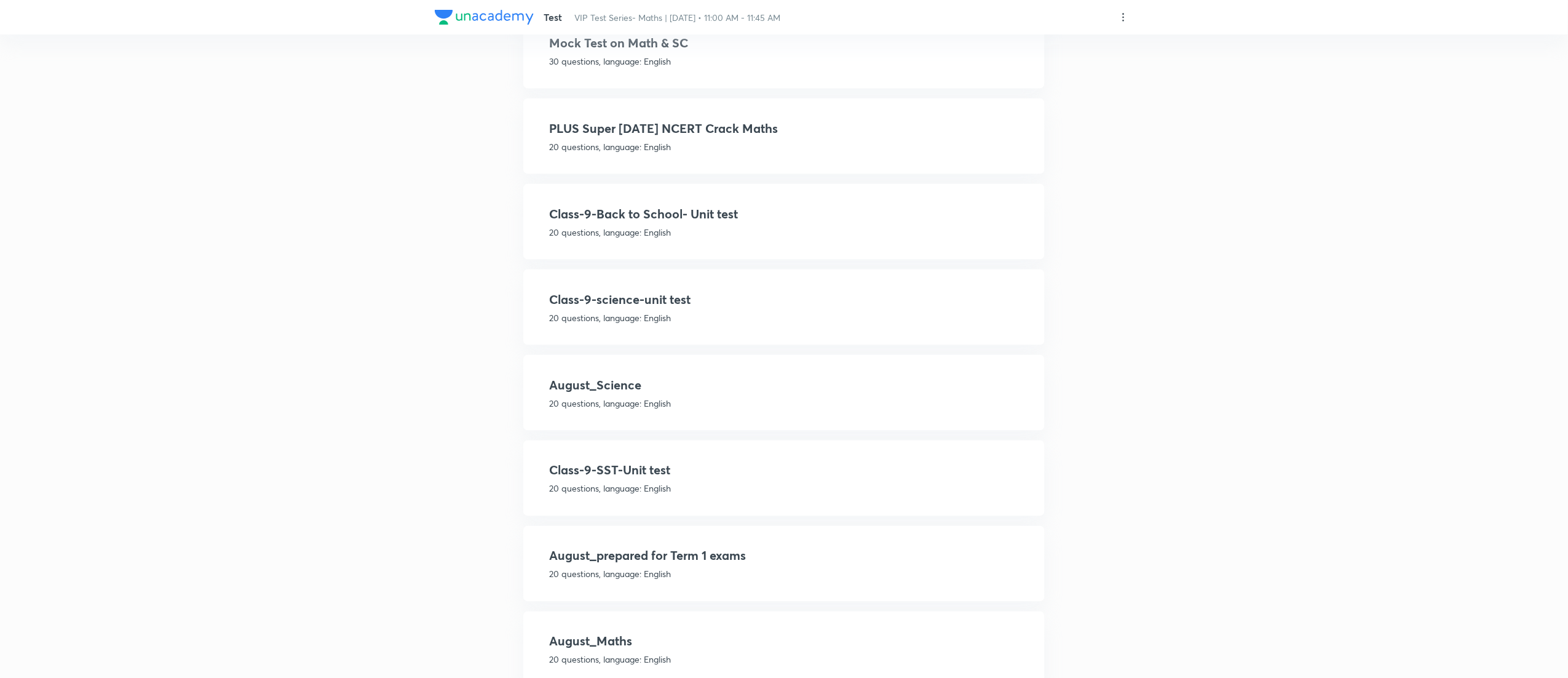
scroll to position [761, 0]
click at [714, 614] on div "August_Maths 20 questions, language: English View details Use template" at bounding box center [784, 644] width 522 height 75
click at [812, 649] on p "20 questions, language: English" at bounding box center [784, 655] width 470 height 13
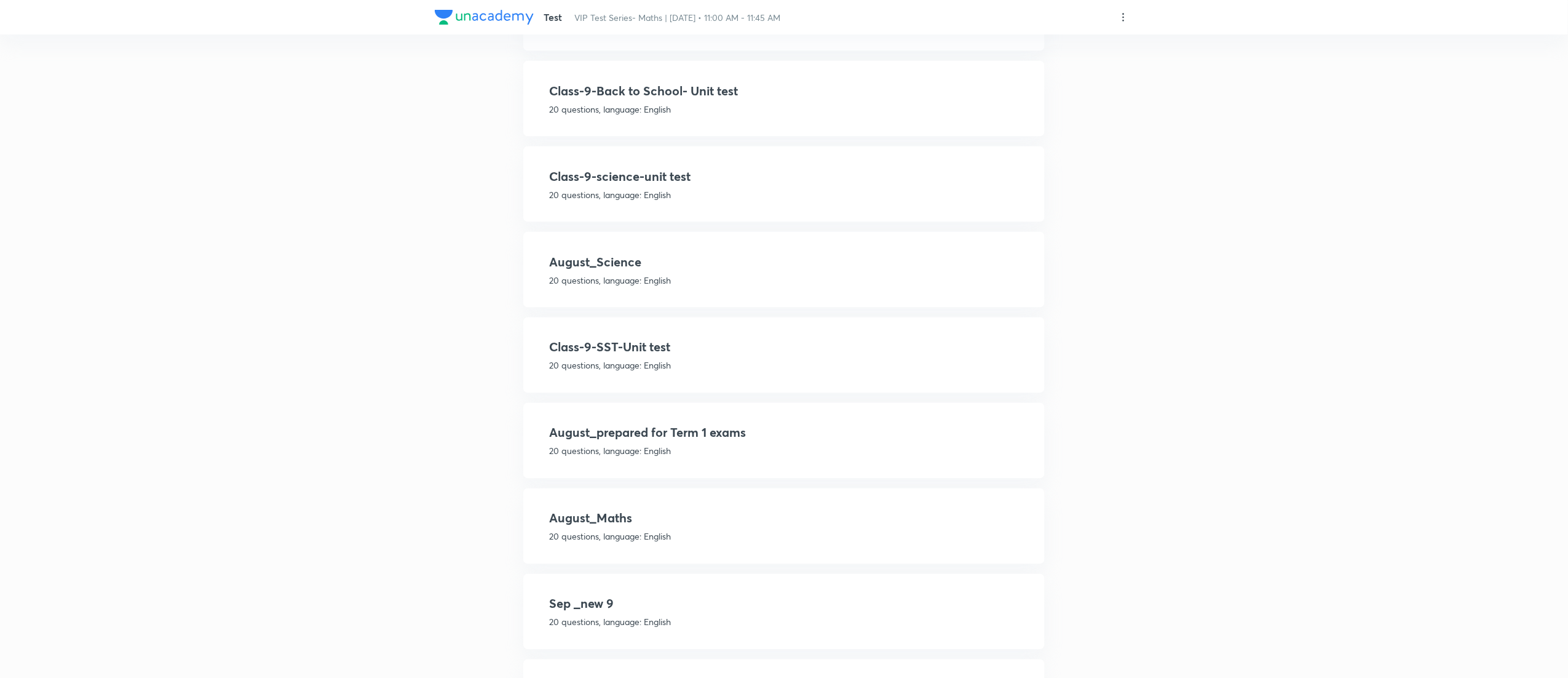
scroll to position [884, 0]
click at [808, 504] on h4 "August_Maths" at bounding box center [784, 514] width 470 height 19
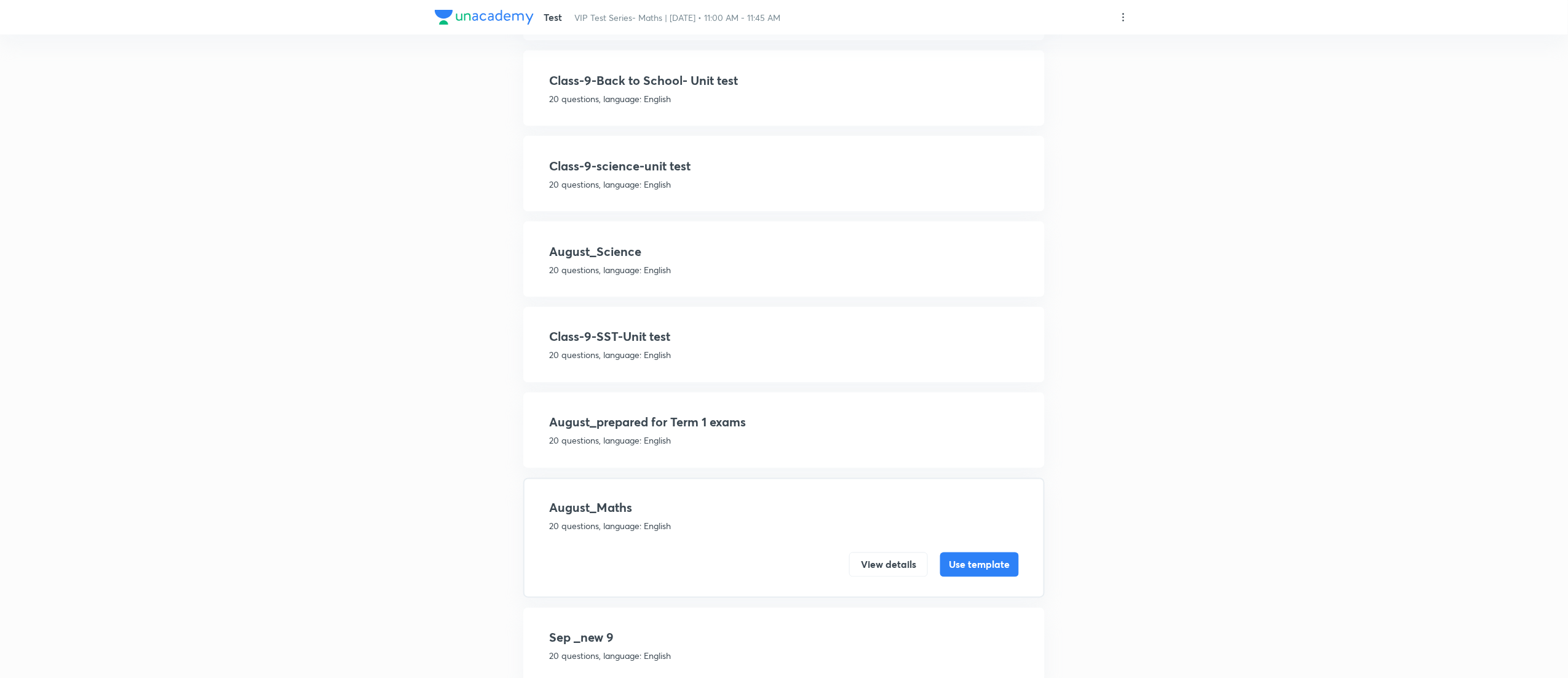
scroll to position [840, 0]
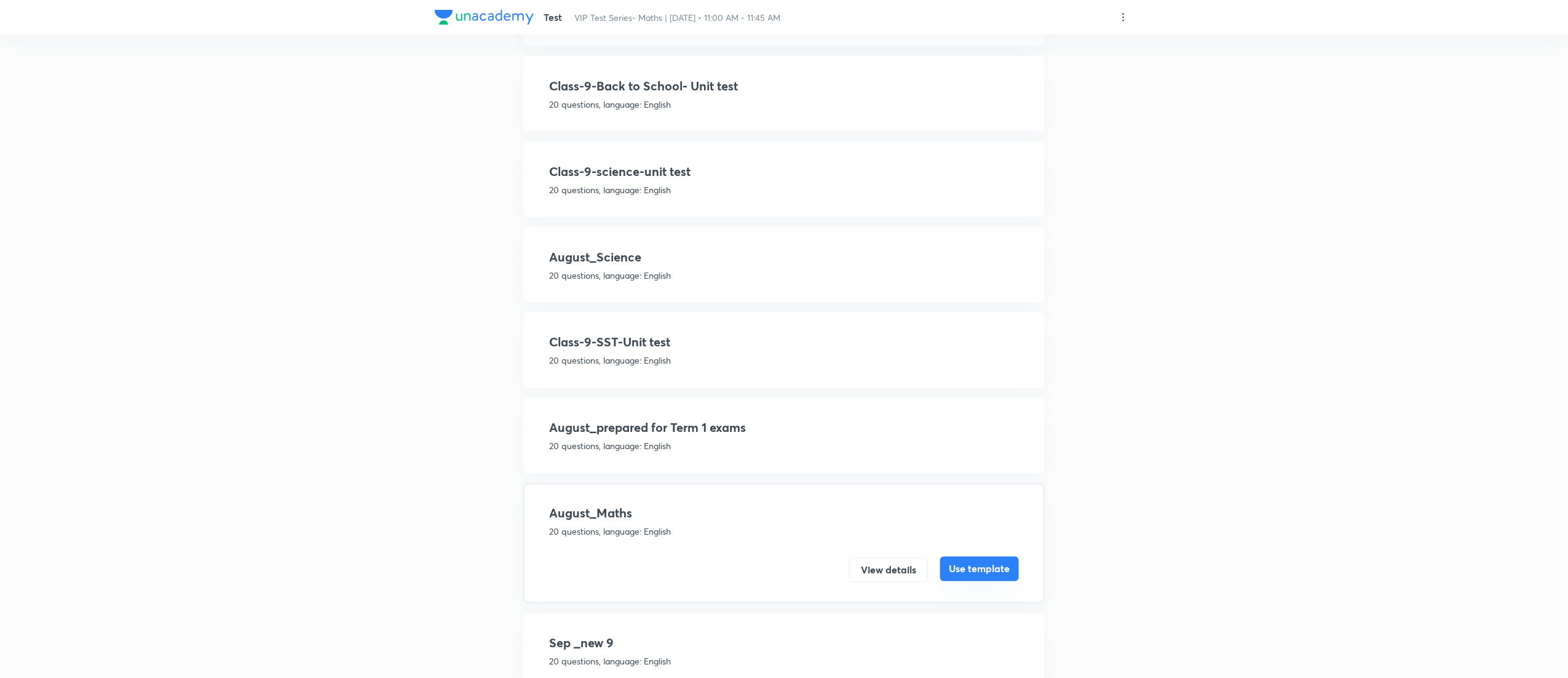
click at [978, 557] on button "Use template" at bounding box center [980, 569] width 79 height 25
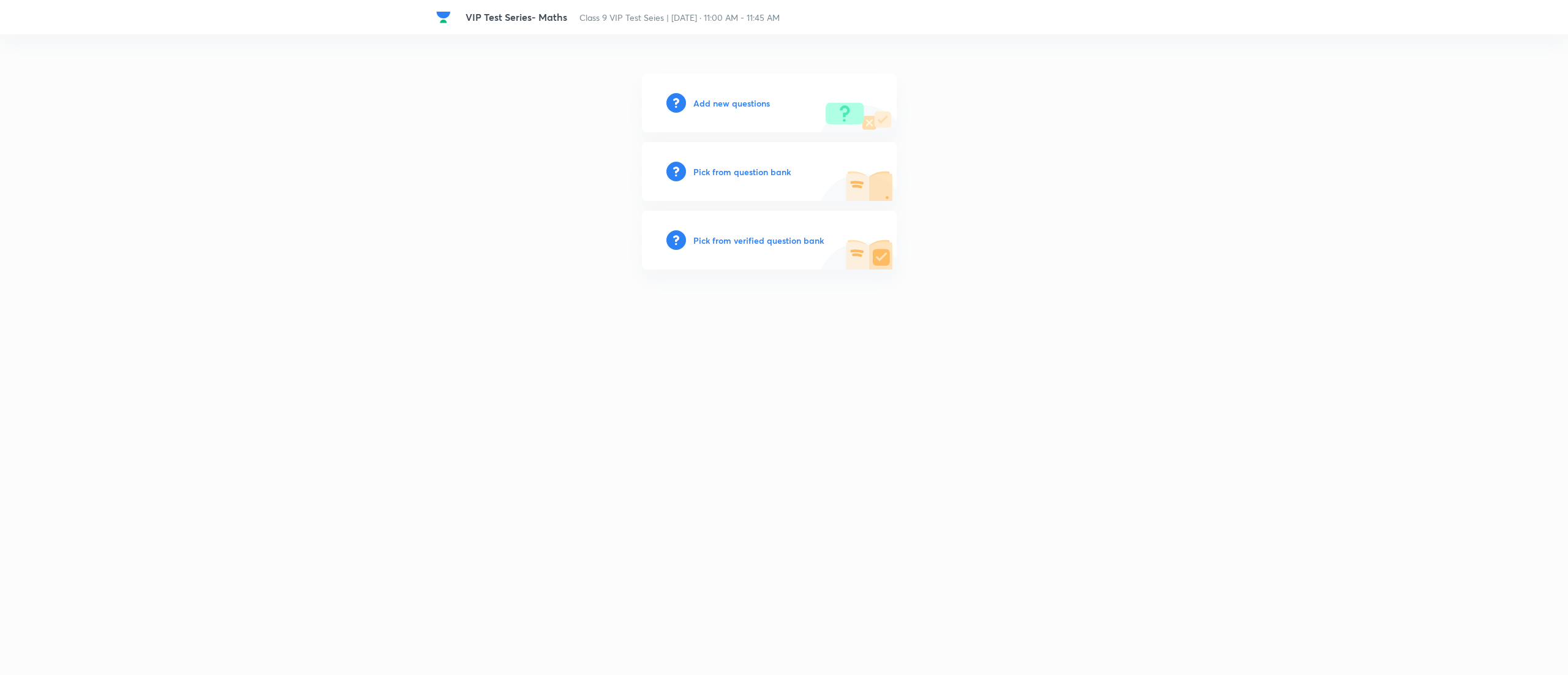
click at [727, 178] on div "Pick from question bank" at bounding box center [769, 171] width 255 height 59
click at [723, 171] on h6 "Pick from question bank" at bounding box center [742, 171] width 98 height 13
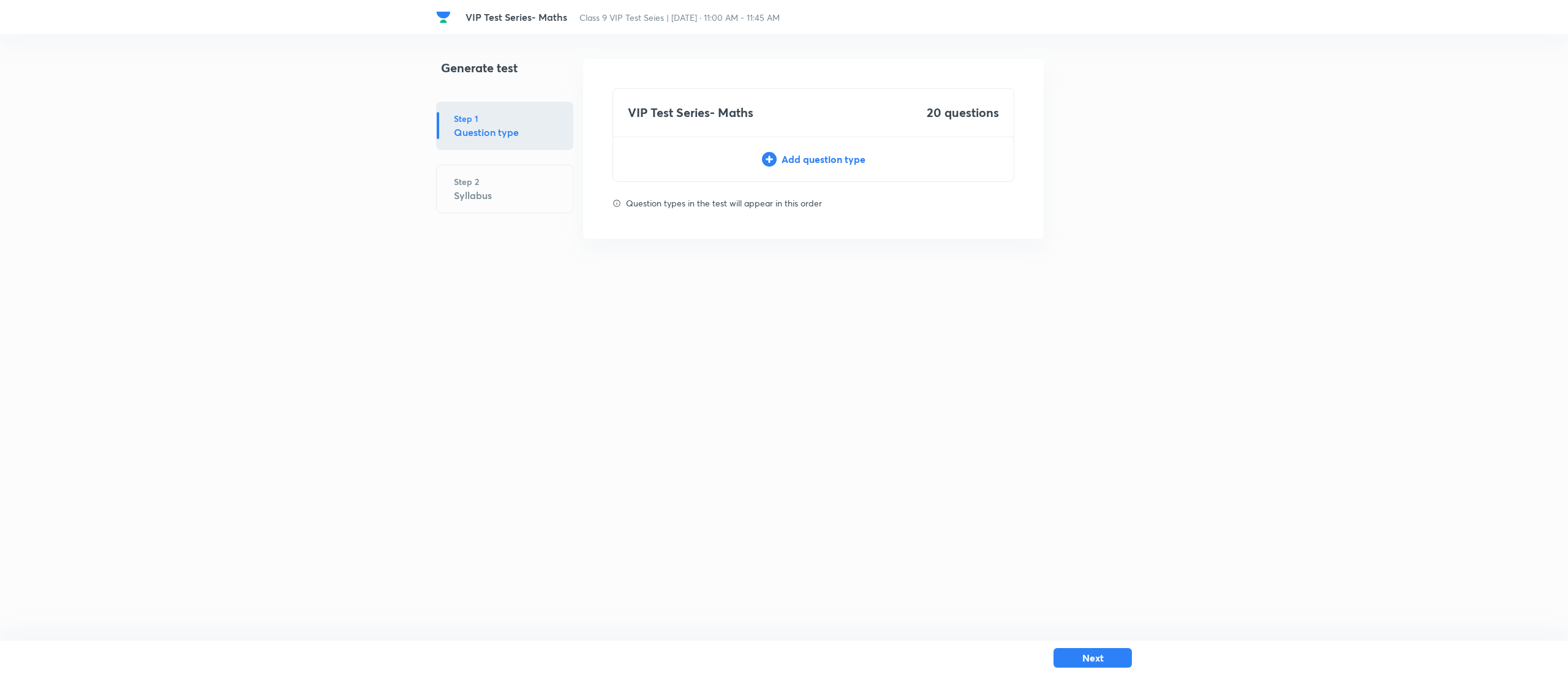
click at [833, 148] on div "VIP Test Series- Maths 20 questions Add question type" at bounding box center [813, 135] width 402 height 94
click at [833, 159] on div "Add question type" at bounding box center [813, 159] width 400 height 15
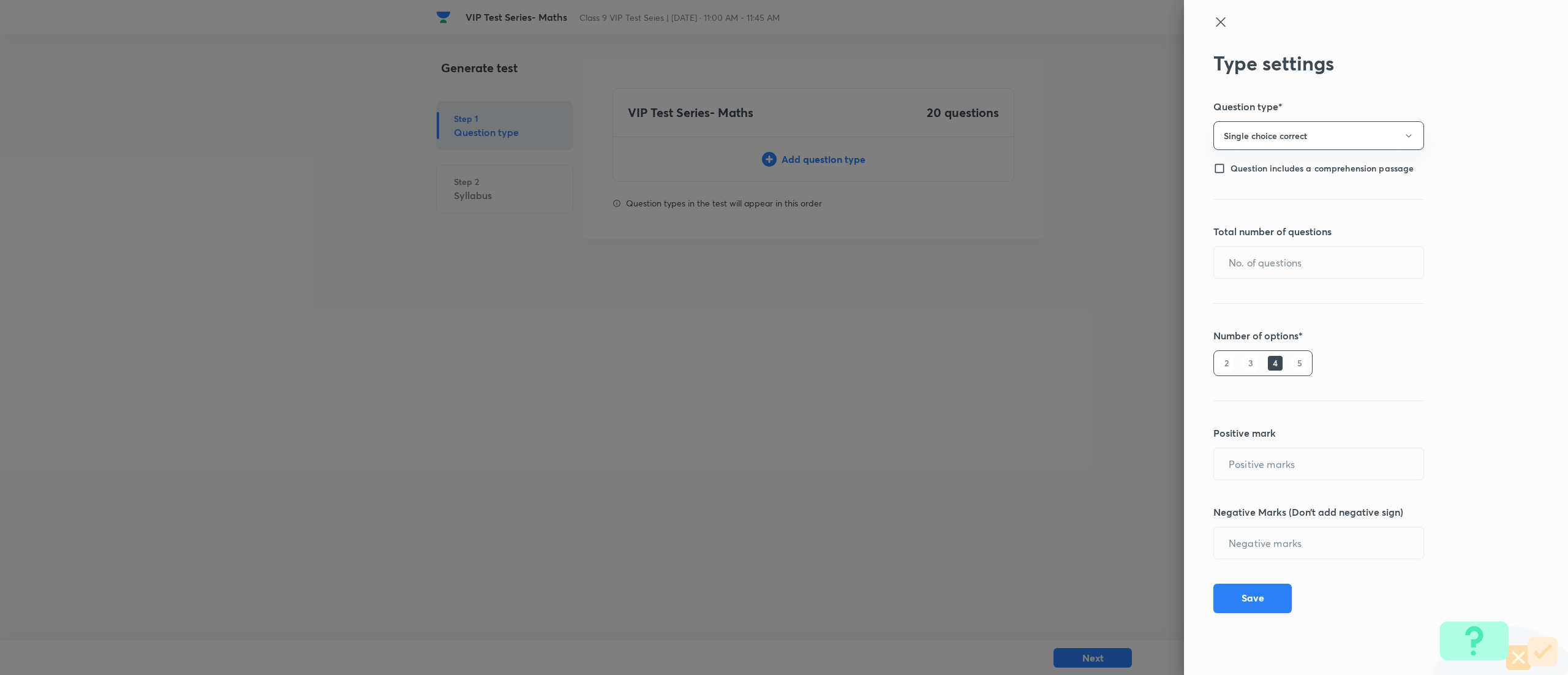
type input "1"
type input "0"
click at [1267, 259] on input "text" at bounding box center [1318, 262] width 209 height 31
type input "20"
click at [1265, 601] on button "Save" at bounding box center [1253, 597] width 78 height 29
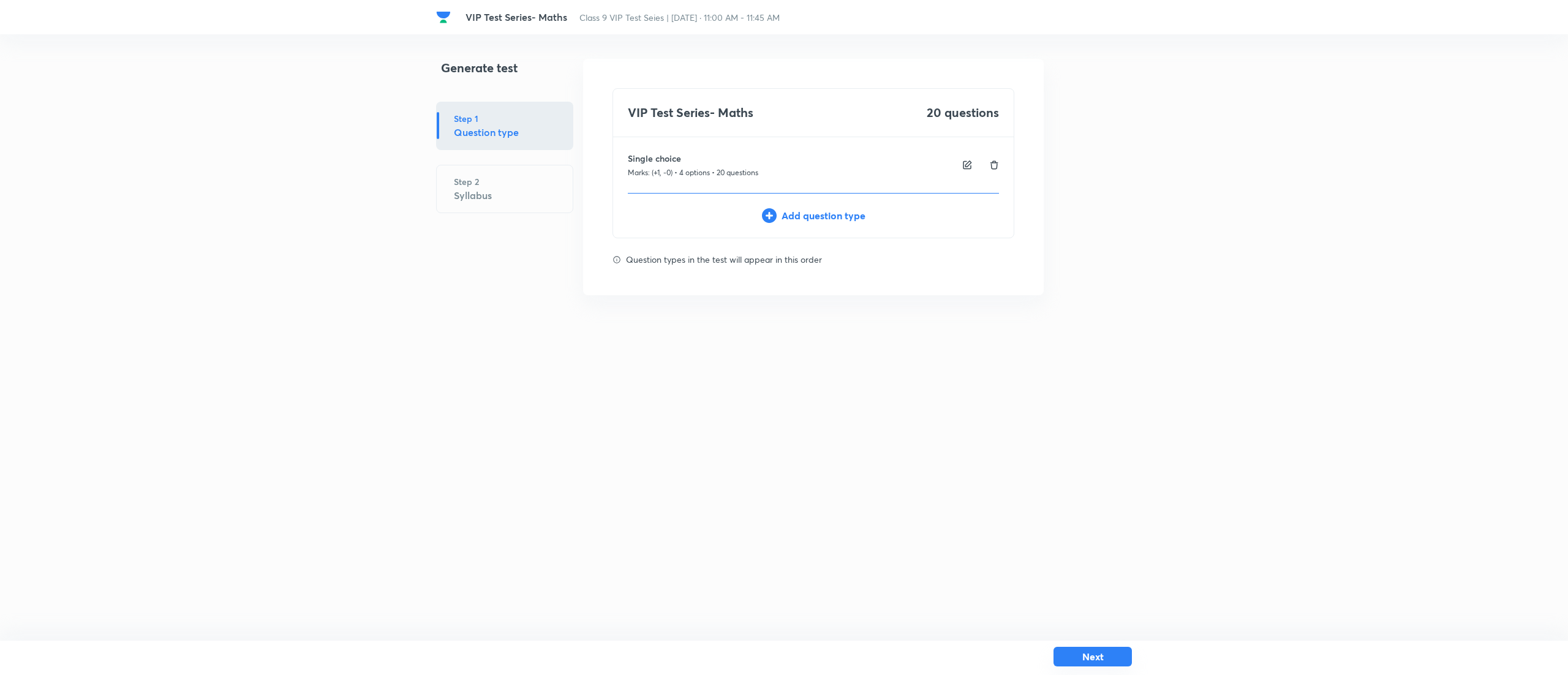
click at [1107, 658] on button "Next" at bounding box center [1092, 657] width 78 height 20
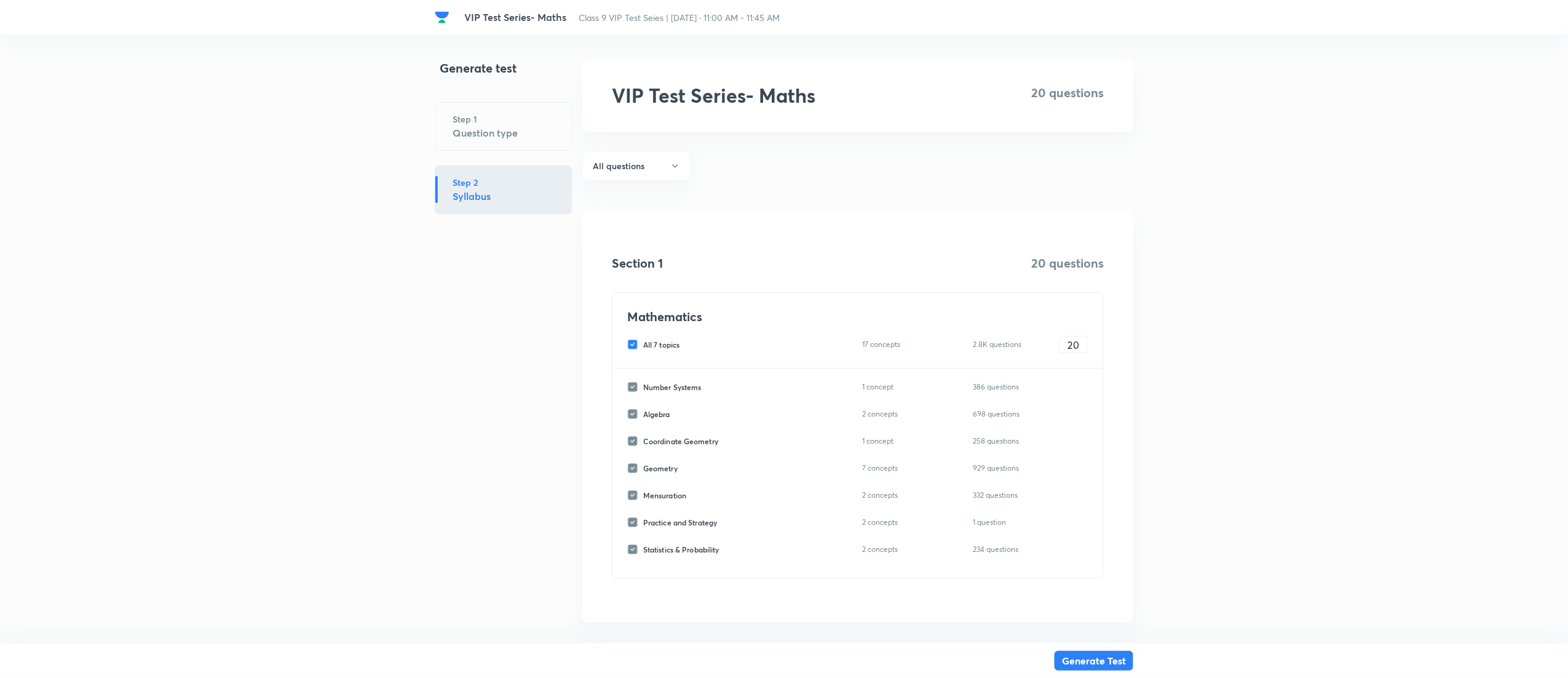
click at [633, 348] on input "All 7 topics" at bounding box center [636, 344] width 16 height 11
checkbox input "false"
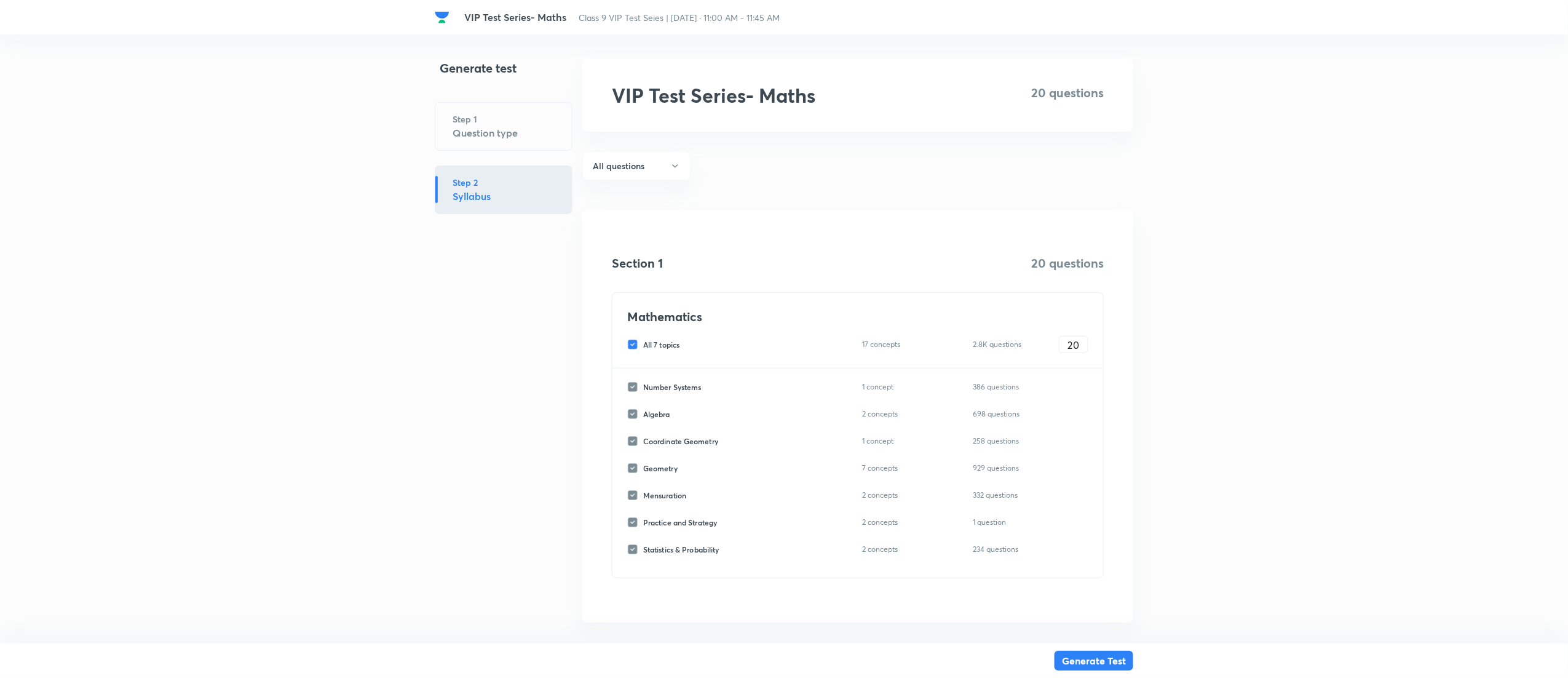
checkbox input "false"
click at [636, 438] on input "Coordinate Geometry" at bounding box center [636, 441] width 16 height 11
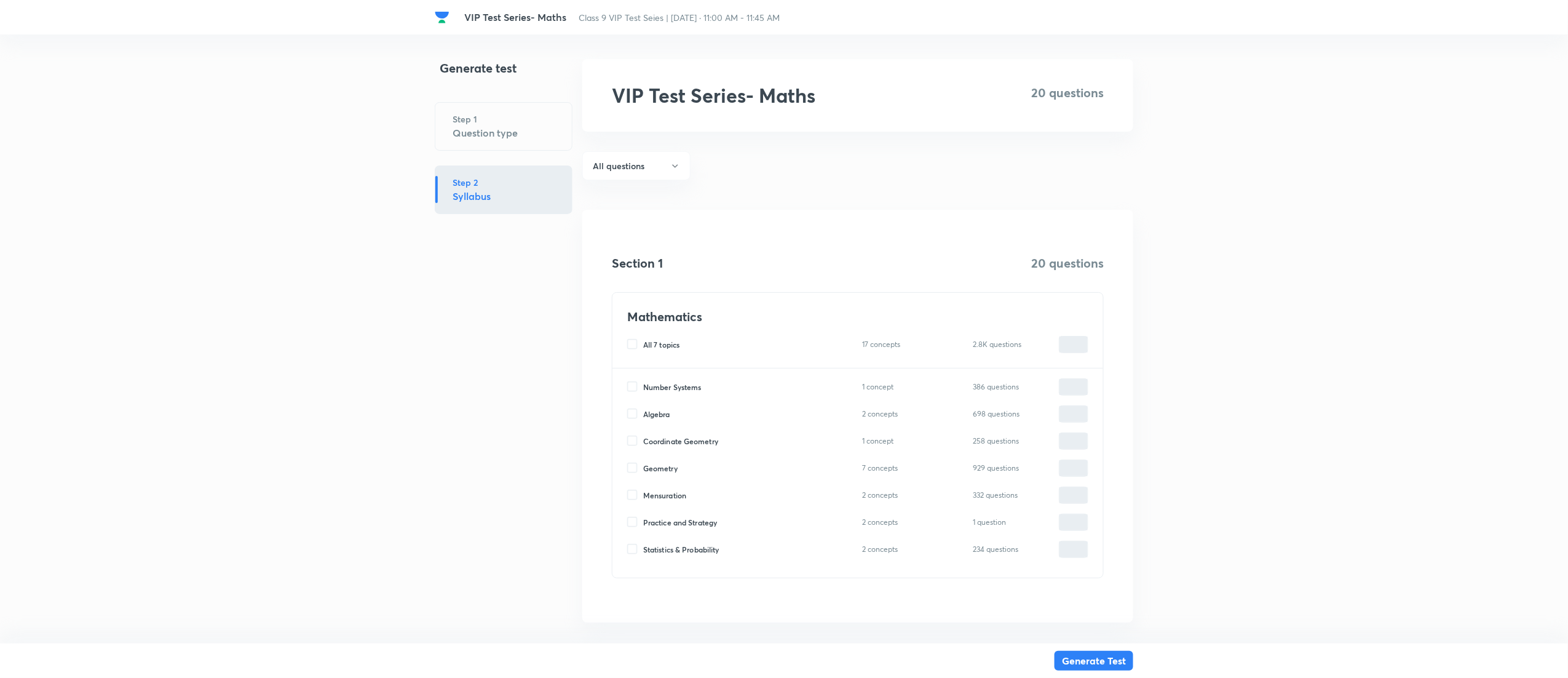
checkbox input "true"
type input "0"
click at [1078, 437] on input "0" at bounding box center [1074, 441] width 28 height 21
type input "2"
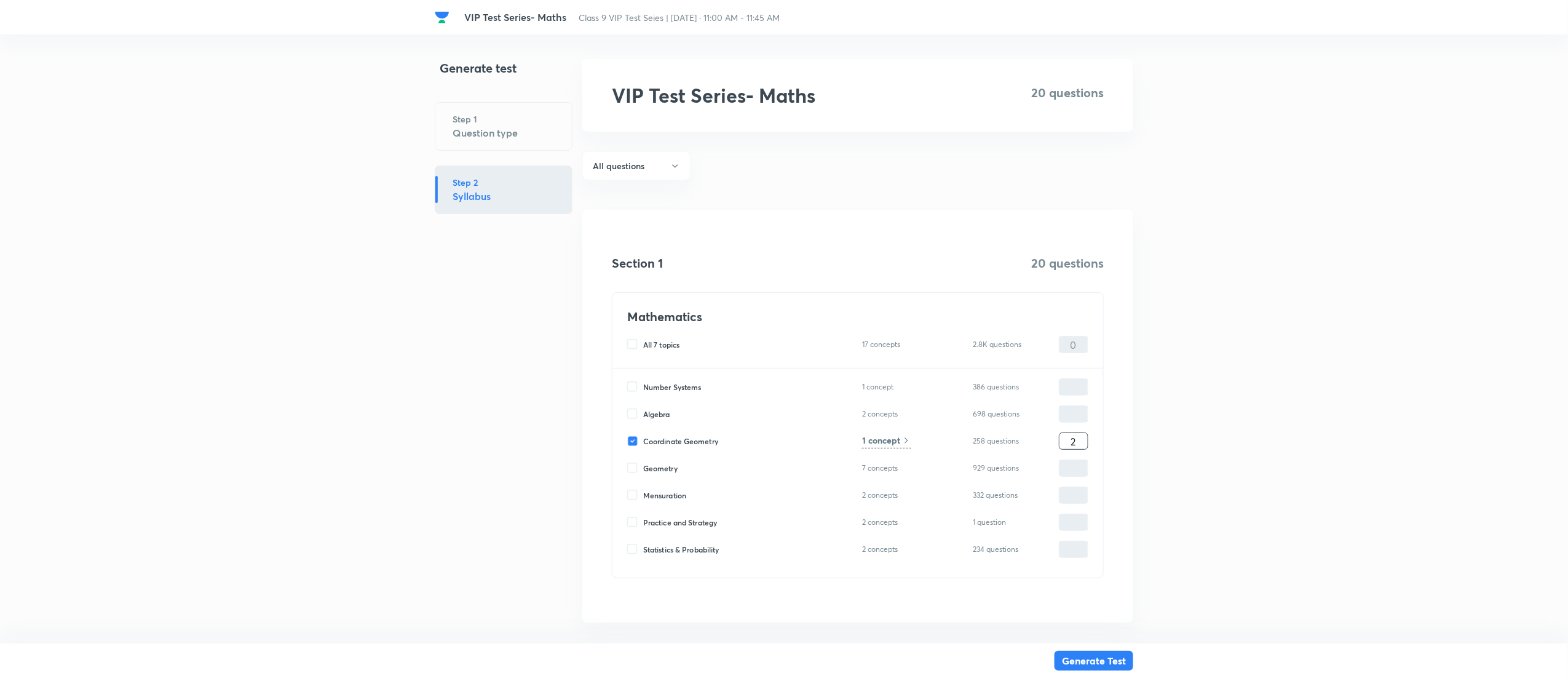
type input "2"
type input "20"
click at [872, 440] on h6 "1 concept" at bounding box center [881, 440] width 38 height 13
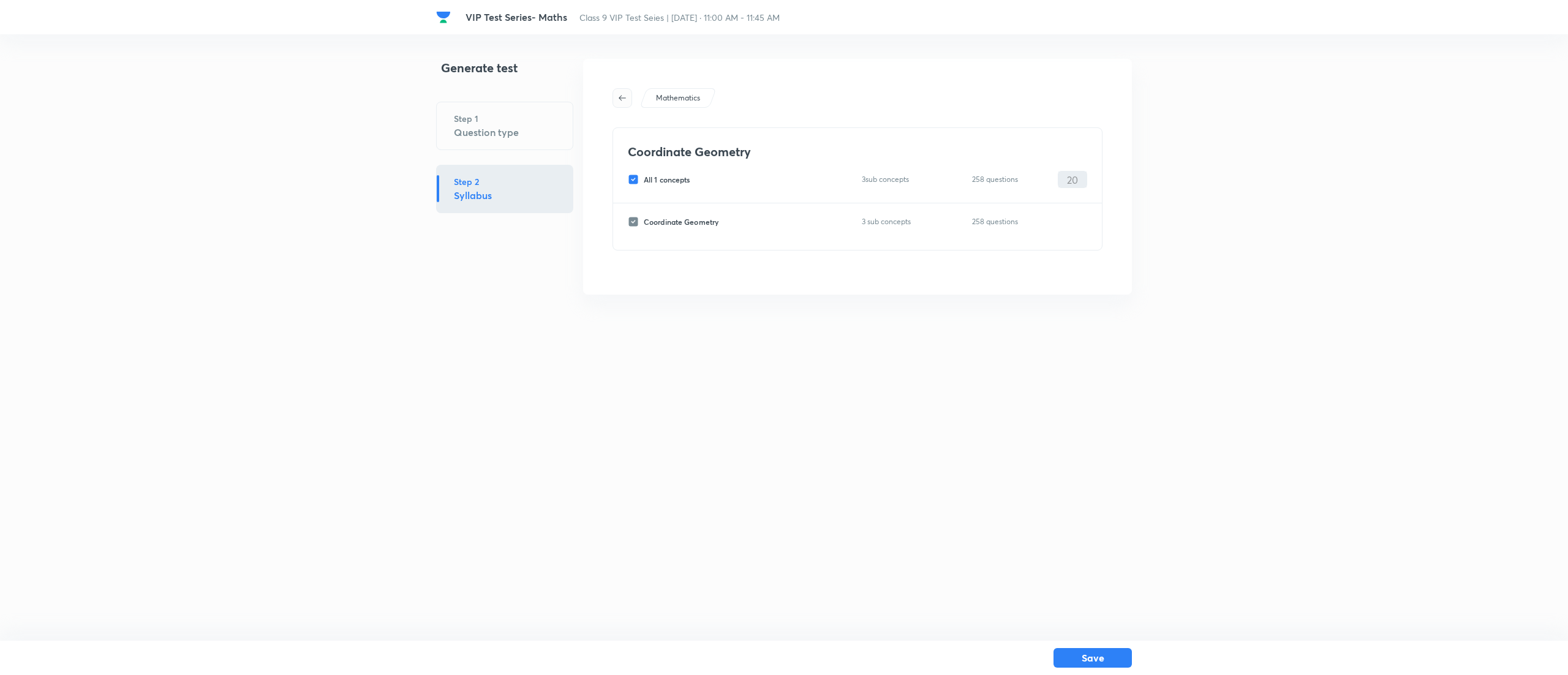
click at [618, 106] on button "button" at bounding box center [622, 98] width 20 height 20
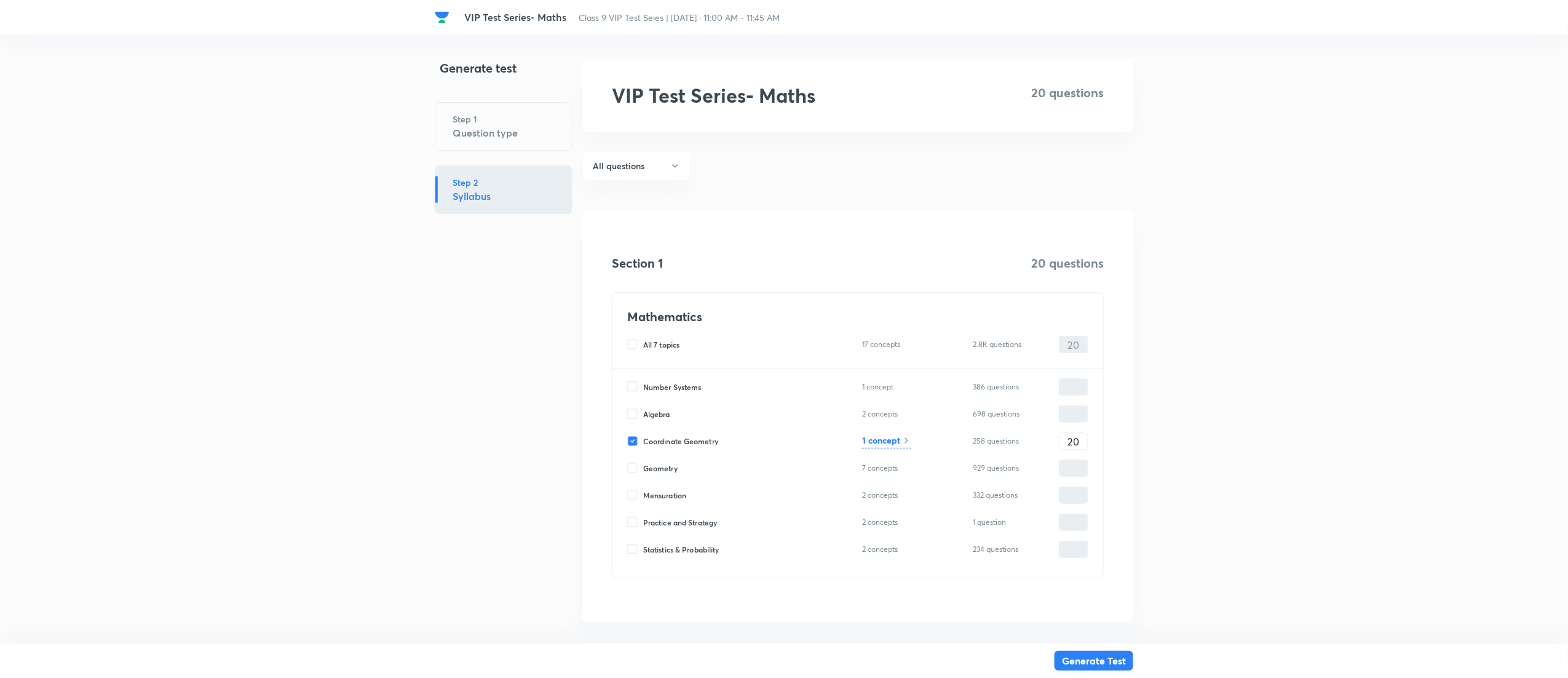
click at [638, 440] on input "Coordinate Geometry" at bounding box center [636, 441] width 16 height 11
checkbox input "false"
type input "0"
click at [635, 467] on input "Geometry" at bounding box center [636, 468] width 16 height 11
checkbox input "true"
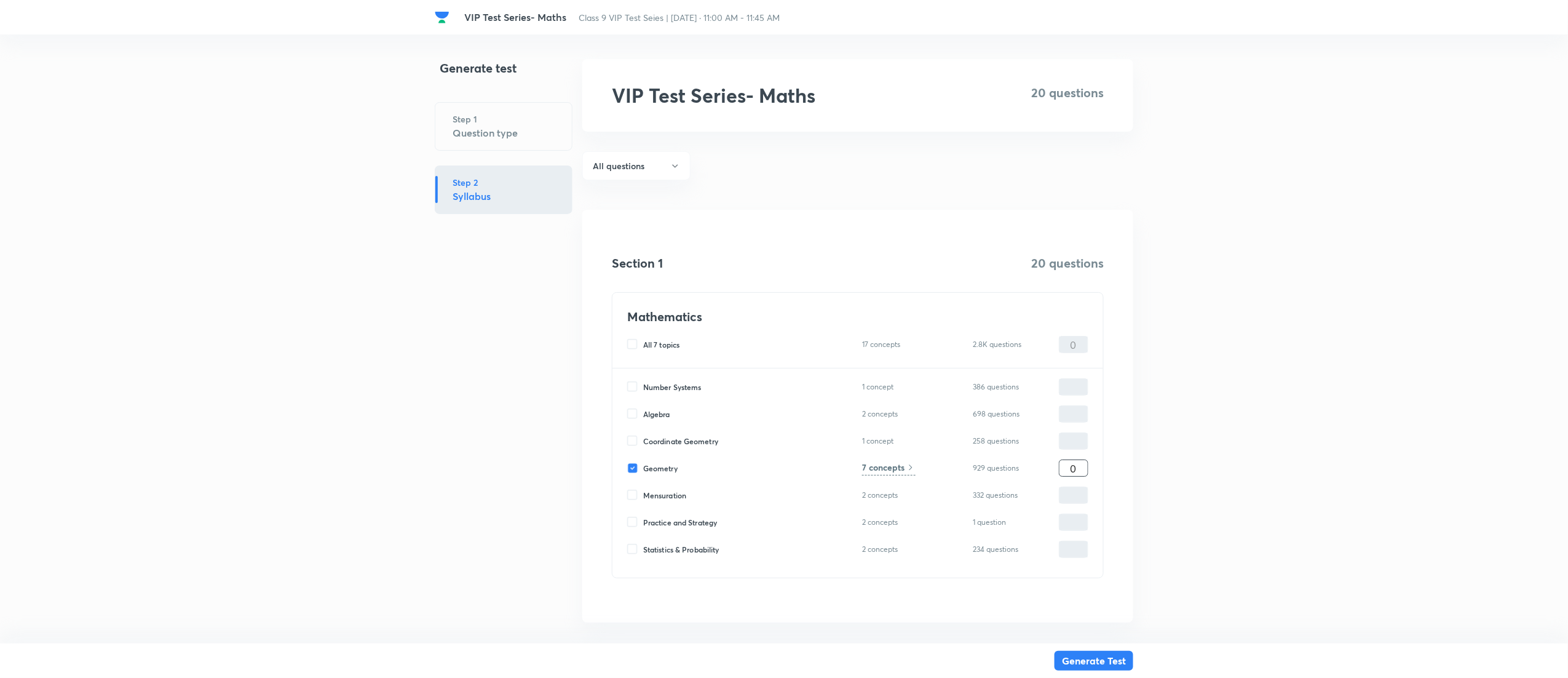
click at [1084, 467] on input "0" at bounding box center [1074, 468] width 28 height 21
type input "2"
type input "20"
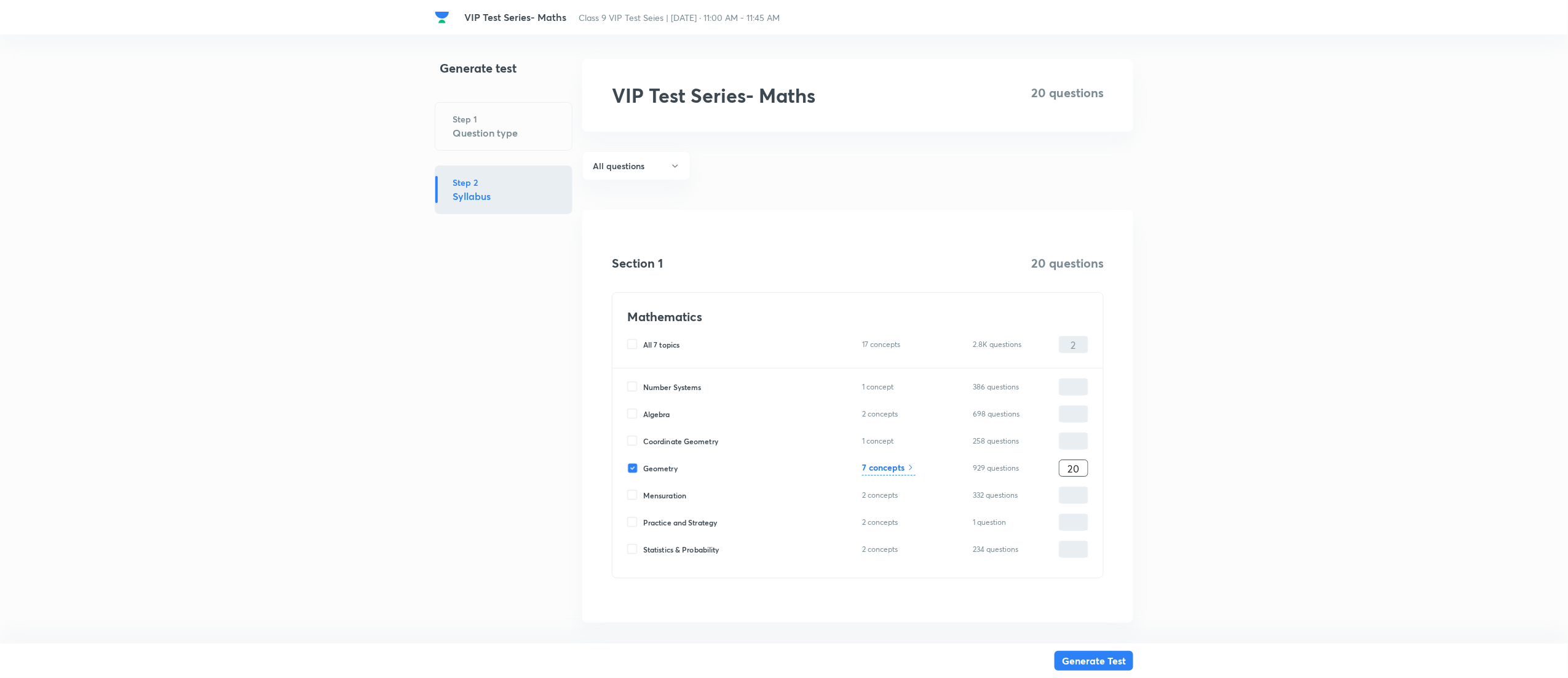
type input "20"
click at [891, 476] on div "7 concepts" at bounding box center [889, 468] width 53 height 15
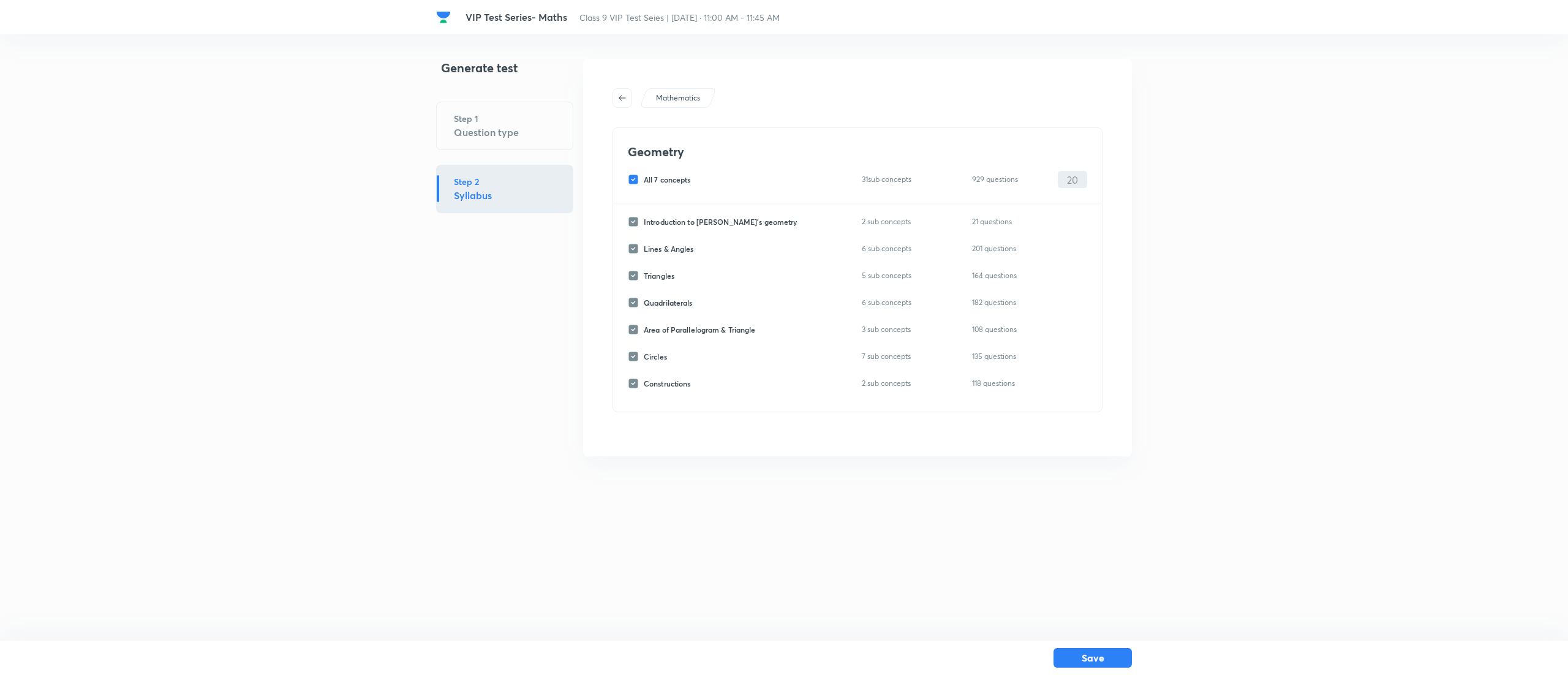
click at [630, 178] on input "All 7 concepts" at bounding box center [636, 179] width 16 height 11
checkbox input "false"
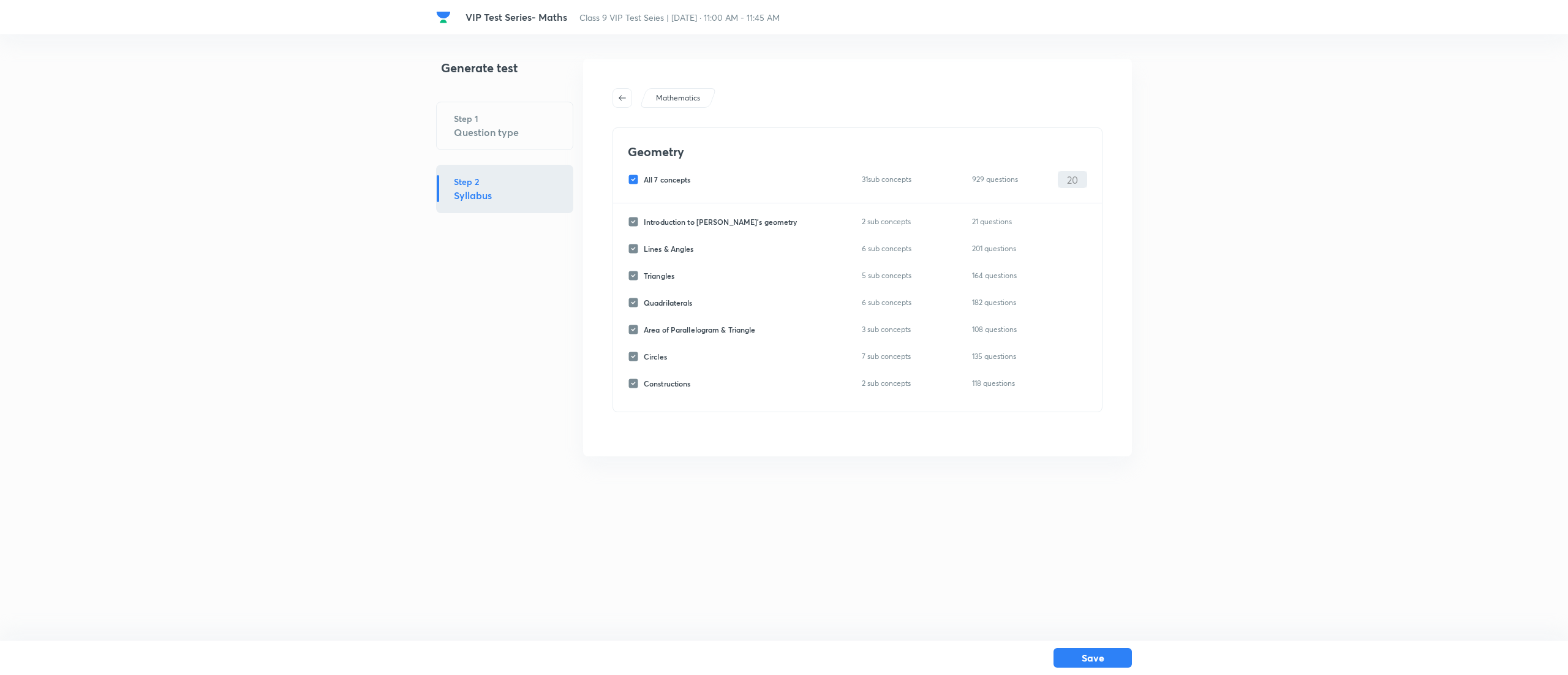
checkbox input "false"
click at [631, 281] on input "Triangles" at bounding box center [636, 276] width 16 height 11
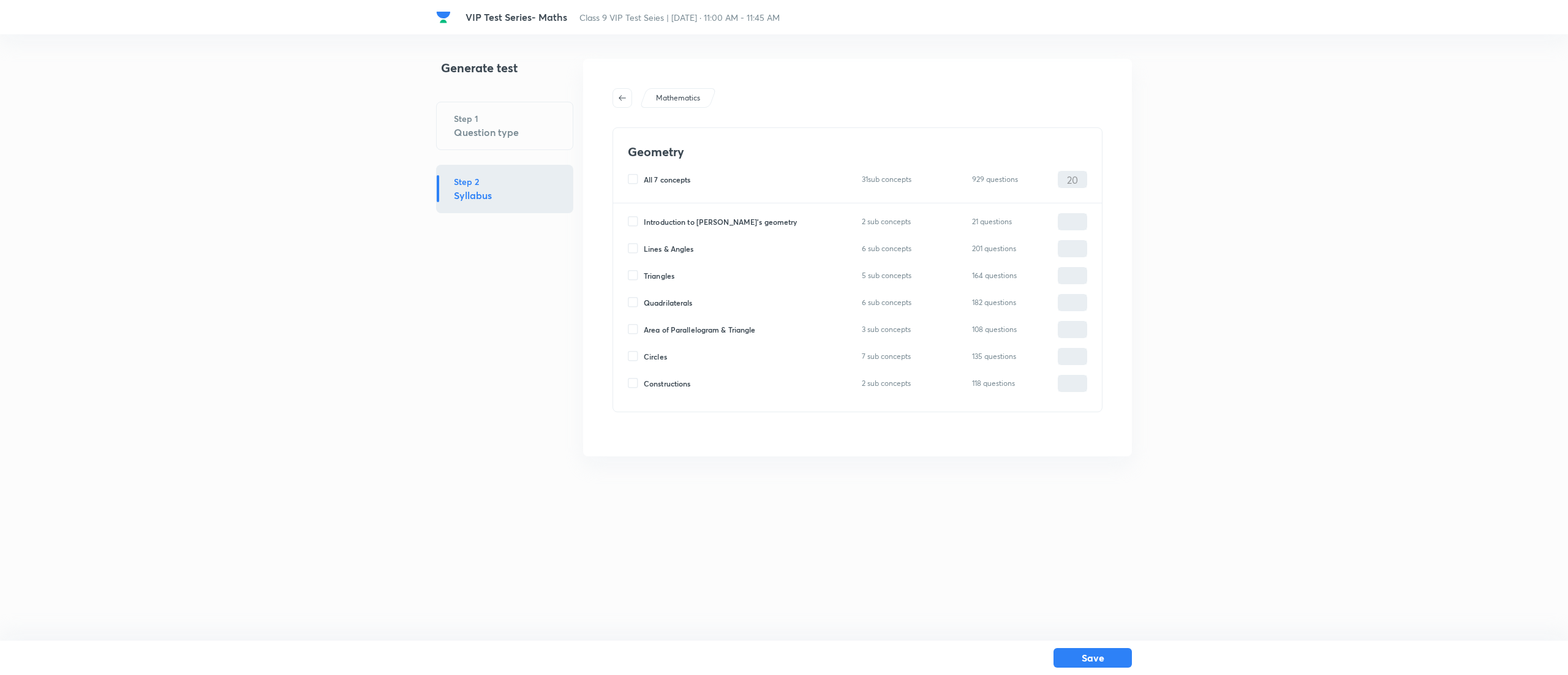
checkbox input "true"
click at [1083, 276] on input "0" at bounding box center [1072, 276] width 28 height 21
type input "20"
click at [1272, 494] on html "VIP Test Series- Maths Class 9 VIP Test Seies | Sep 7, 2025 · 11:00 AM - 11:45 …" at bounding box center [784, 257] width 1568 height 515
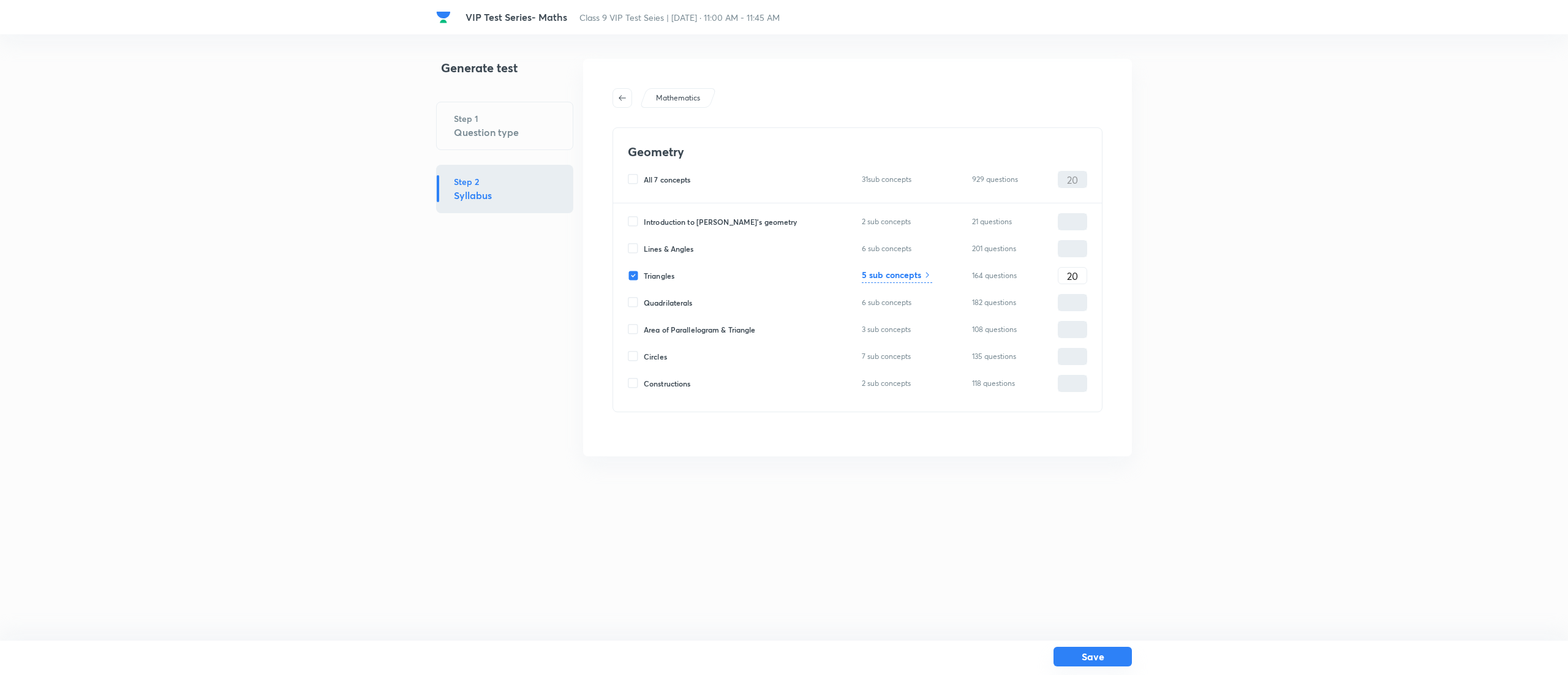
click at [1097, 661] on button "Save" at bounding box center [1092, 657] width 78 height 20
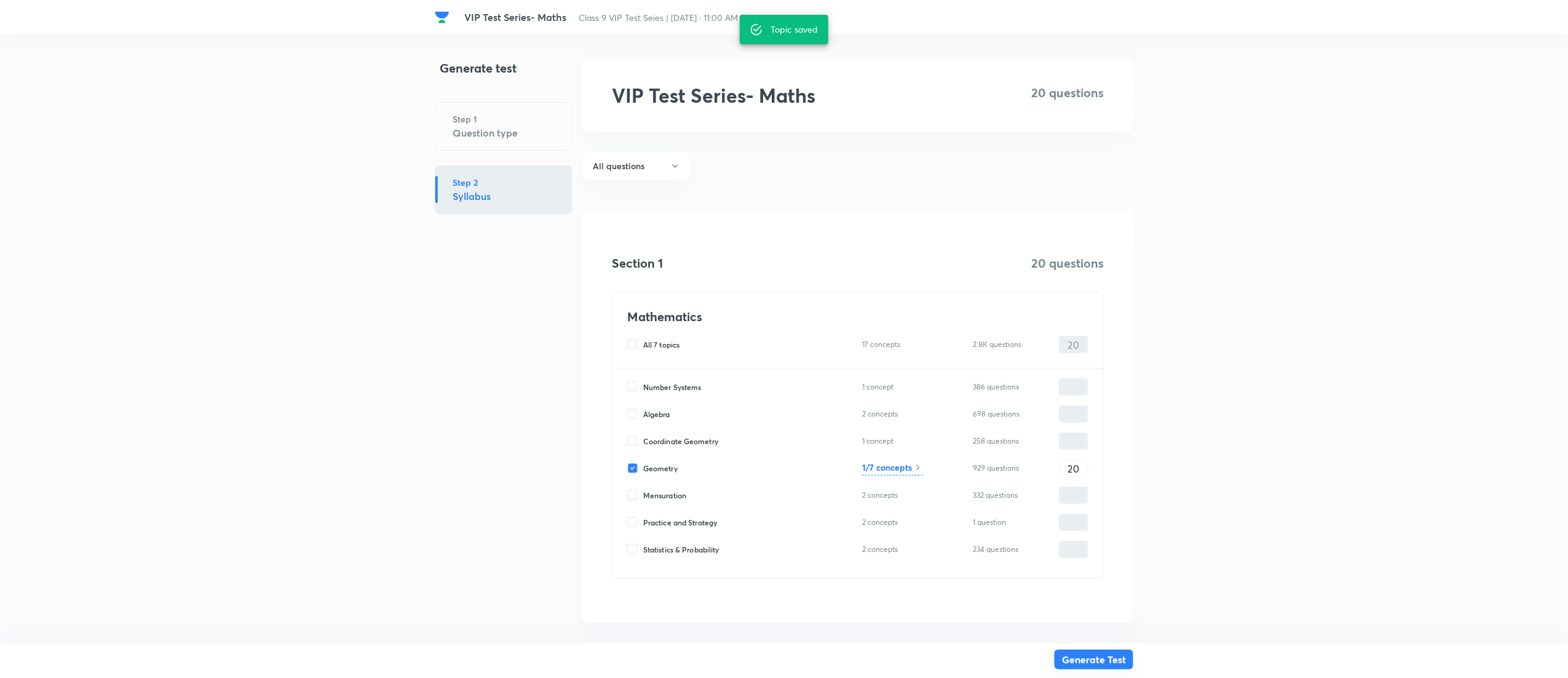
click at [1102, 664] on button "Generate Test" at bounding box center [1094, 660] width 79 height 20
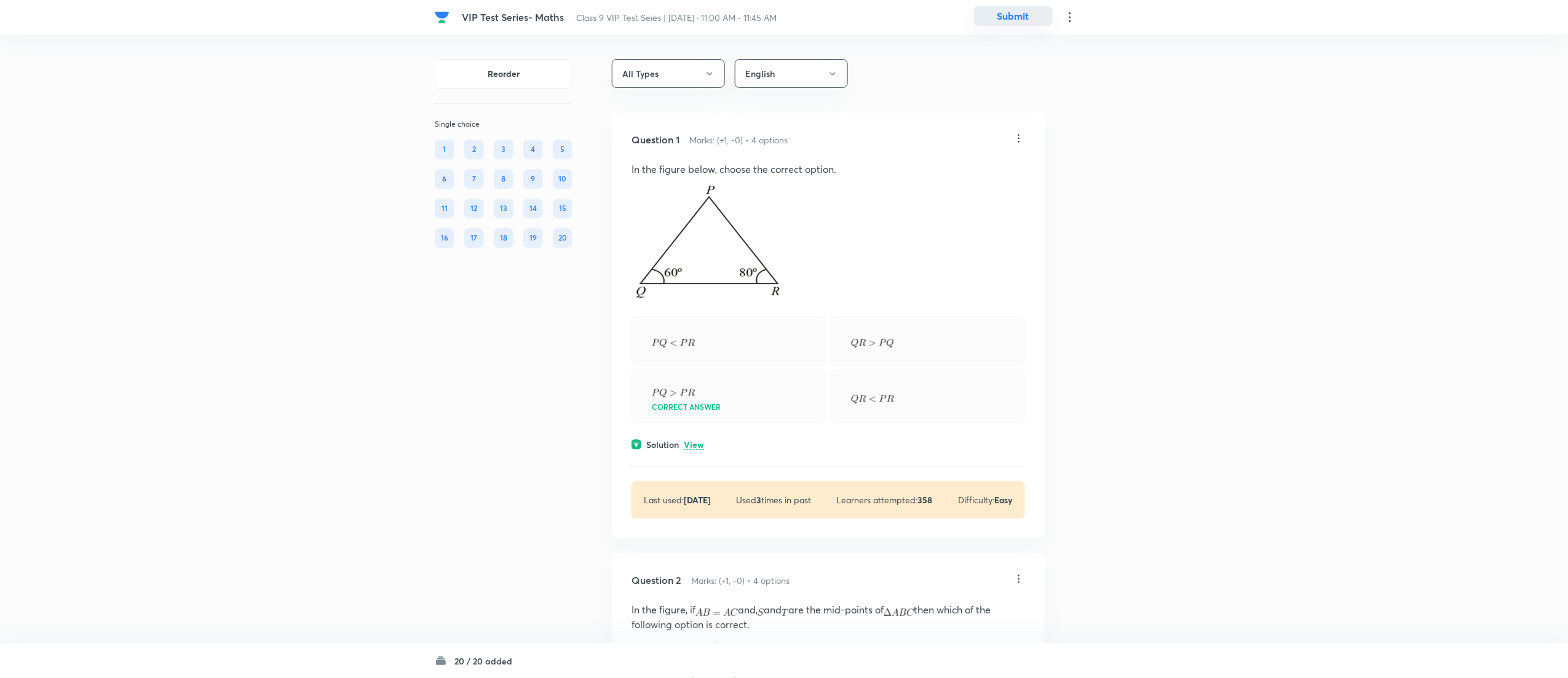
click at [1018, 19] on button "Submit" at bounding box center [1014, 16] width 79 height 20
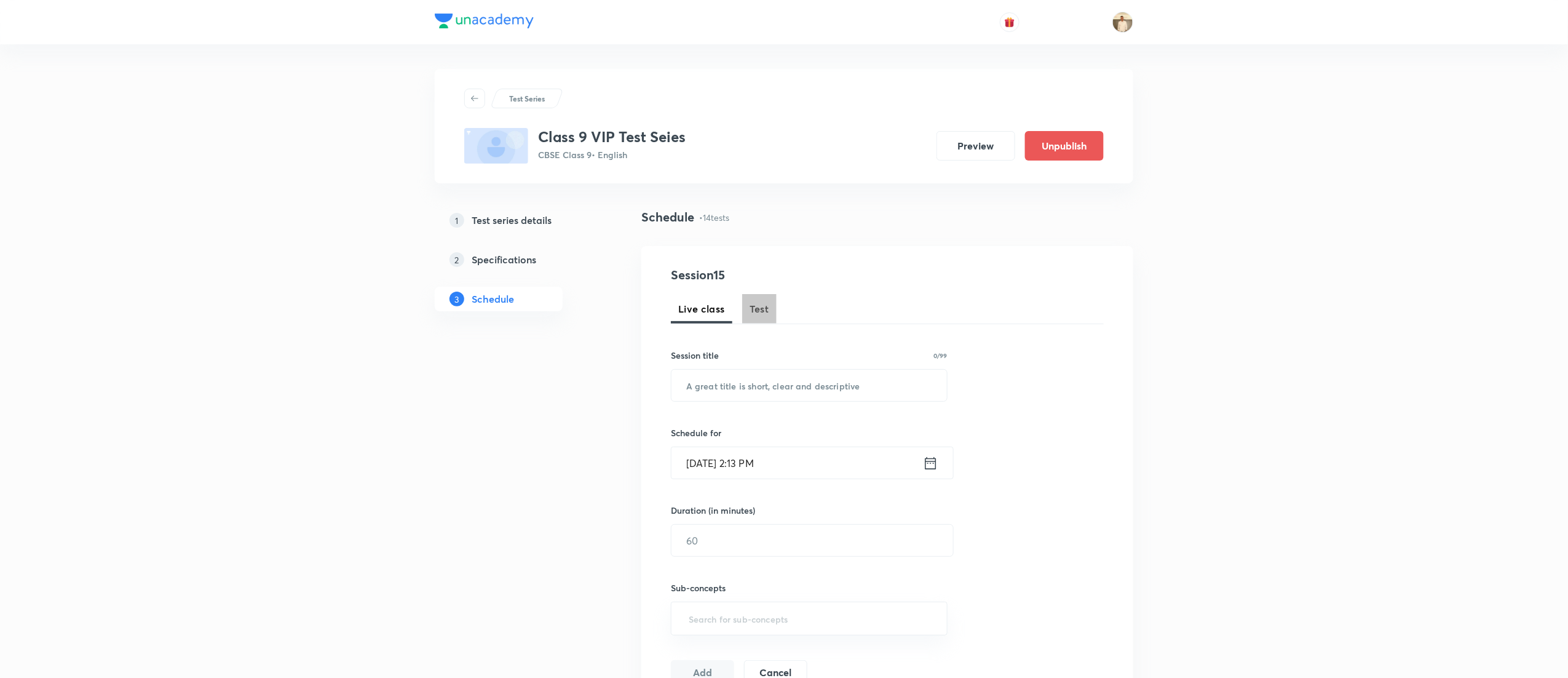
click at [758, 314] on span "Test" at bounding box center [760, 309] width 20 height 15
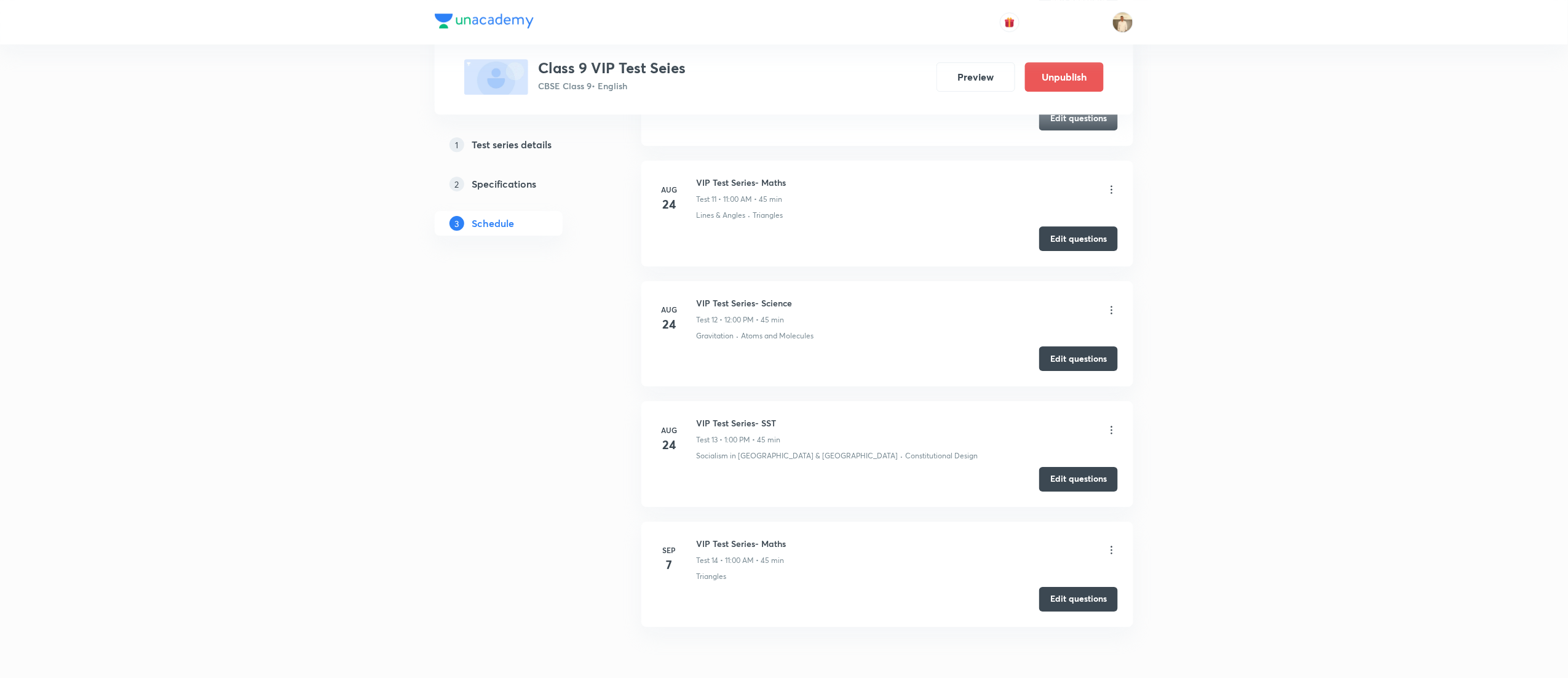
scroll to position [1918, 0]
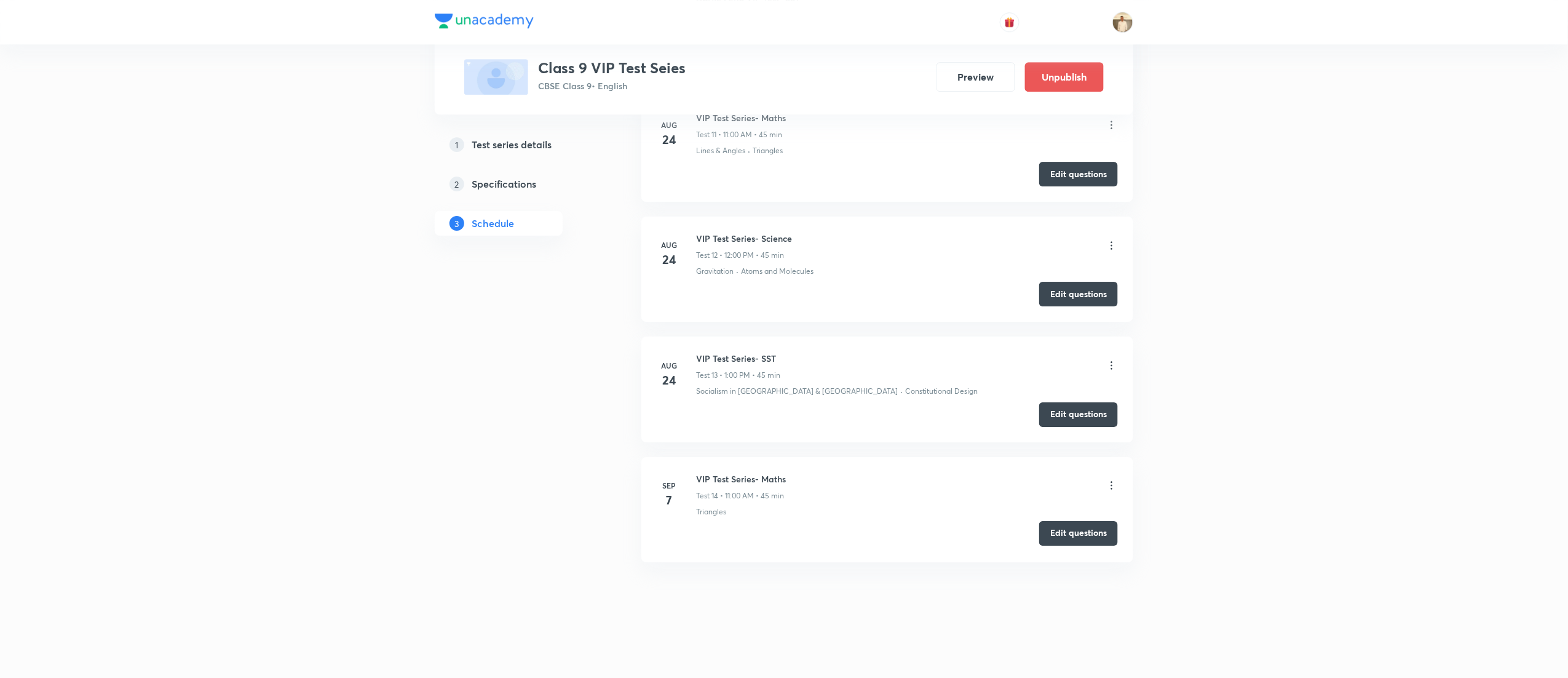
click at [1078, 538] on button "Edit questions" at bounding box center [1078, 533] width 79 height 25
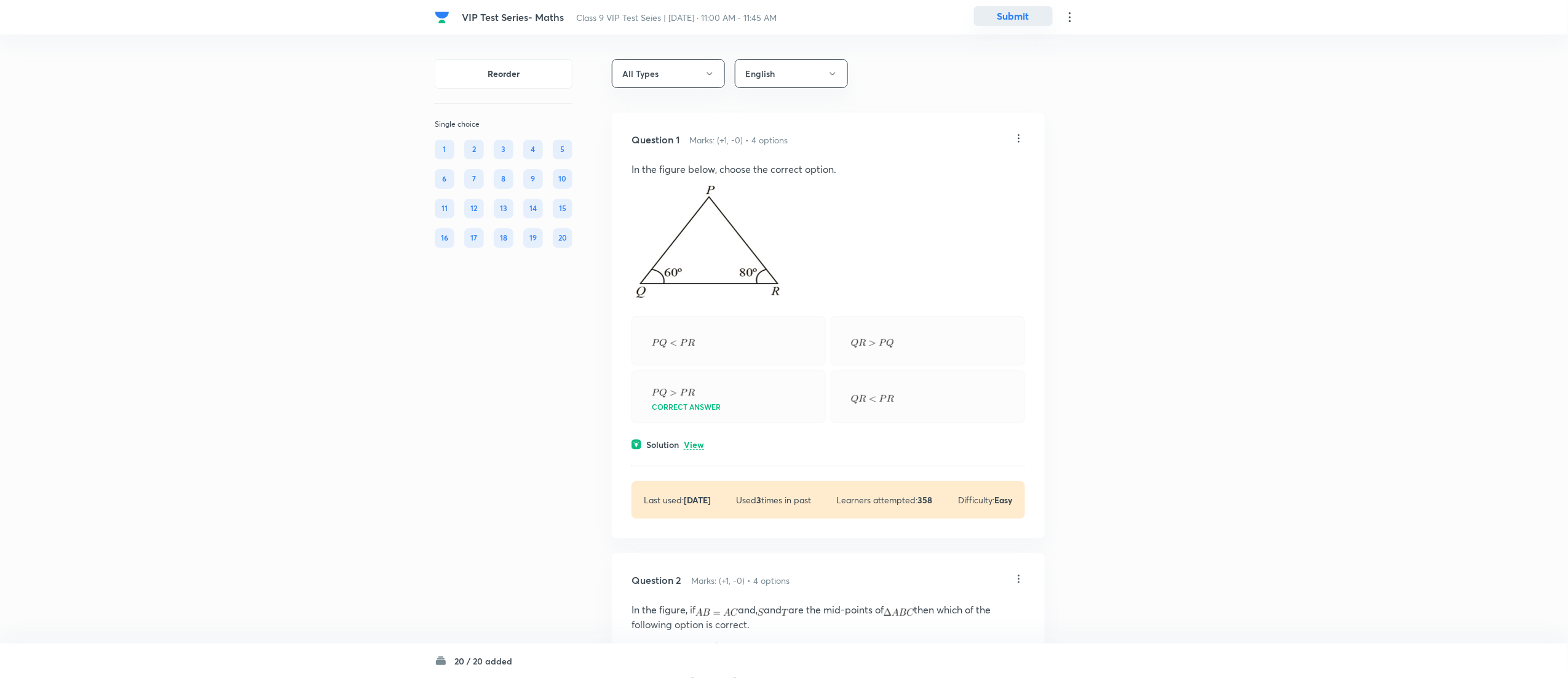
click at [1019, 12] on button "Submit" at bounding box center [1014, 16] width 79 height 20
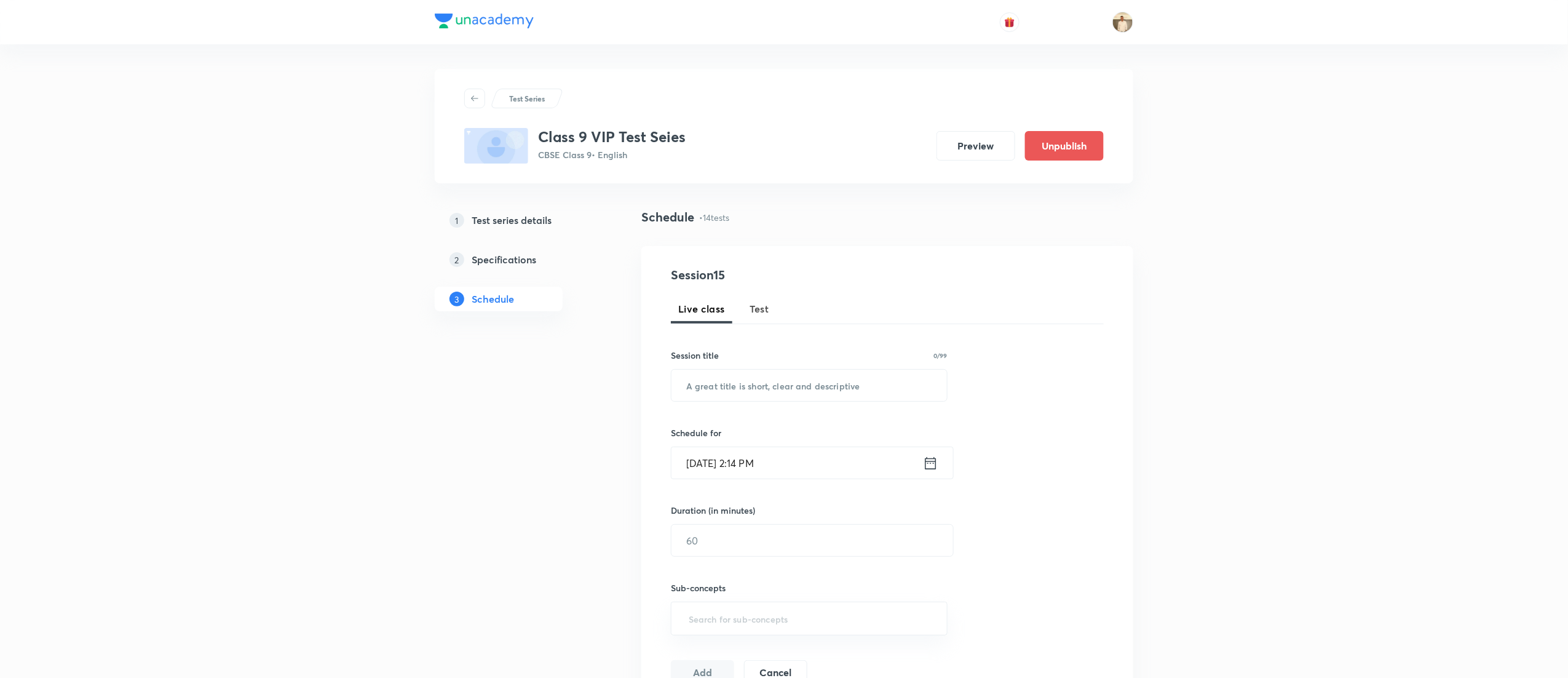
click at [763, 302] on span "Test" at bounding box center [760, 309] width 20 height 15
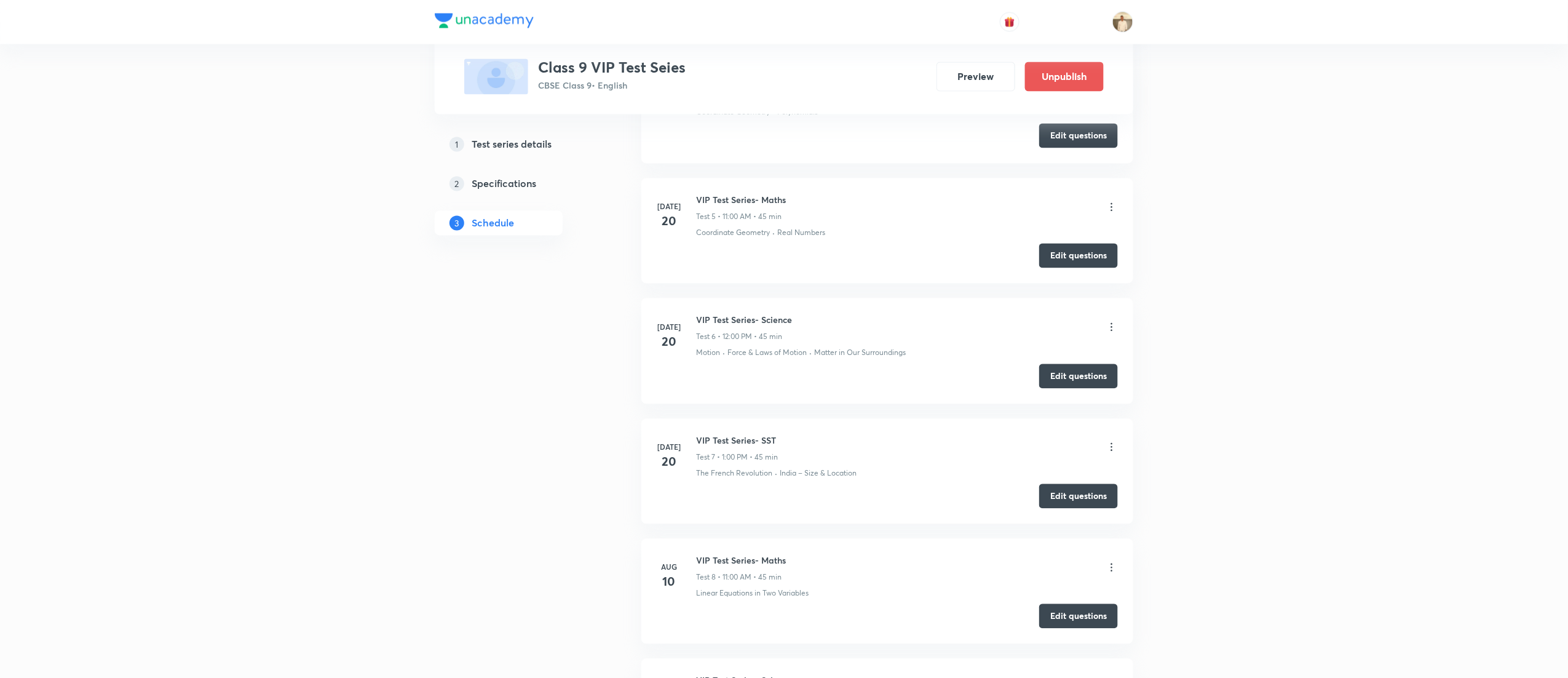
scroll to position [1918, 0]
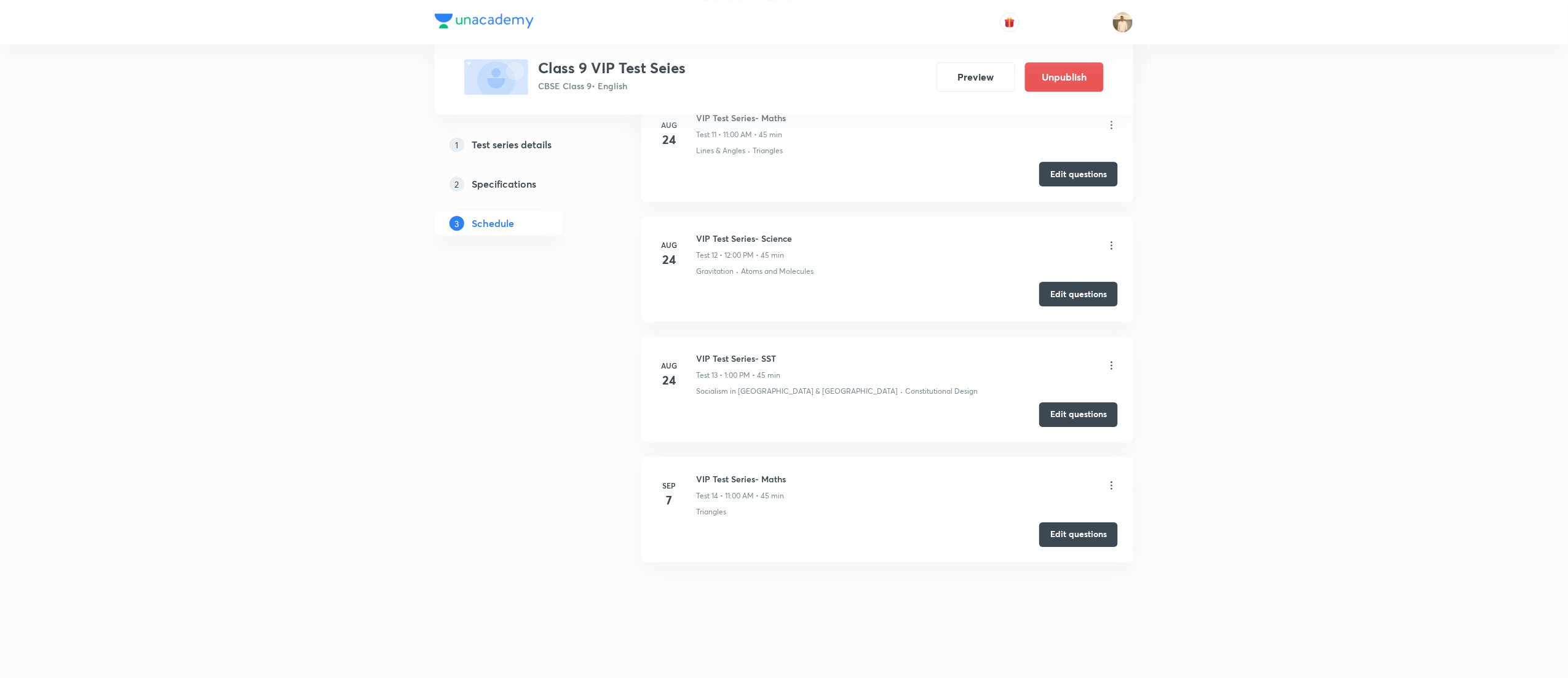
click at [727, 233] on h6 "VIP Test Series- Science" at bounding box center [744, 238] width 96 height 13
copy h6 "VIP Test Series- Science"
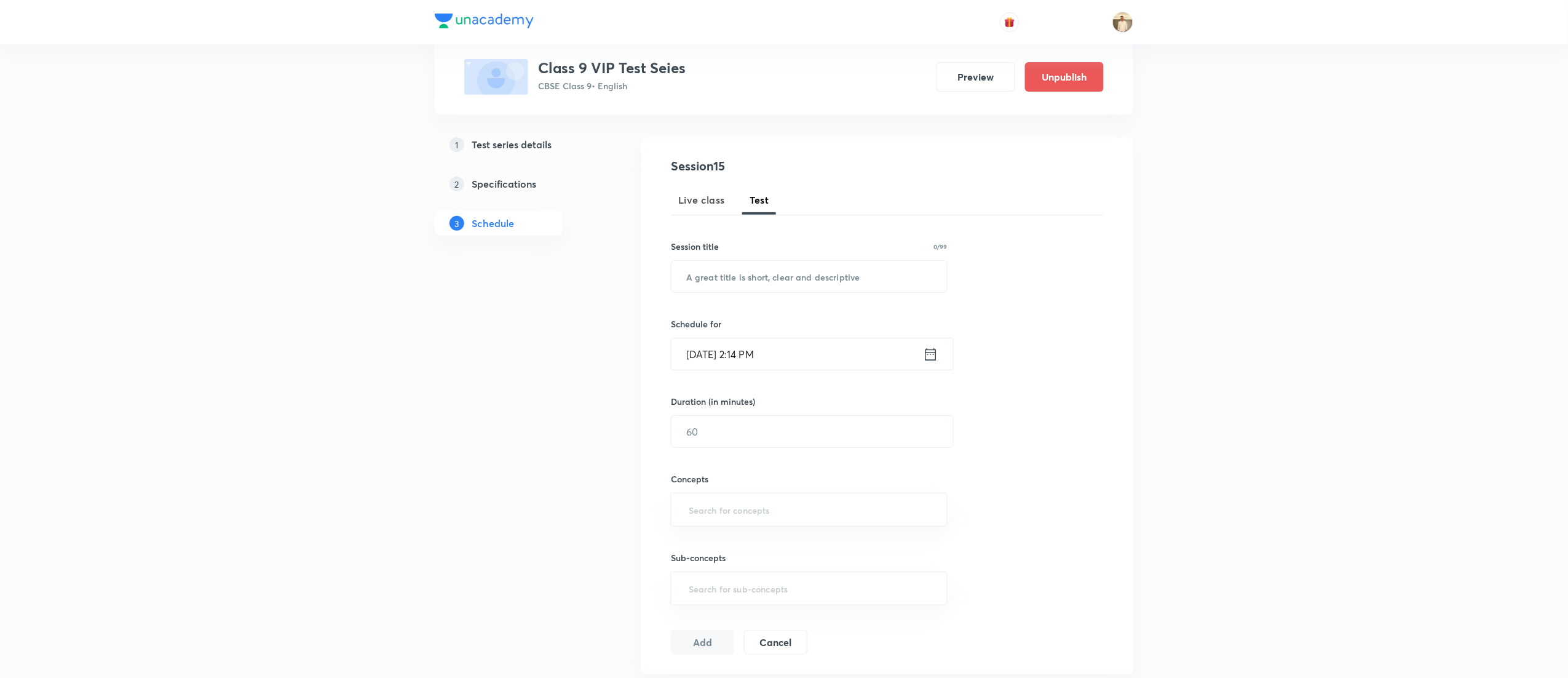
scroll to position [0, 0]
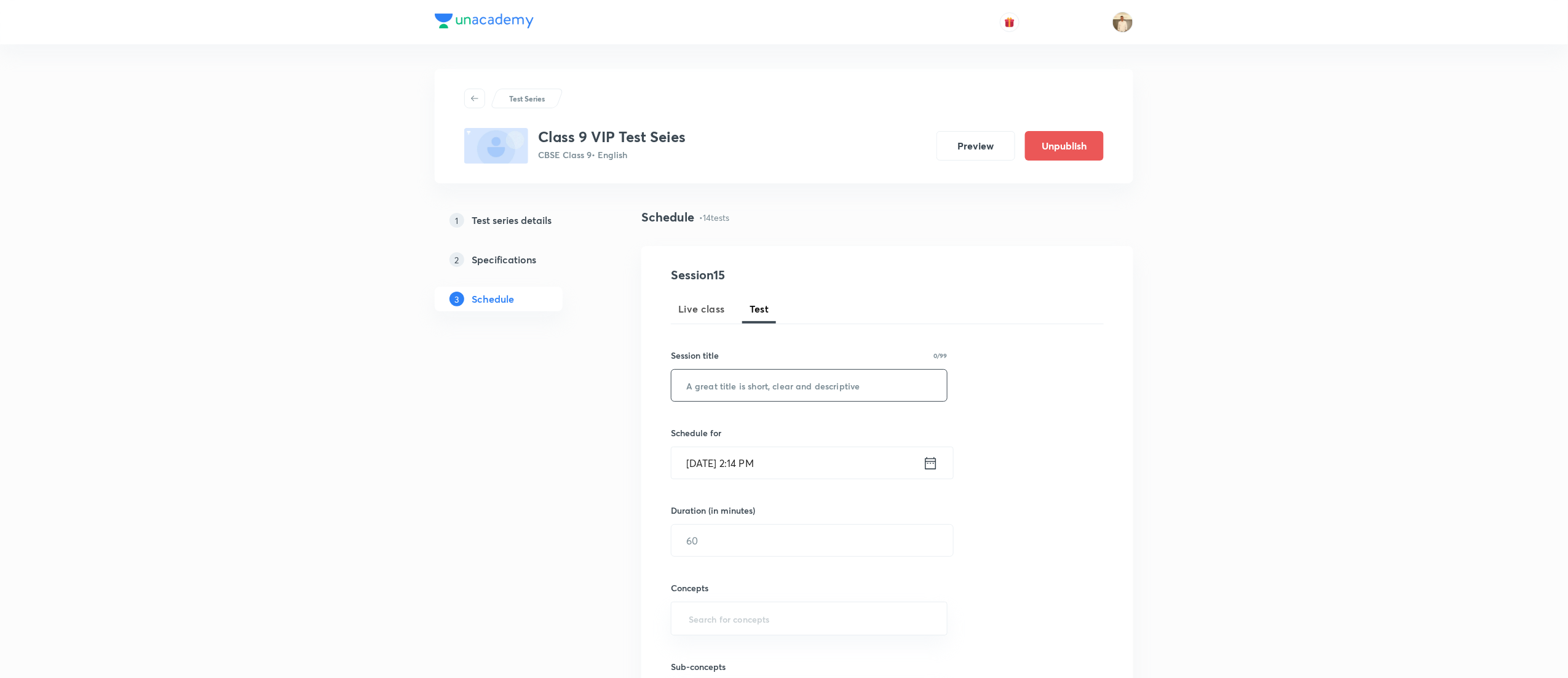
click at [768, 381] on input "text" at bounding box center [809, 385] width 275 height 31
paste input "VIP Test Series- Science"
type input "VIP Test Series- Science"
click at [690, 462] on input "Sep 4, 2025, 2:14 PM" at bounding box center [797, 462] width 251 height 31
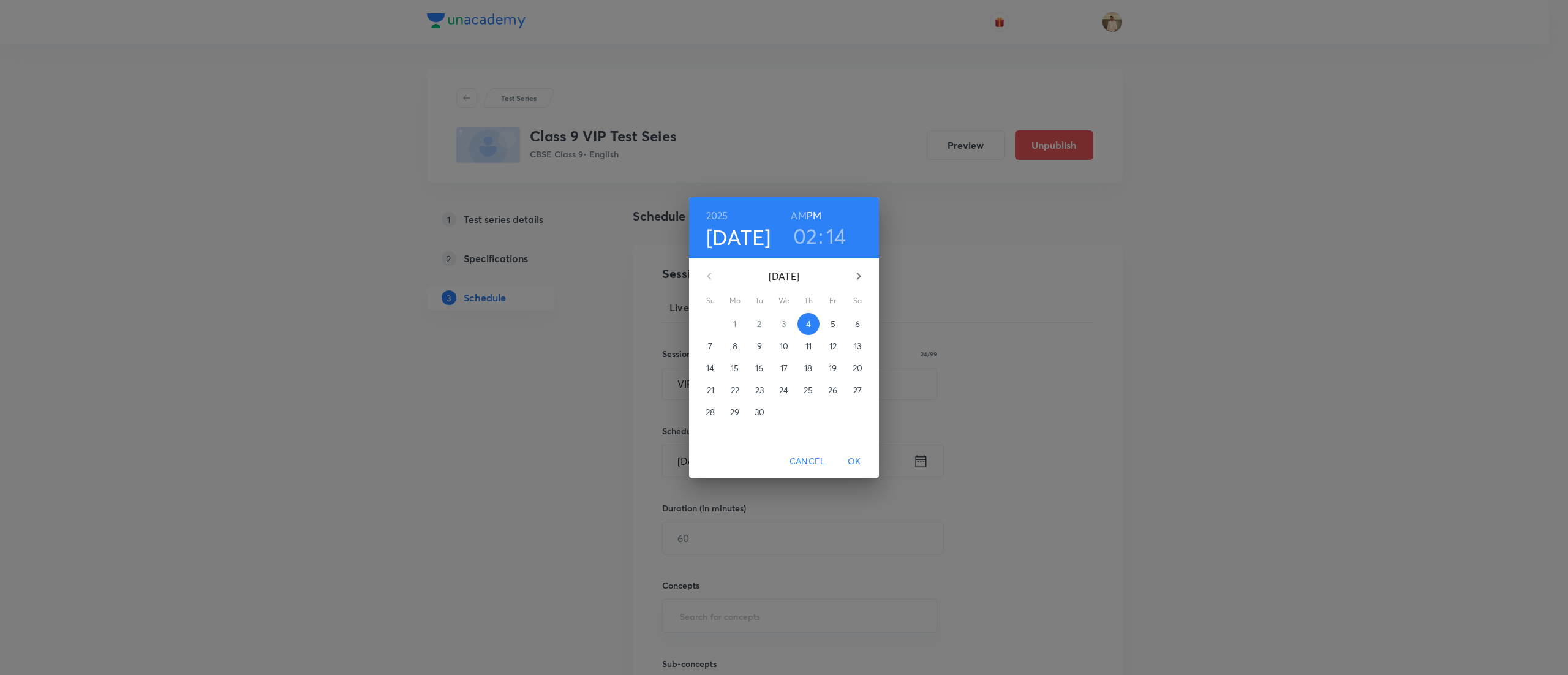
click at [708, 347] on p "7" at bounding box center [710, 346] width 4 height 12
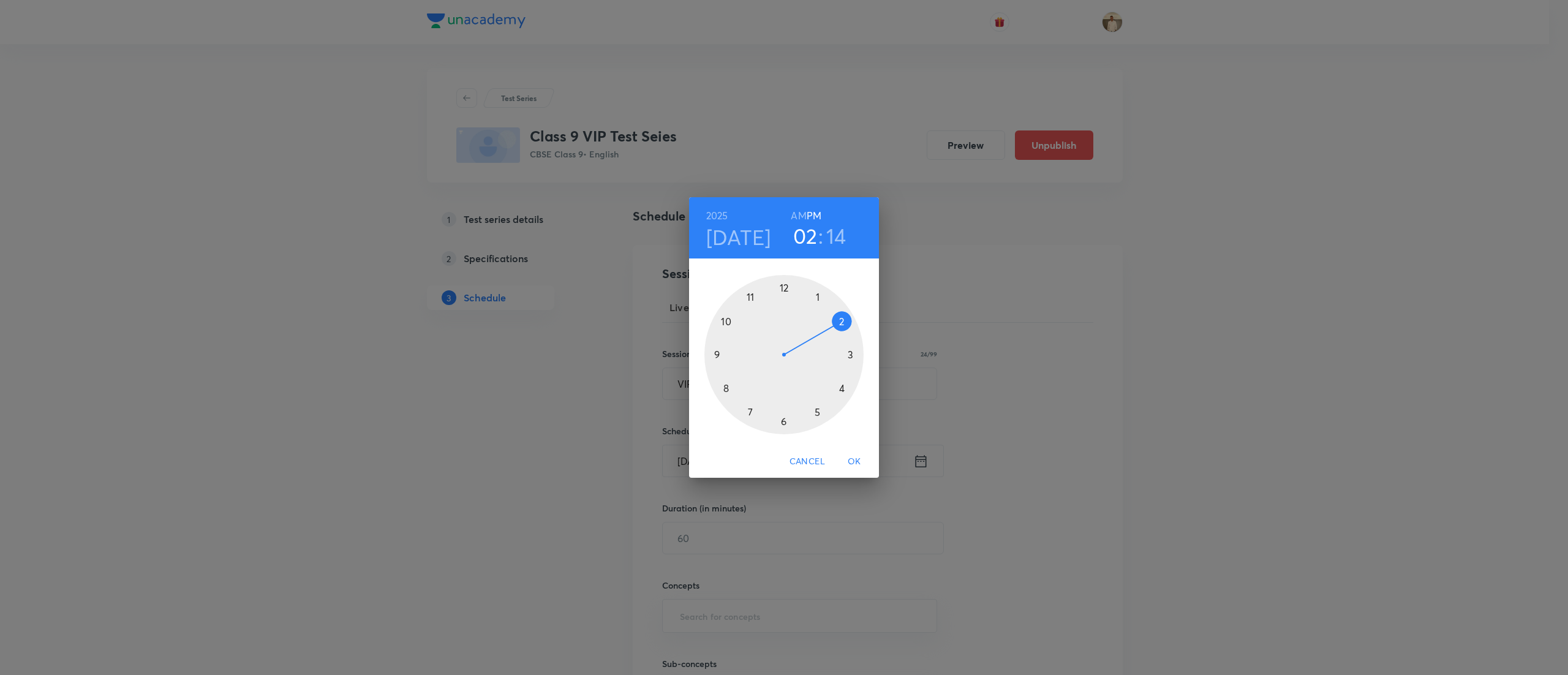
click at [782, 288] on div at bounding box center [784, 355] width 159 height 159
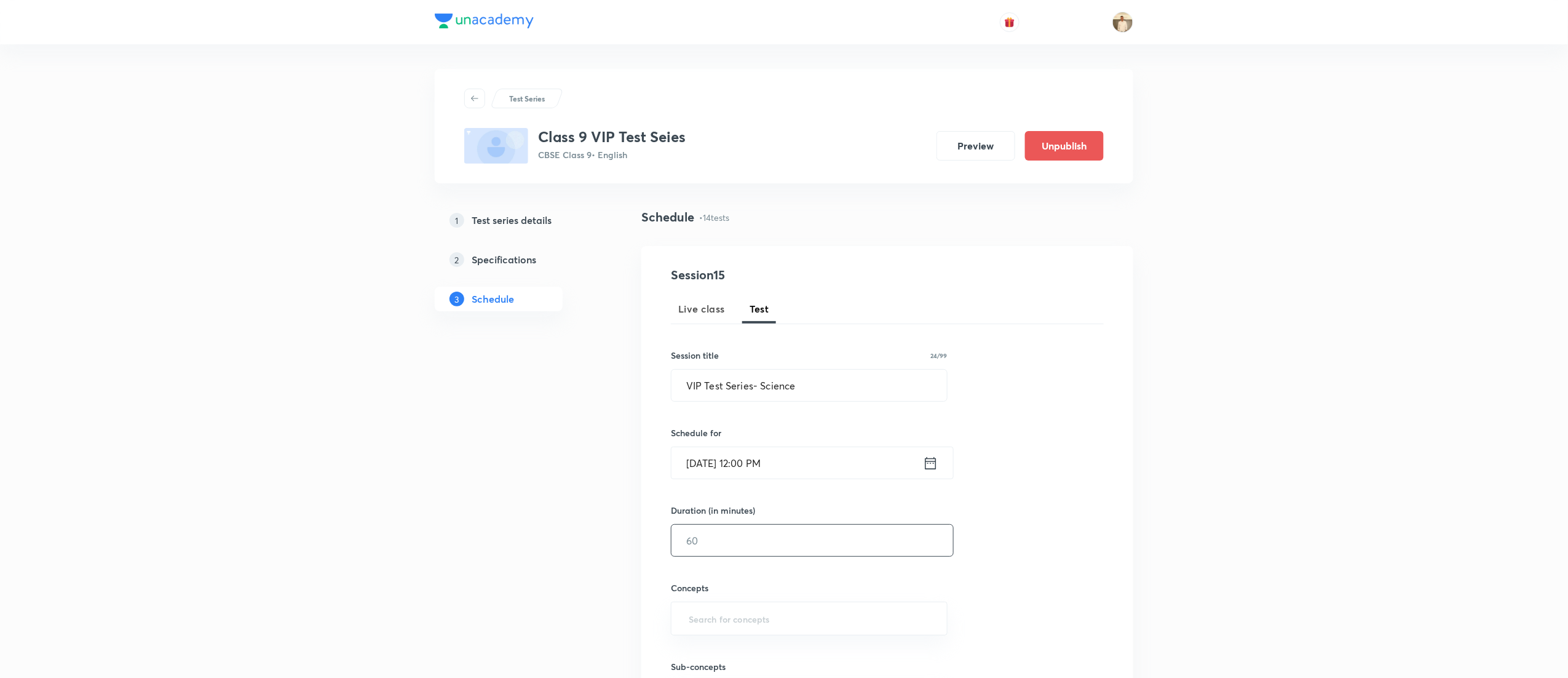
click at [714, 541] on input "text" at bounding box center [812, 541] width 281 height 31
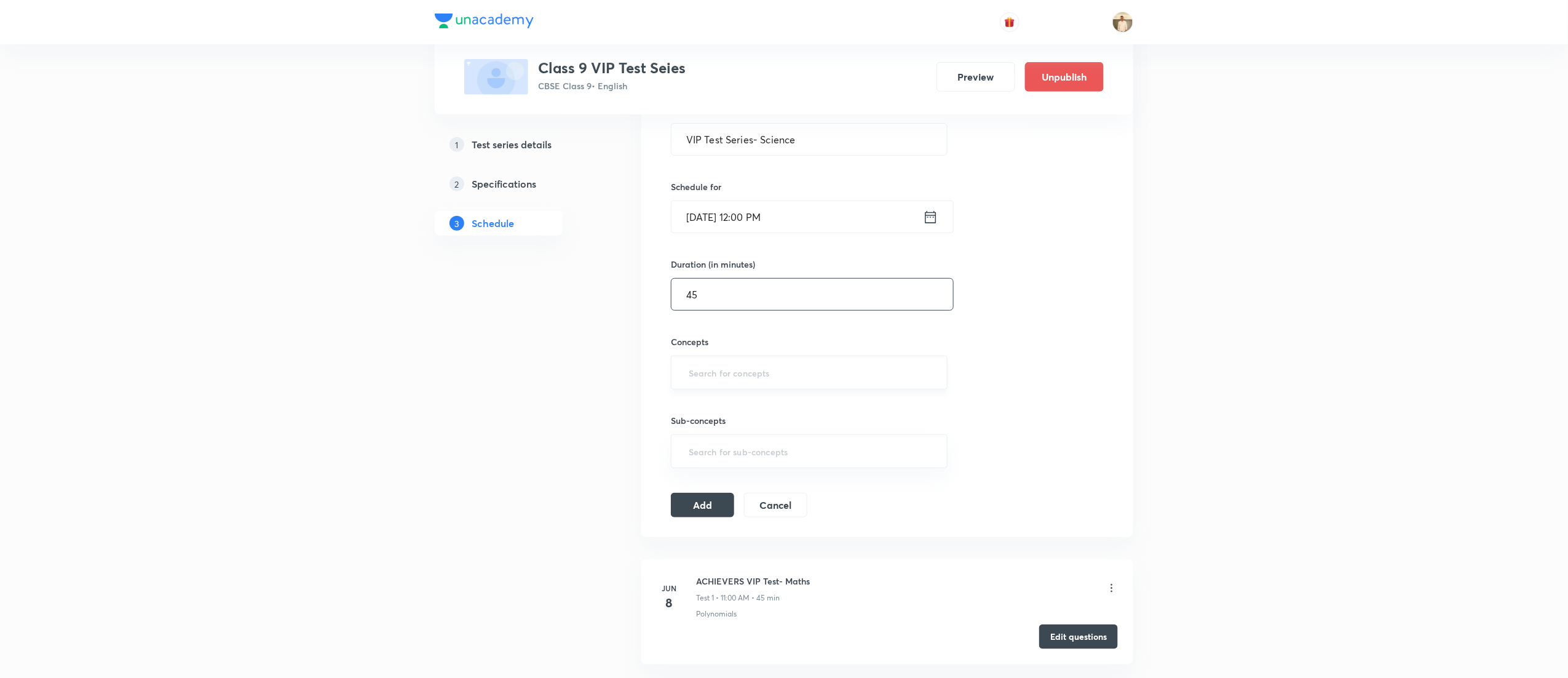
type input "45"
click at [736, 381] on input "text" at bounding box center [809, 372] width 246 height 23
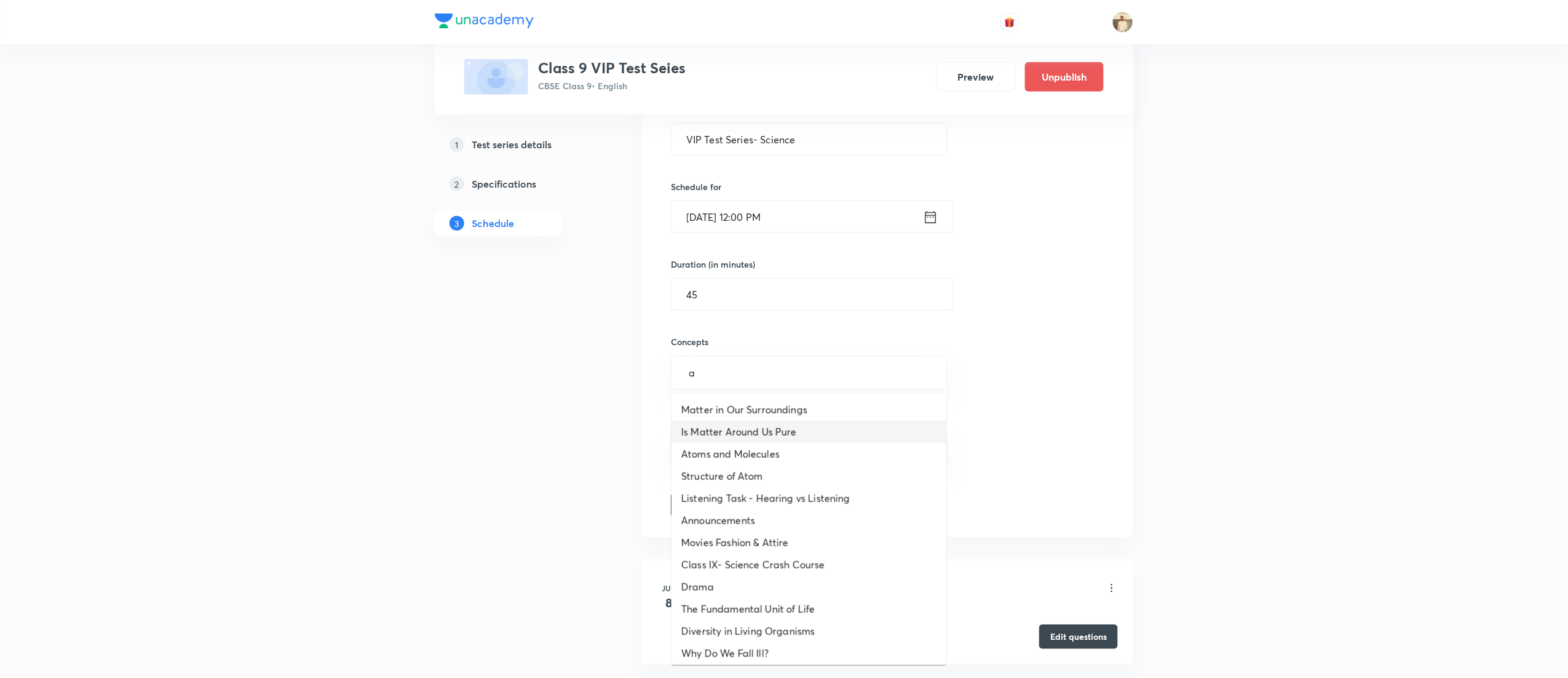
type input "a"
click at [716, 376] on input "text" at bounding box center [809, 372] width 246 height 23
type input "atom"
click at [790, 452] on li "Atoms and Molecules" at bounding box center [809, 454] width 275 height 22
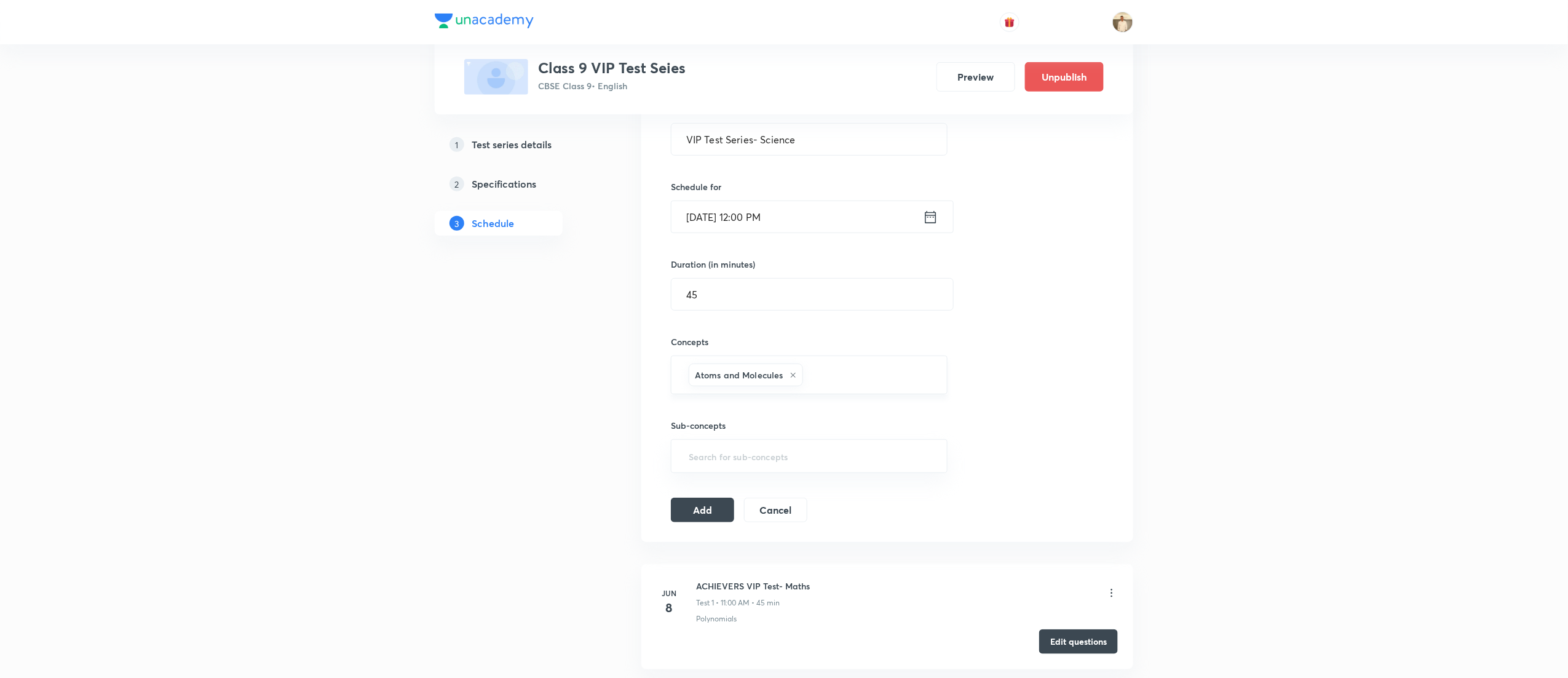
click at [869, 385] on input "text" at bounding box center [869, 375] width 127 height 23
type input "gra"
click at [774, 442] on li "Gravitation" at bounding box center [809, 437] width 275 height 22
click at [714, 510] on button "Add" at bounding box center [702, 508] width 63 height 25
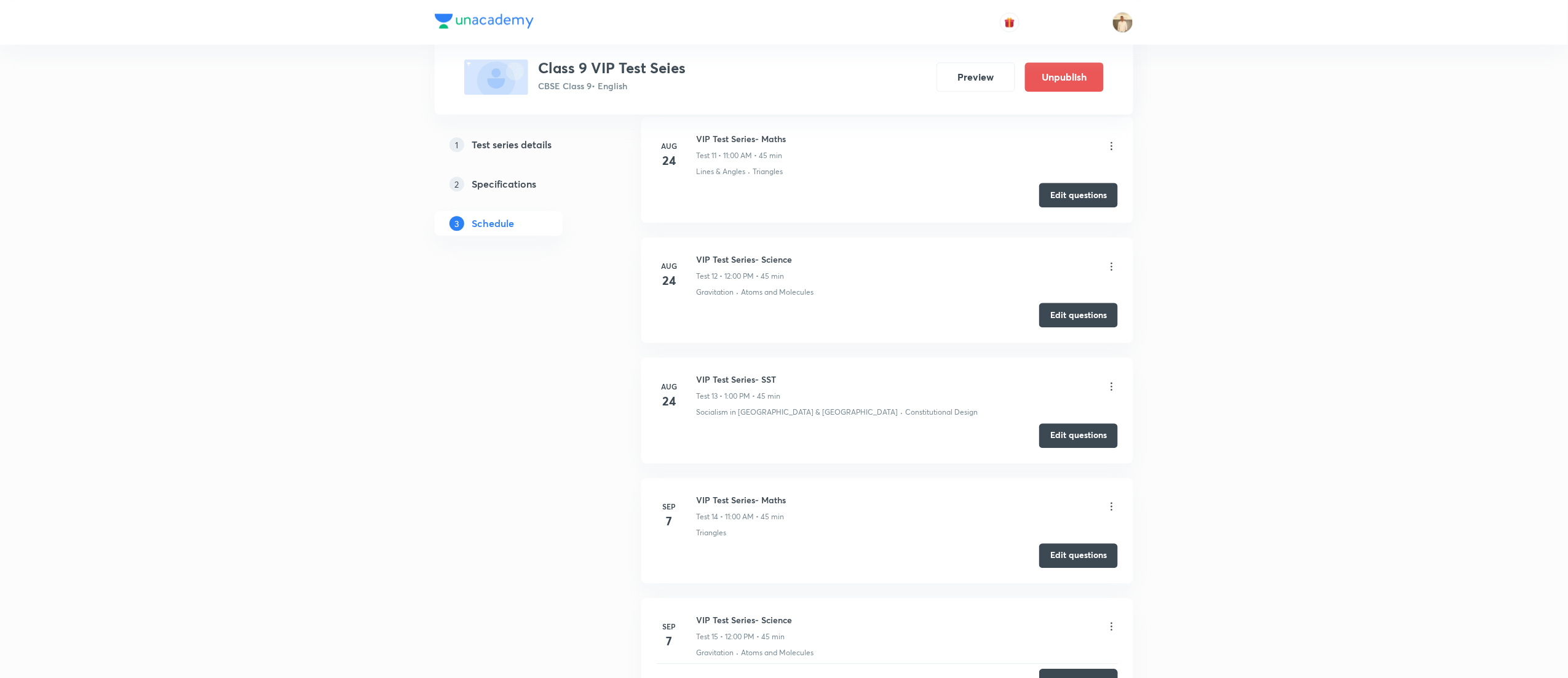
scroll to position [1556, 0]
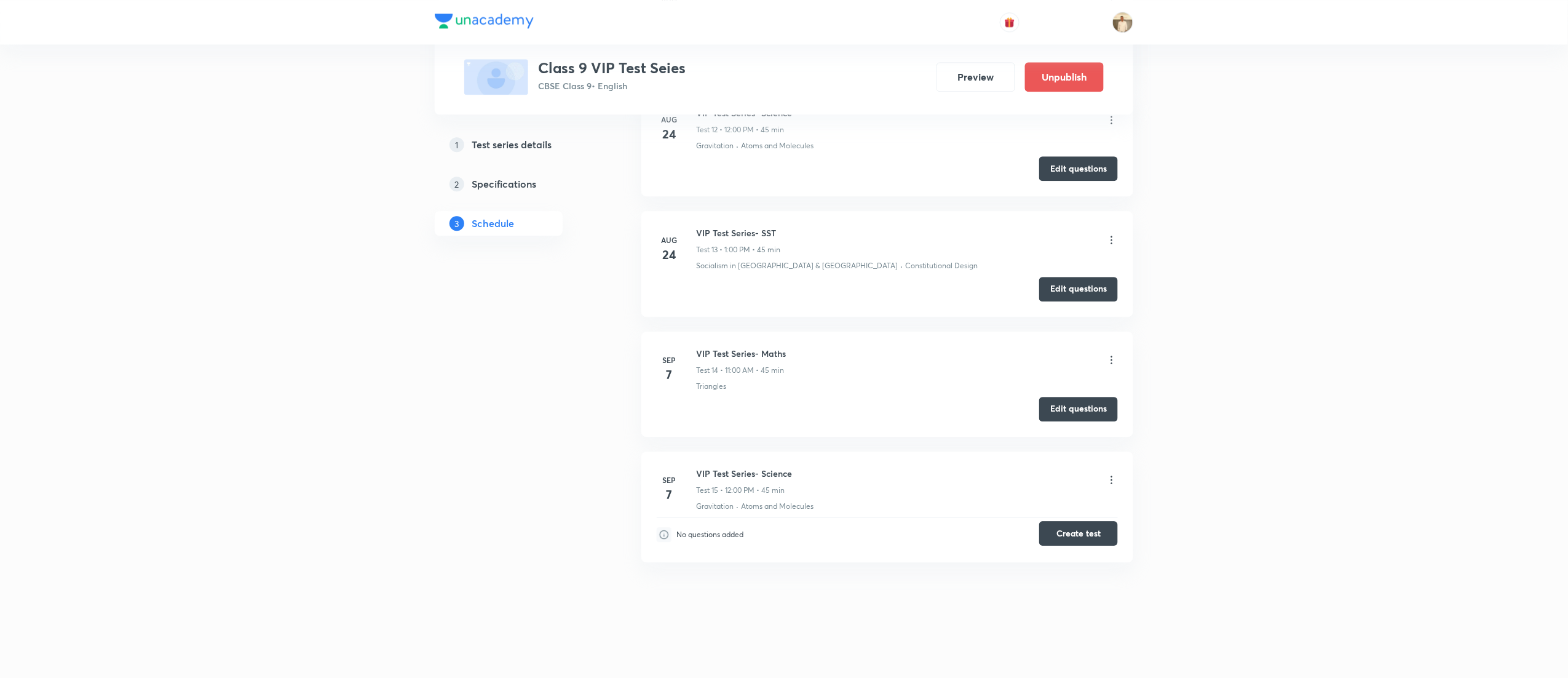
click at [1082, 539] on button "Create test" at bounding box center [1078, 533] width 79 height 25
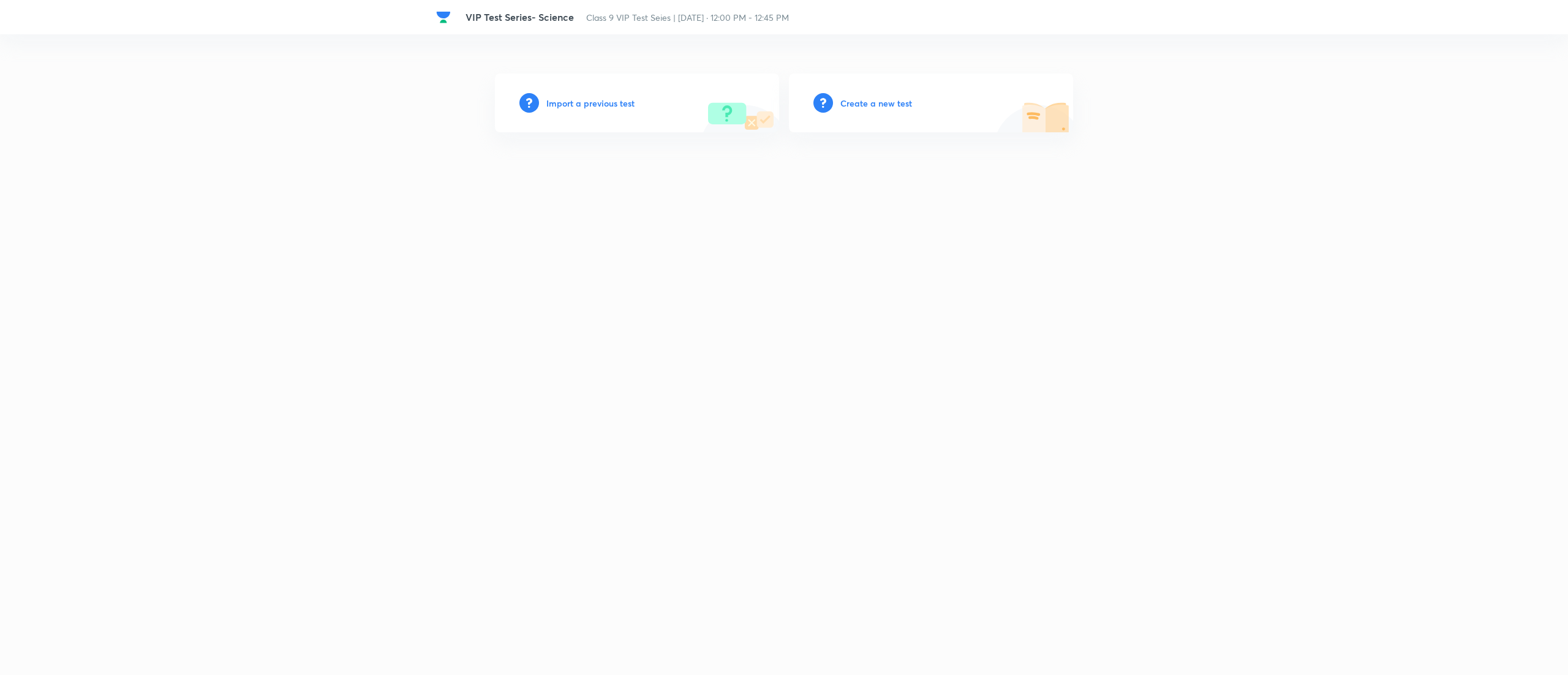
click at [859, 107] on h6 "Create a new test" at bounding box center [876, 103] width 72 height 13
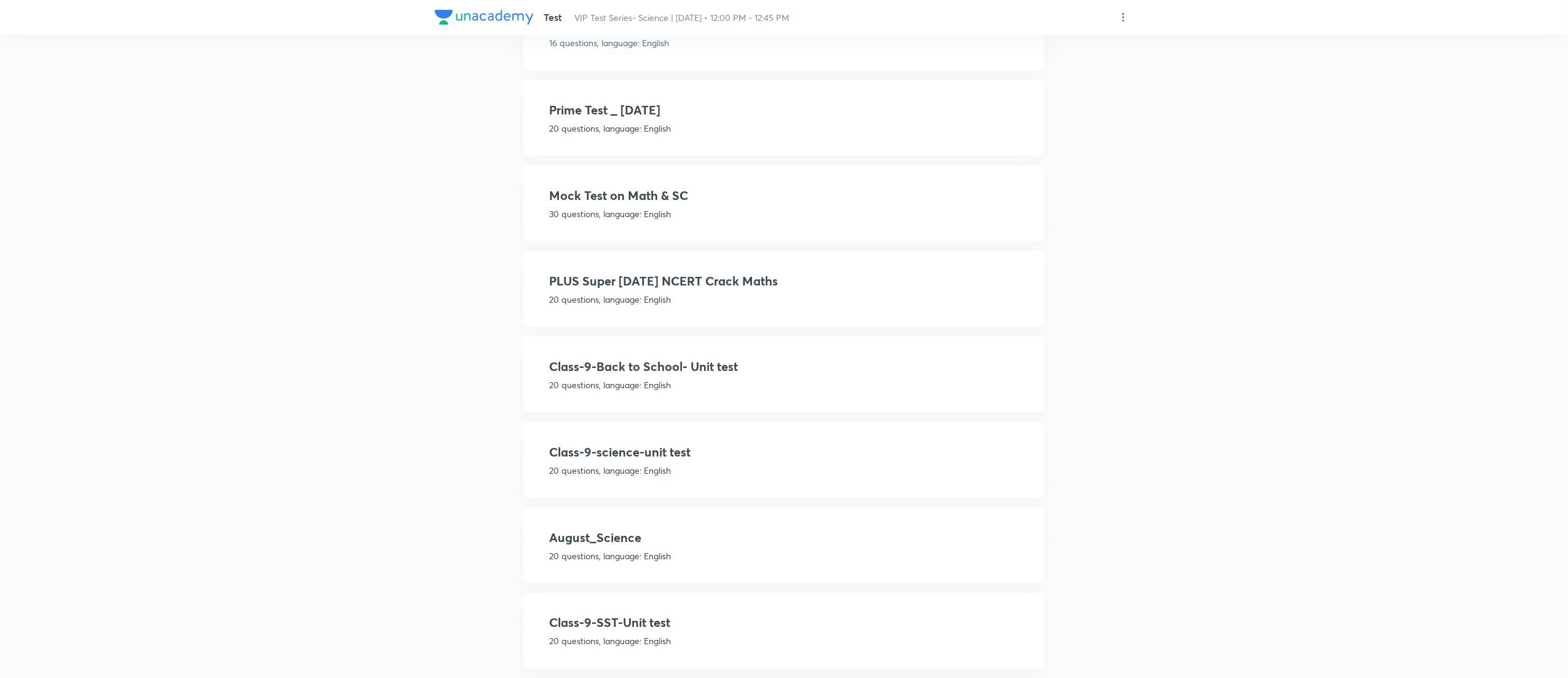
scroll to position [605, 0]
click at [736, 446] on h4 "Class-9-science-unit test" at bounding box center [784, 452] width 470 height 19
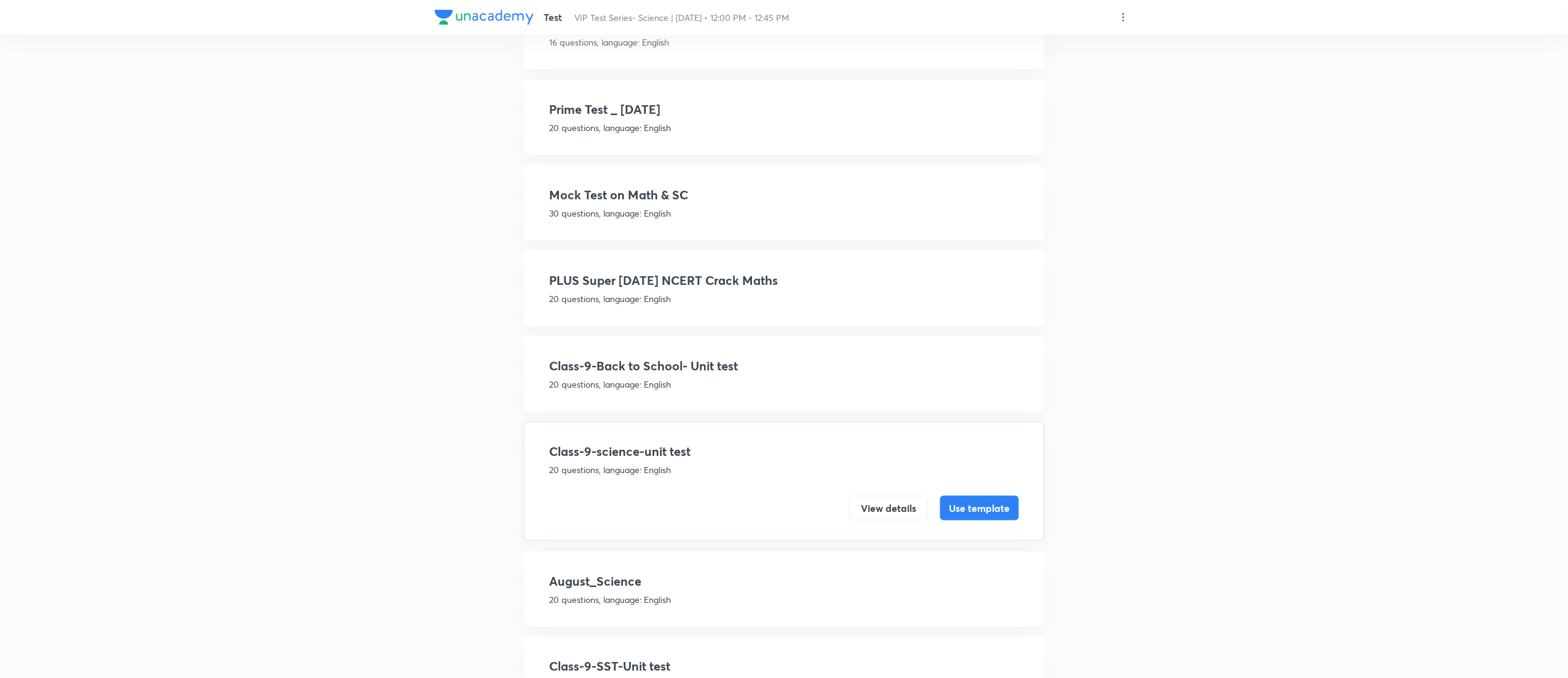
scroll to position [806, 0]
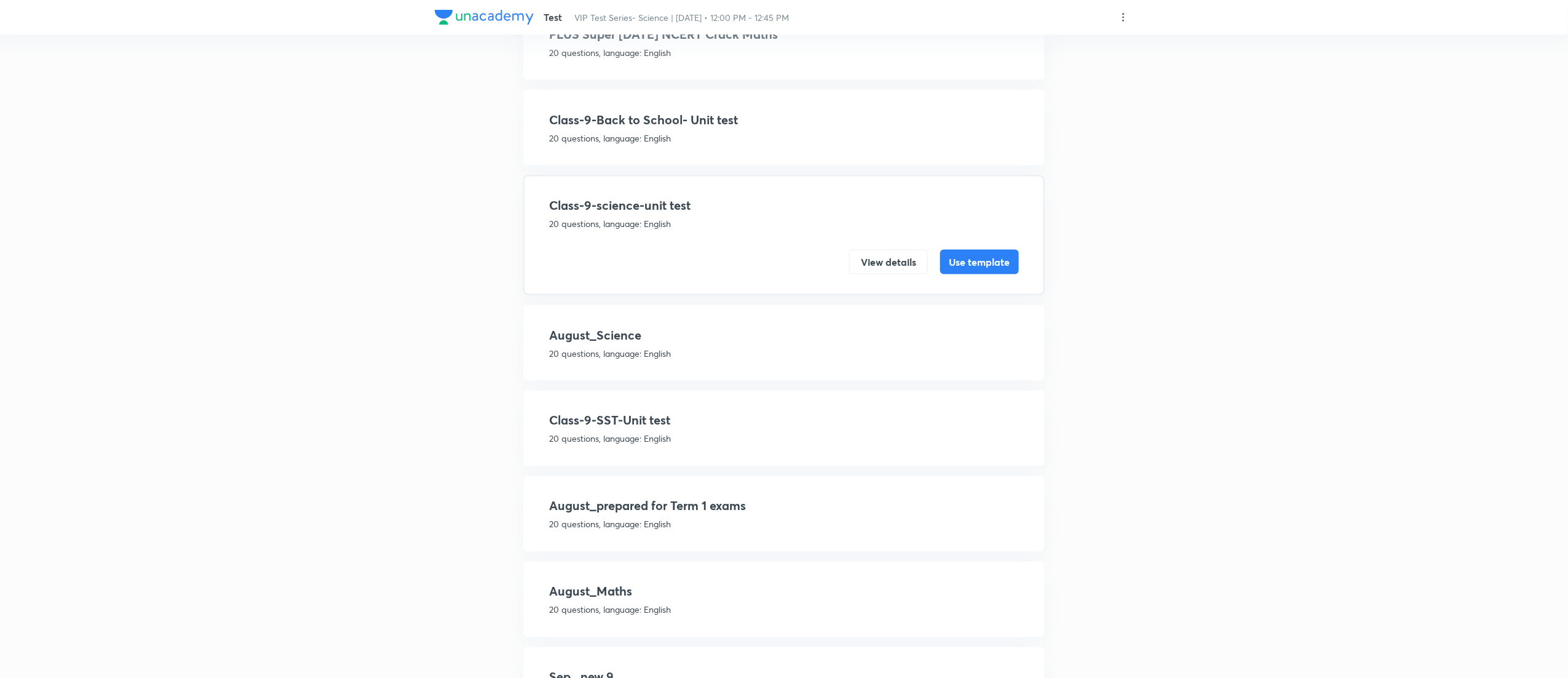
click at [674, 347] on p "20 questions, language: English" at bounding box center [784, 353] width 470 height 13
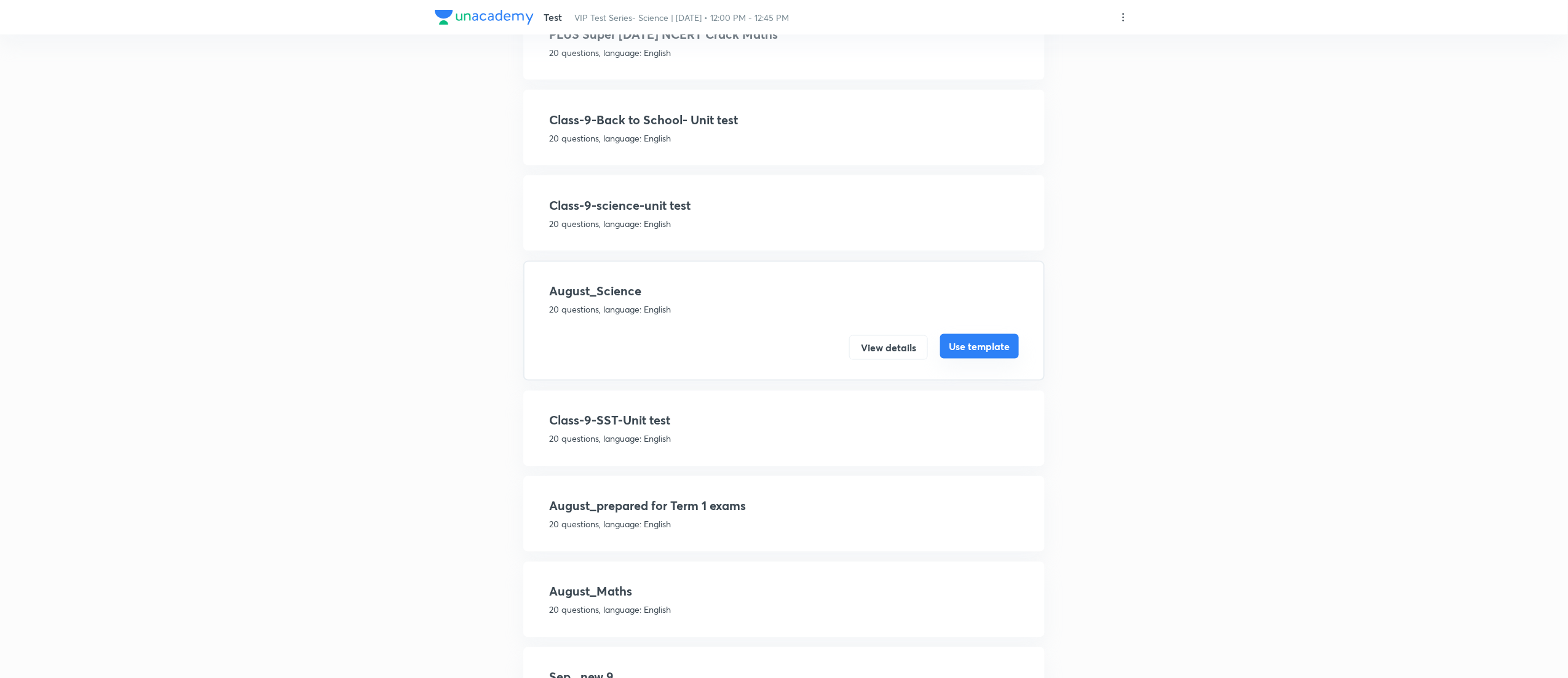
click at [1004, 336] on button "Use template" at bounding box center [980, 346] width 79 height 25
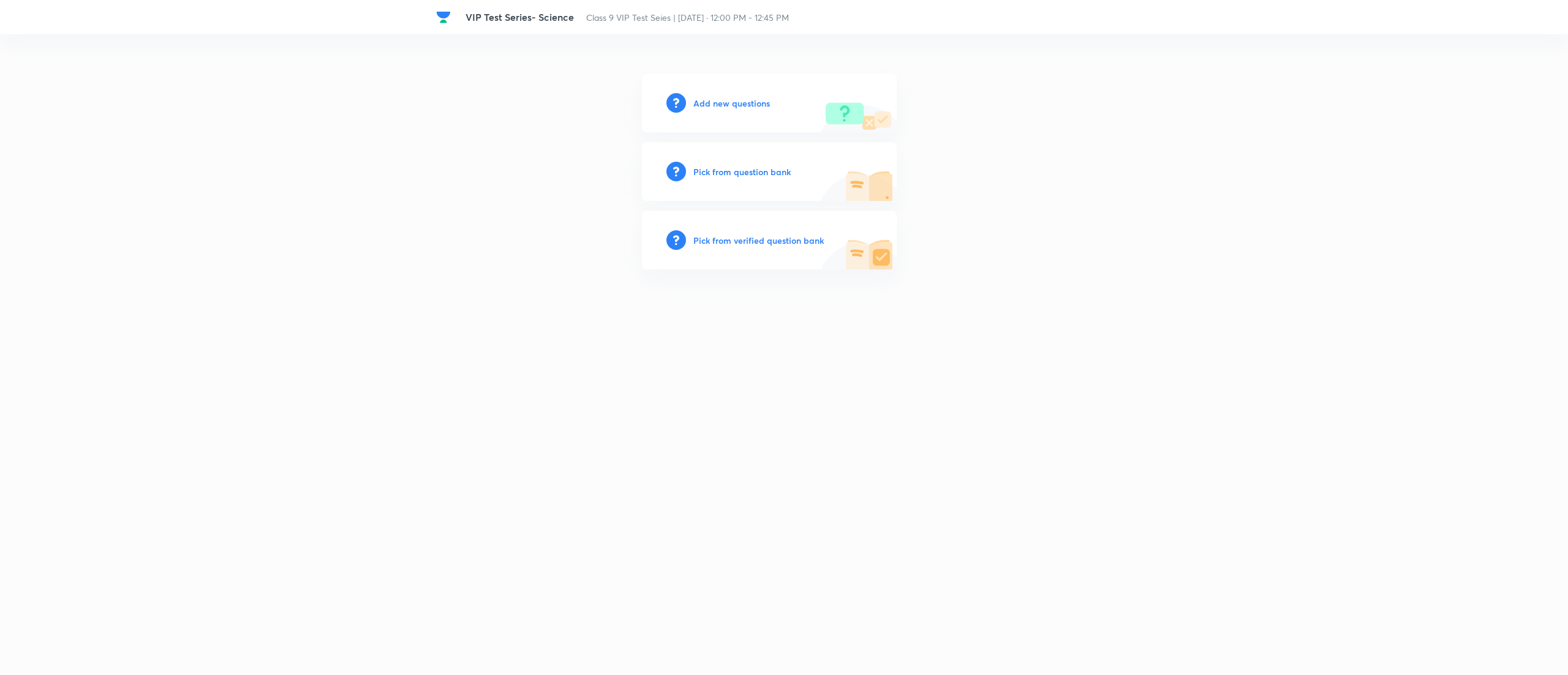
click at [741, 165] on h6 "Pick from question bank" at bounding box center [742, 171] width 98 height 13
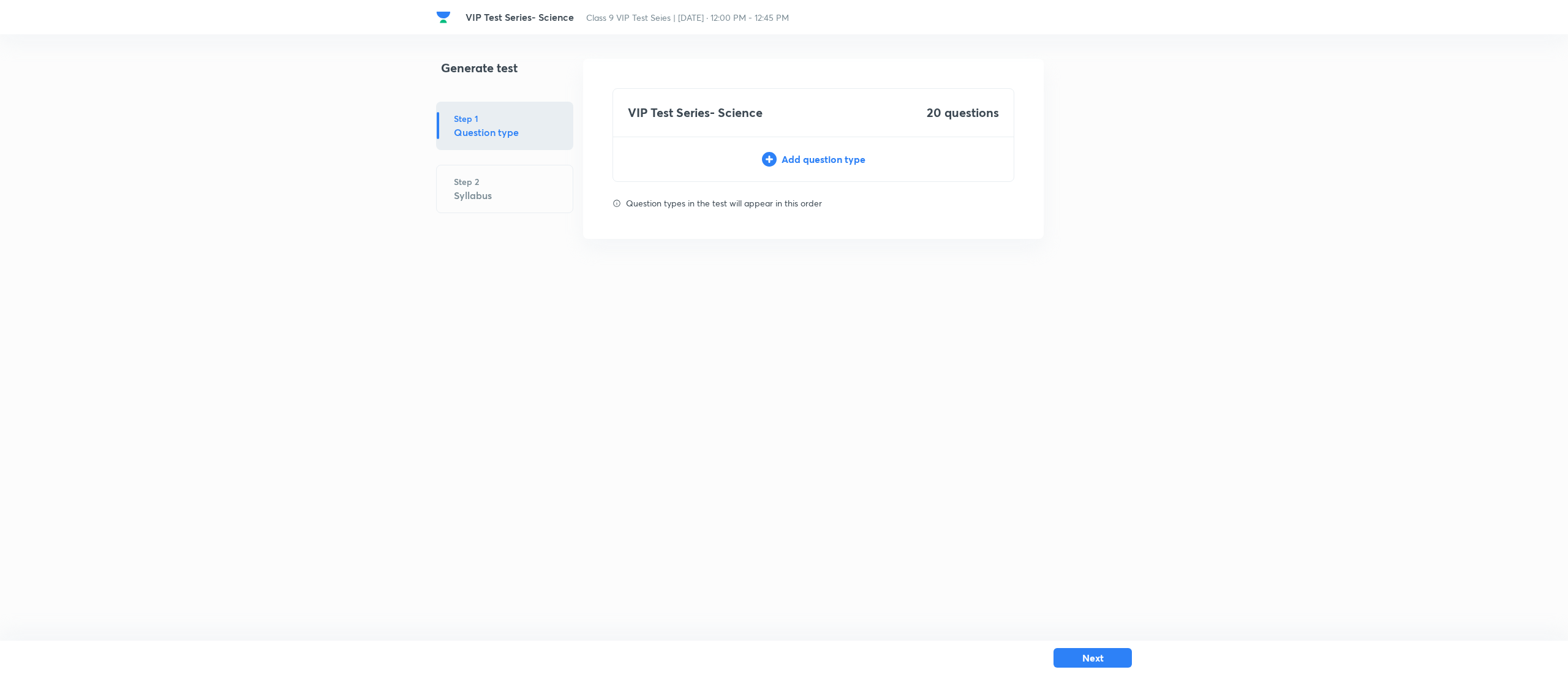
click at [806, 152] on div "Add question type" at bounding box center [813, 159] width 400 height 15
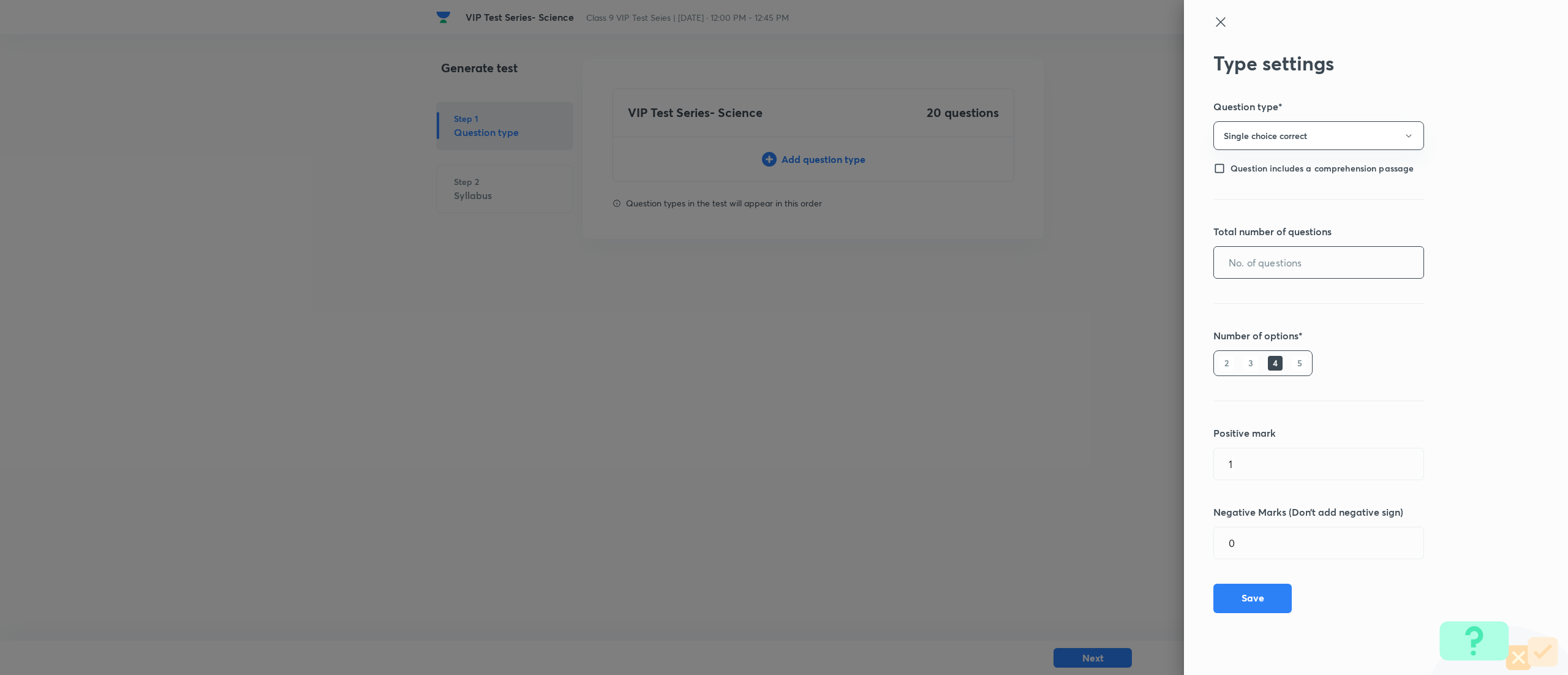
click at [1300, 266] on input "text" at bounding box center [1318, 262] width 209 height 31
type input "20"
click at [1260, 589] on button "Save" at bounding box center [1253, 597] width 78 height 29
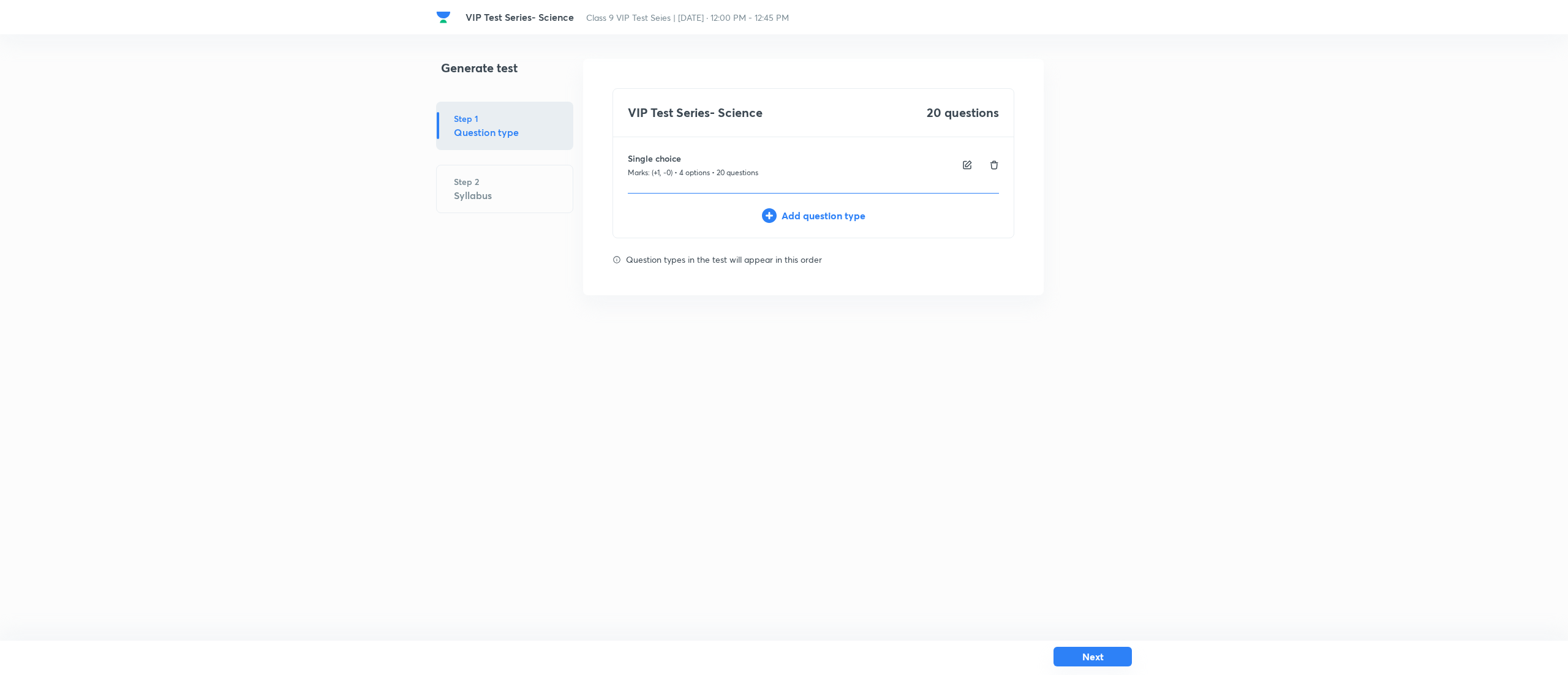
click at [1108, 659] on button "Next" at bounding box center [1092, 657] width 78 height 20
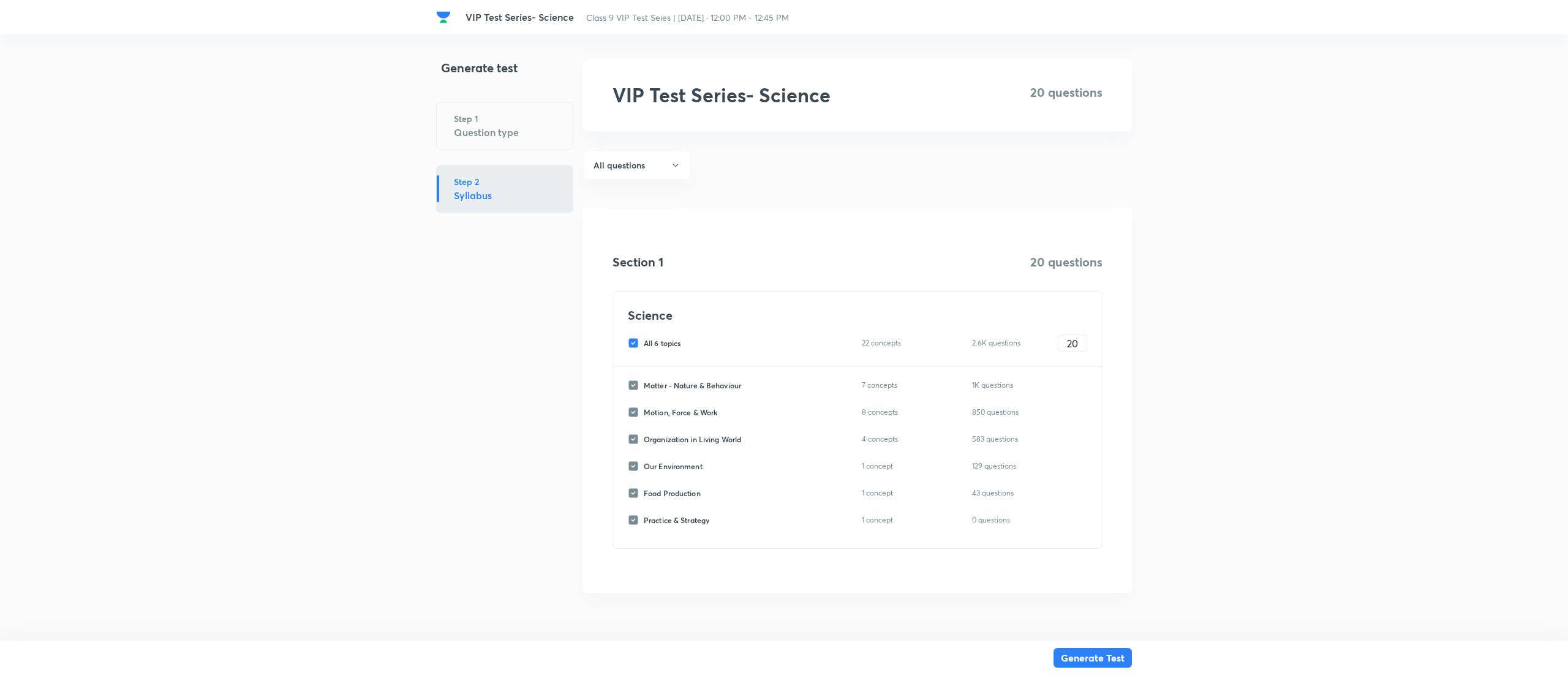
click at [633, 342] on input "All 6 topics" at bounding box center [636, 343] width 16 height 11
checkbox input "false"
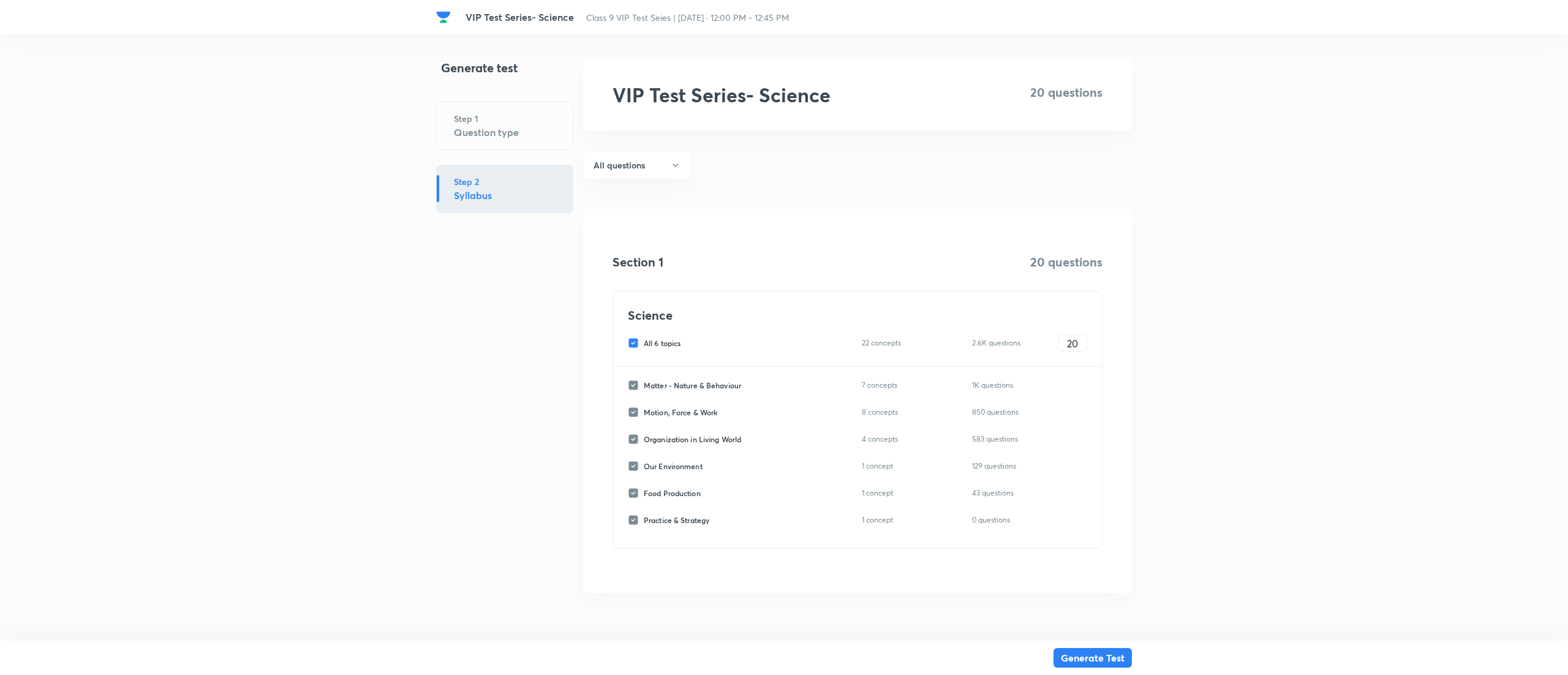
checkbox input "false"
click at [628, 387] on input "Matter - Nature & Behaviour" at bounding box center [636, 385] width 16 height 11
checkbox input "true"
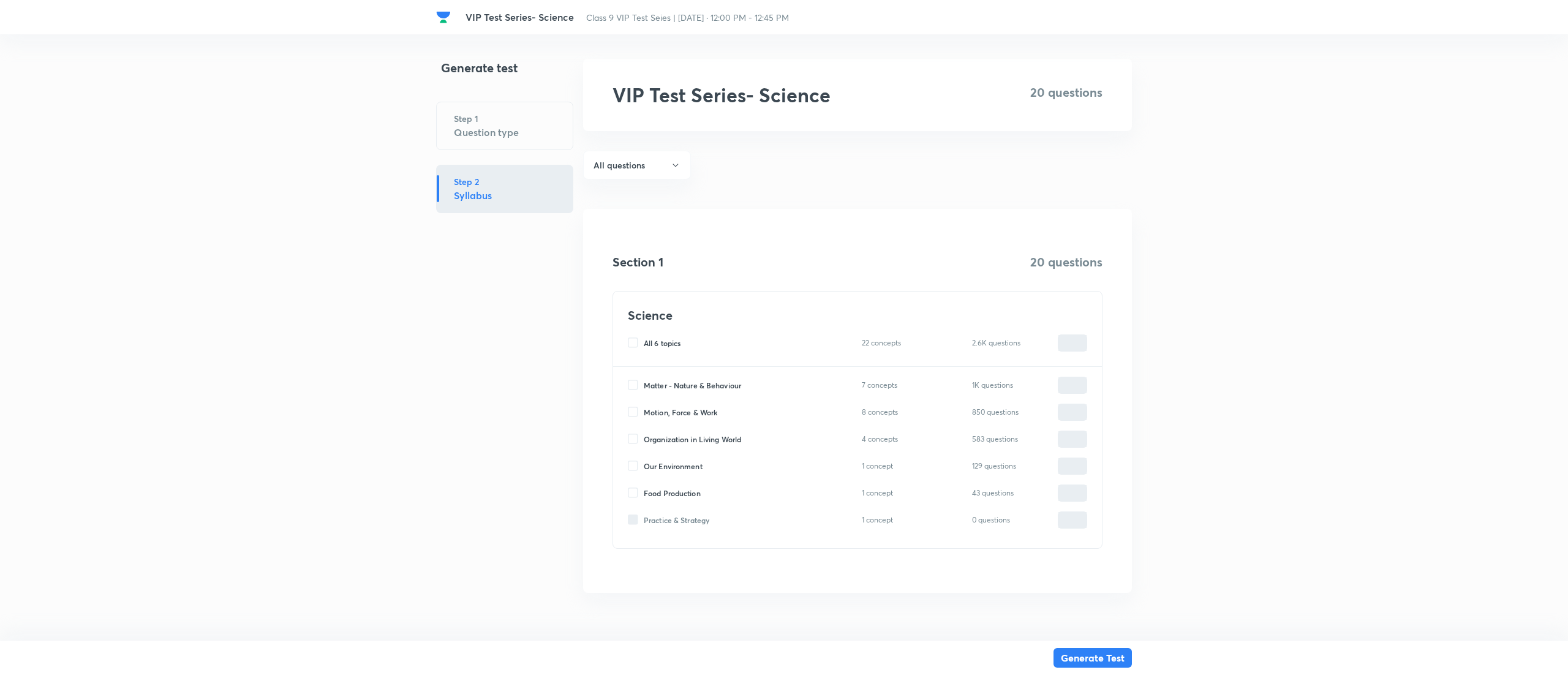
type input "0"
click at [634, 382] on input "Matter - Nature & Behaviour" at bounding box center [636, 385] width 16 height 11
checkbox input "false"
click at [633, 381] on input "Matter - Nature & Behaviour" at bounding box center [636, 385] width 16 height 11
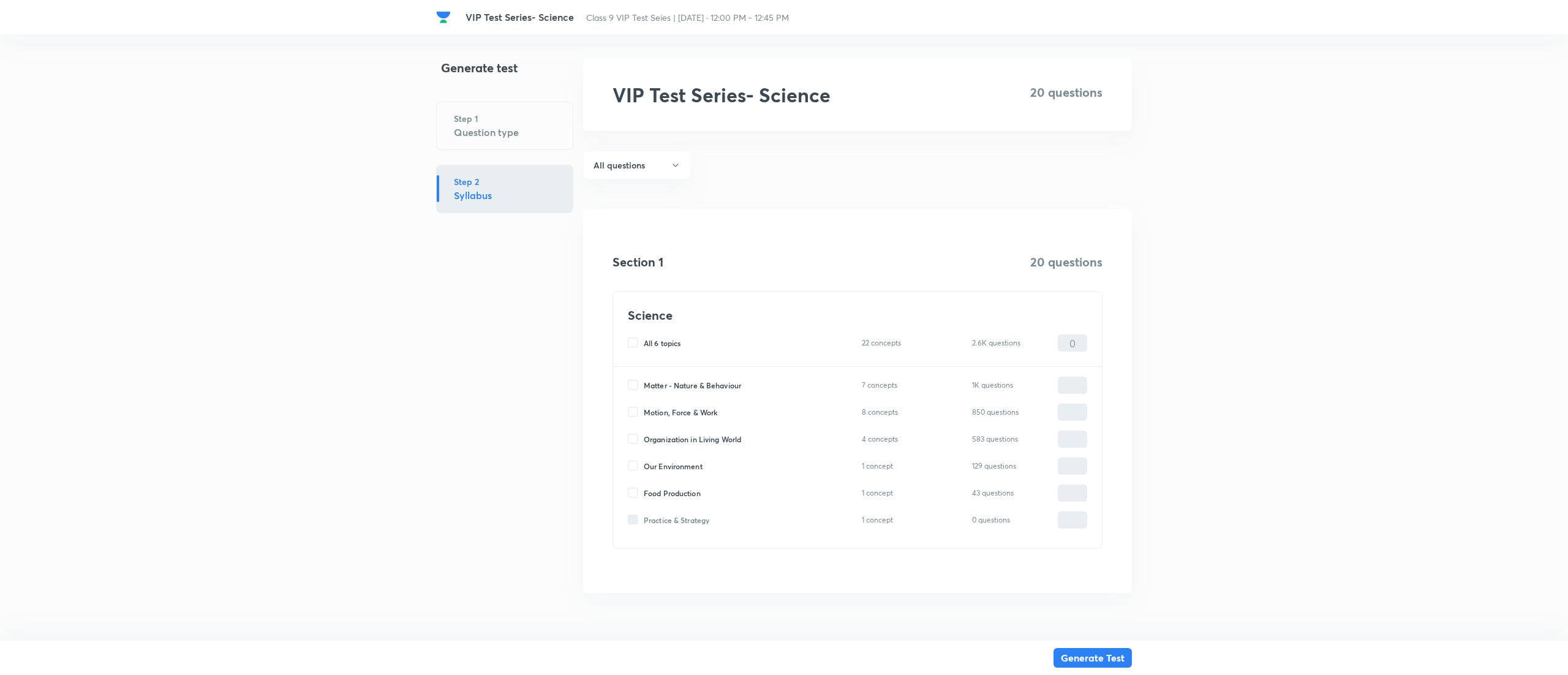
checkbox input "true"
click at [1075, 379] on input "0" at bounding box center [1072, 385] width 28 height 21
type input "1"
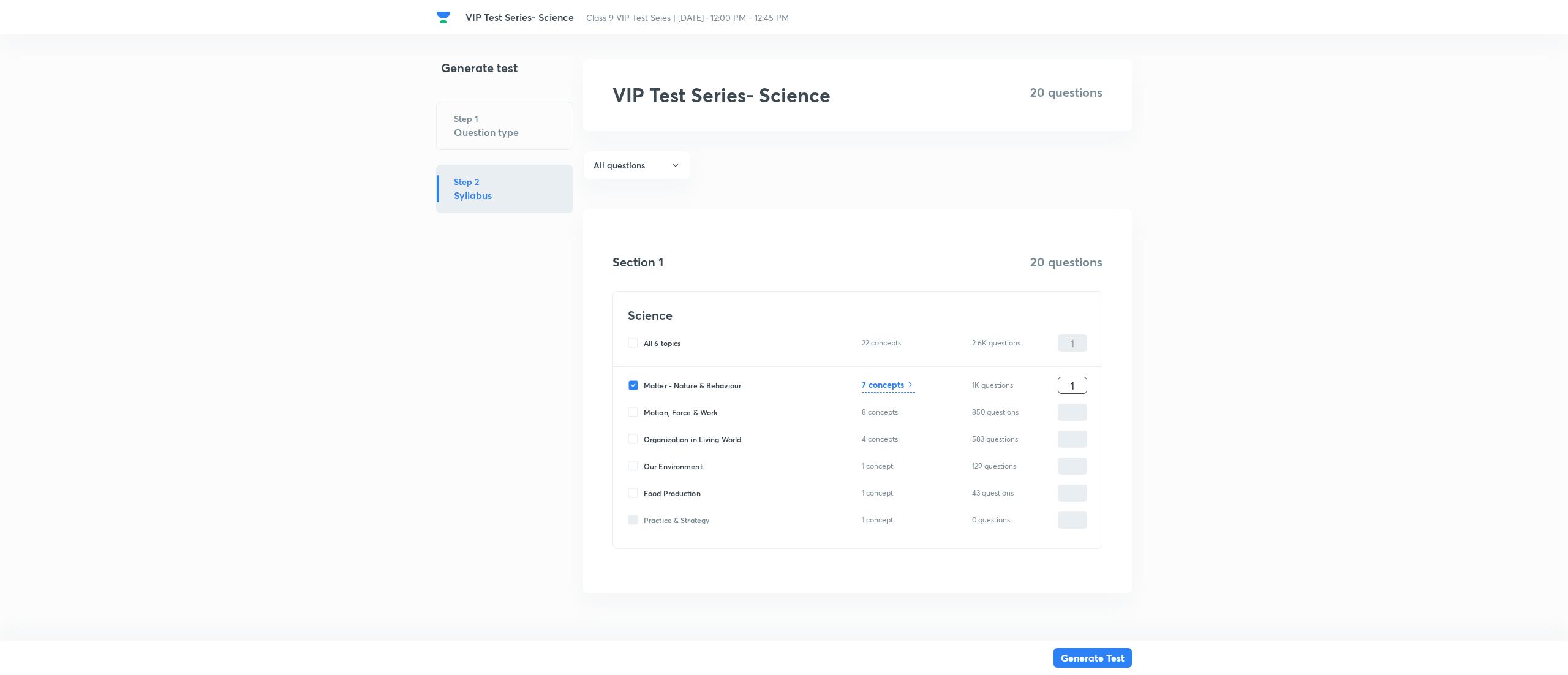
type input "10"
click at [887, 387] on h6 "7 concepts" at bounding box center [883, 384] width 43 height 13
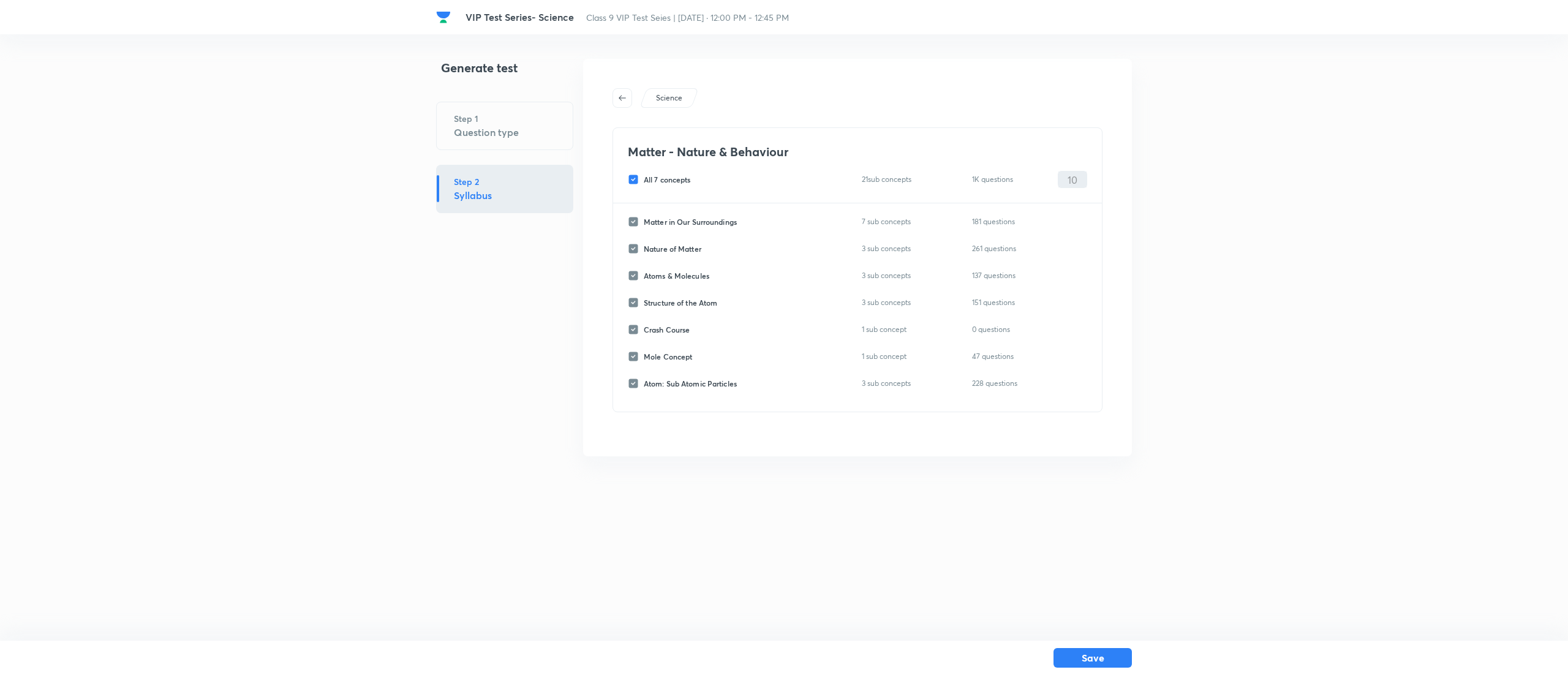
click at [633, 180] on input "All 7 concepts" at bounding box center [636, 179] width 16 height 11
checkbox input "false"
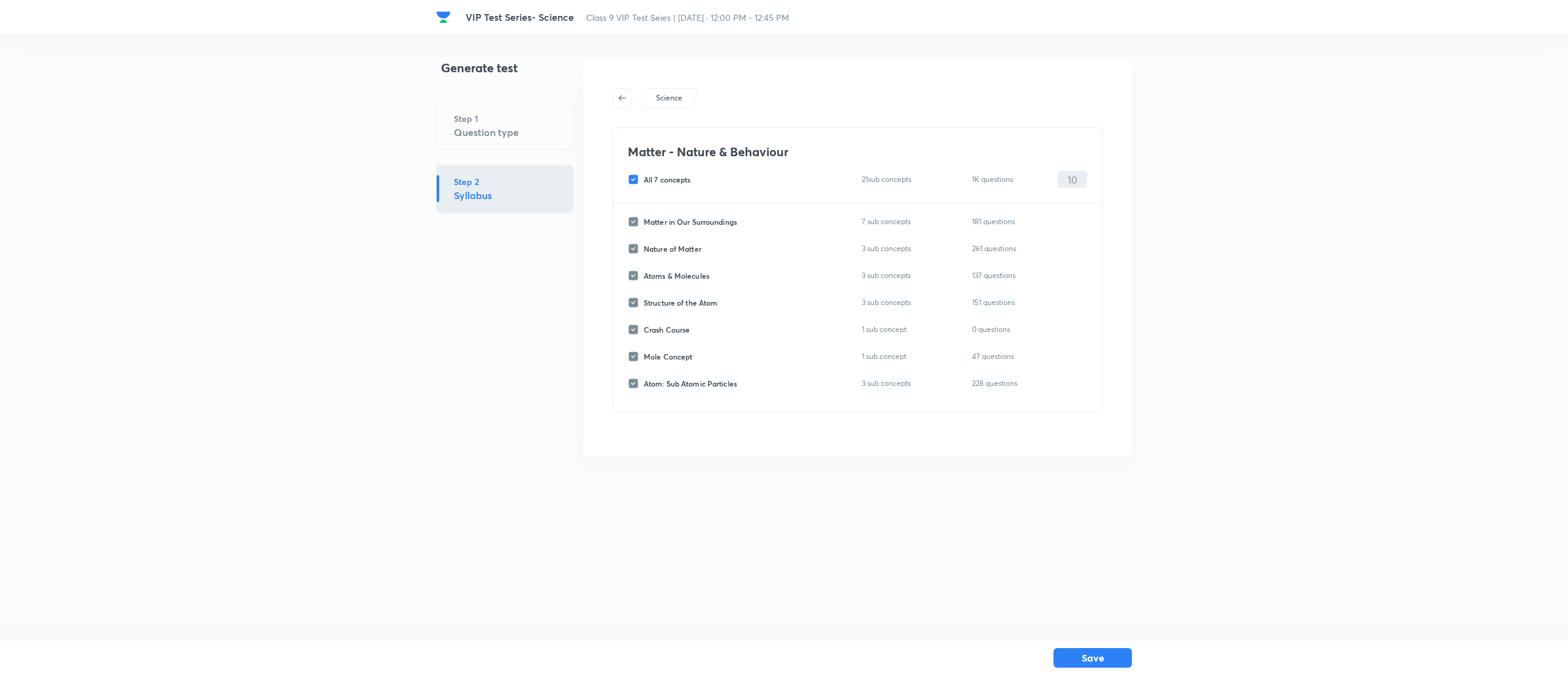
checkbox input "false"
click at [640, 278] on input "Atoms & Molecules" at bounding box center [636, 276] width 16 height 11
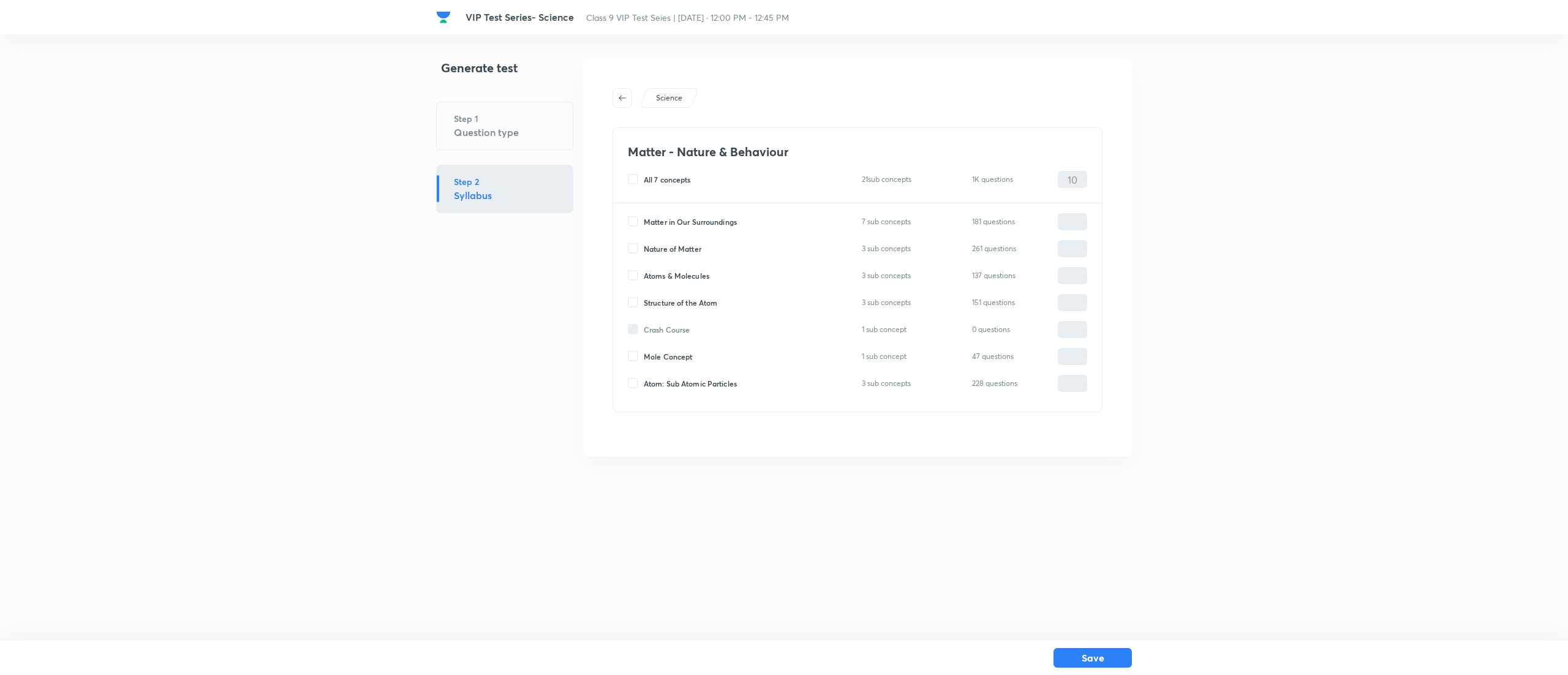
checkbox input "true"
click at [1075, 276] on input "0" at bounding box center [1072, 276] width 28 height 21
type input "10"
click at [1113, 653] on button "Save" at bounding box center [1092, 657] width 78 height 20
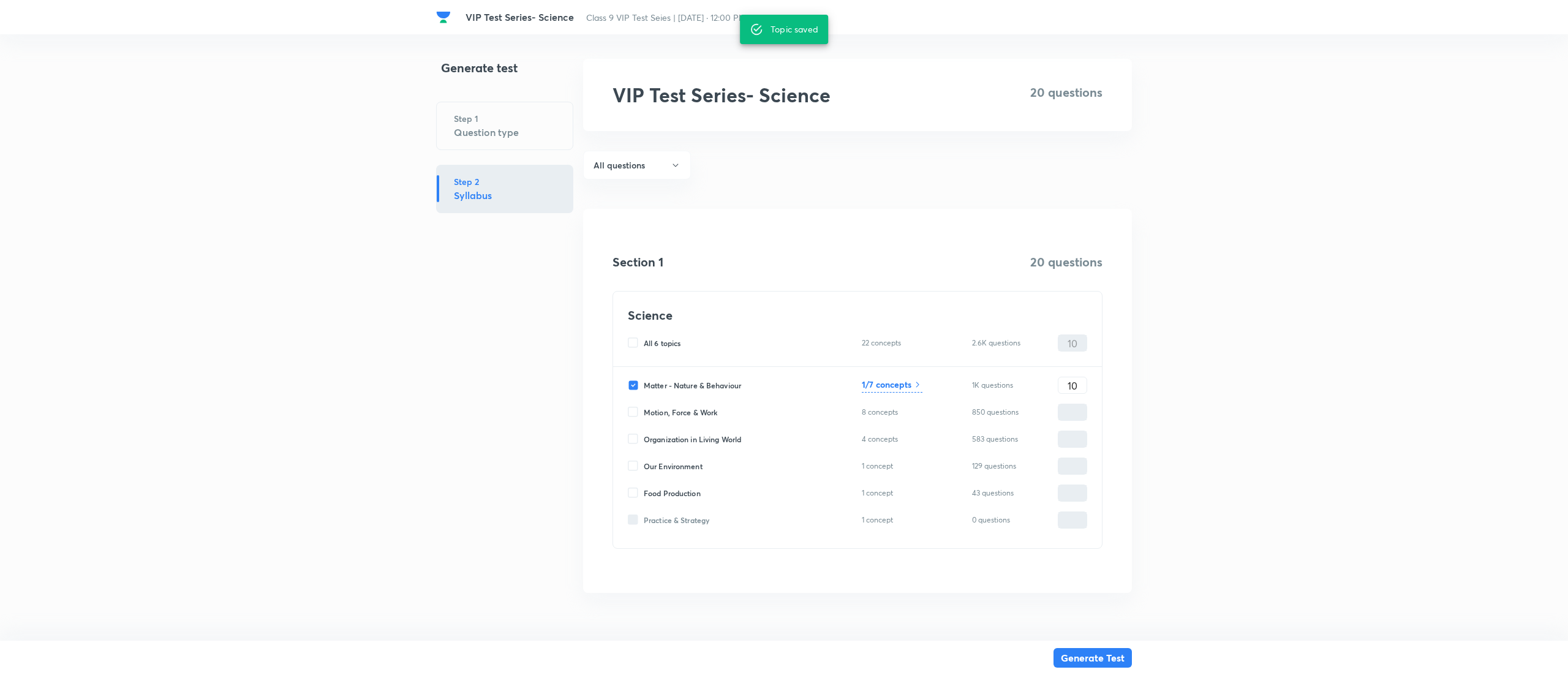
click at [630, 418] on input "Motion, Force & Work" at bounding box center [636, 412] width 16 height 11
checkbox input "true"
click at [1077, 409] on input "0" at bounding box center [1072, 413] width 28 height 21
type input "1"
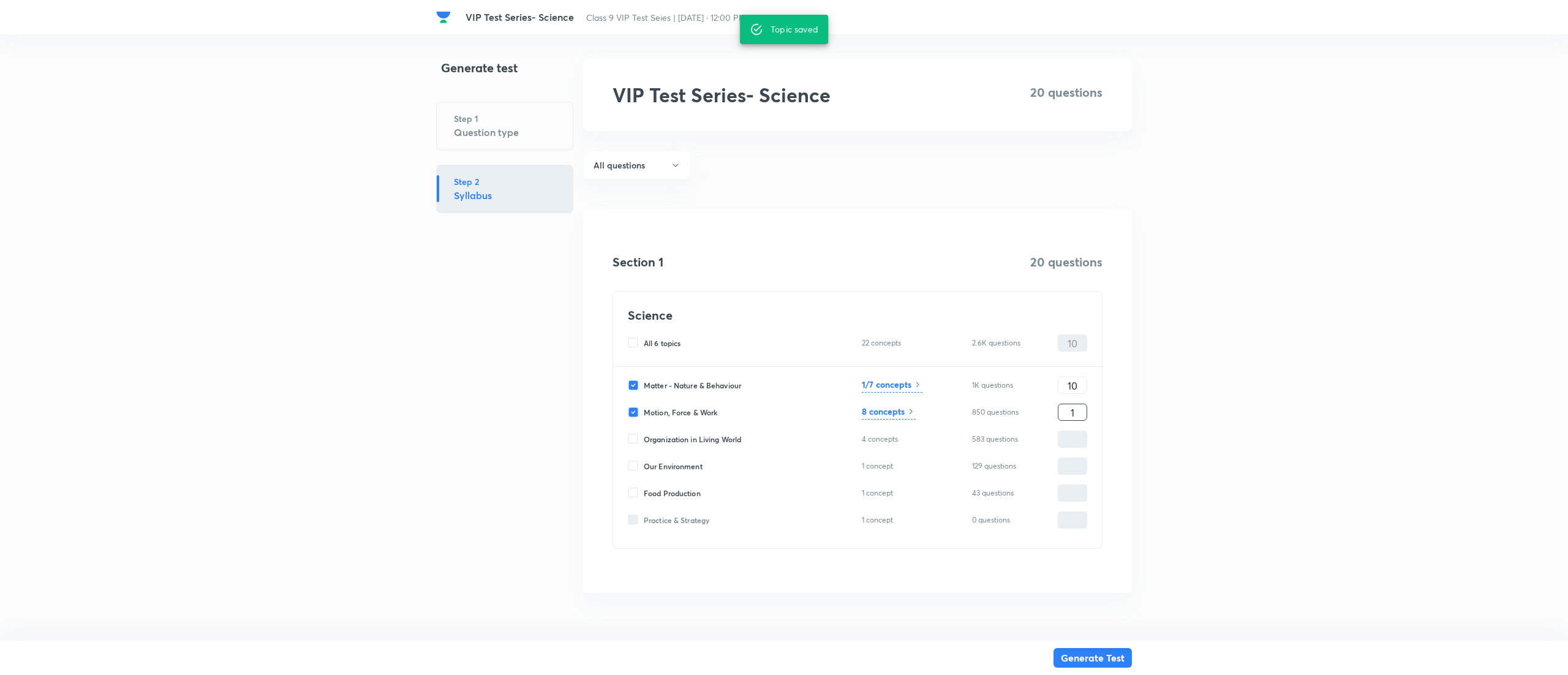
type input "11"
type input "10"
type input "20"
type input "10"
click at [876, 414] on h6 "8 concepts" at bounding box center [883, 411] width 43 height 13
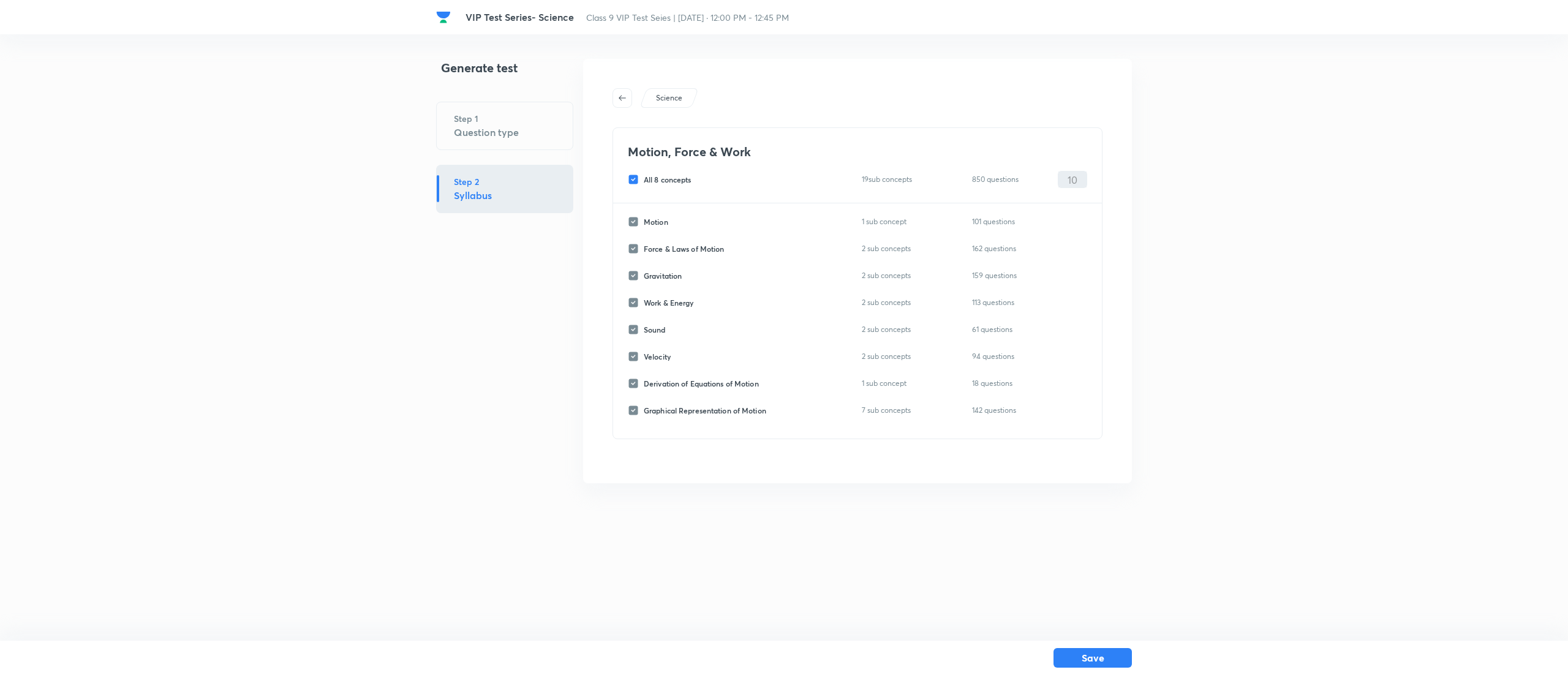
click at [633, 178] on input "All 8 concepts" at bounding box center [636, 179] width 16 height 11
checkbox input "false"
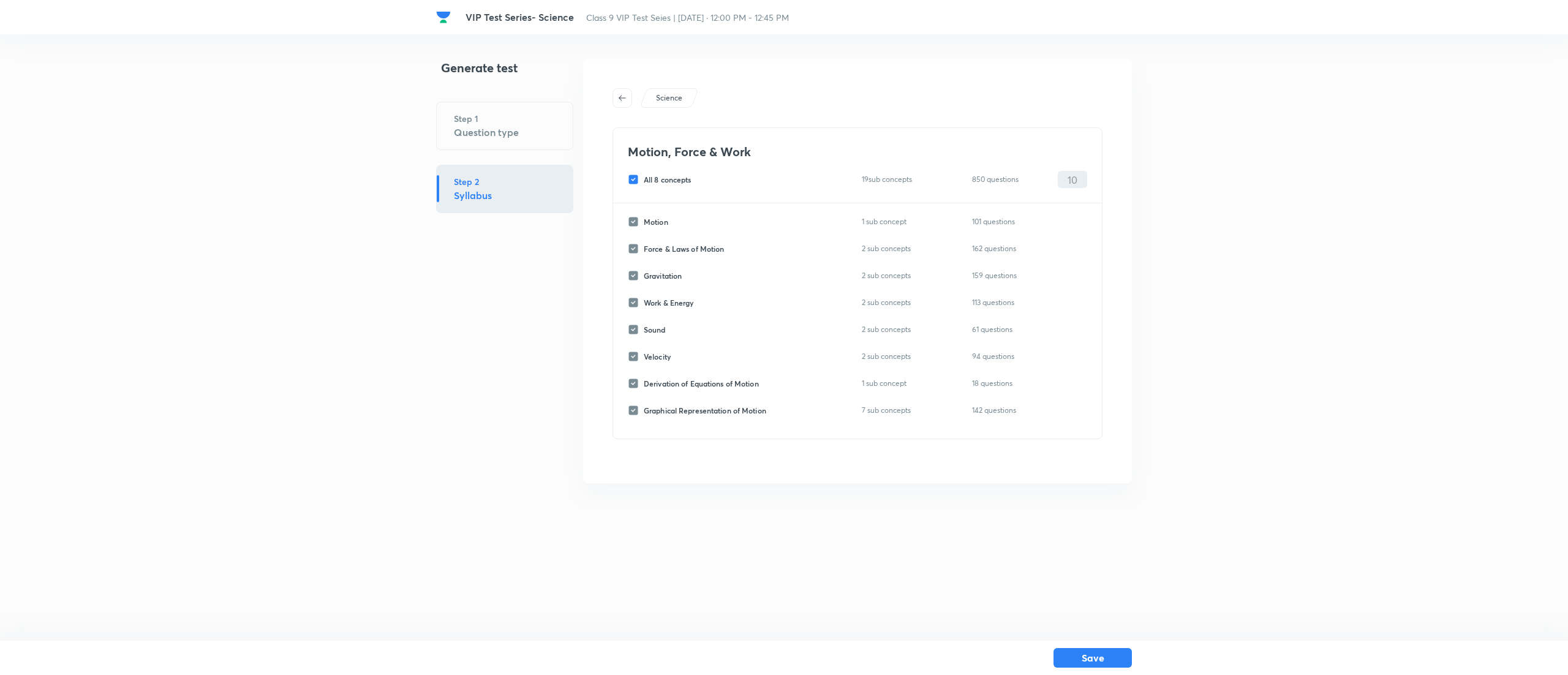
checkbox input "false"
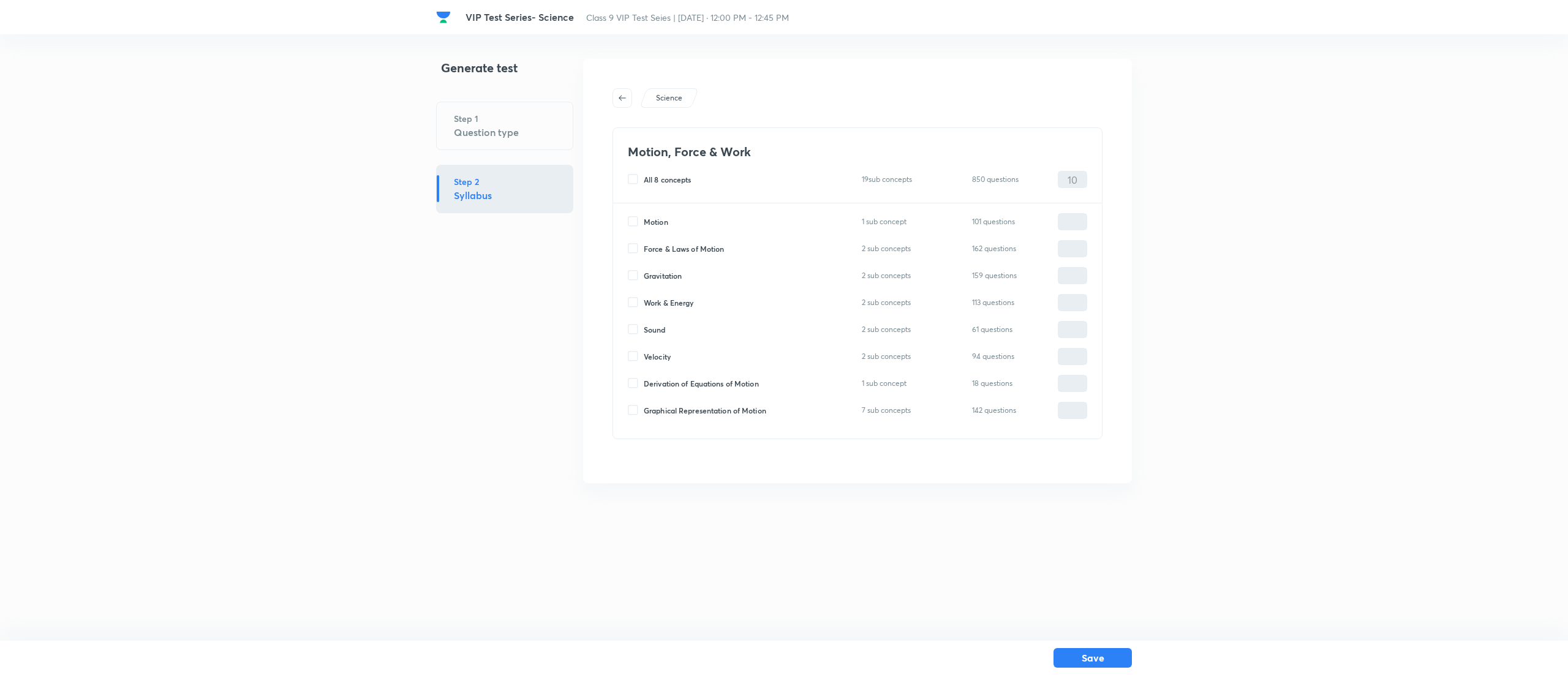
click at [633, 276] on input "Gravitation" at bounding box center [636, 276] width 16 height 11
checkbox input "true"
click at [1079, 270] on input "0" at bounding box center [1072, 276] width 28 height 21
type input "10"
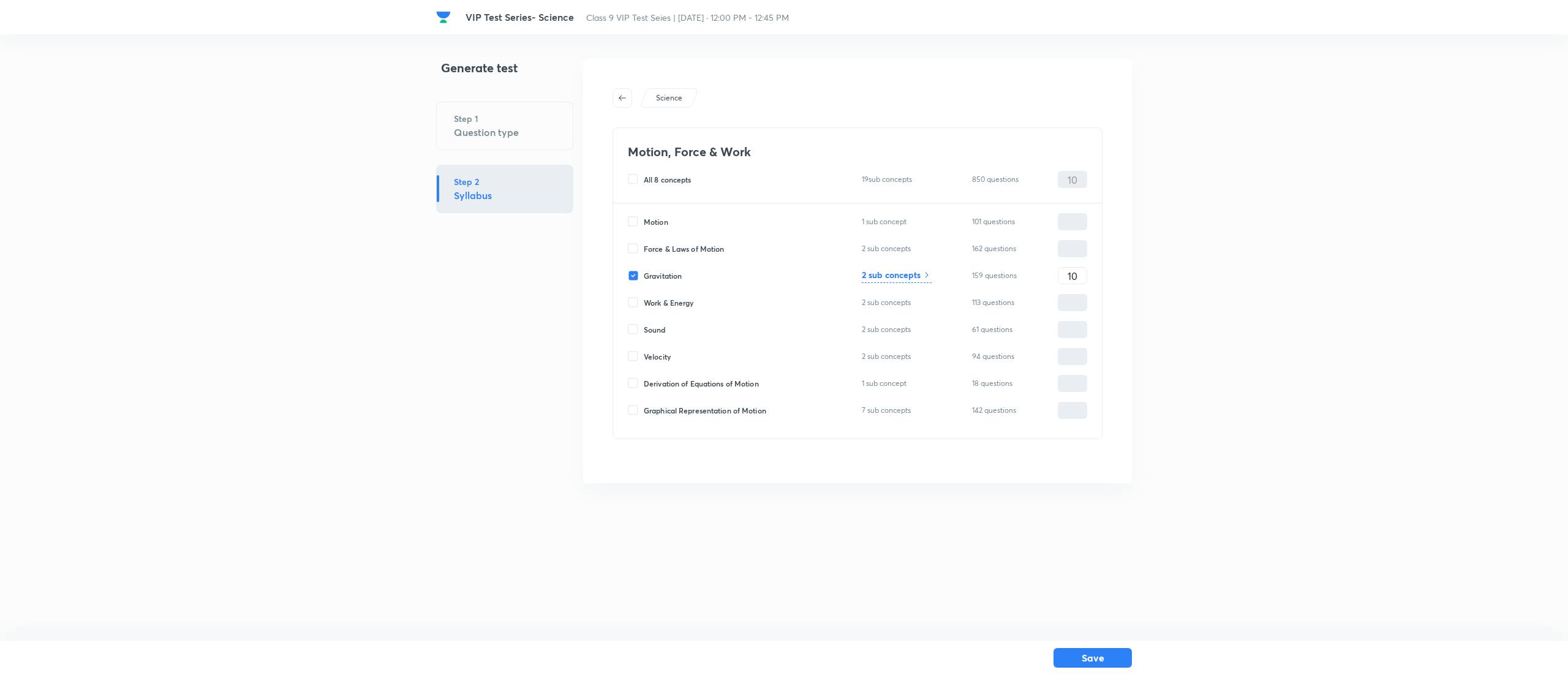
click at [1276, 311] on div "VIP Test Series- Science Class 9 VIP Test Seies | Sep 7, 2025 · 12:00 PM - 12:4…" at bounding box center [784, 271] width 1568 height 425
click at [1106, 654] on button "Save" at bounding box center [1092, 657] width 78 height 20
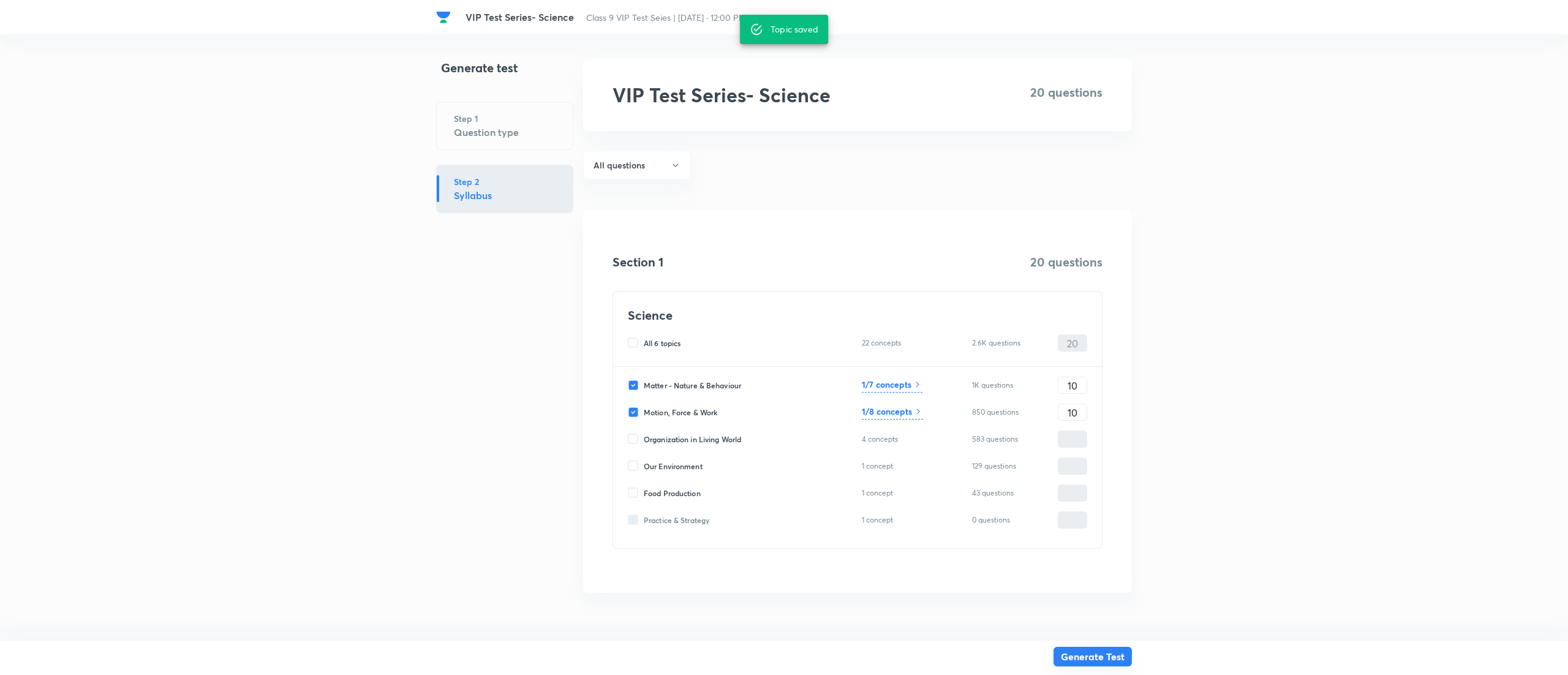
click at [1107, 658] on button "Generate Test" at bounding box center [1092, 657] width 78 height 20
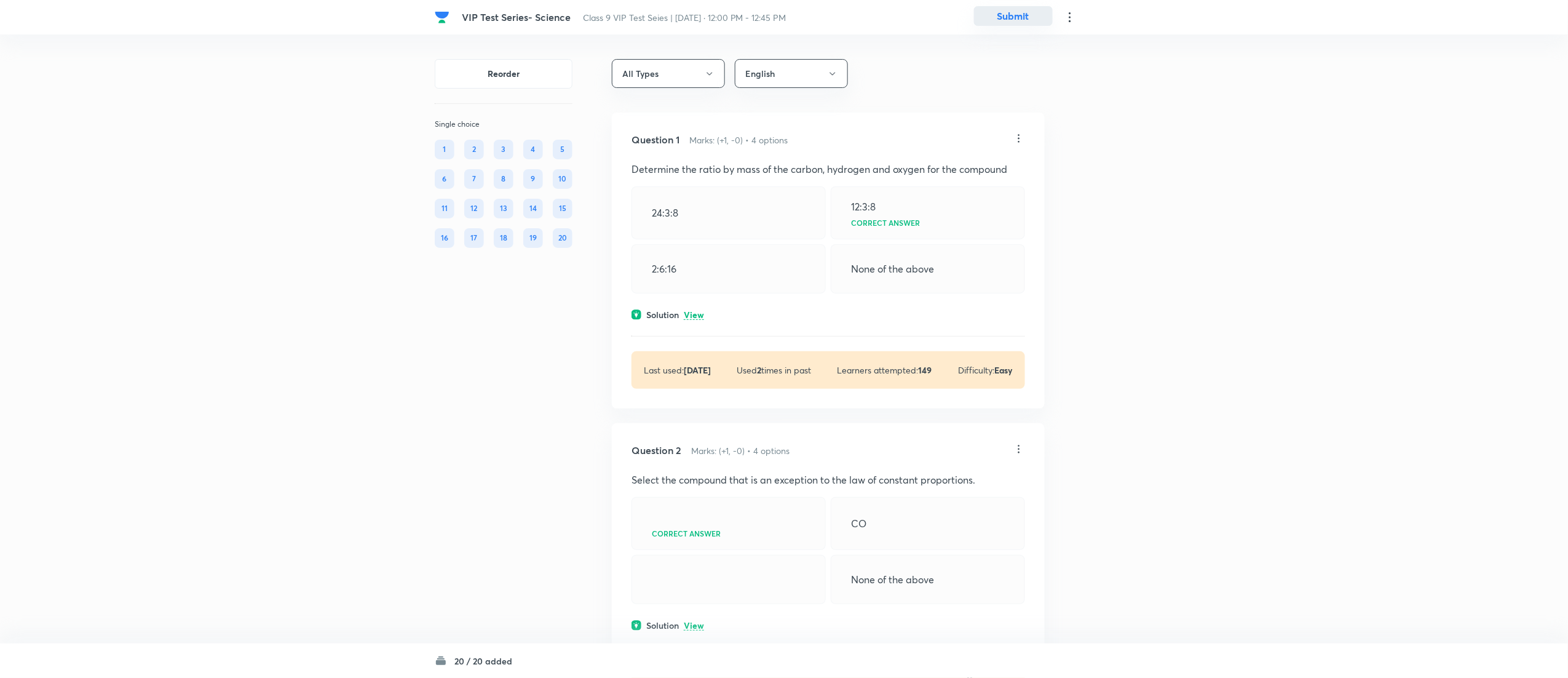
click at [1009, 20] on button "Submit" at bounding box center [1014, 16] width 79 height 20
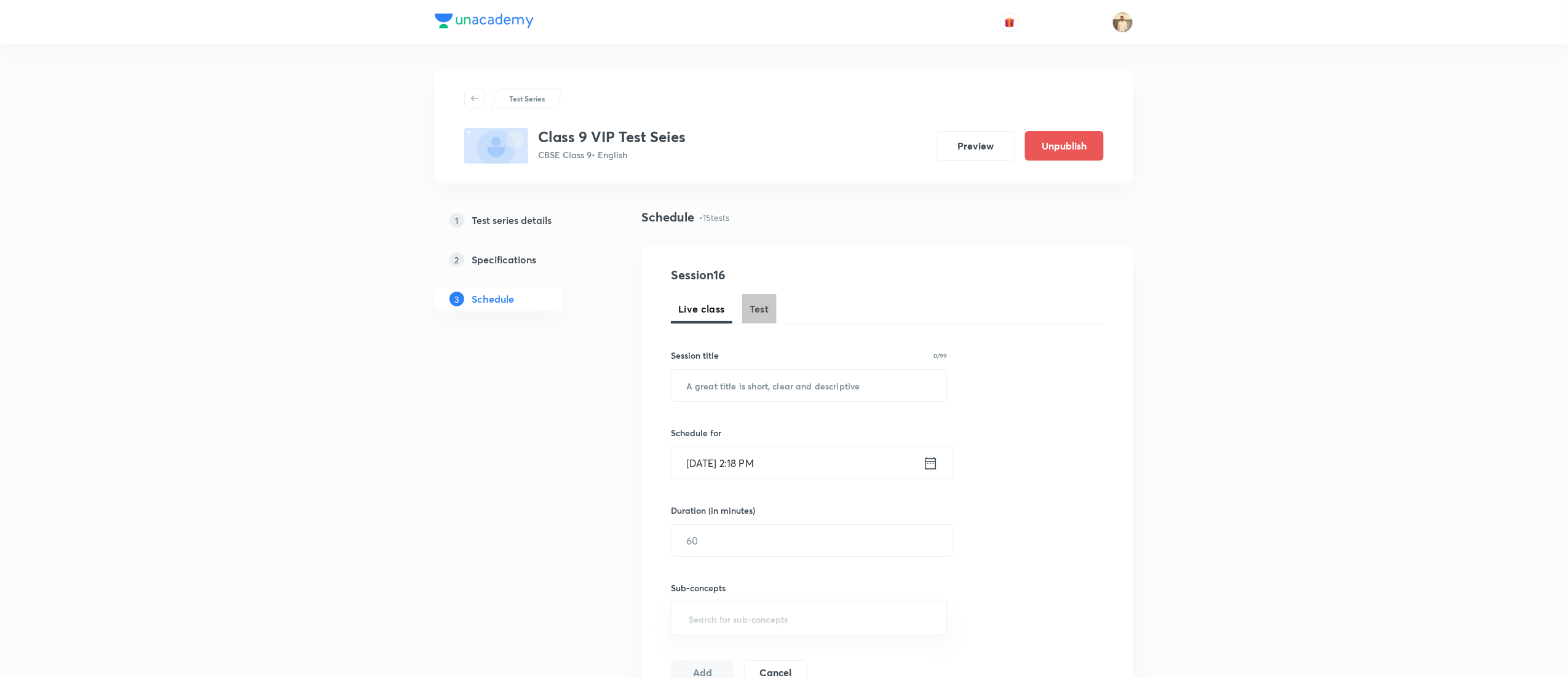
click at [758, 307] on span "Test" at bounding box center [760, 309] width 20 height 15
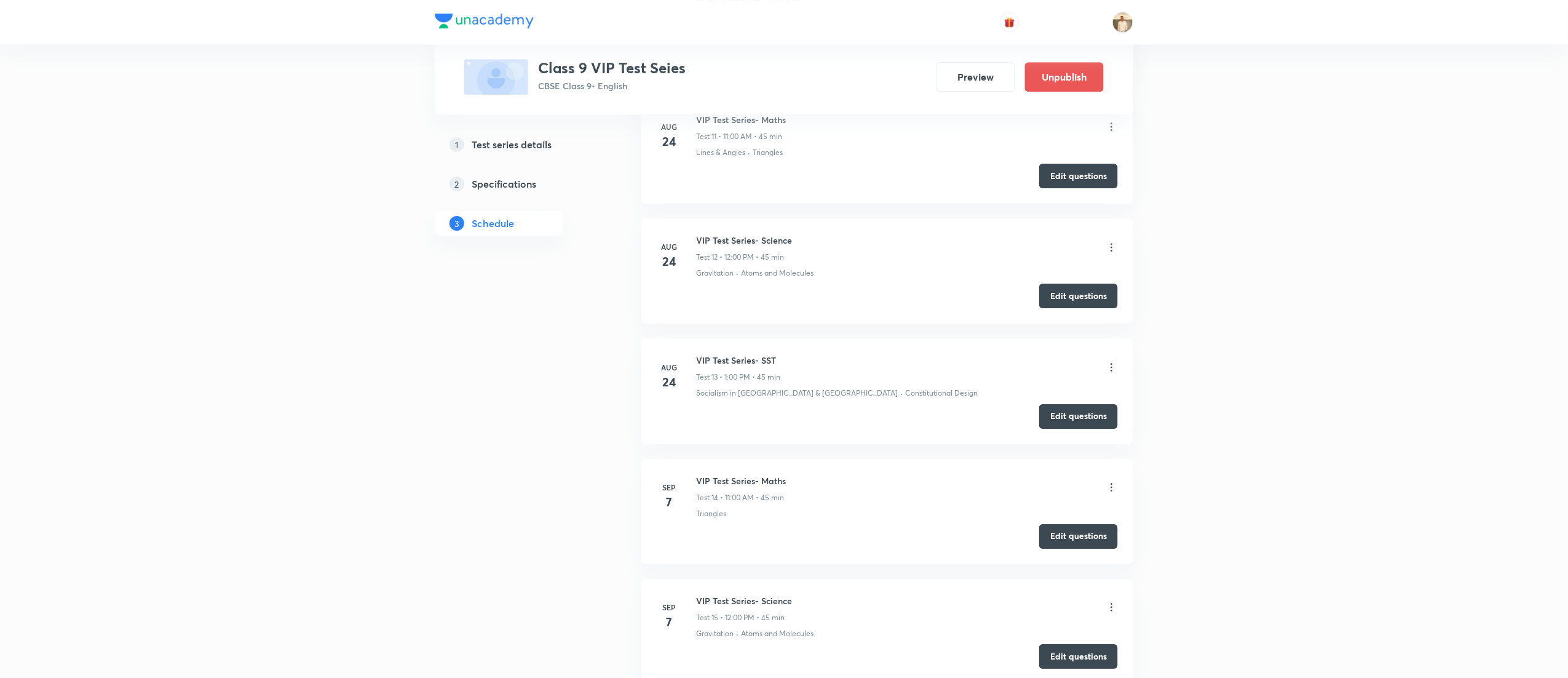
scroll to position [2039, 0]
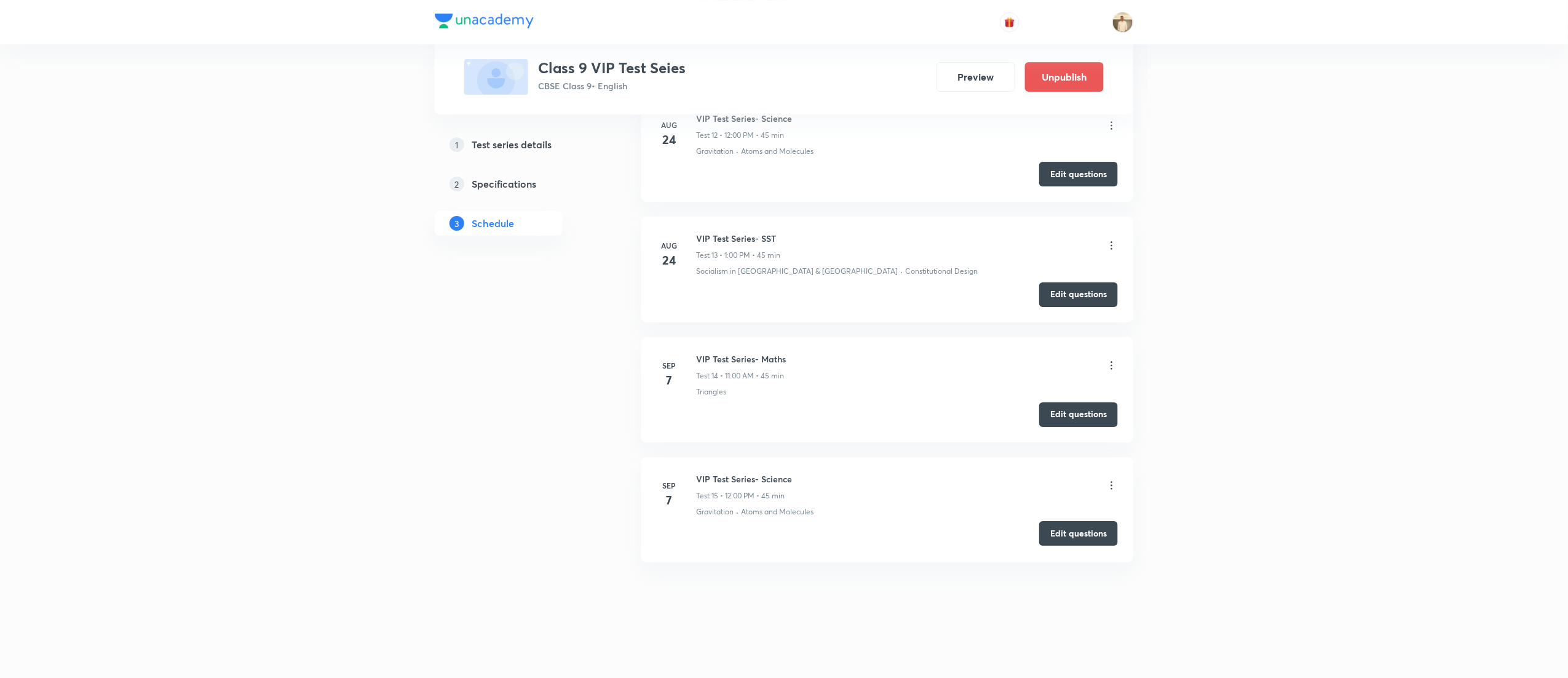
click at [1108, 536] on button "Edit questions" at bounding box center [1078, 533] width 79 height 25
click at [756, 240] on h6 "VIP Test Series- SST" at bounding box center [738, 238] width 84 height 13
copy h6 "VIP Test Series- SST"
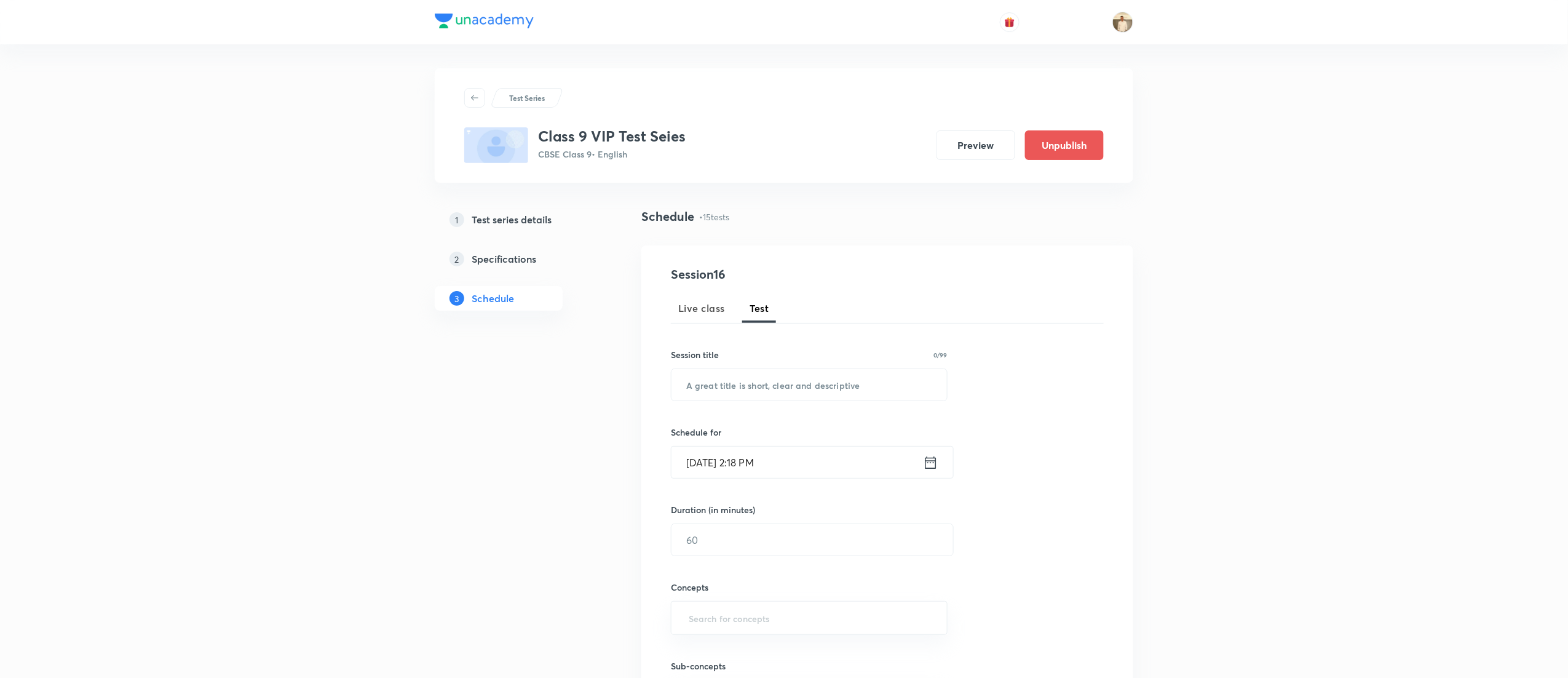
scroll to position [0, 0]
click at [733, 379] on input "text" at bounding box center [809, 385] width 275 height 31
paste input "VIP Test Series- SST"
type input "VIP Test Series- SST"
click at [705, 465] on input "Sep 4, 2025, 2:18 PM" at bounding box center [797, 462] width 251 height 31
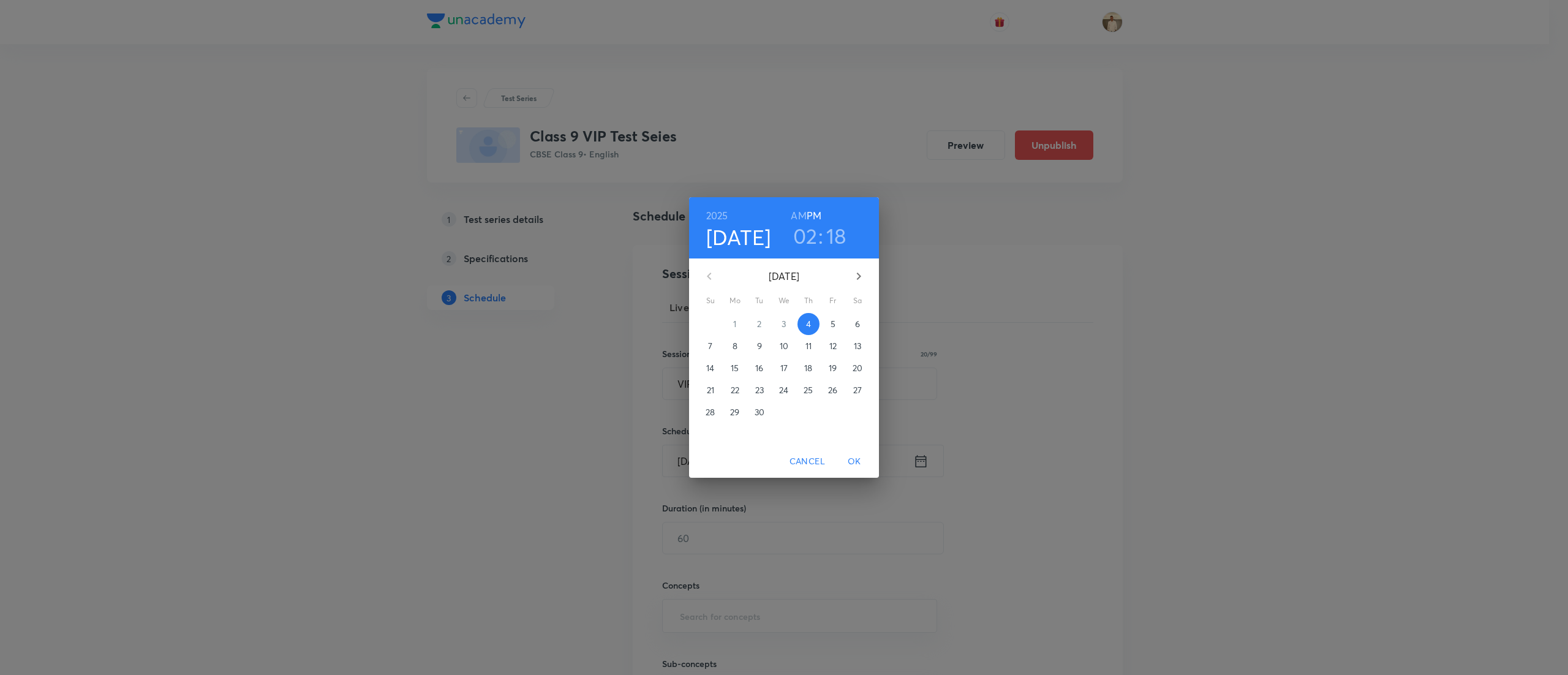
click at [709, 340] on p "7" at bounding box center [710, 346] width 4 height 12
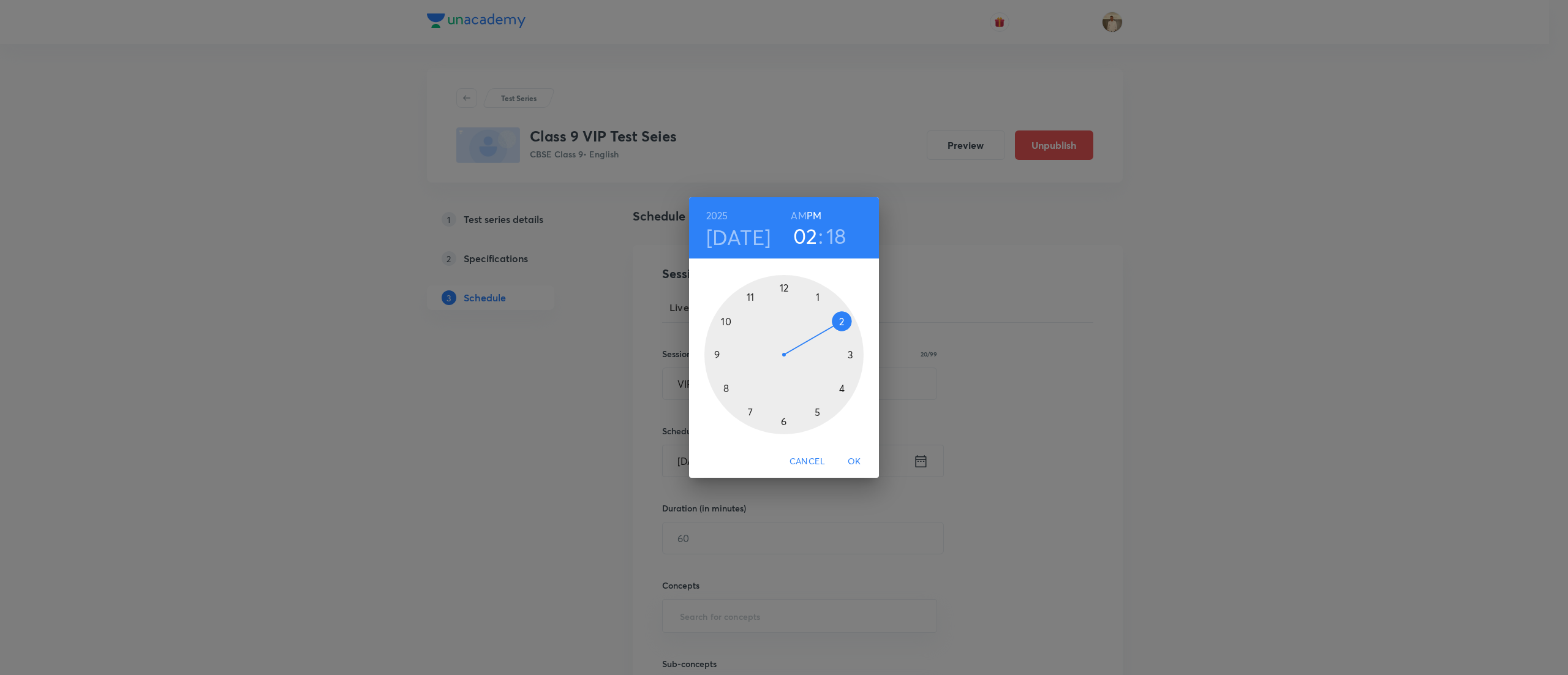
click at [816, 298] on div at bounding box center [784, 355] width 159 height 159
click at [784, 288] on div at bounding box center [784, 355] width 159 height 159
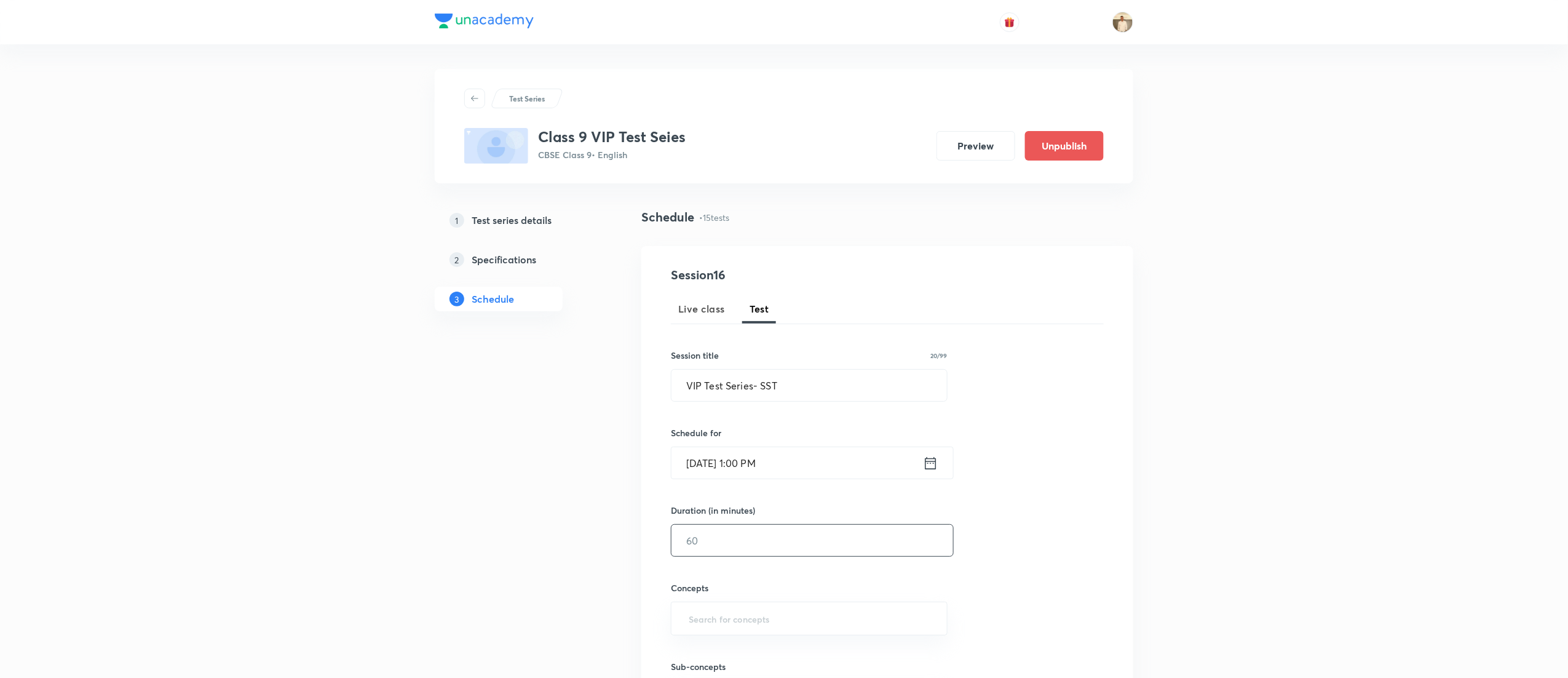
click at [736, 541] on input "text" at bounding box center [812, 541] width 281 height 31
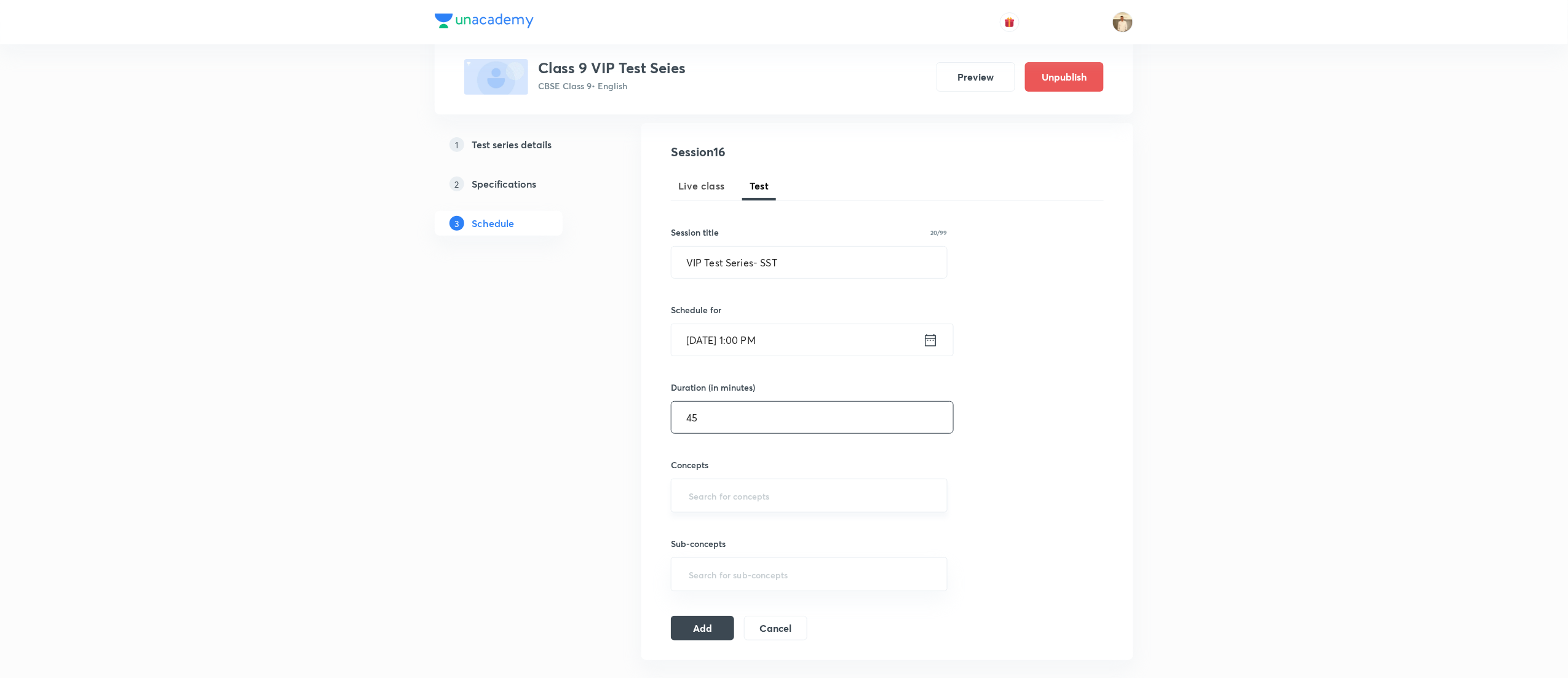
type input "45"
click at [723, 498] on input "text" at bounding box center [809, 496] width 246 height 23
type input "drain"
click at [729, 528] on li "Drainage" at bounding box center [809, 533] width 275 height 22
click at [692, 645] on div "Add Cancel" at bounding box center [744, 633] width 146 height 25
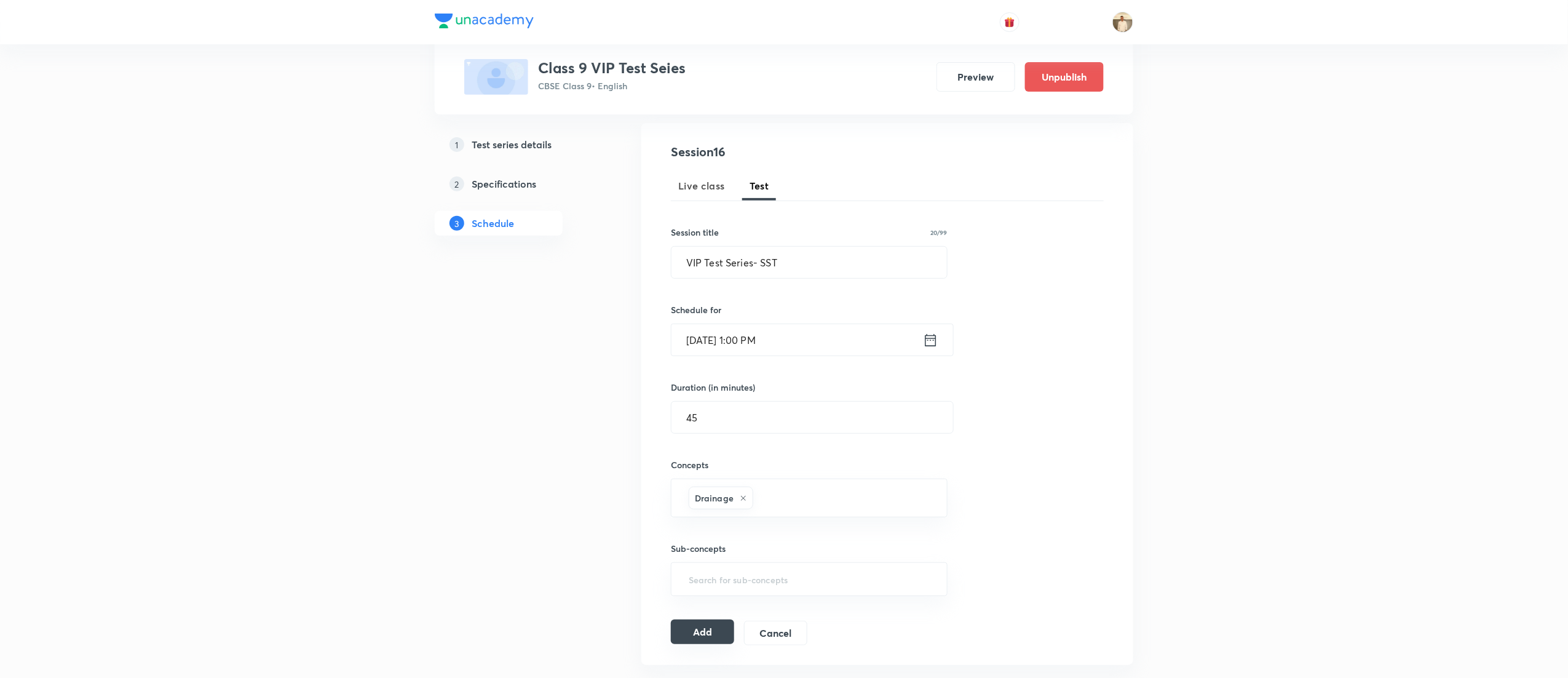
click at [701, 635] on button "Add" at bounding box center [702, 632] width 63 height 25
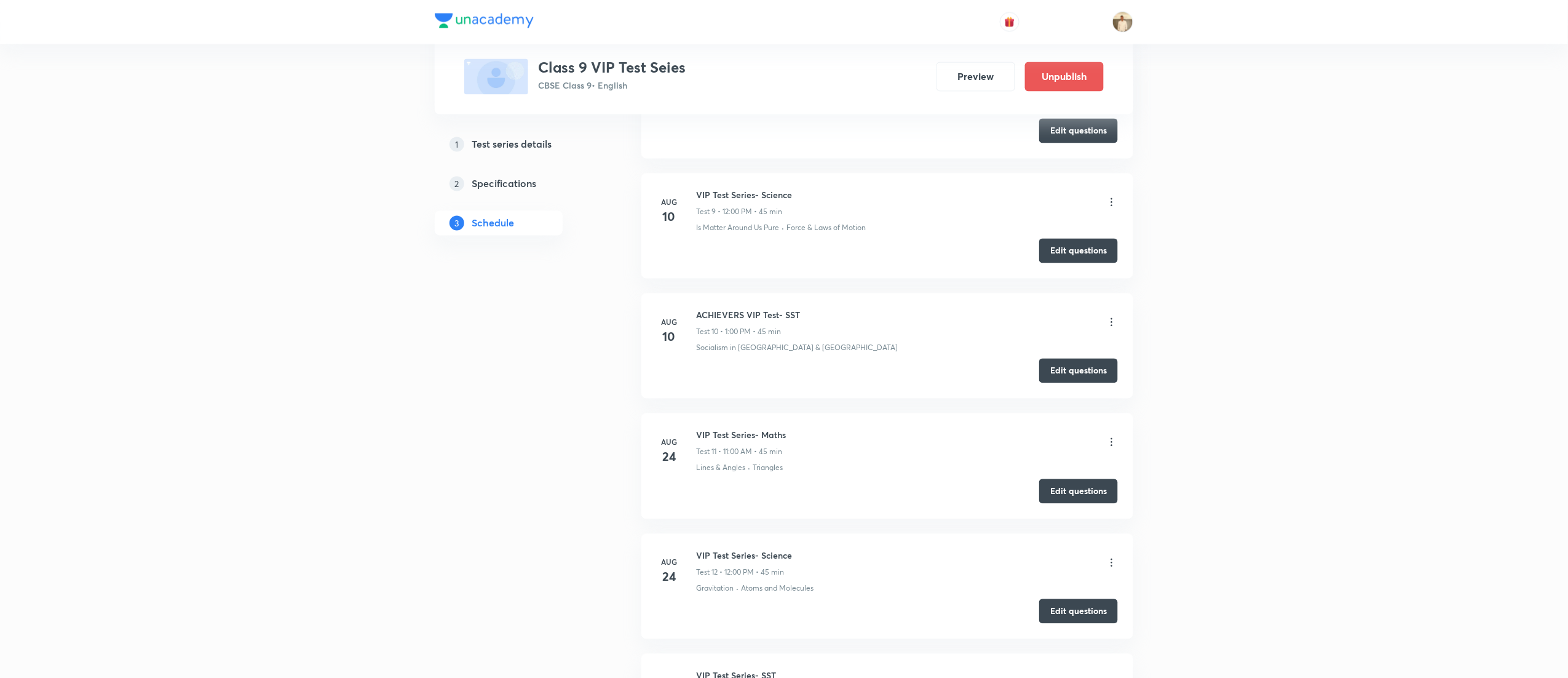
scroll to position [1677, 0]
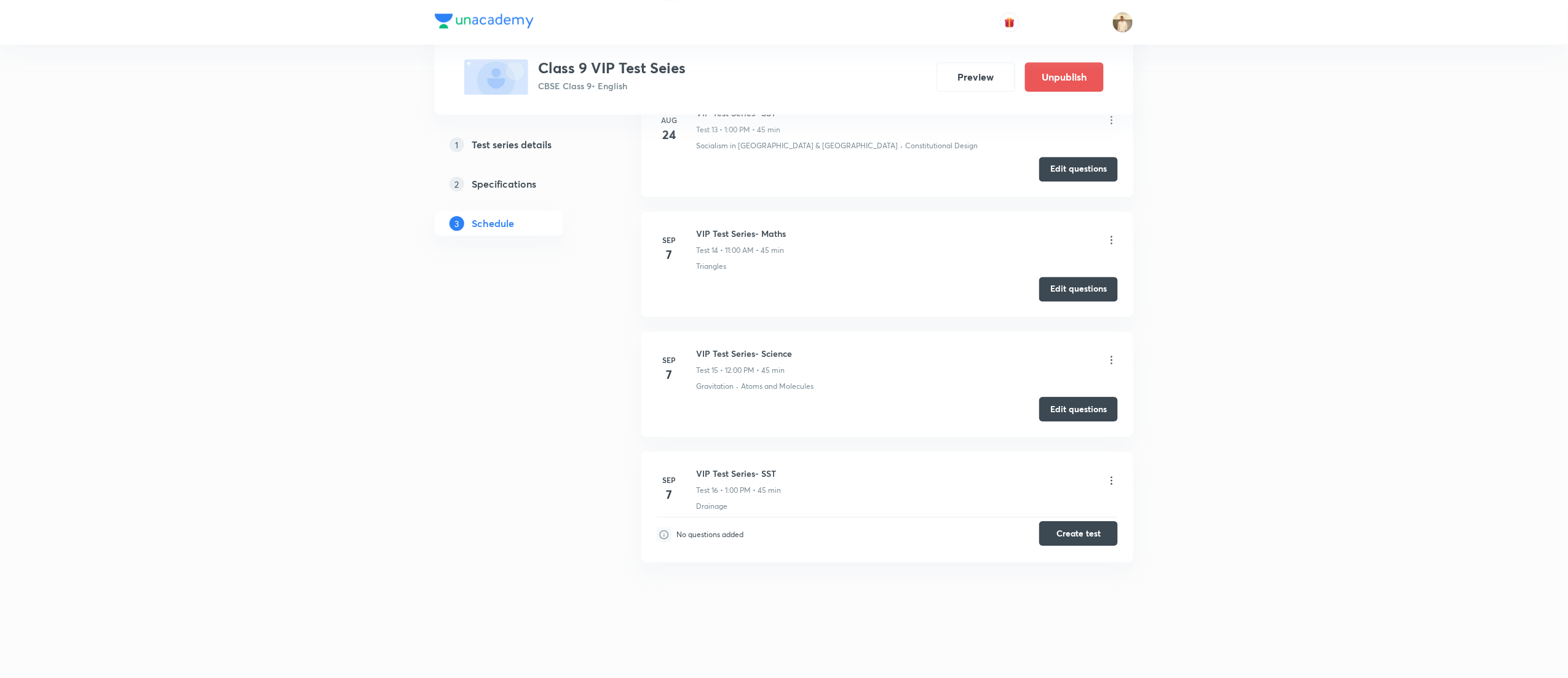
click at [1102, 528] on button "Create test" at bounding box center [1078, 533] width 79 height 25
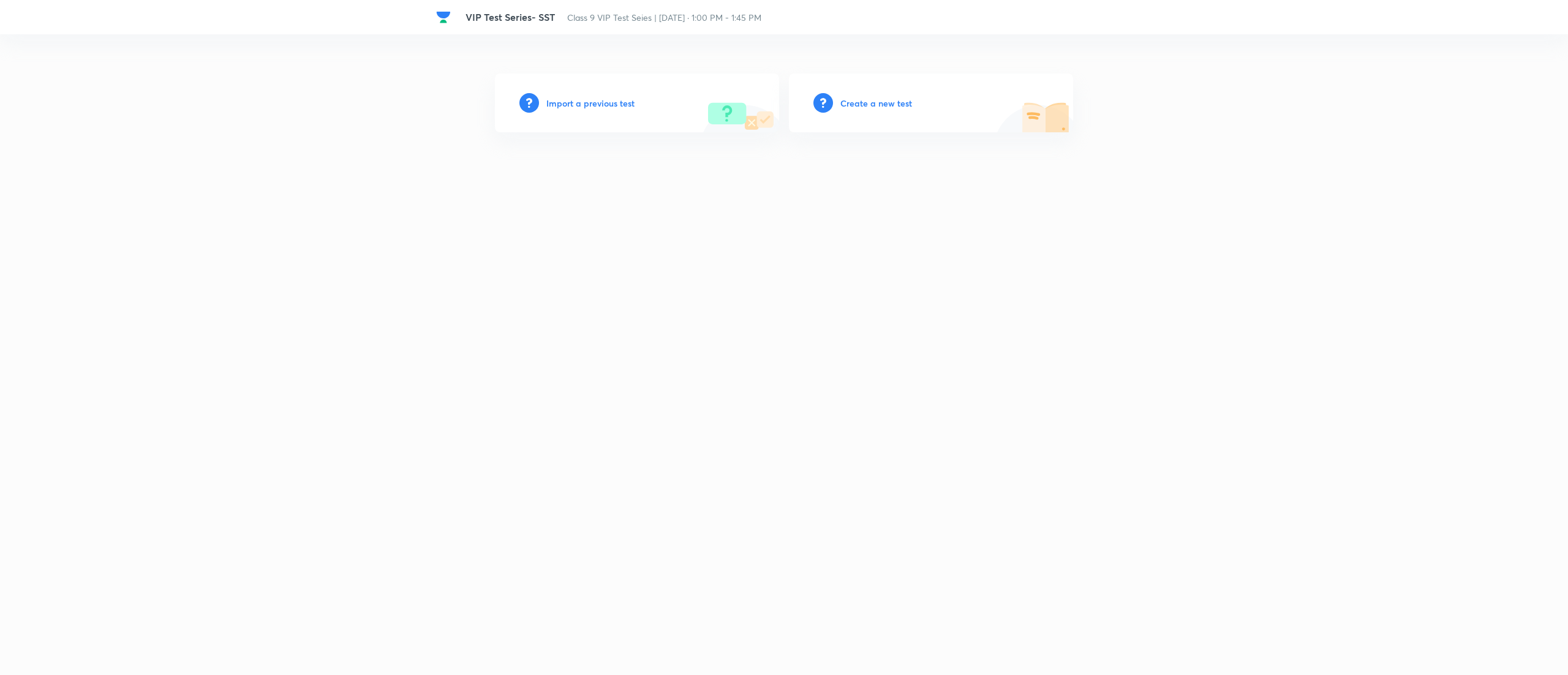
click at [873, 97] on h6 "Create a new test" at bounding box center [876, 103] width 72 height 13
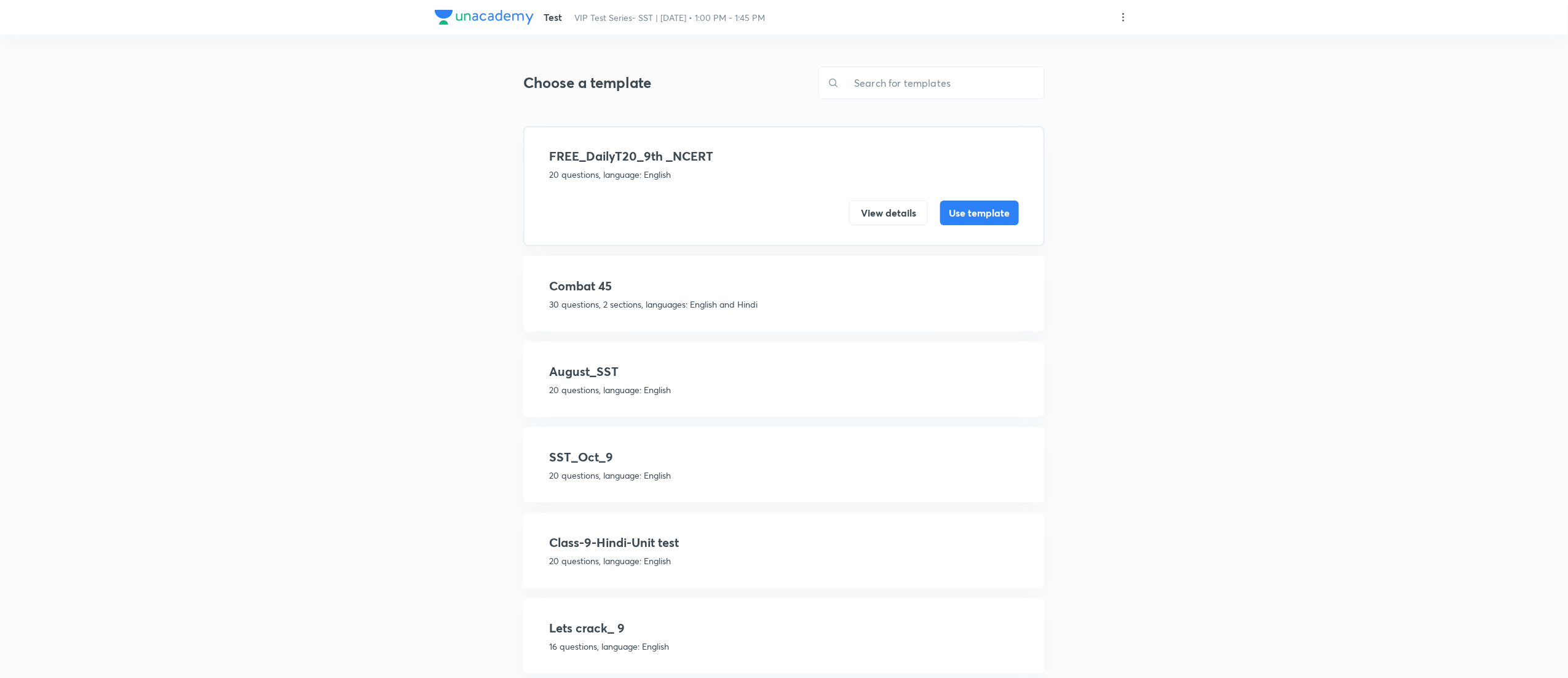
click at [616, 378] on h4 "August_SST" at bounding box center [784, 372] width 470 height 19
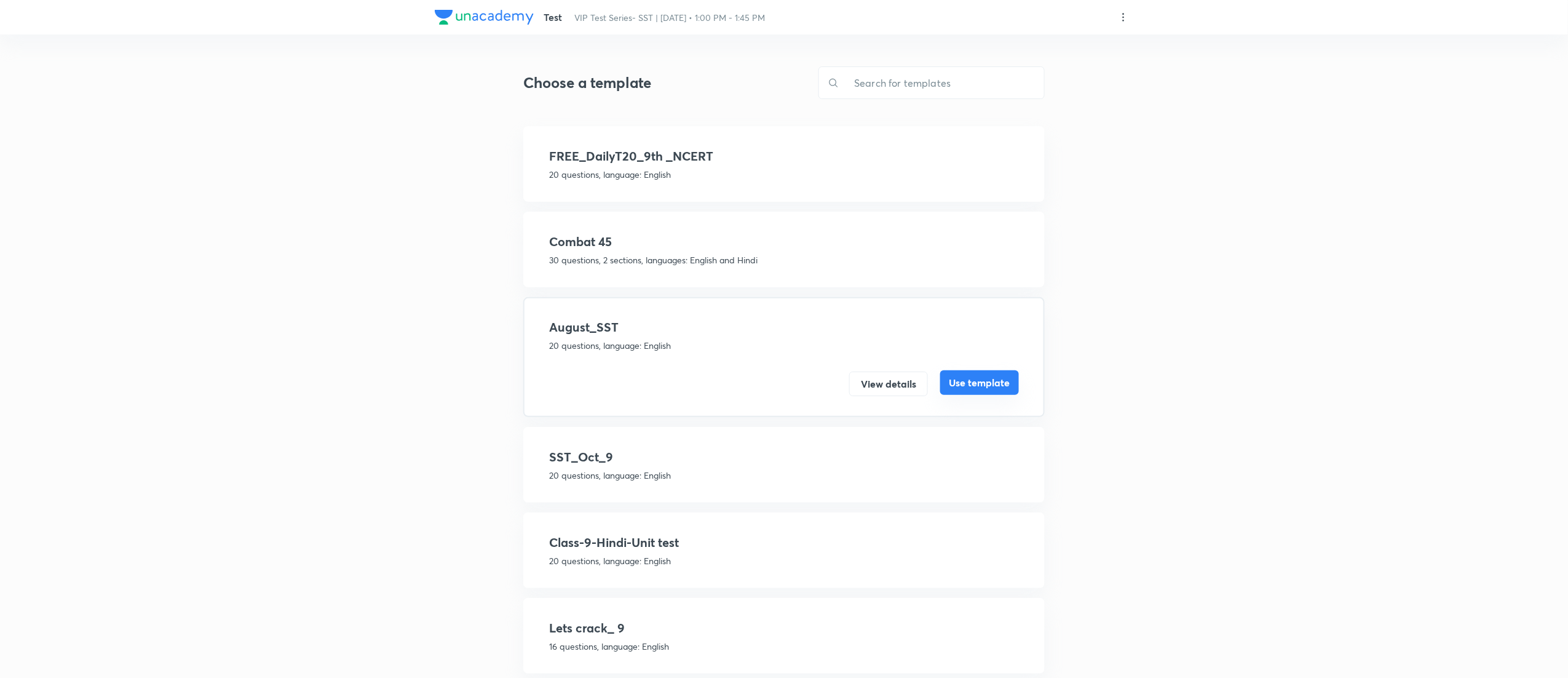
click at [982, 378] on button "Use template" at bounding box center [980, 382] width 79 height 25
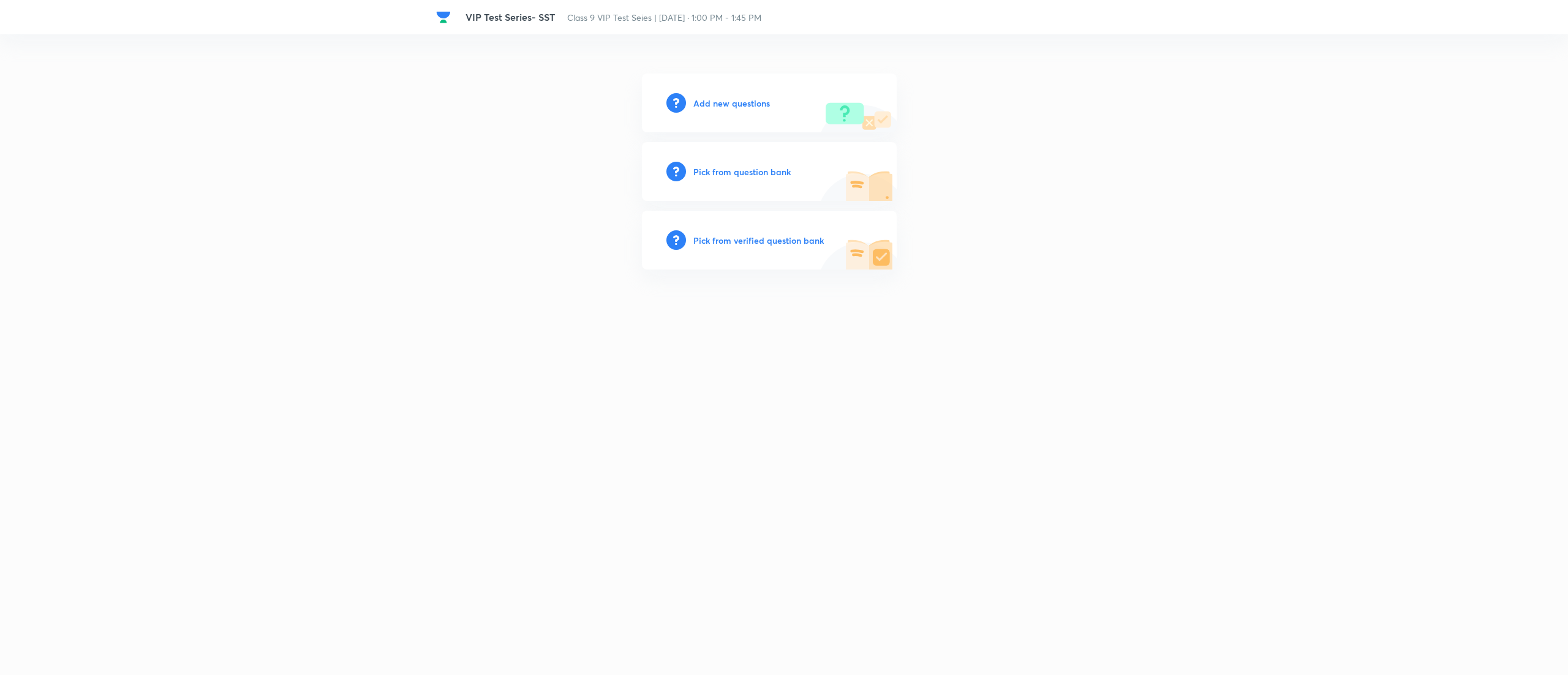
click at [733, 165] on h6 "Pick from question bank" at bounding box center [742, 171] width 98 height 13
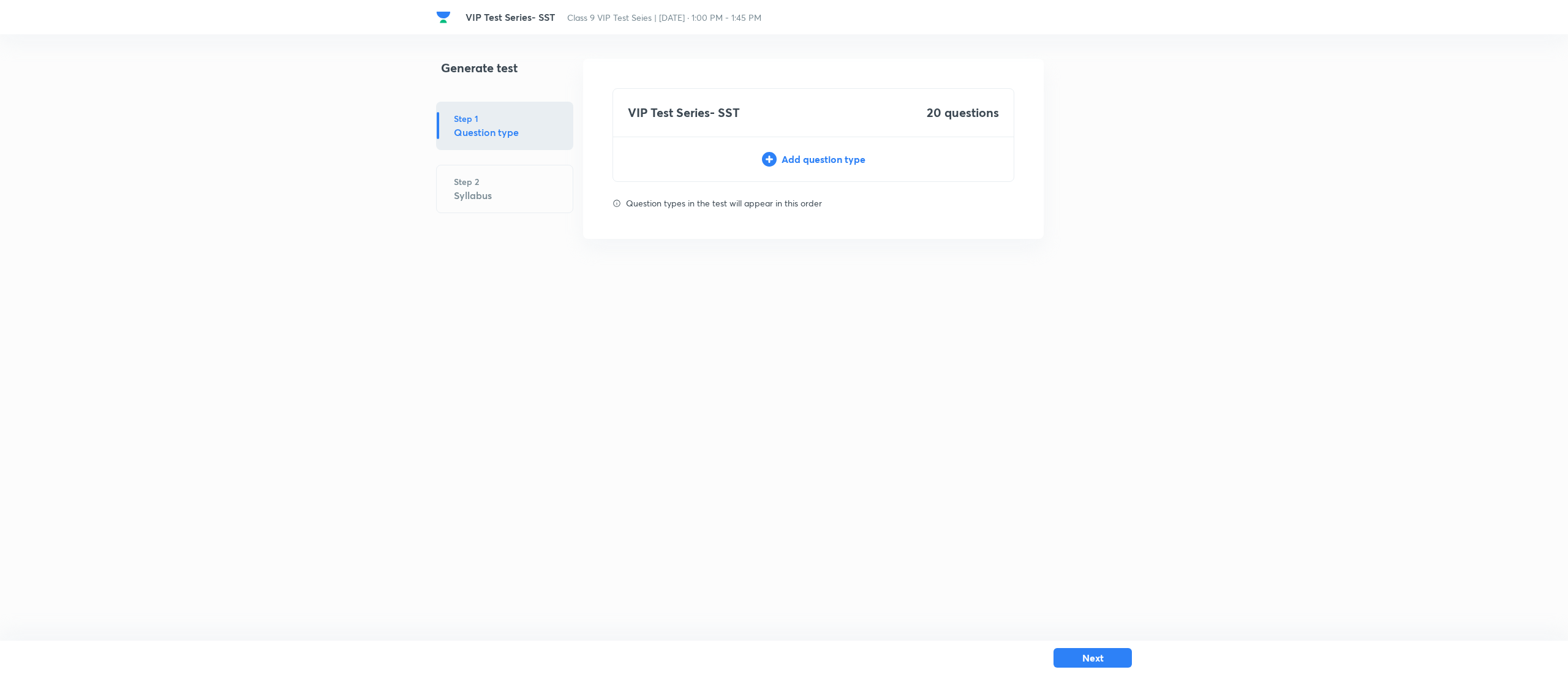
click at [830, 161] on div "Add question type" at bounding box center [813, 159] width 400 height 15
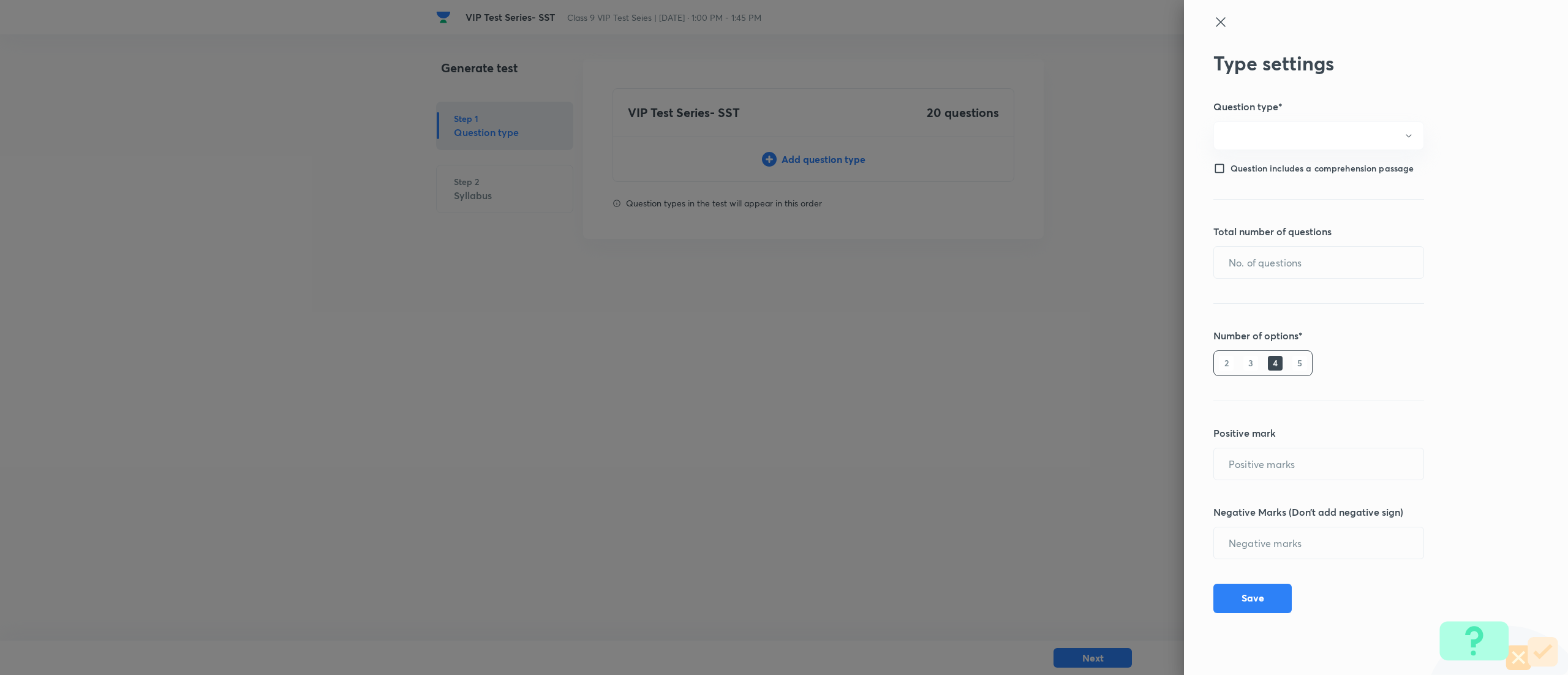
type input "1"
type input "0"
click at [1287, 264] on input "text" at bounding box center [1318, 262] width 209 height 31
type input "20"
click at [1249, 607] on button "Save" at bounding box center [1253, 597] width 78 height 29
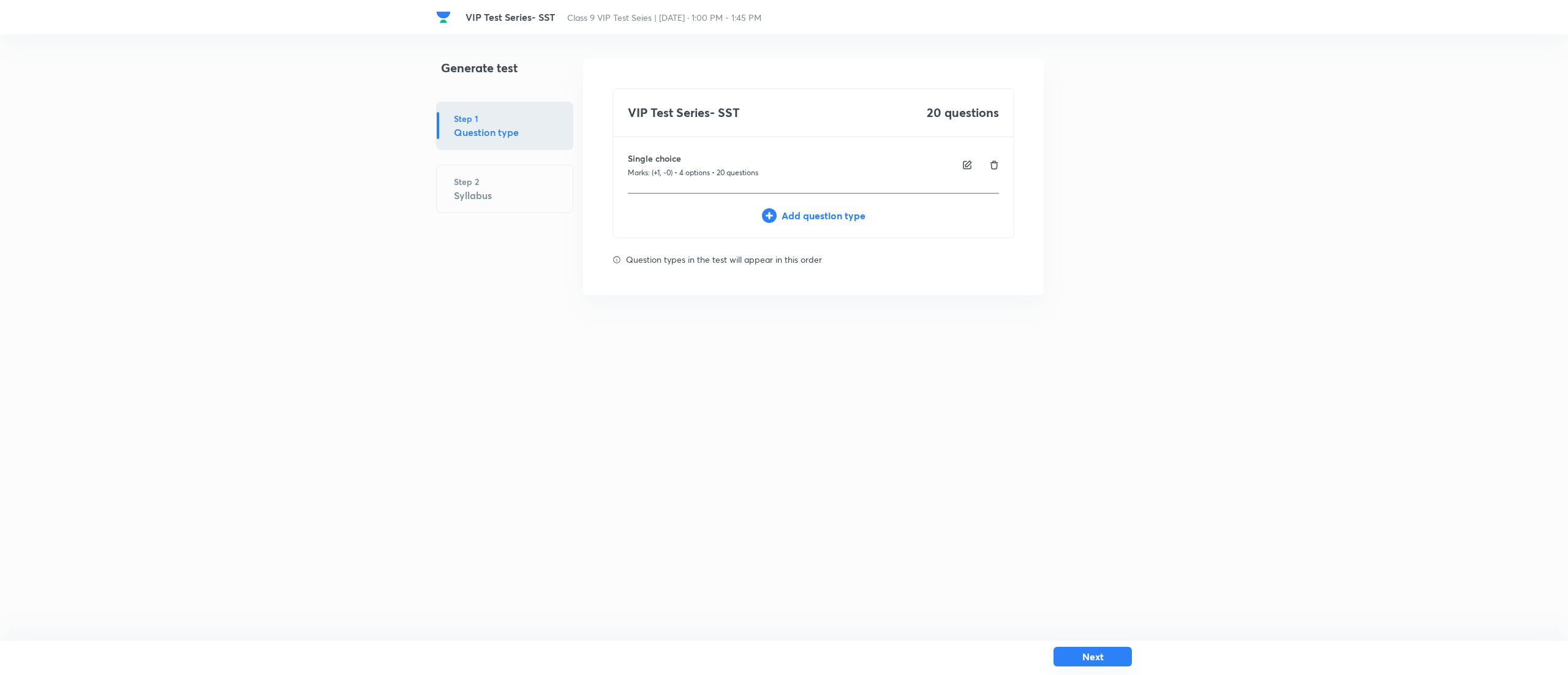
click at [1081, 649] on button "Next" at bounding box center [1092, 657] width 78 height 20
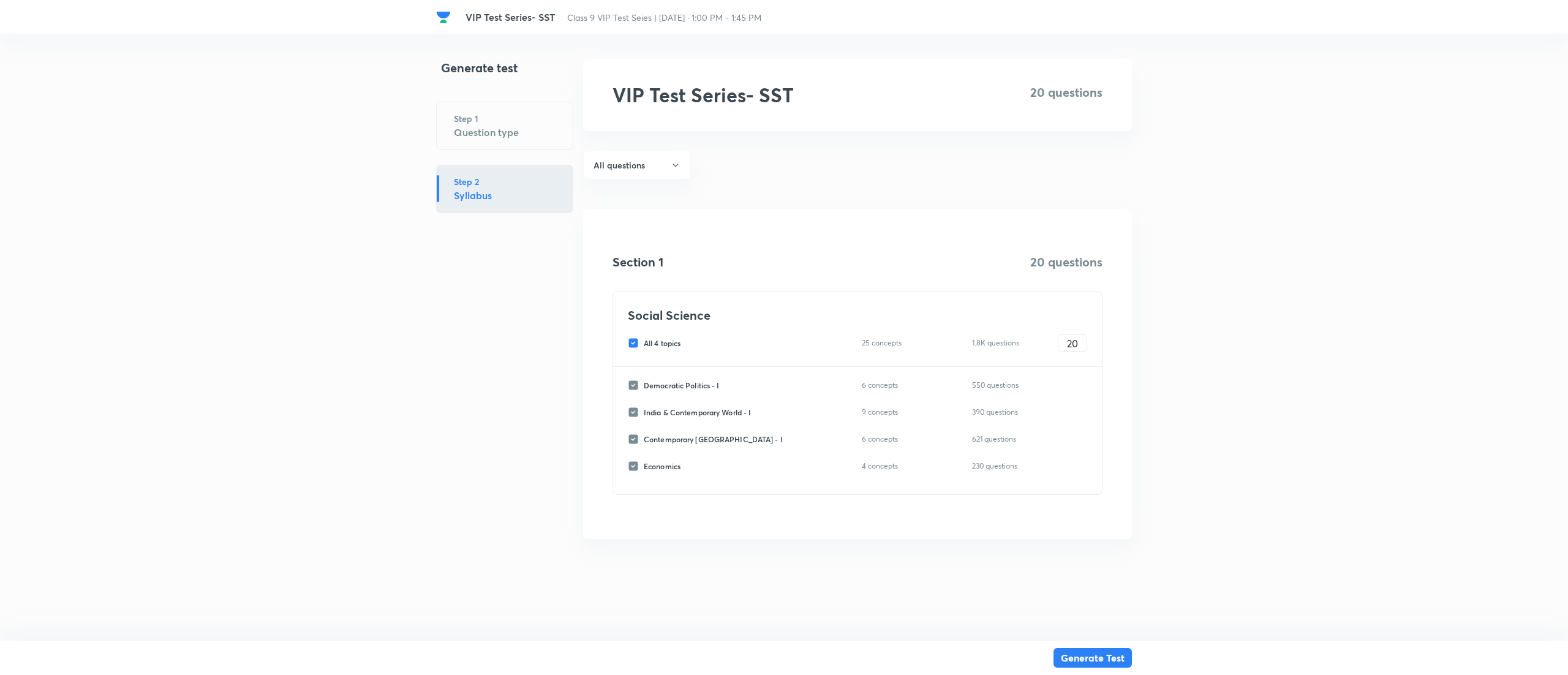
click at [630, 337] on div "All 4 topics 25 concepts 1.8K questions 20 ​" at bounding box center [857, 343] width 460 height 17
click at [633, 341] on input "All 4 topics" at bounding box center [636, 343] width 16 height 11
checkbox input "false"
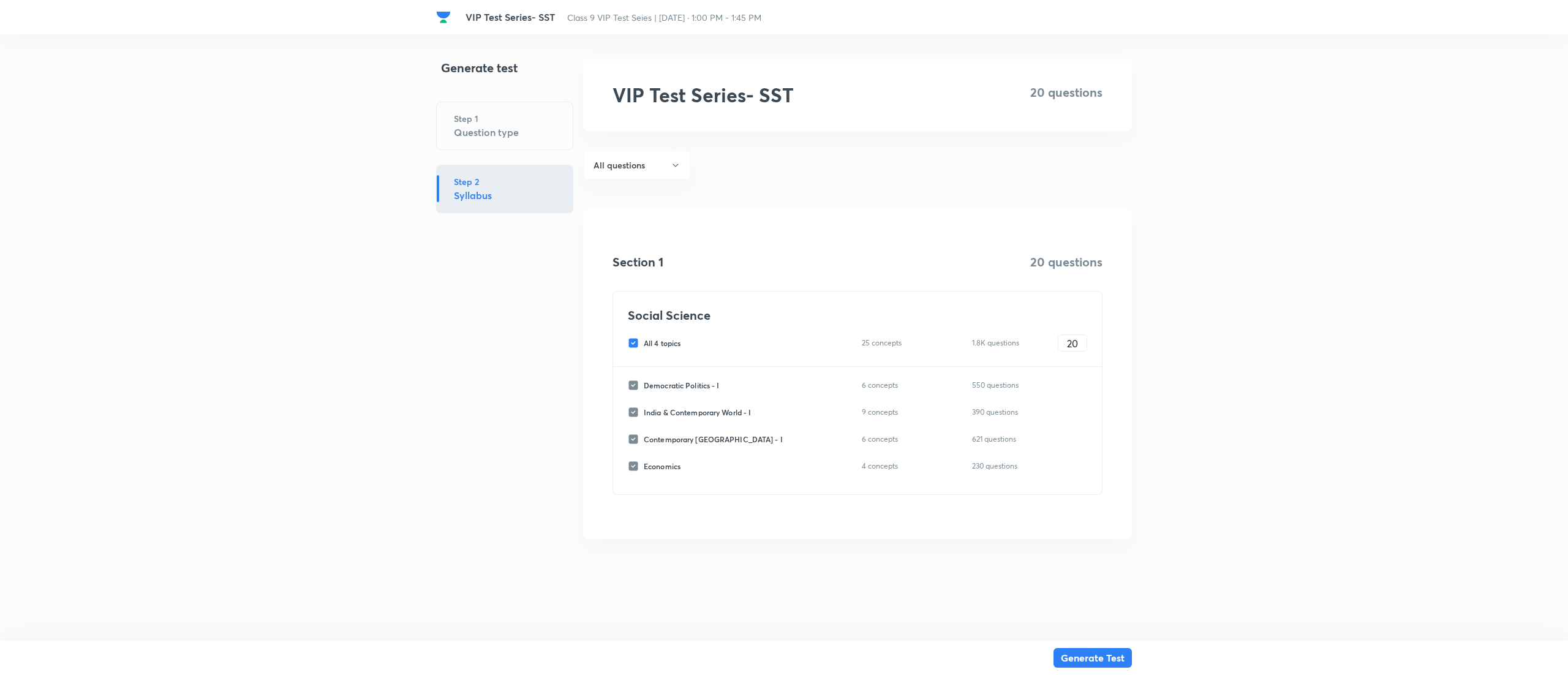
checkbox input "false"
click at [634, 389] on input "Democratic Politics - I" at bounding box center [636, 385] width 16 height 11
checkbox input "true"
type input "0"
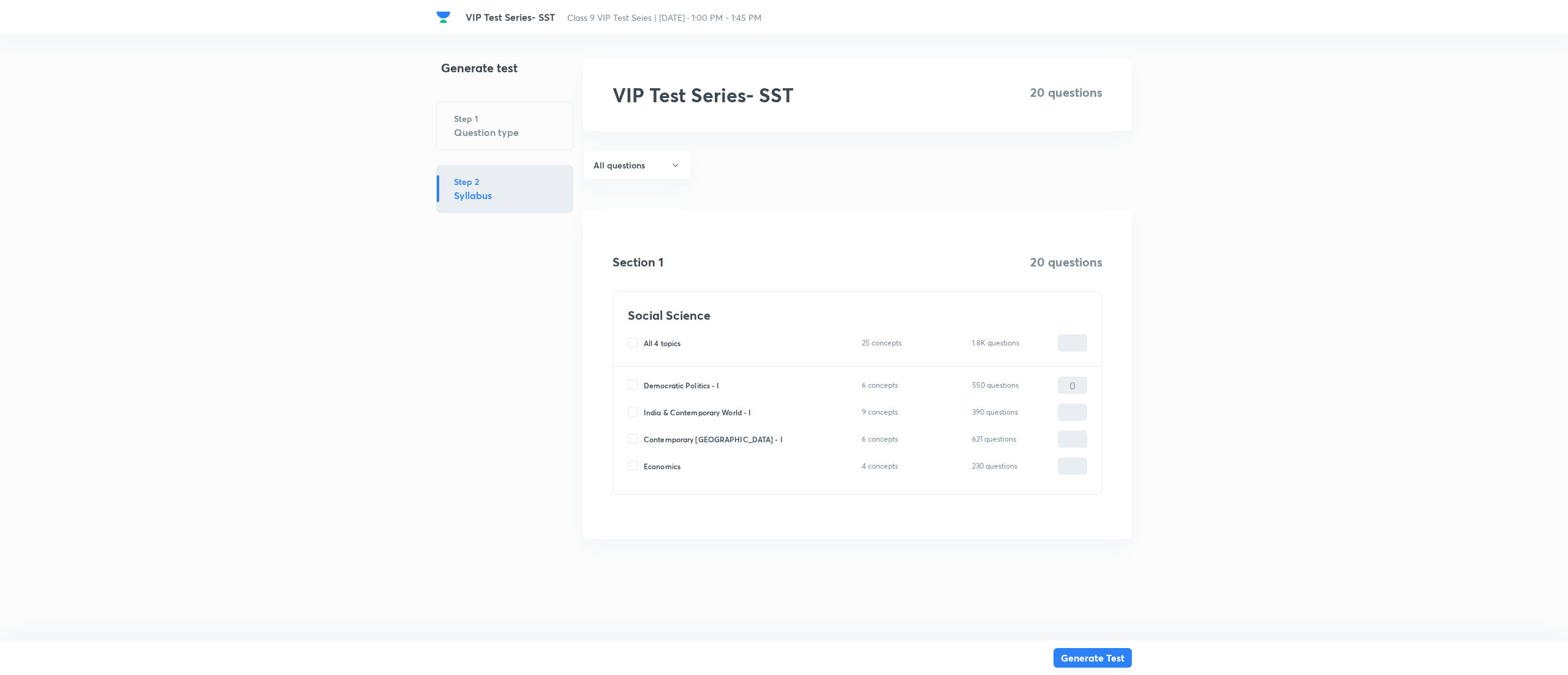
type input "0"
click at [634, 389] on input "Democratic Politics - I" at bounding box center [636, 385] width 16 height 11
checkbox input "false"
click at [638, 438] on input "Contemporary India - I" at bounding box center [636, 439] width 16 height 11
checkbox input "true"
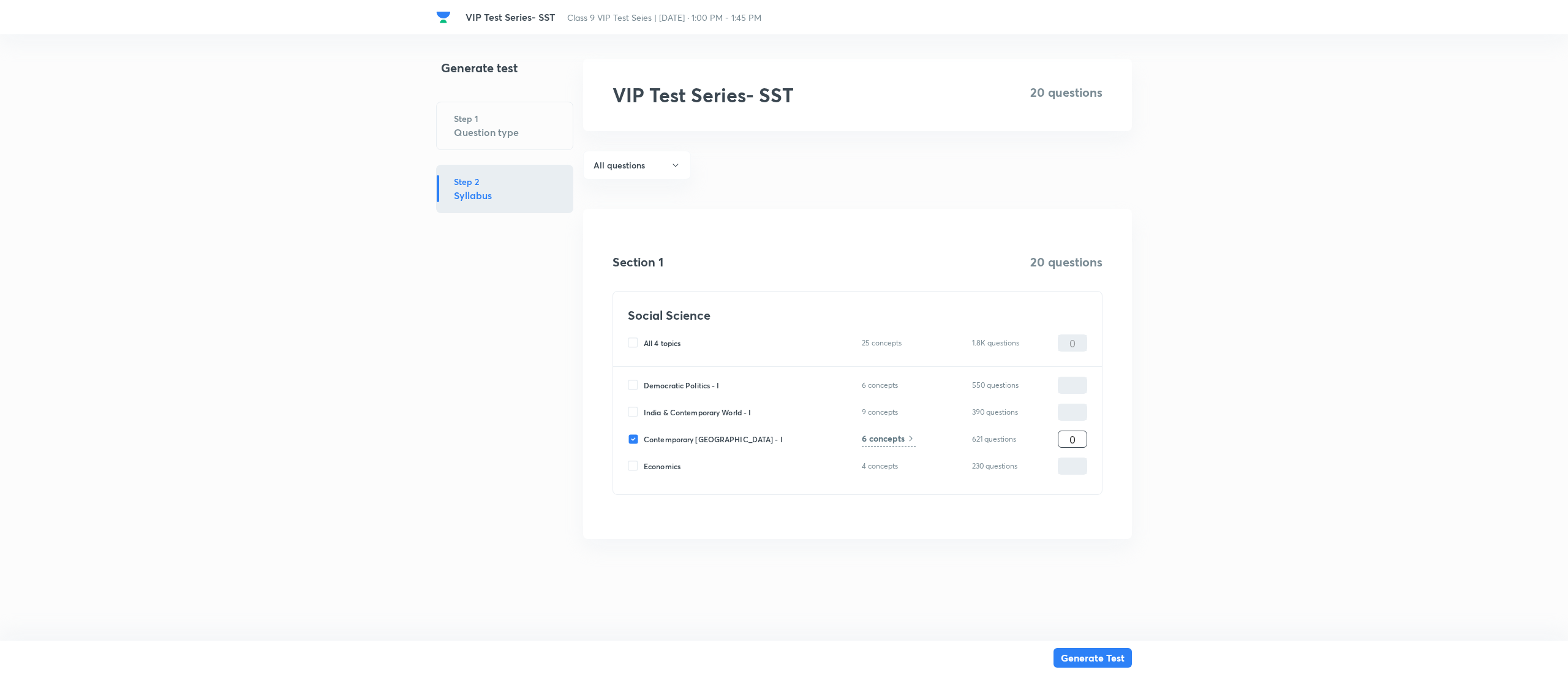
click at [1079, 436] on input "0" at bounding box center [1072, 439] width 28 height 21
type input "2"
type input "20"
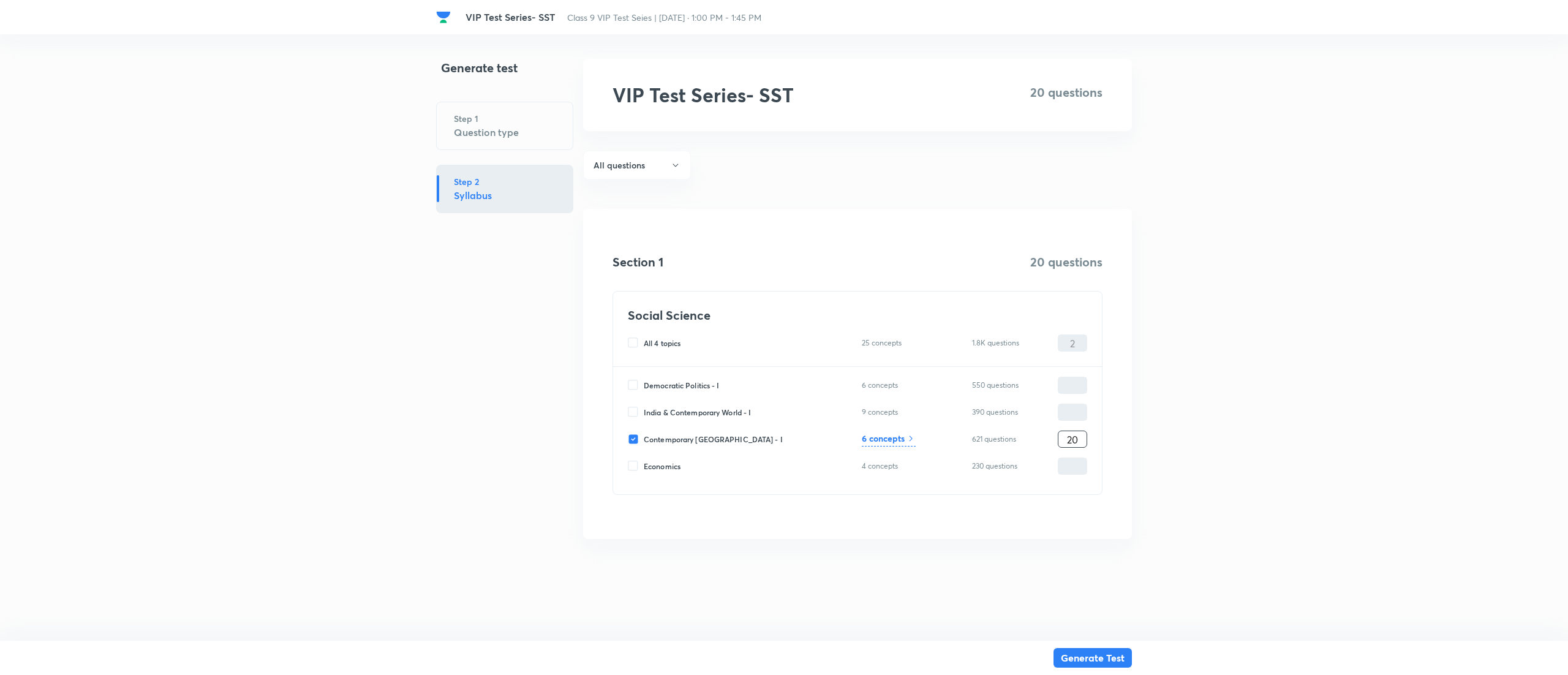
type input "20"
click at [858, 429] on div "Democratic Politics - I 6 concepts 550 questions ​ India & Contemporary World -…" at bounding box center [857, 431] width 489 height 128
click at [877, 434] on h6 "6 concepts" at bounding box center [883, 438] width 43 height 13
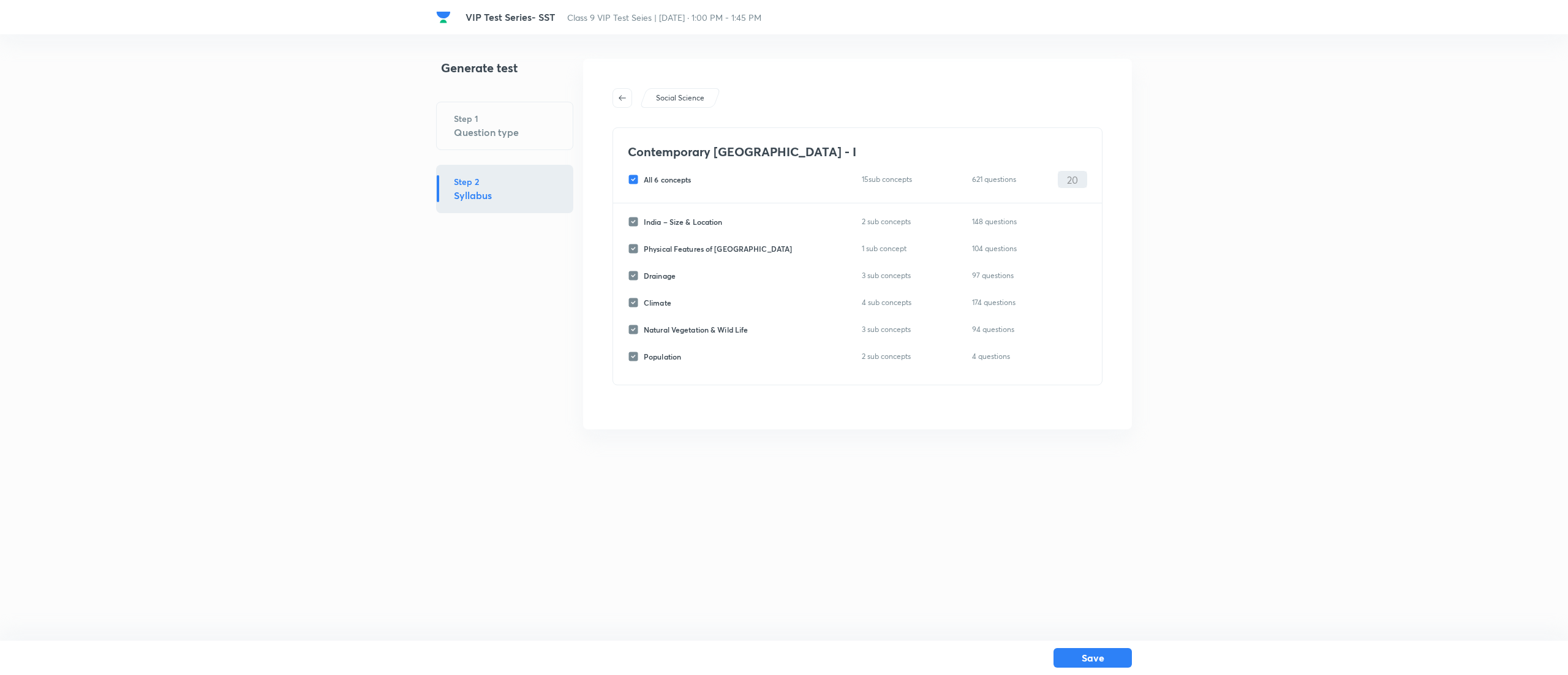
click at [628, 180] on input "All 6 concepts" at bounding box center [636, 179] width 16 height 11
checkbox input "false"
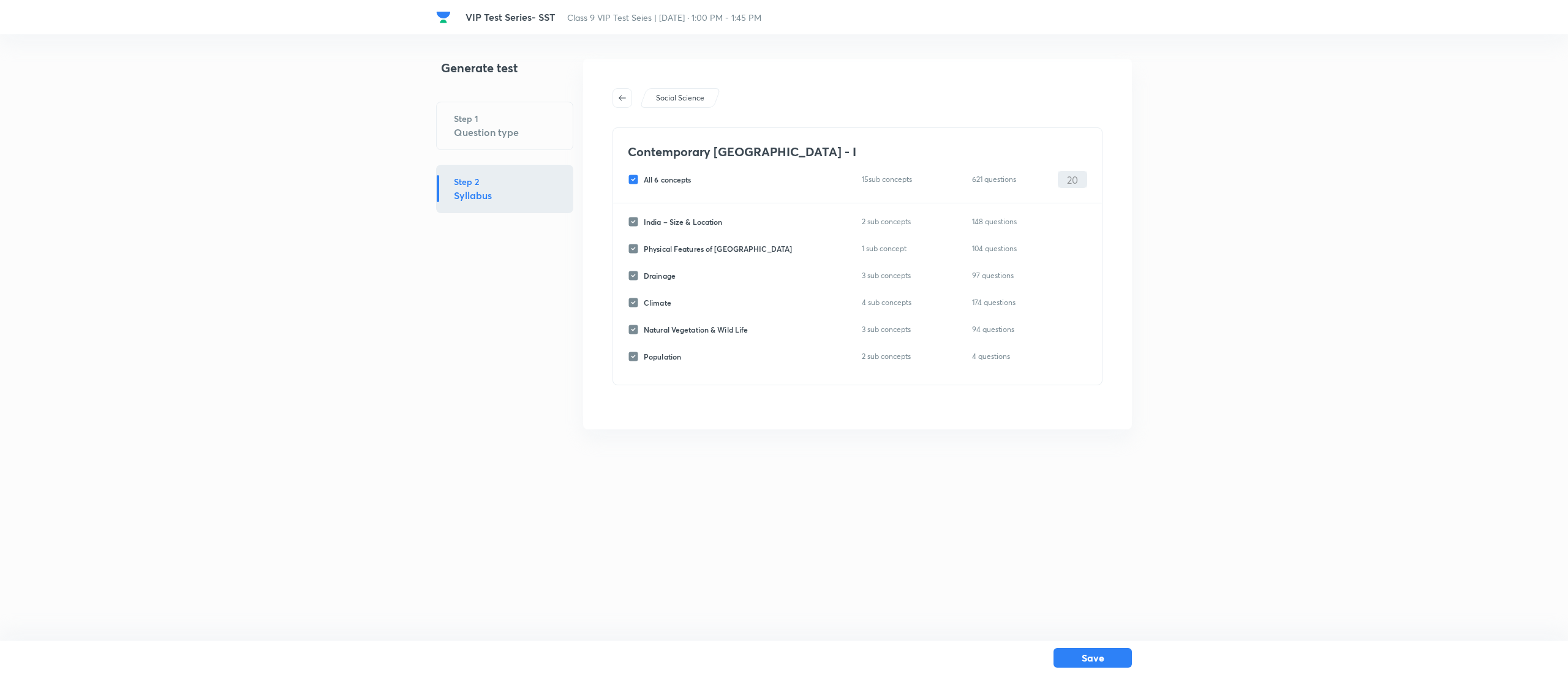
checkbox input "false"
click at [638, 271] on input "Drainage" at bounding box center [636, 276] width 16 height 11
checkbox input "true"
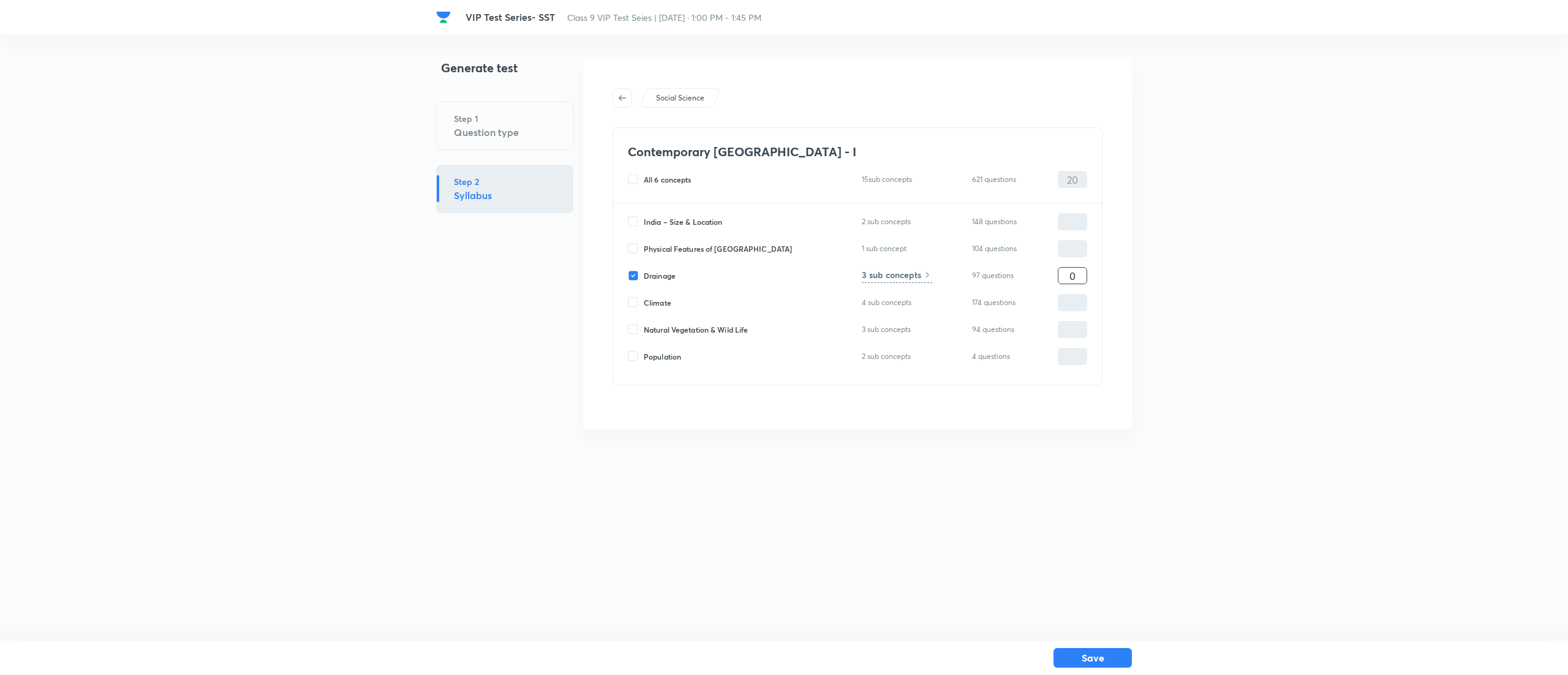
click at [1078, 271] on input "0" at bounding box center [1072, 276] width 28 height 21
type input "20"
click at [1114, 652] on button "Save" at bounding box center [1092, 657] width 78 height 20
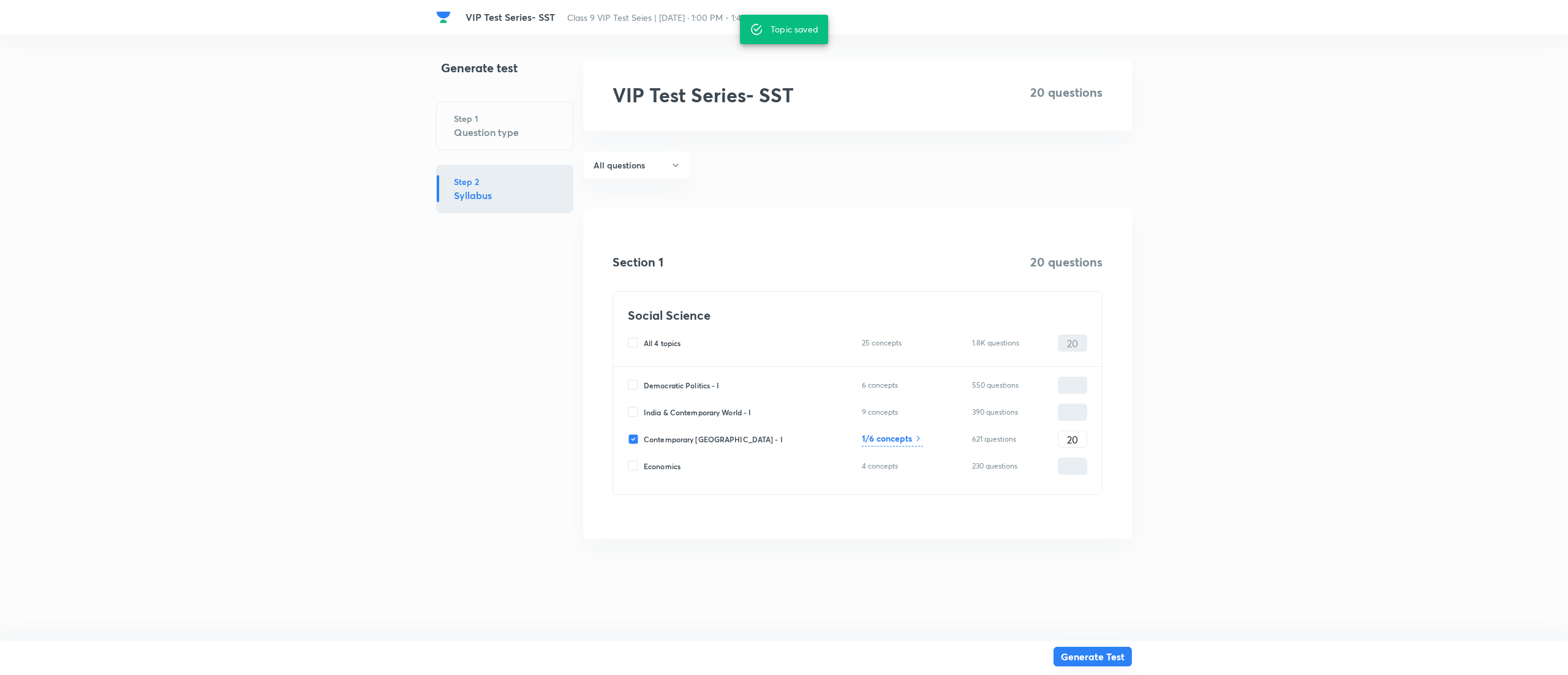
click at [1122, 658] on button "Generate Test" at bounding box center [1092, 657] width 78 height 20
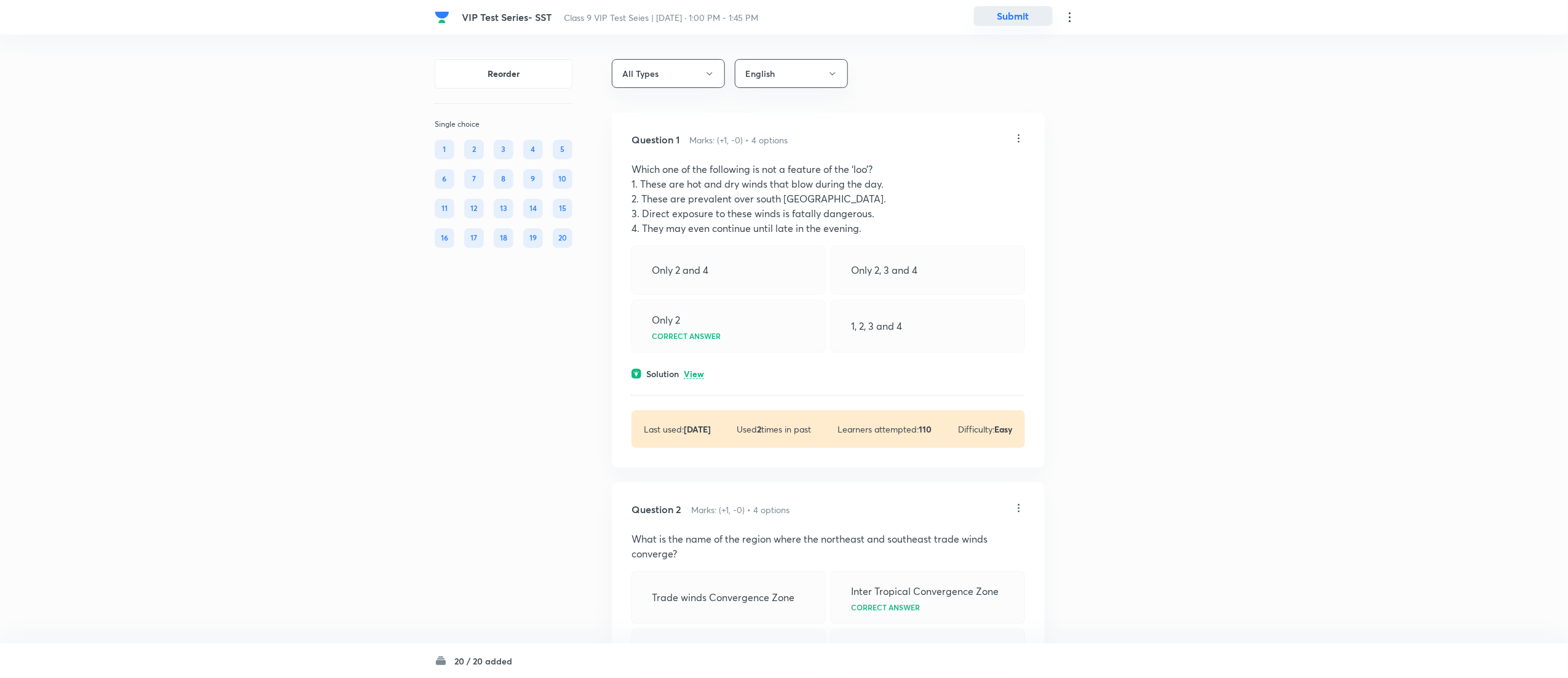
click at [1016, 9] on button "Submit" at bounding box center [1014, 16] width 79 height 20
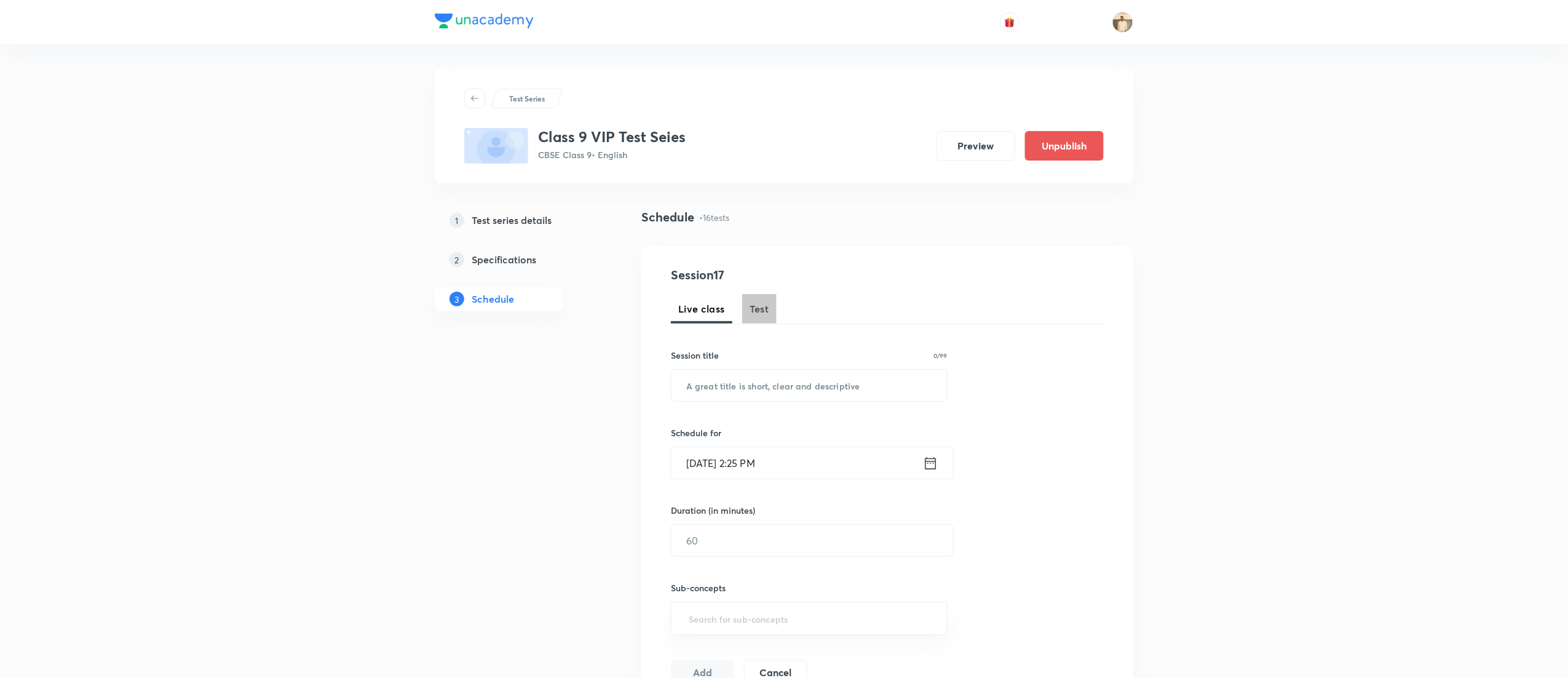
click at [764, 312] on span "Test" at bounding box center [760, 309] width 20 height 15
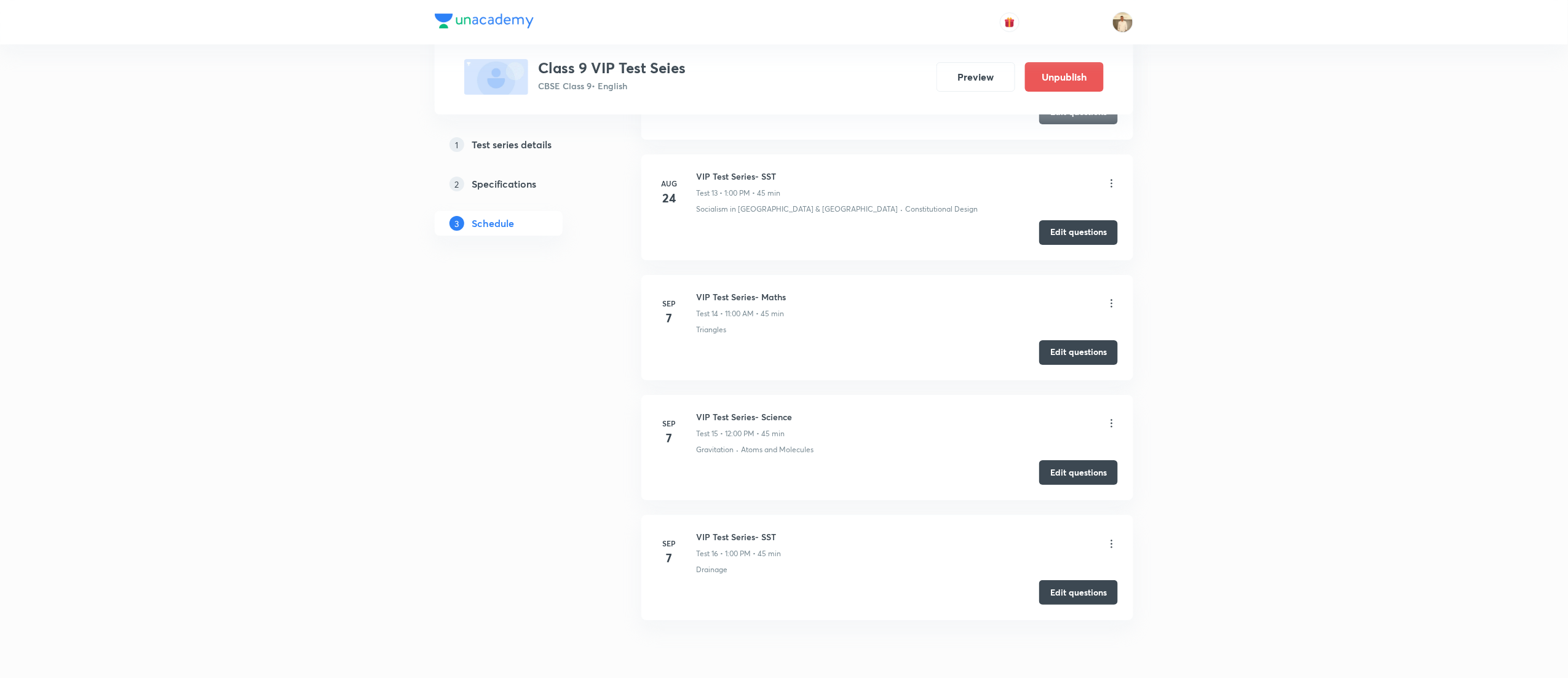
scroll to position [2159, 0]
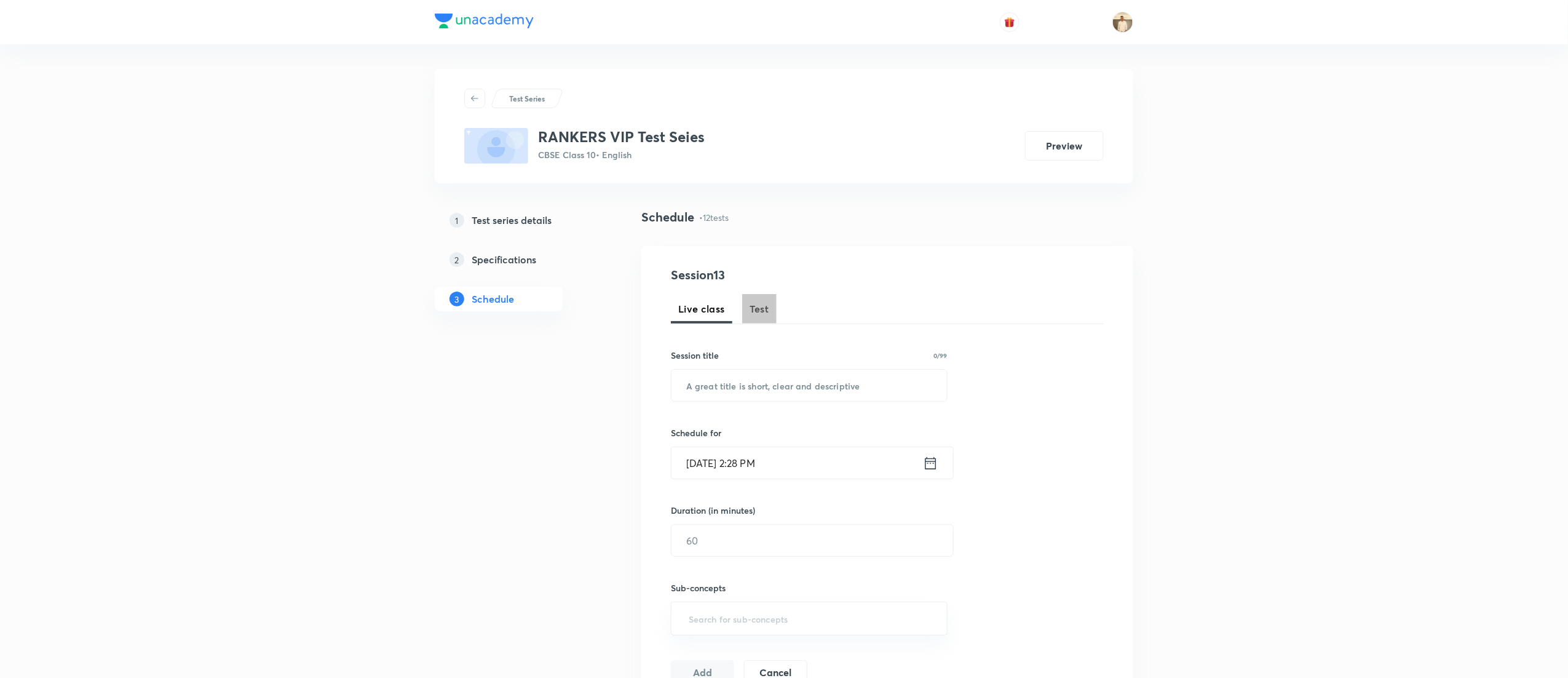
click at [766, 314] on span "Test" at bounding box center [760, 309] width 20 height 15
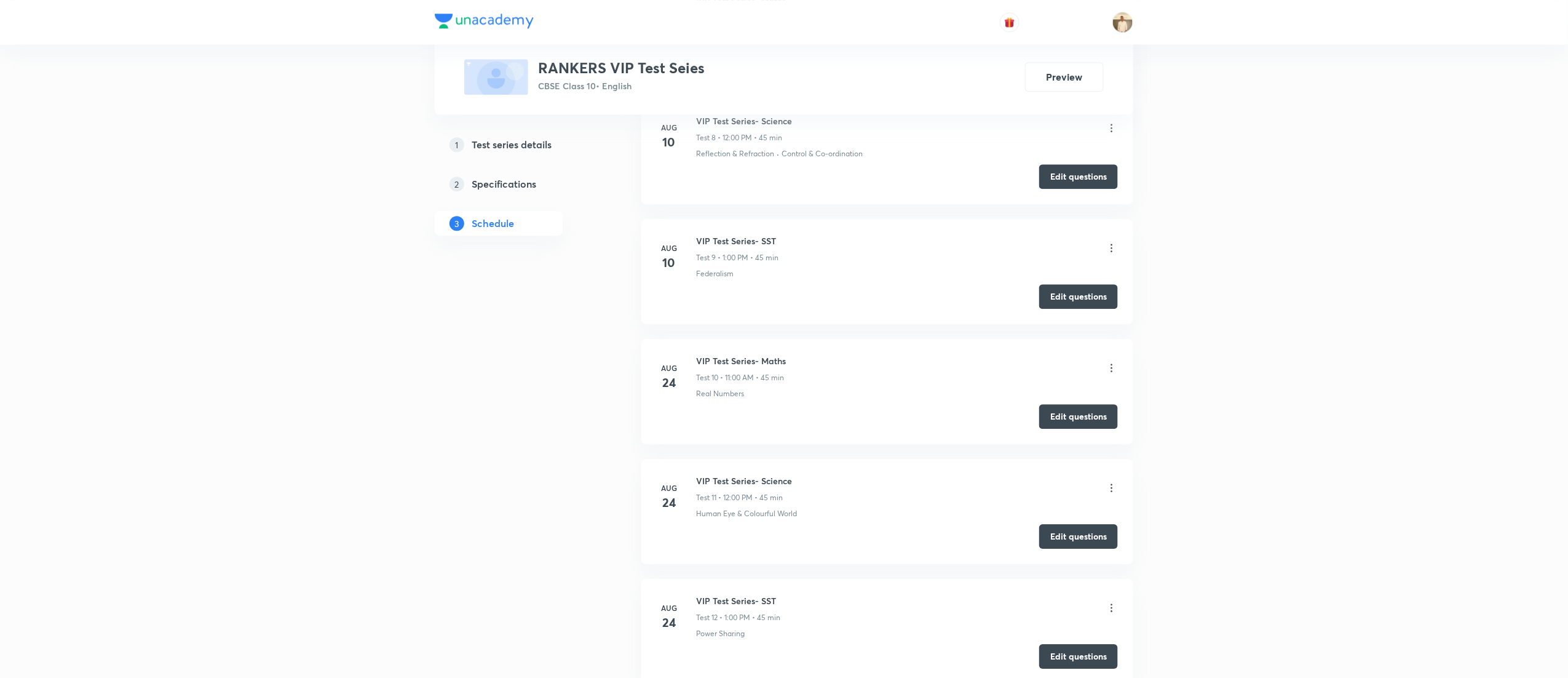
scroll to position [1675, 0]
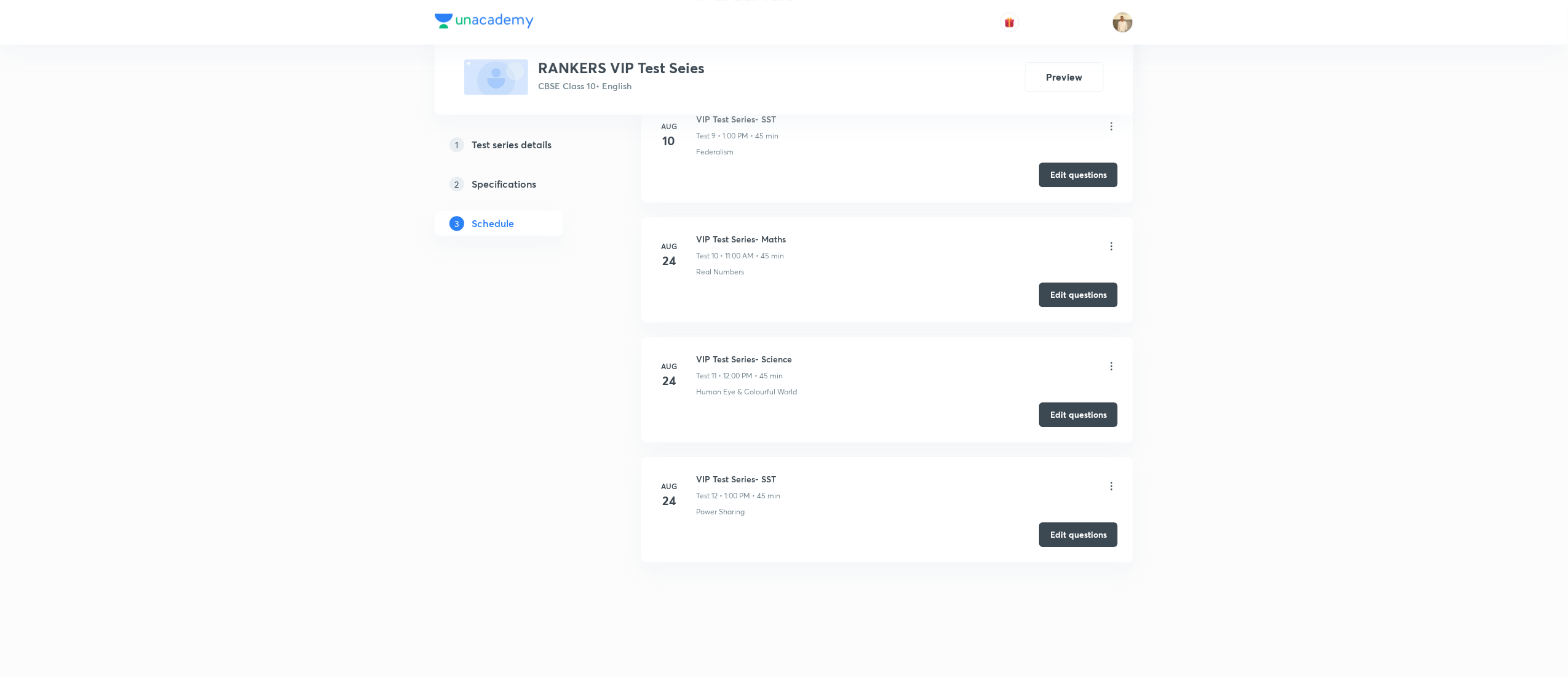
click at [722, 236] on h6 "VIP Test Series- Maths" at bounding box center [741, 239] width 90 height 13
copy h6 "VIP Test Series- Maths"
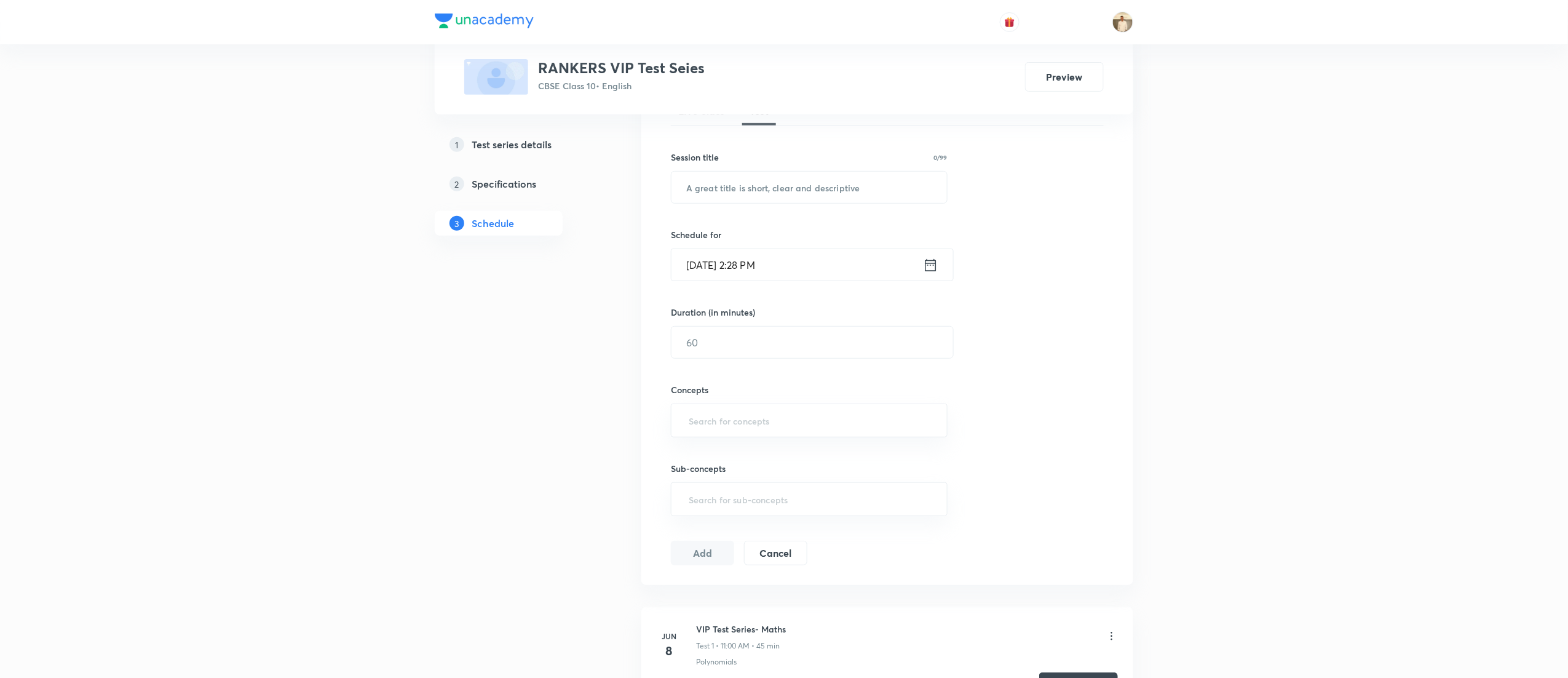
scroll to position [75, 0]
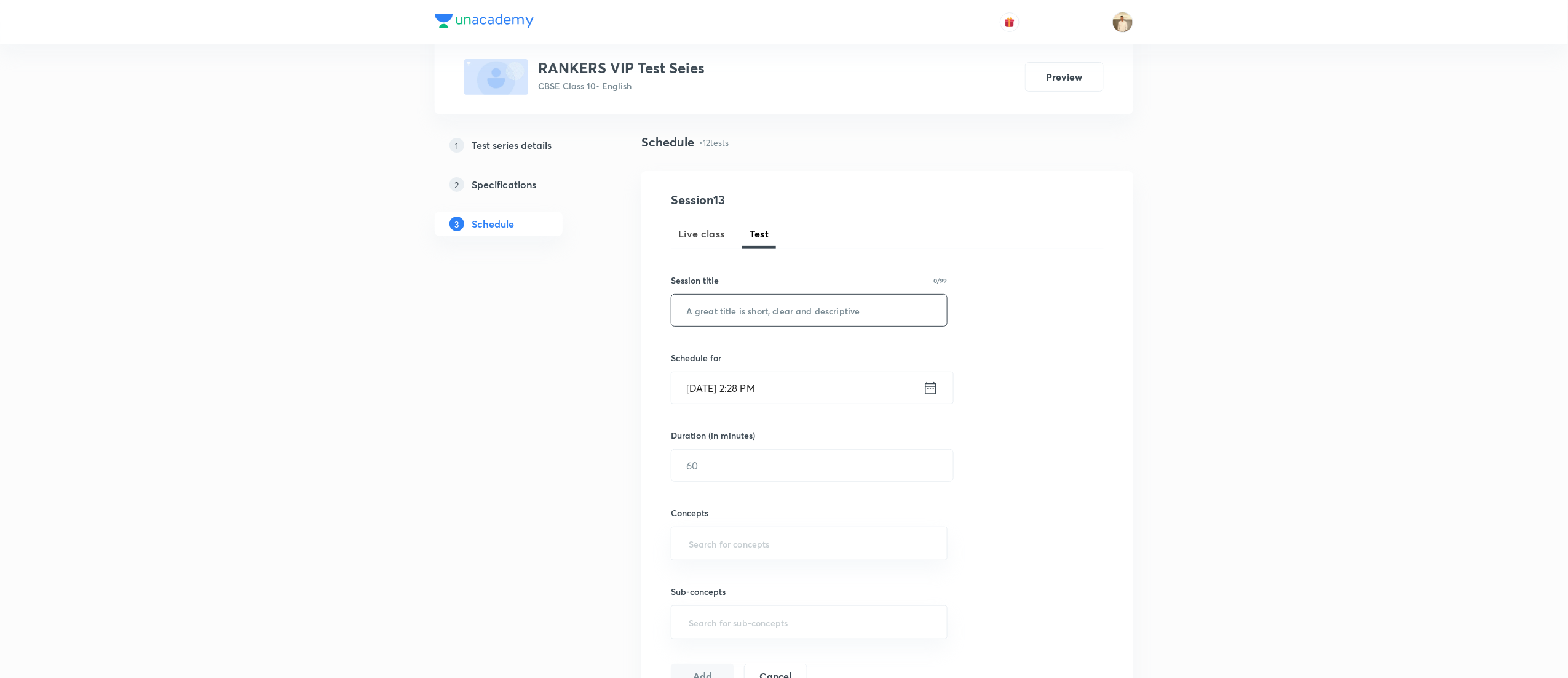
click at [754, 300] on input "text" at bounding box center [809, 310] width 275 height 31
paste input "VIP Test Series- Maths"
type input "VIP Test Series- Maths"
click at [705, 386] on input "[DATE] 2:28 PM" at bounding box center [797, 388] width 251 height 31
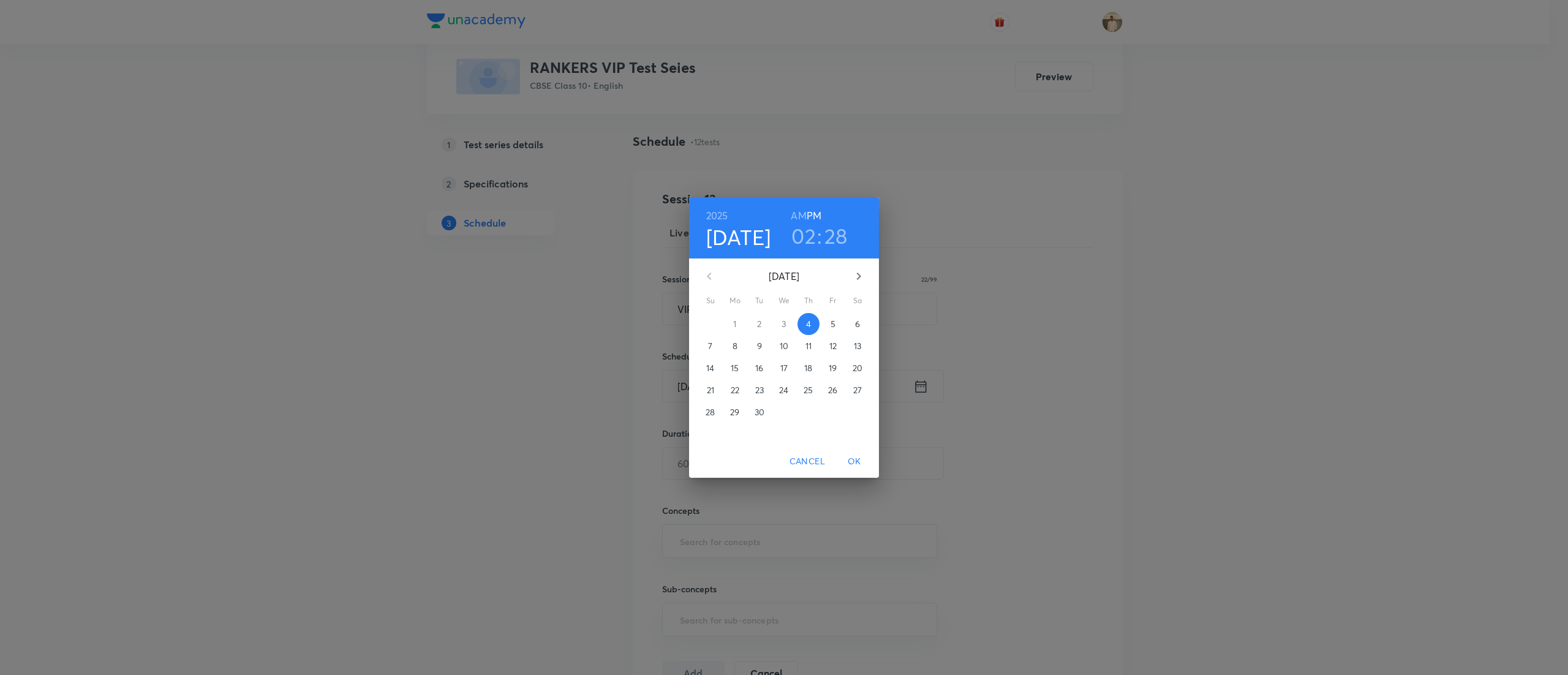
click at [713, 345] on span "7" at bounding box center [710, 346] width 22 height 12
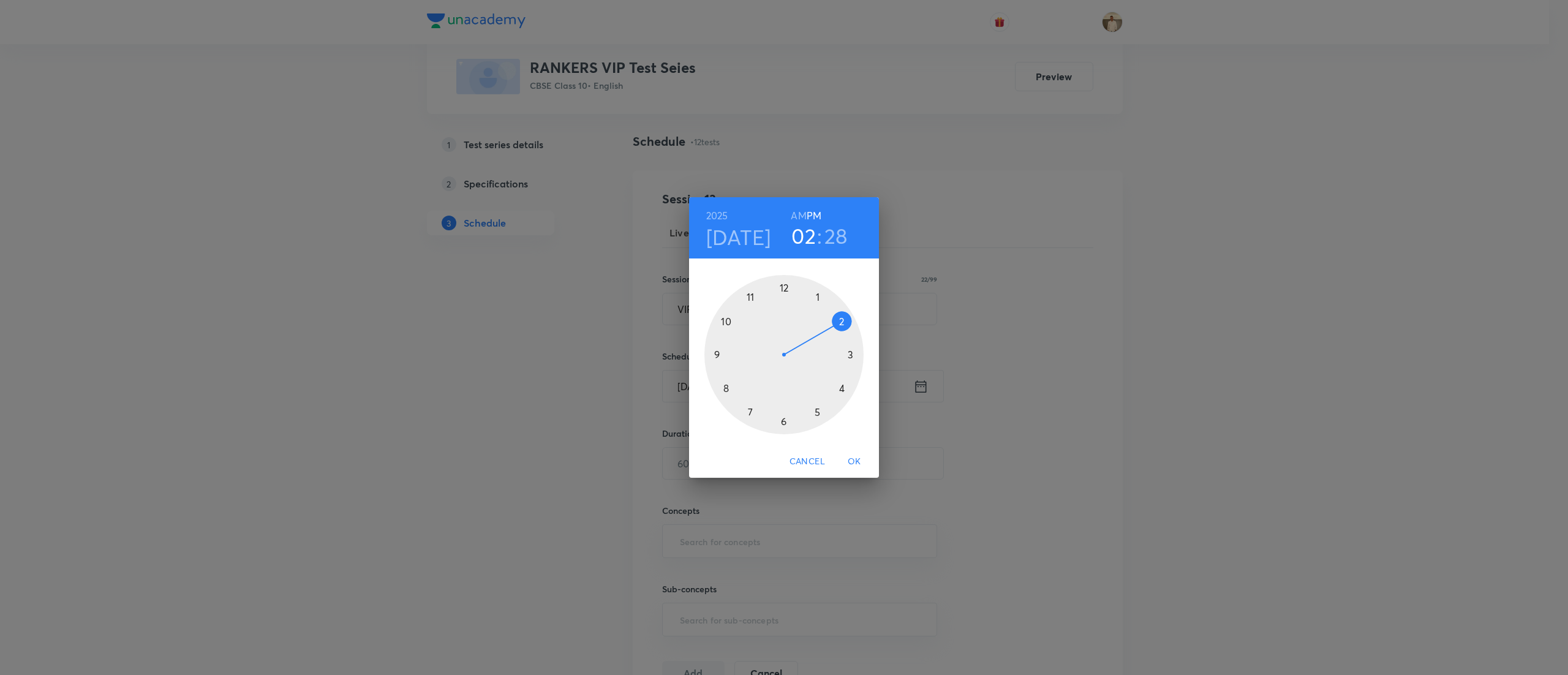
click at [750, 298] on div at bounding box center [784, 355] width 159 height 159
click at [782, 284] on div at bounding box center [784, 355] width 159 height 159
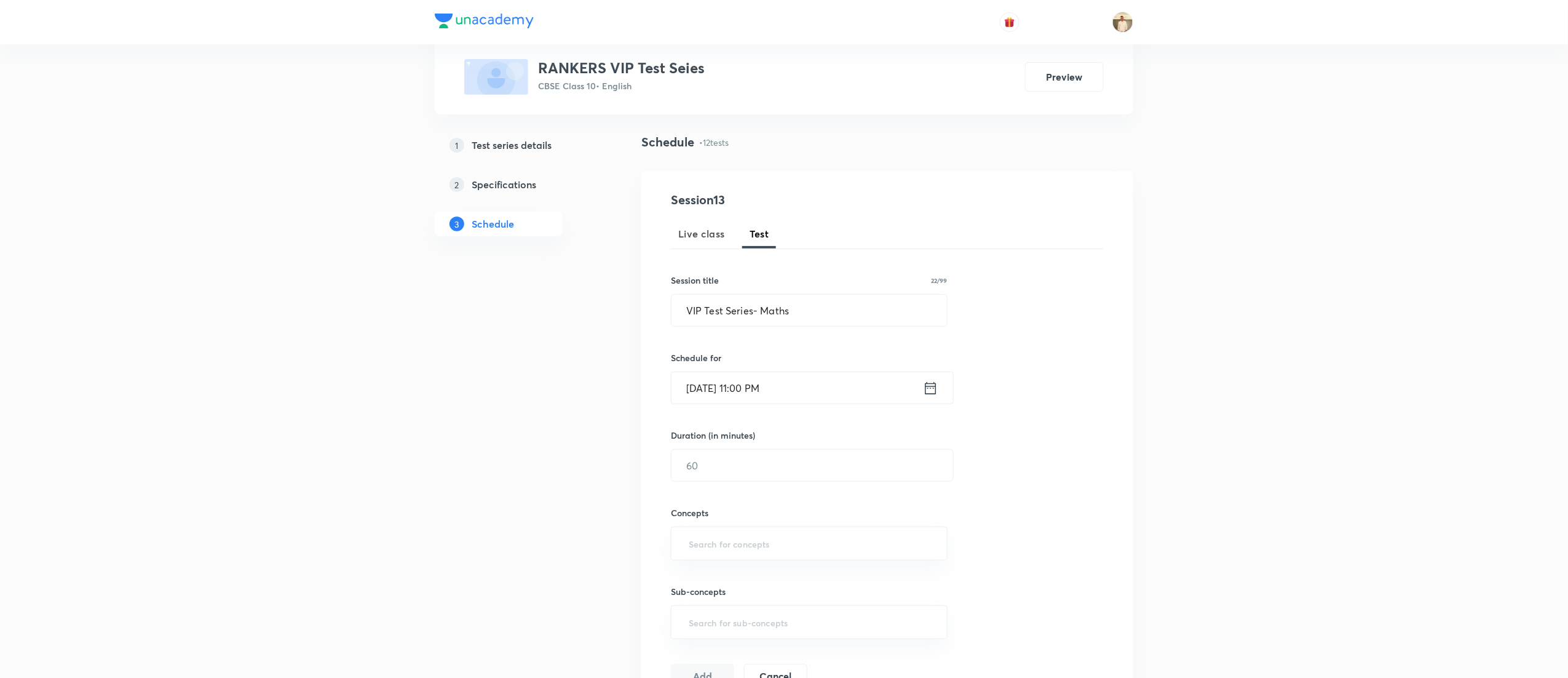
click at [786, 401] on input "Sep 7, 2025, 11:00 PM" at bounding box center [797, 388] width 251 height 31
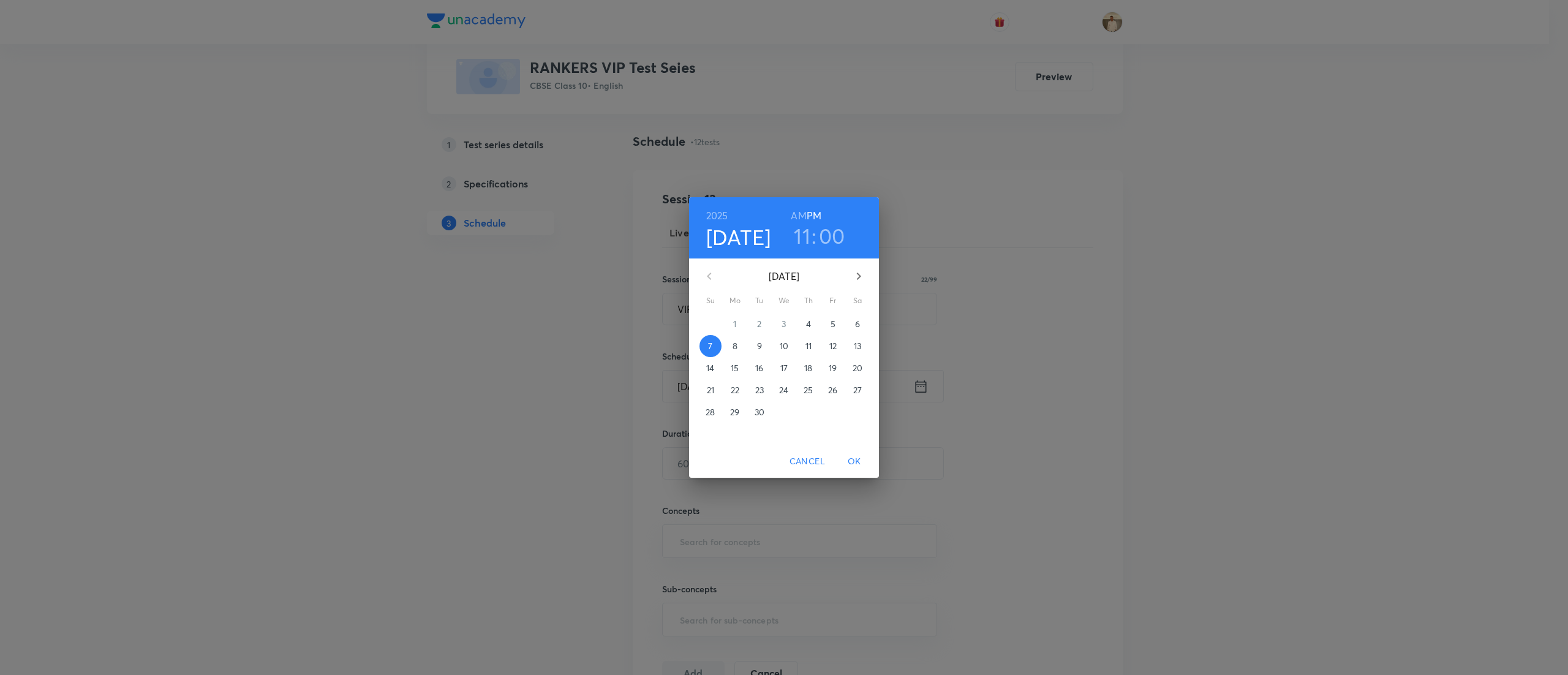
click at [798, 215] on h6 "AM" at bounding box center [798, 216] width 15 height 17
click at [856, 462] on span "OK" at bounding box center [854, 461] width 29 height 15
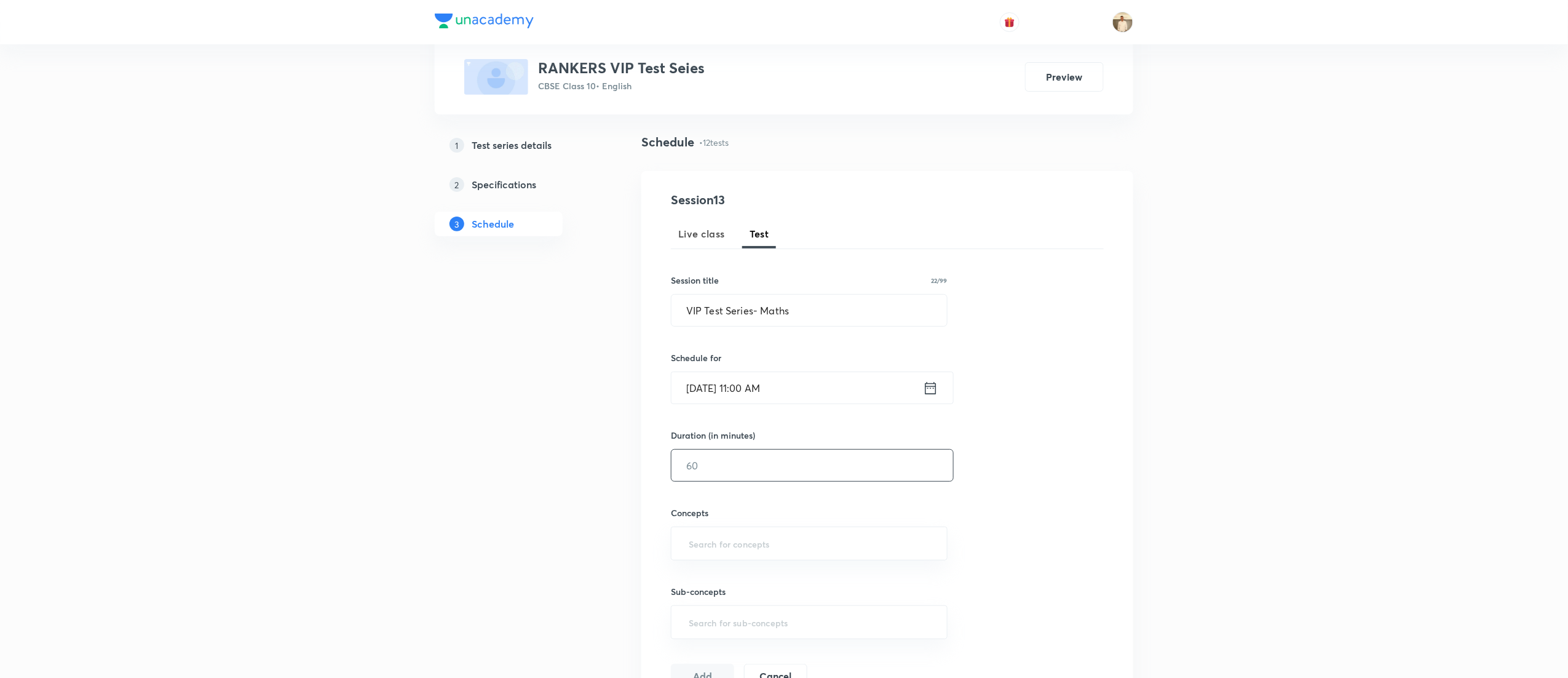
click at [844, 477] on input "text" at bounding box center [812, 465] width 281 height 31
click at [818, 559] on div "​" at bounding box center [809, 543] width 277 height 34
type input "45"
click at [746, 544] on input "text" at bounding box center [809, 544] width 246 height 23
type input "real"
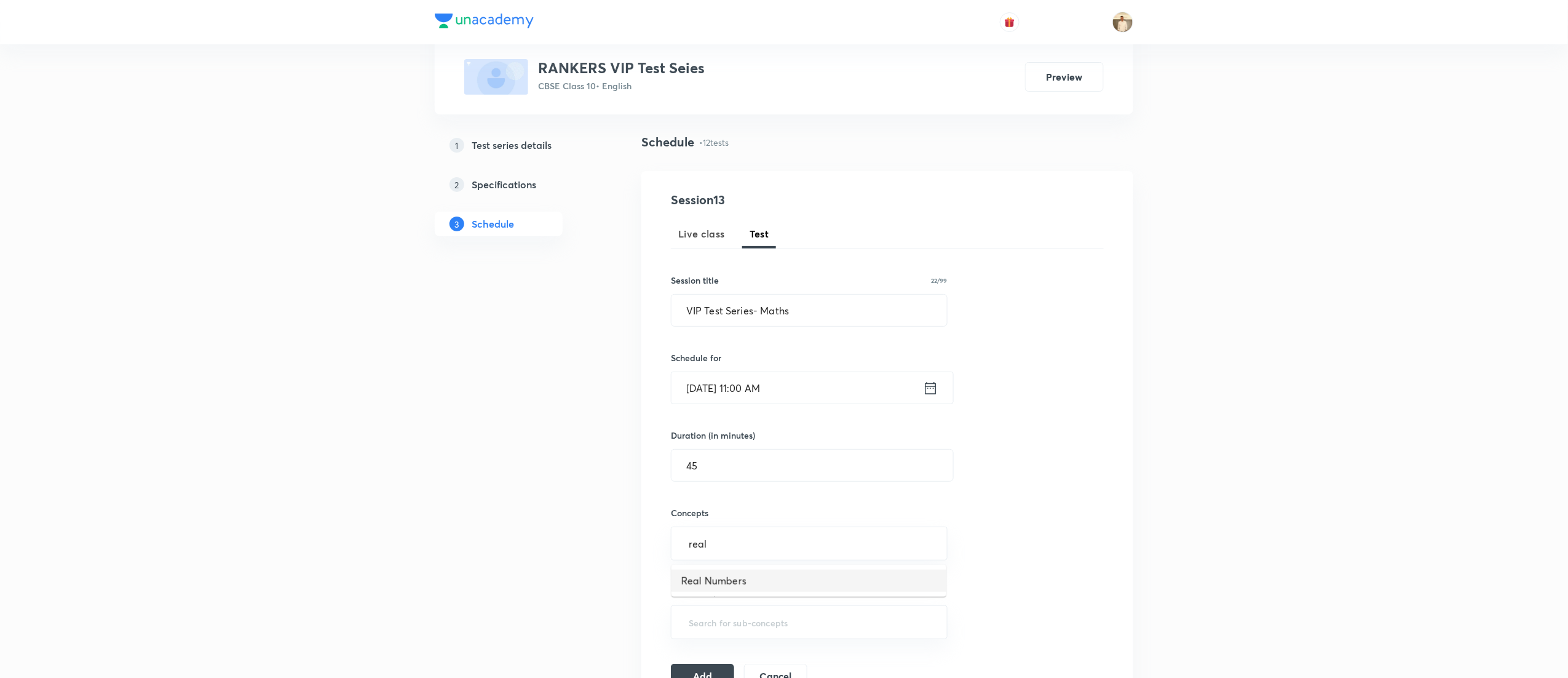
click at [756, 581] on li "Real Numbers" at bounding box center [809, 581] width 275 height 22
type input "pol"
click at [770, 605] on li "Polynomials" at bounding box center [809, 608] width 275 height 22
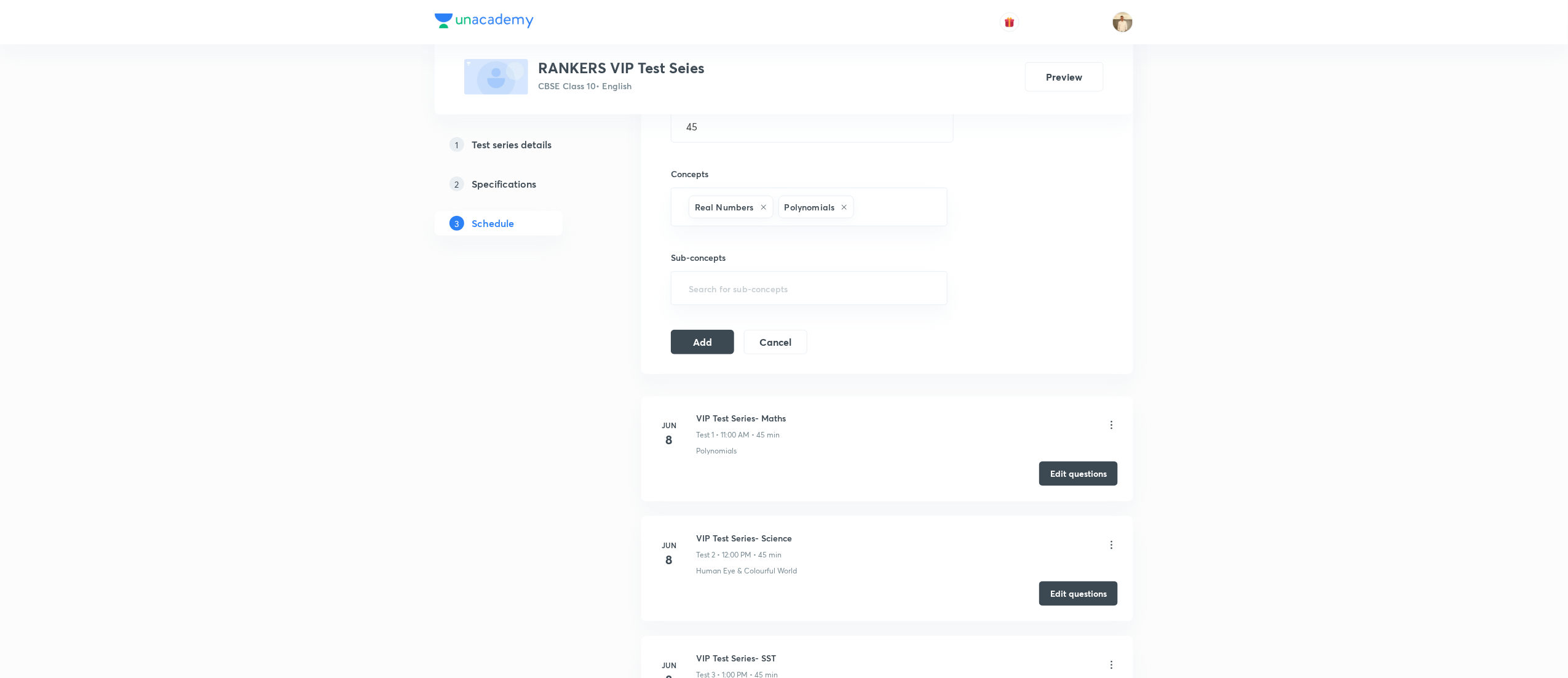
scroll to position [444, 0]
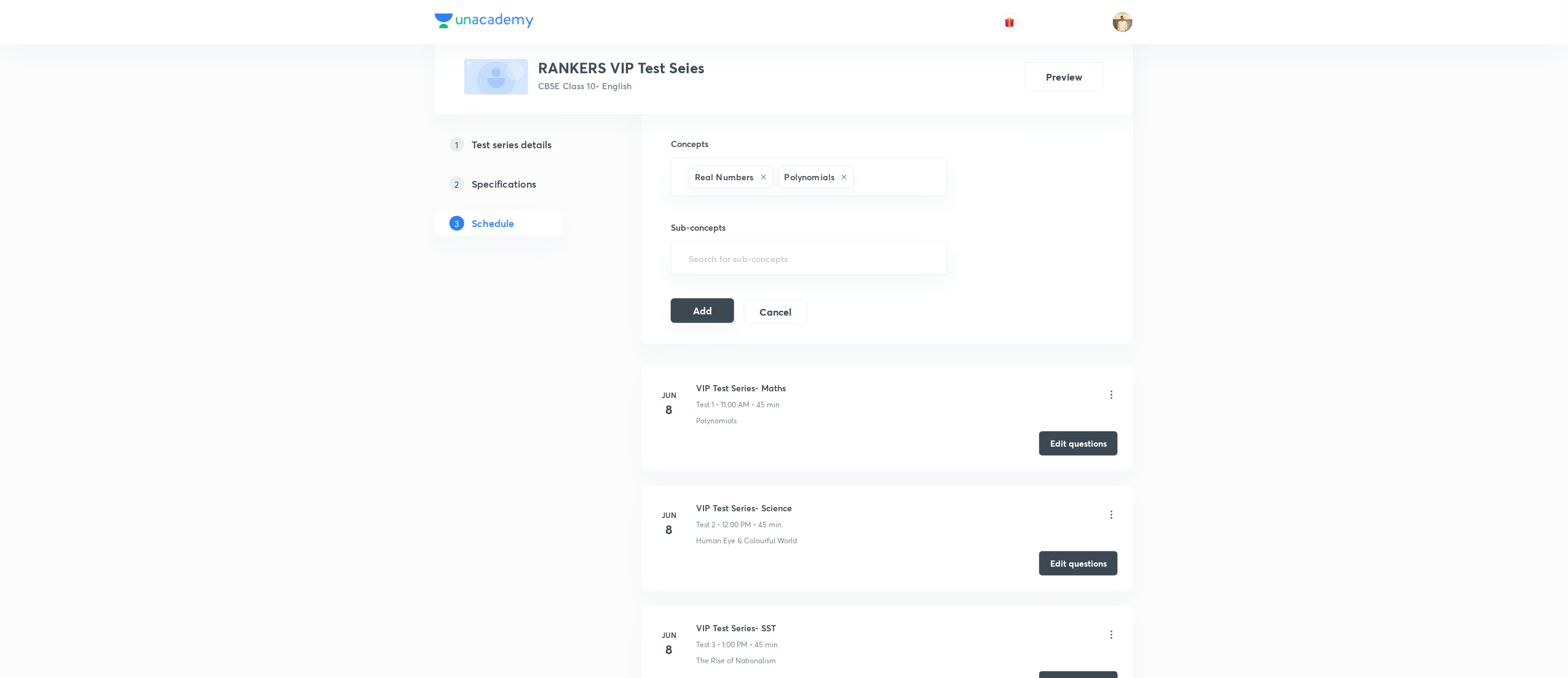
click at [700, 312] on button "Add" at bounding box center [702, 310] width 63 height 25
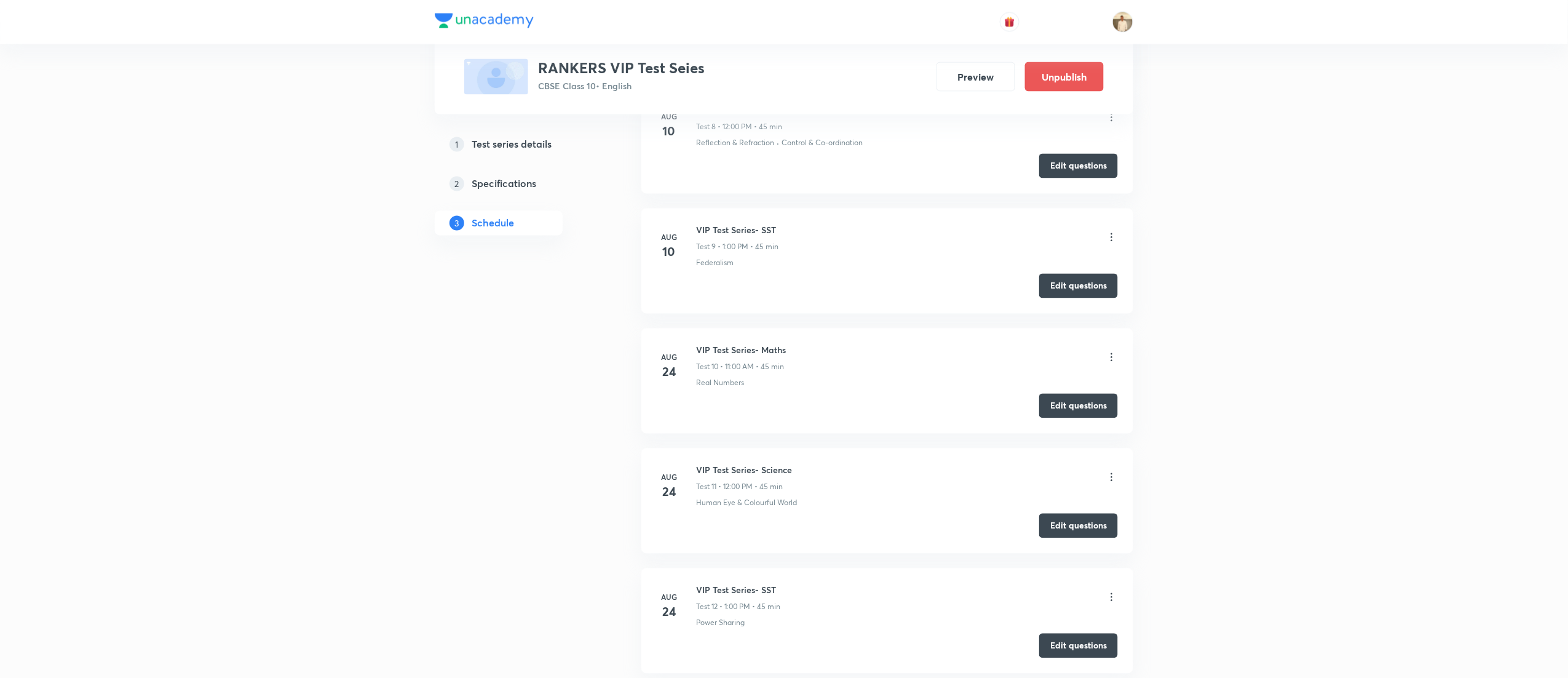
scroll to position [1315, 0]
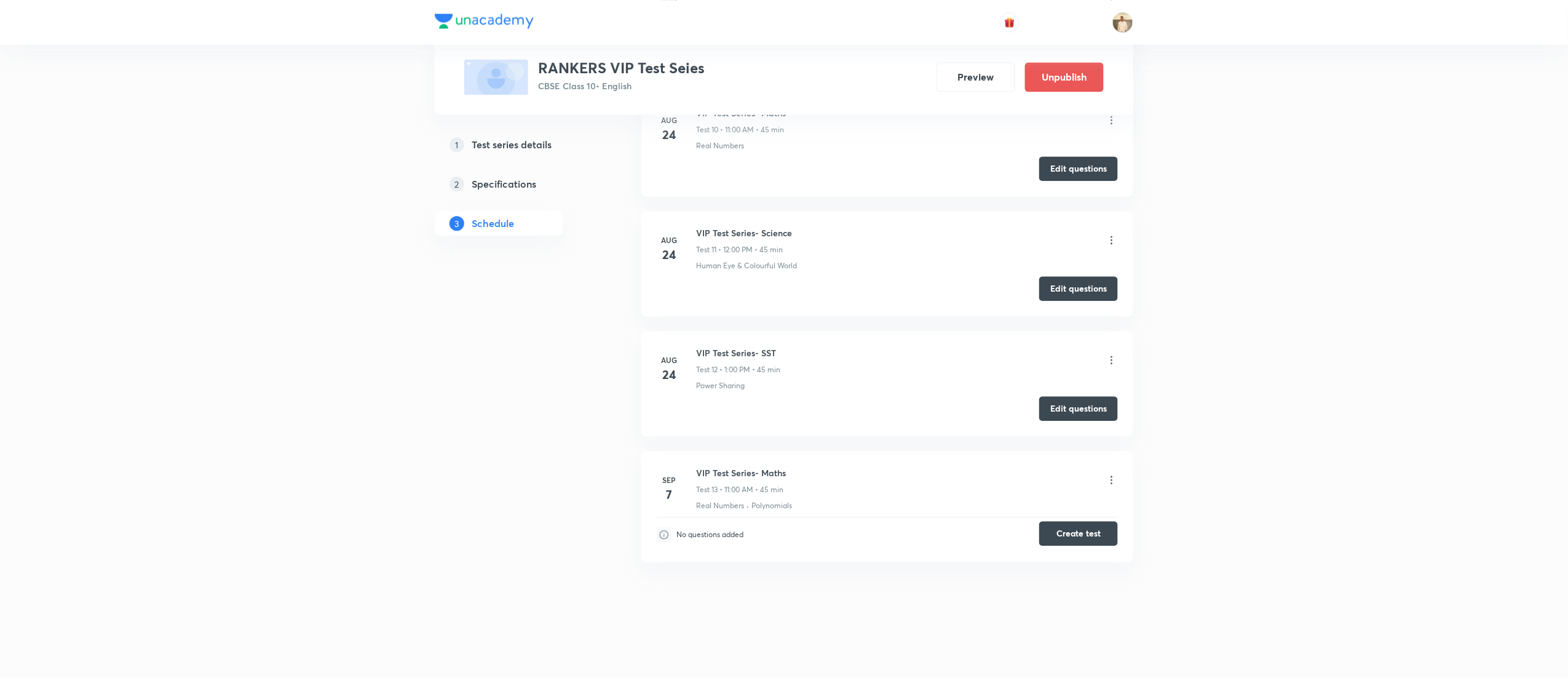
click at [1081, 533] on button "Create test" at bounding box center [1078, 533] width 79 height 25
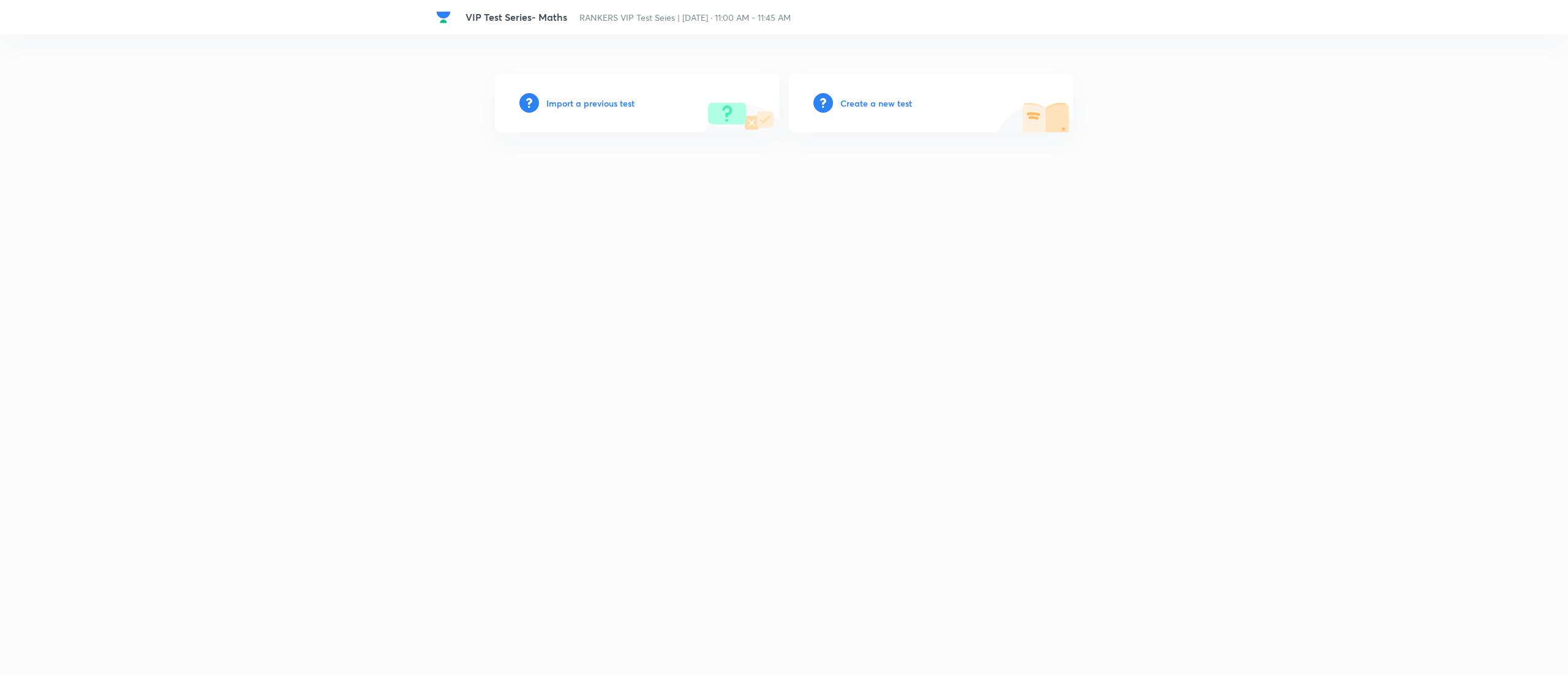
click at [885, 100] on h6 "Create a new test" at bounding box center [876, 103] width 72 height 13
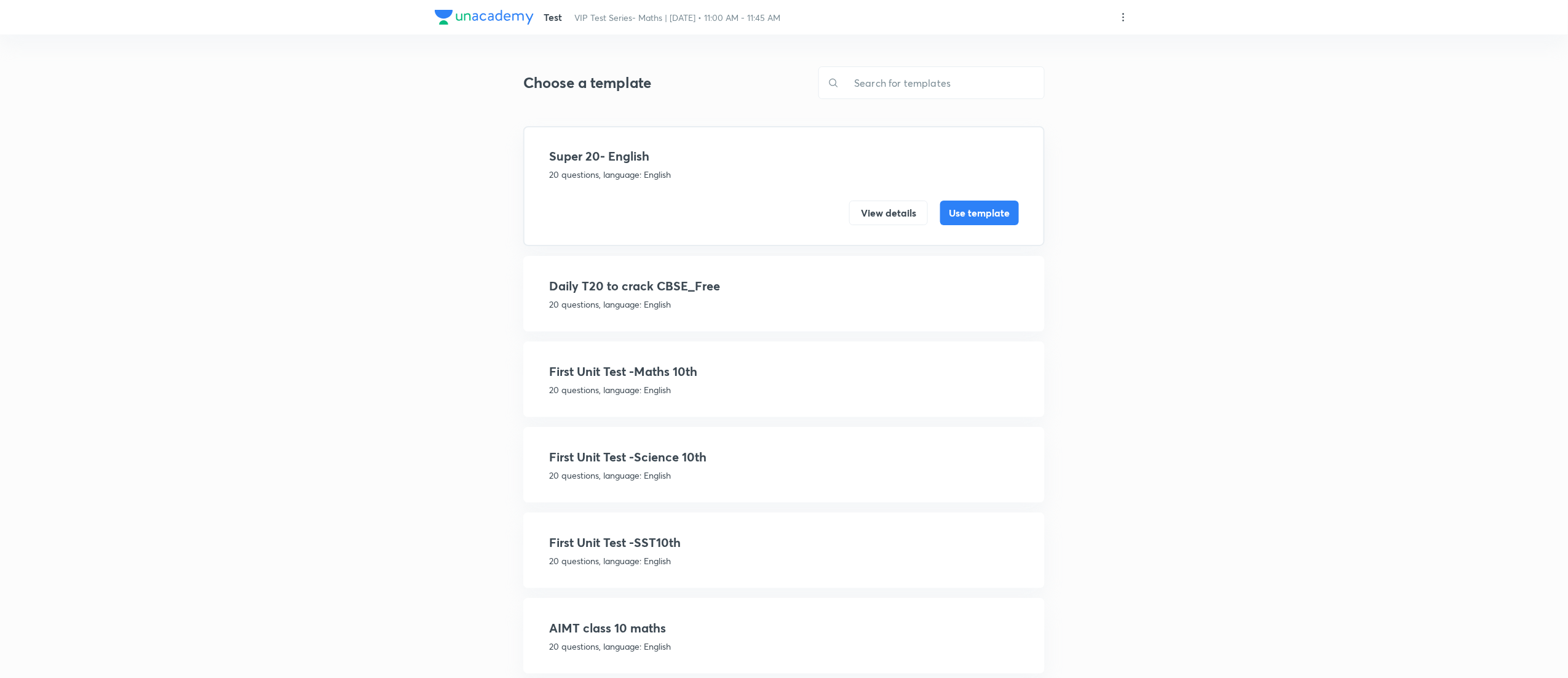
click at [708, 371] on h4 "First Unit Test -Maths 10th" at bounding box center [784, 372] width 470 height 19
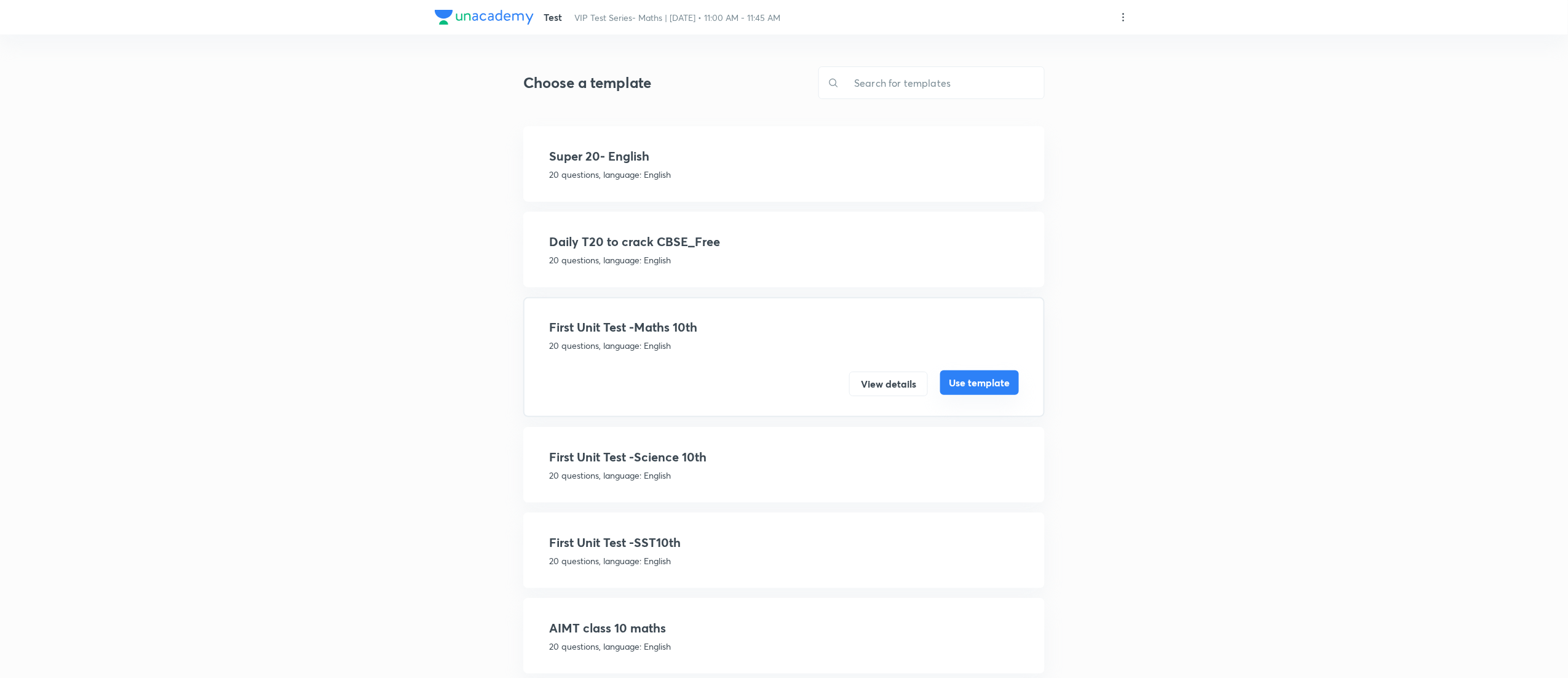
click at [1004, 381] on button "Use template" at bounding box center [980, 382] width 79 height 25
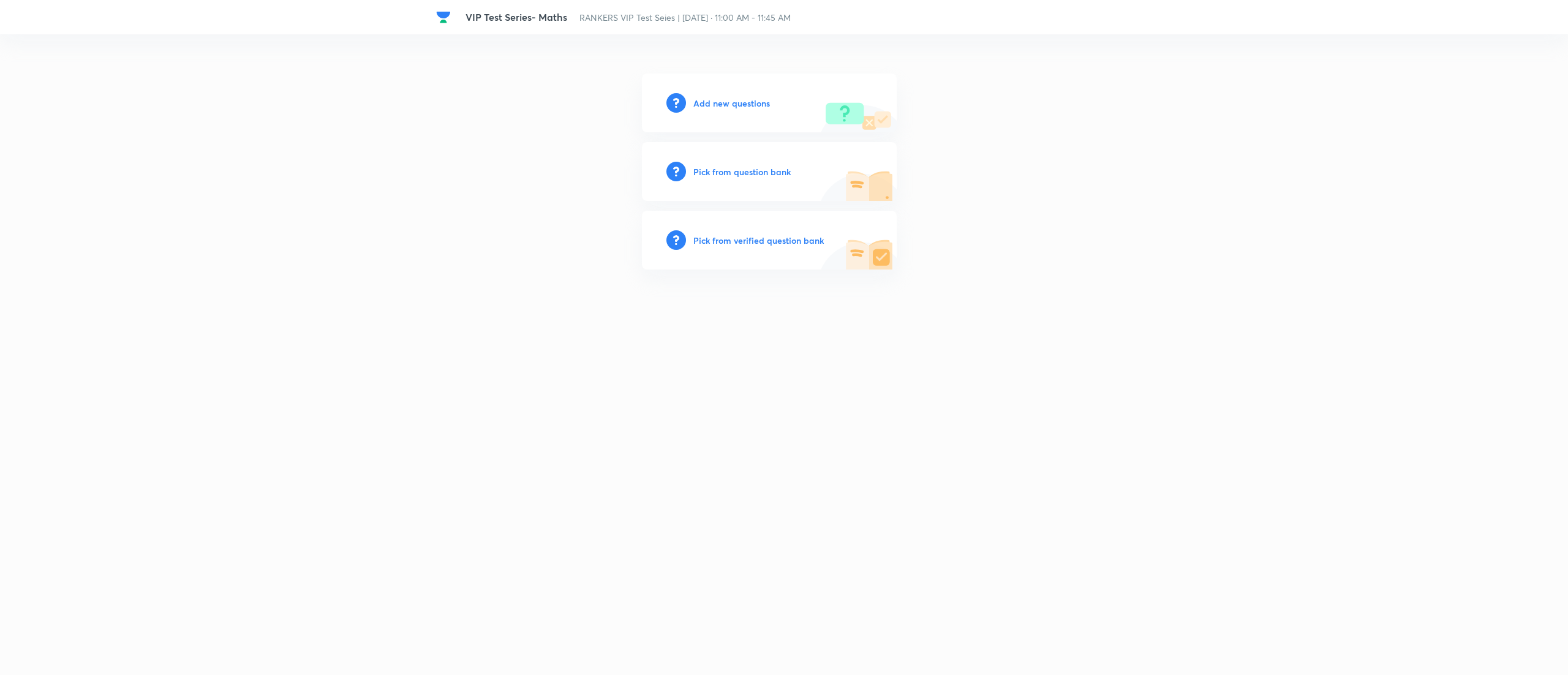
click at [742, 169] on h6 "Pick from question bank" at bounding box center [742, 171] width 98 height 13
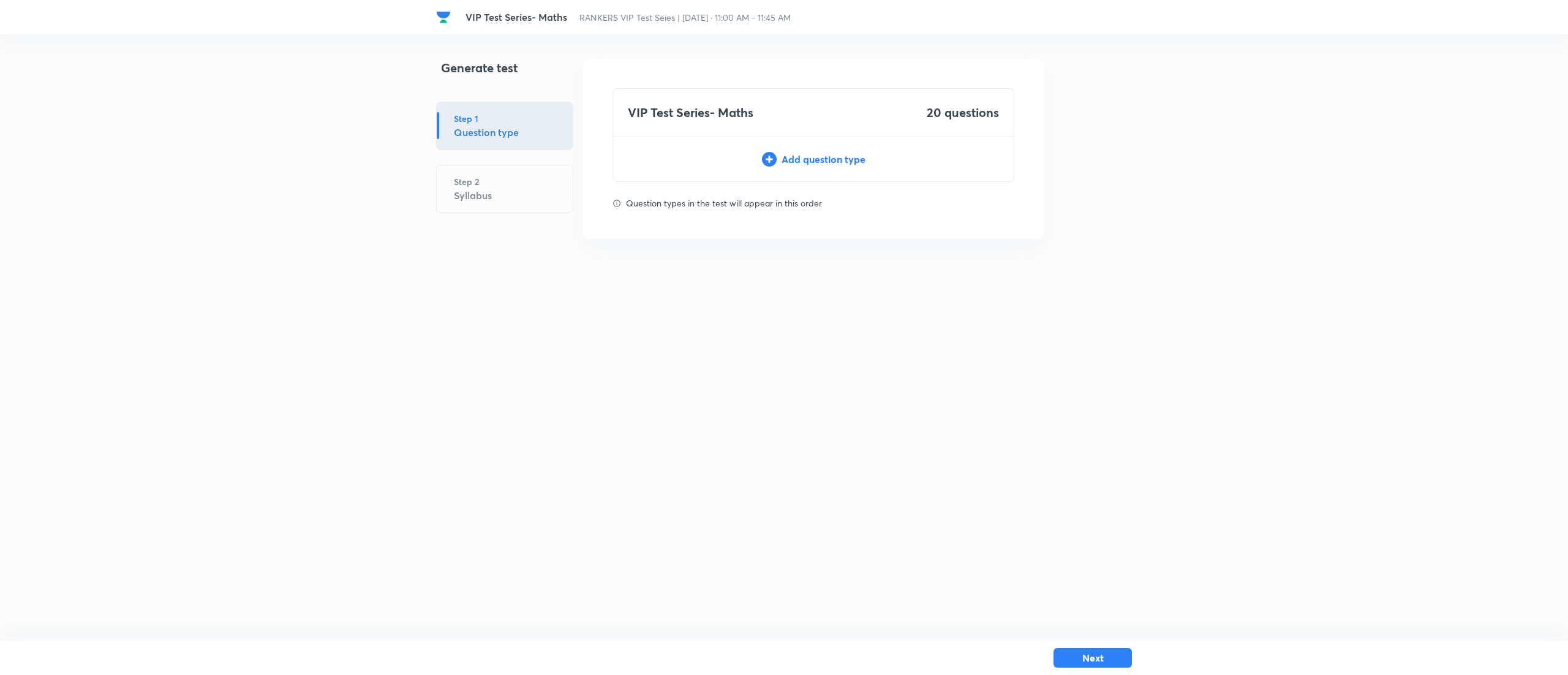
click at [851, 156] on div "Add question type" at bounding box center [813, 159] width 400 height 15
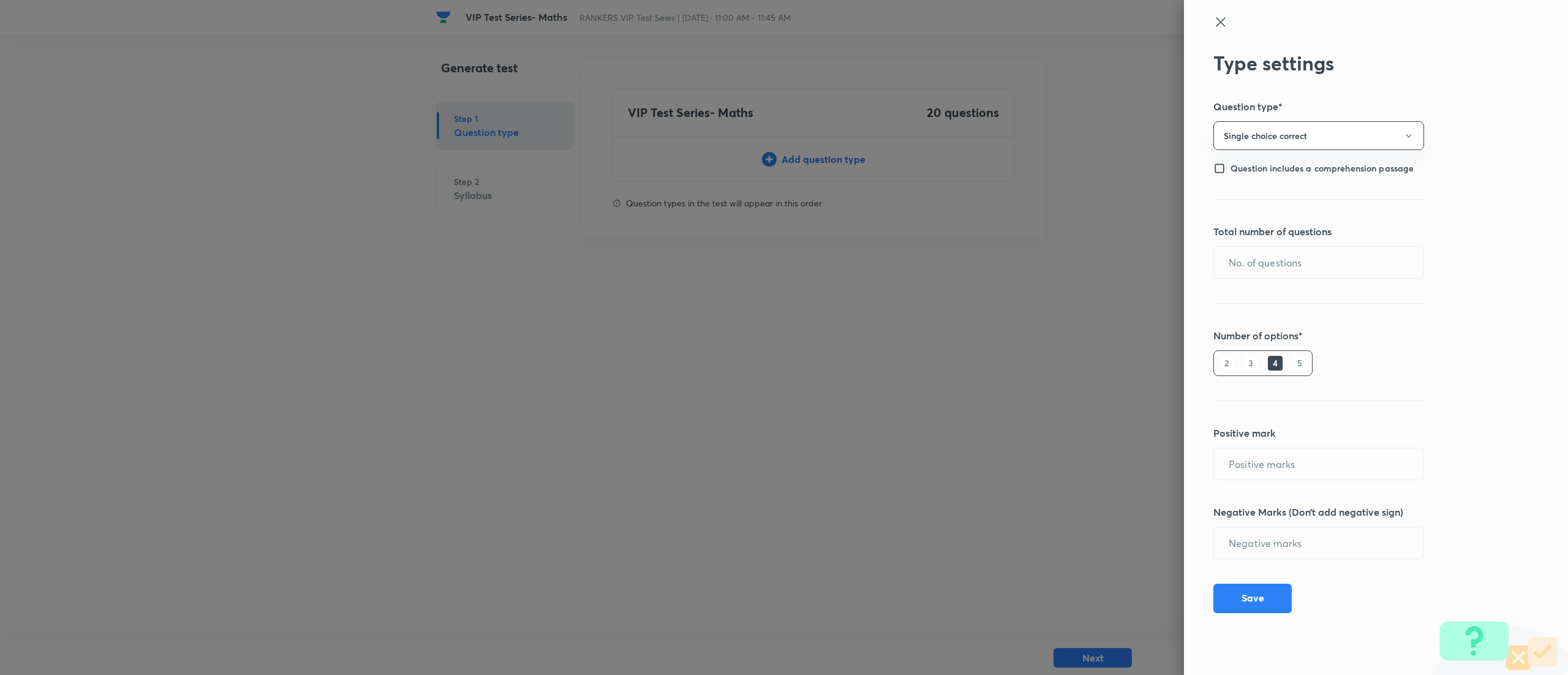
type input "1"
type input "0"
click at [1362, 271] on input "text" at bounding box center [1318, 262] width 209 height 31
type input "20"
click at [1255, 591] on button "Save" at bounding box center [1253, 597] width 78 height 29
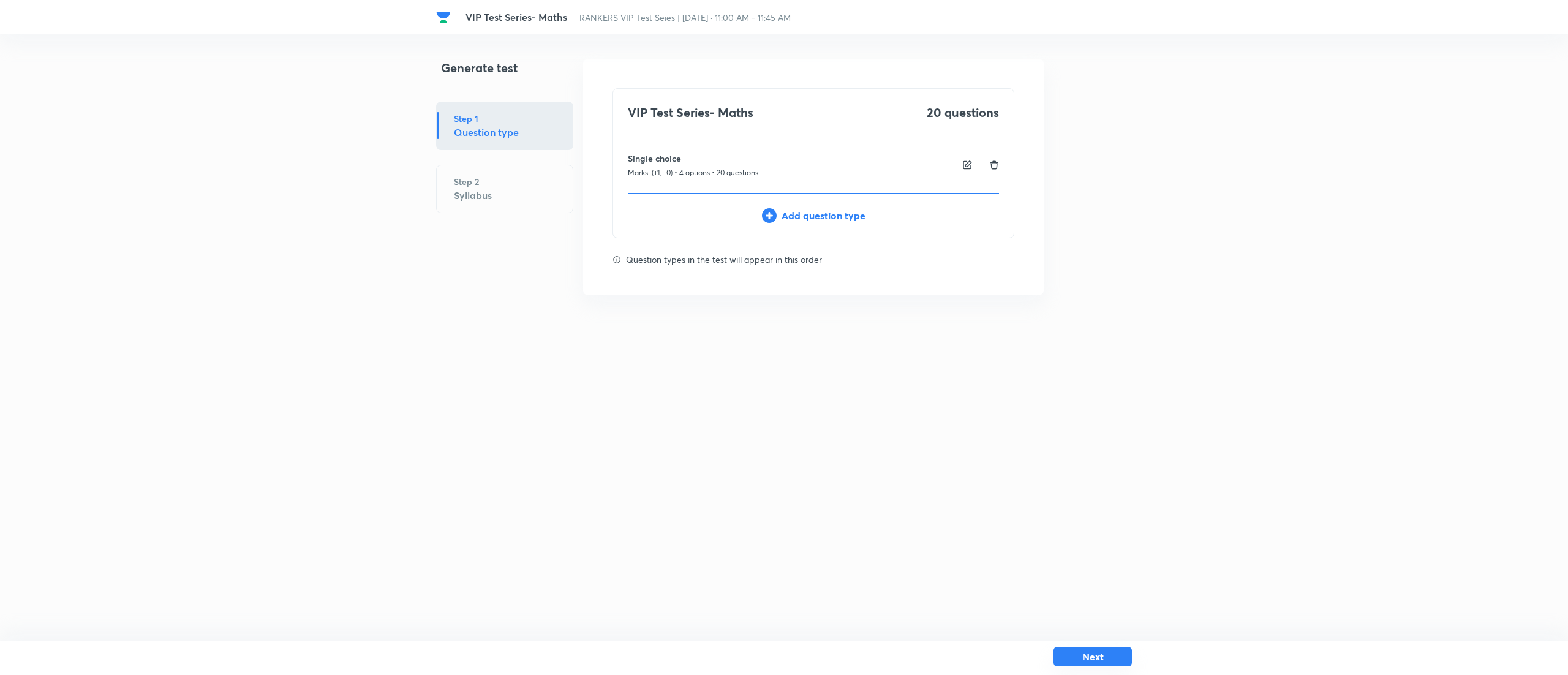
click at [1097, 656] on button "Next" at bounding box center [1092, 657] width 78 height 20
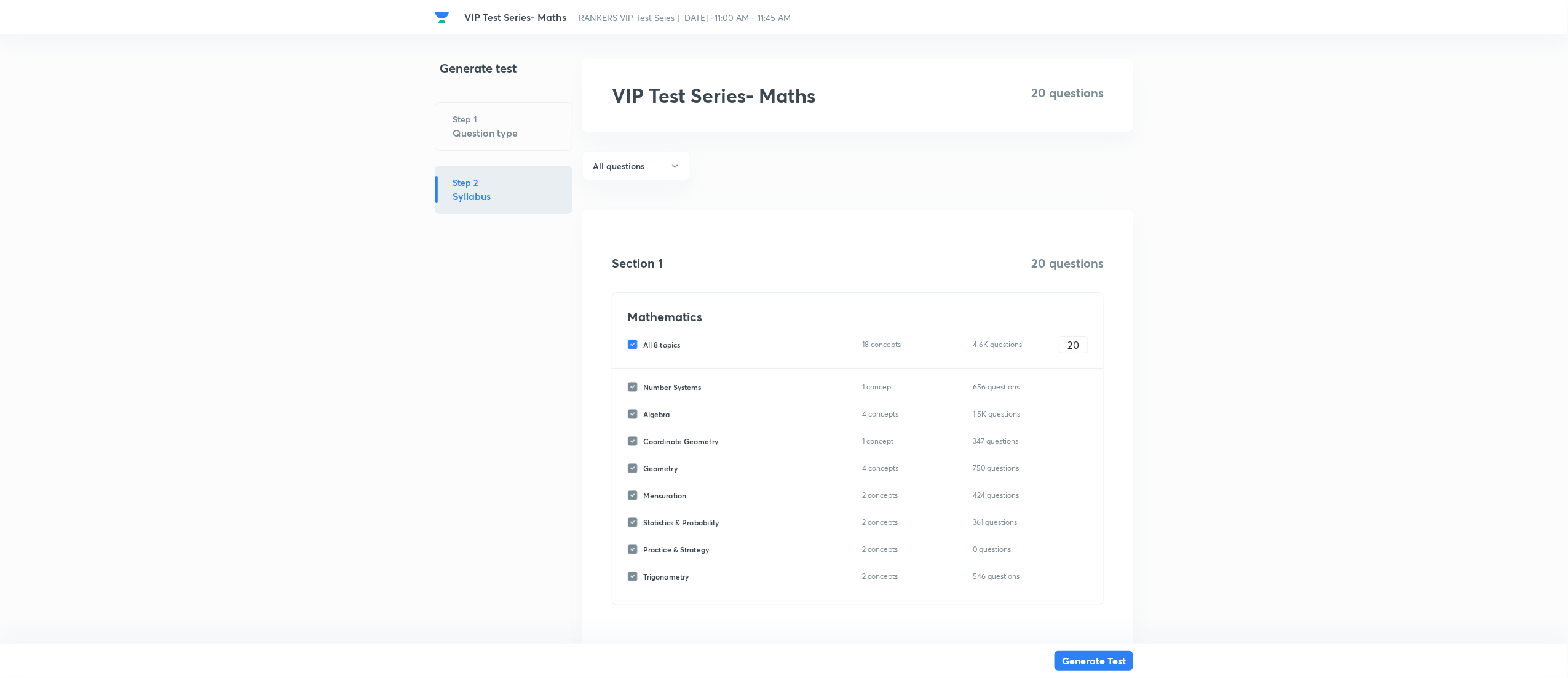
click at [637, 338] on div "All 8 topics 18 concepts 4.6K questions 20 ​" at bounding box center [858, 344] width 462 height 17
click at [633, 346] on input "All 8 topics" at bounding box center [636, 344] width 16 height 11
checkbox input "false"
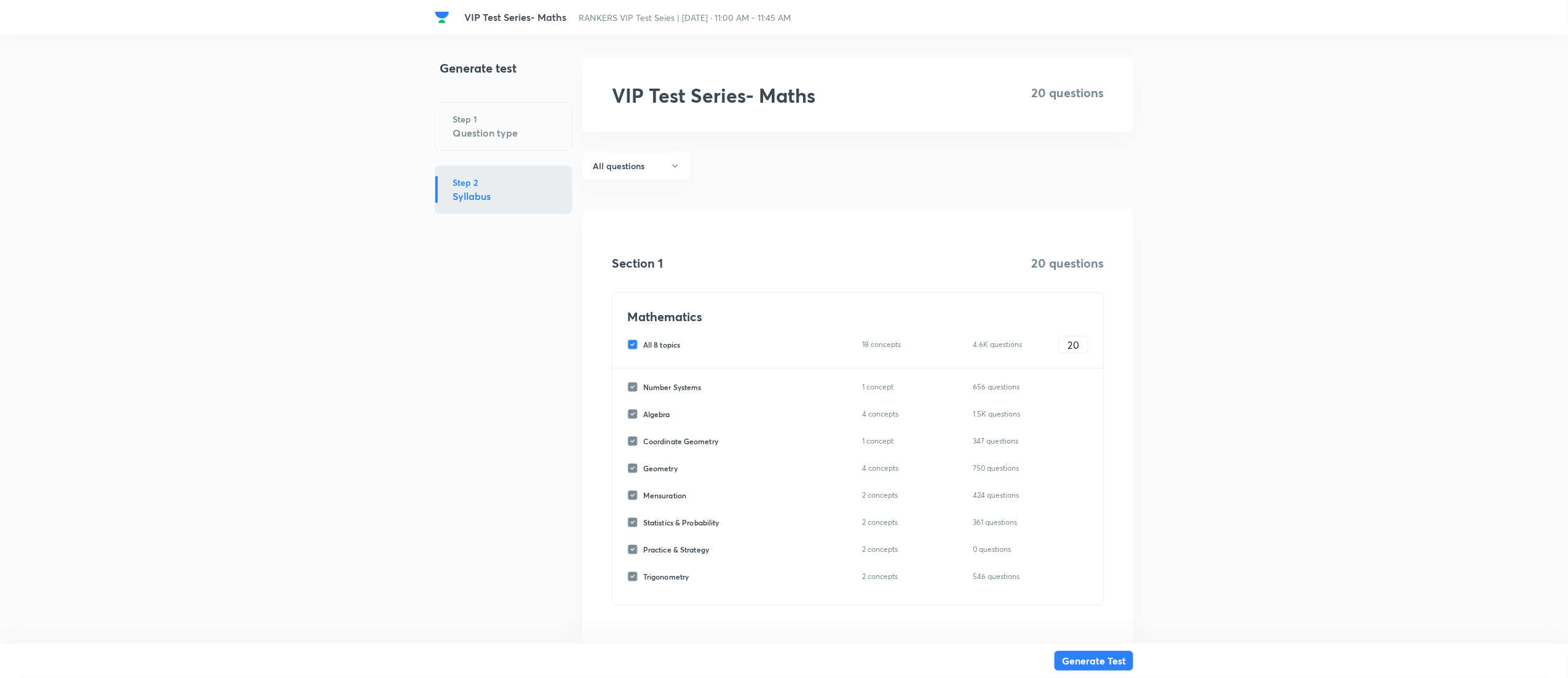
checkbox input "false"
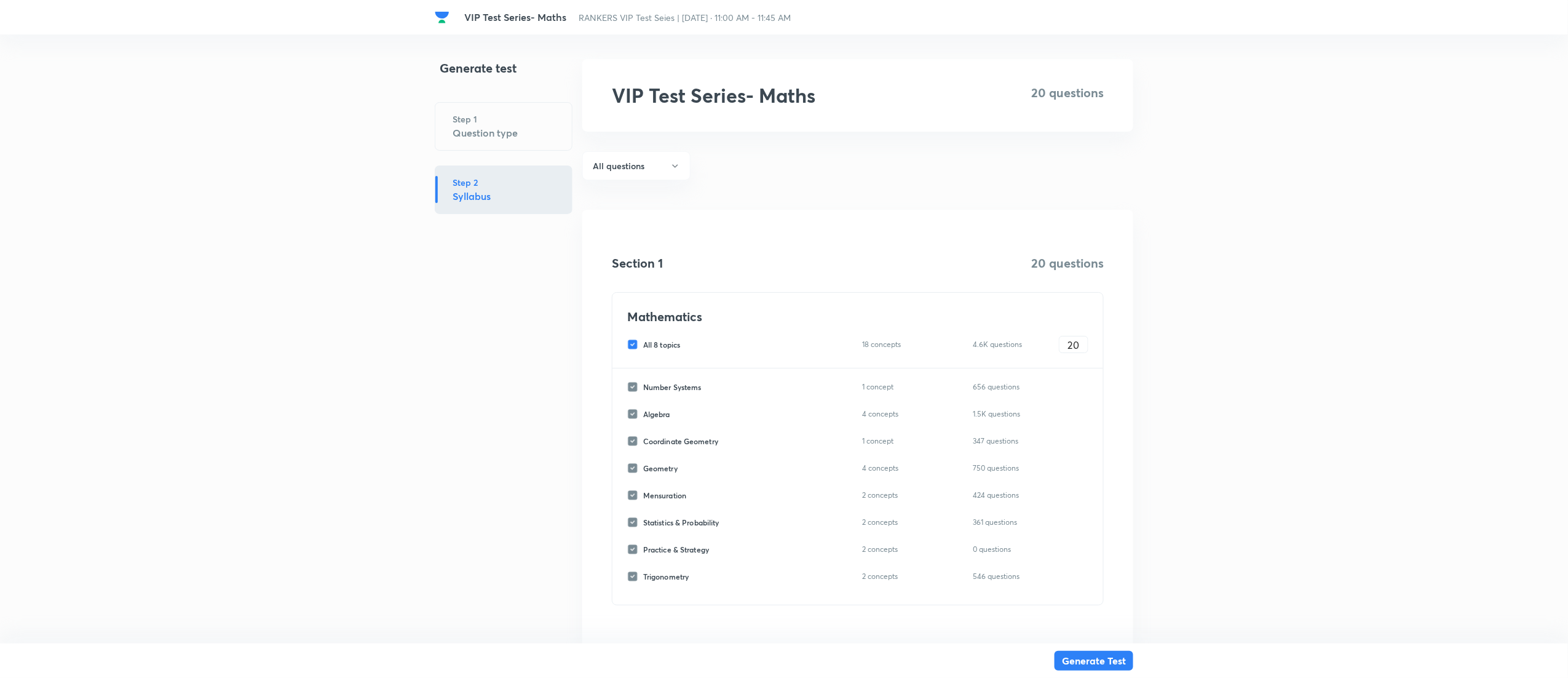
checkbox input "false"
click at [633, 383] on input "Number Systems" at bounding box center [636, 387] width 16 height 11
checkbox input "true"
type input "0"
click at [1080, 385] on input "0" at bounding box center [1074, 387] width 28 height 21
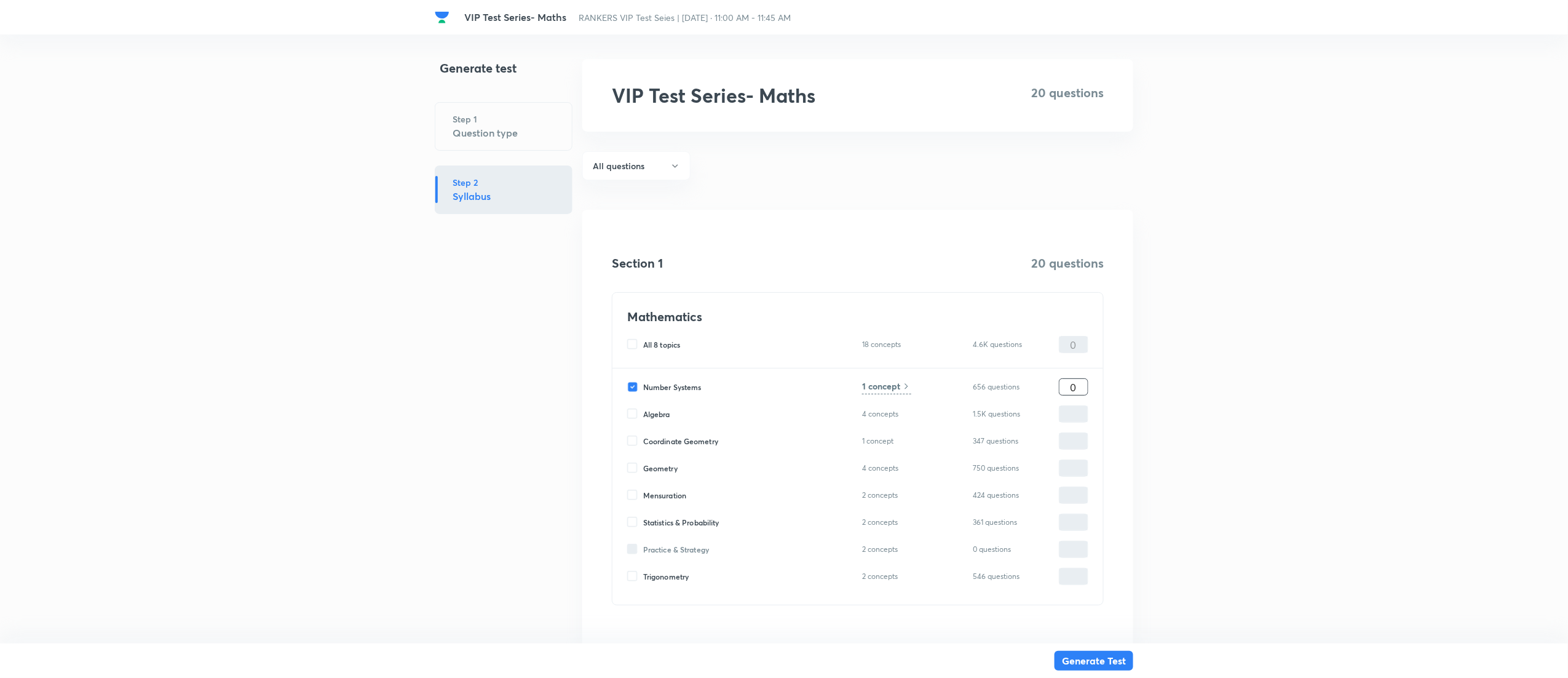
click at [1080, 385] on input "0" at bounding box center [1074, 387] width 28 height 21
type input "1"
type input "10"
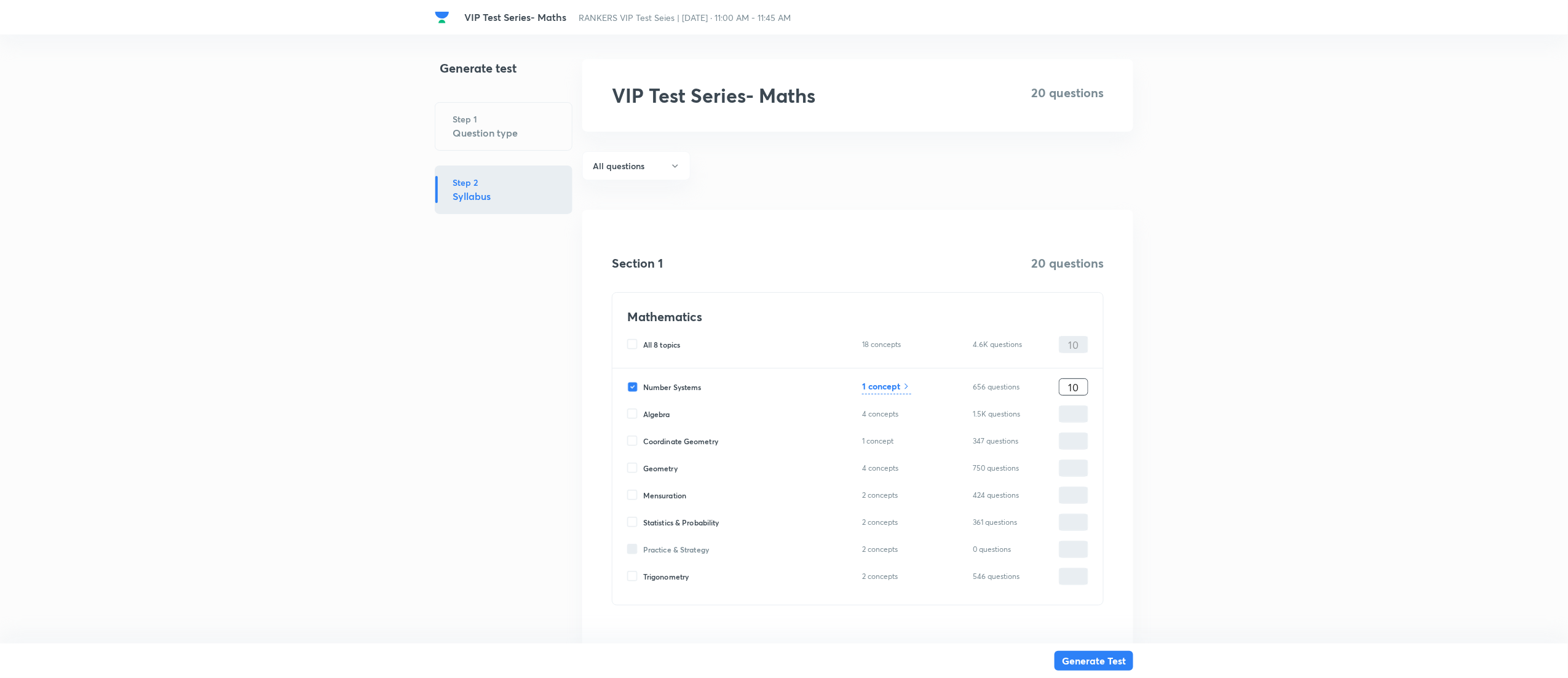
type input "10"
click at [879, 383] on h6 "1 concept" at bounding box center [881, 386] width 38 height 13
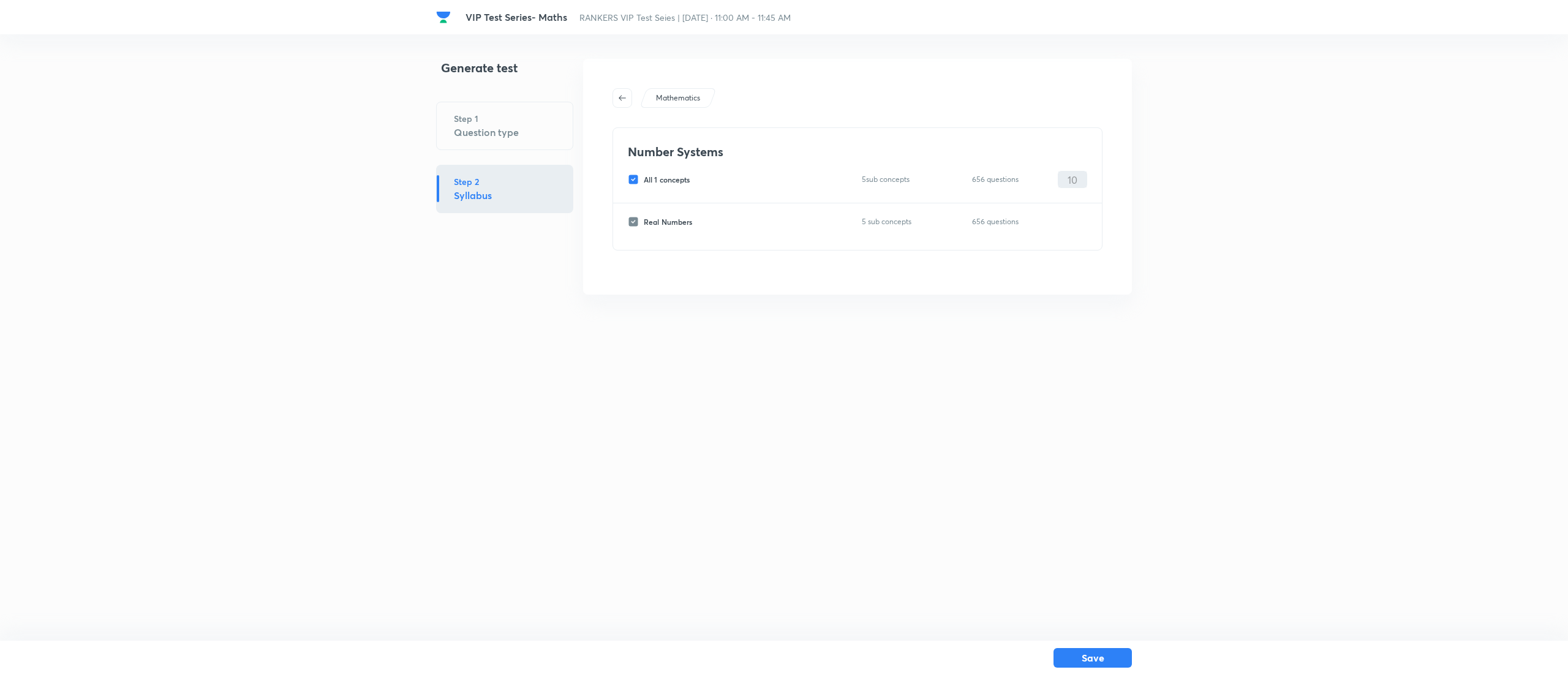
click at [630, 179] on input "All 1 concepts" at bounding box center [636, 179] width 16 height 11
checkbox input "false"
click at [630, 217] on input "Real Numbers" at bounding box center [636, 222] width 16 height 11
checkbox input "true"
click at [1077, 217] on input "0" at bounding box center [1072, 222] width 28 height 21
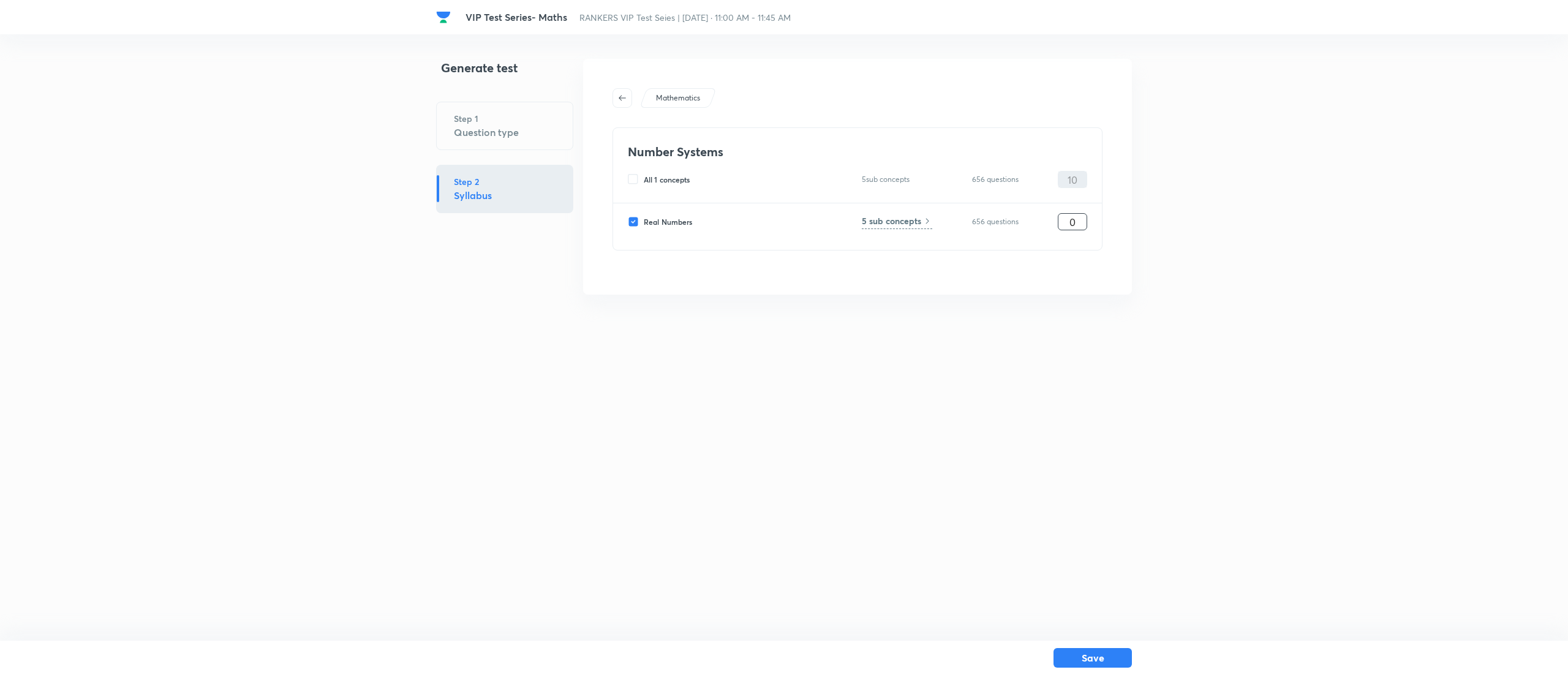
click at [1077, 217] on input "0" at bounding box center [1072, 222] width 28 height 21
type input "10"
click at [1098, 654] on button "Save" at bounding box center [1092, 657] width 78 height 20
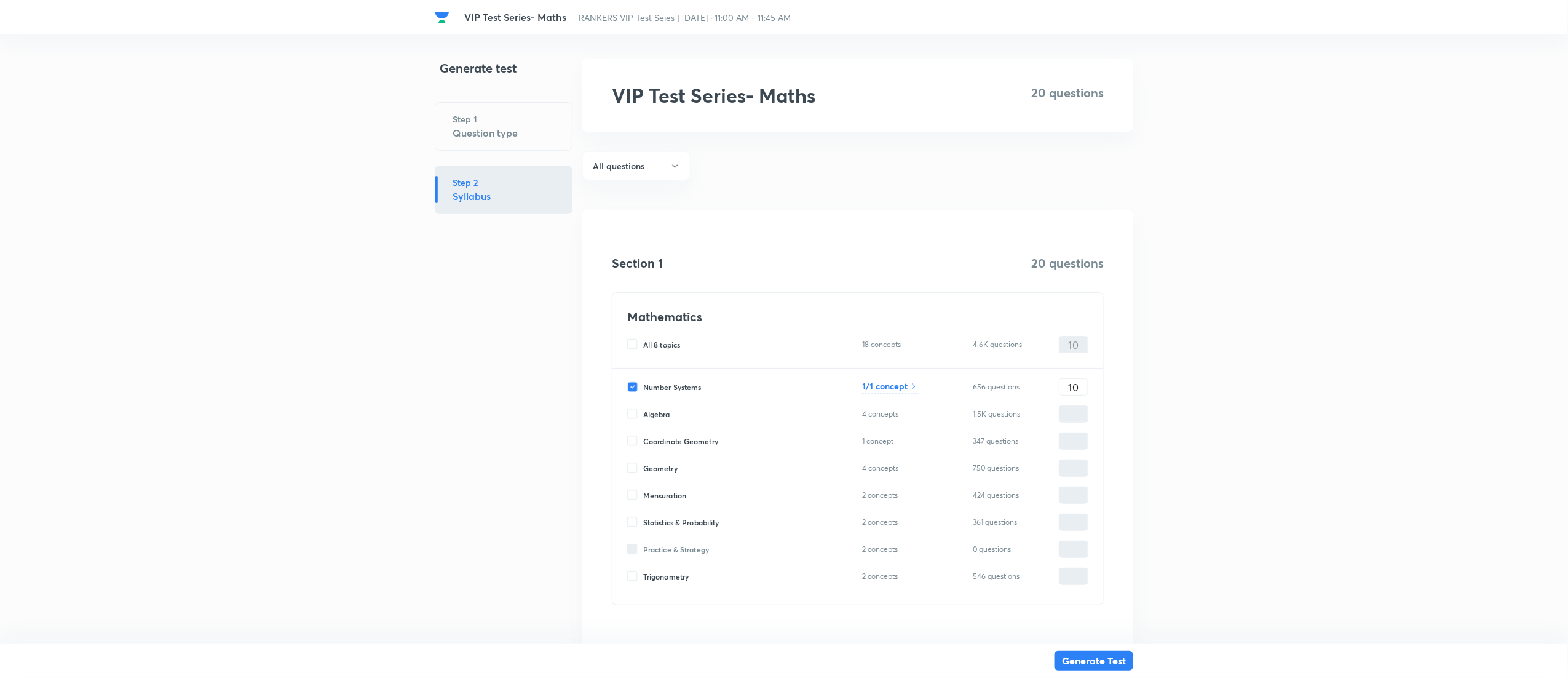
click at [635, 416] on input "Algebra" at bounding box center [636, 414] width 16 height 11
checkbox input "true"
drag, startPoint x: 1068, startPoint y: 427, endPoint x: 1081, endPoint y: 420, distance: 14.8
click at [1081, 420] on div "Number Systems 1/1 concept 656 questions 10 ​ Algebra 4 concepts 1.5K questions…" at bounding box center [858, 486] width 491 height 236
click at [1081, 420] on input "0" at bounding box center [1074, 414] width 28 height 21
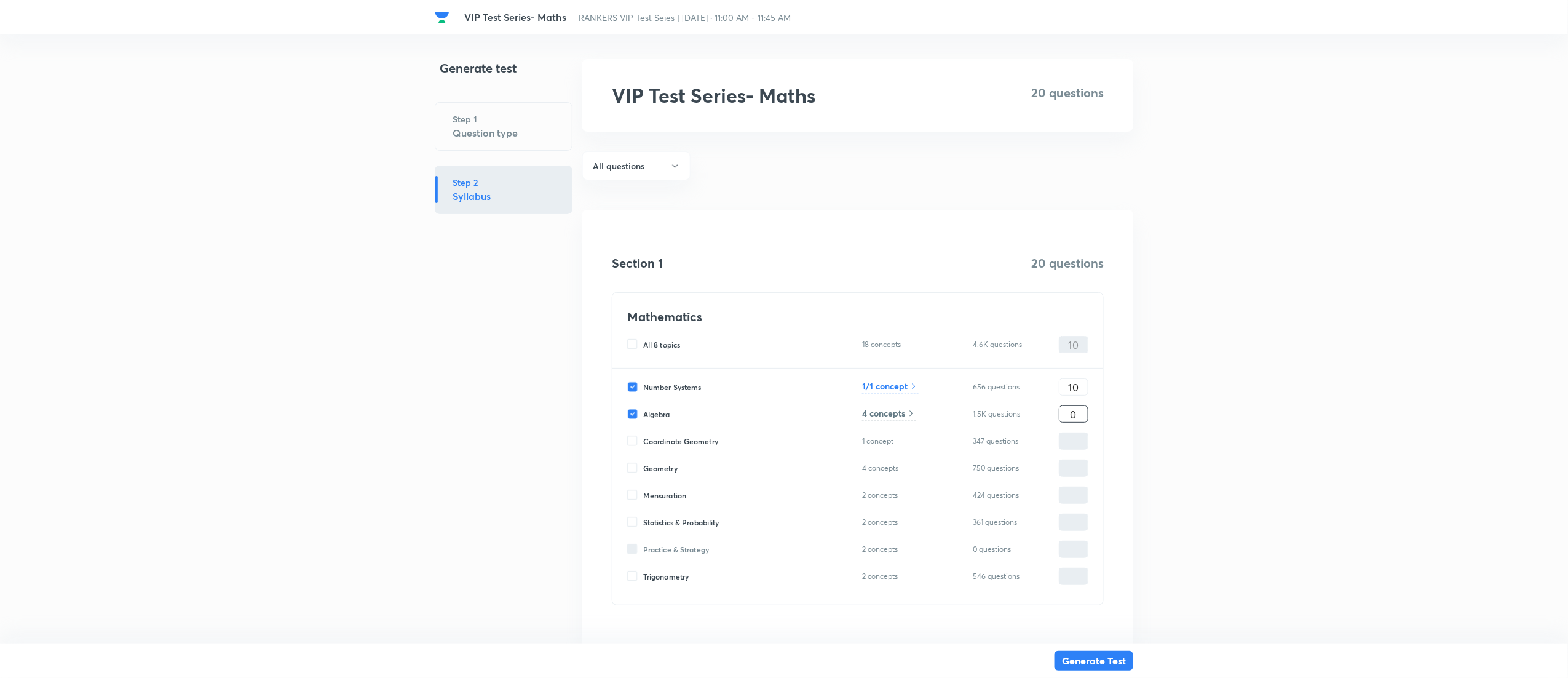
click at [1081, 420] on input "0" at bounding box center [1074, 414] width 28 height 21
type input "1"
type input "11"
type input "10"
type input "20"
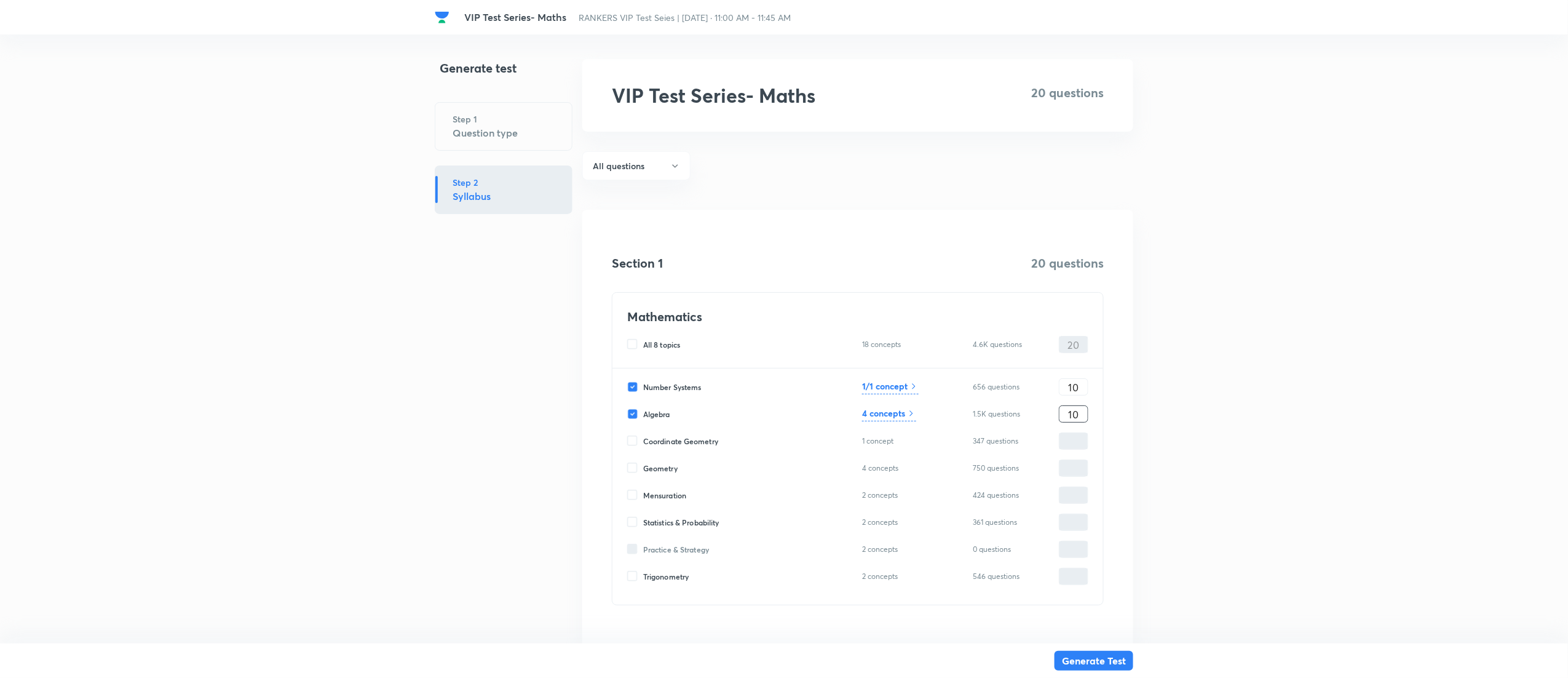
type input "10"
click at [881, 411] on h6 "4 concepts" at bounding box center [884, 413] width 43 height 13
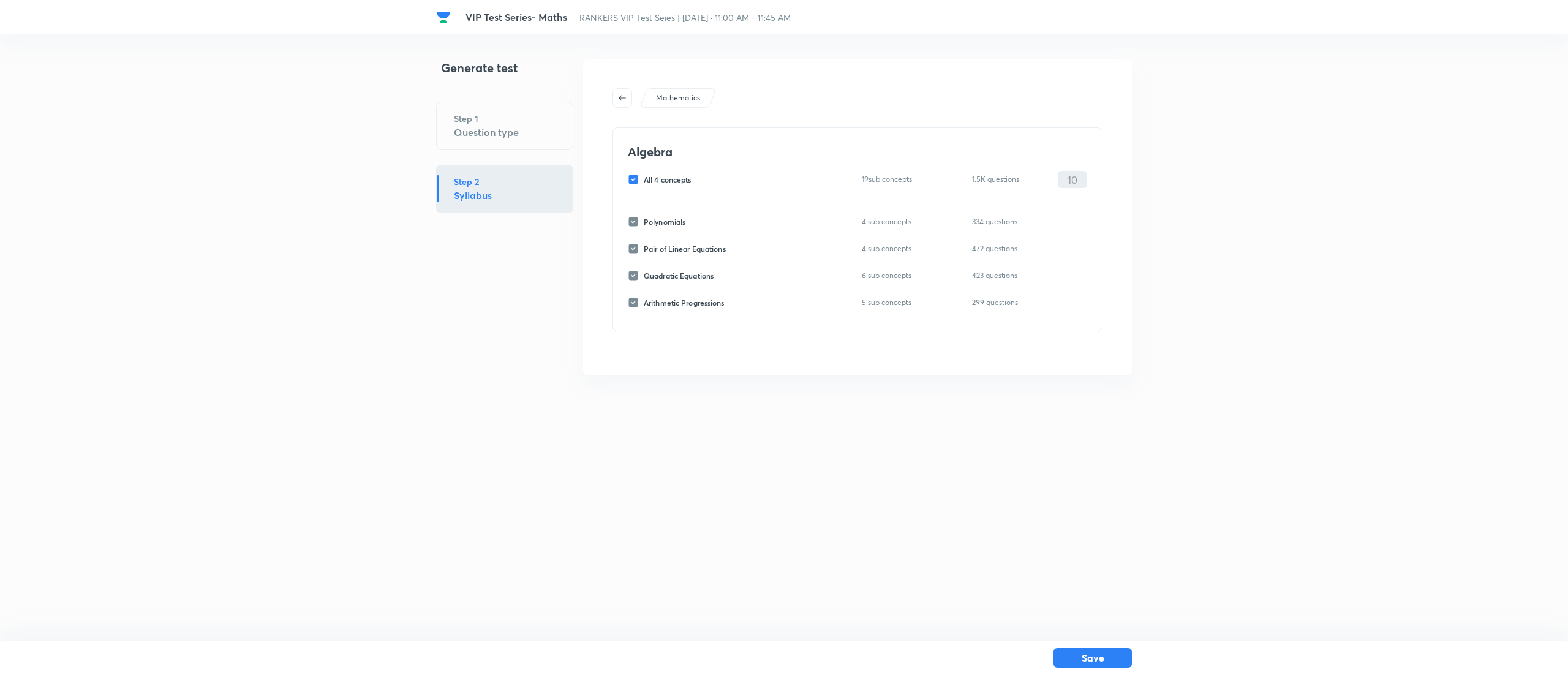
click at [638, 179] on input "All 4 concepts" at bounding box center [636, 179] width 16 height 11
checkbox input "false"
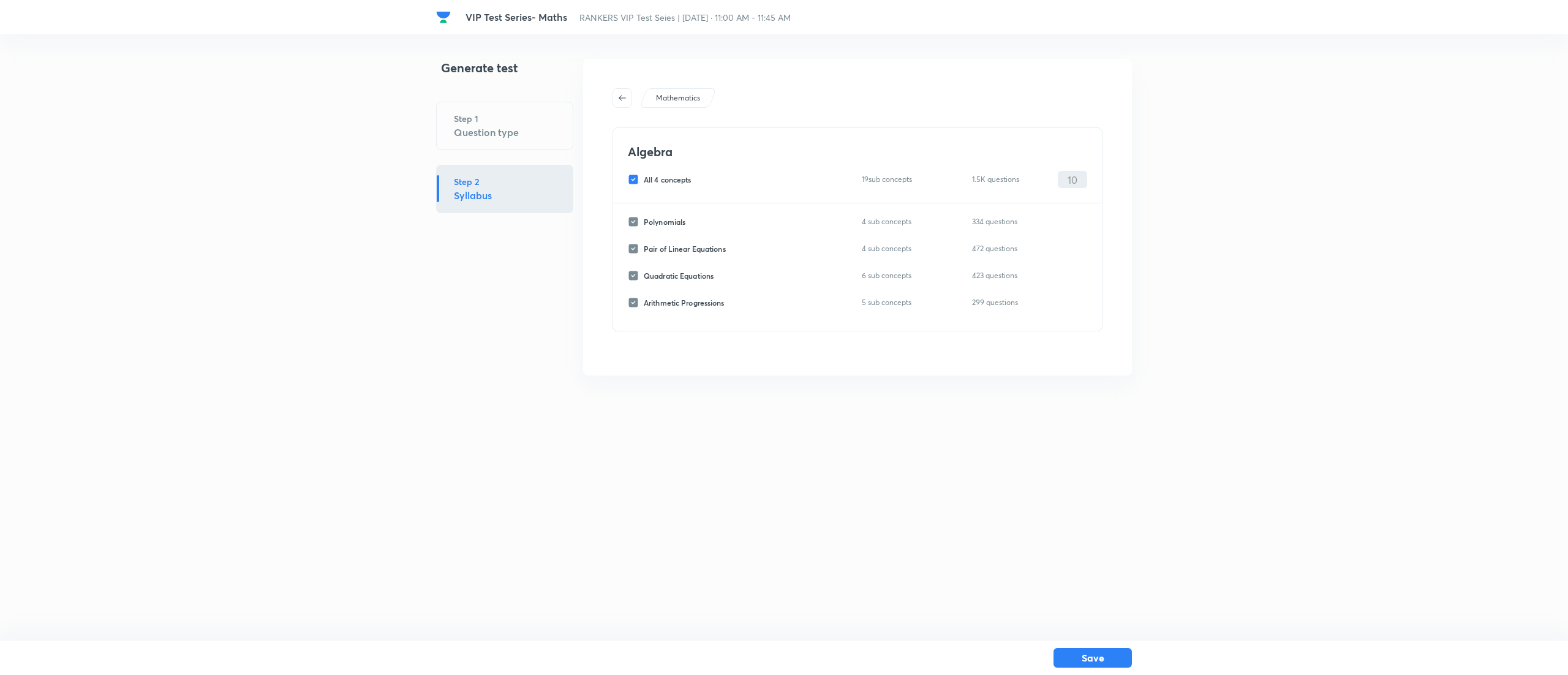
checkbox input "false"
click at [636, 219] on input "Polynomials" at bounding box center [636, 222] width 16 height 11
checkbox input "true"
click at [1081, 218] on input "0" at bounding box center [1072, 222] width 28 height 21
click at [1081, 218] on input "1" at bounding box center [1072, 222] width 28 height 21
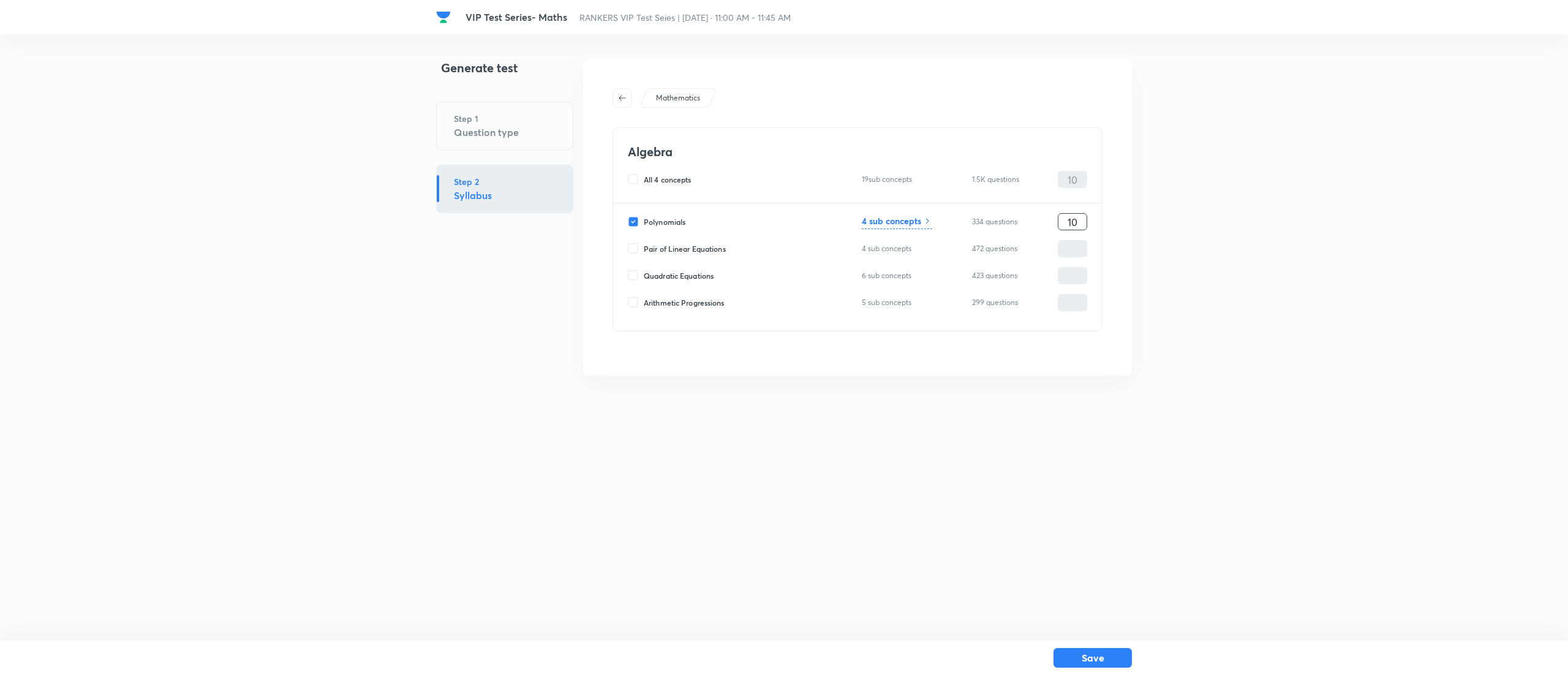
type input "10"
click at [1152, 434] on html "VIP Test Series- Maths RANKERS VIP Test Seies | Sep 7, 2025 · 11:00 AM - 11:45 …" at bounding box center [784, 217] width 1568 height 434
click at [1090, 658] on button "Save" at bounding box center [1092, 657] width 78 height 20
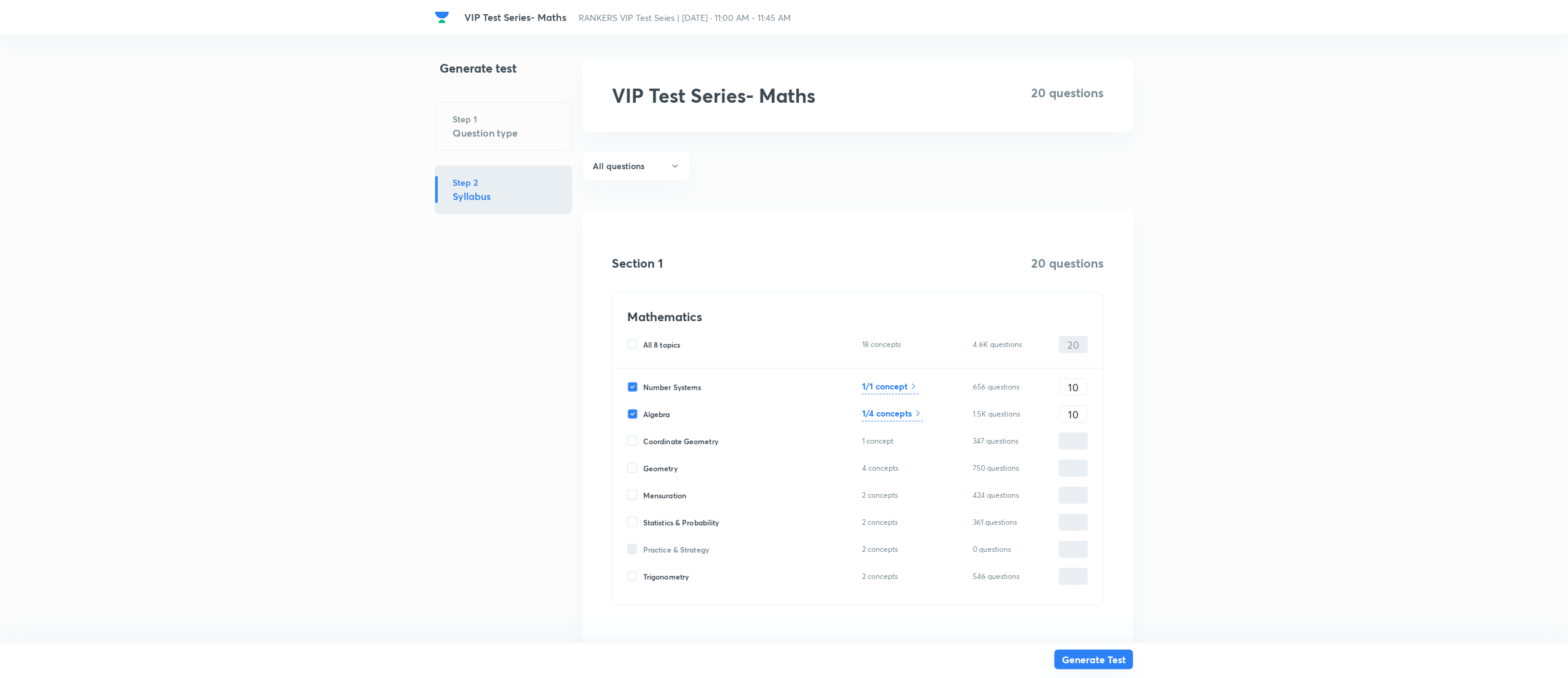
click at [1104, 661] on button "Generate Test" at bounding box center [1094, 660] width 79 height 20
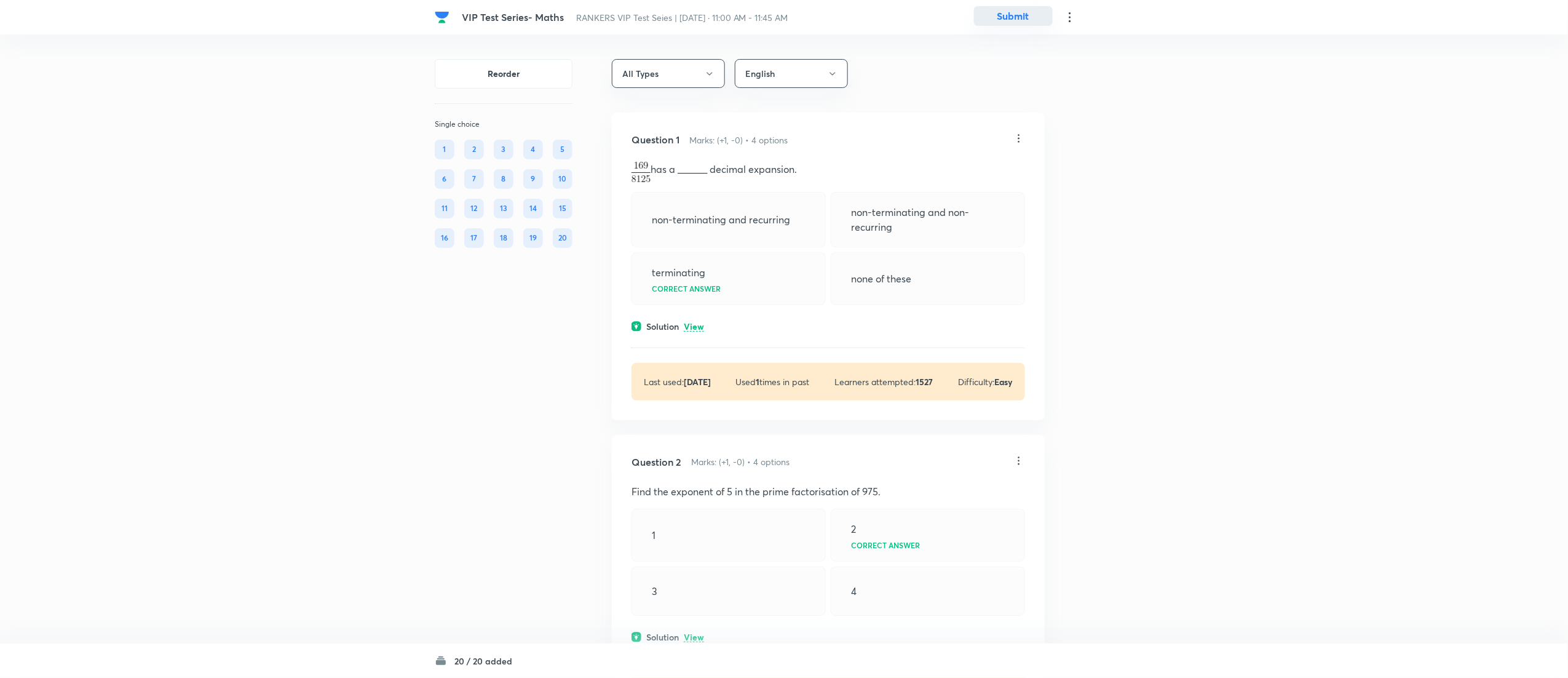
click at [1012, 17] on button "Submit" at bounding box center [1014, 16] width 79 height 20
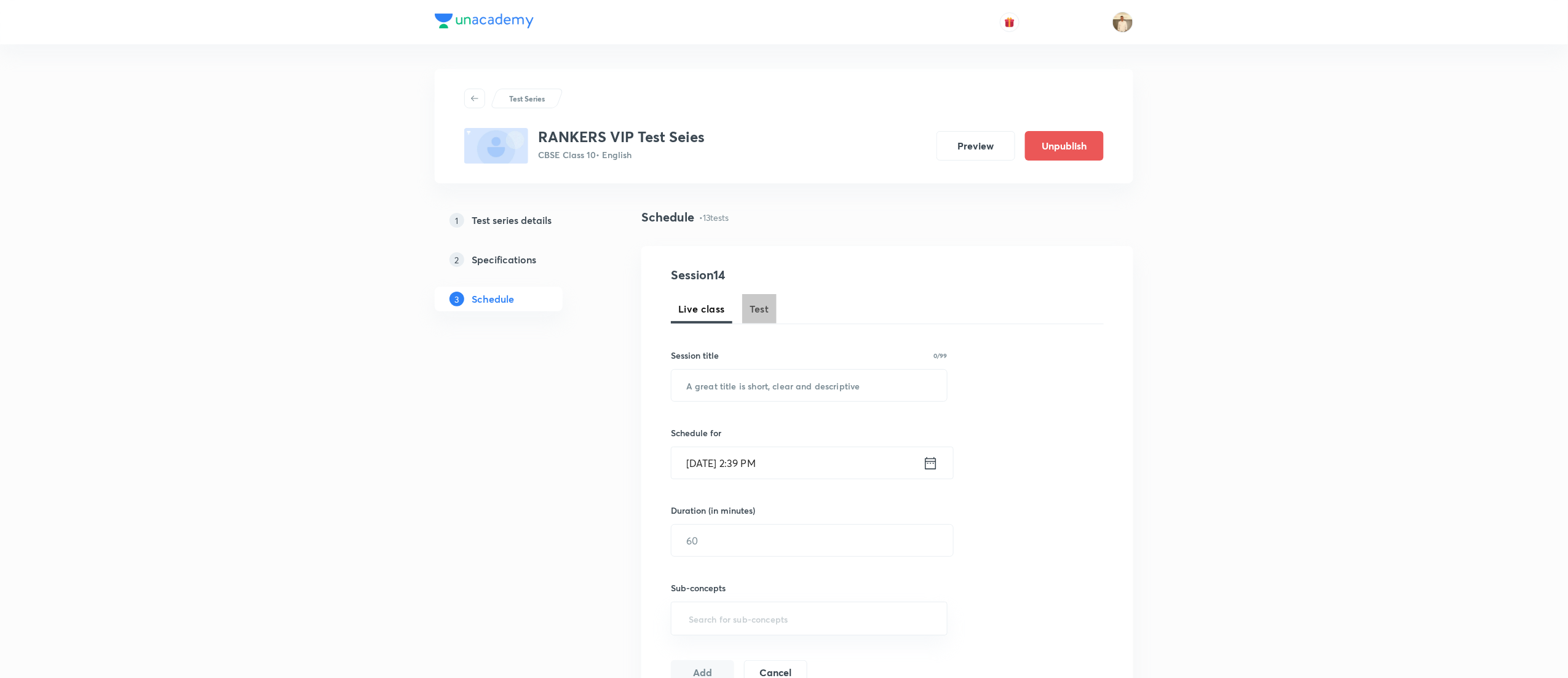
click at [766, 316] on button "Test" at bounding box center [760, 309] width 35 height 29
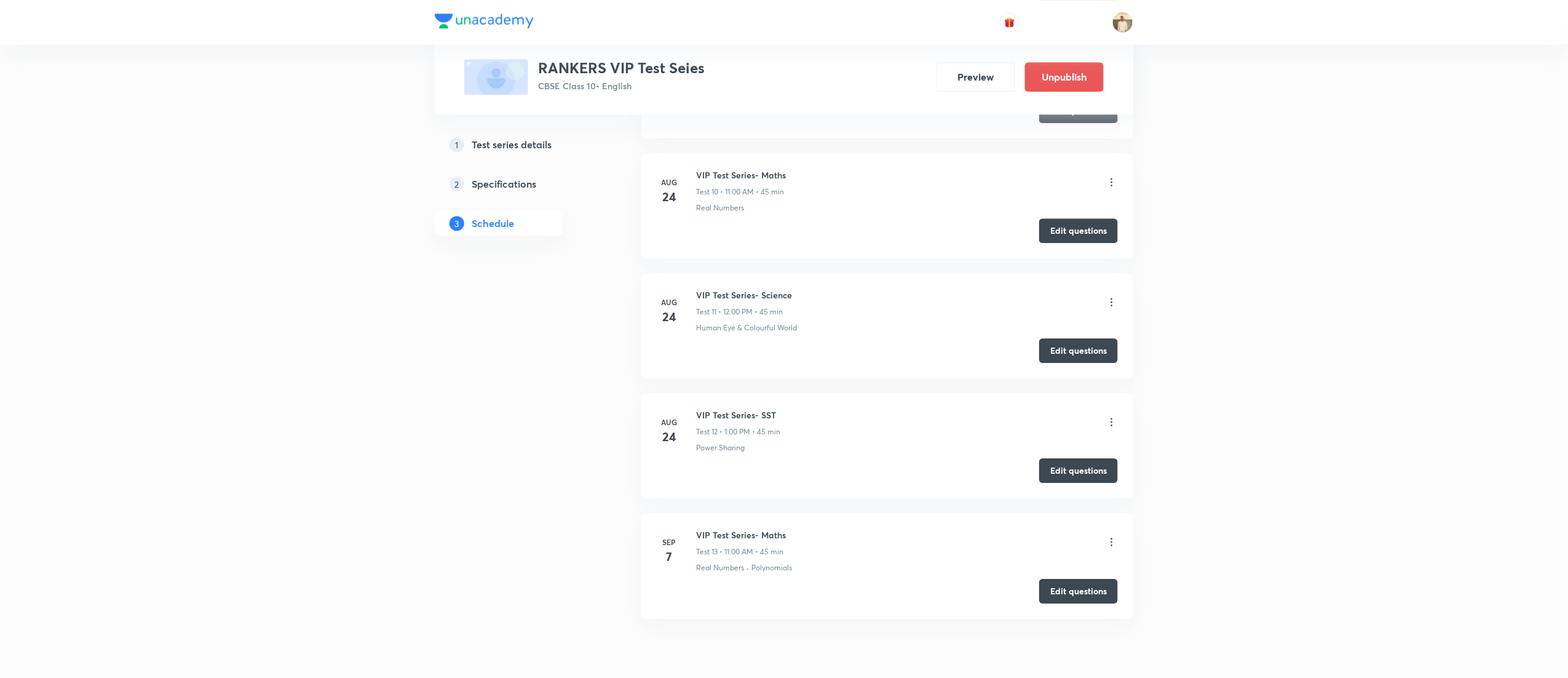
scroll to position [1796, 0]
